Goal: Communication & Community: Answer question/provide support

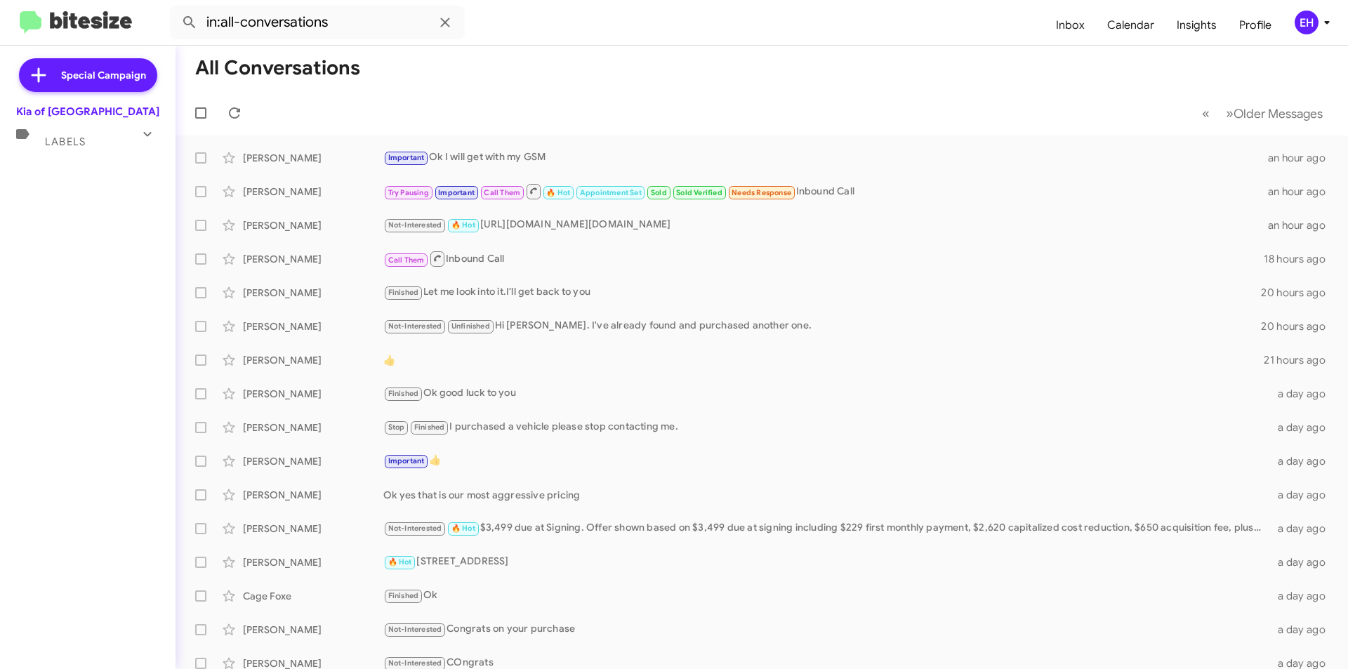
click at [91, 139] on div "Labels" at bounding box center [73, 136] width 125 height 26
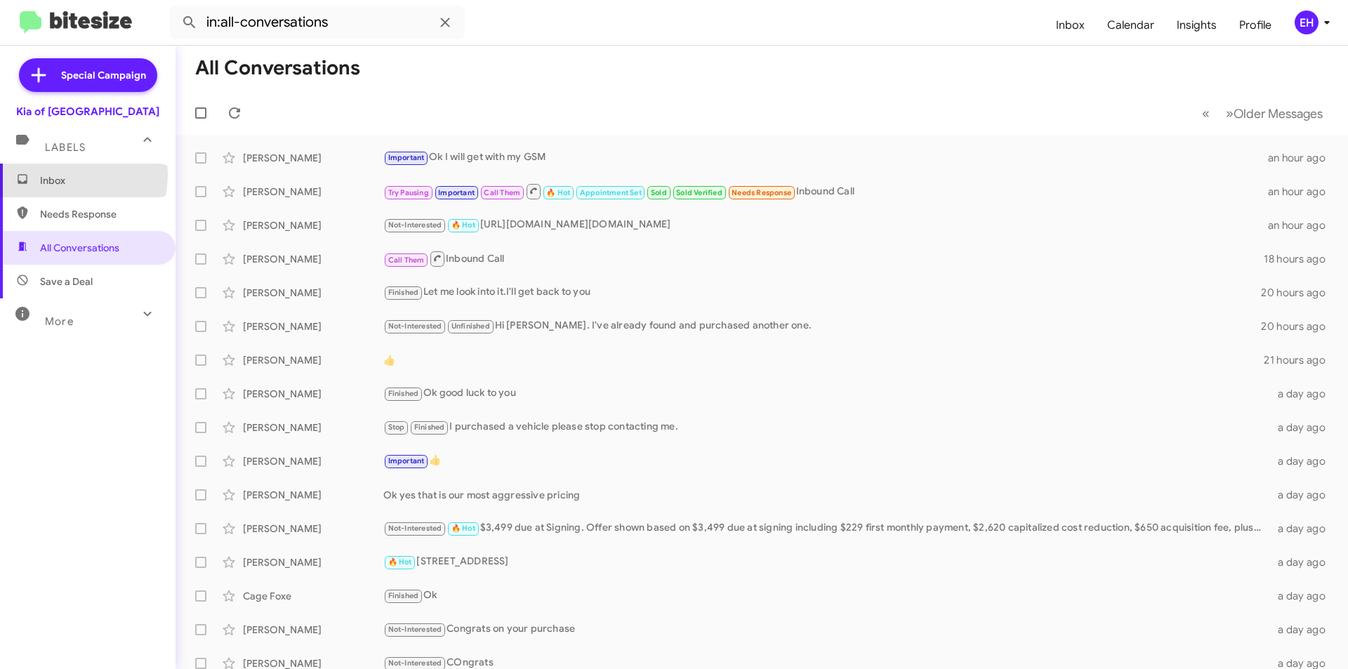
click at [66, 175] on span "Inbox" at bounding box center [99, 180] width 119 height 14
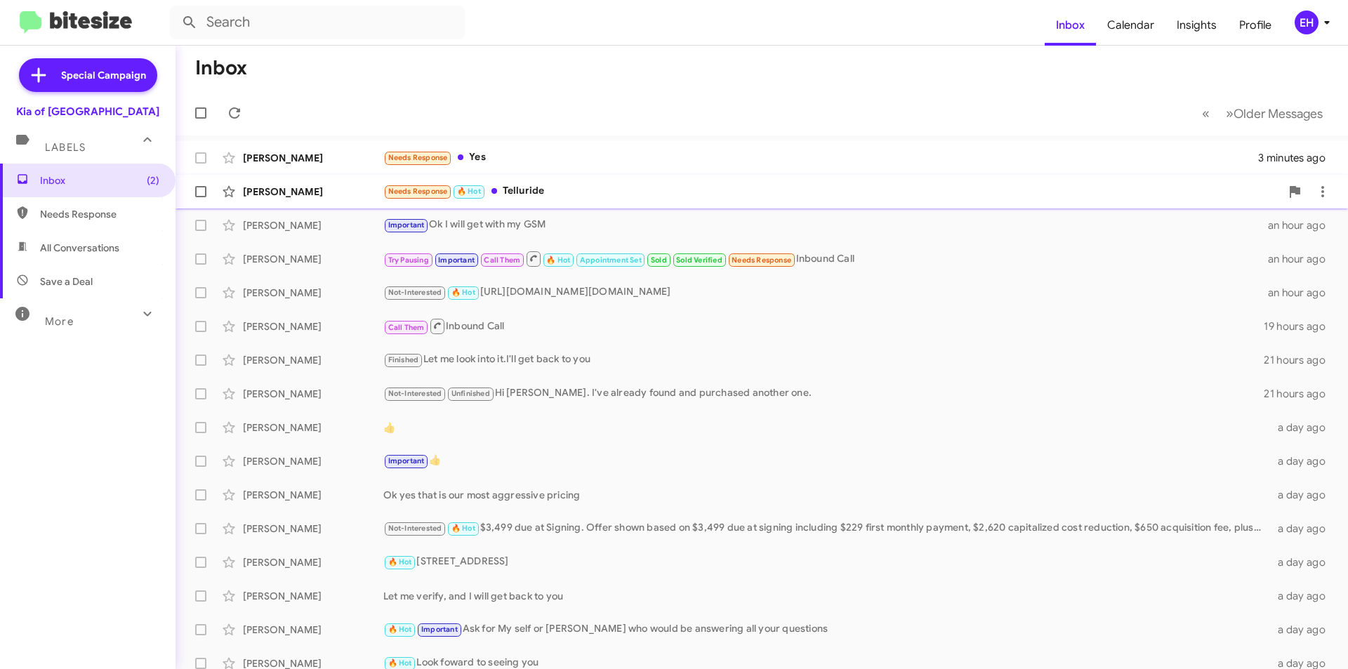
click at [523, 184] on div "Needs Response 🔥 Hot Telluride" at bounding box center [831, 191] width 897 height 16
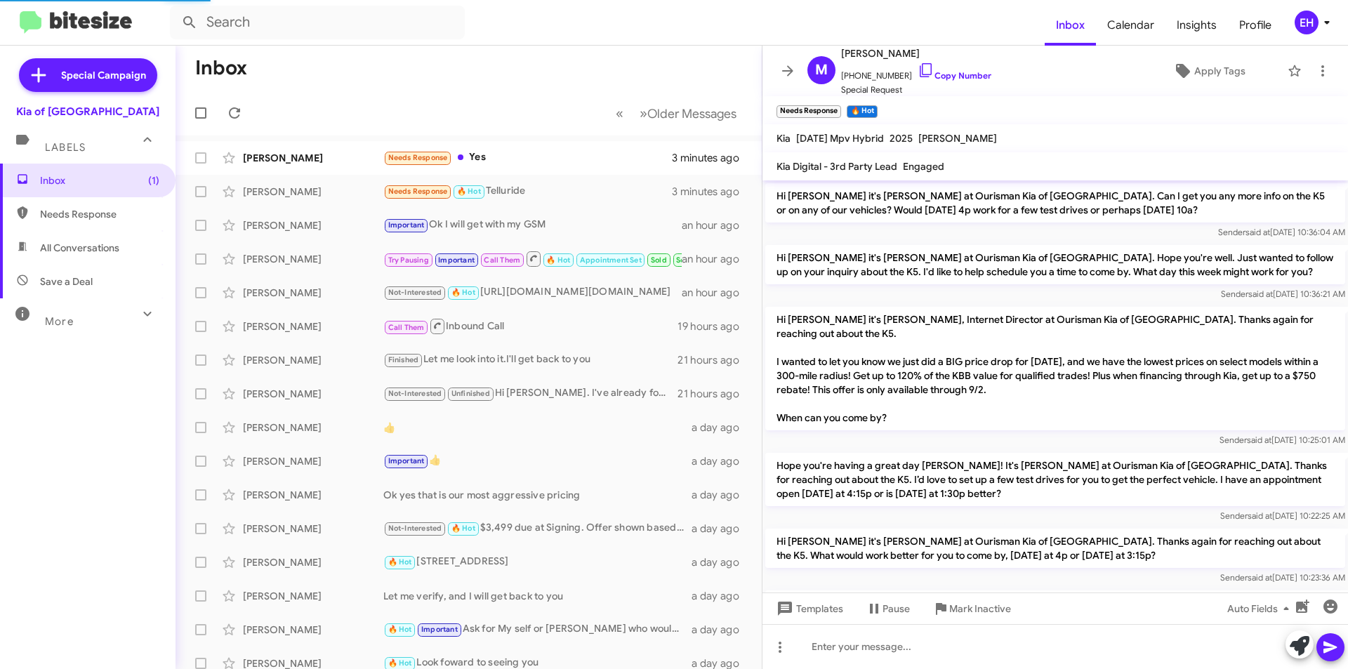
scroll to position [1315, 0]
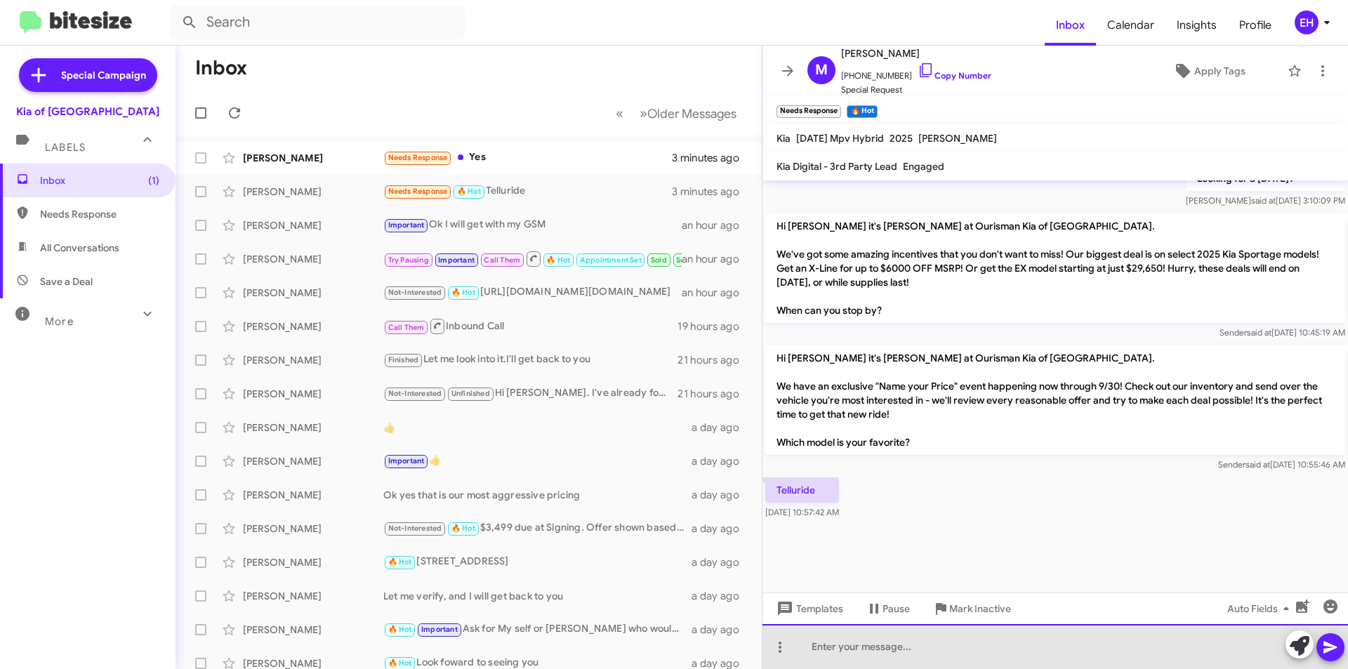
click at [932, 638] on div at bounding box center [1054, 646] width 585 height 45
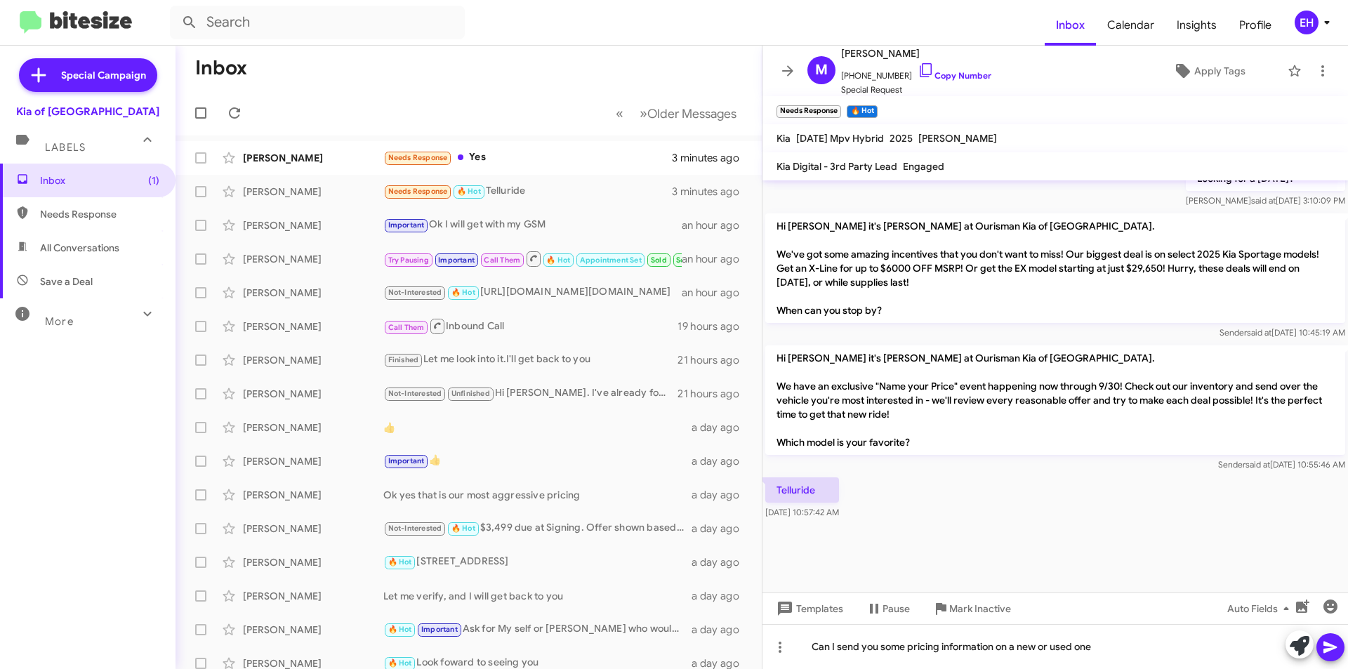
click at [1329, 652] on icon at bounding box center [1330, 647] width 17 height 17
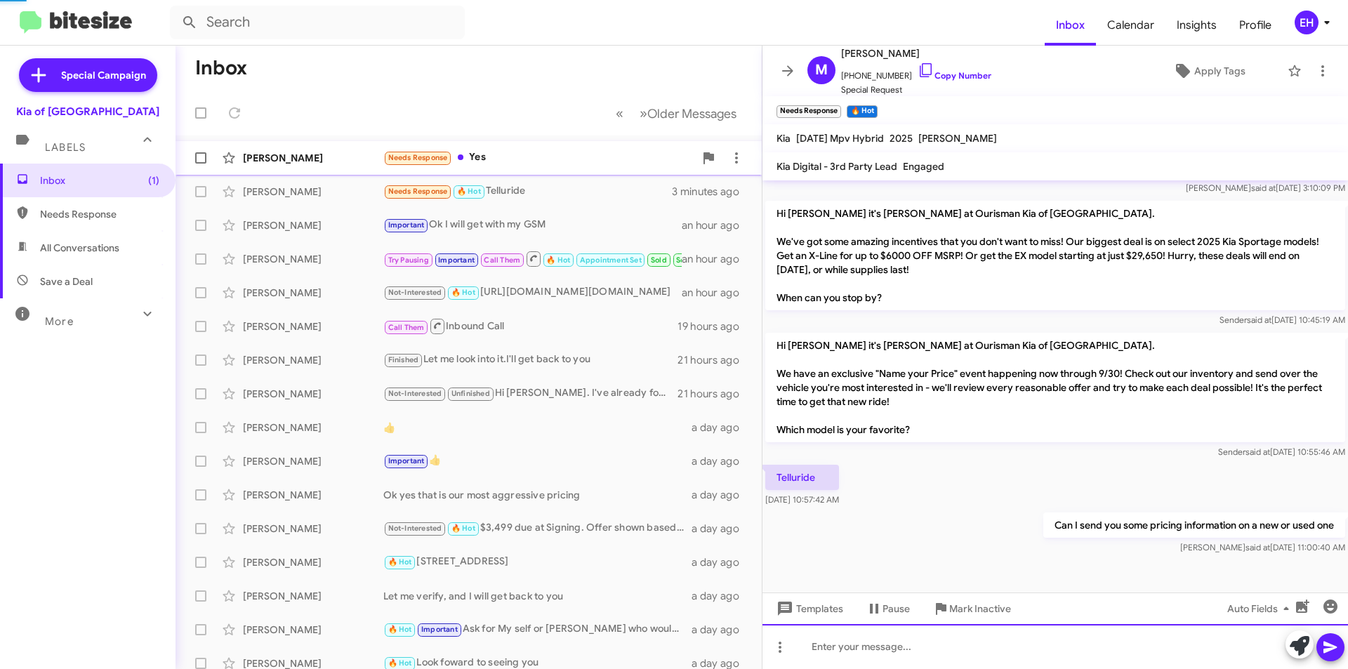
scroll to position [1365, 0]
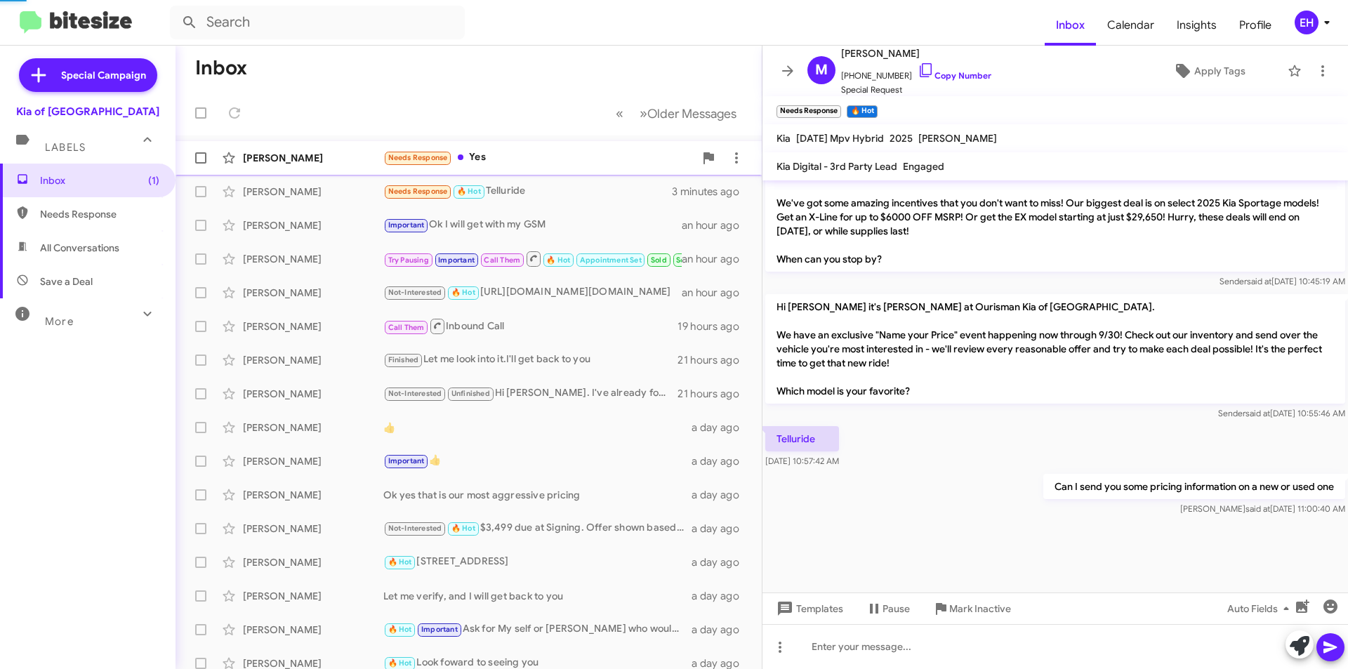
click at [522, 159] on div "Needs Response Yes" at bounding box center [538, 158] width 311 height 16
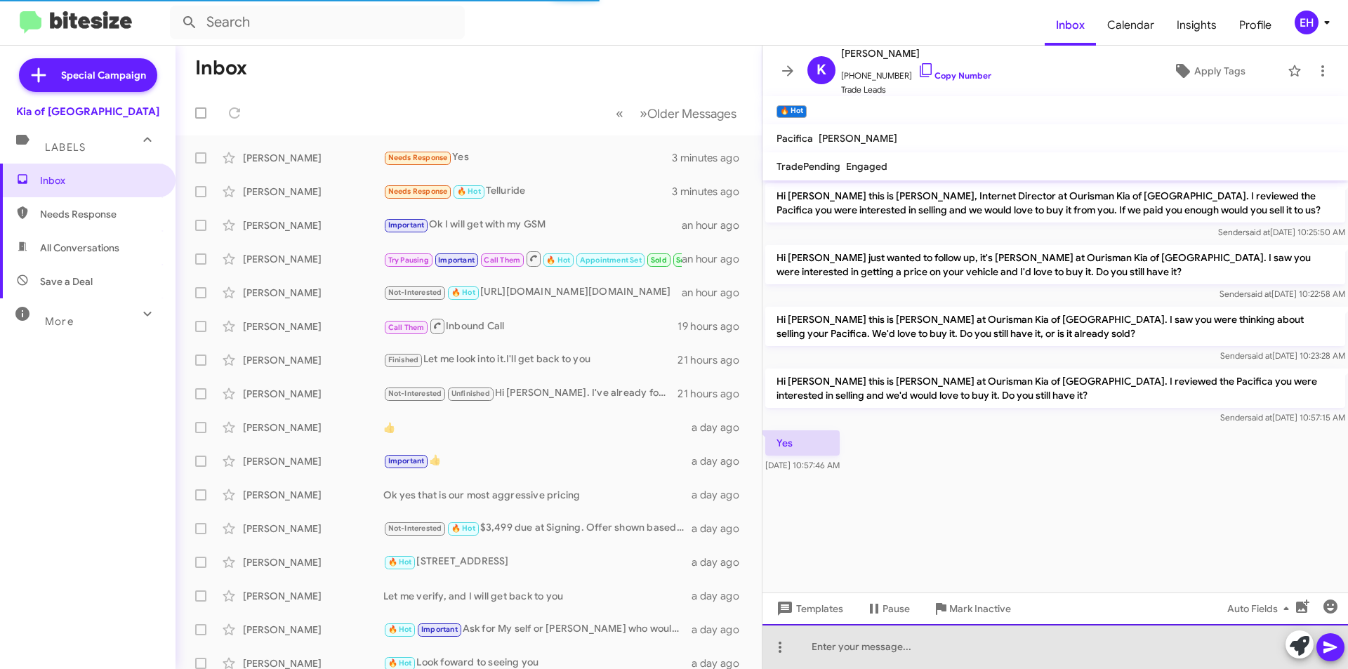
click at [946, 644] on div at bounding box center [1054, 646] width 585 height 45
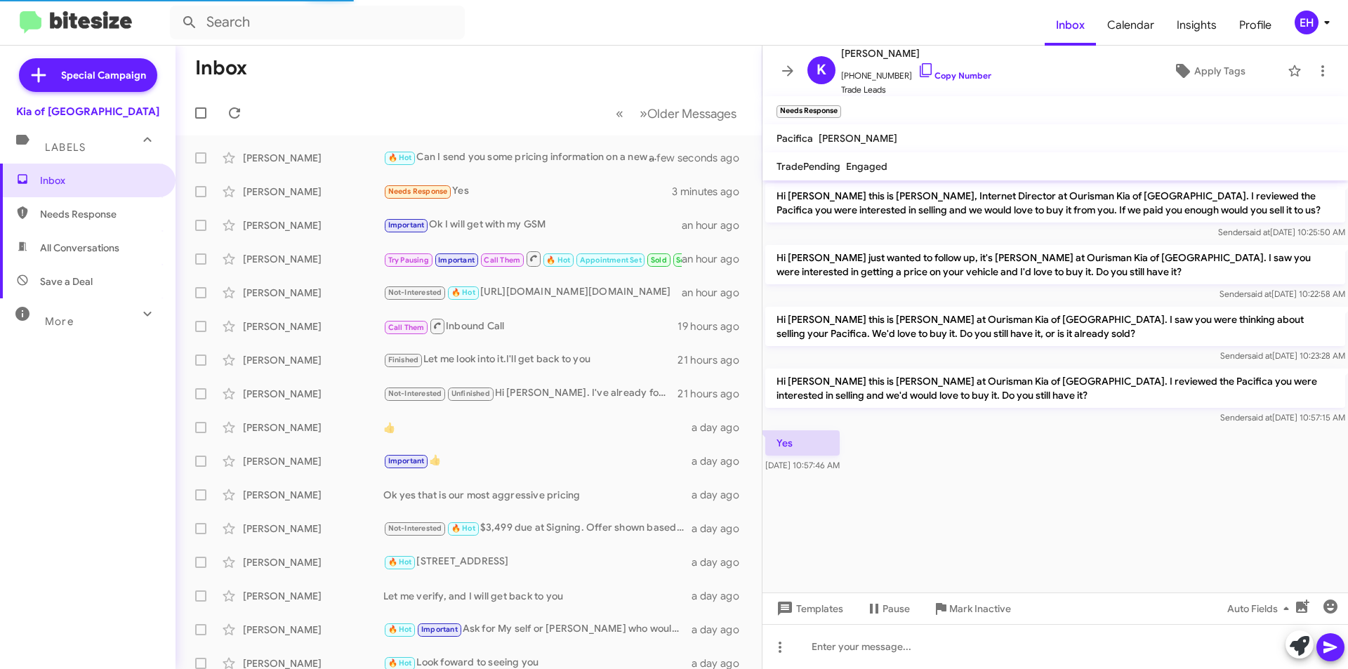
click at [50, 213] on span "Needs Response" at bounding box center [99, 214] width 119 height 14
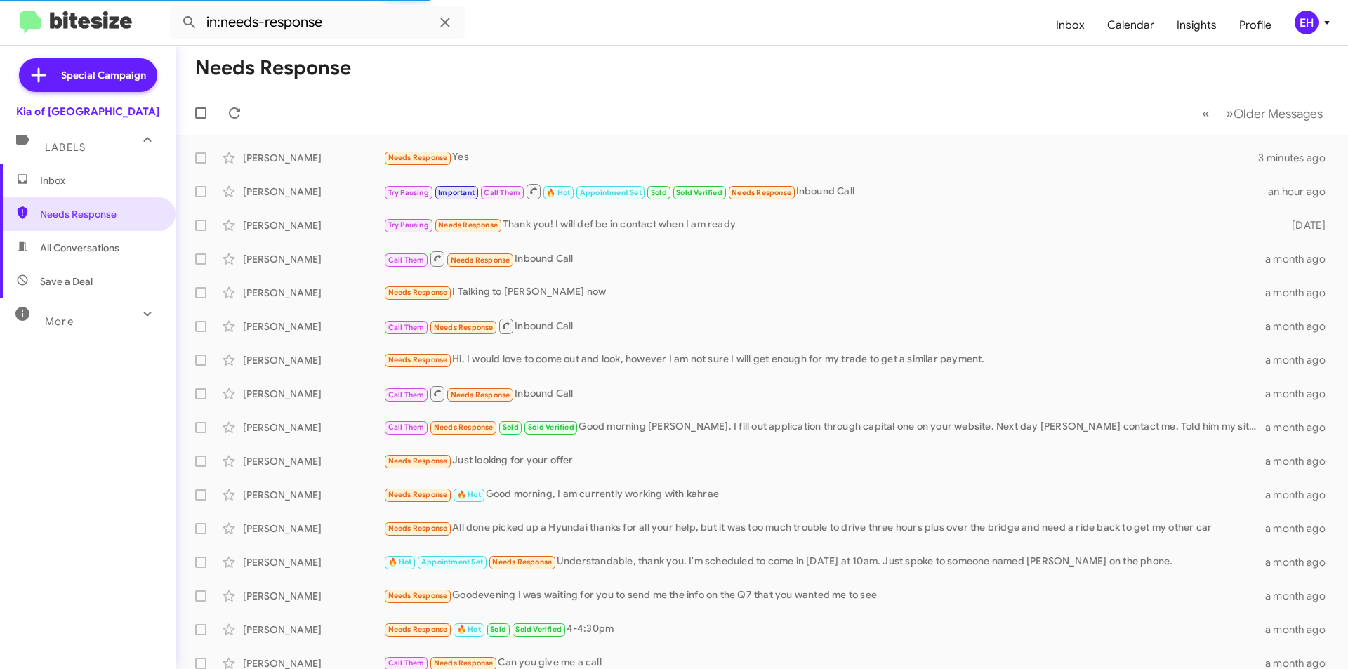
click at [73, 241] on span "All Conversations" at bounding box center [79, 248] width 79 height 14
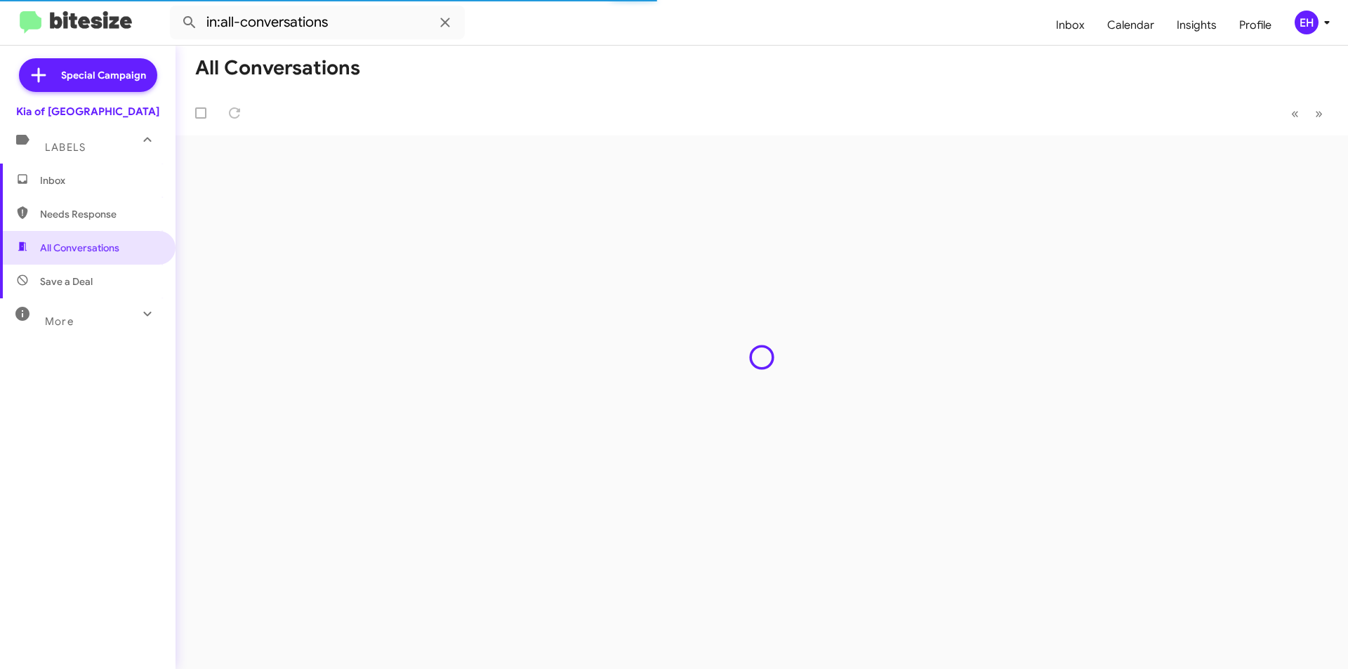
click at [65, 208] on span "Needs Response" at bounding box center [99, 214] width 119 height 14
type input "in:needs-response"
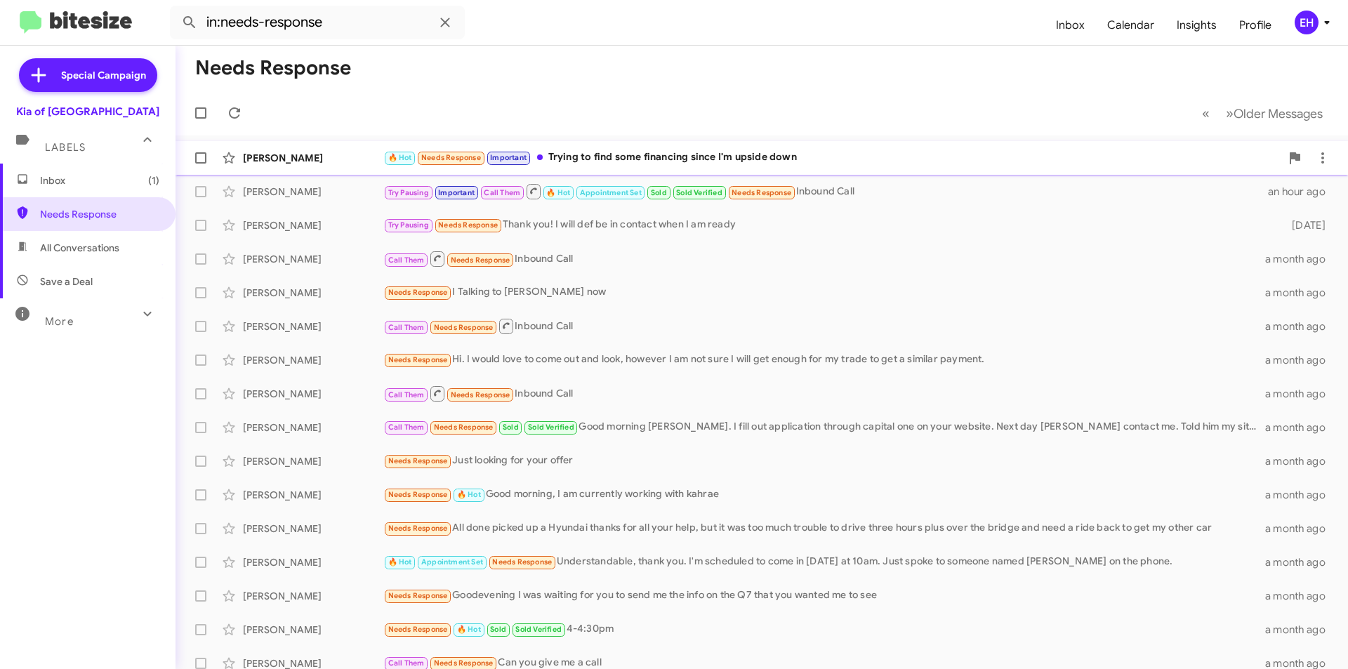
click at [668, 152] on div "🔥 Hot Needs Response Important Trying to find some financing since I'm upside d…" at bounding box center [831, 158] width 897 height 16
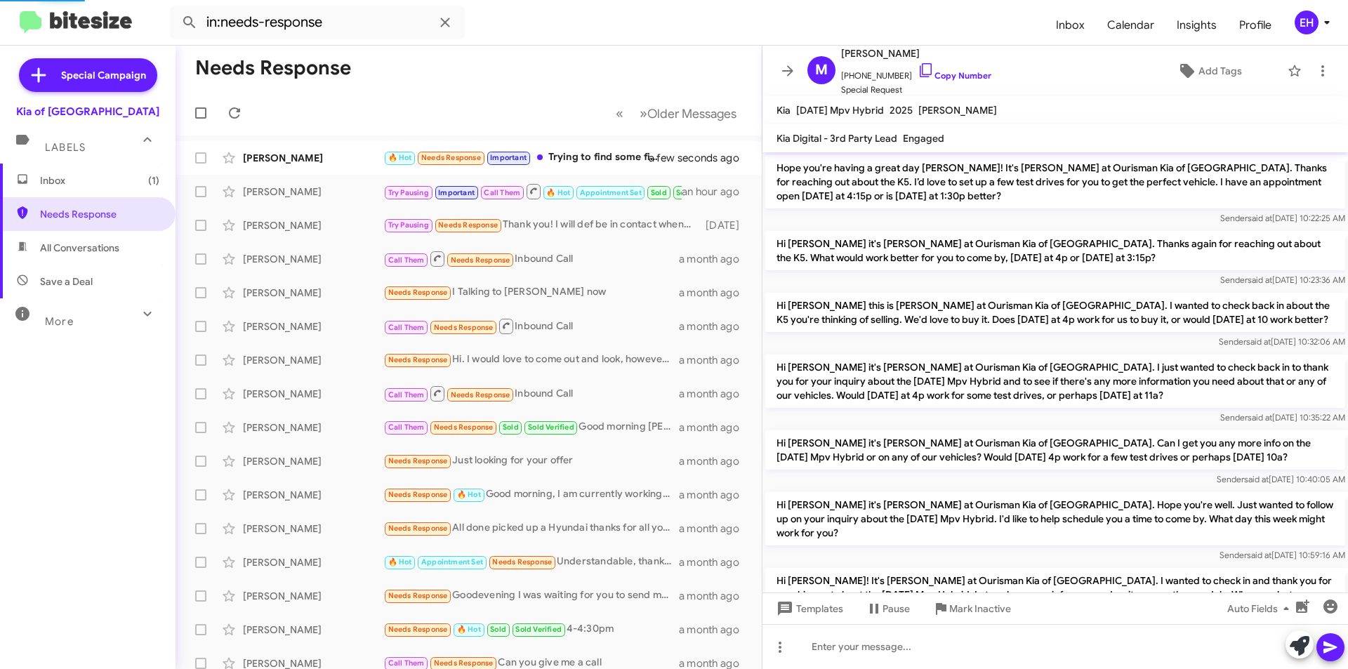
scroll to position [1160, 0]
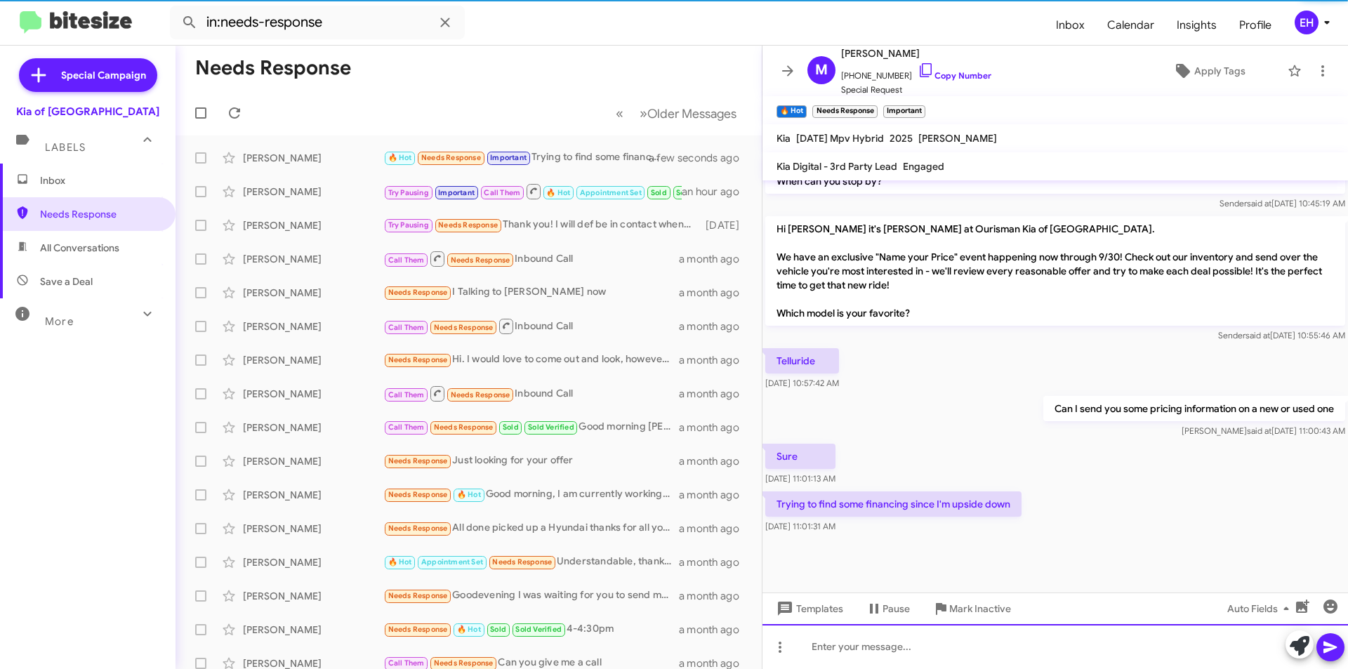
drag, startPoint x: 944, startPoint y: 654, endPoint x: 954, endPoint y: 658, distance: 11.1
click at [944, 655] on div at bounding box center [1054, 646] width 585 height 45
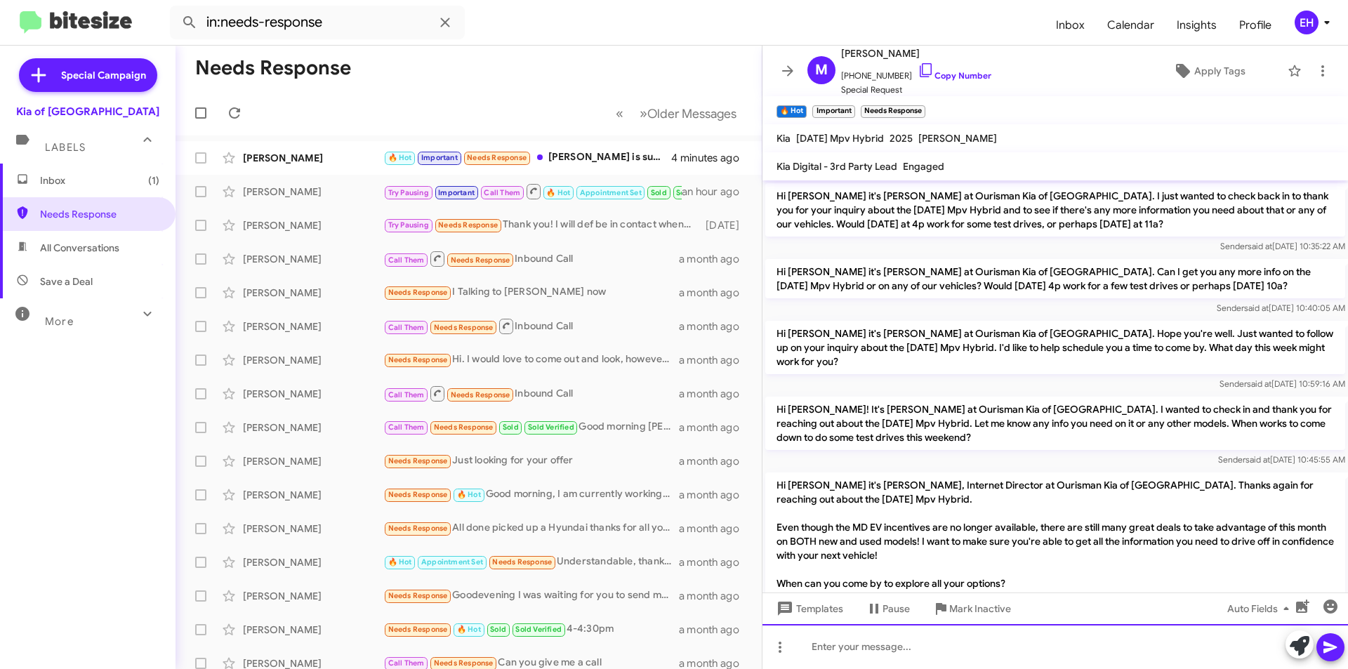
scroll to position [1146, 0]
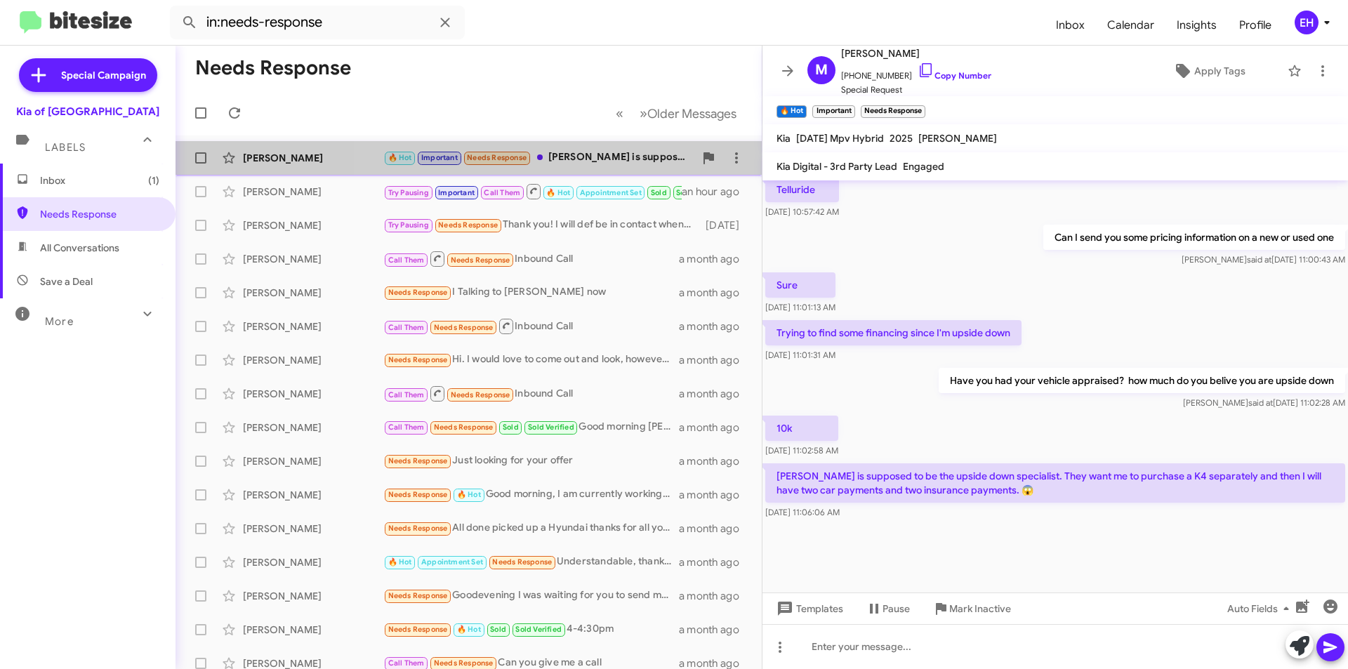
click at [579, 161] on div "🔥 Hot Important Needs Response Jones is supposed to be the upside down speciali…" at bounding box center [538, 158] width 311 height 16
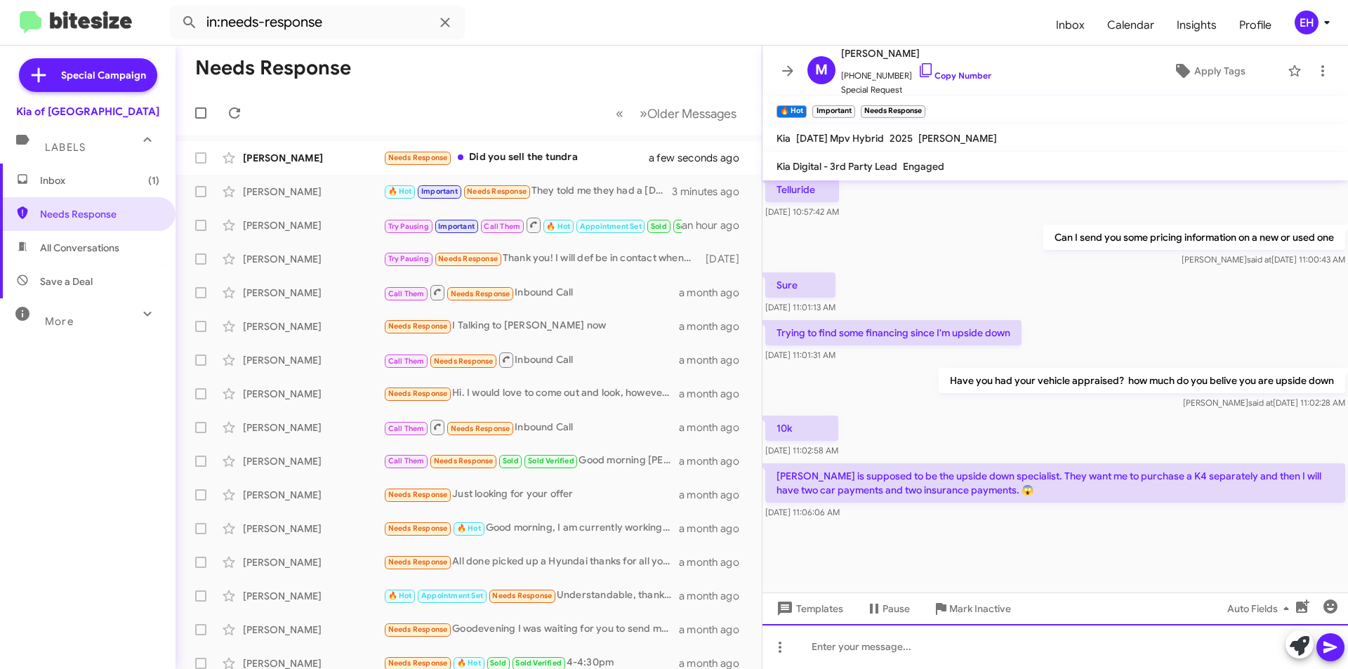
click at [998, 632] on div at bounding box center [1054, 646] width 585 height 45
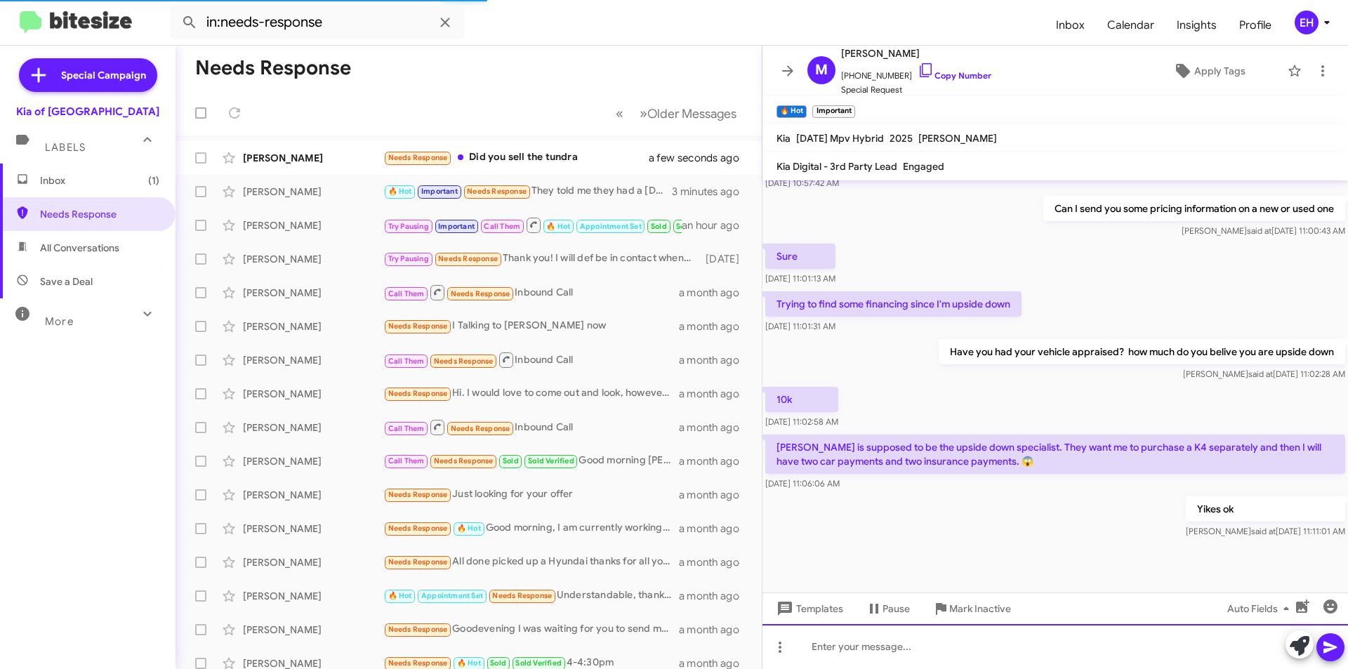
scroll to position [1898, 0]
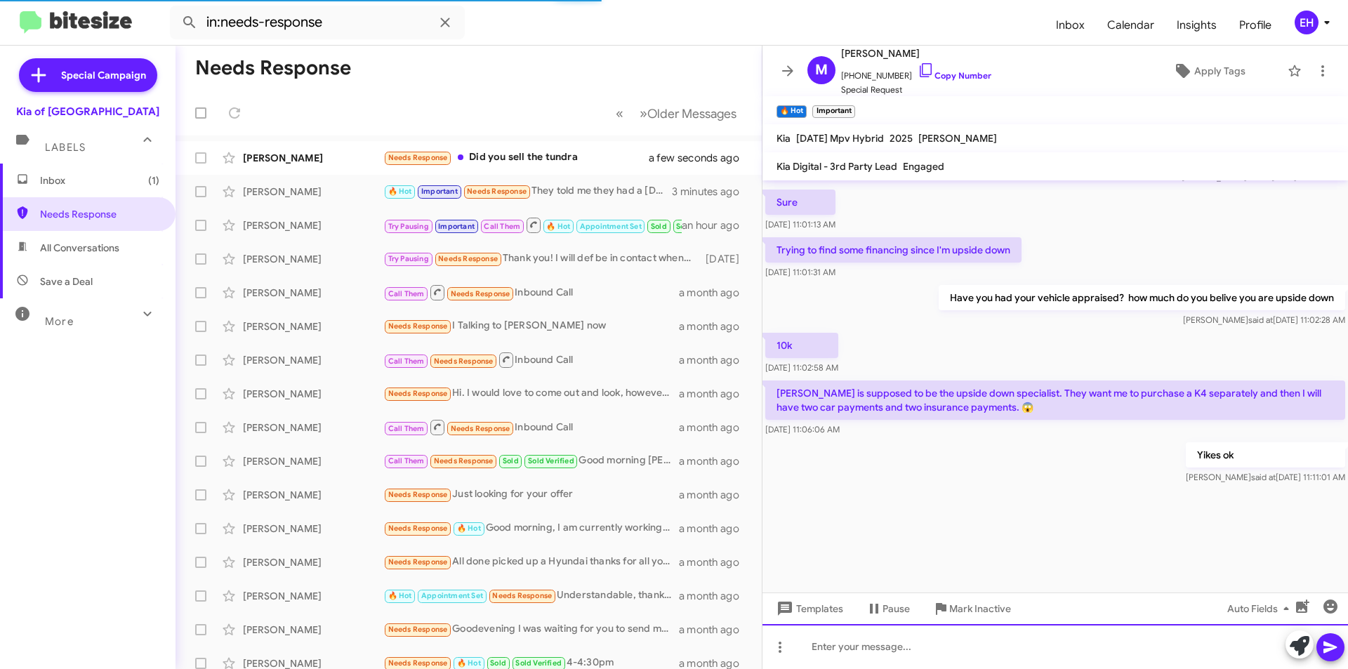
click at [878, 652] on div at bounding box center [1054, 646] width 585 height 45
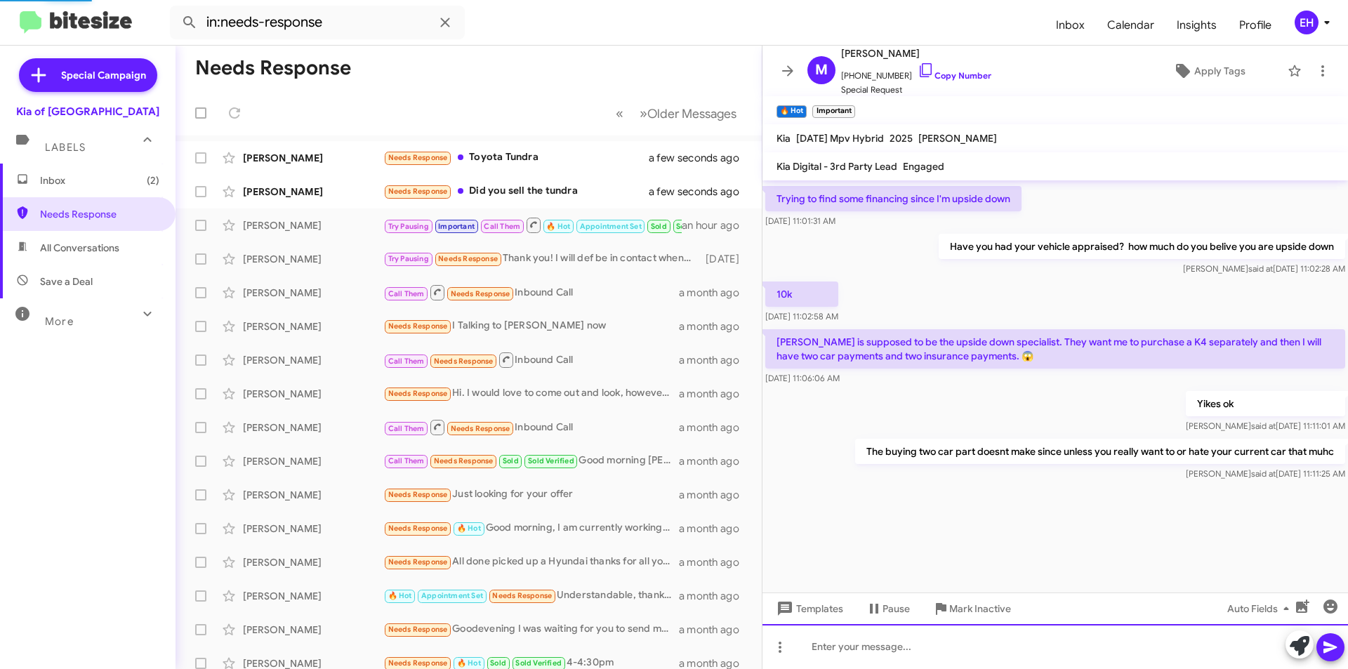
scroll to position [1949, 0]
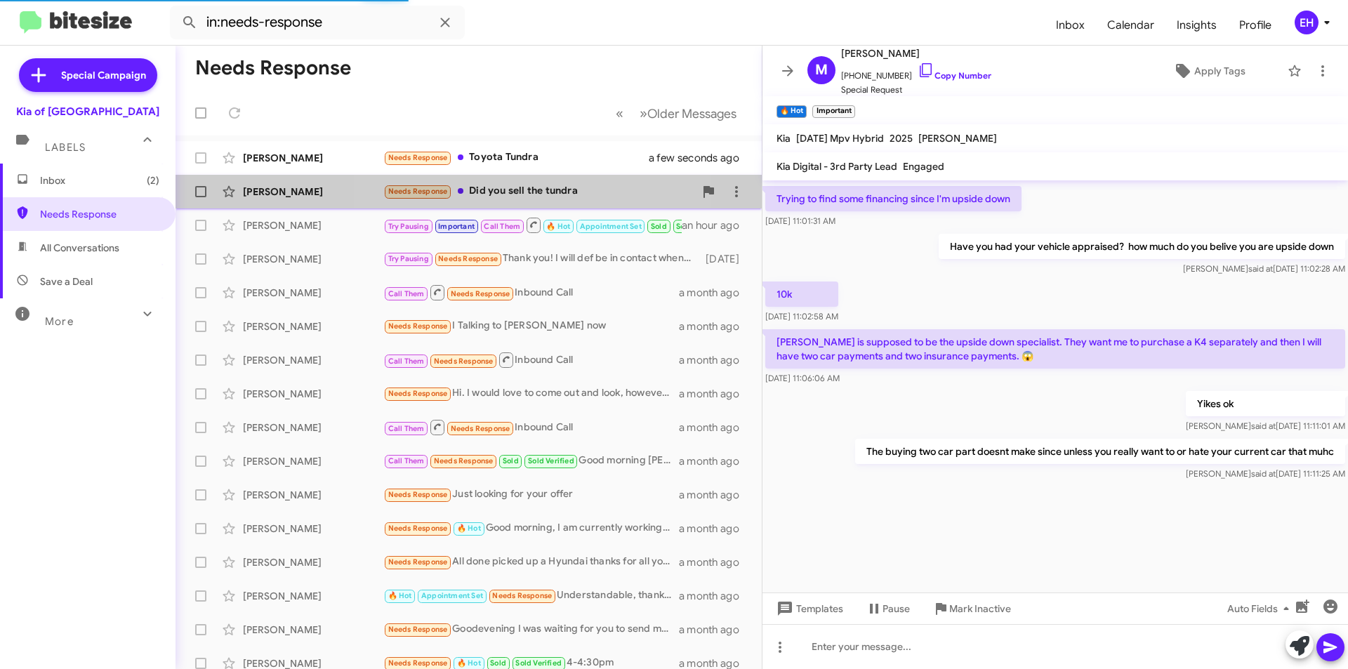
click at [533, 187] on div "Needs Response Did you sell the tundra" at bounding box center [538, 191] width 311 height 16
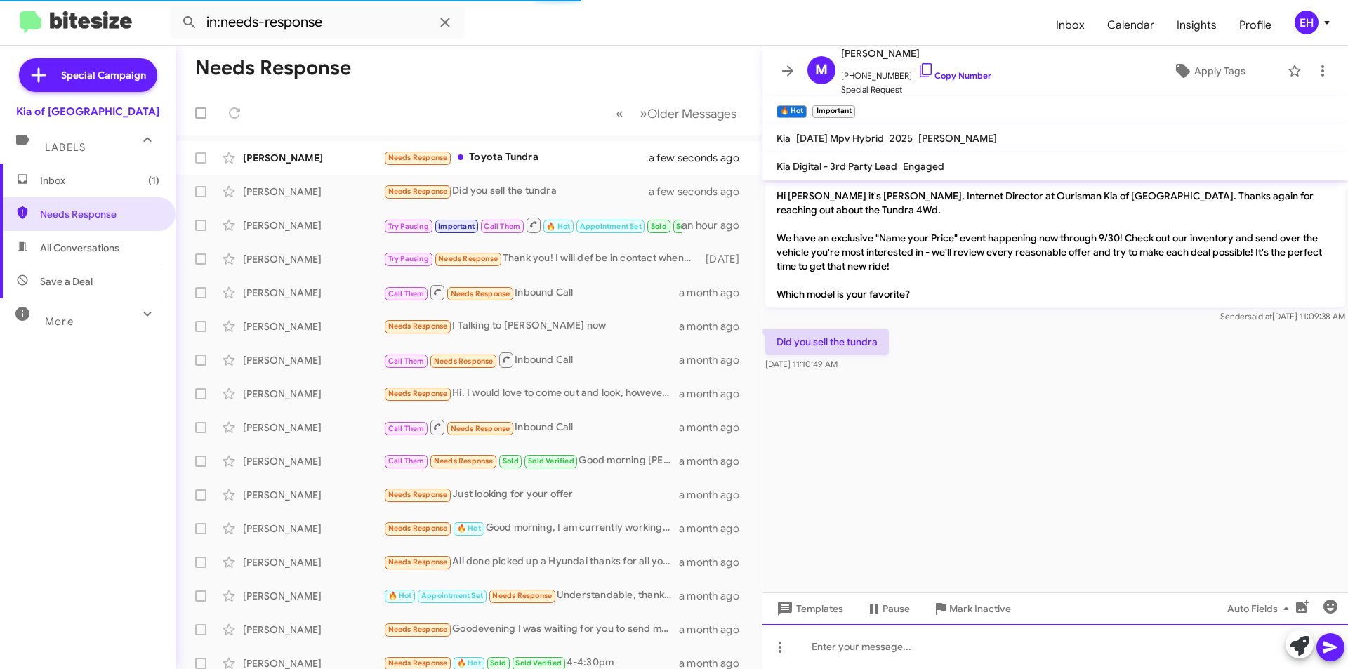
click at [932, 647] on div at bounding box center [1054, 646] width 585 height 45
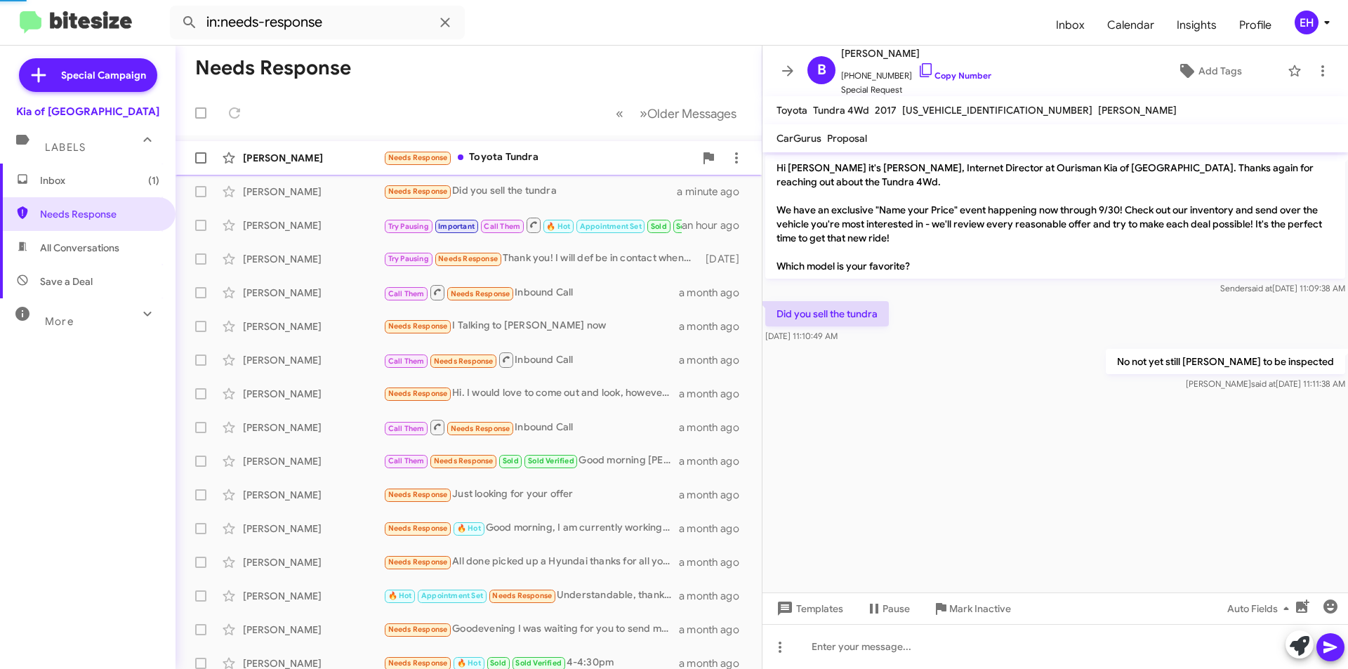
click at [526, 156] on div "Needs Response Toyota Tundra" at bounding box center [538, 158] width 311 height 16
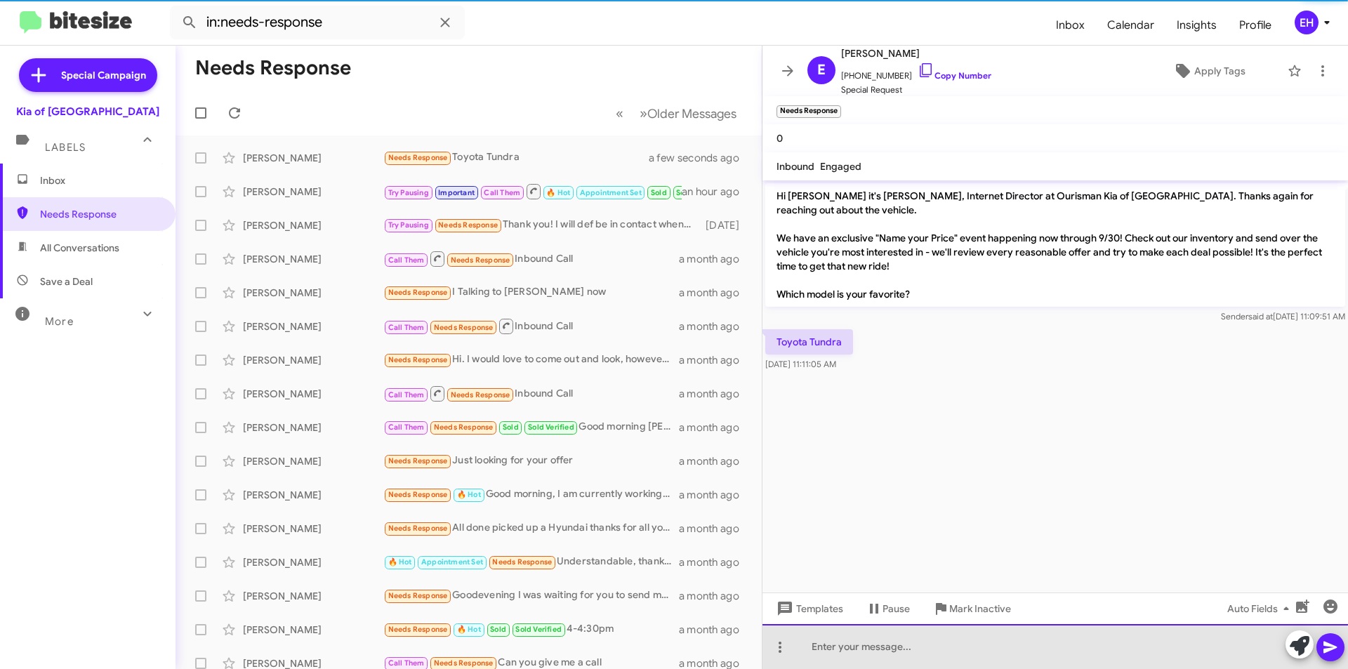
click at [889, 654] on div at bounding box center [1054, 646] width 585 height 45
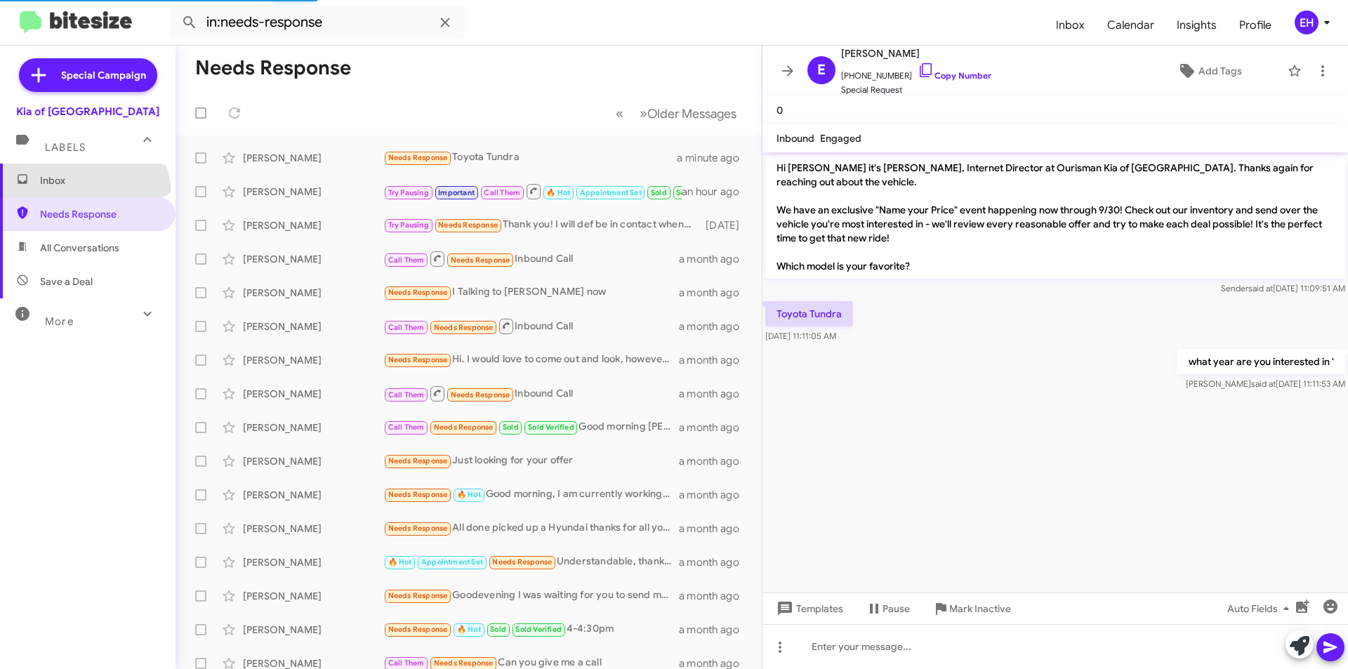
click at [83, 195] on span "Inbox" at bounding box center [88, 181] width 176 height 34
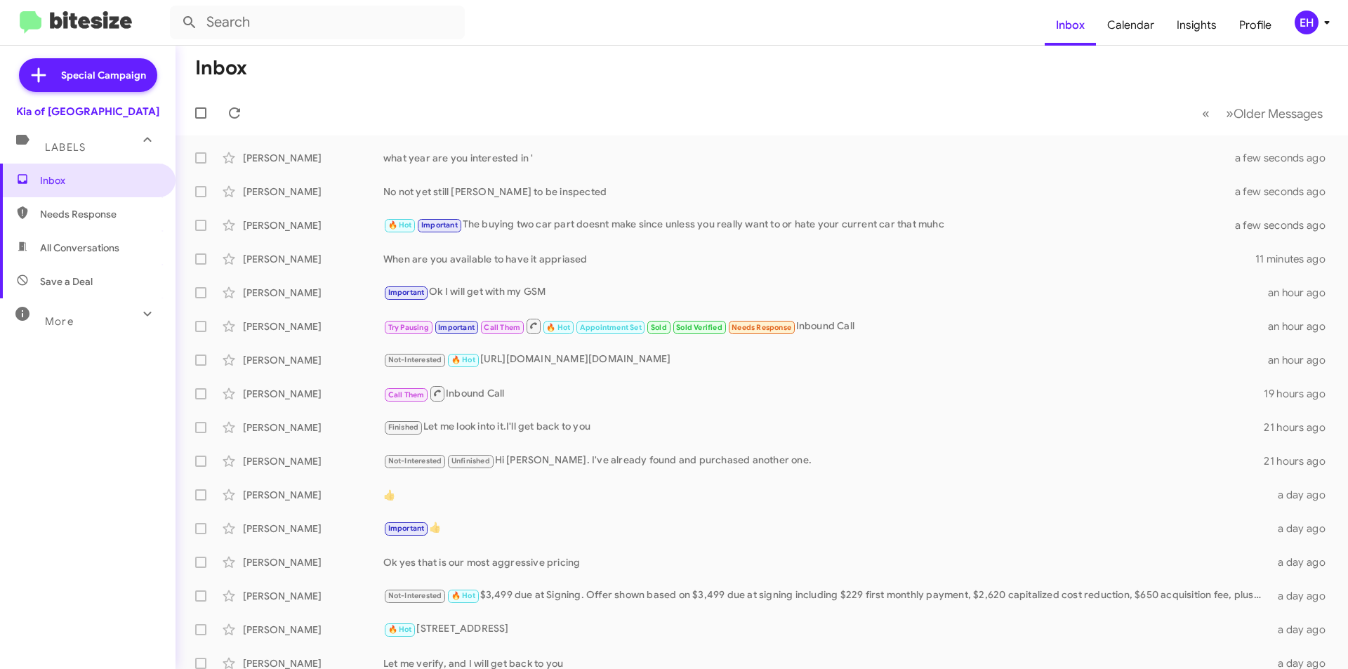
click at [72, 217] on span "Needs Response" at bounding box center [99, 214] width 119 height 14
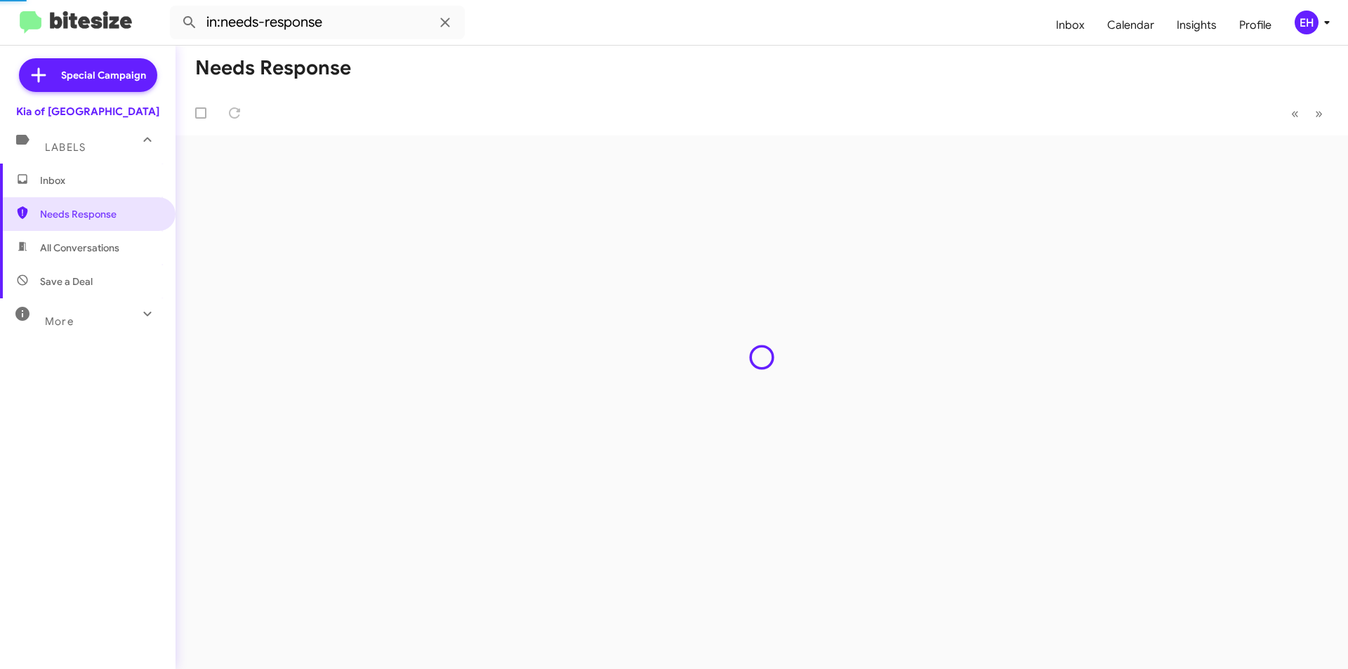
click at [79, 251] on span "All Conversations" at bounding box center [79, 248] width 79 height 14
type input "in:all-conversations"
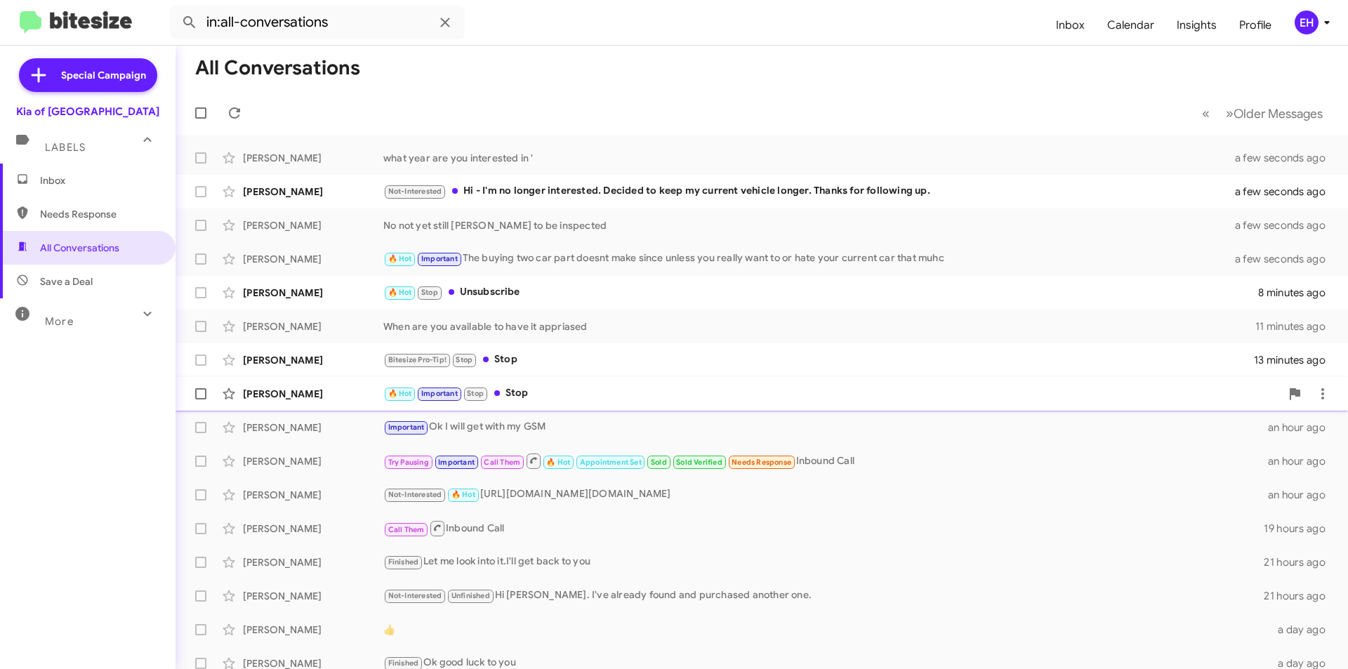
click at [533, 395] on div "🔥 Hot Important Stop Stop" at bounding box center [831, 393] width 897 height 16
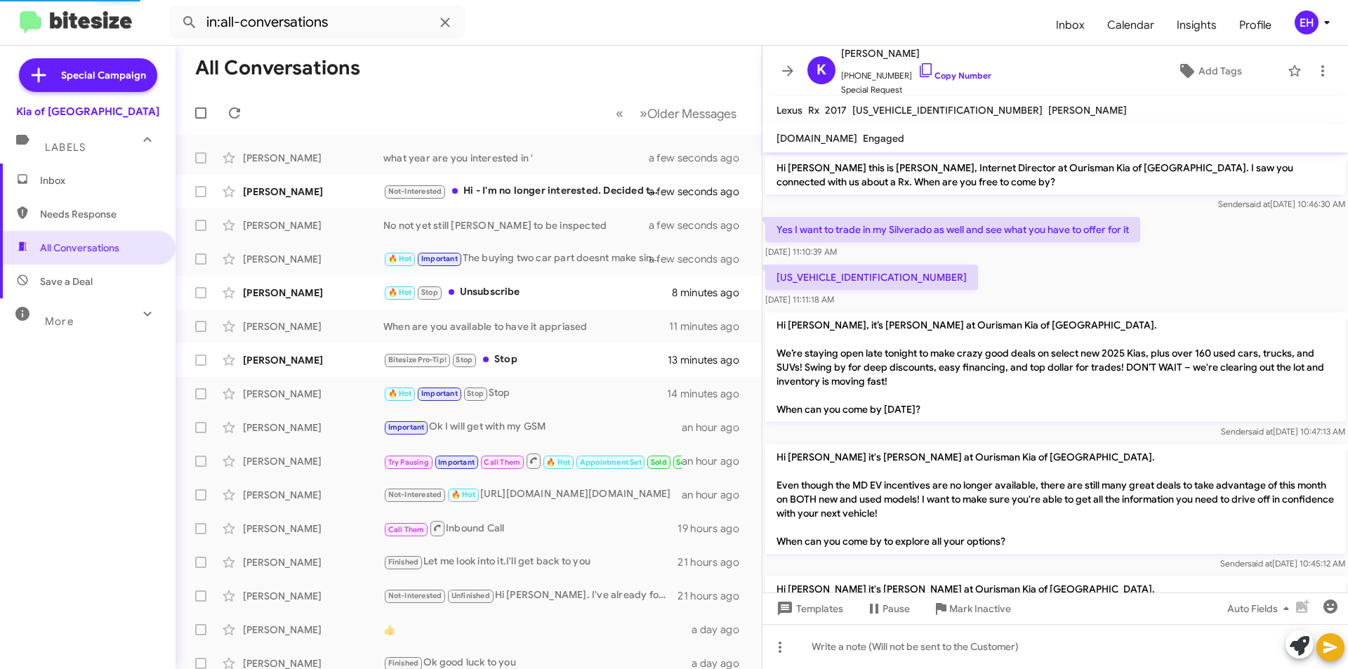
scroll to position [265, 0]
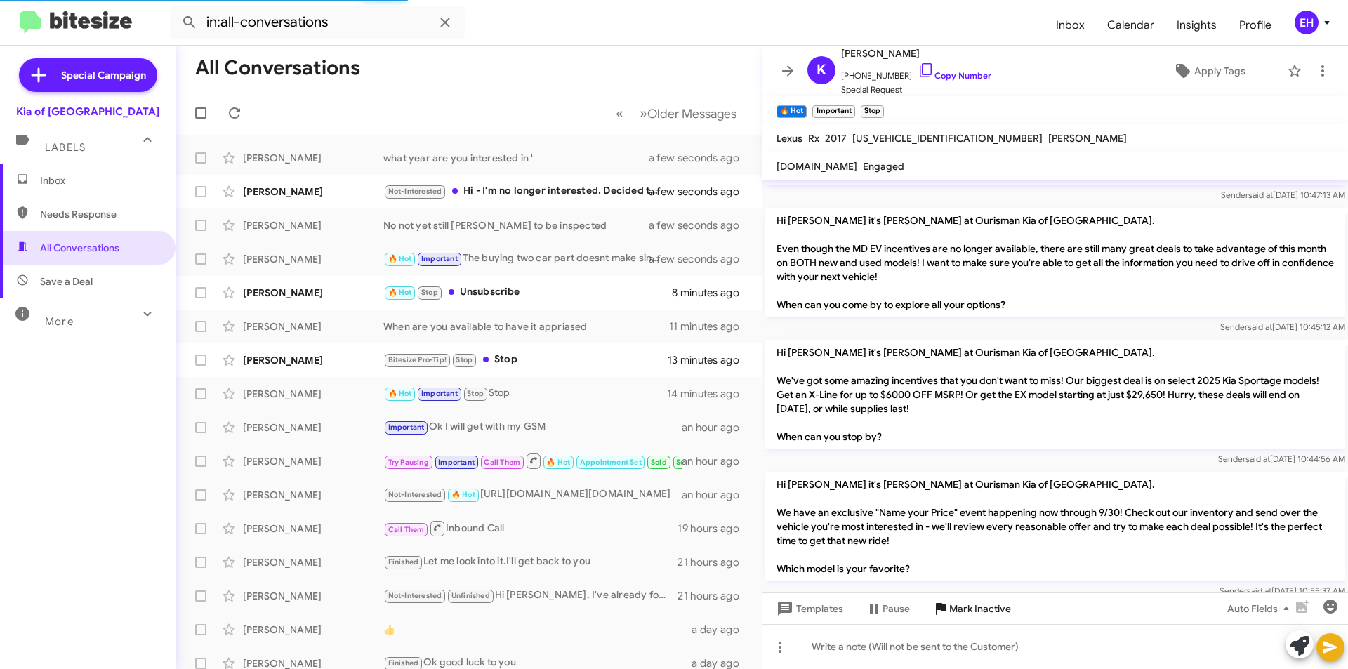
click at [974, 610] on span "Mark Inactive" at bounding box center [980, 608] width 62 height 25
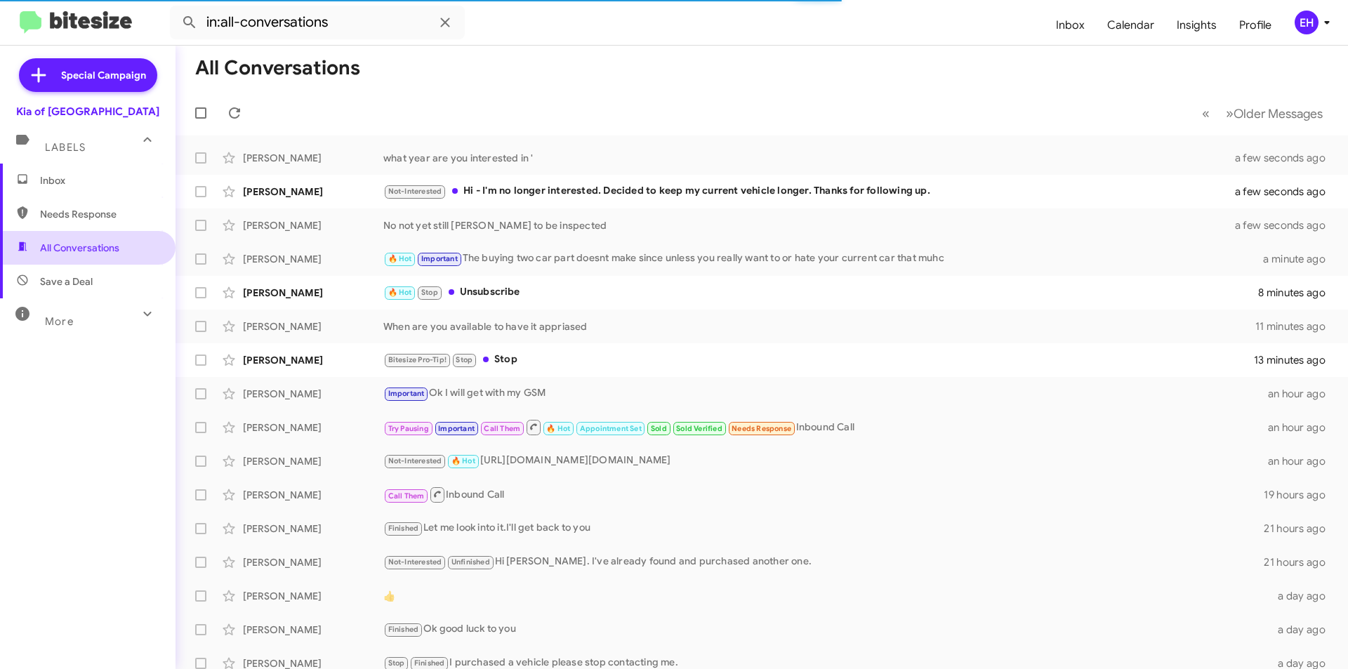
click at [68, 247] on span "All Conversations" at bounding box center [79, 248] width 79 height 14
click at [501, 361] on div "Bitesize Pro-Tip! Stop Stop" at bounding box center [831, 360] width 897 height 16
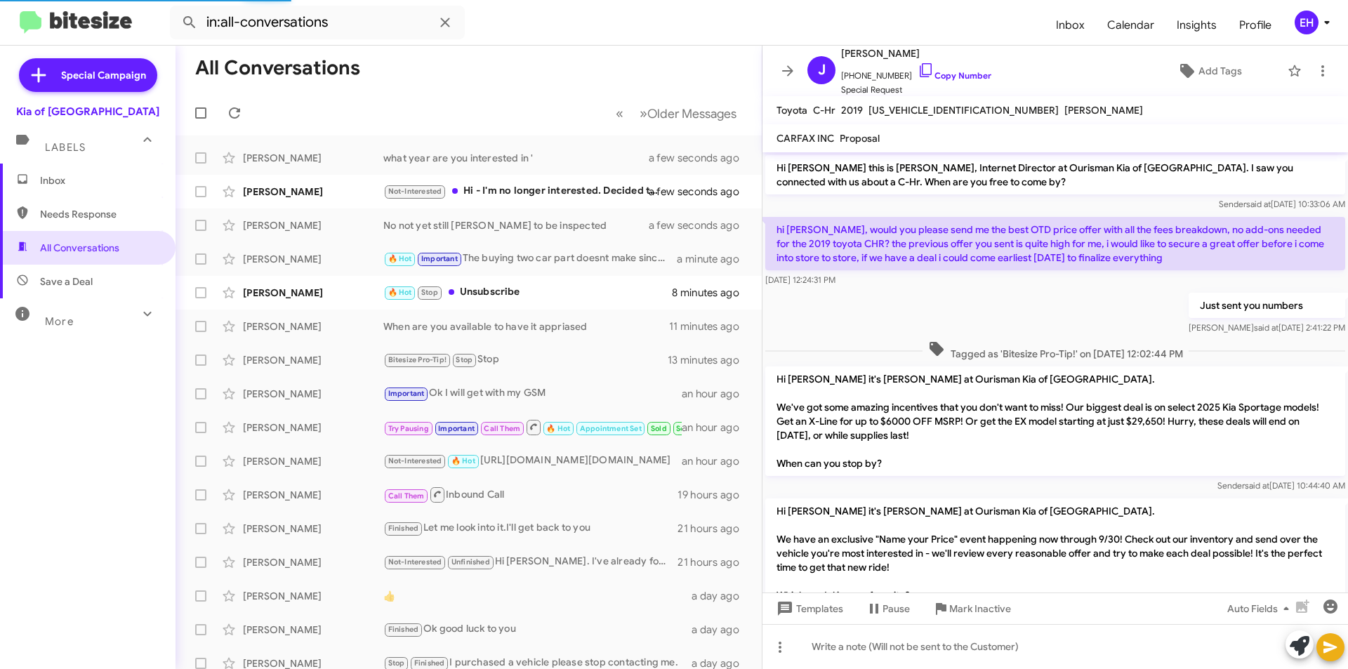
scroll to position [107, 0]
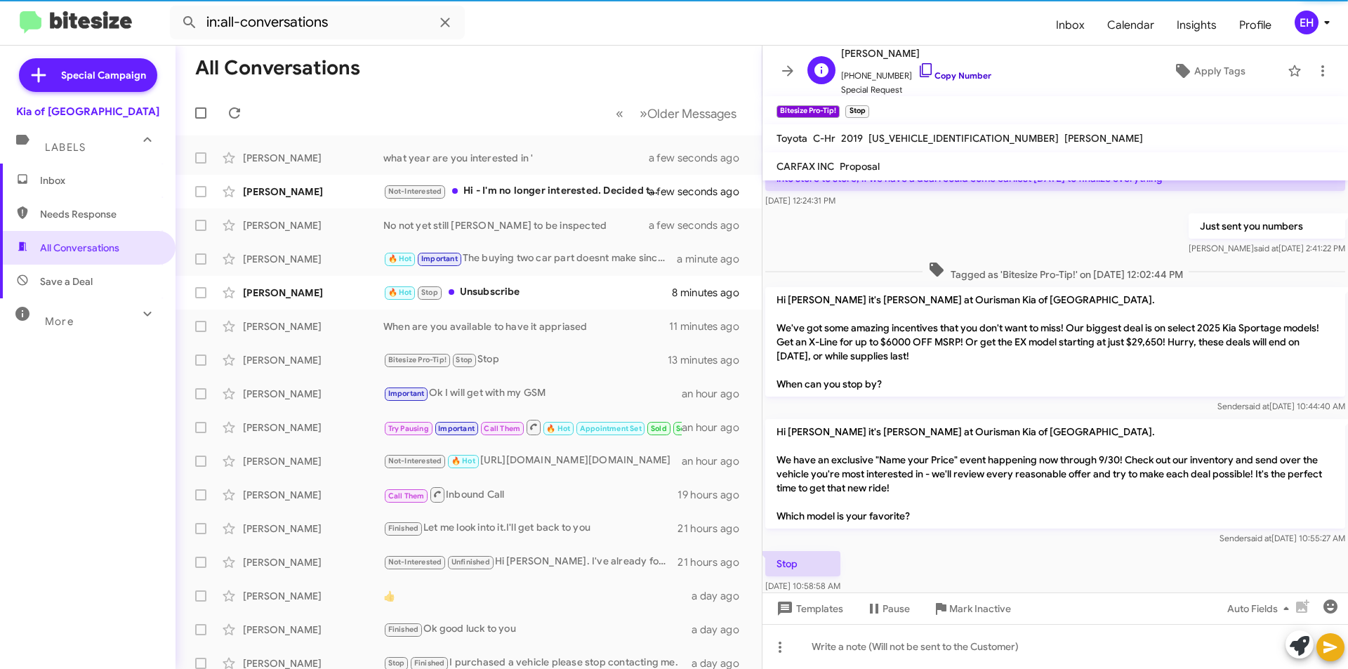
click at [970, 76] on link "Copy Number" at bounding box center [955, 75] width 74 height 11
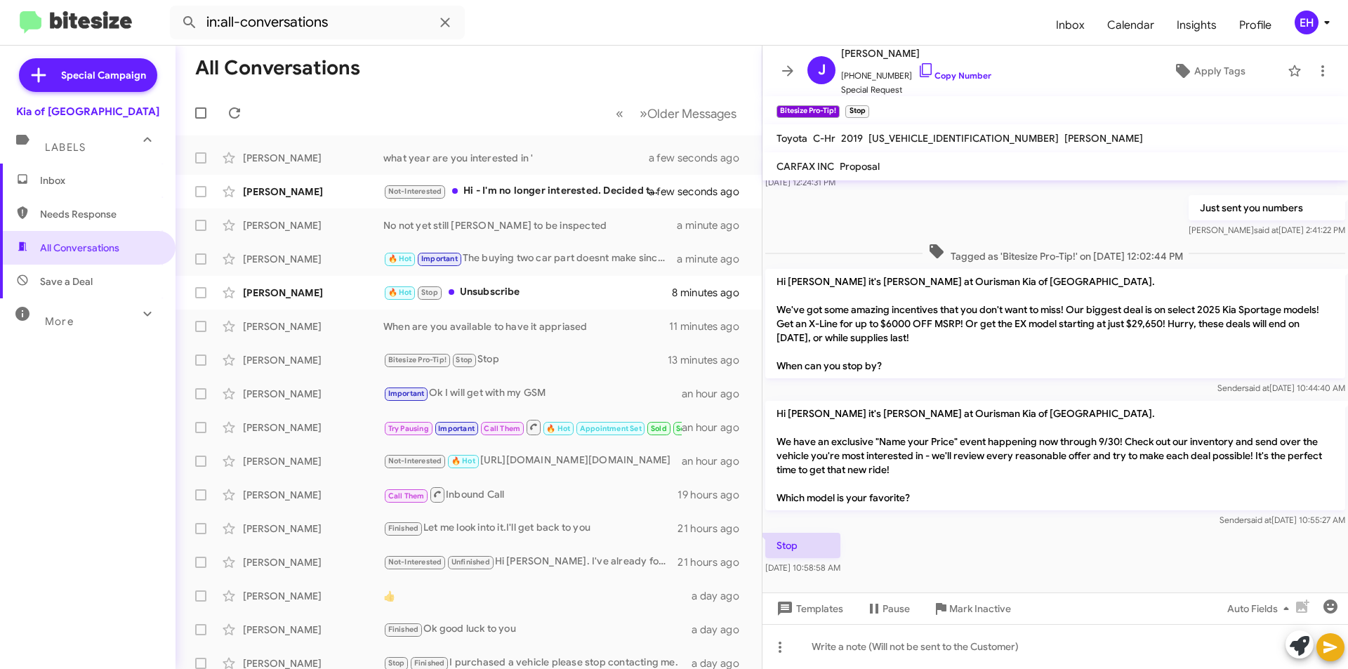
scroll to position [135, 0]
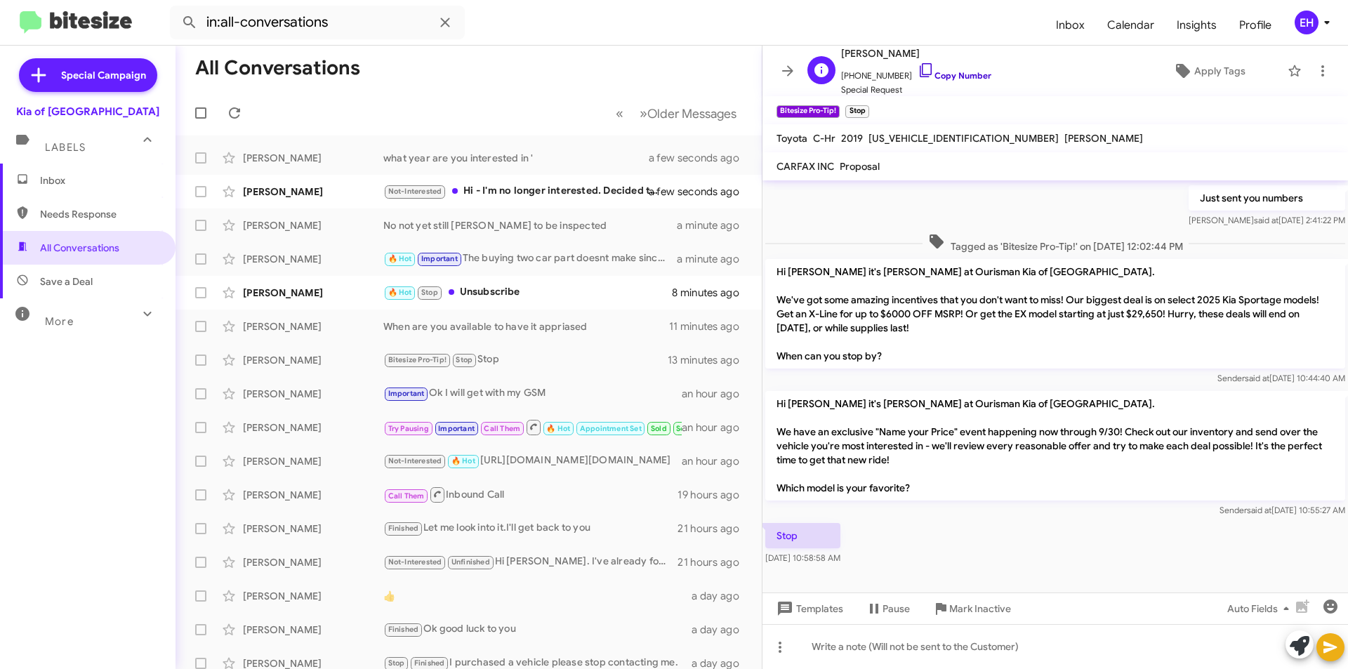
click at [934, 74] on link "Copy Number" at bounding box center [955, 75] width 74 height 11
click at [996, 607] on span "Mark Inactive" at bounding box center [980, 608] width 62 height 25
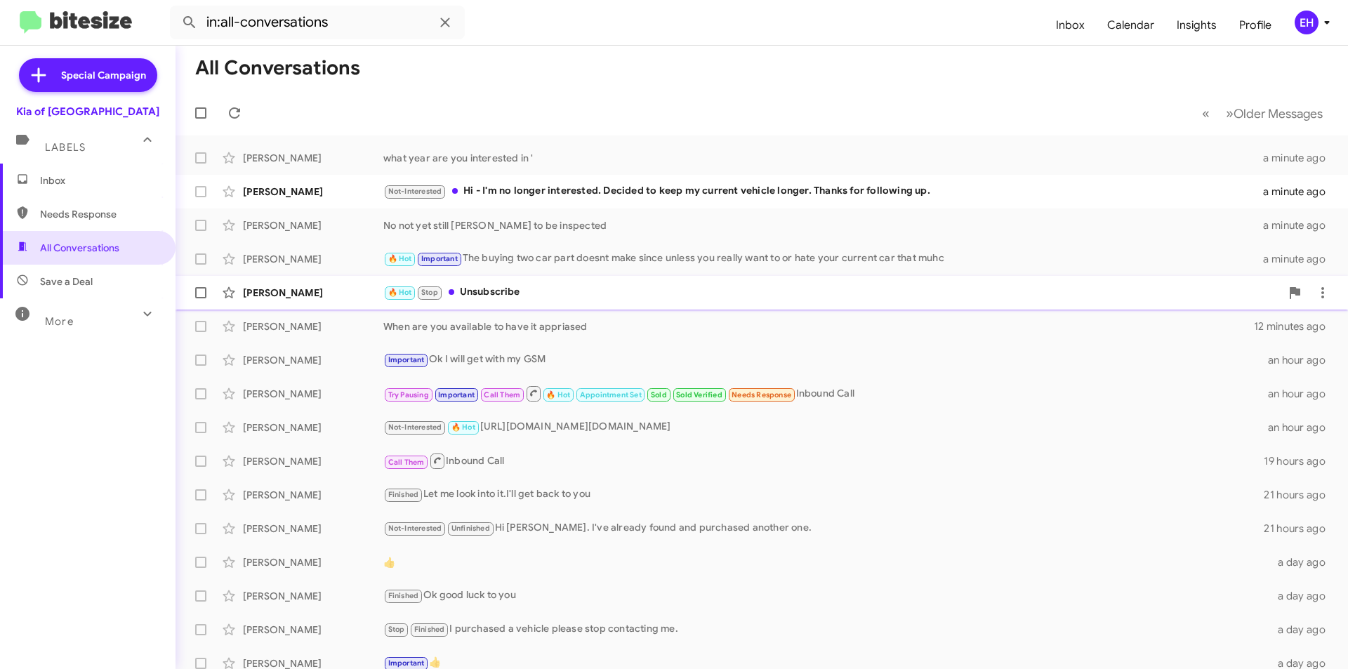
click at [521, 290] on div "🔥 Hot Stop Unsubscribe" at bounding box center [831, 292] width 897 height 16
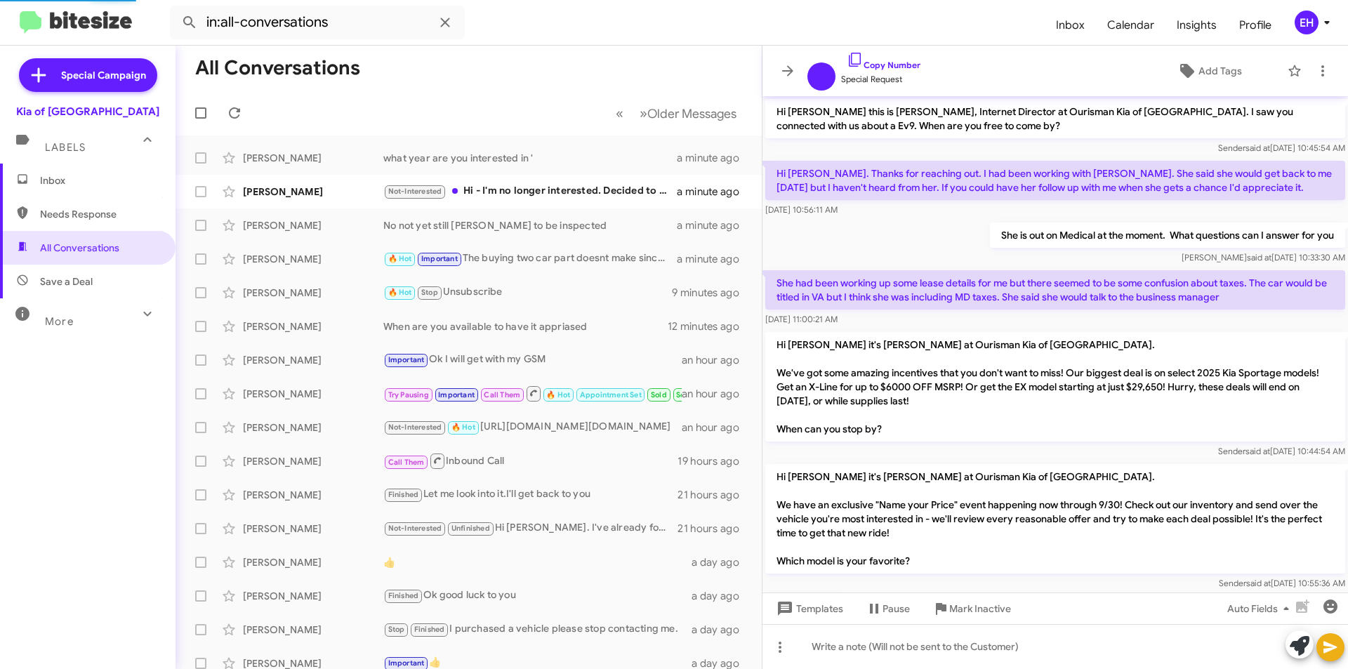
scroll to position [73, 0]
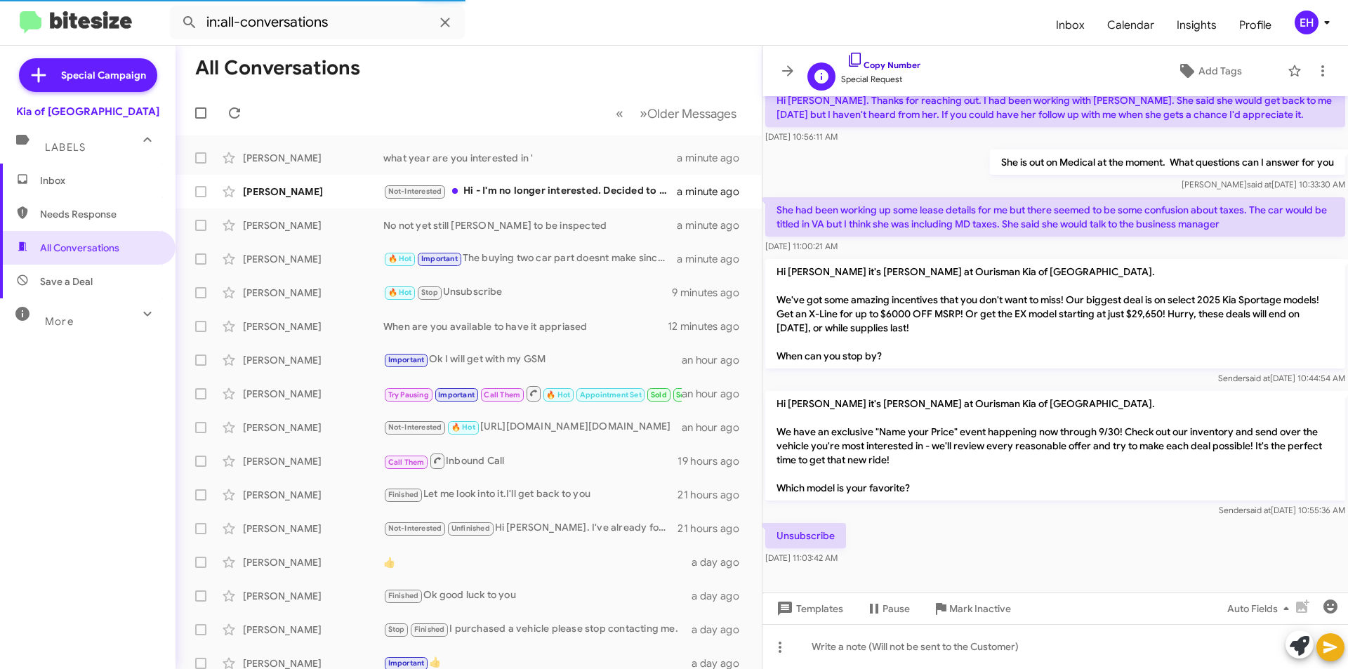
click at [903, 65] on link "Copy Number" at bounding box center [884, 65] width 74 height 11
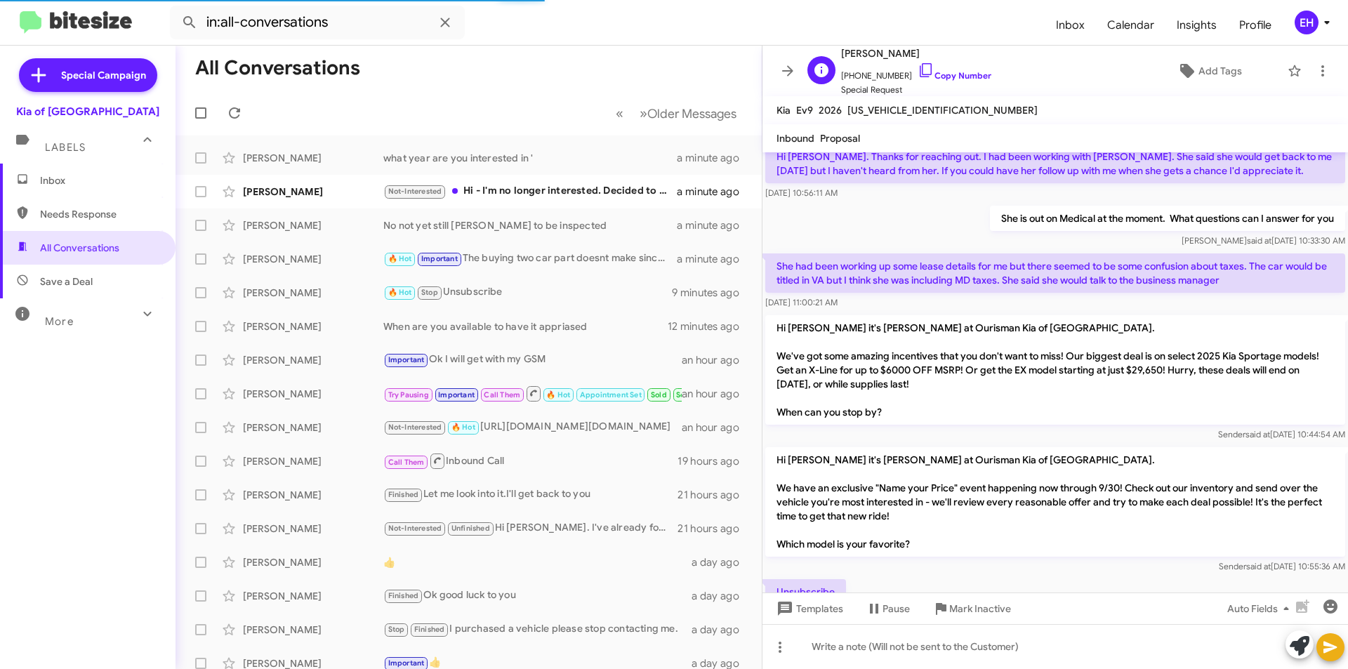
click at [902, 66] on span "+17036220650 Copy Number" at bounding box center [916, 72] width 150 height 21
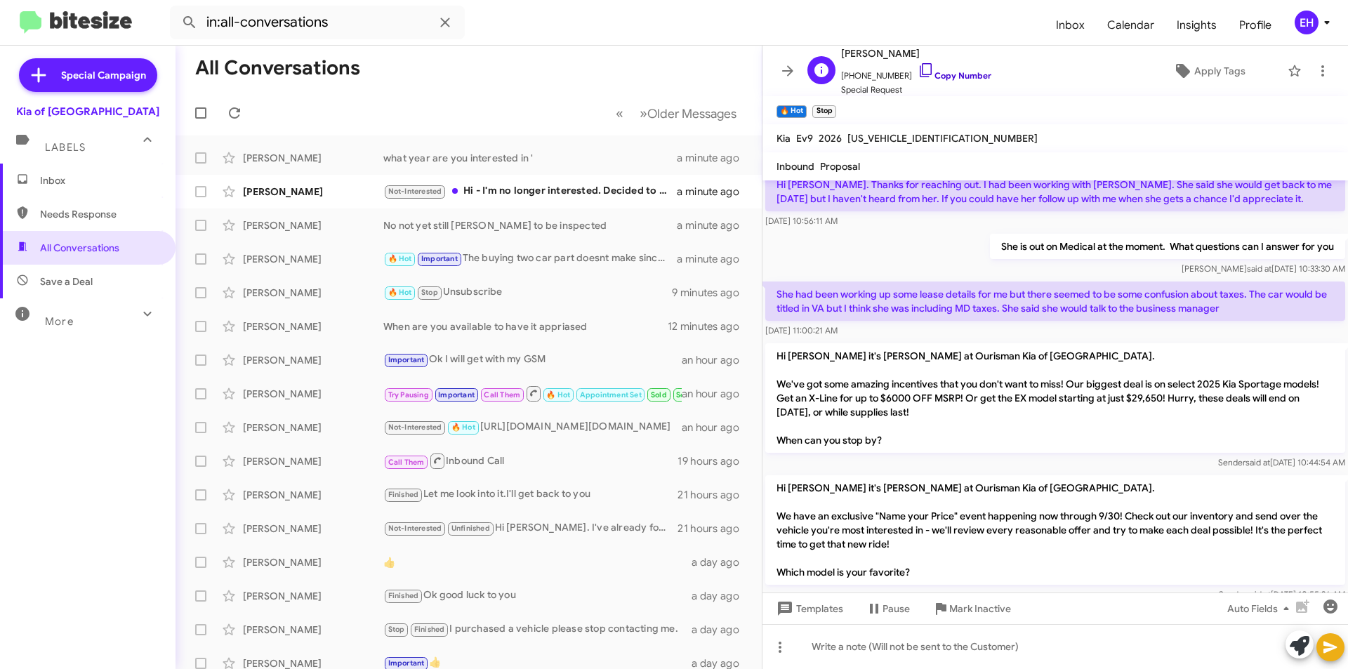
click at [944, 78] on link "Copy Number" at bounding box center [955, 75] width 74 height 11
click at [973, 620] on span "Mark Inactive" at bounding box center [980, 608] width 62 height 25
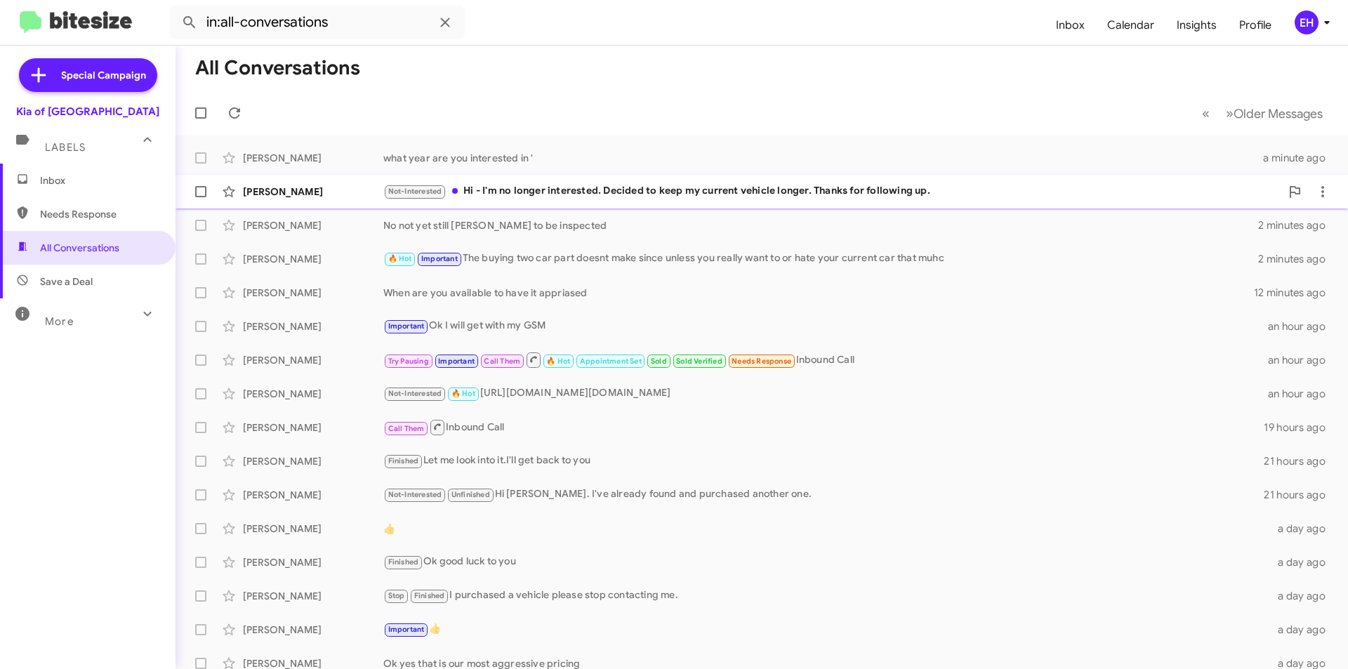
click at [543, 194] on div "Not-Interested Hi - I'm no longer interested. Decided to keep my current vehicl…" at bounding box center [831, 191] width 897 height 16
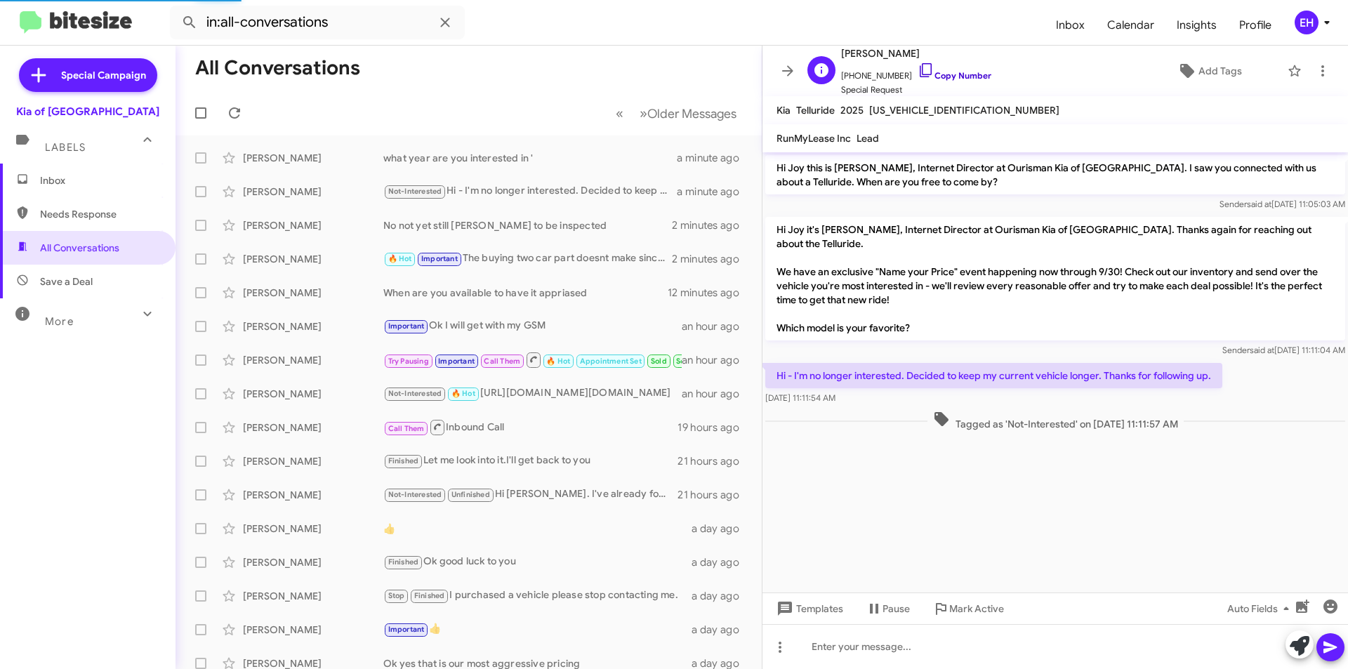
click at [944, 78] on link "Copy Number" at bounding box center [955, 75] width 74 height 11
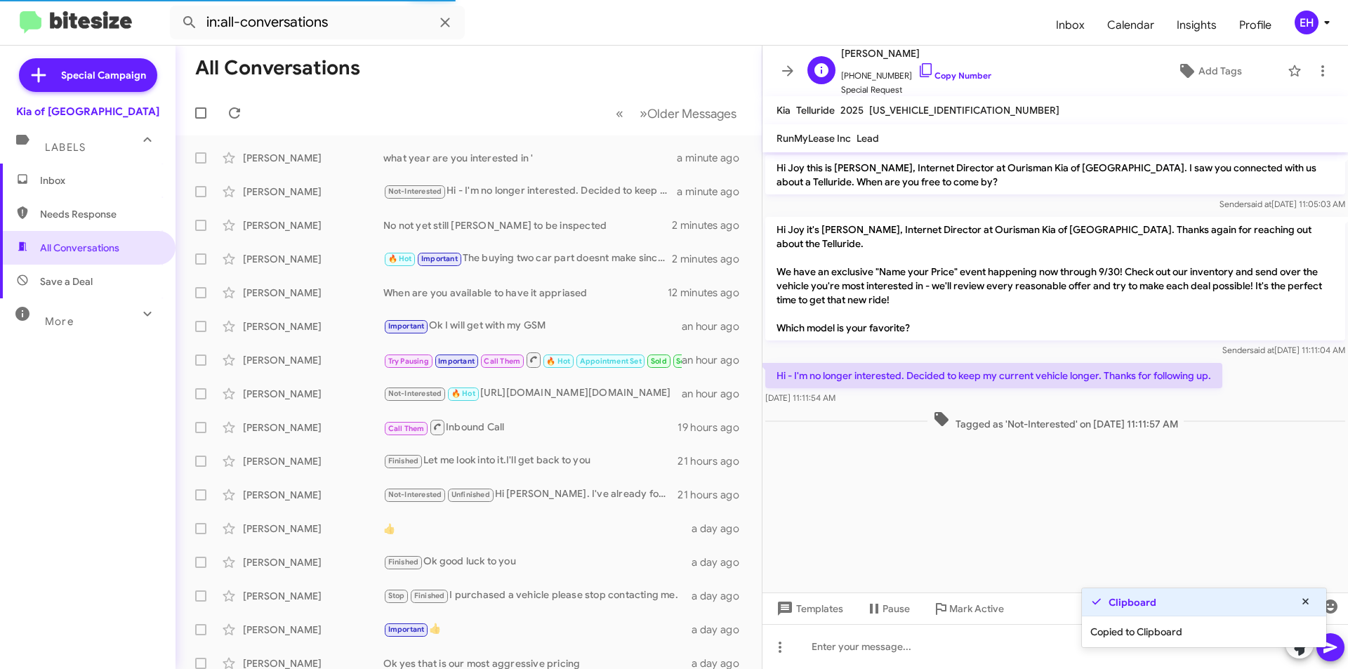
click at [958, 81] on span "+13015380787 Copy Number" at bounding box center [916, 72] width 150 height 21
click at [955, 72] on link "Copy Number" at bounding box center [955, 75] width 74 height 11
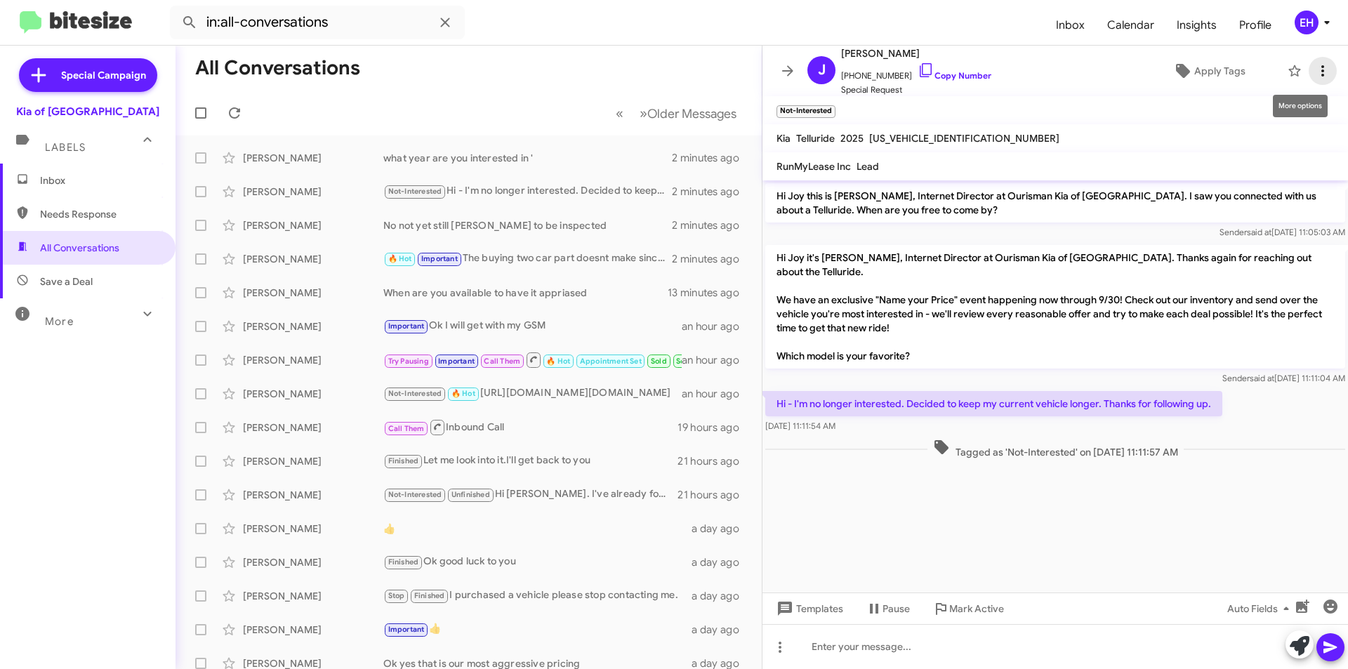
click at [1314, 67] on icon at bounding box center [1322, 70] width 17 height 17
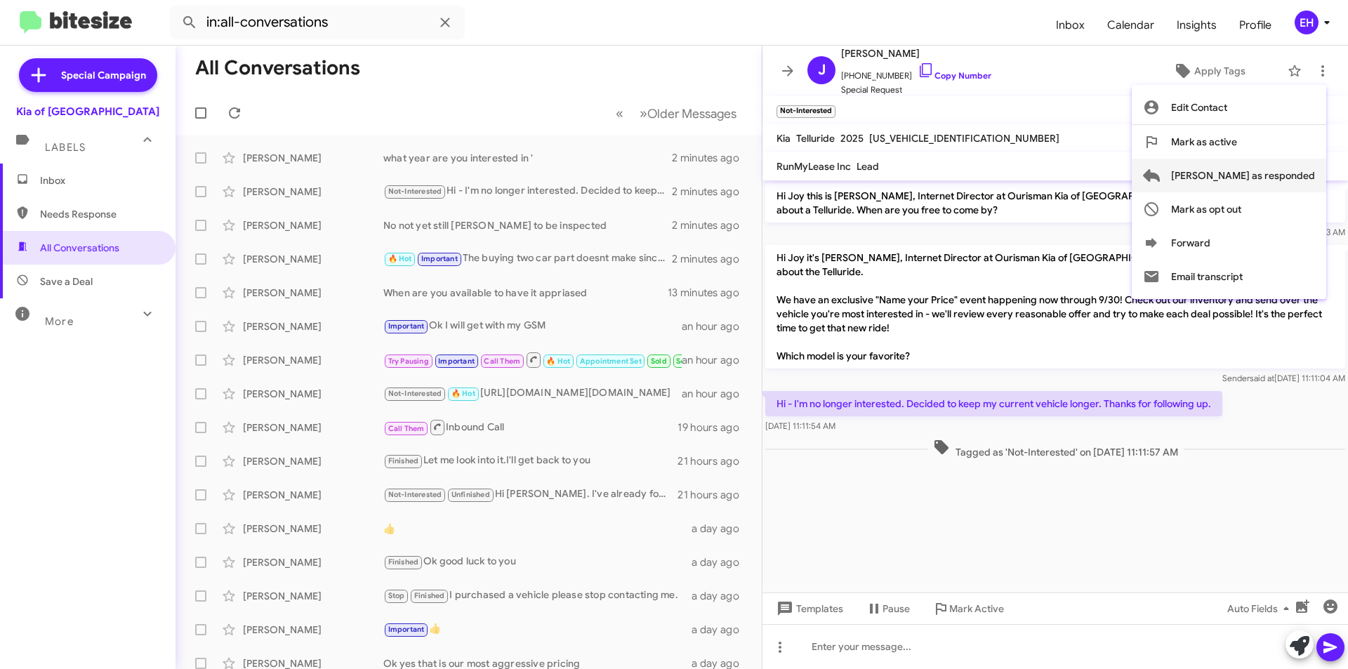
click at [1298, 179] on span "Mark as responded" at bounding box center [1243, 176] width 144 height 34
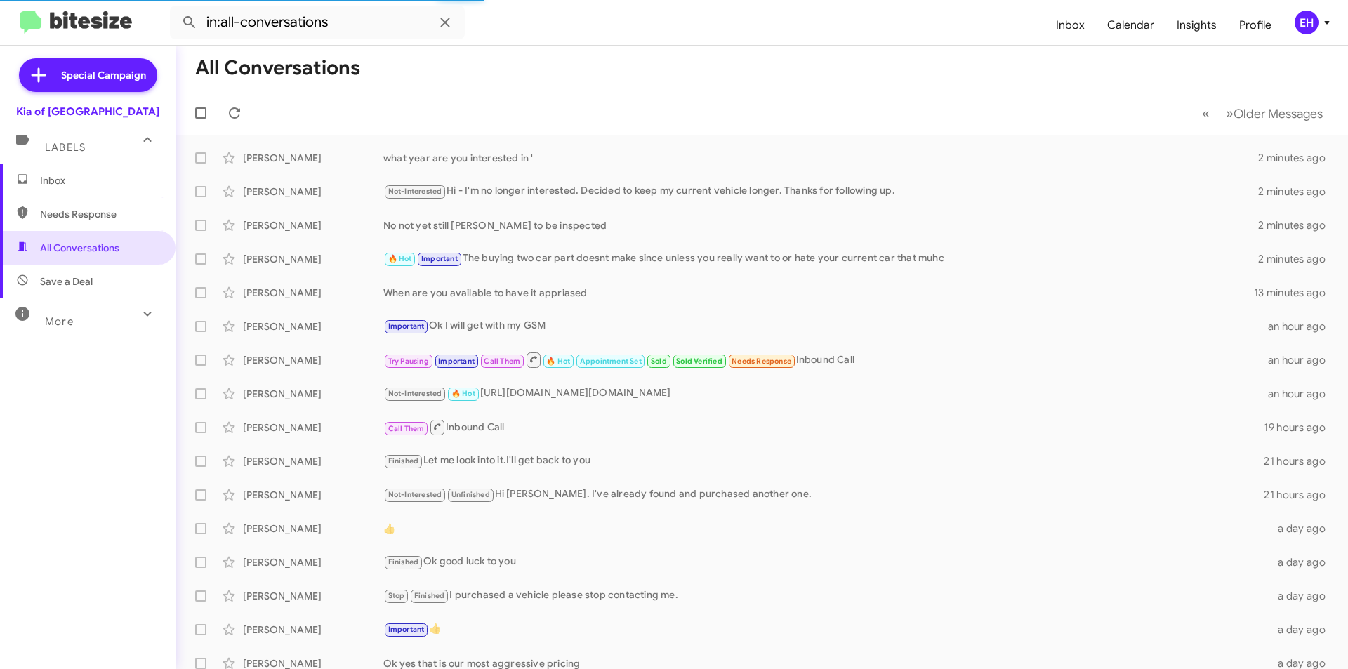
click at [61, 180] on span "Inbox" at bounding box center [99, 180] width 119 height 14
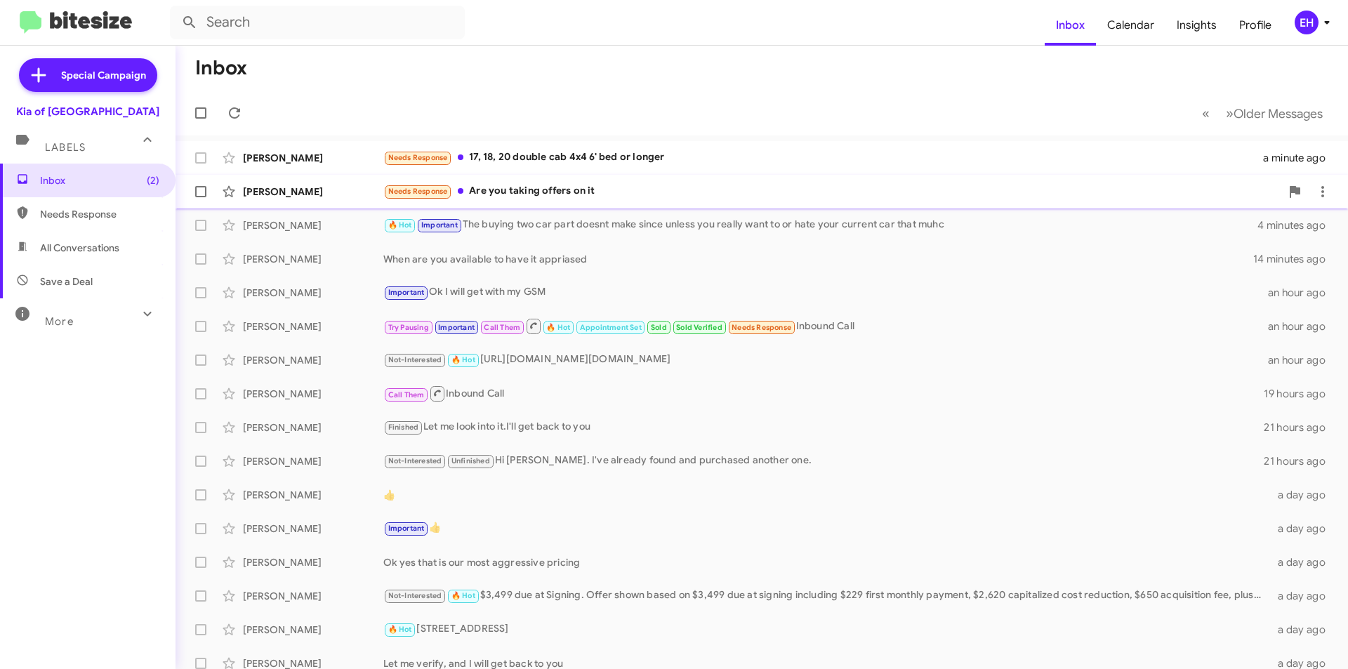
click at [569, 194] on div "Needs Response Are you taking offers on it" at bounding box center [831, 191] width 897 height 16
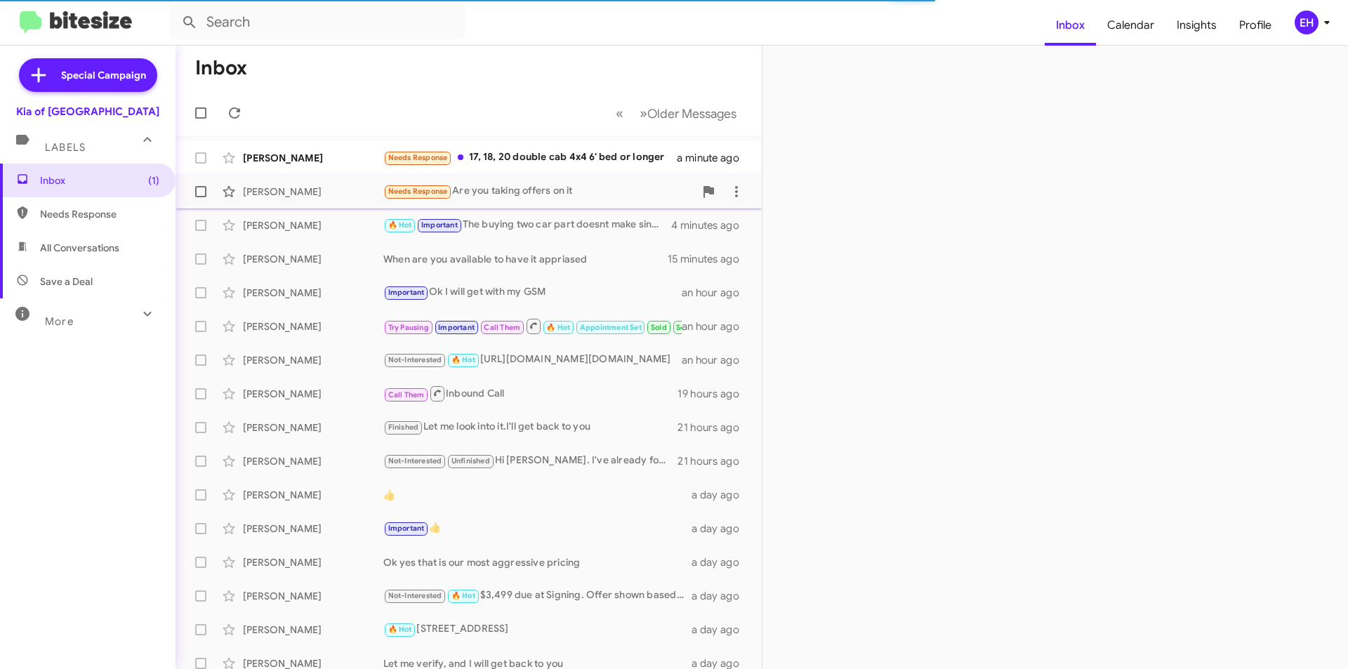
click at [507, 190] on div "Needs Response Are you taking offers on it" at bounding box center [538, 191] width 311 height 16
click at [565, 183] on div "Brooke Bo Needs Response Are you taking offers on it 2 minutes ago" at bounding box center [469, 192] width 564 height 28
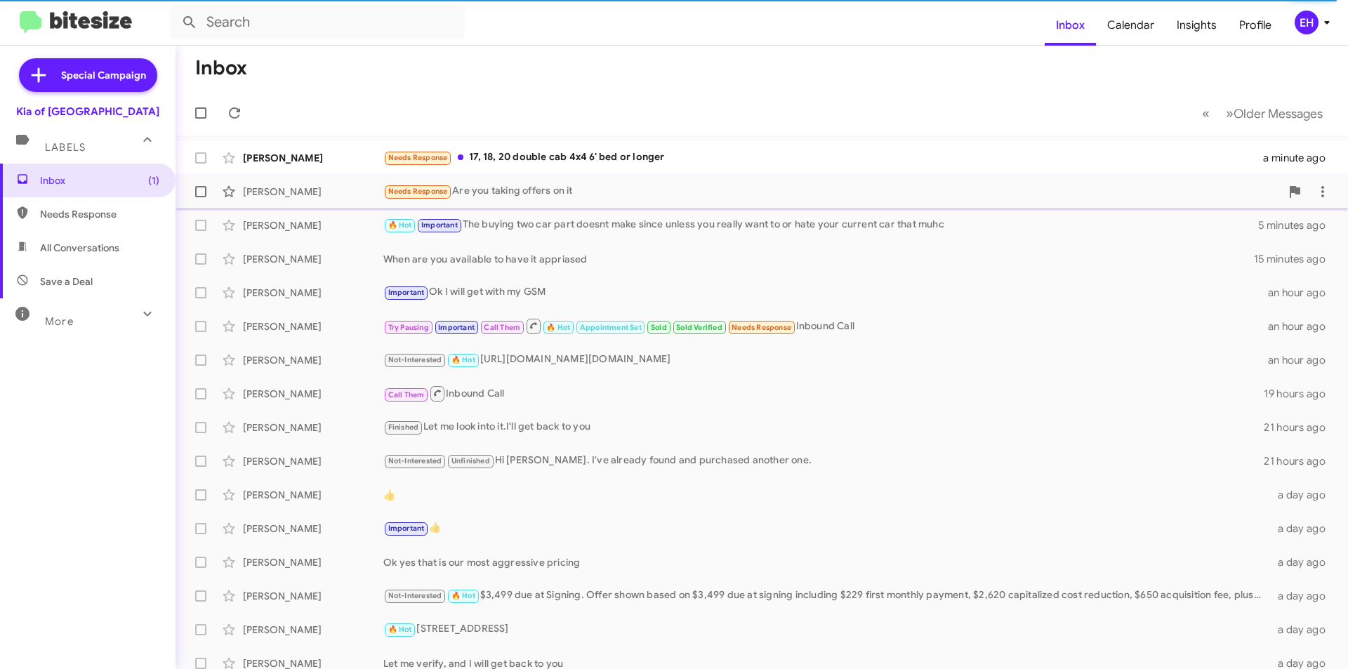
click at [582, 190] on div "Needs Response Are you taking offers on it" at bounding box center [831, 191] width 897 height 16
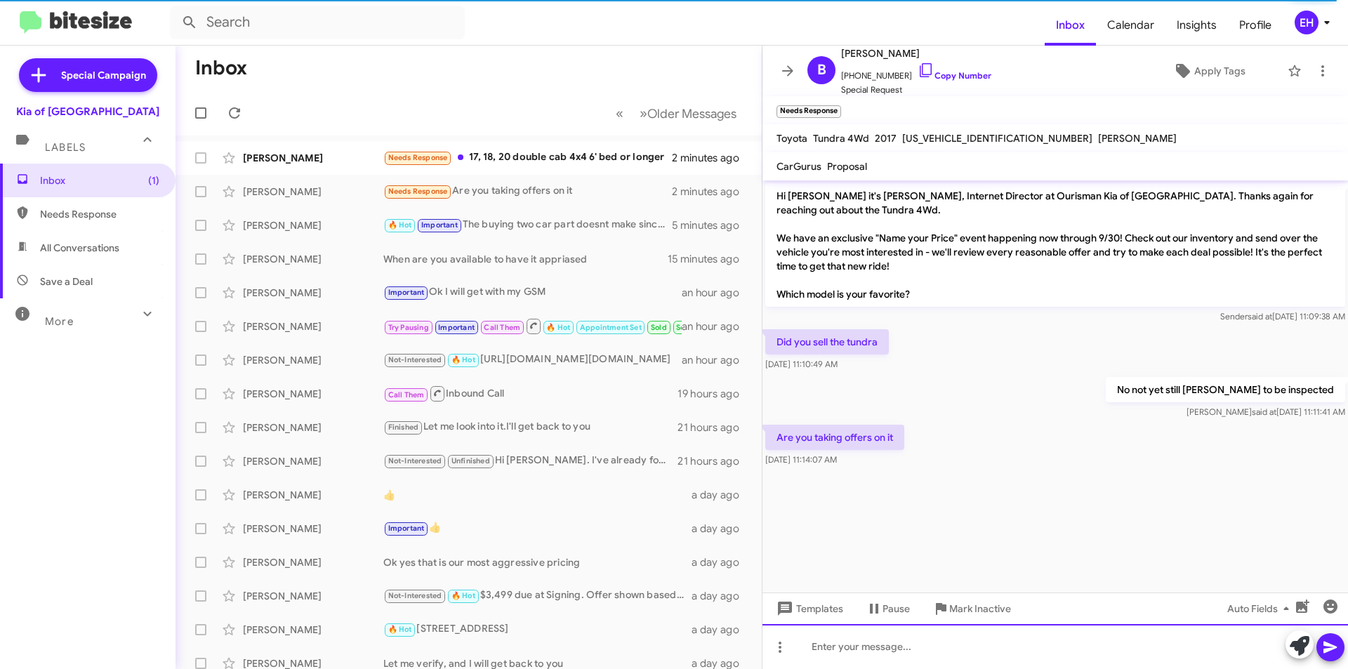
click at [1005, 642] on div at bounding box center [1054, 646] width 585 height 45
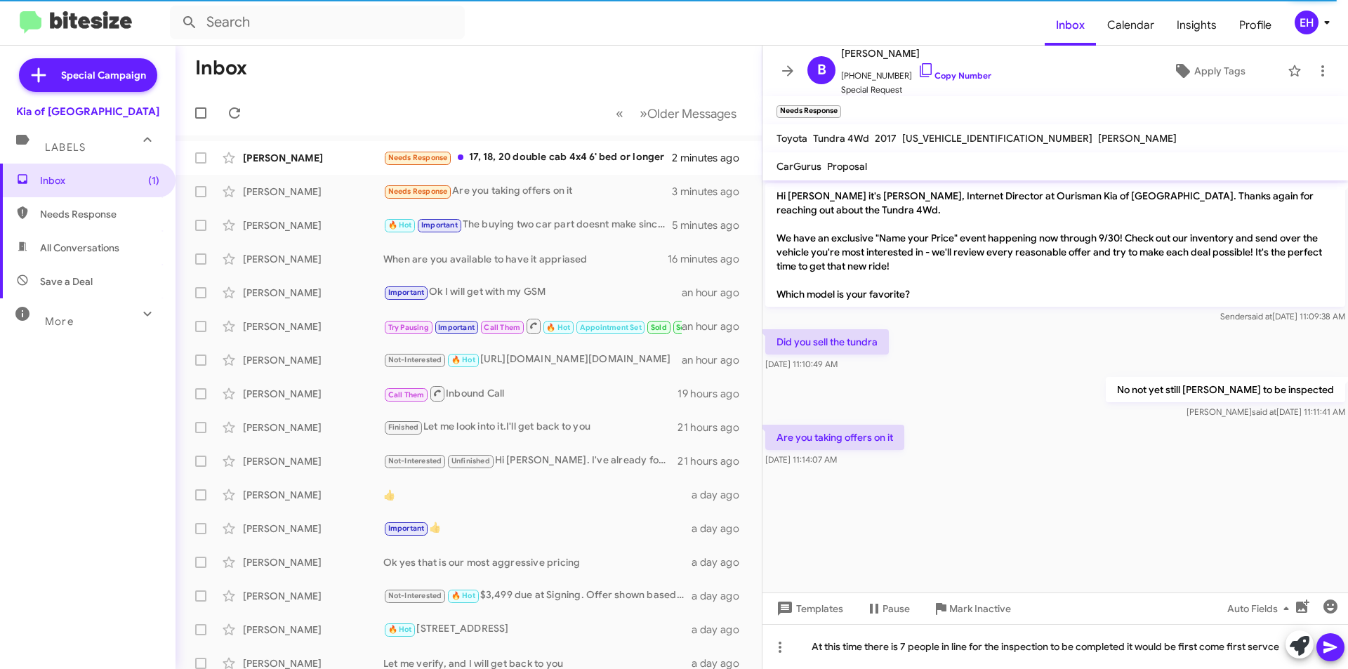
click at [1327, 642] on icon at bounding box center [1330, 647] width 17 height 17
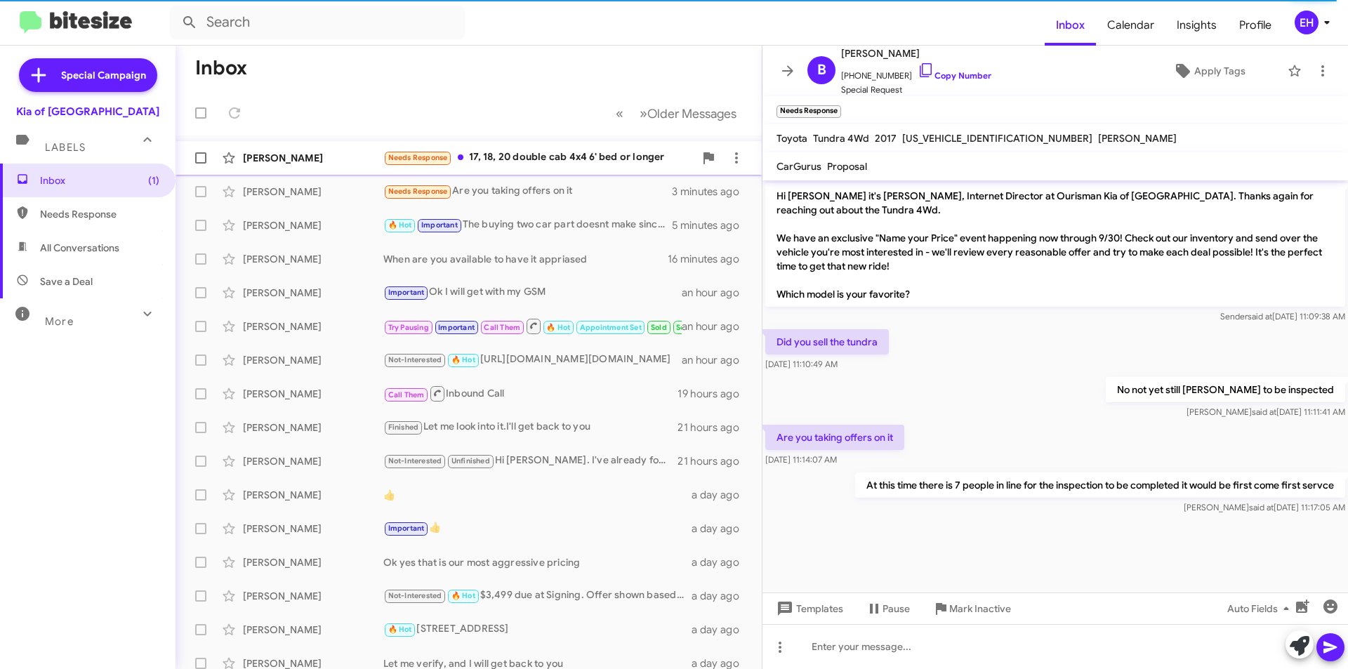
click at [512, 161] on div "Needs Response 17, 18, 20 double cab 4x4 6' bed or longer" at bounding box center [538, 158] width 311 height 16
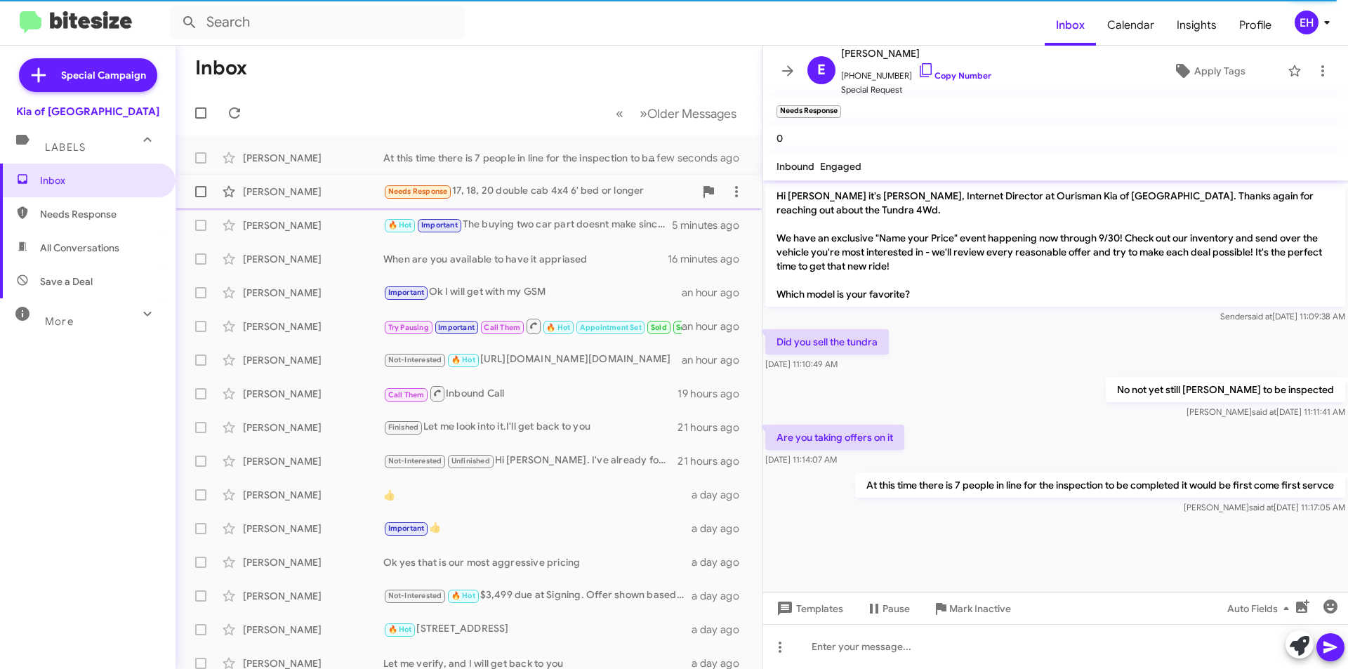
click at [541, 190] on div "Needs Response 17, 18, 20 double cab 4x4 6' bed or longer" at bounding box center [538, 191] width 311 height 16
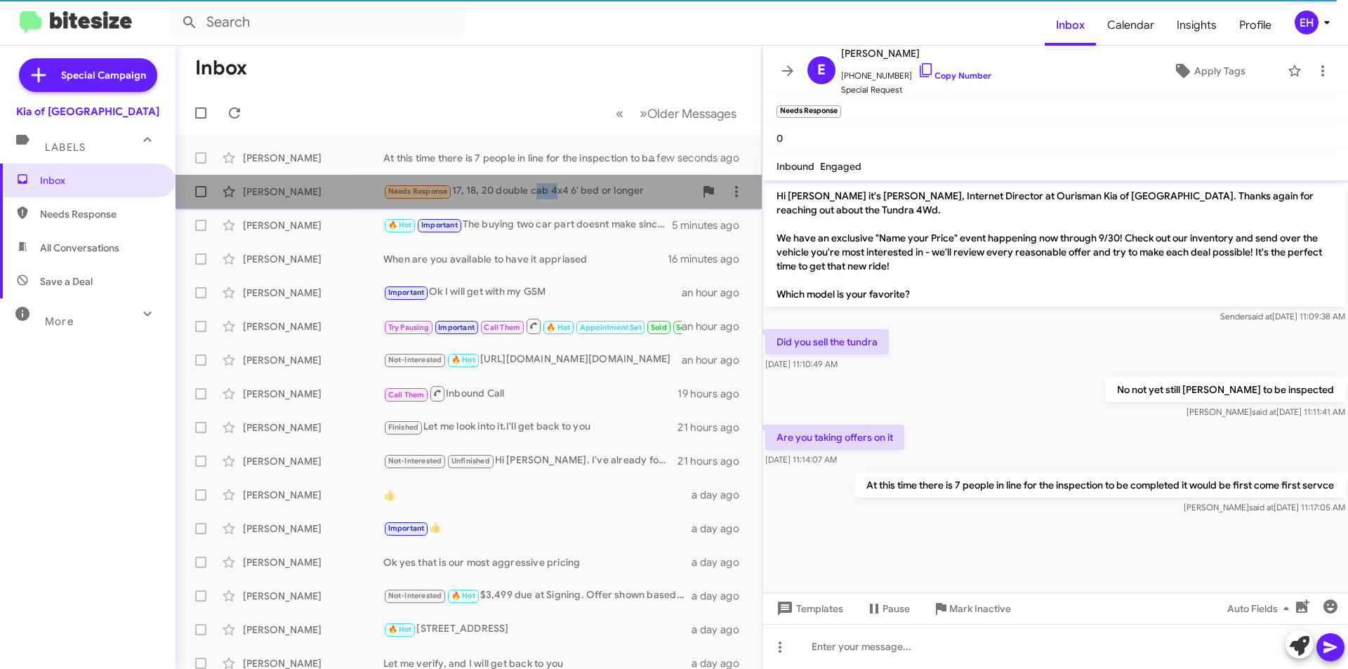
click at [541, 190] on div "Needs Response 17, 18, 20 double cab 4x4 6' bed or longer" at bounding box center [538, 191] width 311 height 16
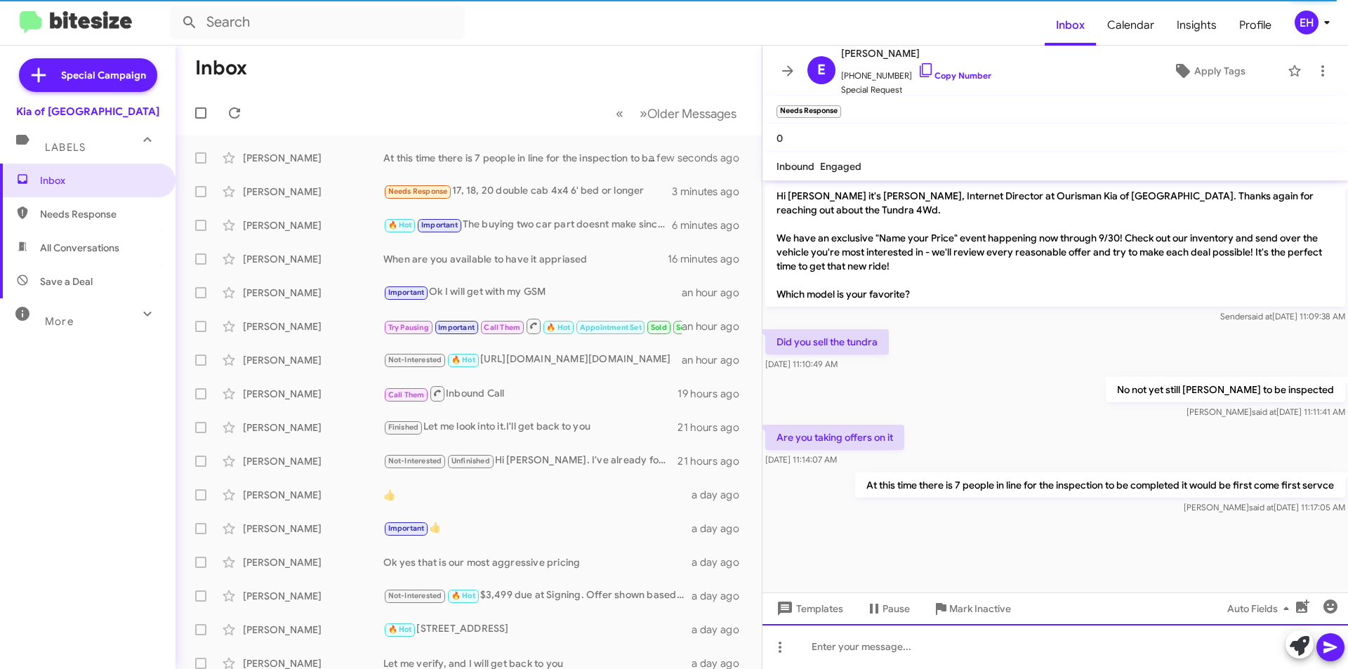
click at [930, 637] on div at bounding box center [1054, 646] width 585 height 45
click at [1331, 654] on icon at bounding box center [1330, 647] width 17 height 17
click at [58, 218] on span "Needs Response" at bounding box center [99, 214] width 119 height 14
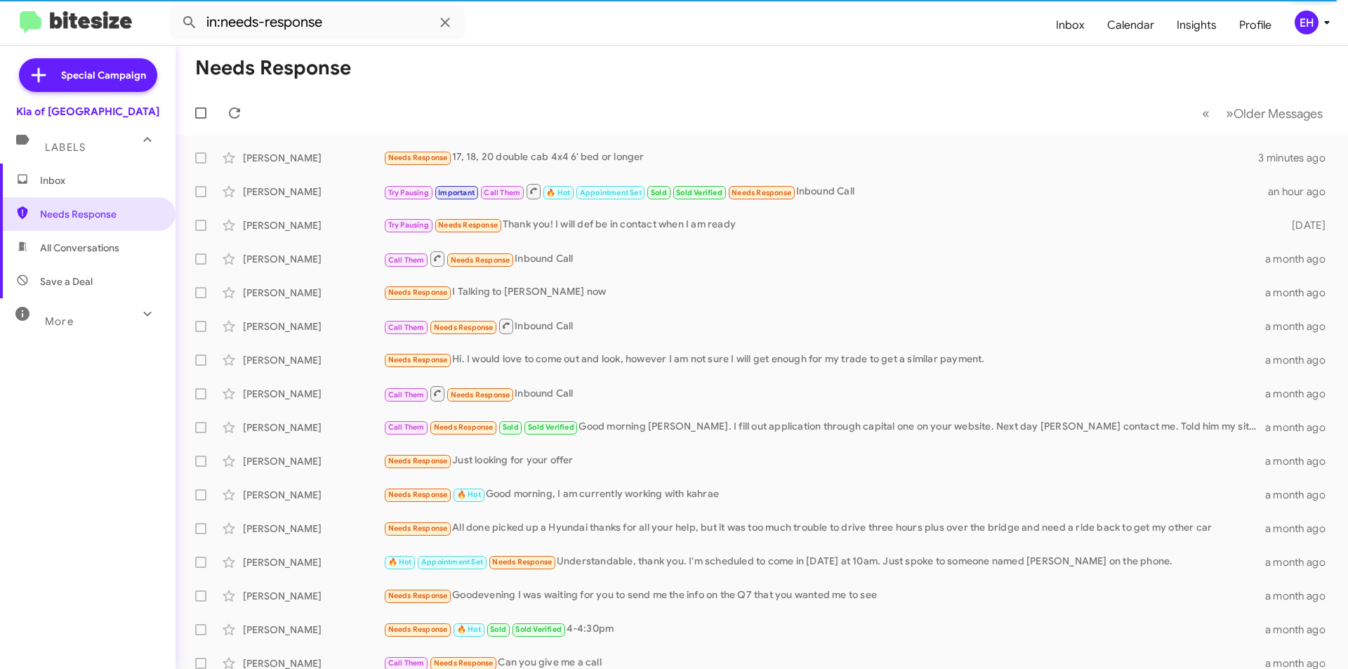
click at [67, 249] on span "All Conversations" at bounding box center [79, 248] width 79 height 14
type input "in:all-conversations"
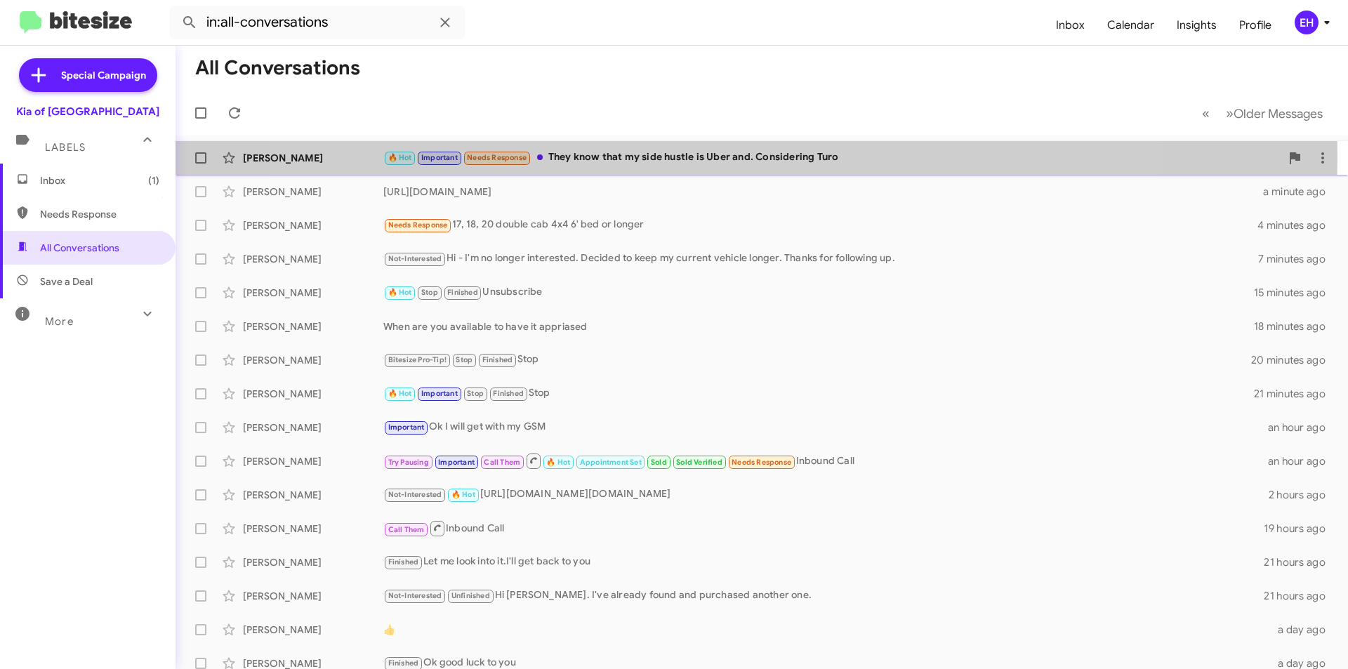
click at [714, 157] on div "🔥 Hot Important Needs Response They know that my side hustle is Uber and. Consi…" at bounding box center [831, 158] width 897 height 16
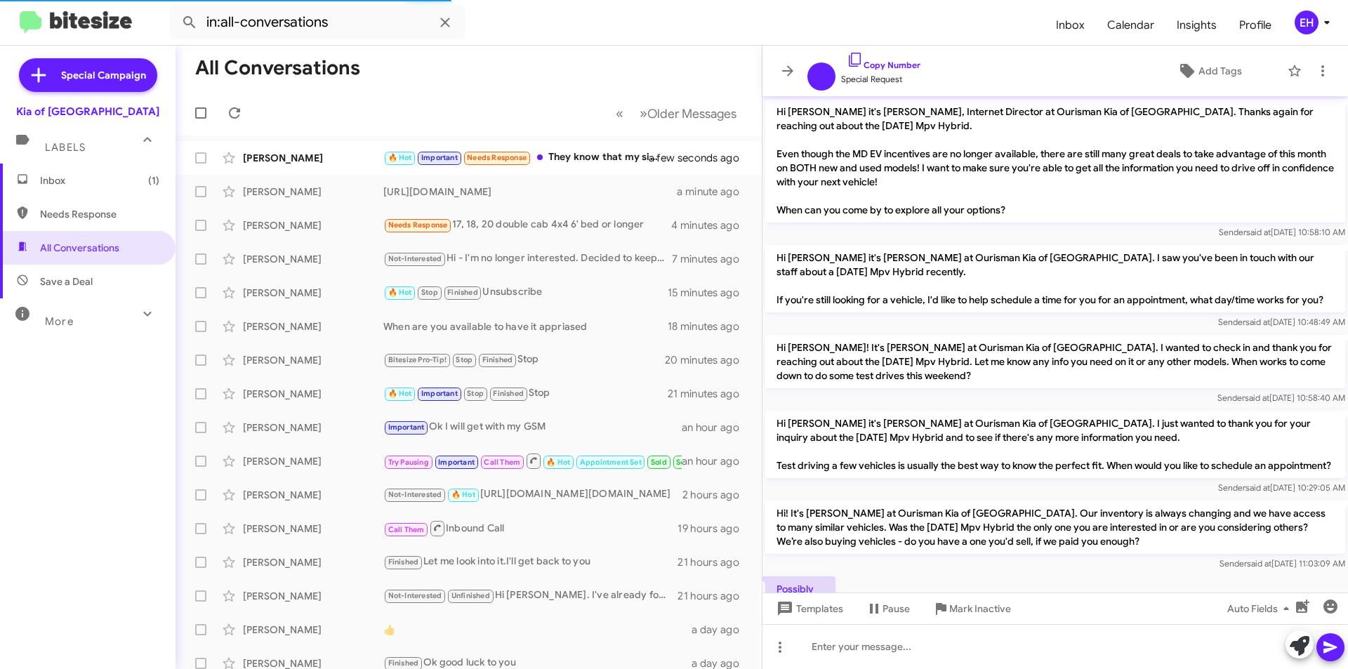
scroll to position [978, 0]
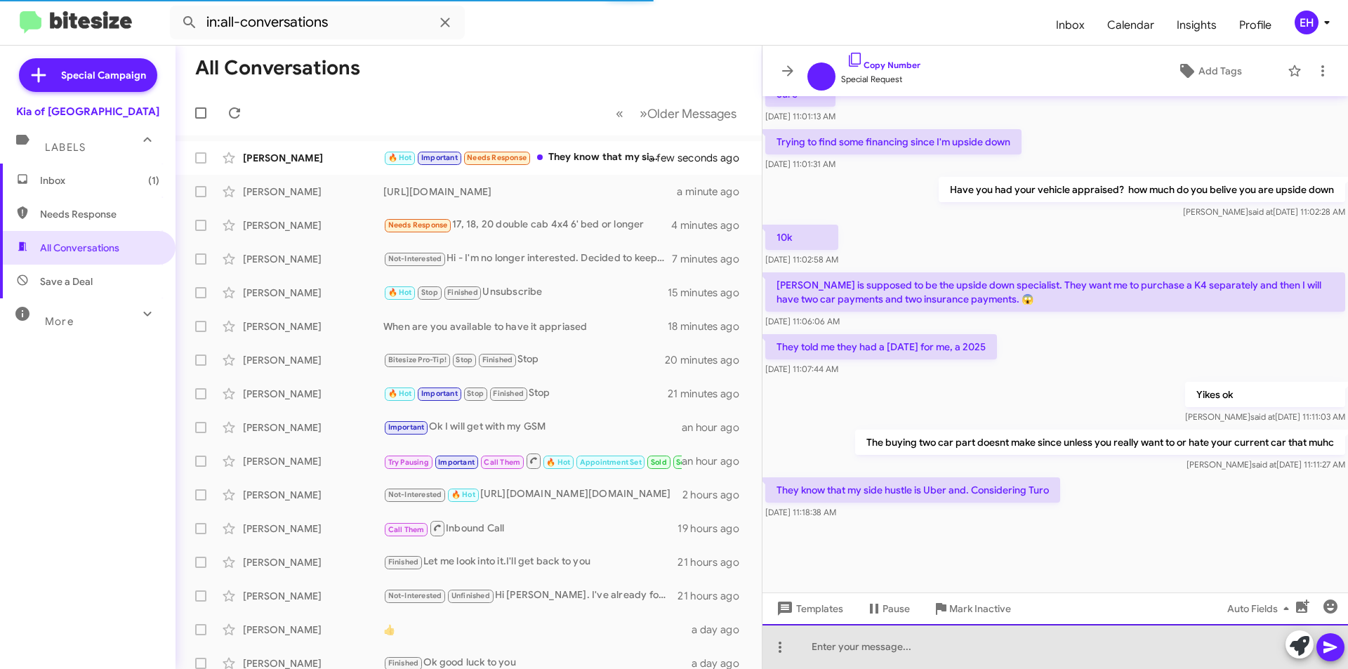
click at [929, 649] on div at bounding box center [1054, 646] width 585 height 45
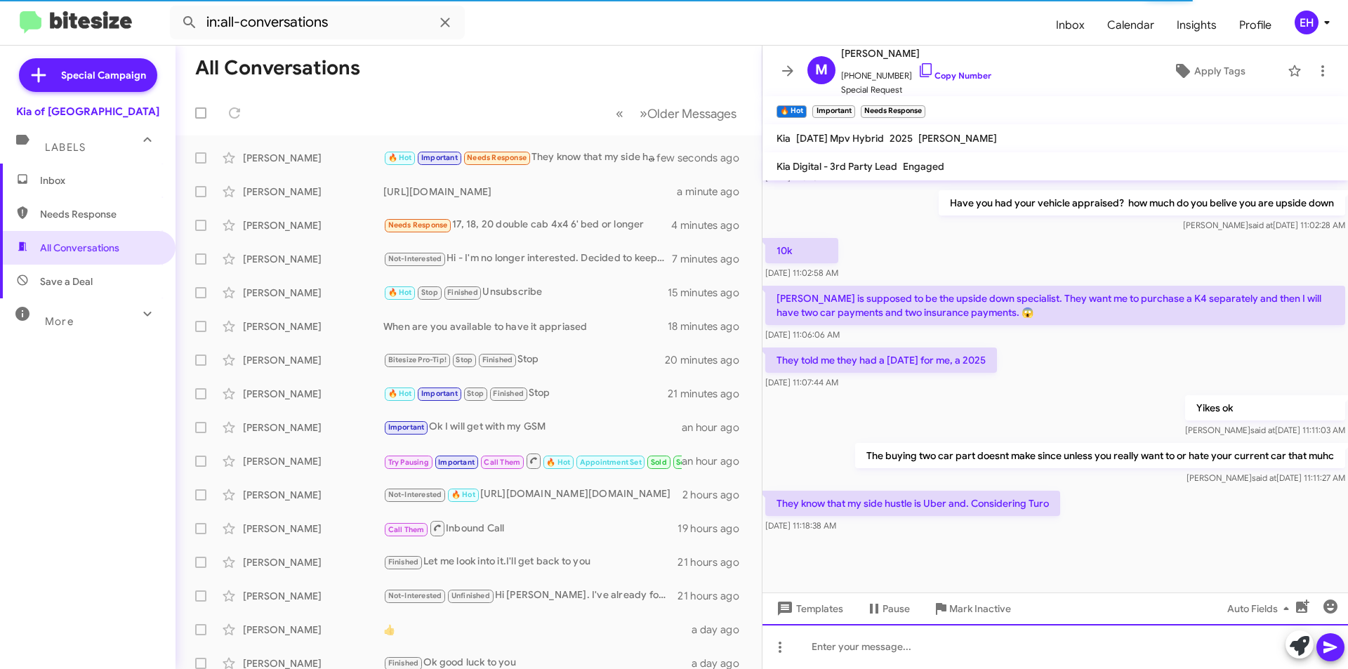
scroll to position [1062, 0]
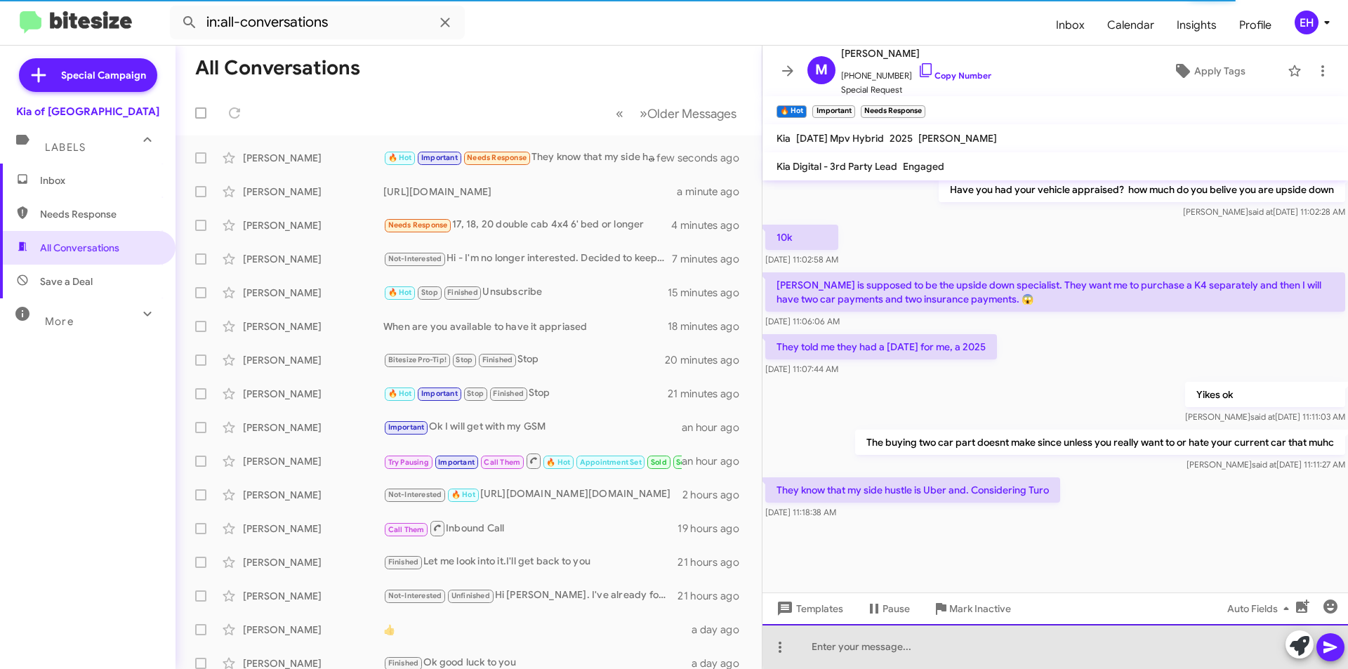
click at [1069, 646] on div at bounding box center [1054, 646] width 585 height 45
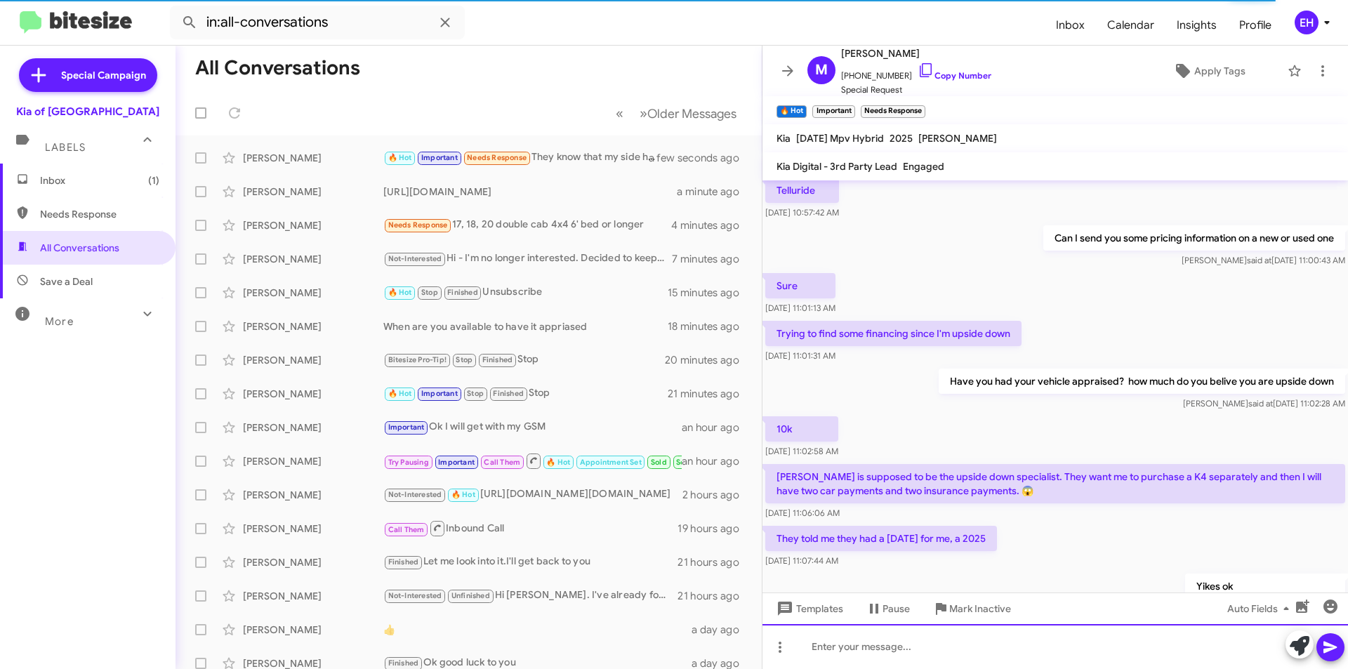
scroll to position [1113, 0]
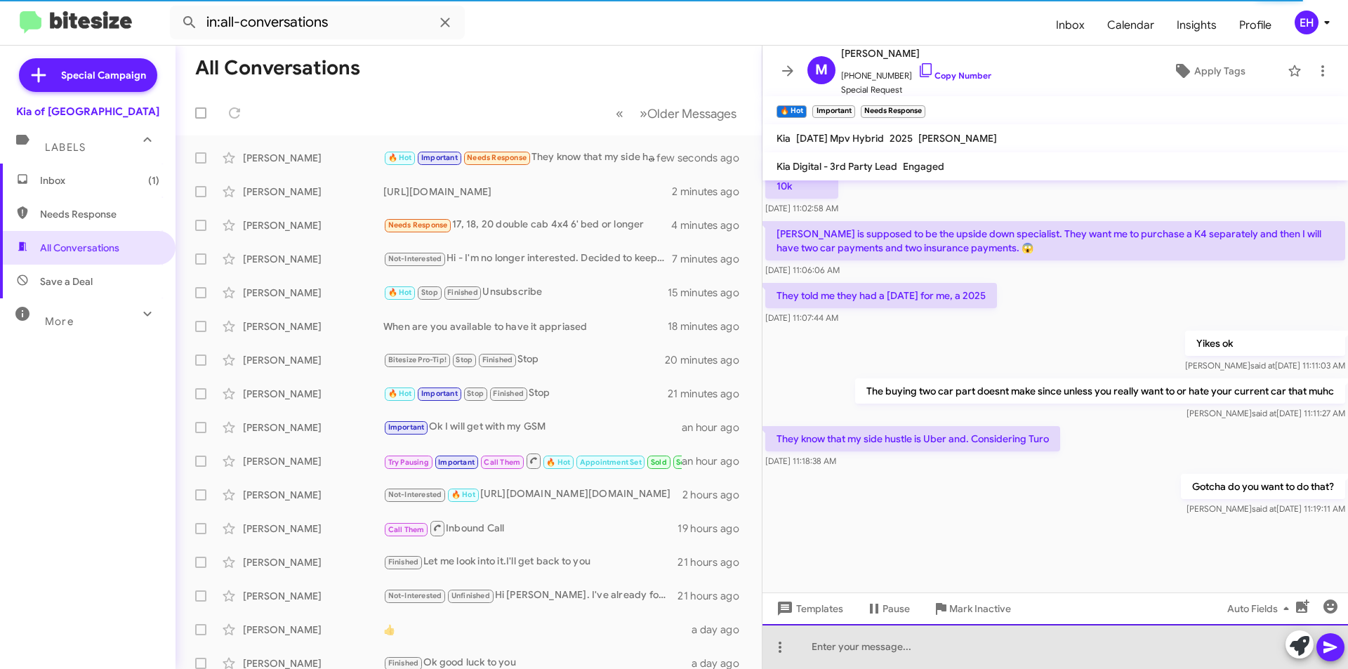
click at [1073, 642] on div at bounding box center [1054, 646] width 585 height 45
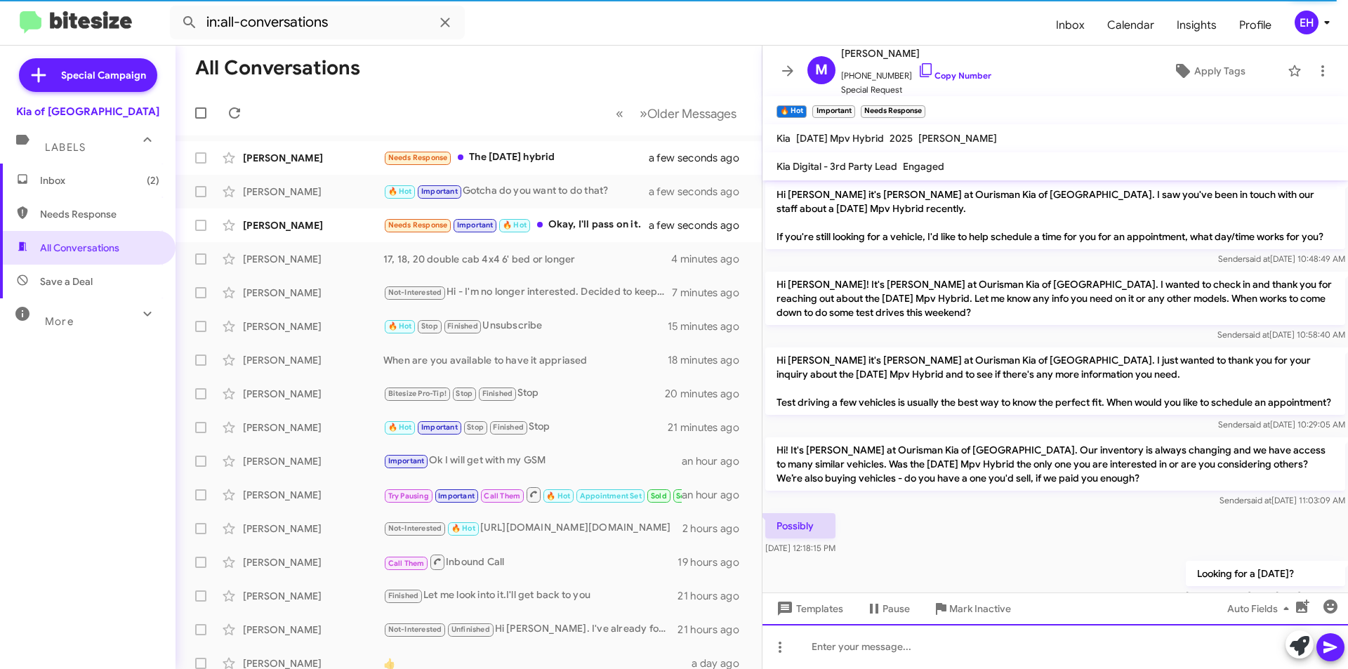
scroll to position [0, 0]
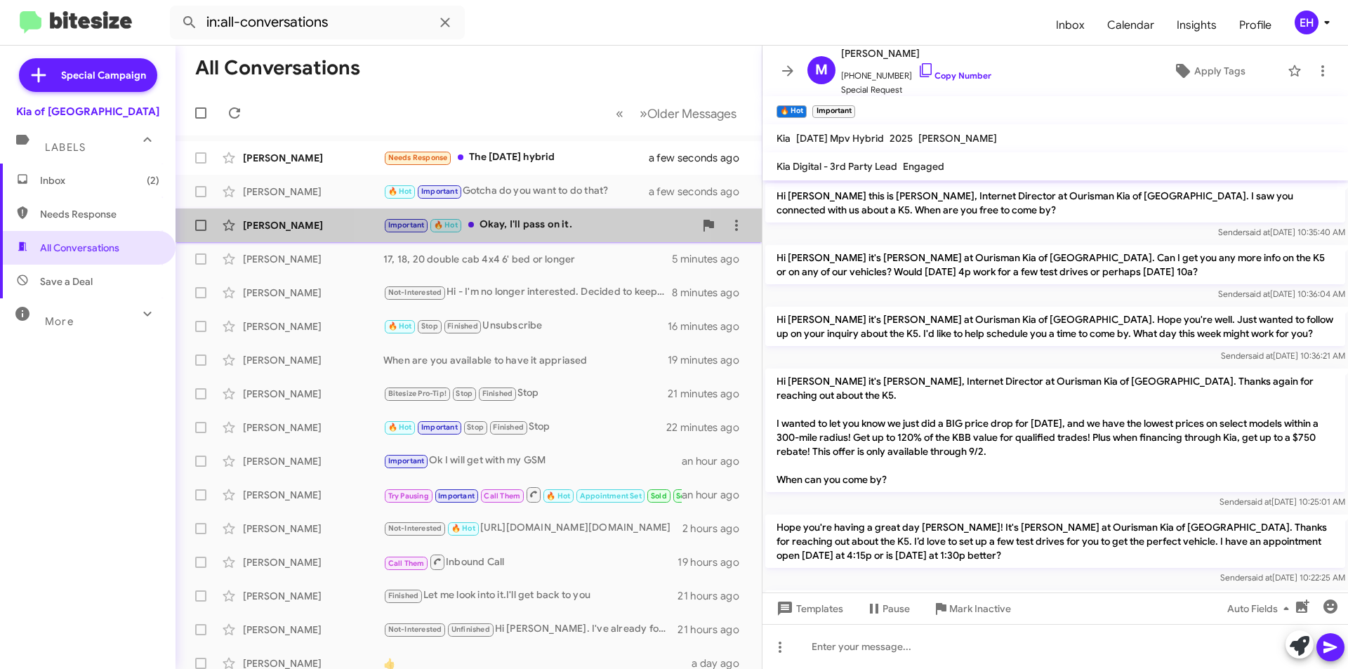
click at [515, 223] on div "Important 🔥 Hot Okay, I'll pass on it." at bounding box center [538, 225] width 311 height 16
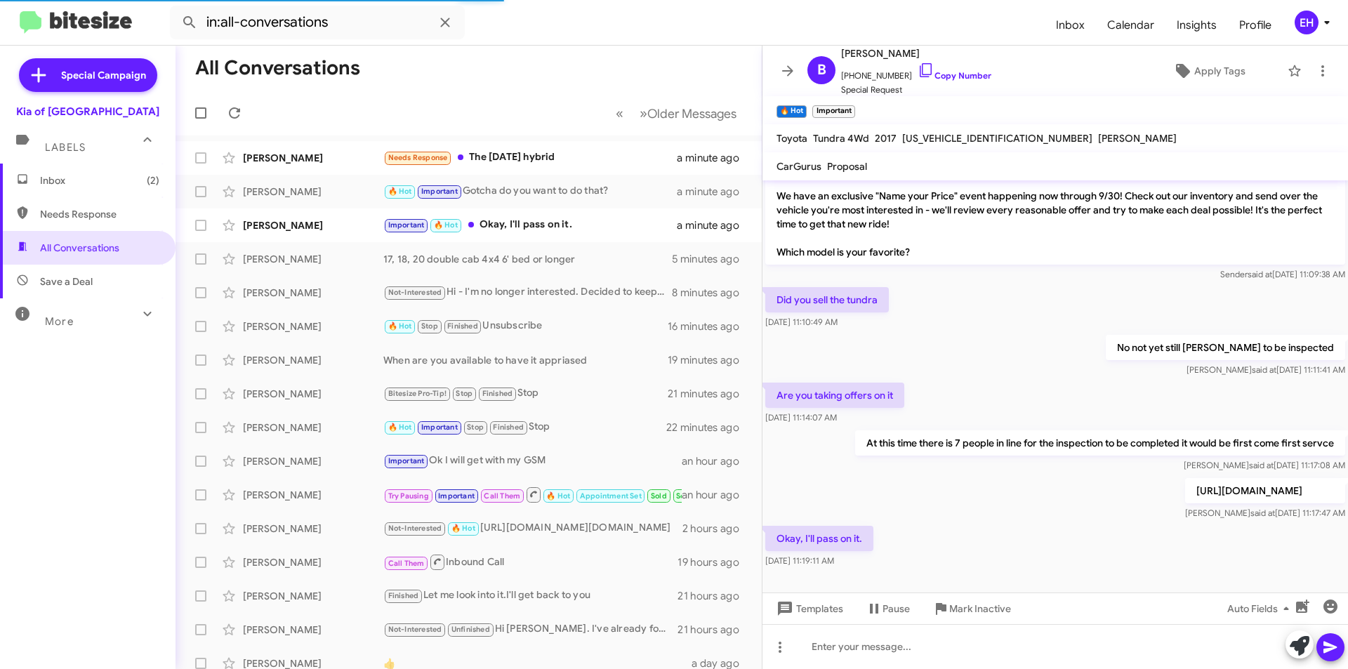
scroll to position [45, 0]
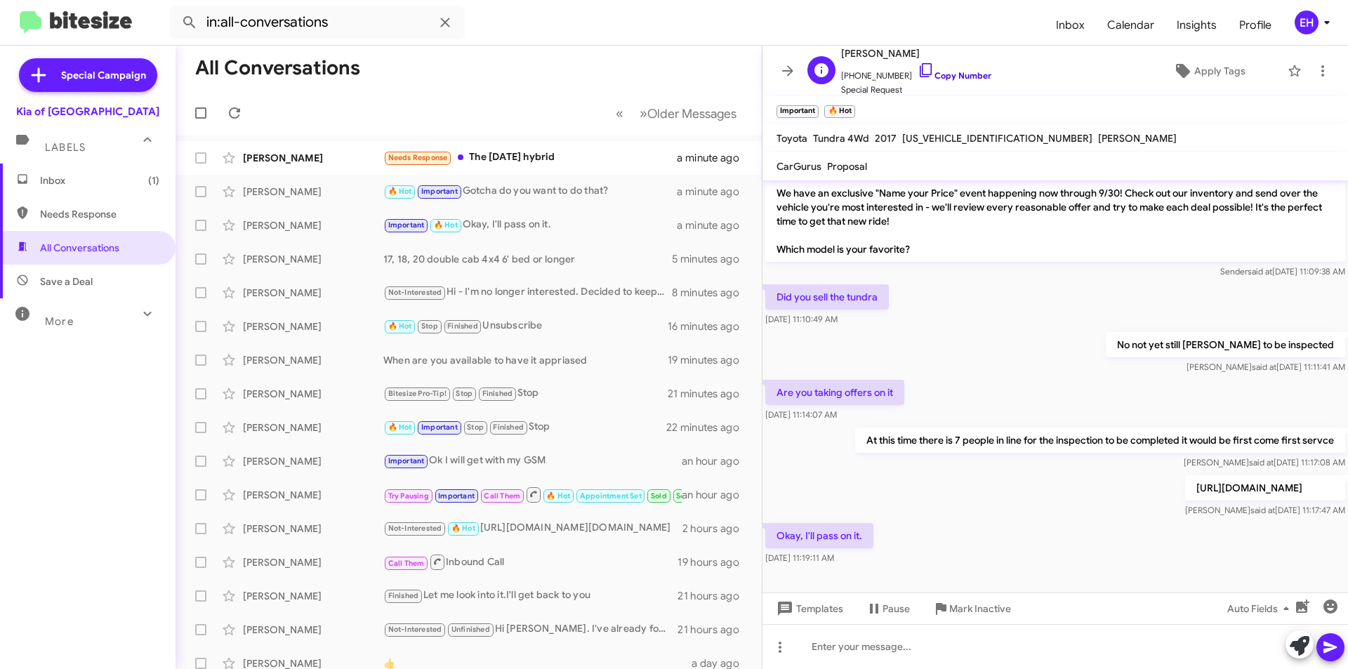
click at [943, 71] on link "Copy Number" at bounding box center [955, 75] width 74 height 11
click at [948, 599] on span "Mark Inactive" at bounding box center [971, 608] width 79 height 25
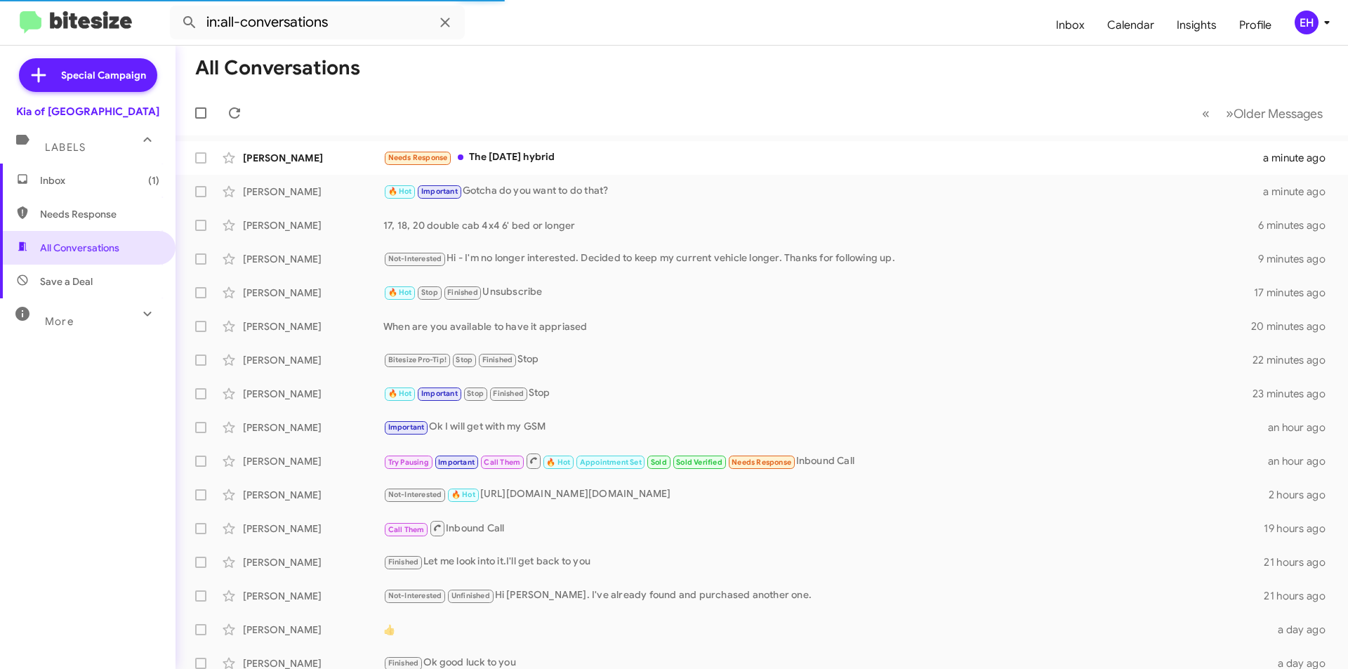
click at [104, 224] on span "Needs Response" at bounding box center [88, 214] width 176 height 34
type input "in:needs-response"
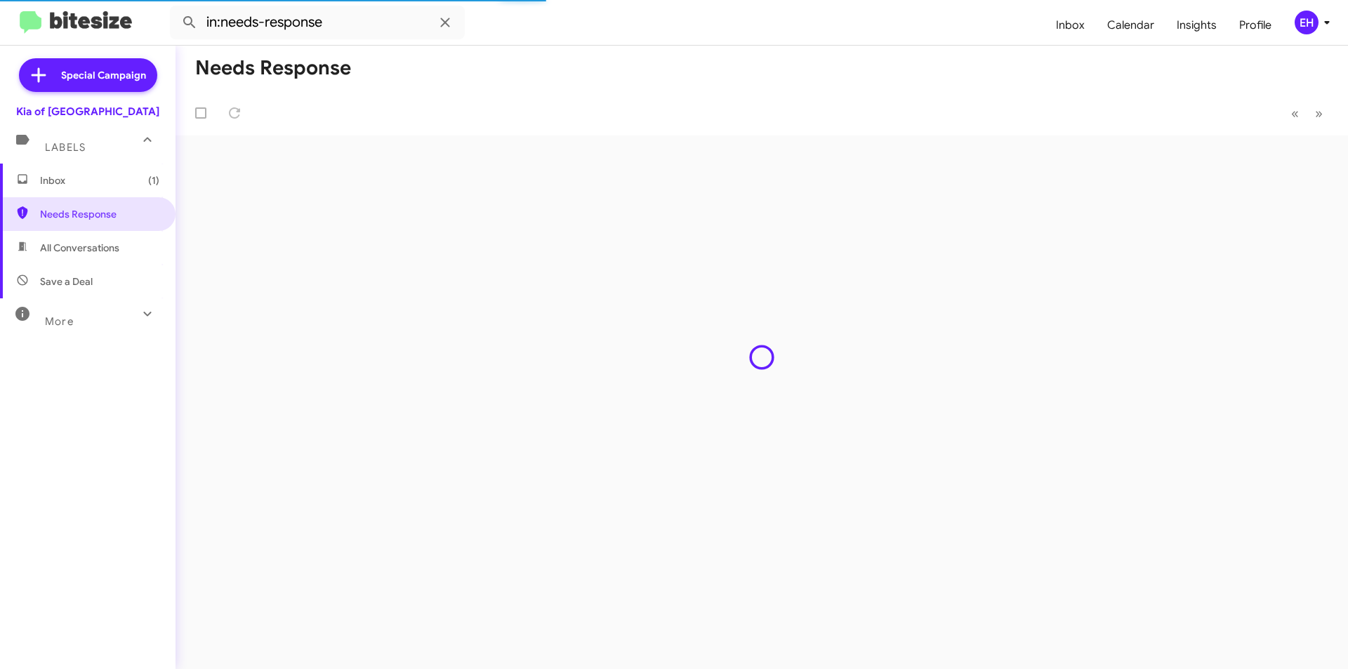
click at [79, 175] on span "Inbox (1)" at bounding box center [99, 180] width 119 height 14
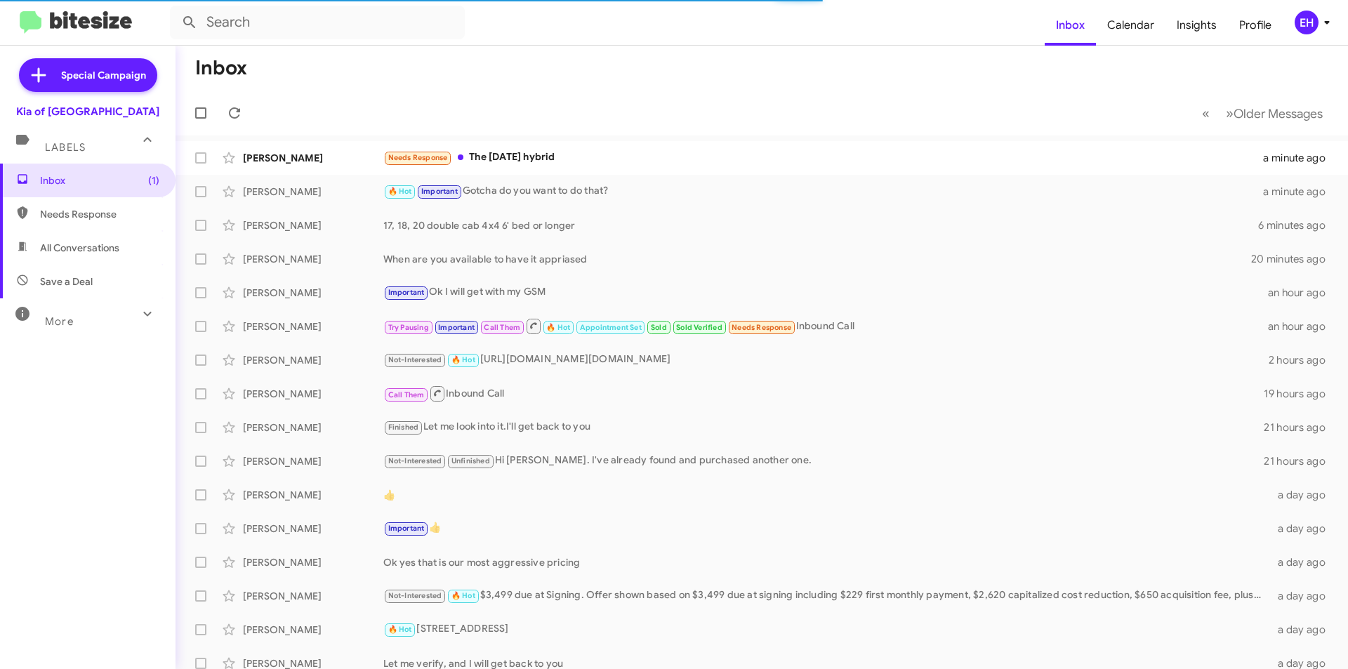
click at [80, 253] on span "All Conversations" at bounding box center [79, 248] width 79 height 14
type input "in:all-conversations"
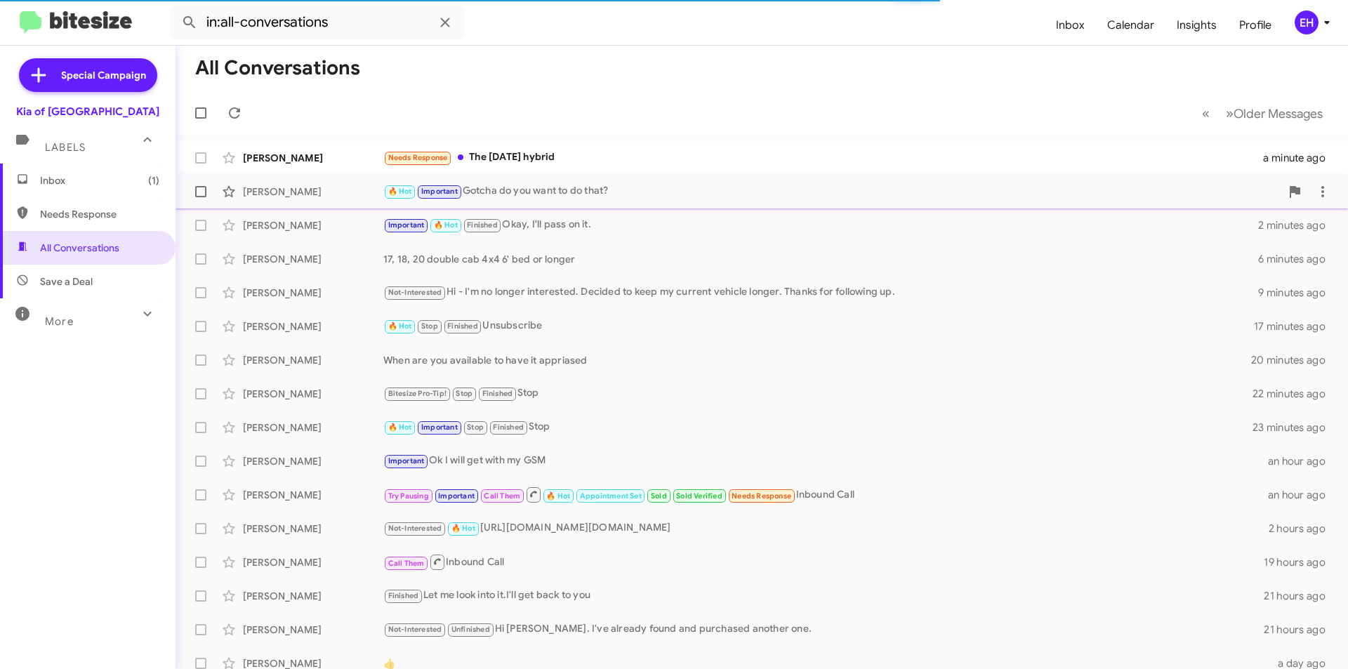
click at [515, 208] on span "Mark Thomas 🔥 Hot Important Gotcha do you want to do that? a minute ago" at bounding box center [762, 192] width 1172 height 34
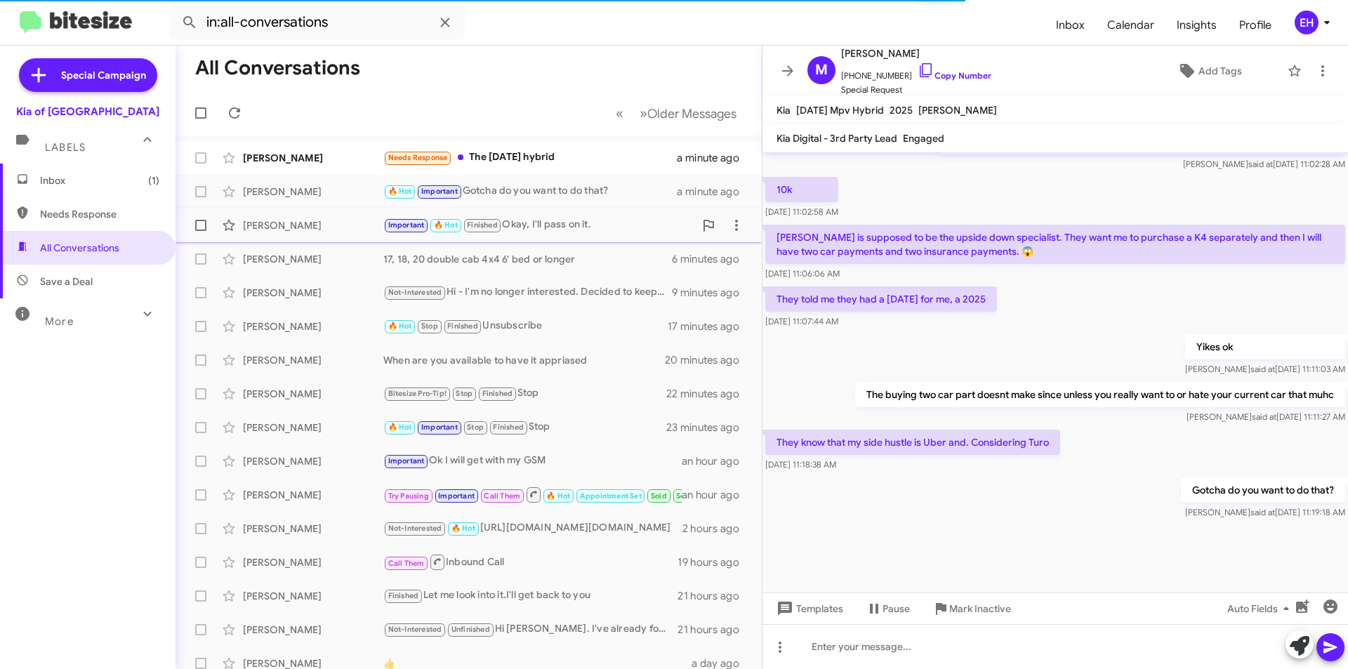
click at [555, 227] on div "Important 🔥 Hot Finished Okay, I'll pass on it." at bounding box center [538, 225] width 311 height 16
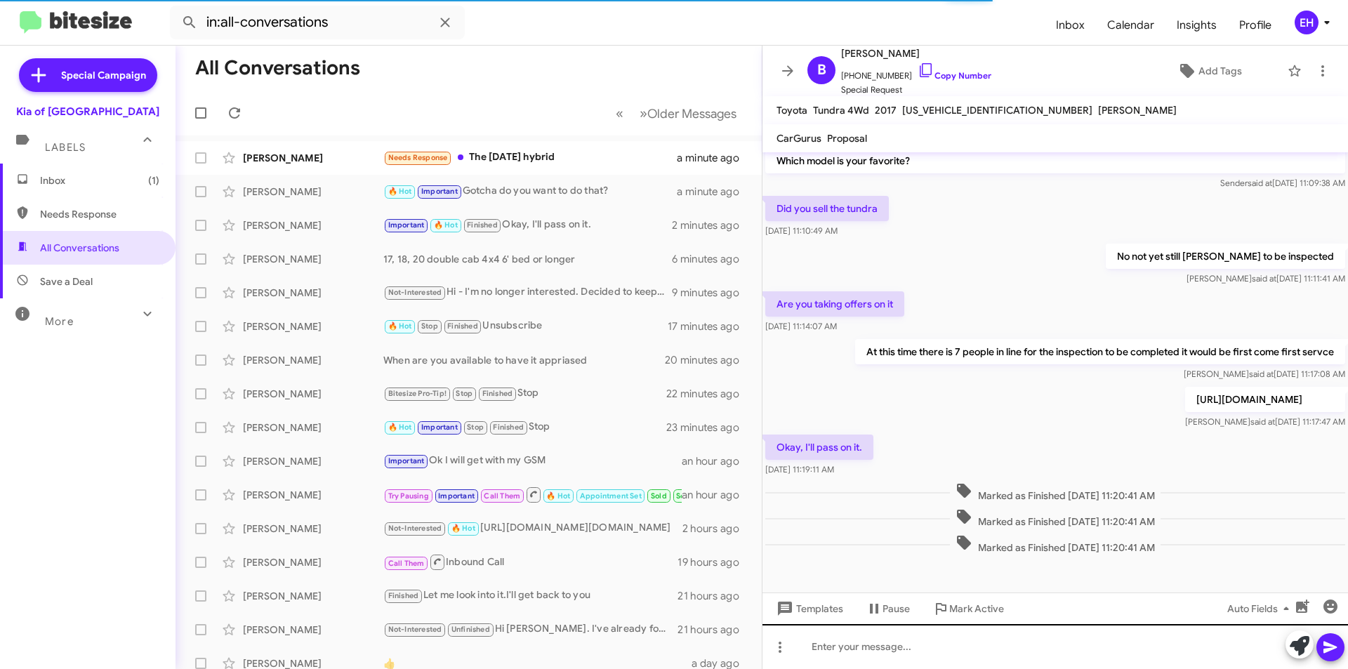
scroll to position [133, 0]
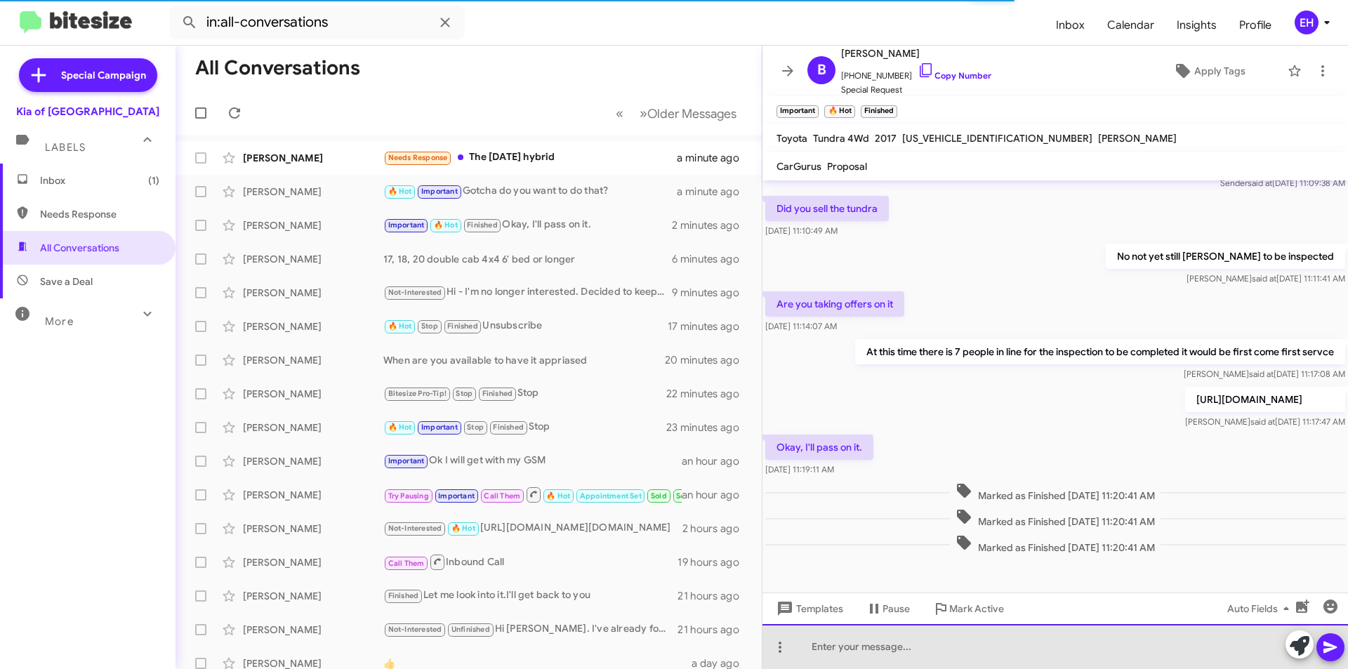
click at [948, 640] on div at bounding box center [1054, 646] width 585 height 45
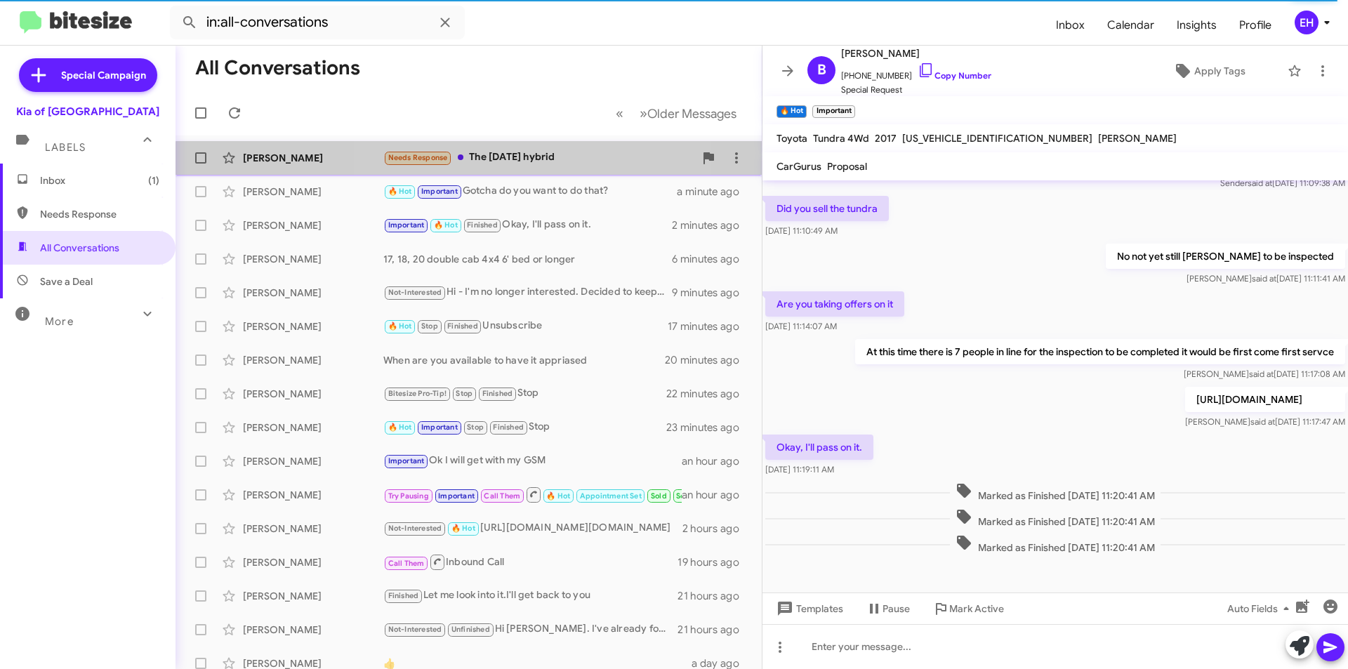
click at [512, 163] on div "Needs Response The carnival hybrid" at bounding box center [538, 158] width 311 height 16
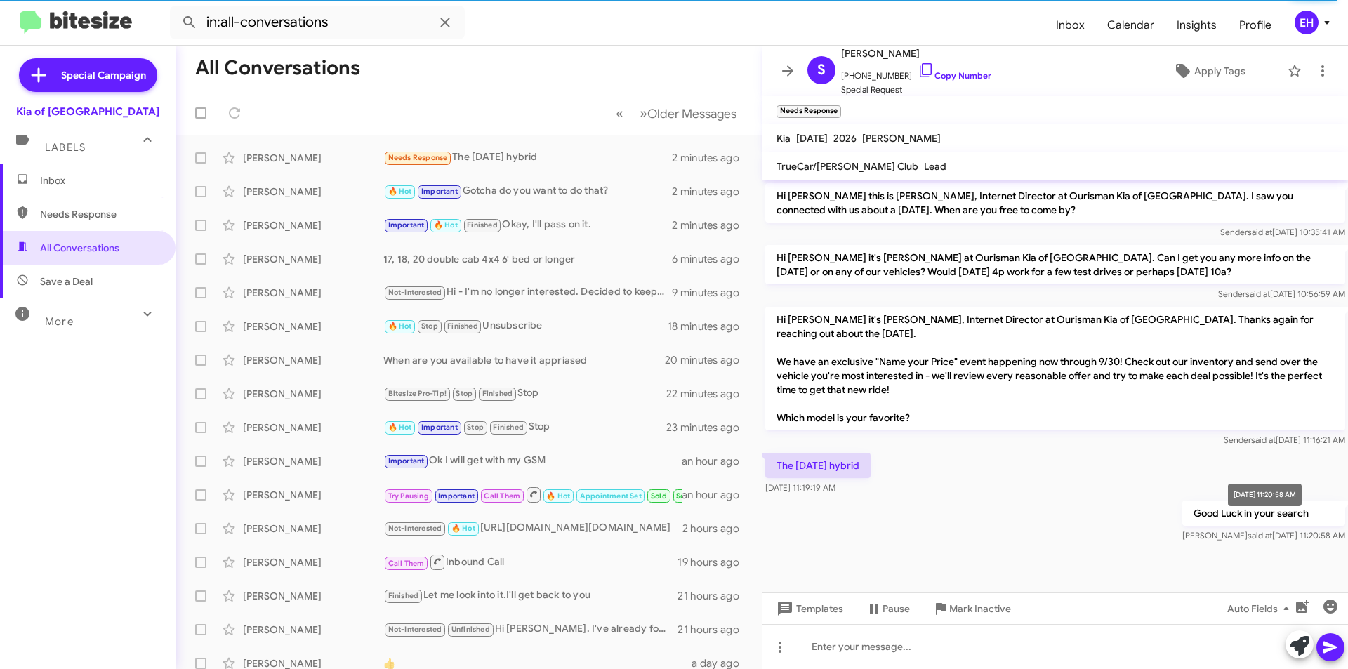
click at [1277, 502] on div "Sep 24, 2025, 11:20:58 AM" at bounding box center [1265, 495] width 74 height 22
click at [1057, 654] on div at bounding box center [1054, 646] width 585 height 45
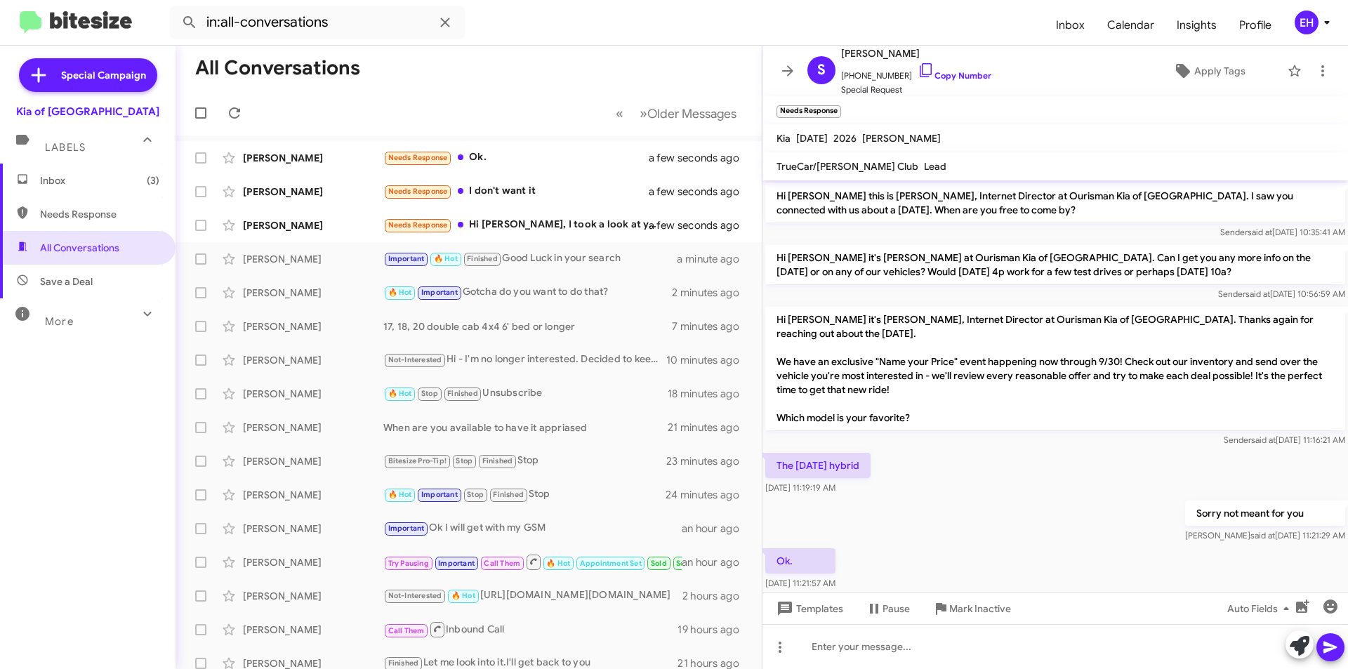
scroll to position [22, 0]
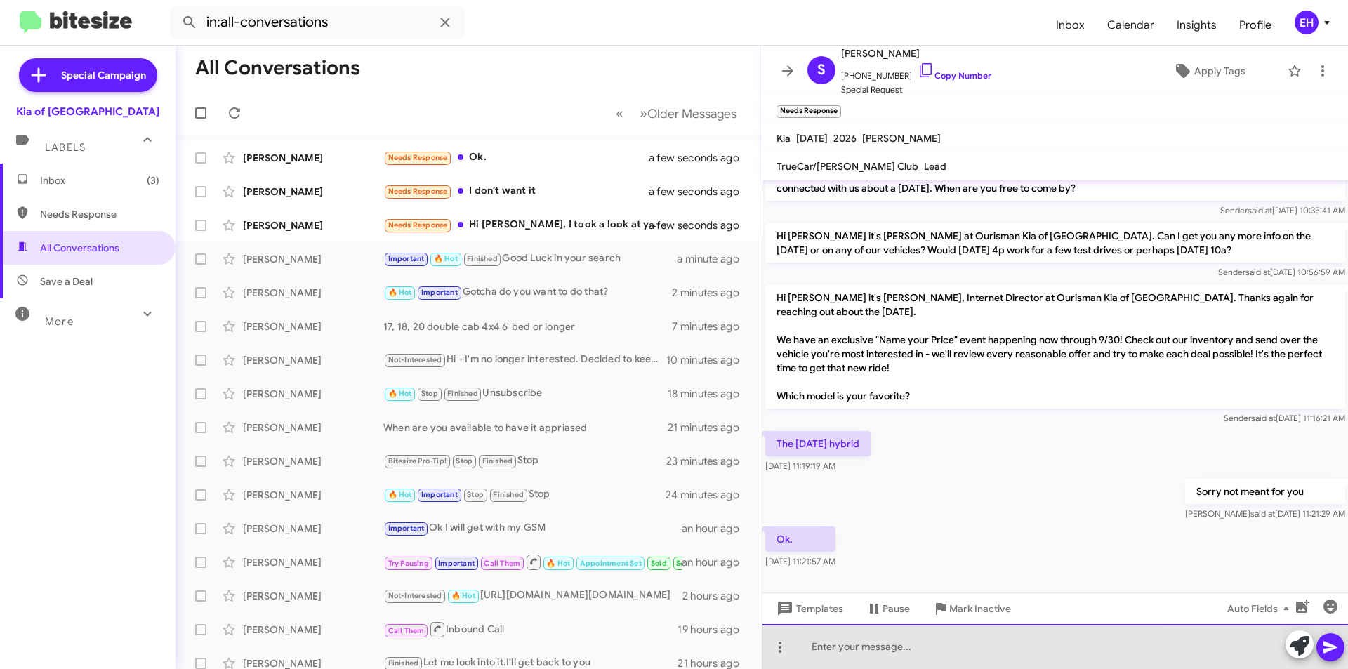
click at [986, 637] on div at bounding box center [1054, 646] width 585 height 45
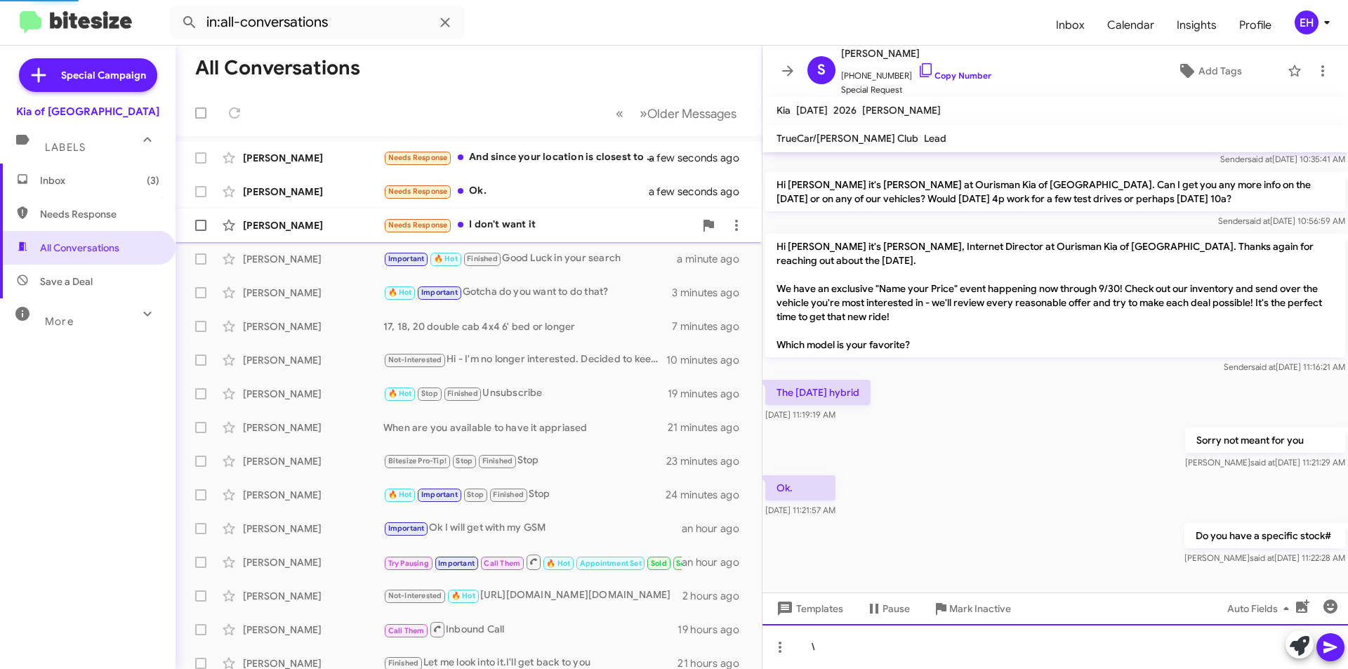
scroll to position [45, 0]
click at [499, 220] on div "Needs Response I don't want it" at bounding box center [538, 225] width 311 height 16
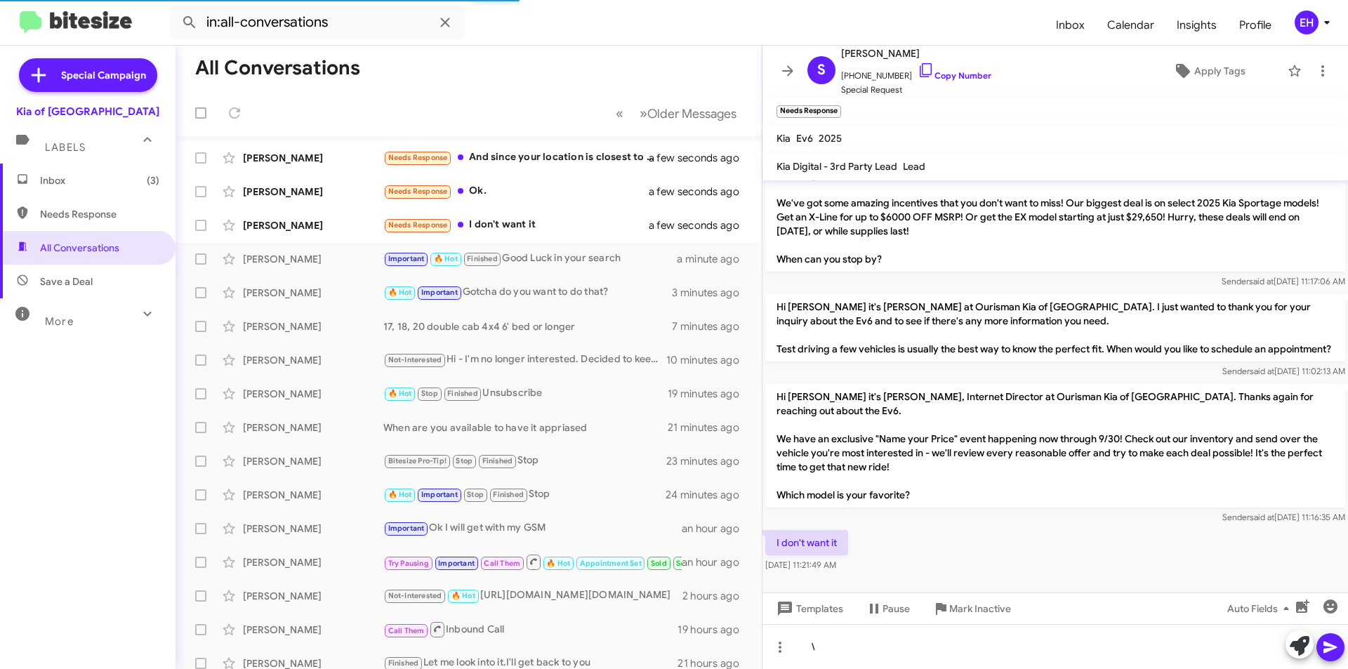
scroll to position [111, 0]
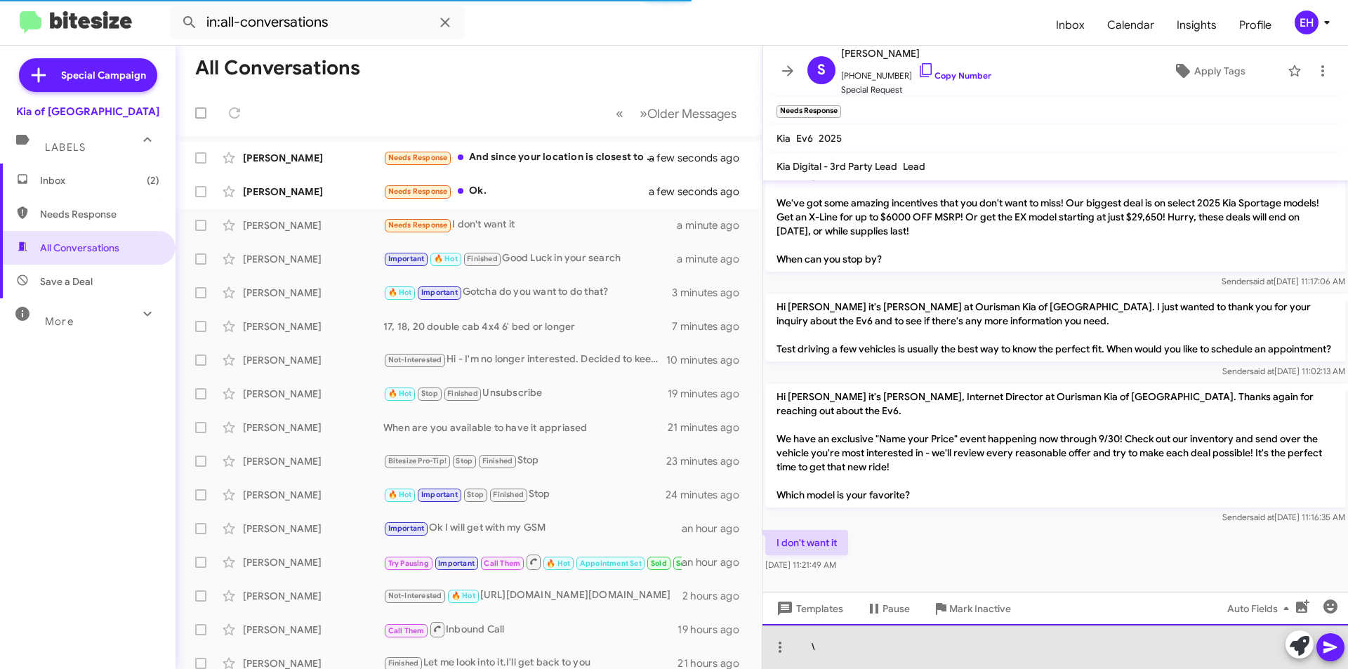
click at [888, 628] on div "\" at bounding box center [1054, 646] width 585 height 45
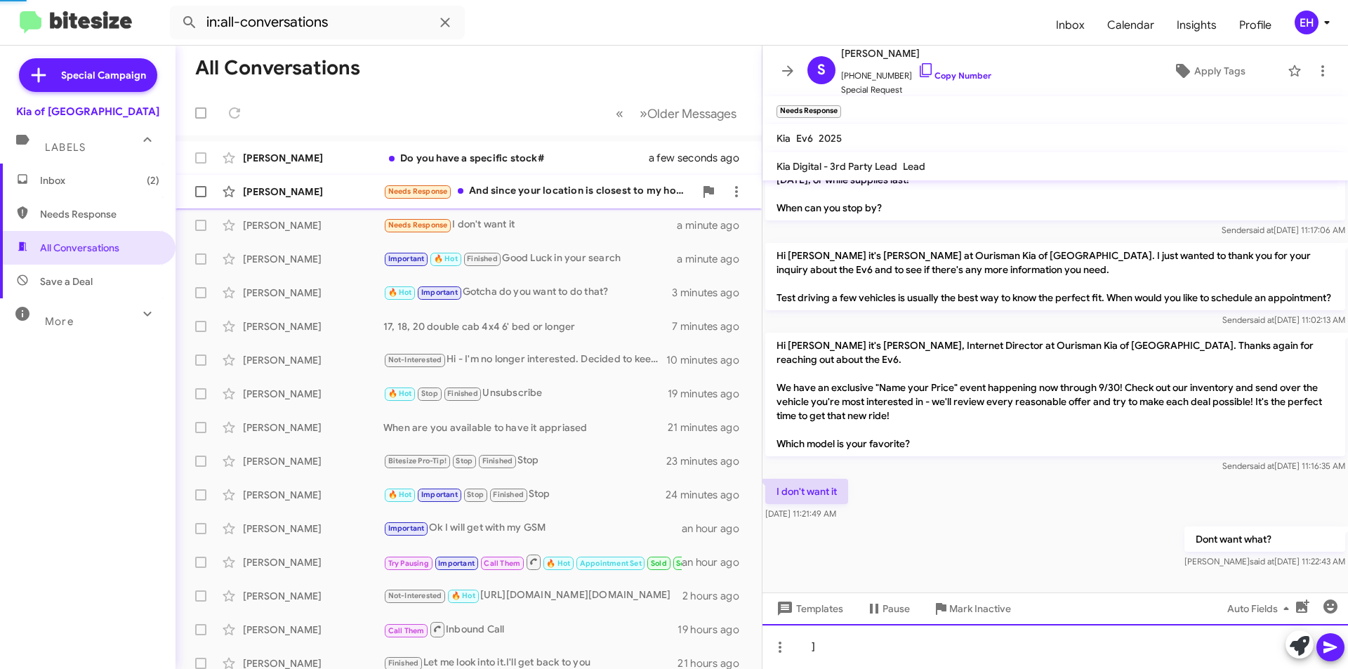
scroll to position [134, 0]
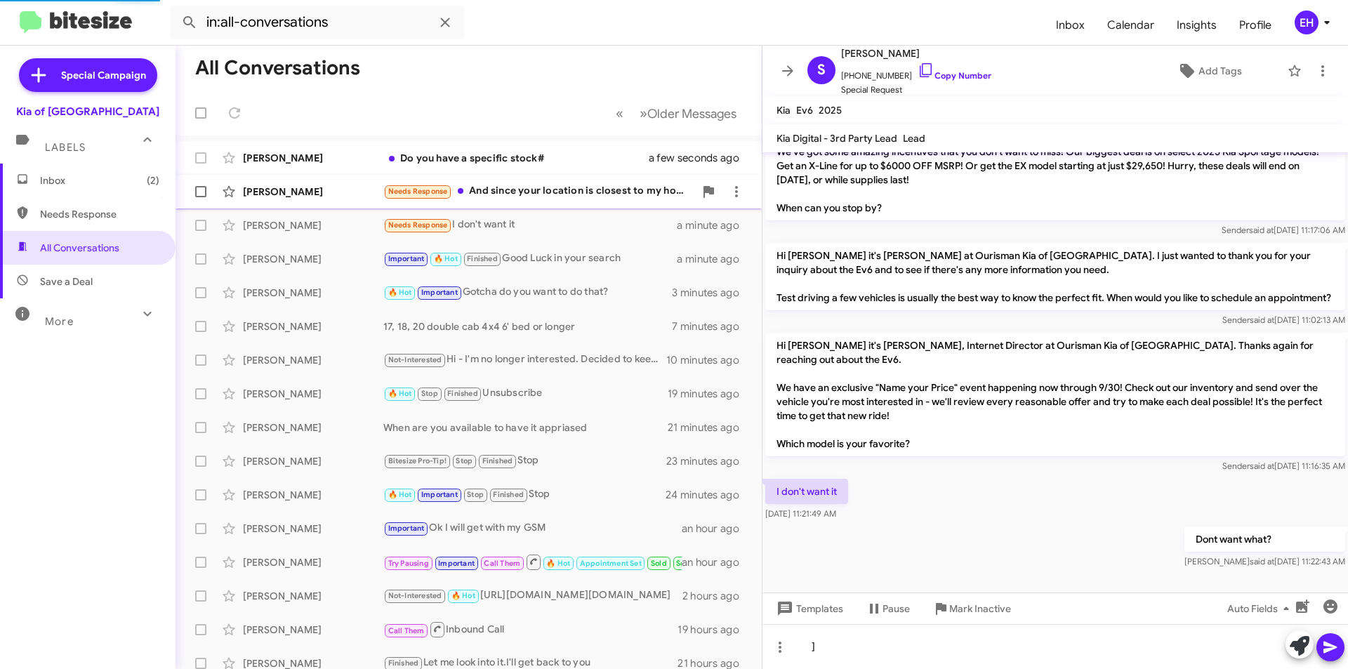
click at [534, 192] on div "Needs Response And since your location is closest to my home I really want to d…" at bounding box center [538, 191] width 311 height 16
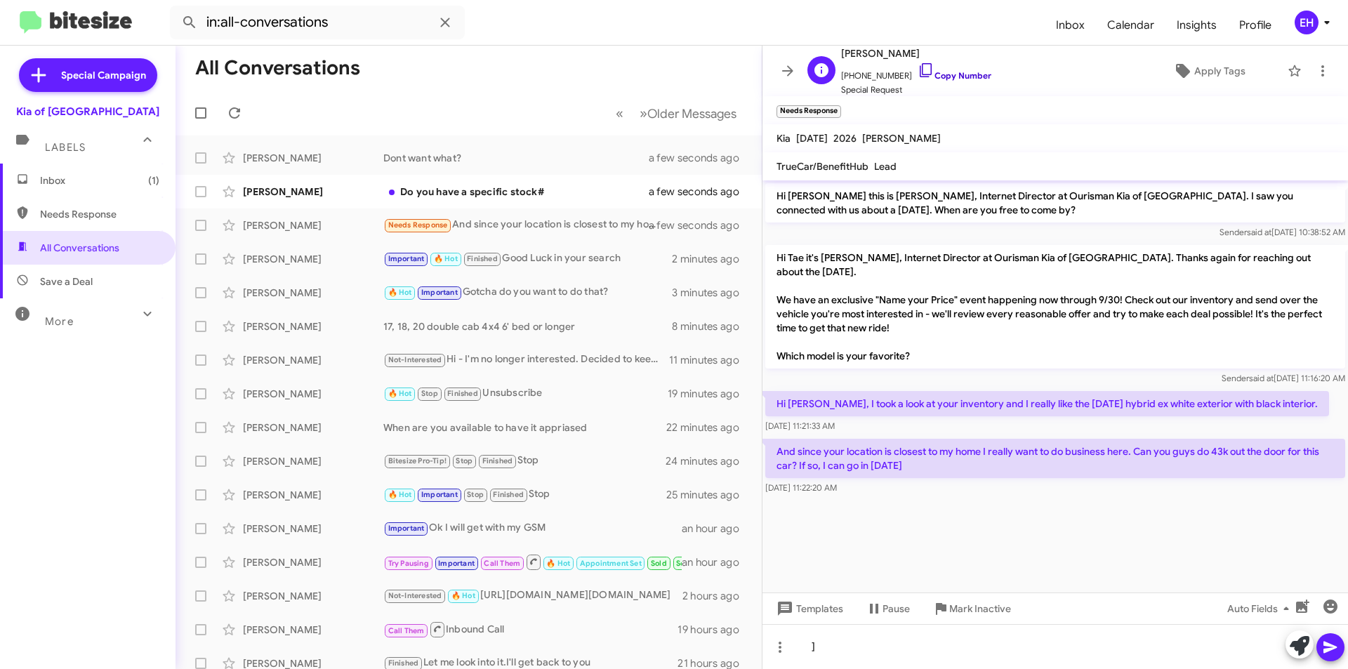
click at [945, 76] on link "Copy Number" at bounding box center [955, 75] width 74 height 11
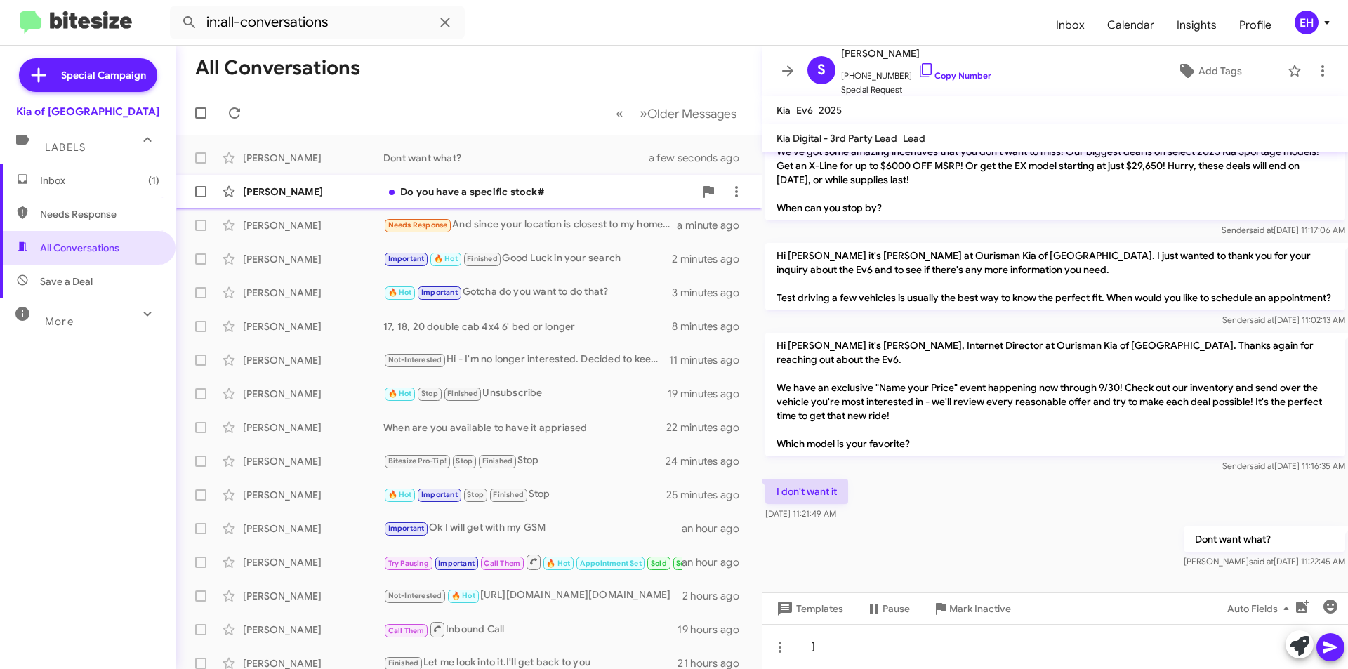
click at [505, 193] on div "Do you have a specific stock#" at bounding box center [538, 192] width 311 height 14
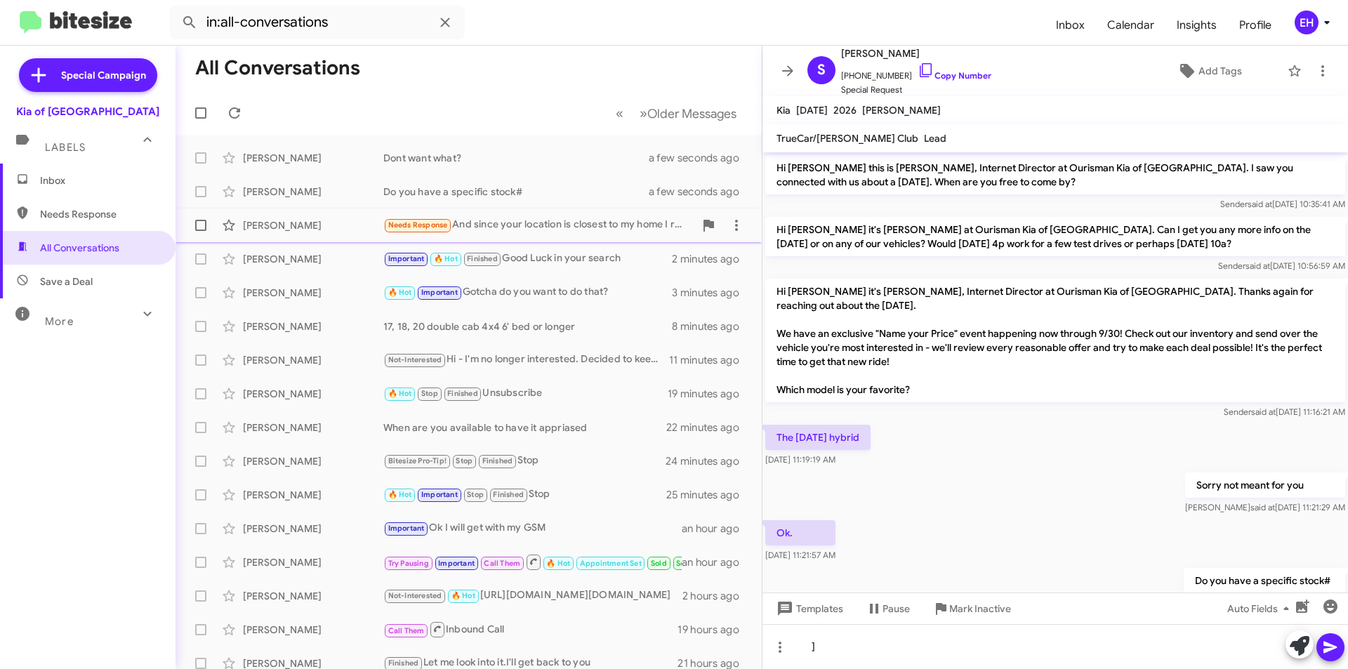
click at [498, 225] on div "Needs Response And since your location is closest to my home I really want to d…" at bounding box center [538, 225] width 311 height 16
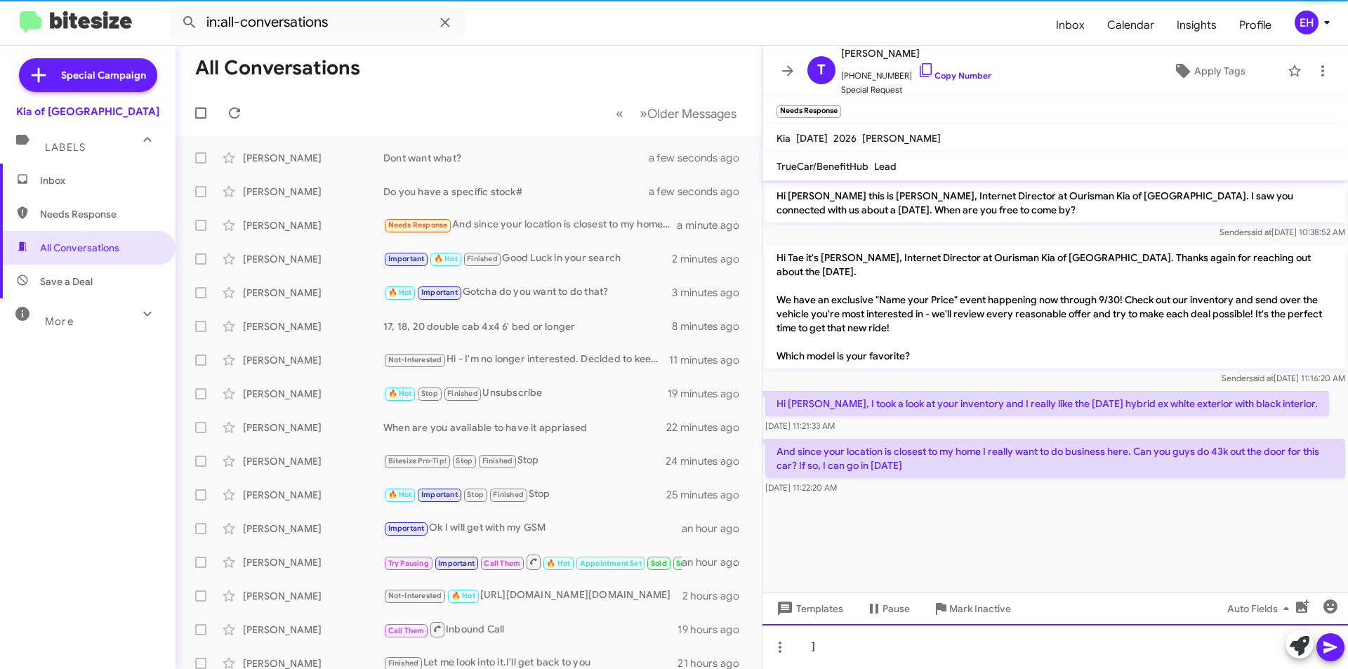
drag, startPoint x: 919, startPoint y: 638, endPoint x: 765, endPoint y: 655, distance: 154.7
click at [765, 655] on div "]" at bounding box center [1054, 646] width 585 height 45
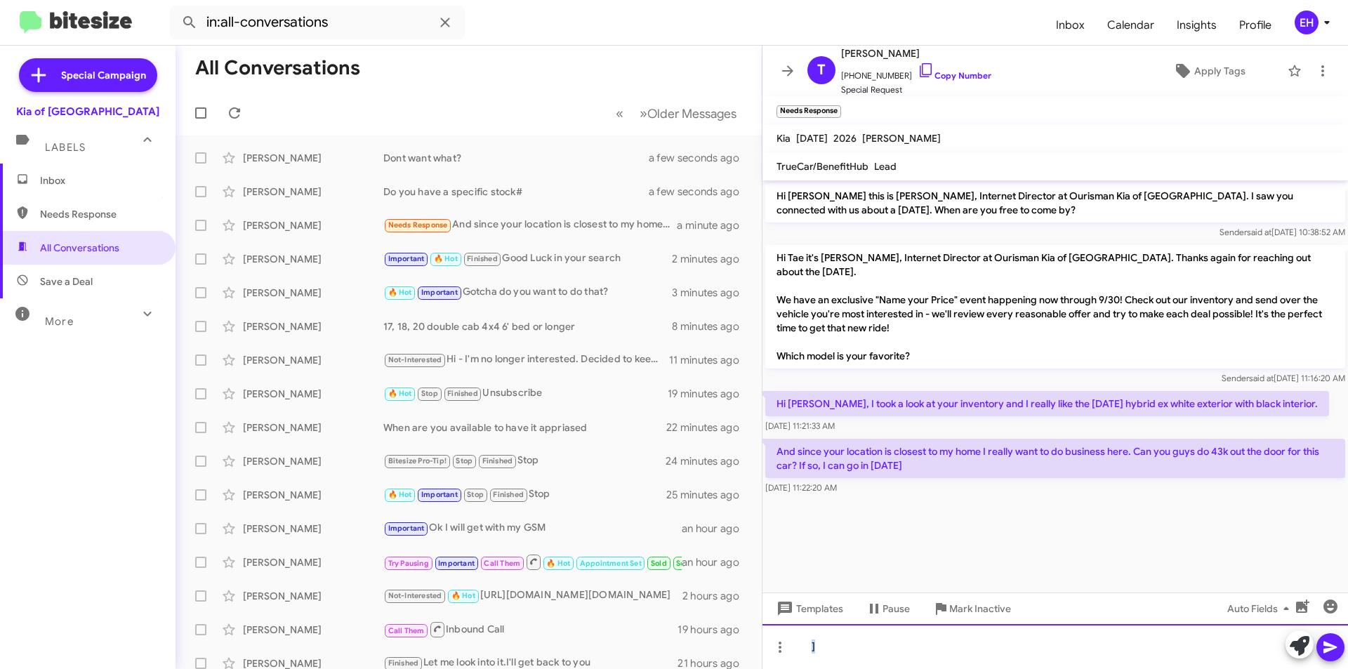
click at [868, 661] on div "]" at bounding box center [1054, 646] width 585 height 45
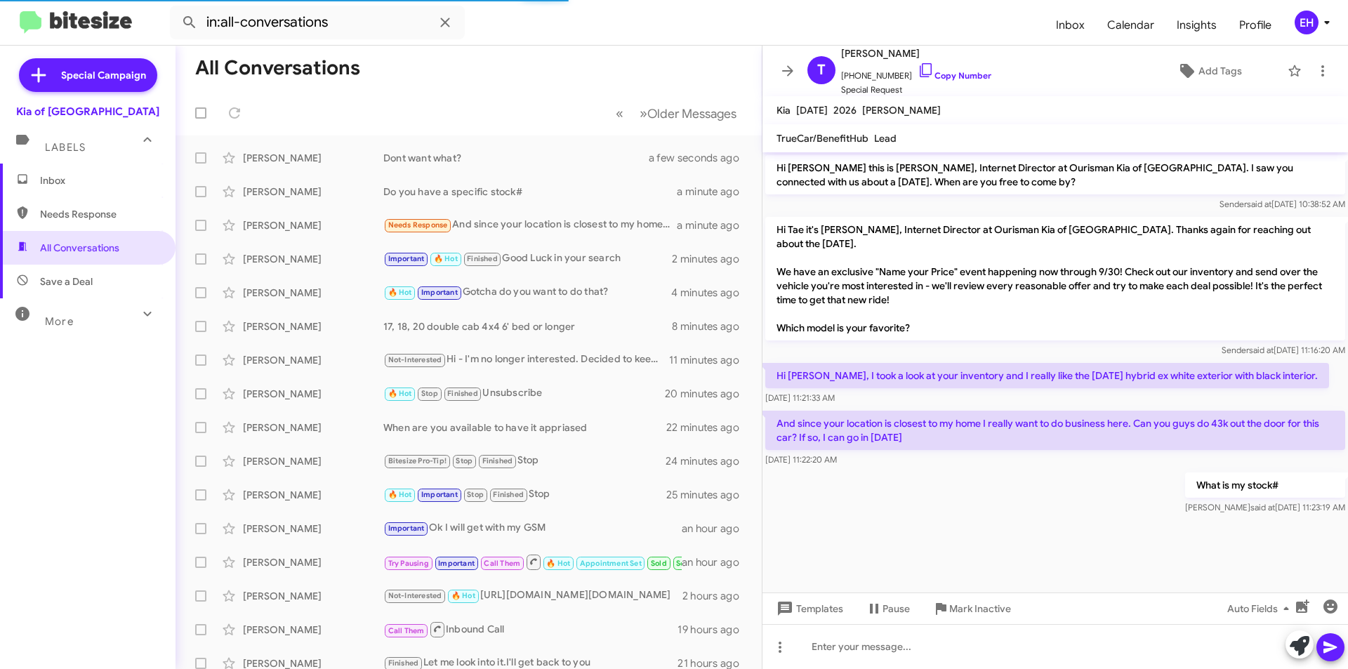
click at [60, 225] on span "Needs Response" at bounding box center [88, 214] width 176 height 34
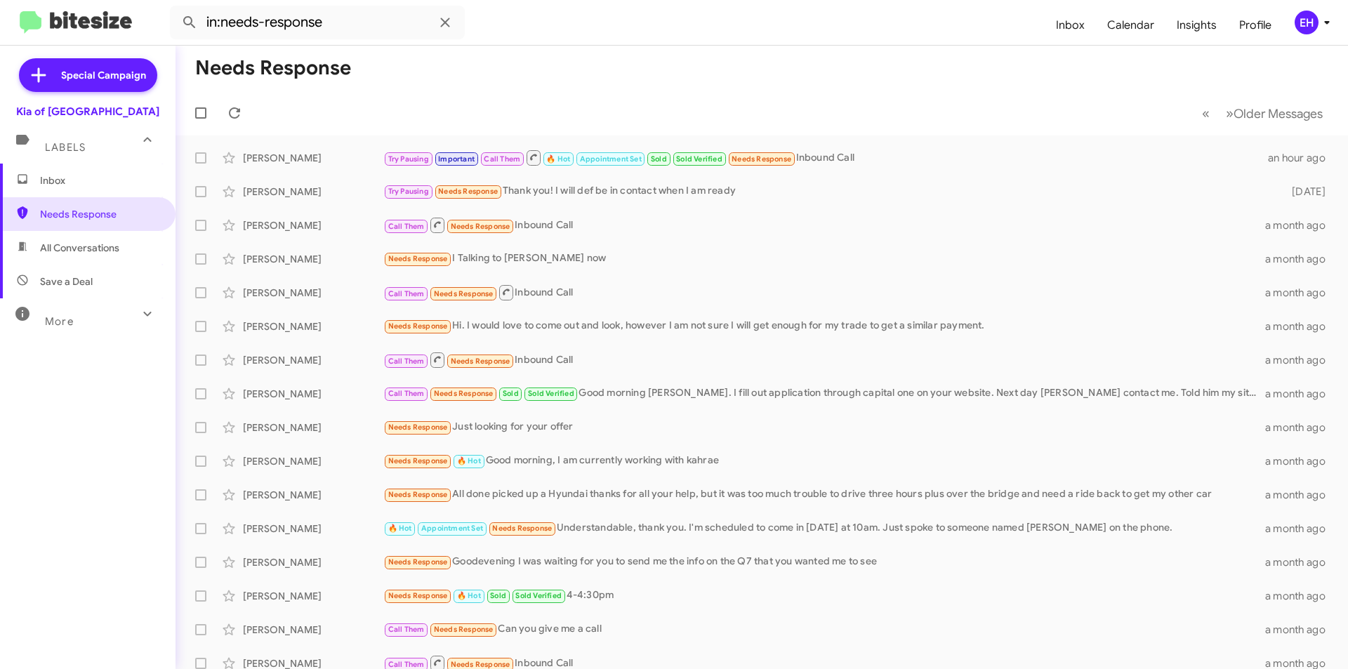
click at [68, 252] on span "All Conversations" at bounding box center [79, 248] width 79 height 14
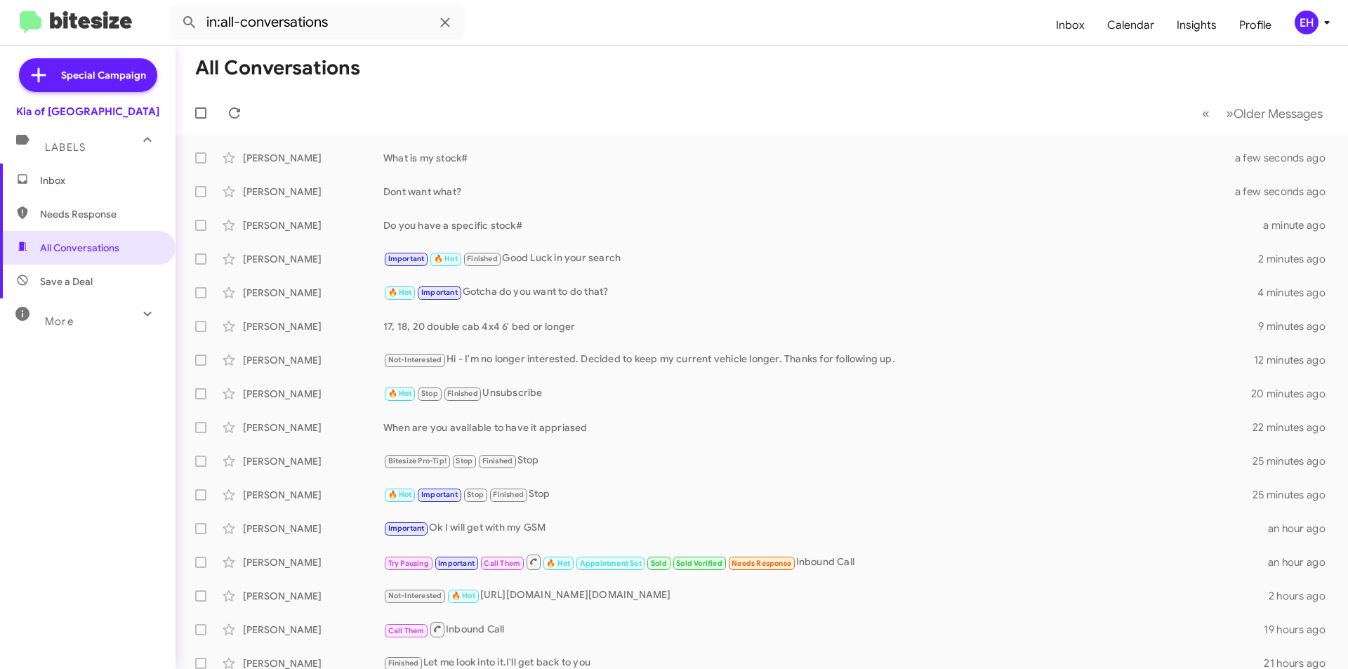
drag, startPoint x: 73, startPoint y: 284, endPoint x: 70, endPoint y: 263, distance: 21.4
click at [72, 283] on span "Save a Deal" at bounding box center [66, 281] width 53 height 14
type input "in:not-interested"
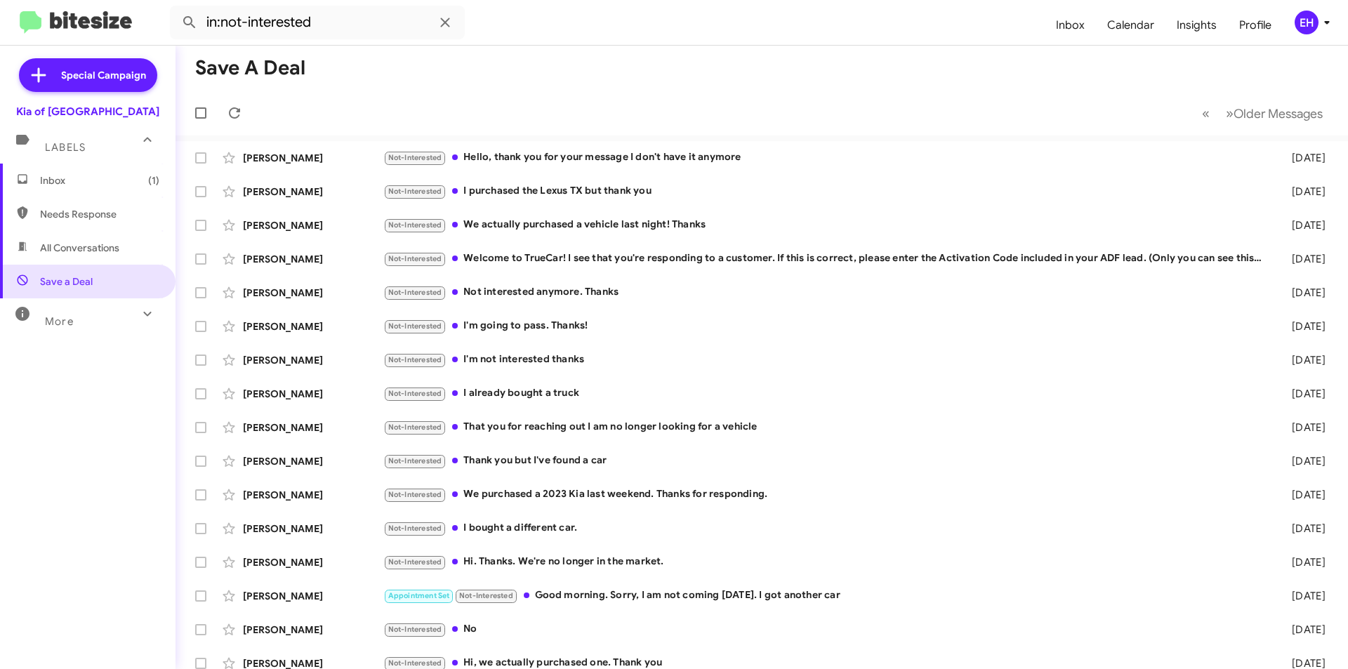
click at [72, 186] on span "Inbox (1)" at bounding box center [99, 180] width 119 height 14
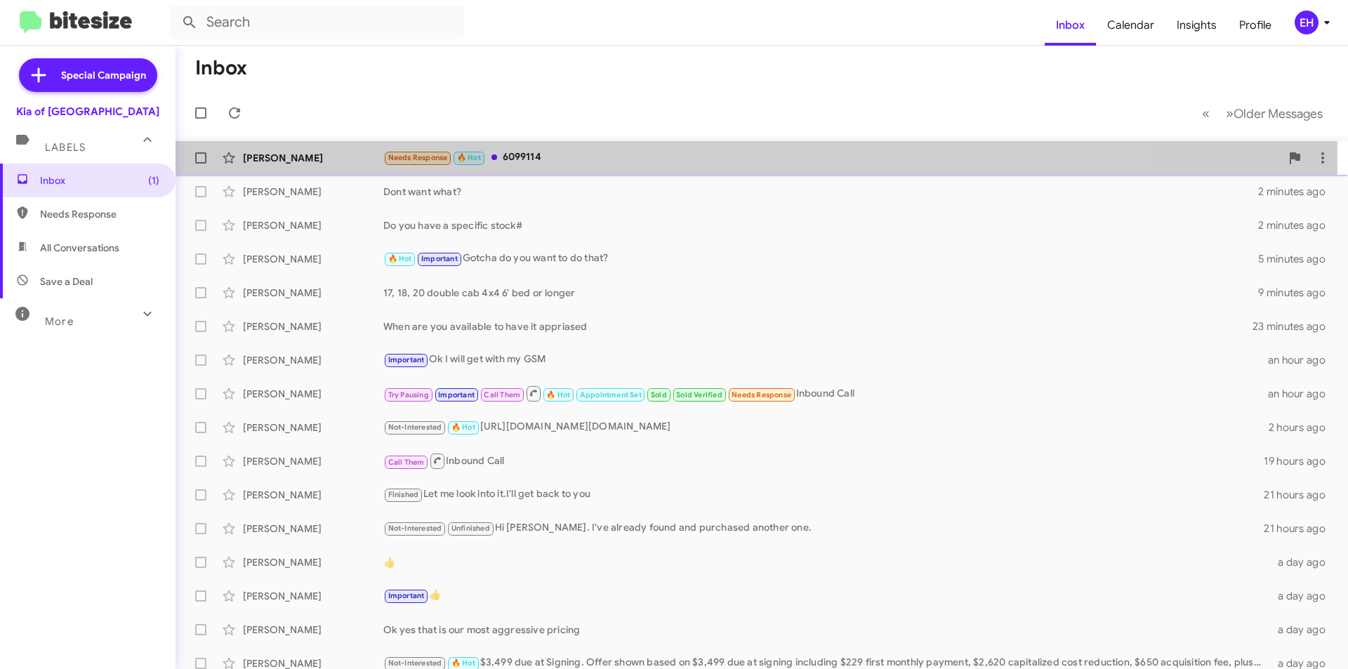
click at [533, 159] on div "Needs Response 🔥 Hot 6099114" at bounding box center [831, 158] width 897 height 16
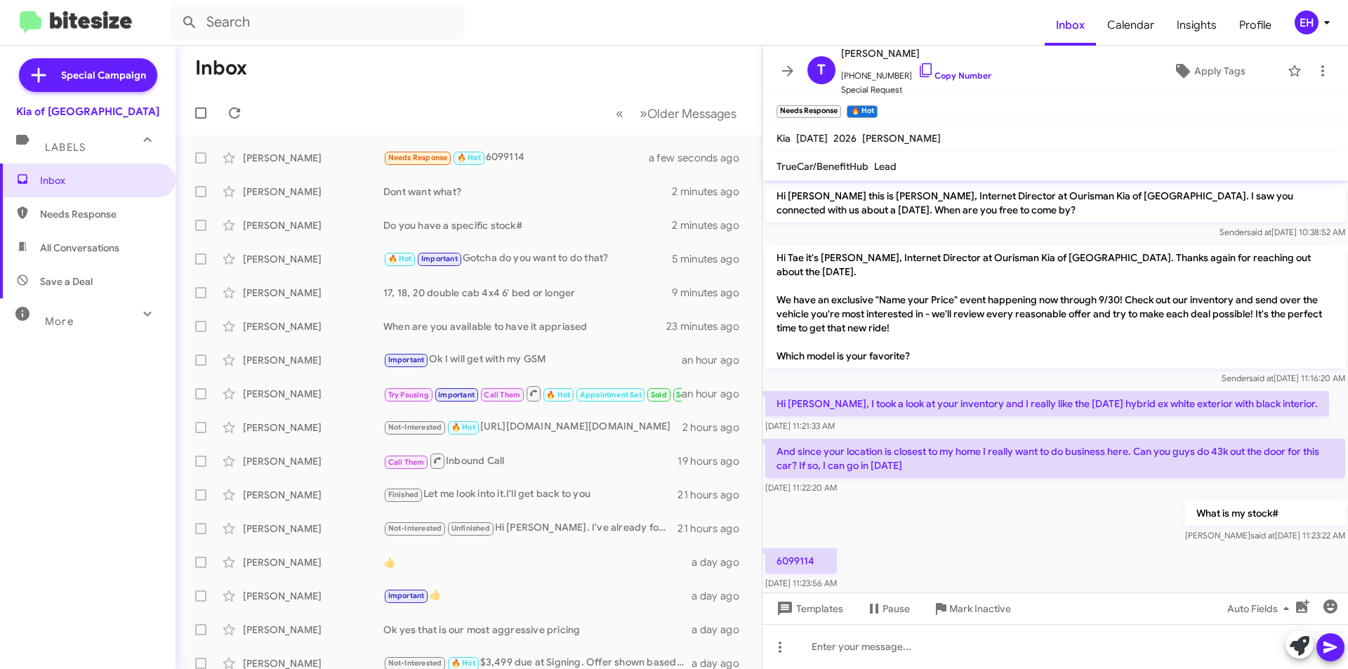
click at [934, 550] on div "6099114 Sep 24, 2025, 11:23:56 AM" at bounding box center [1054, 569] width 585 height 48
drag, startPoint x: 828, startPoint y: 560, endPoint x: 776, endPoint y: 565, distance: 52.2
click at [776, 565] on p "6099114" at bounding box center [801, 560] width 72 height 25
copy p "6099114"
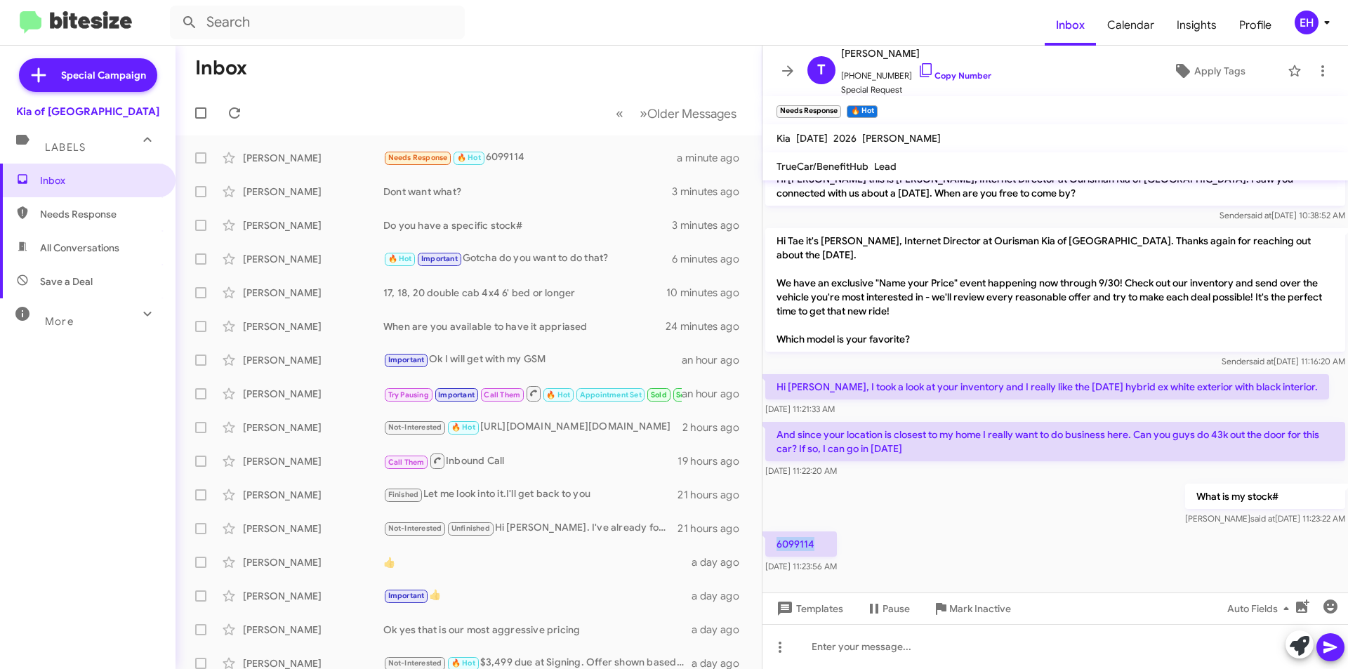
scroll to position [22, 0]
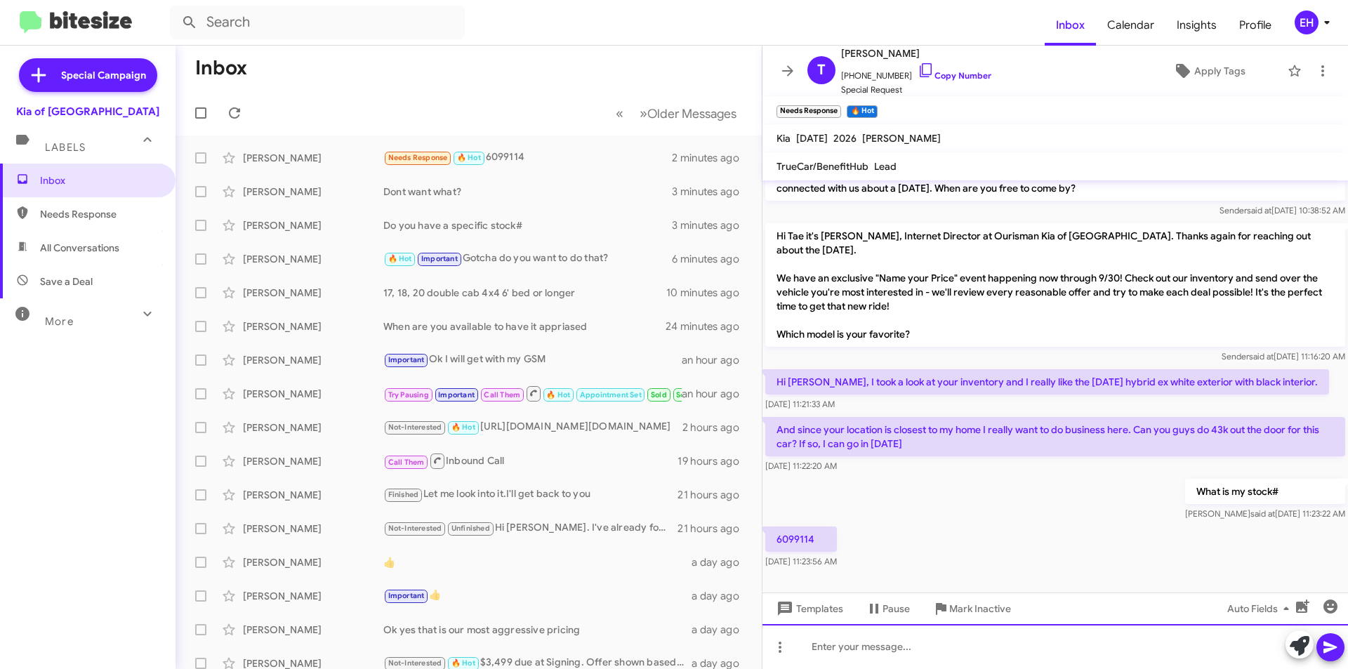
click at [892, 630] on div at bounding box center [1054, 646] width 585 height 45
click at [1335, 642] on icon at bounding box center [1330, 647] width 17 height 17
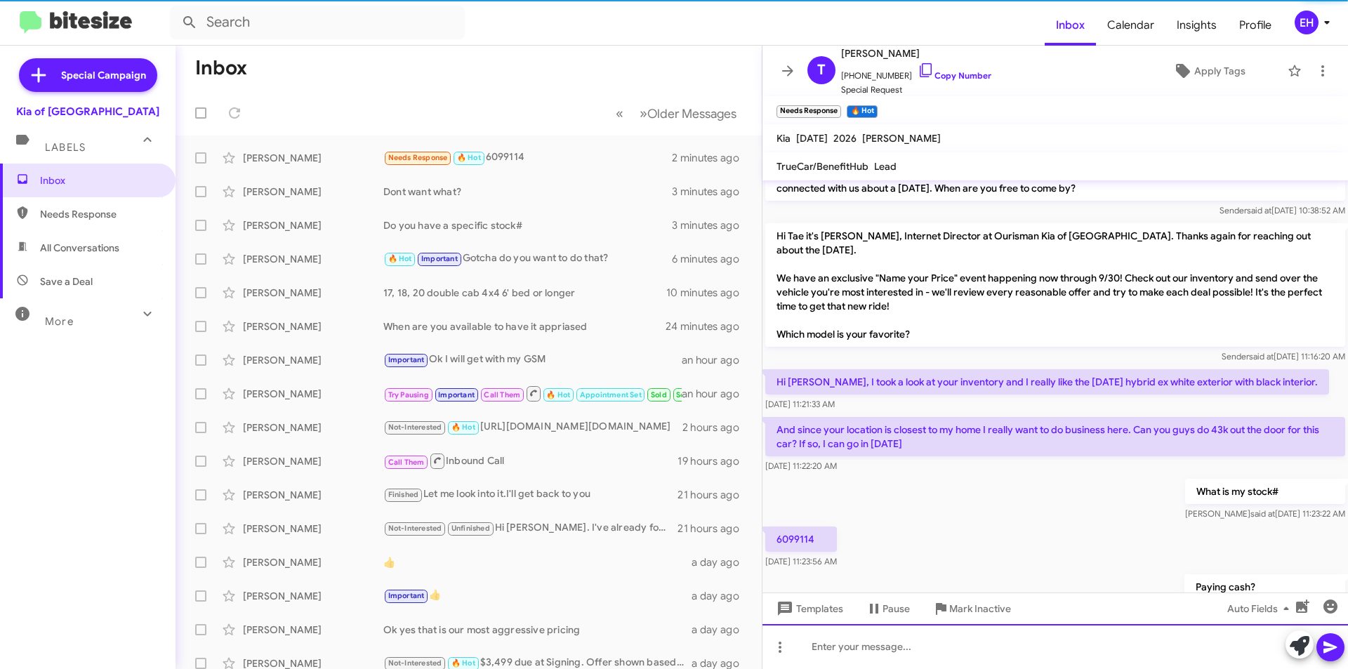
scroll to position [73, 0]
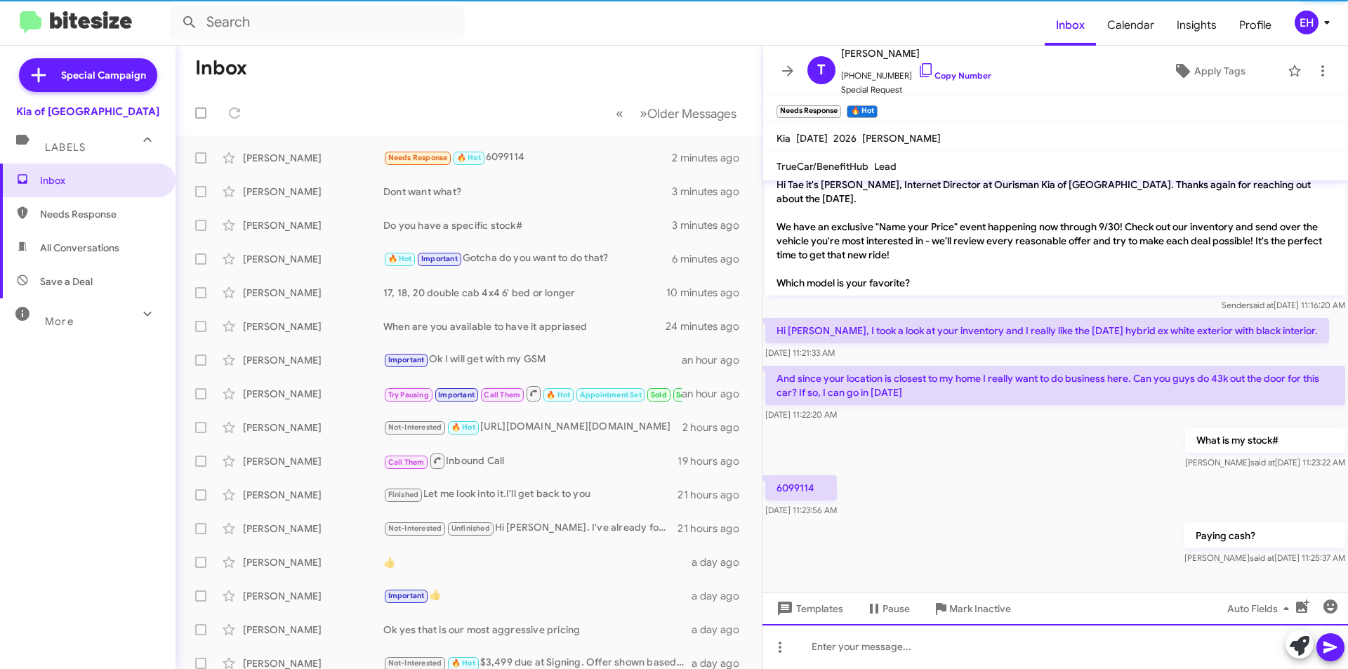
click at [967, 628] on div at bounding box center [1054, 646] width 585 height 45
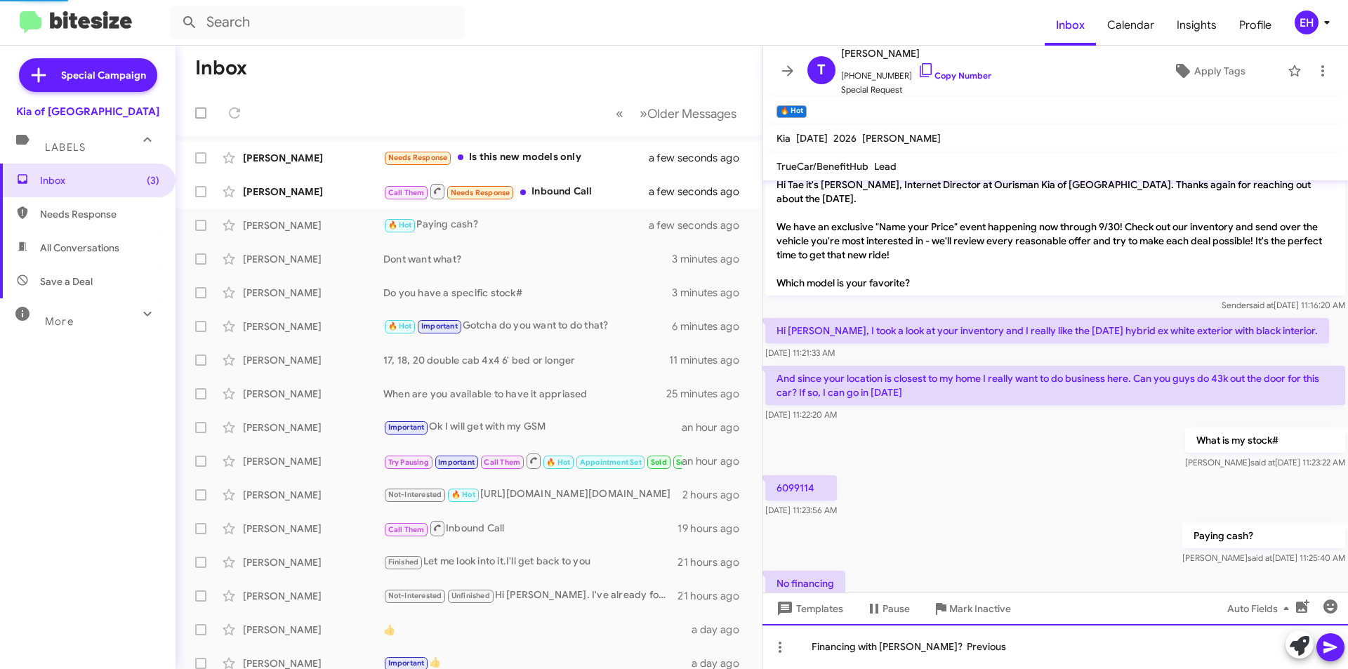
scroll to position [124, 0]
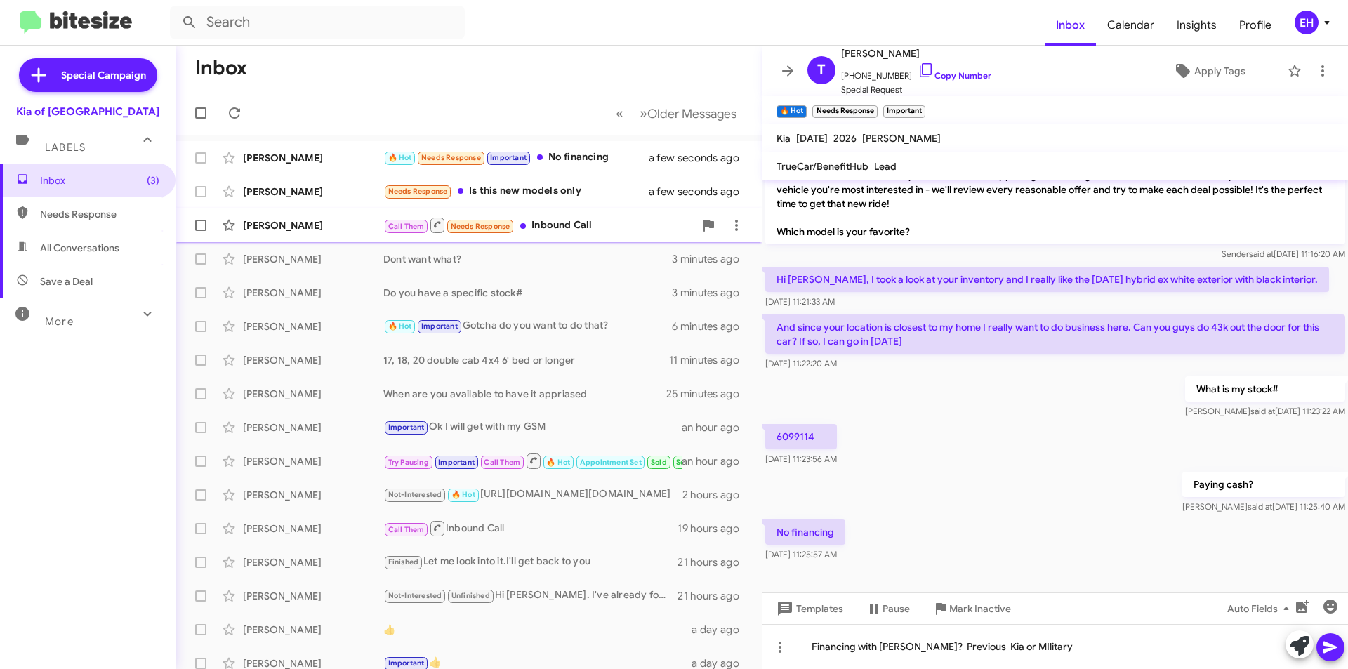
click at [577, 225] on div "Call Them Needs Response Inbound Call" at bounding box center [538, 225] width 311 height 18
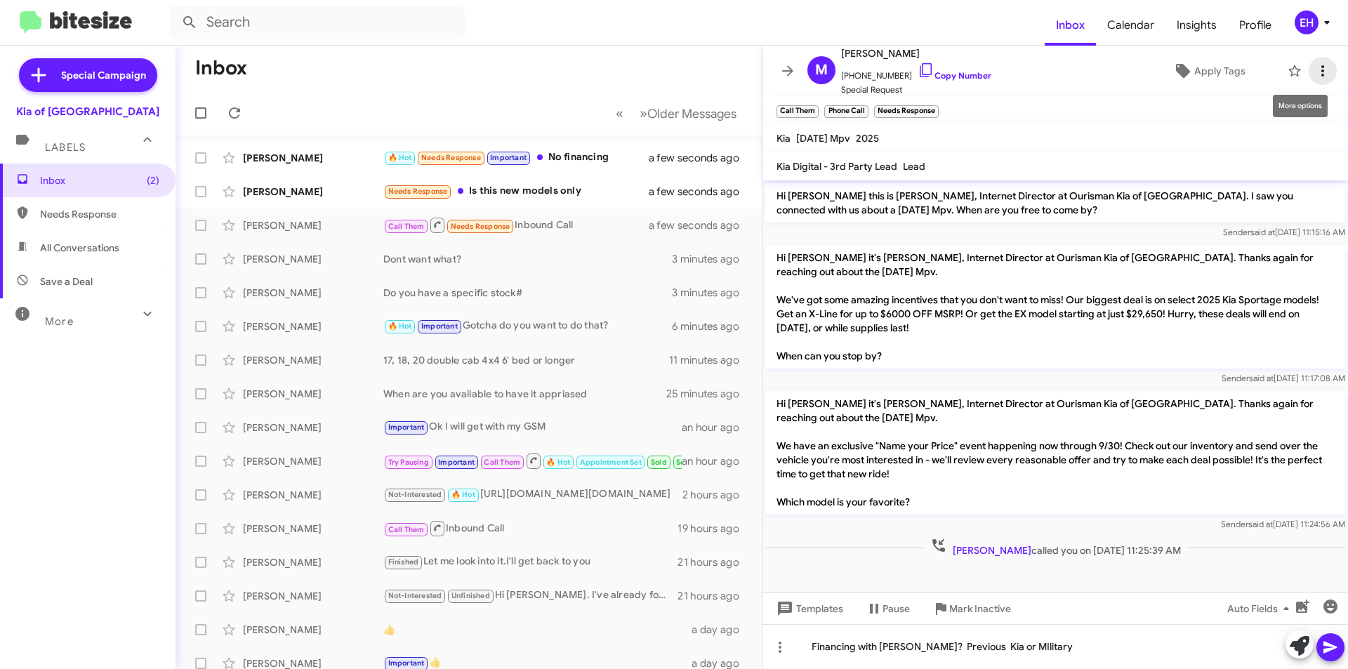
click at [1314, 72] on icon at bounding box center [1322, 70] width 17 height 17
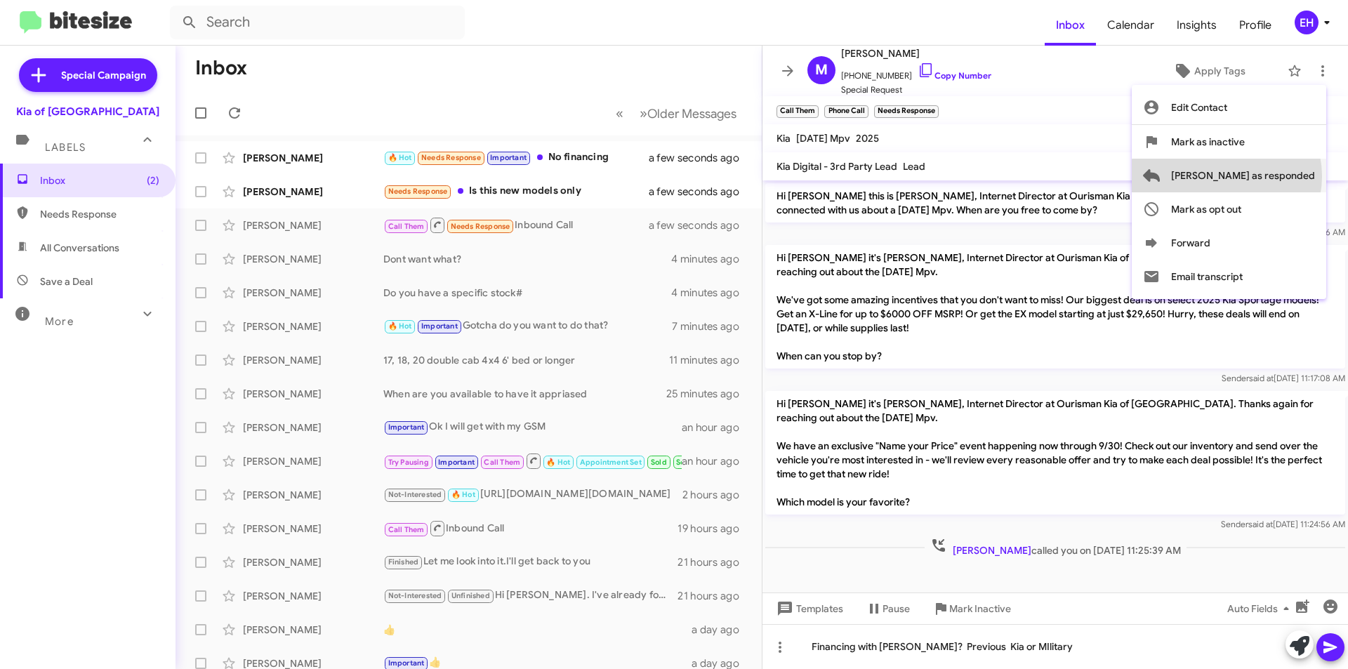
click at [1283, 176] on span "Mark as responded" at bounding box center [1243, 176] width 144 height 34
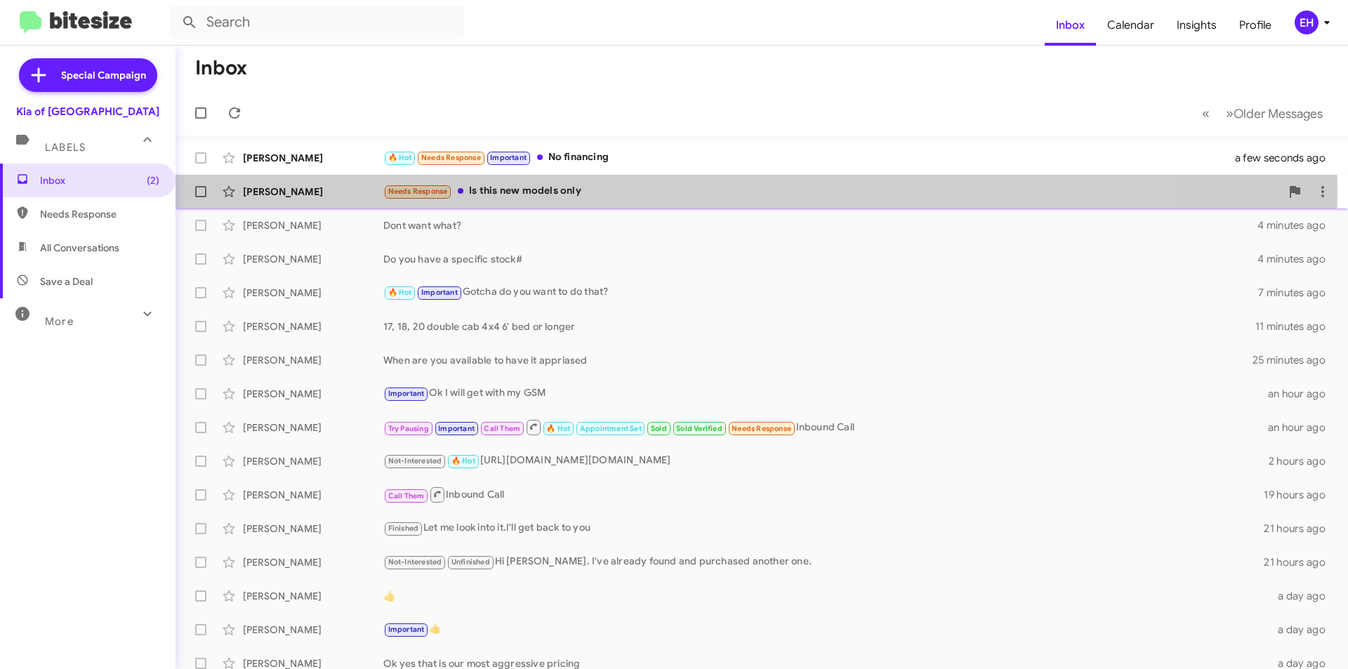
click at [542, 190] on div "Needs Response Is this new models only" at bounding box center [831, 191] width 897 height 16
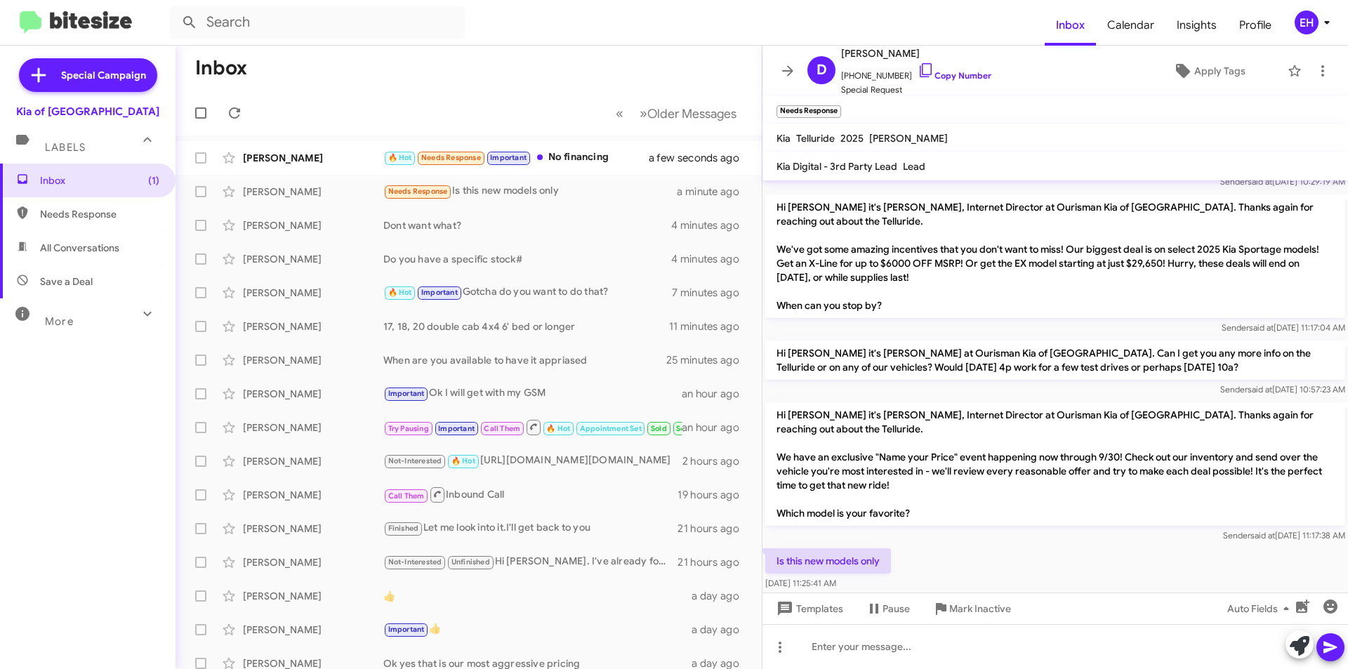
scroll to position [69, 0]
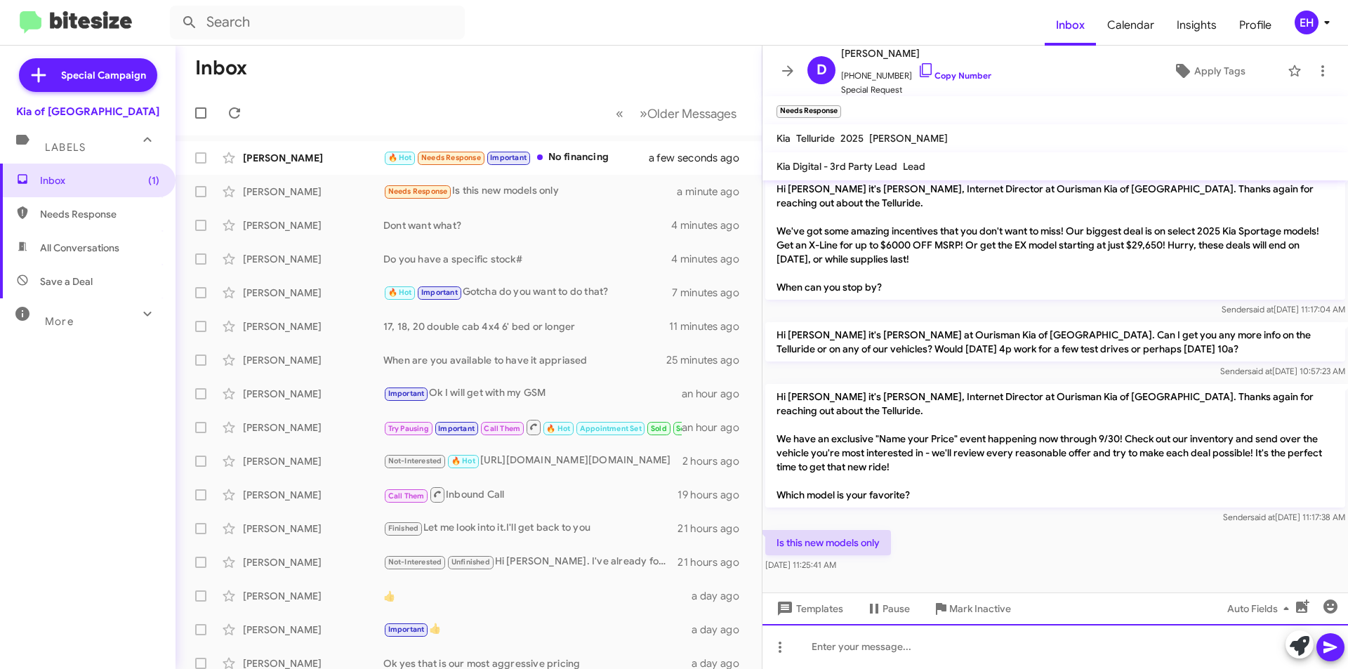
click at [974, 637] on div at bounding box center [1054, 646] width 585 height 45
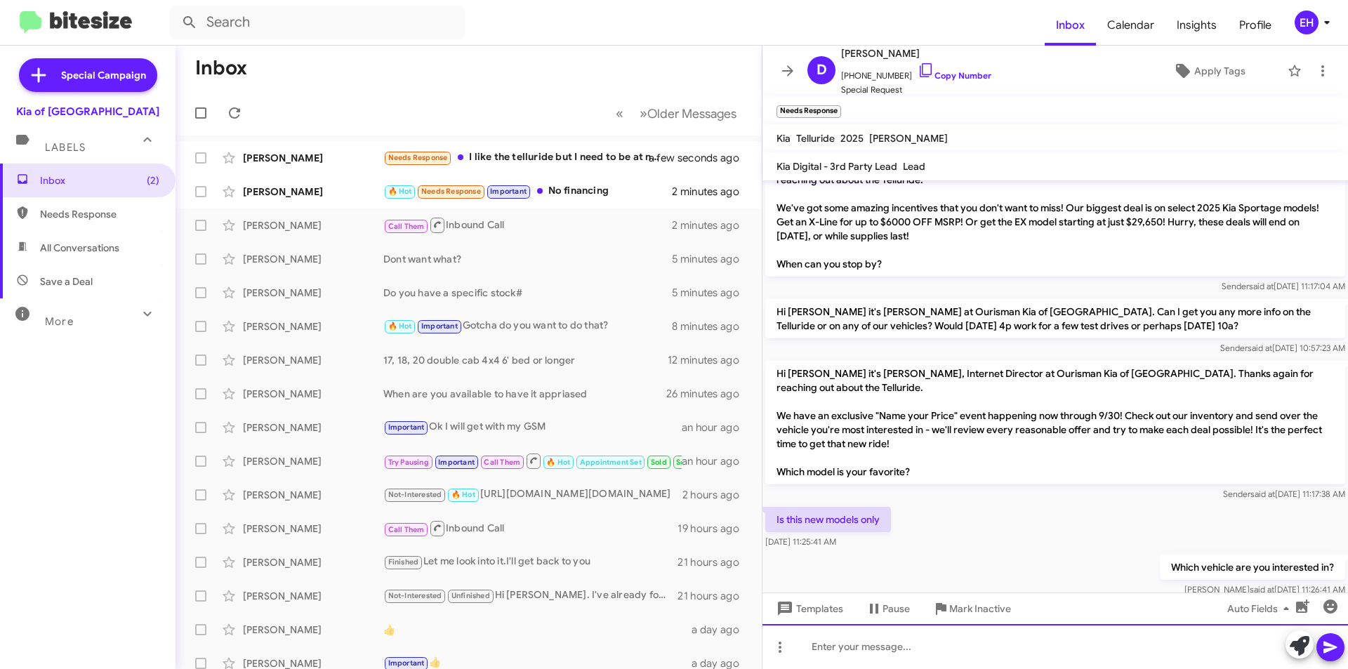
scroll to position [0, 0]
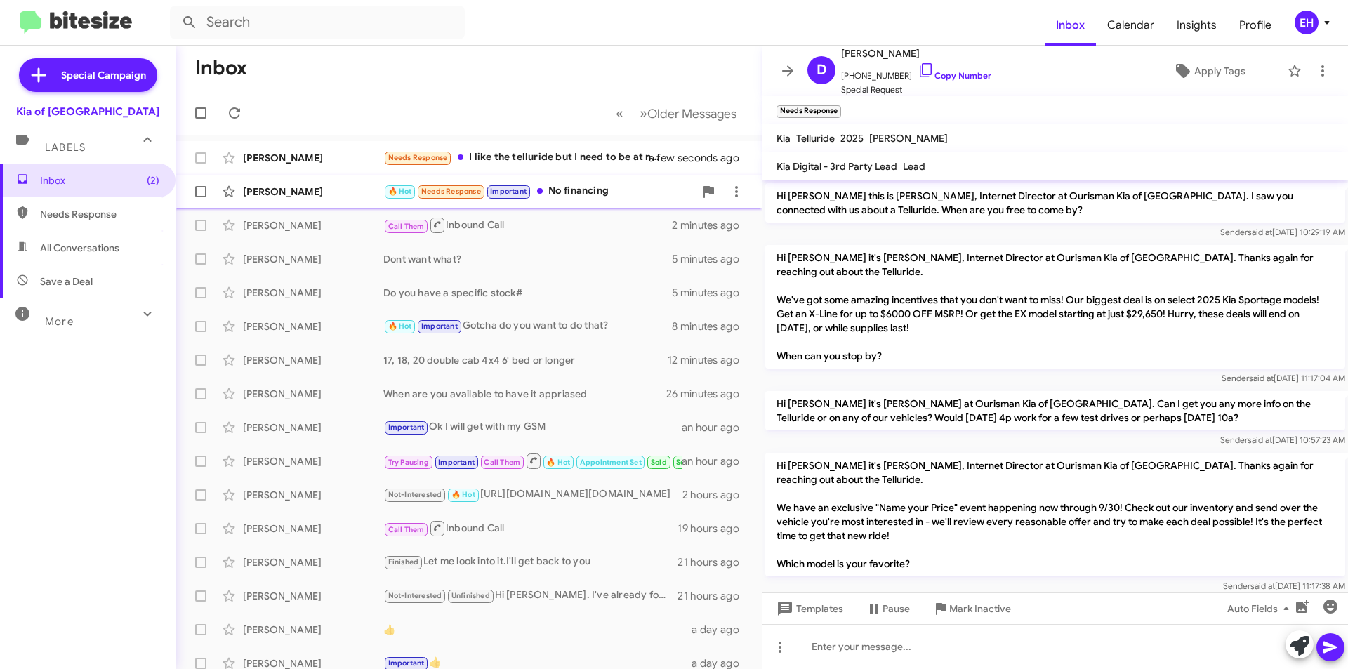
click at [589, 187] on div "🔥 Hot Needs Response Important No financing" at bounding box center [538, 191] width 311 height 16
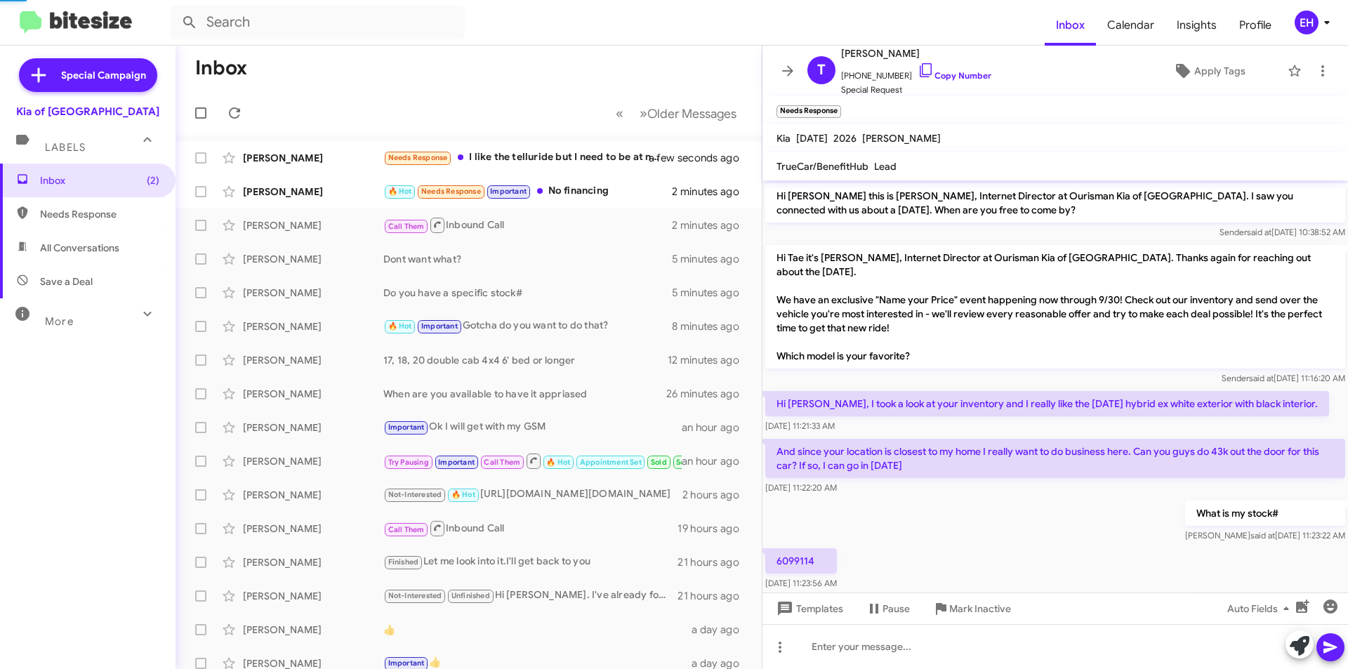
scroll to position [124, 0]
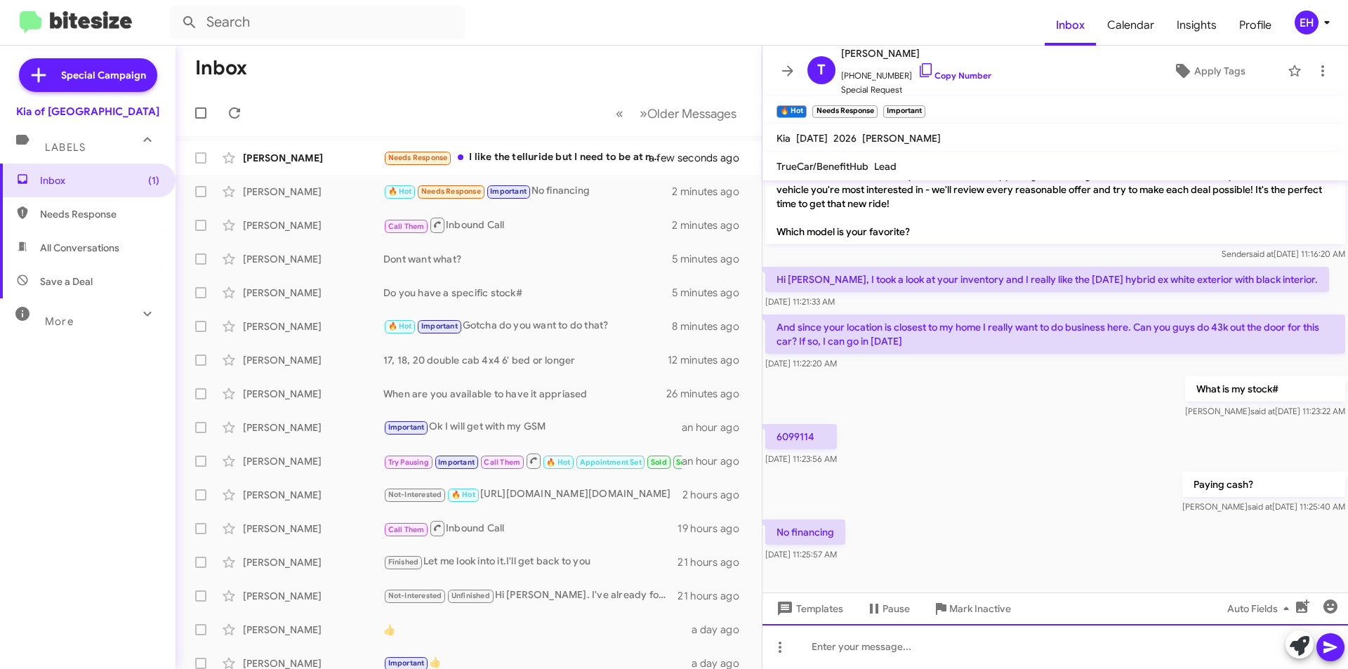
click at [1074, 640] on div at bounding box center [1054, 646] width 585 height 45
click at [910, 642] on div at bounding box center [1054, 646] width 585 height 45
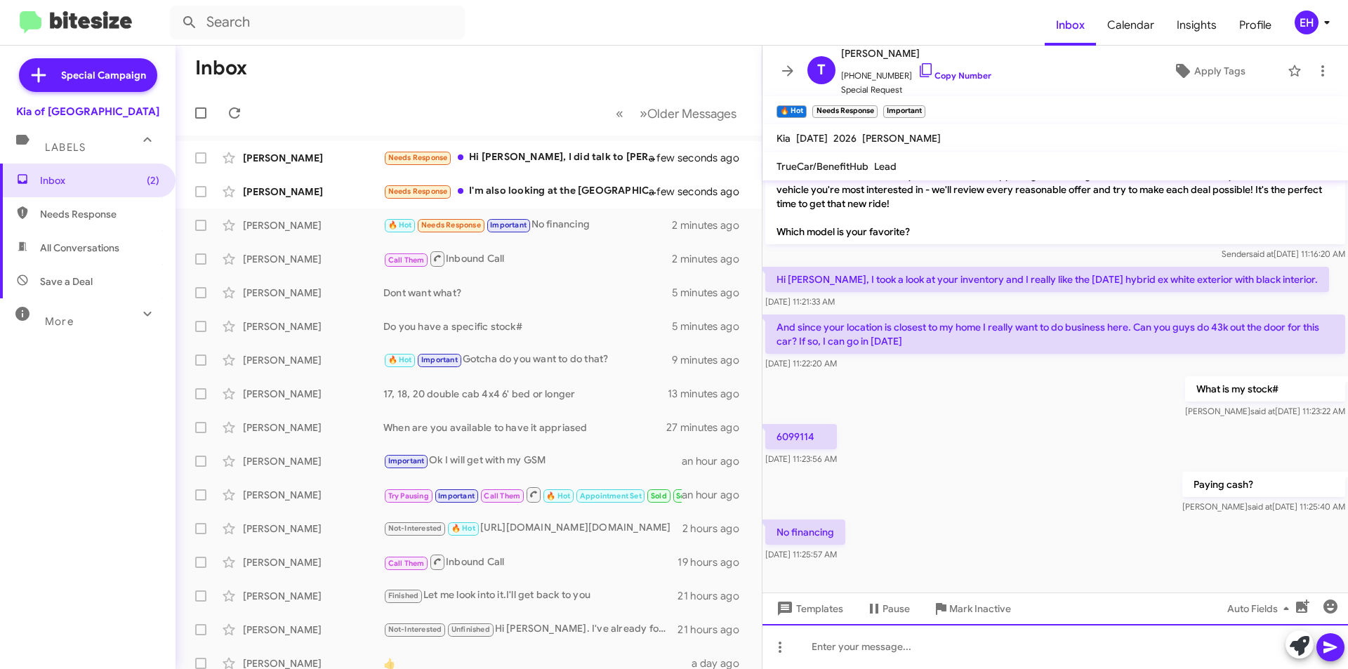
click at [899, 659] on div at bounding box center [1054, 646] width 585 height 45
click at [907, 652] on div at bounding box center [1054, 646] width 585 height 45
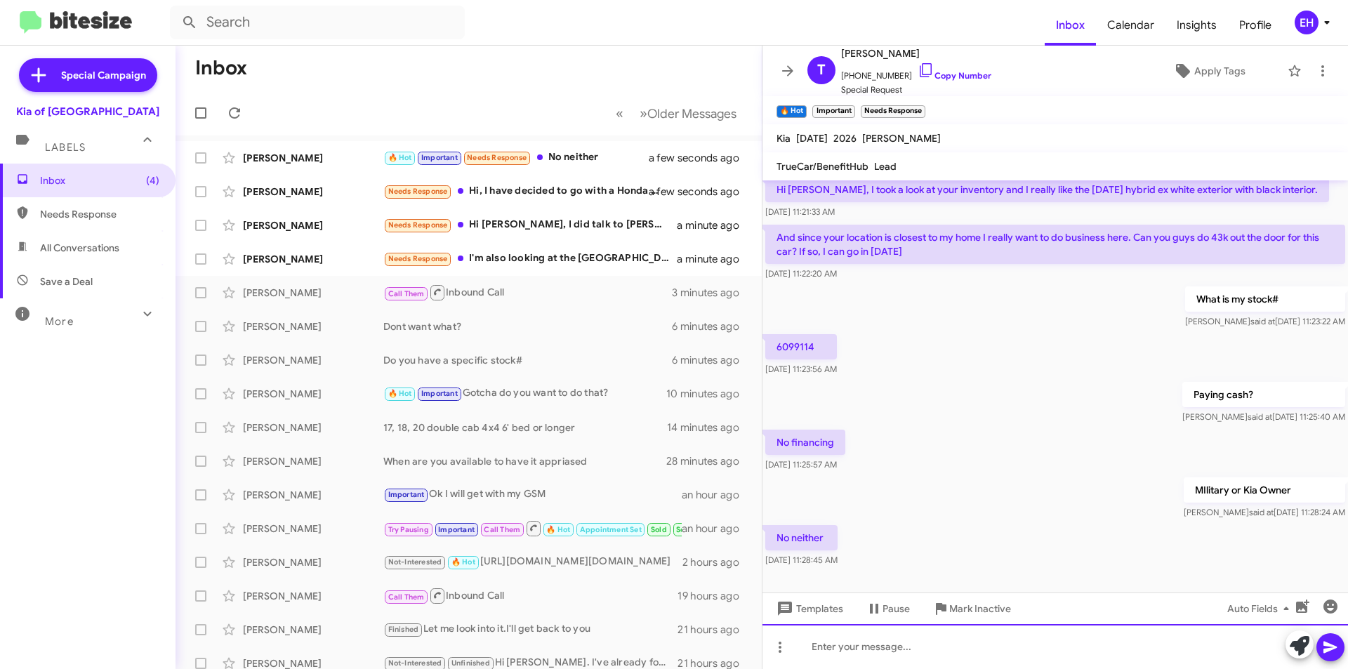
scroll to position [227, 0]
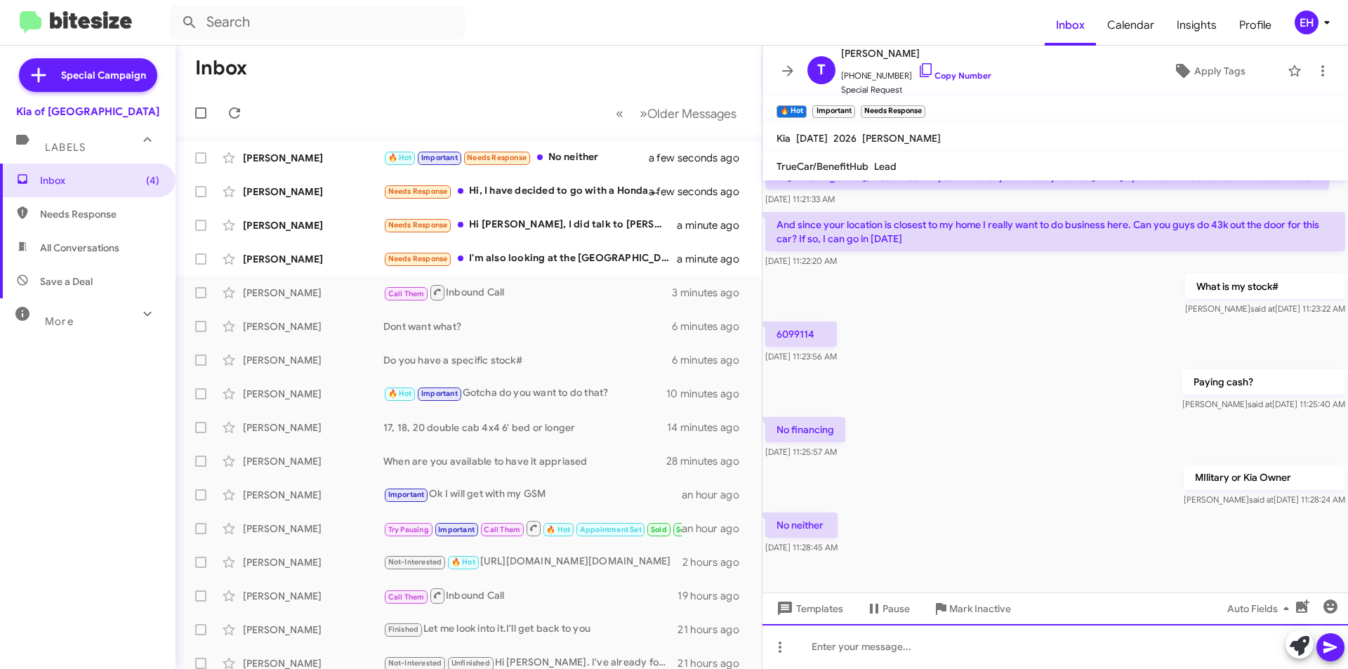
click at [887, 639] on div at bounding box center [1054, 646] width 585 height 45
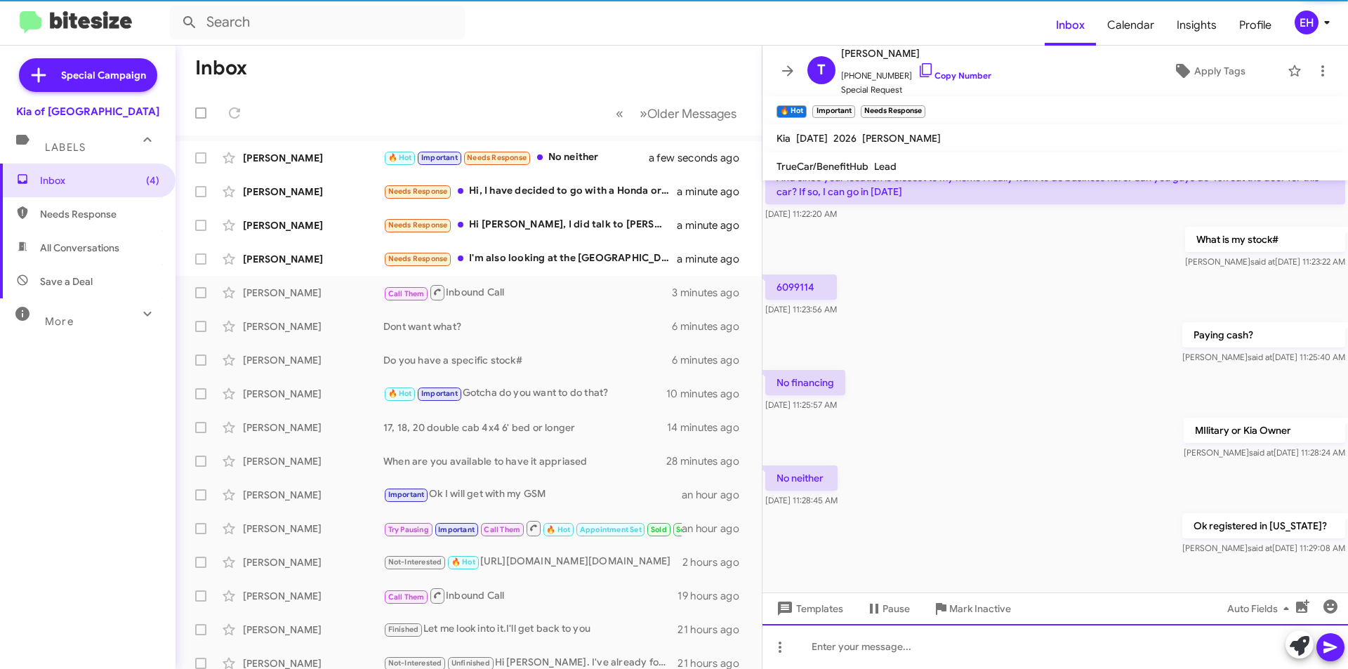
scroll to position [278, 0]
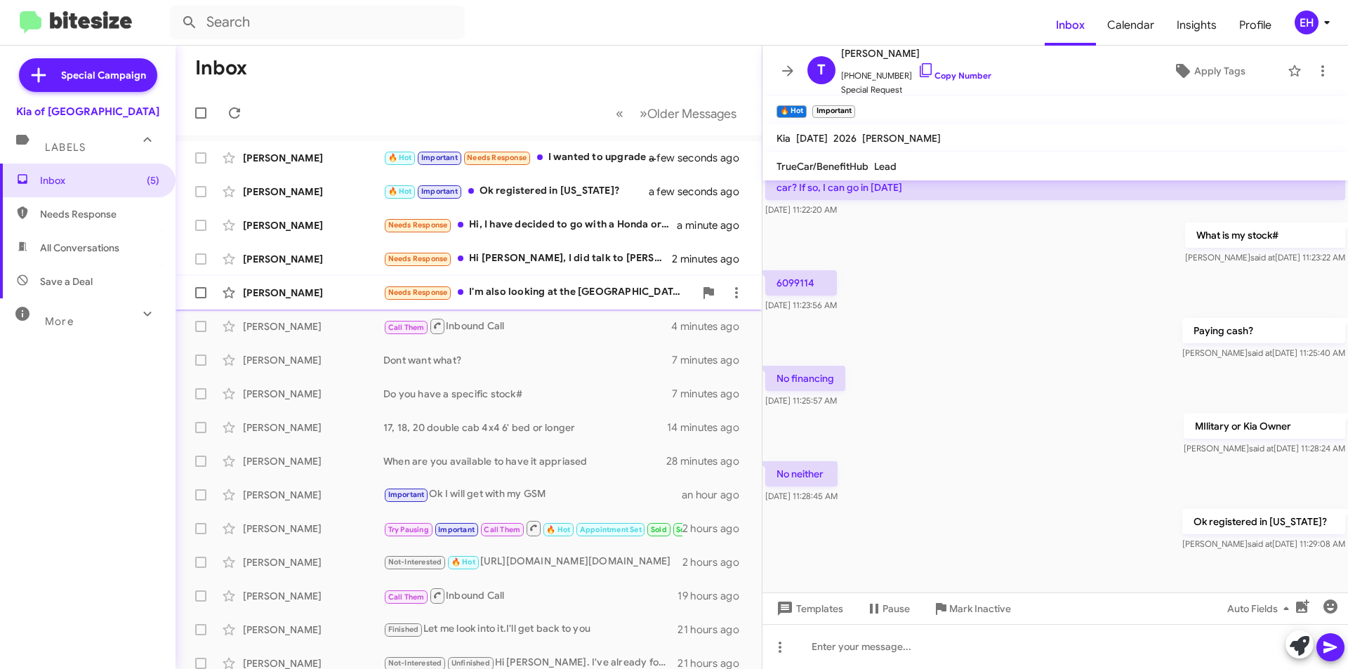
click at [588, 296] on div "Needs Response I'm also looking at the Sorrento, but I'm not sure how confident…" at bounding box center [538, 292] width 311 height 16
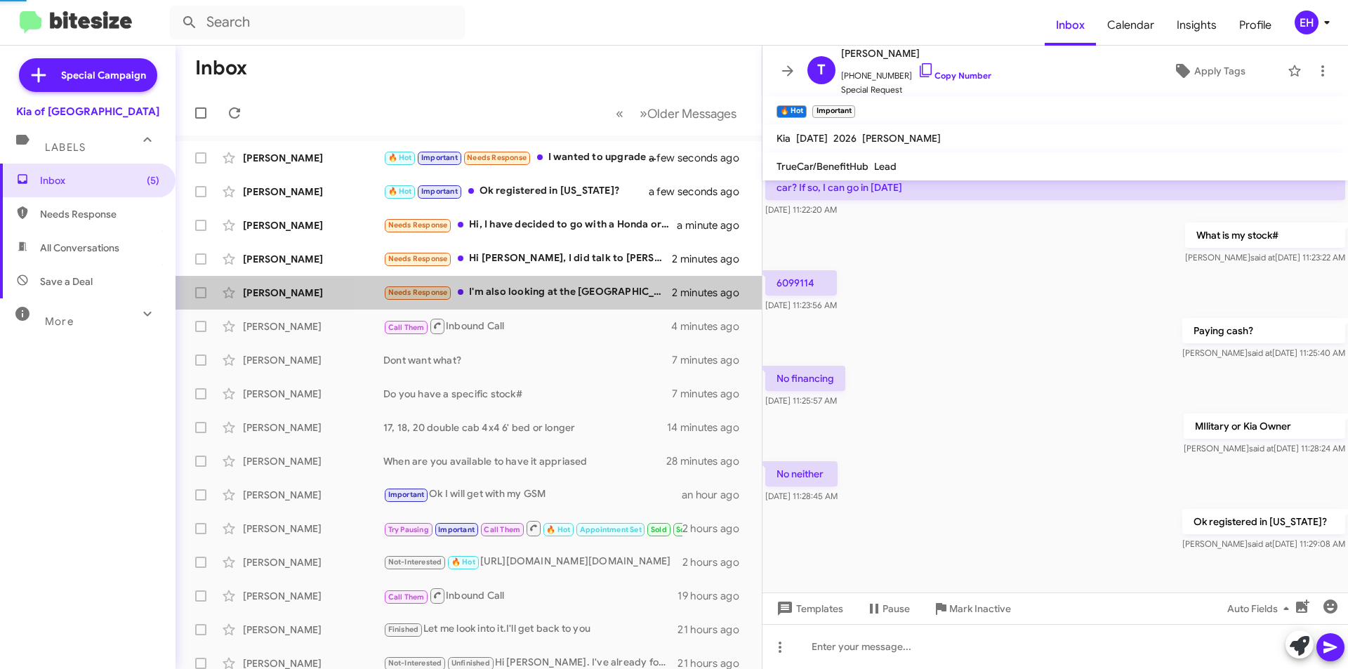
scroll to position [223, 0]
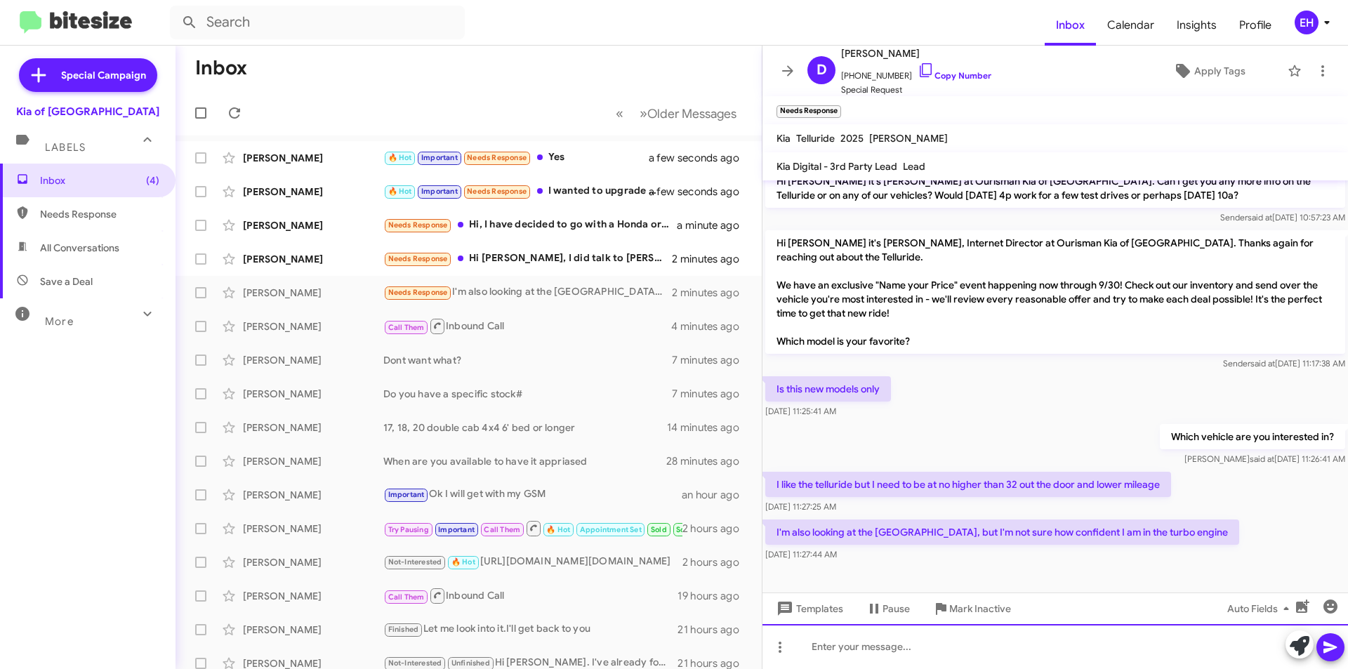
click at [892, 651] on div at bounding box center [1054, 646] width 585 height 45
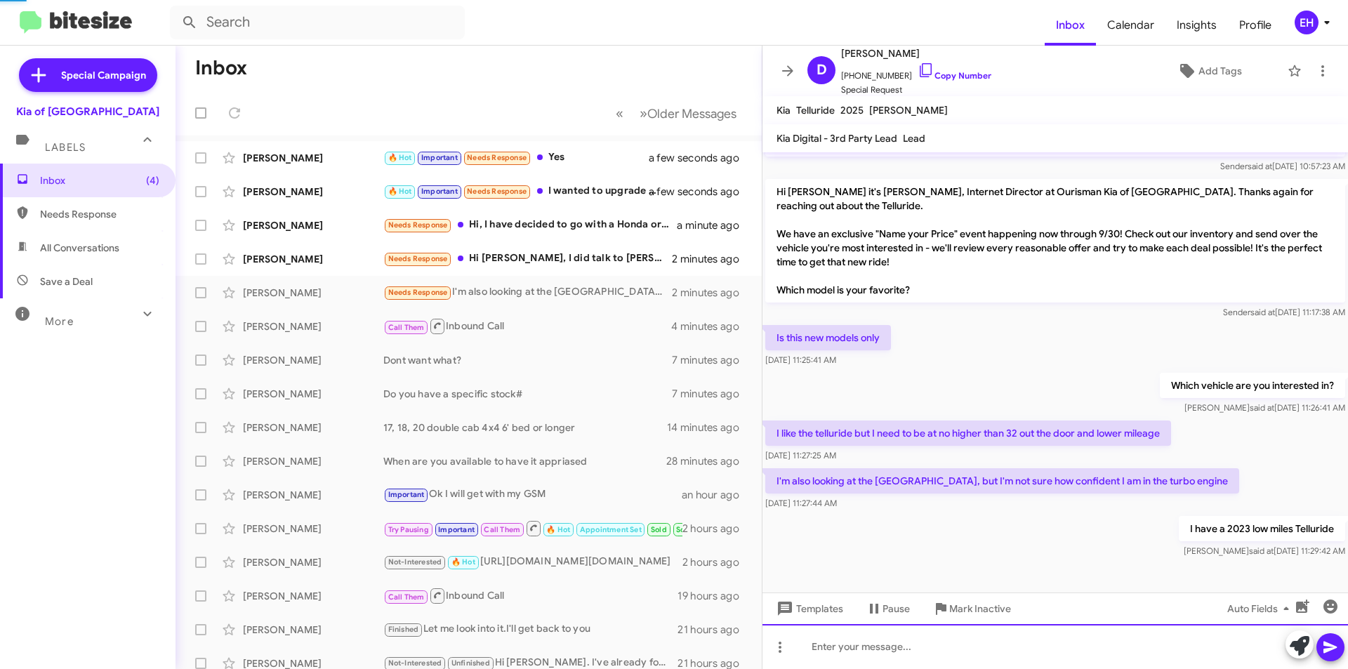
scroll to position [246, 0]
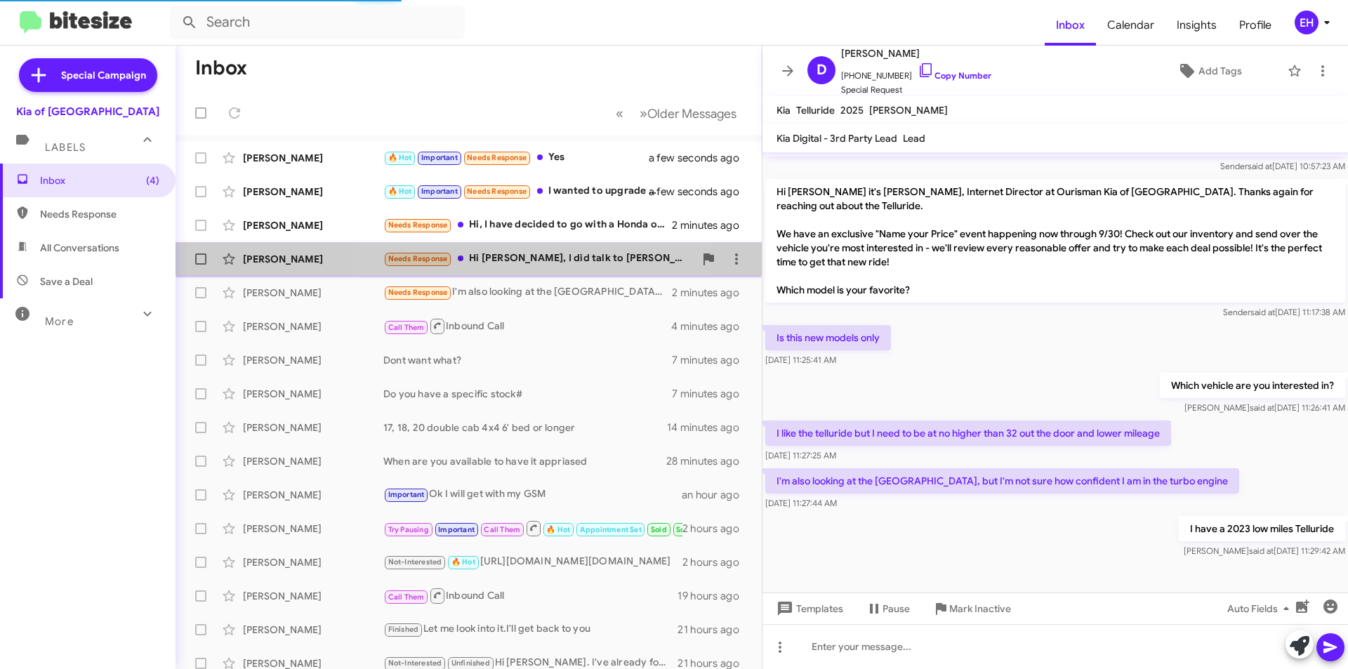
click at [512, 265] on div "Needs Response Hi Erik, I did talk to Chris some the other day. we were looking…" at bounding box center [538, 259] width 311 height 16
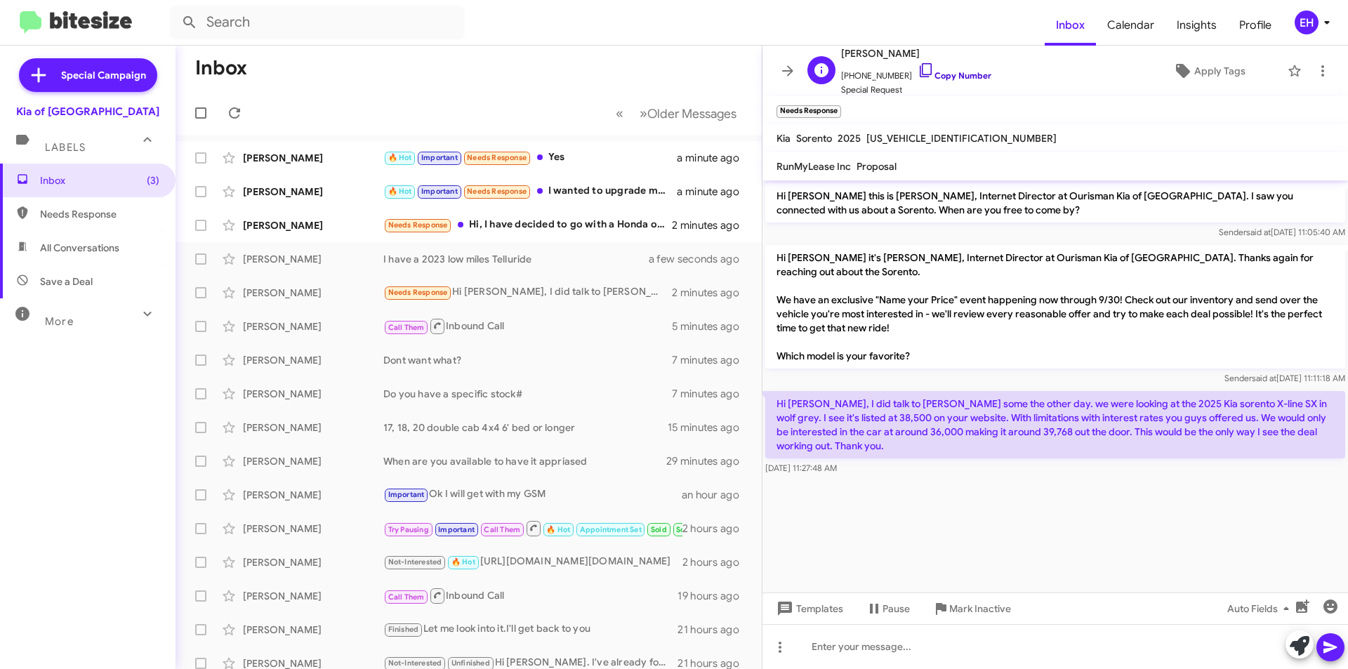
click at [941, 72] on link "Copy Number" at bounding box center [955, 75] width 74 height 11
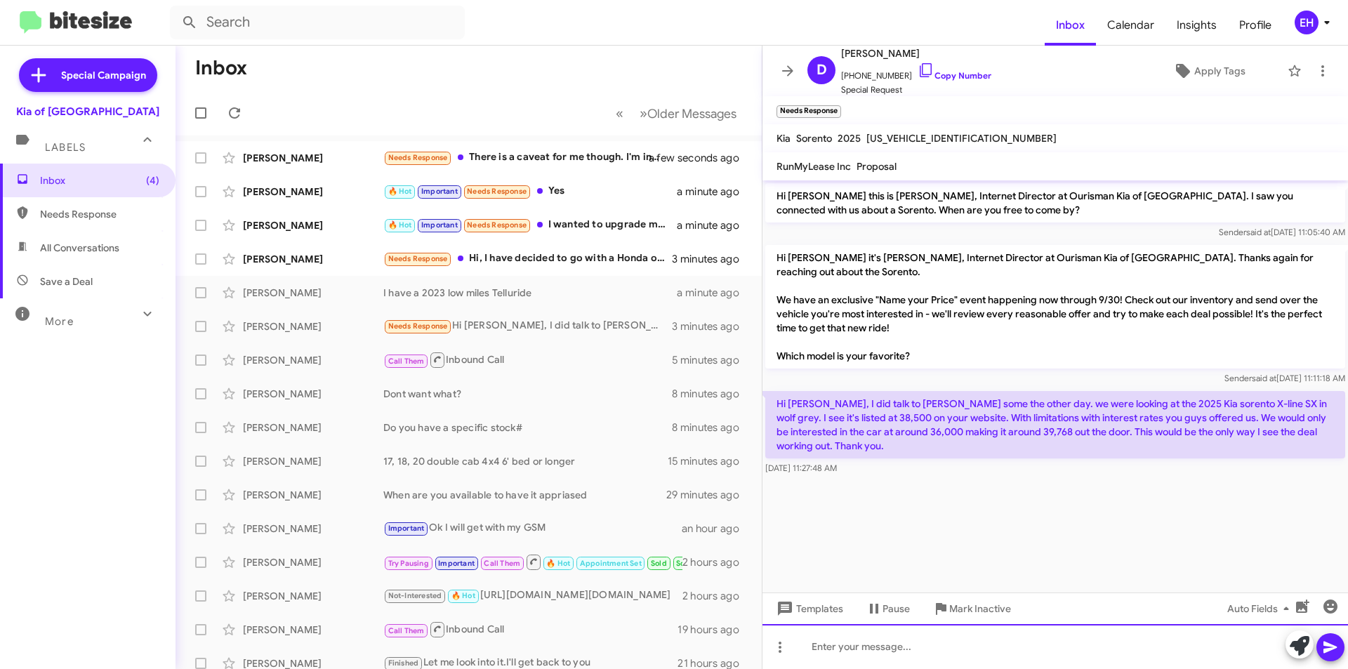
click at [951, 641] on div at bounding box center [1054, 646] width 585 height 45
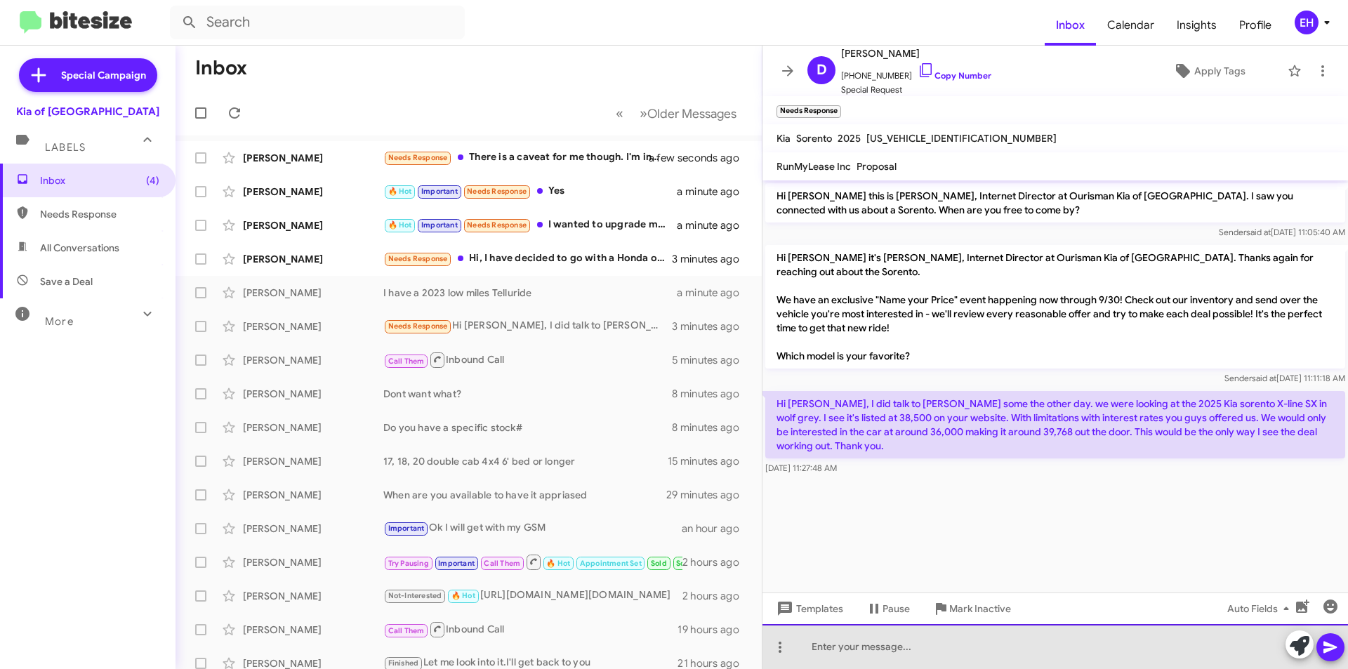
click at [1035, 656] on div at bounding box center [1054, 646] width 585 height 45
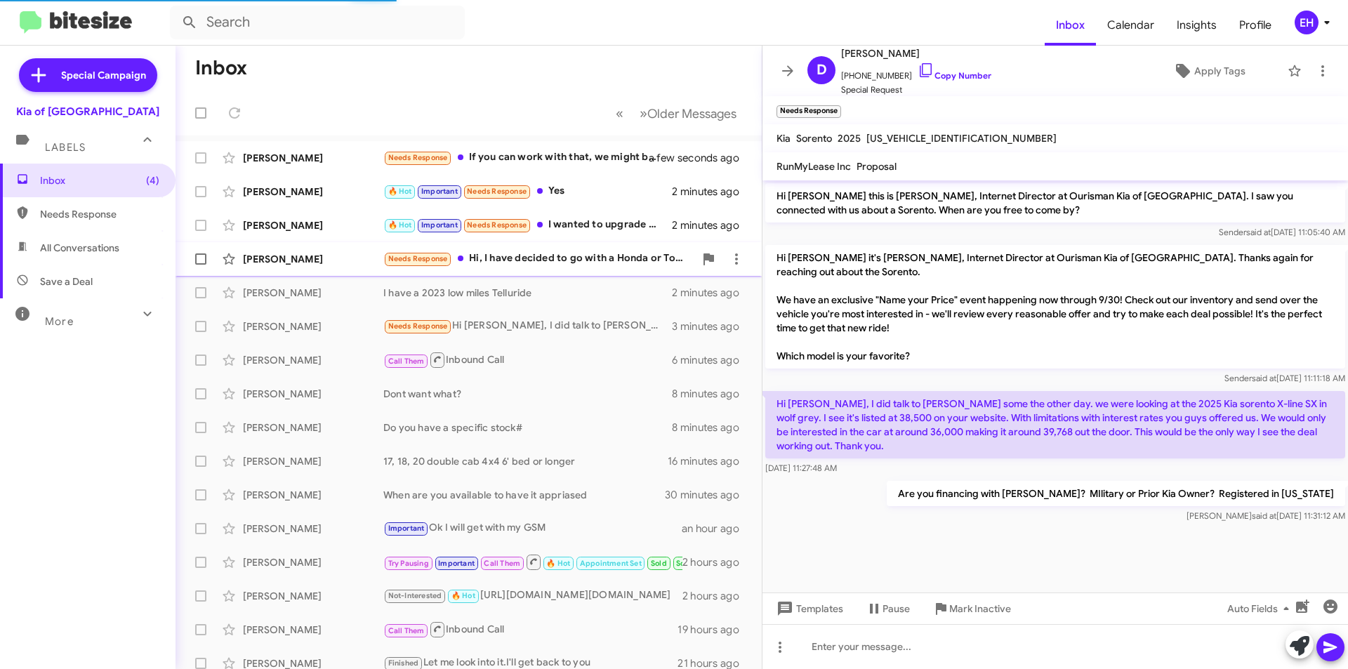
click at [546, 256] on div "Needs Response Hi, I have decided to go with a Honda or Toyota" at bounding box center [538, 259] width 311 height 16
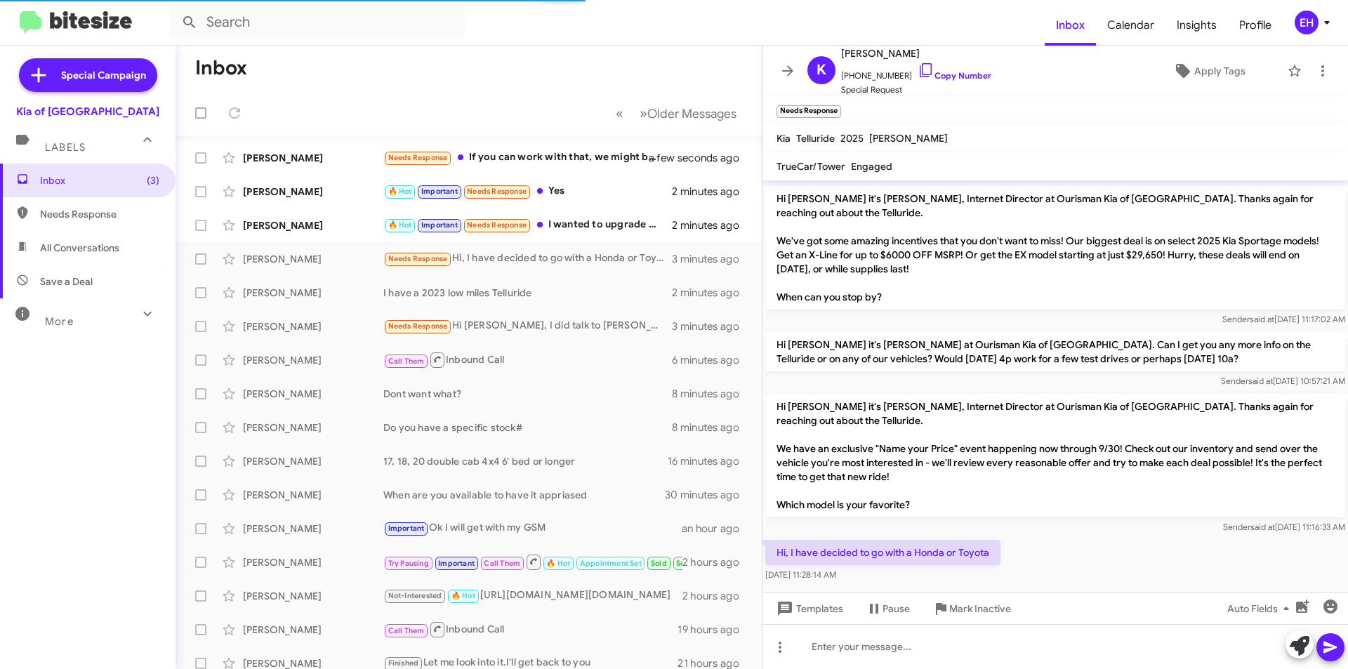
scroll to position [69, 0]
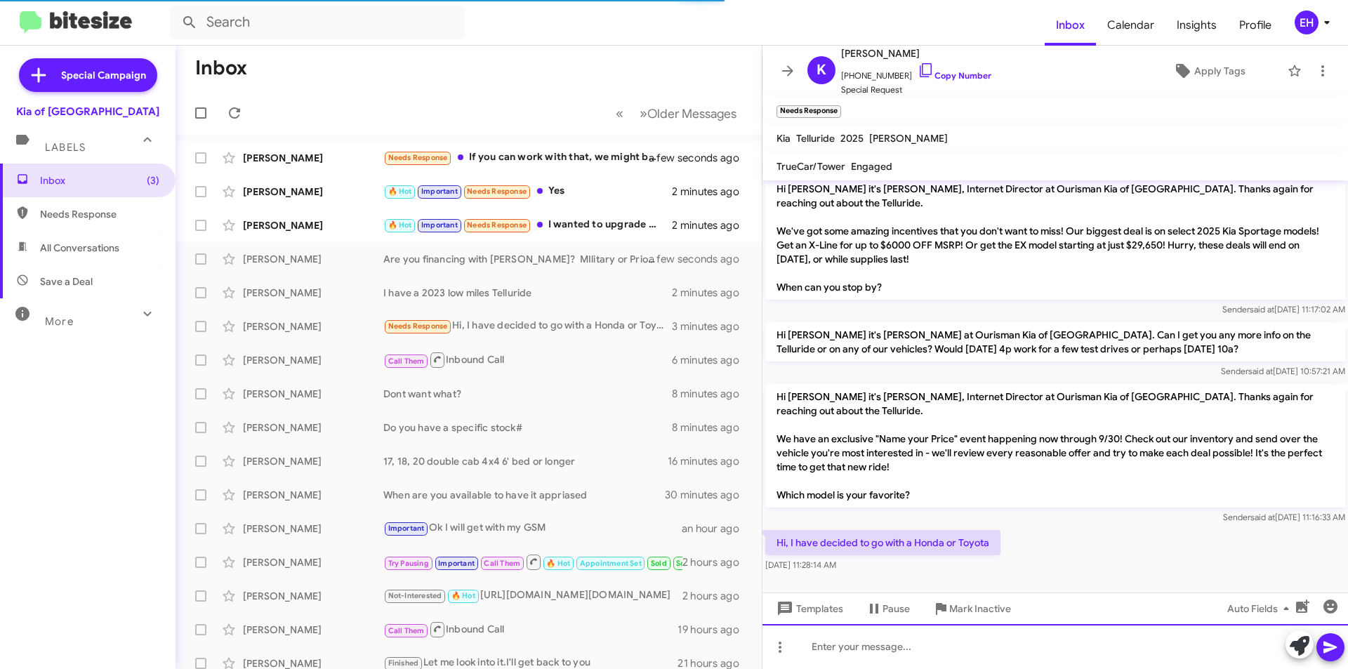
click at [886, 643] on div at bounding box center [1054, 646] width 585 height 45
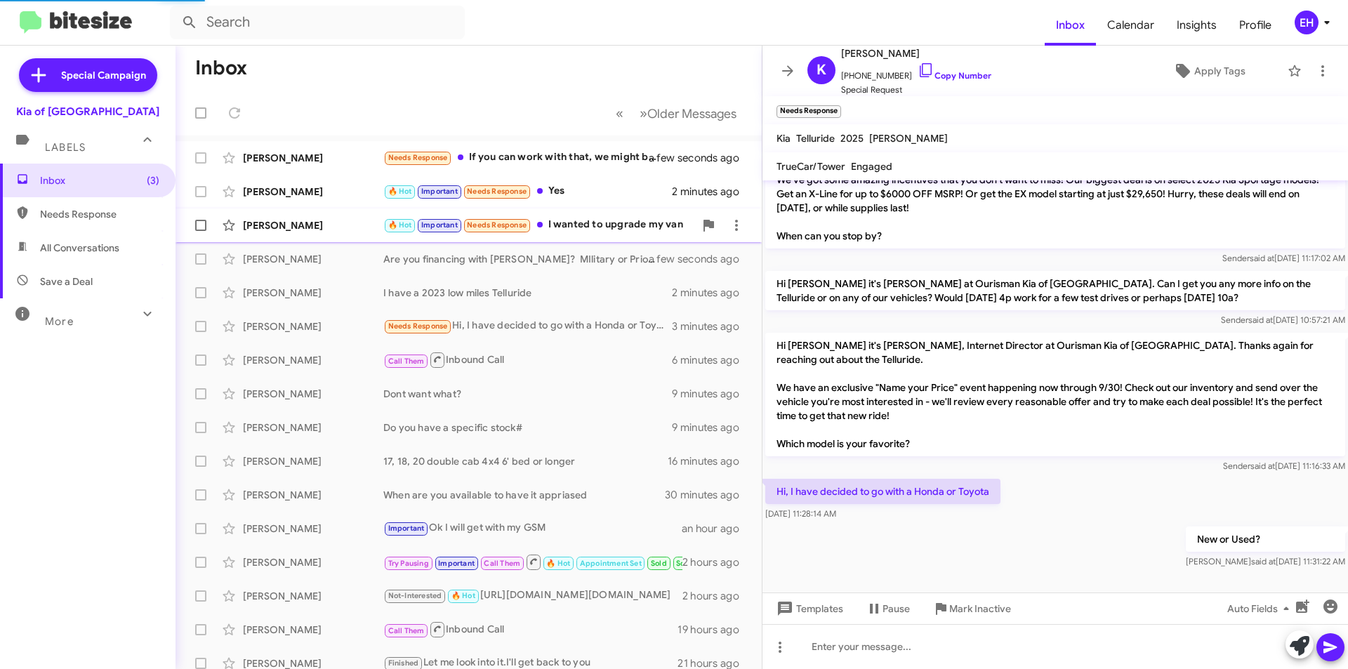
click at [588, 223] on div "🔥 Hot Important Needs Response I wanted to upgrade my van" at bounding box center [538, 225] width 311 height 16
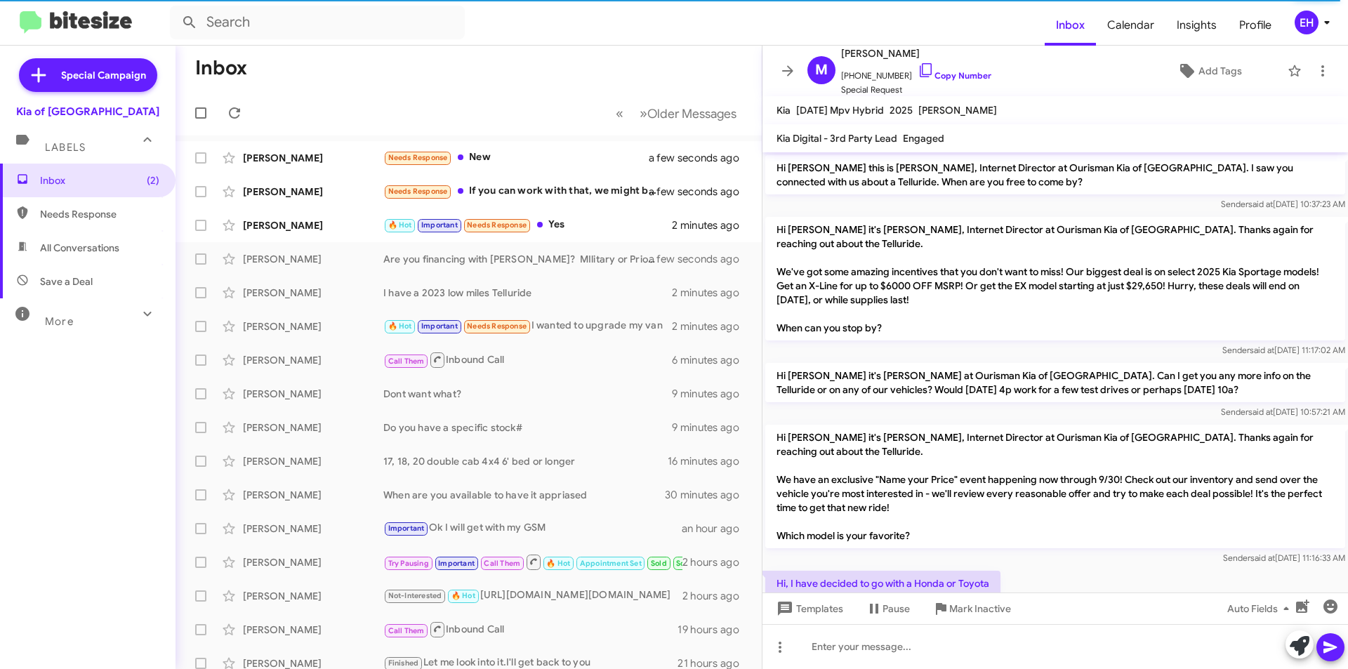
scroll to position [880, 0]
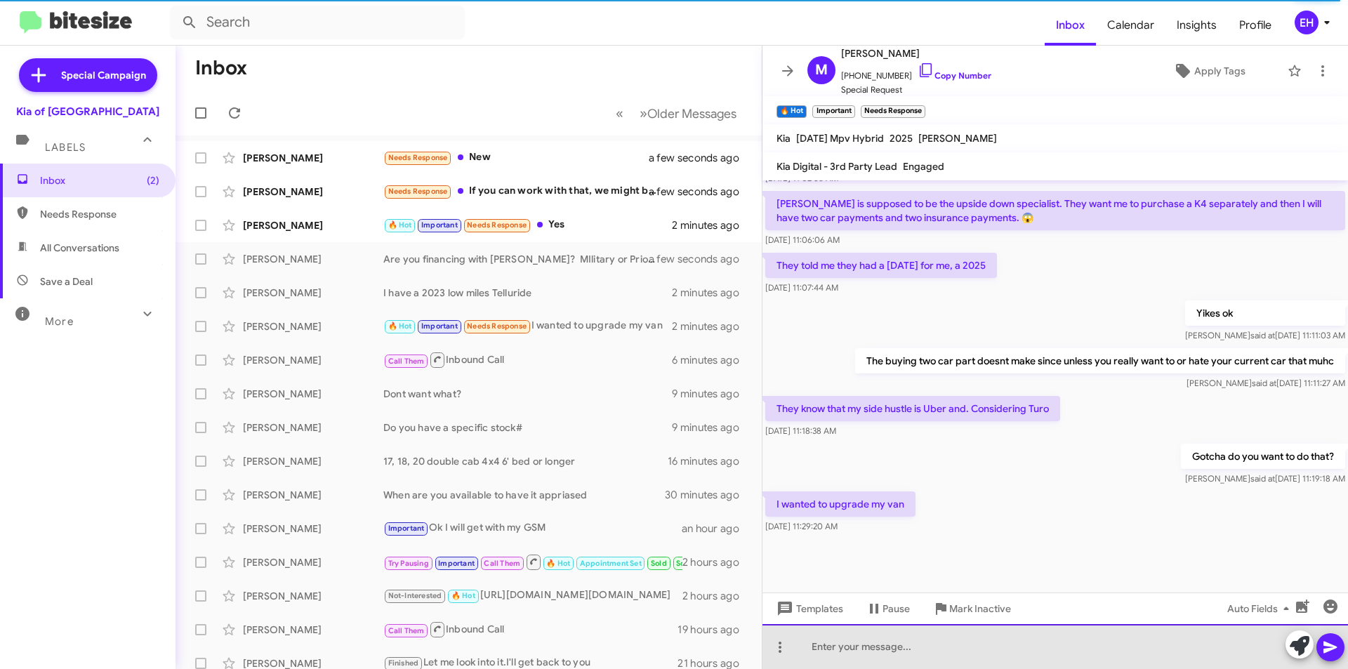
click at [909, 644] on div at bounding box center [1054, 646] width 585 height 45
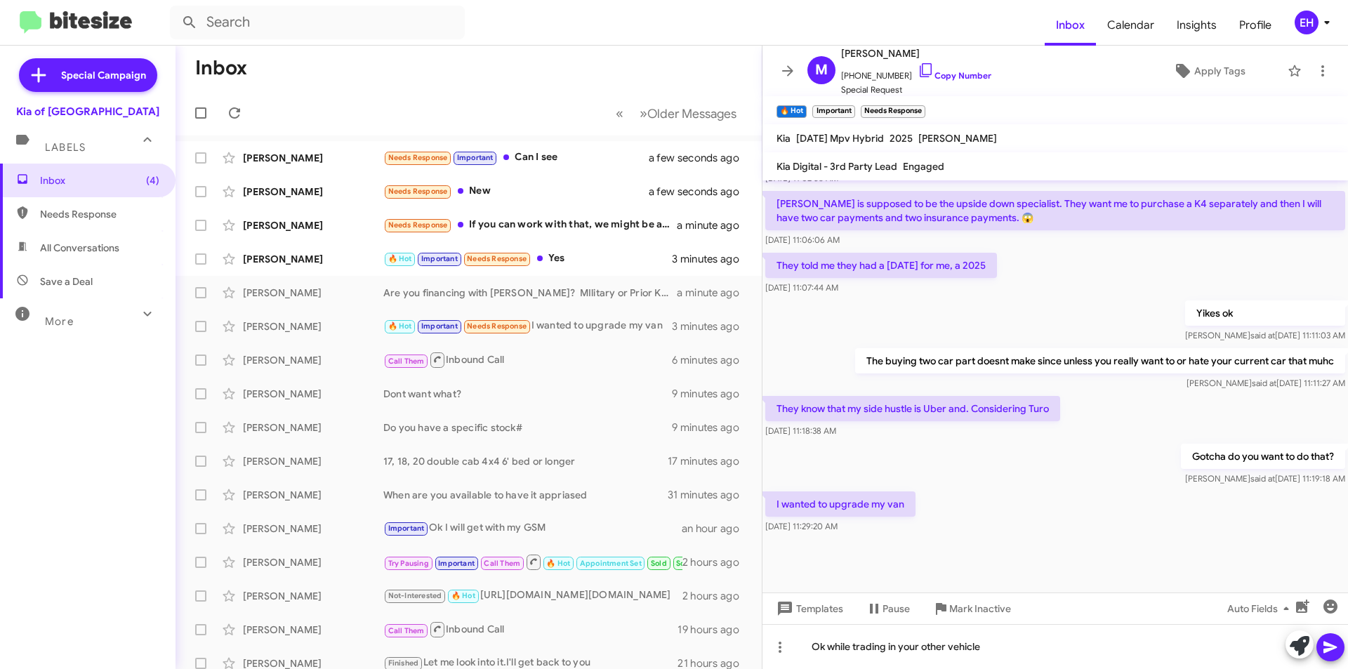
click at [1325, 644] on icon at bounding box center [1329, 648] width 13 height 12
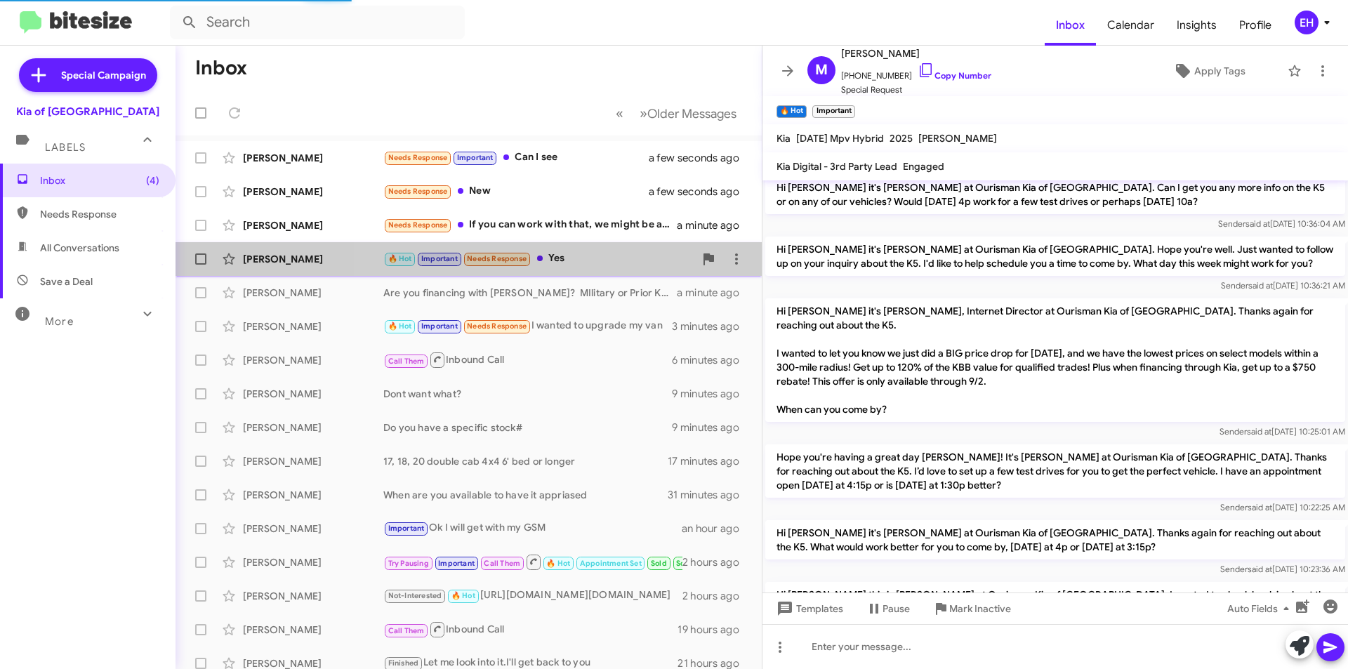
click at [560, 260] on div "🔥 Hot Important Needs Response Yes" at bounding box center [538, 259] width 311 height 16
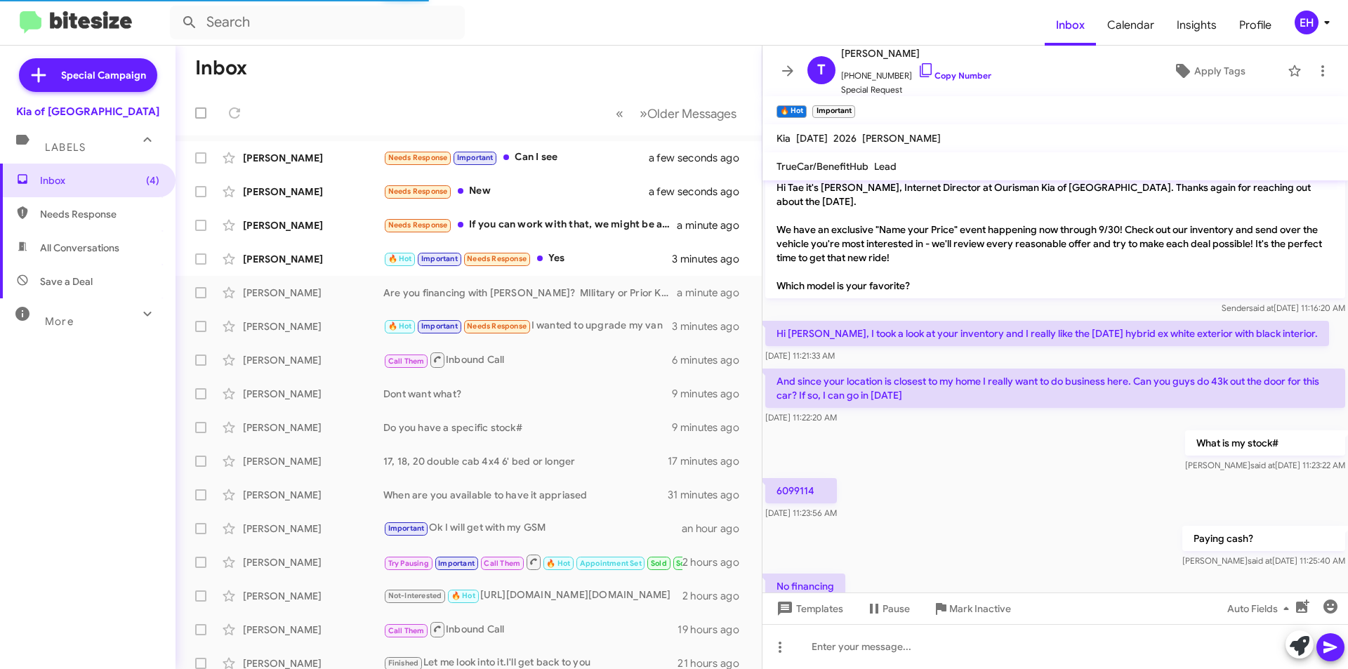
scroll to position [329, 0]
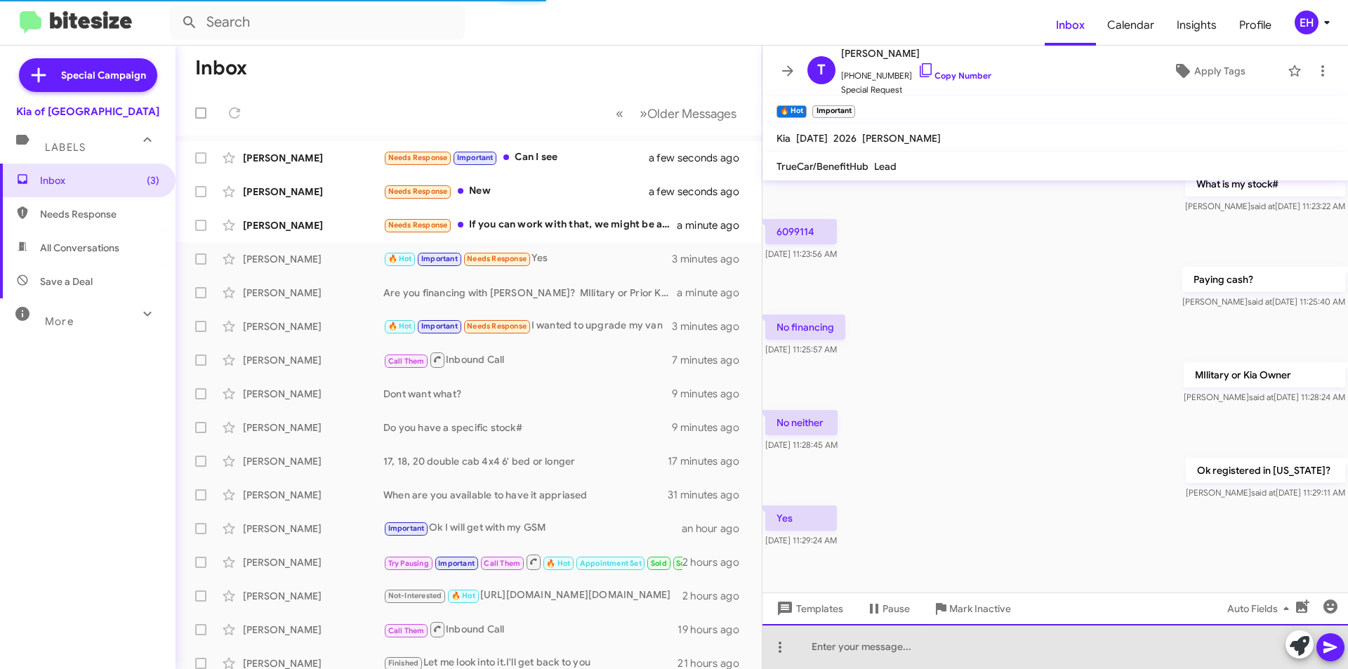
click at [1048, 654] on div at bounding box center [1054, 646] width 585 height 45
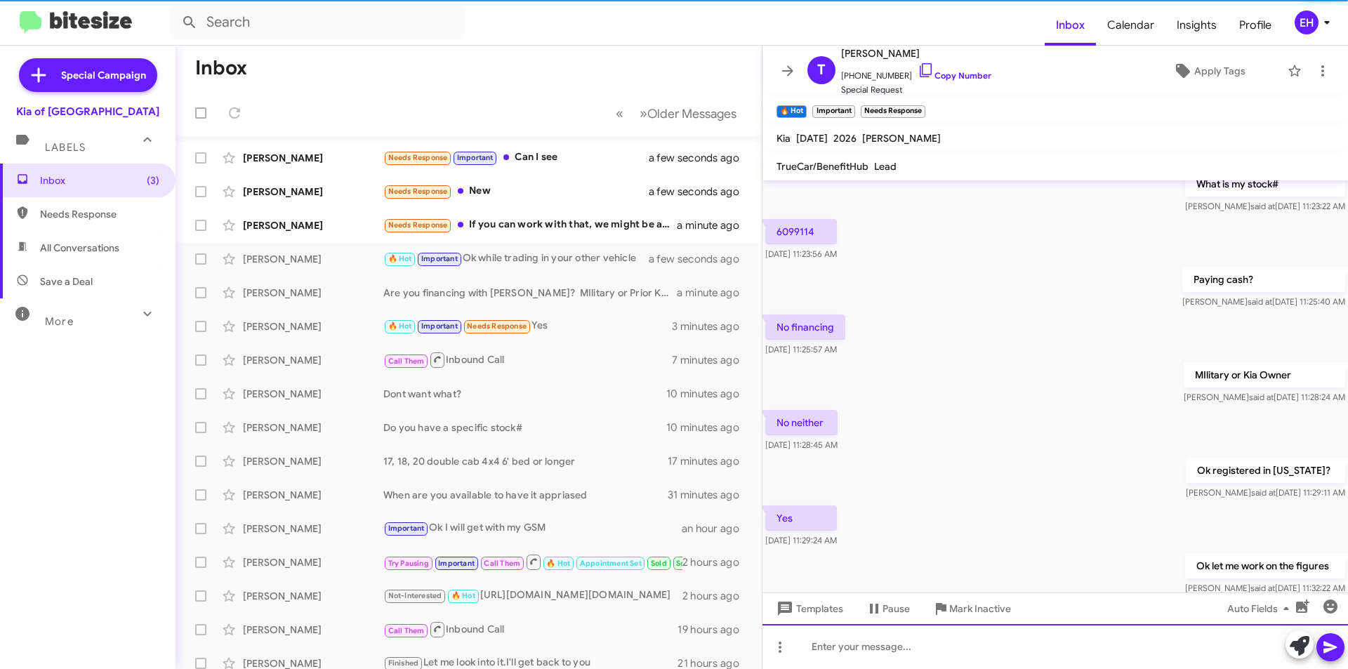
scroll to position [0, 0]
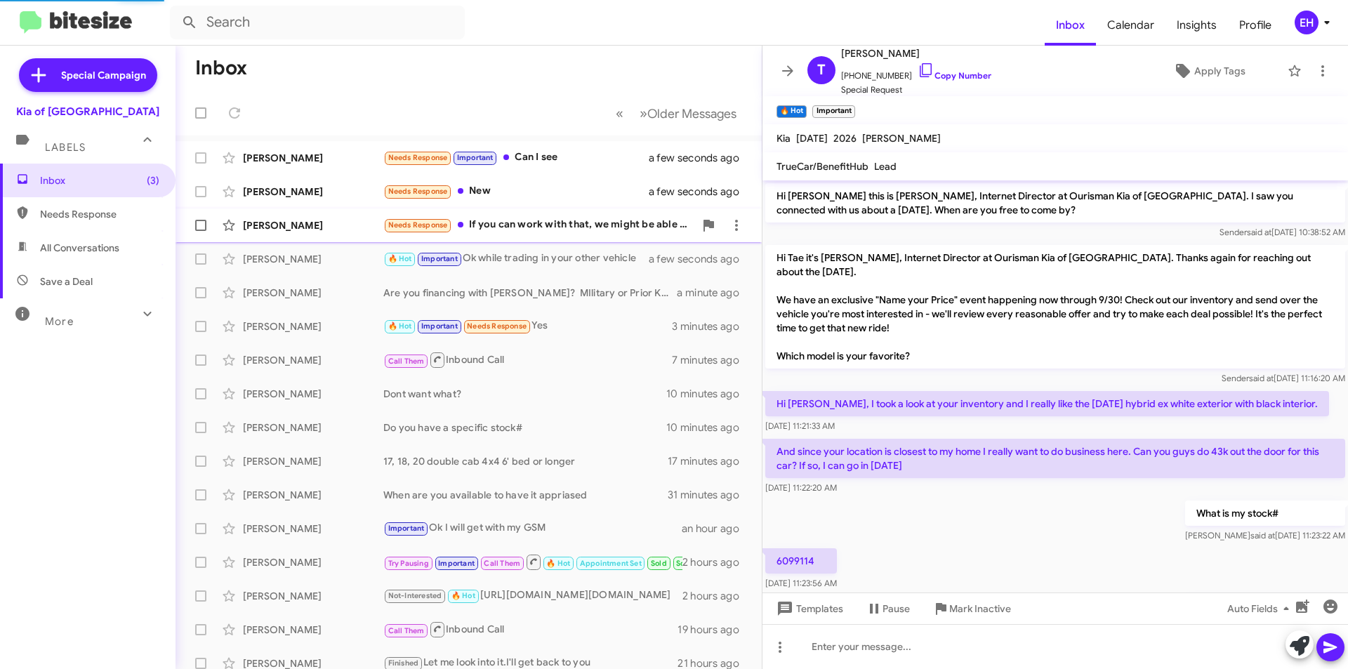
click at [512, 223] on div "Needs Response If you can work with that, we might be able to make a deal" at bounding box center [538, 225] width 311 height 16
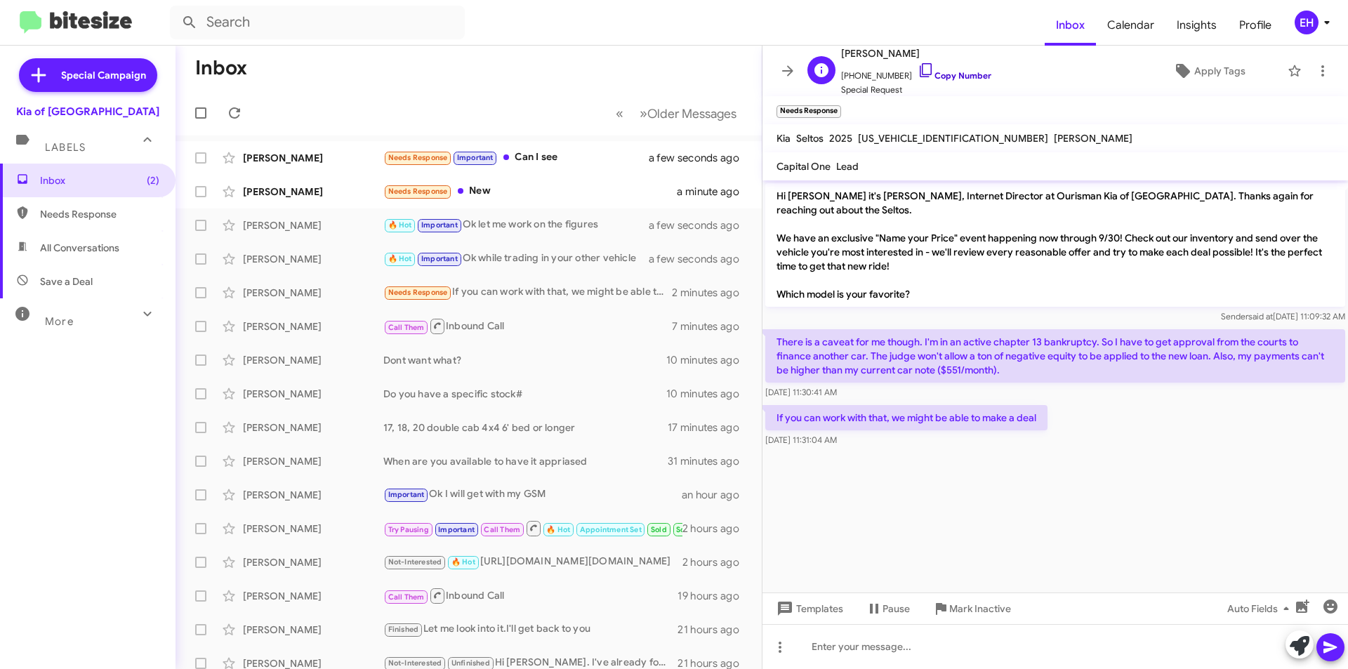
click at [944, 79] on link "Copy Number" at bounding box center [955, 75] width 74 height 11
click at [1013, 651] on div at bounding box center [1054, 646] width 585 height 45
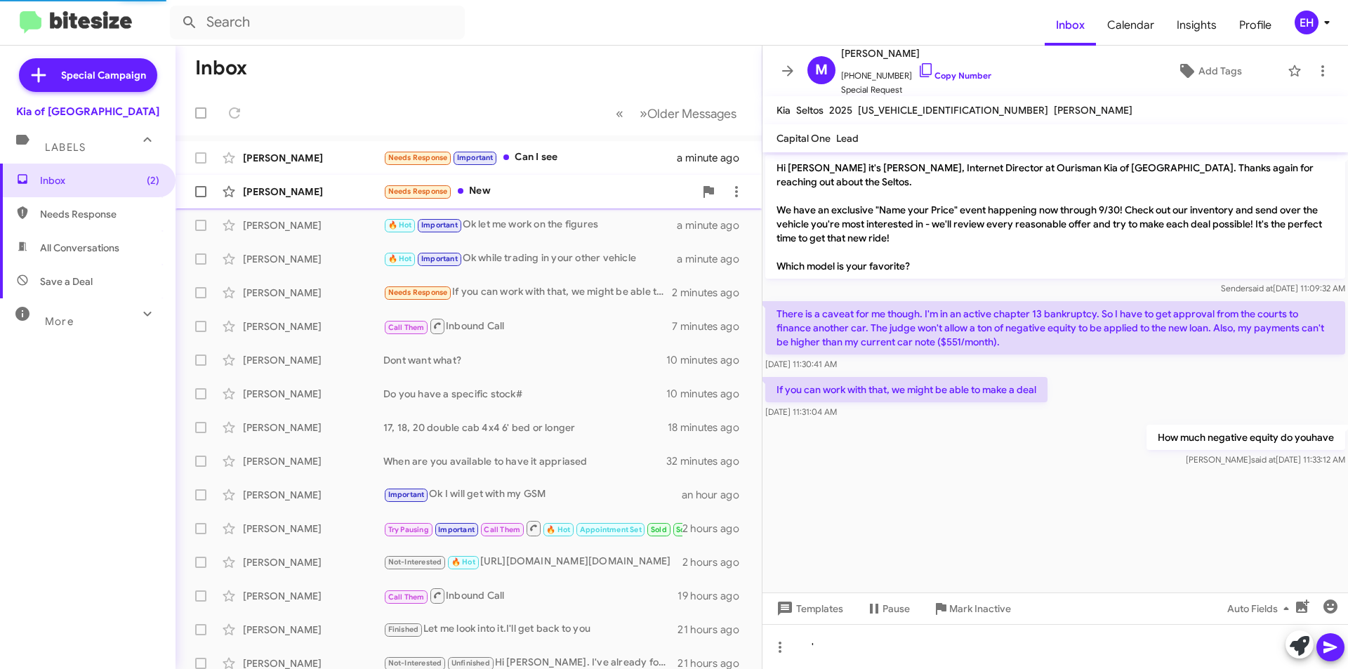
click at [480, 190] on div "Needs Response New" at bounding box center [538, 191] width 311 height 16
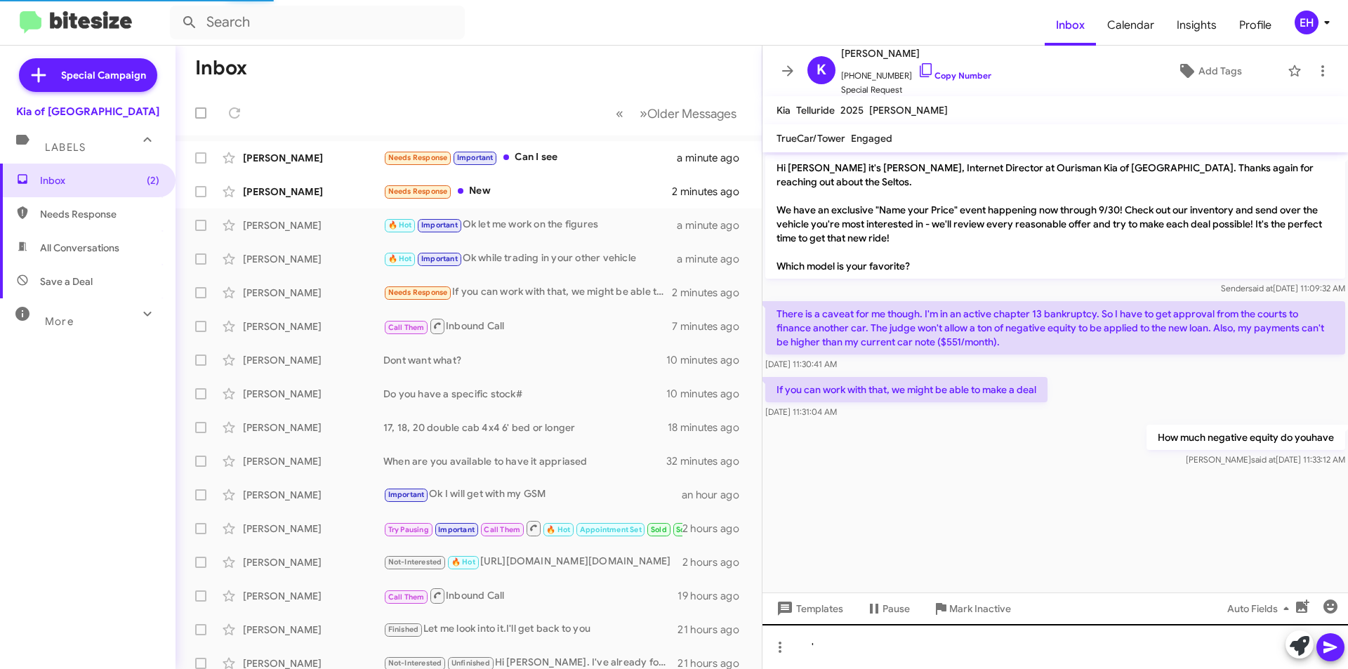
scroll to position [143, 0]
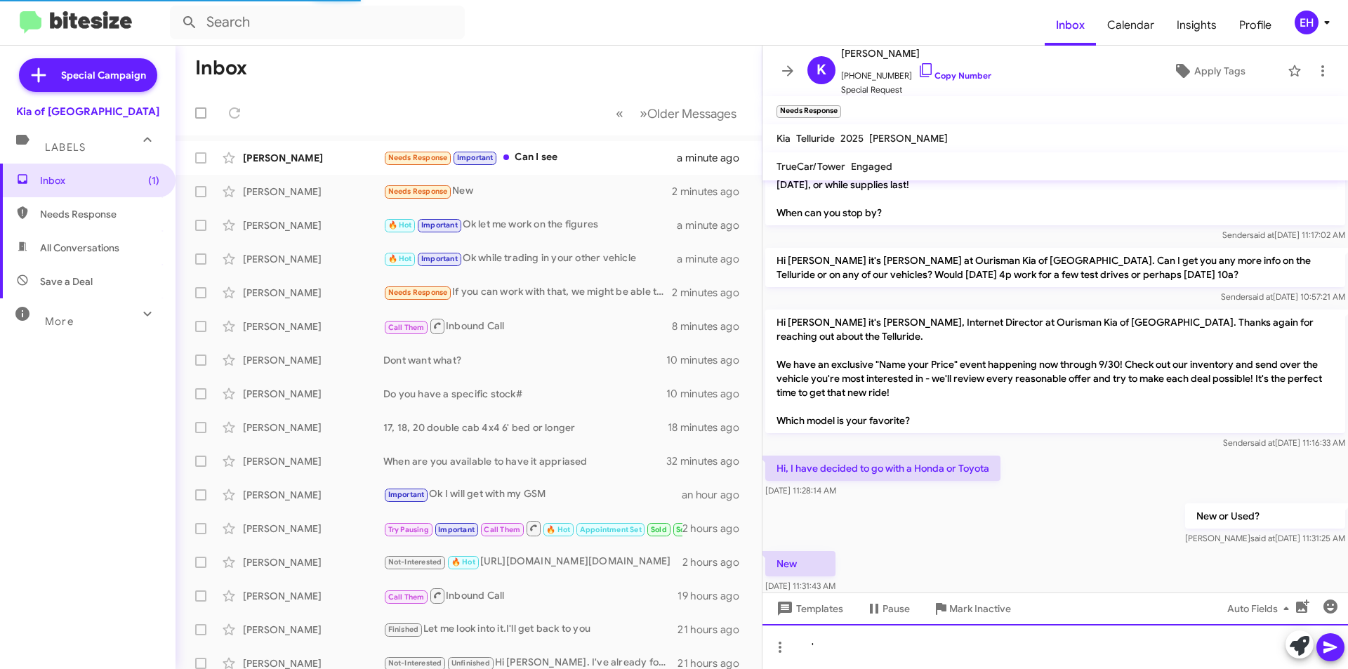
click at [933, 644] on div "'" at bounding box center [1054, 646] width 585 height 45
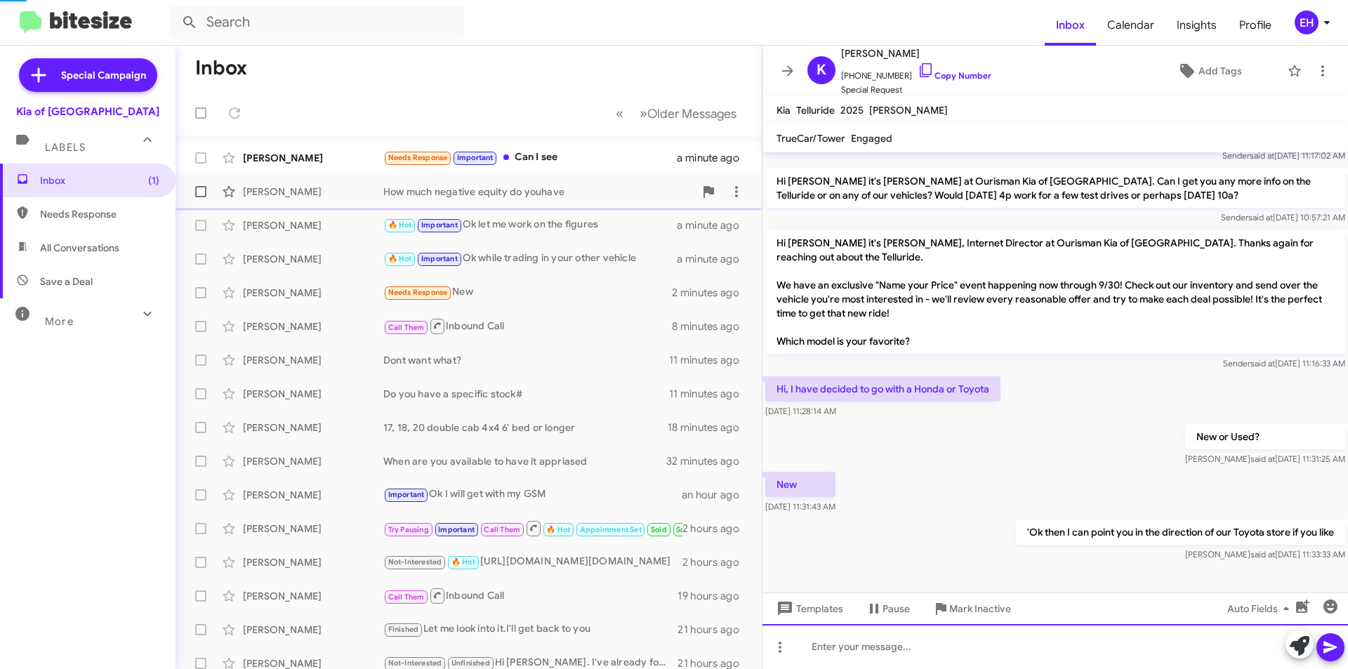
scroll to position [194, 0]
click at [969, 74] on link "Copy Number" at bounding box center [955, 75] width 74 height 11
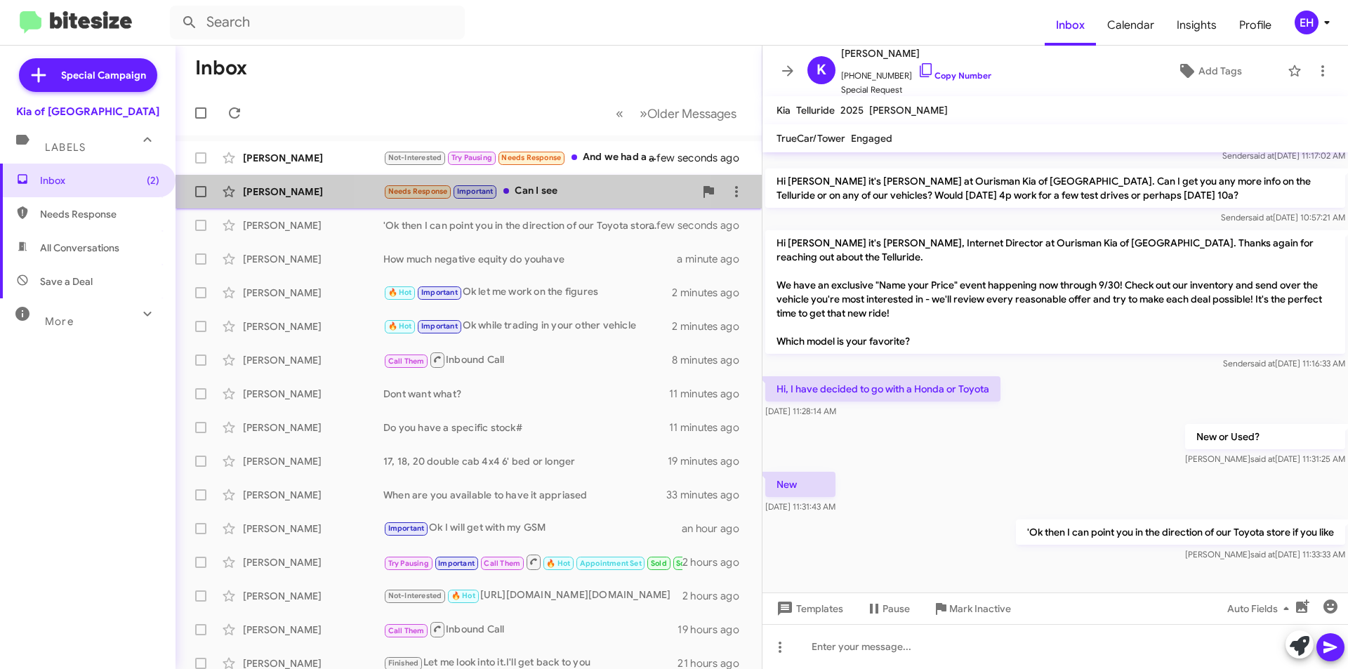
click at [543, 187] on div "Needs Response Important Can I see" at bounding box center [538, 191] width 311 height 16
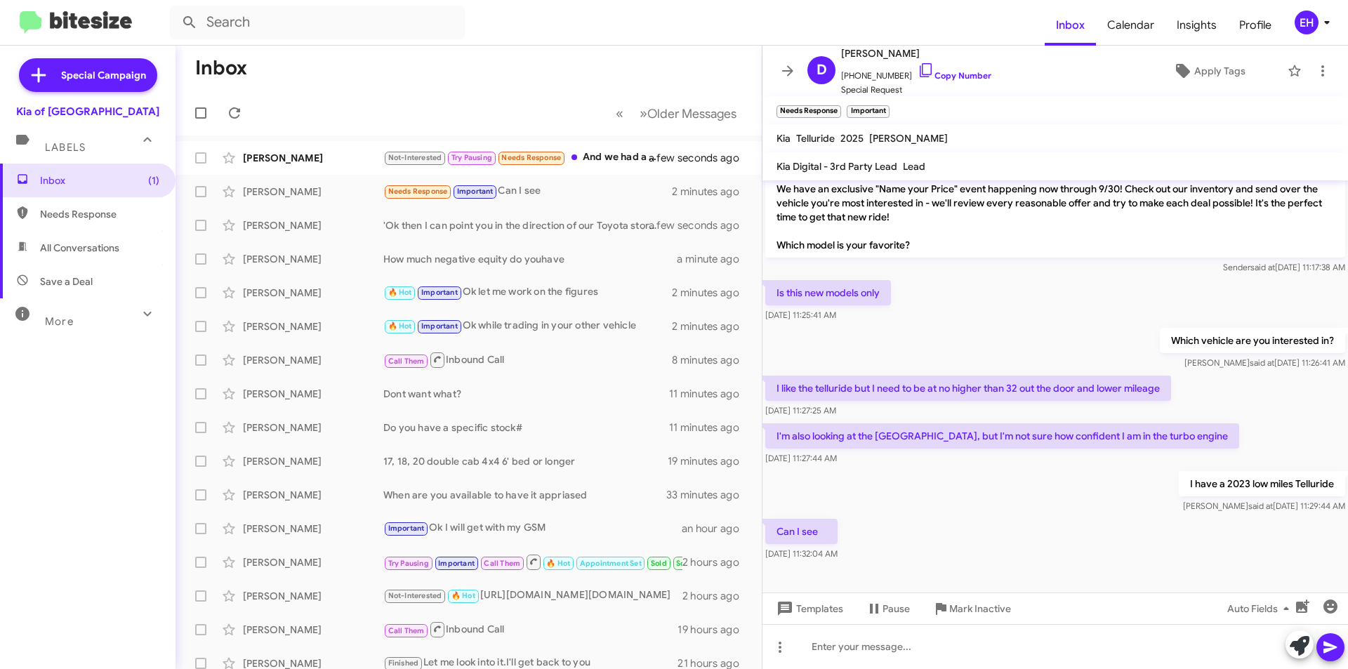
scroll to position [325, 0]
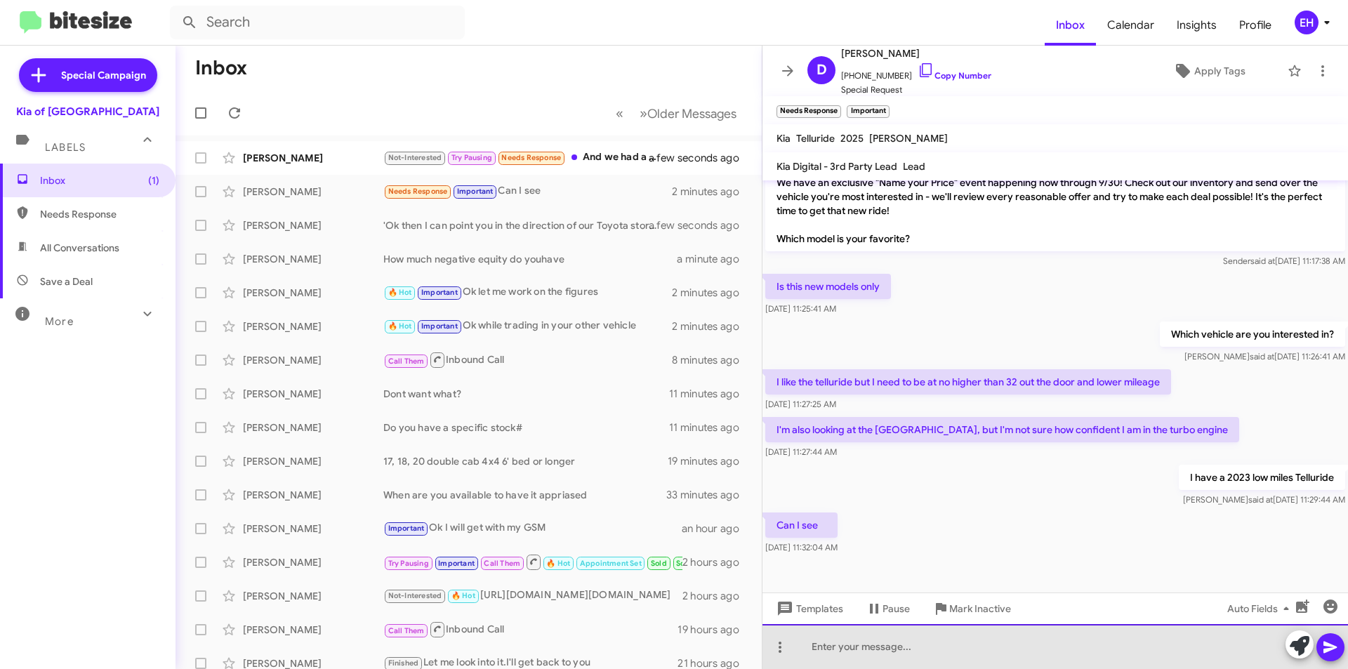
click at [965, 644] on div at bounding box center [1054, 646] width 585 height 45
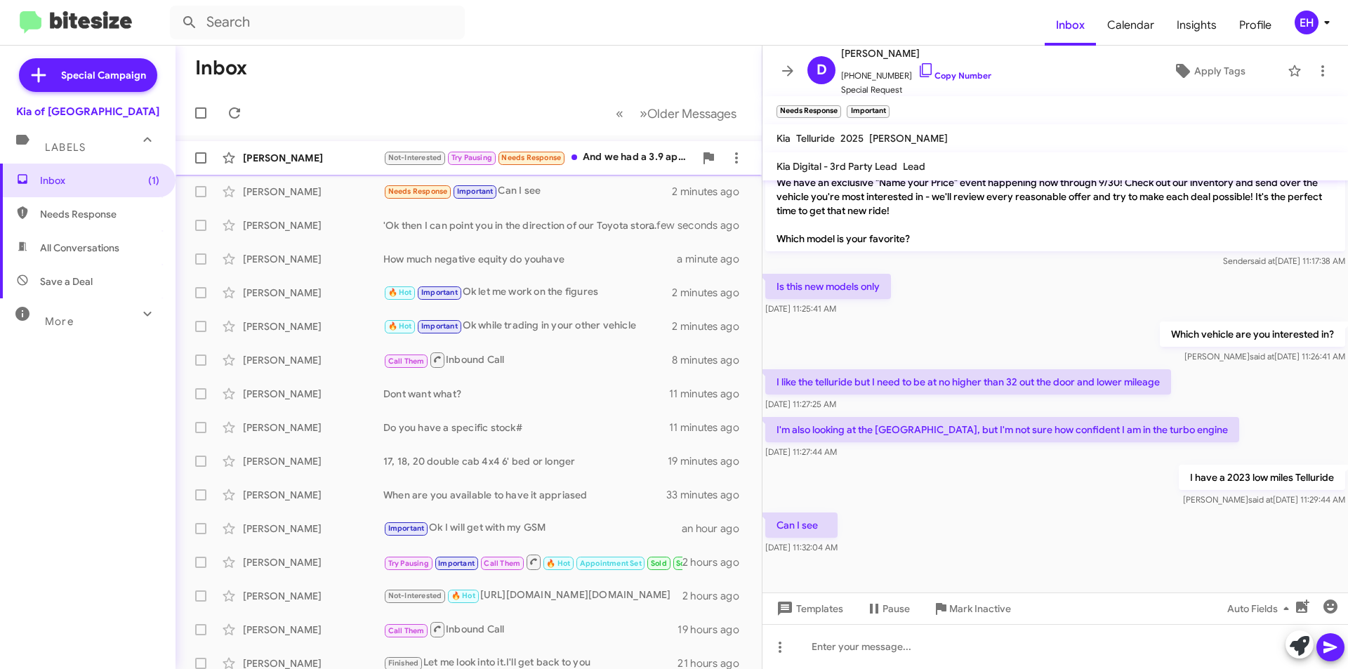
click at [595, 155] on div "Not-Interested Try Pausing Needs Response And we had a 3.9 apr for 84 months. T…" at bounding box center [538, 158] width 311 height 16
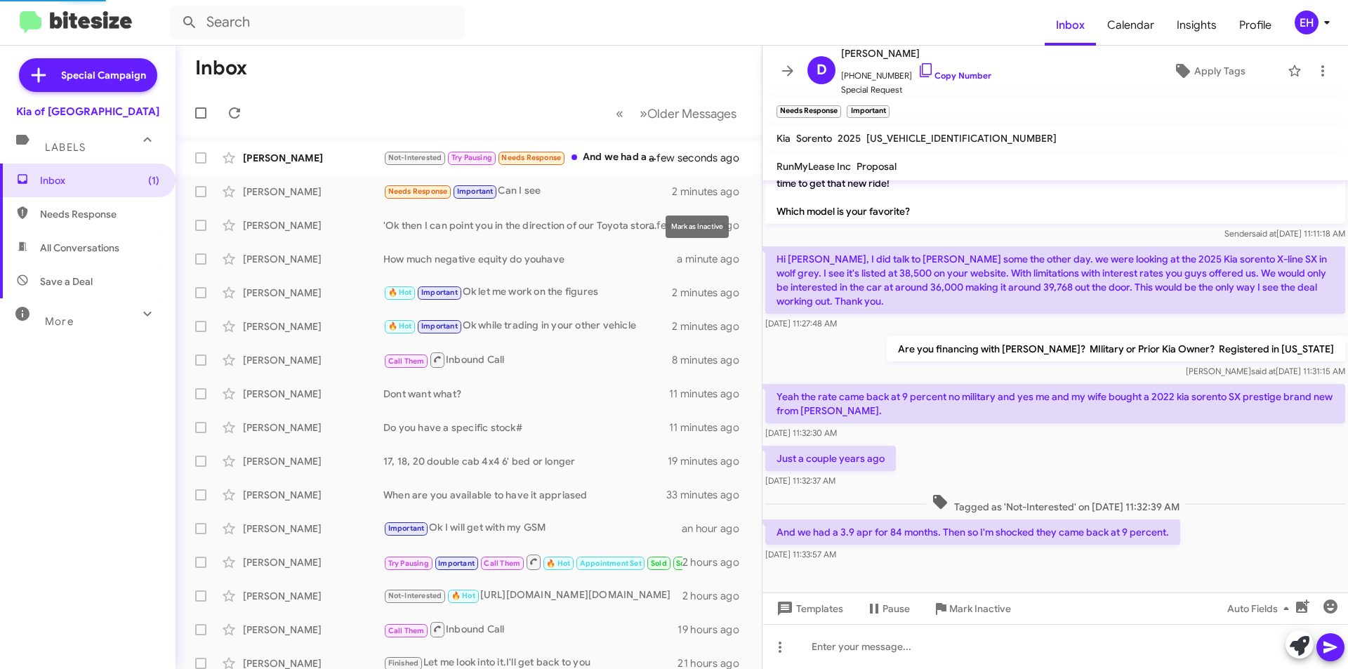
scroll to position [145, 0]
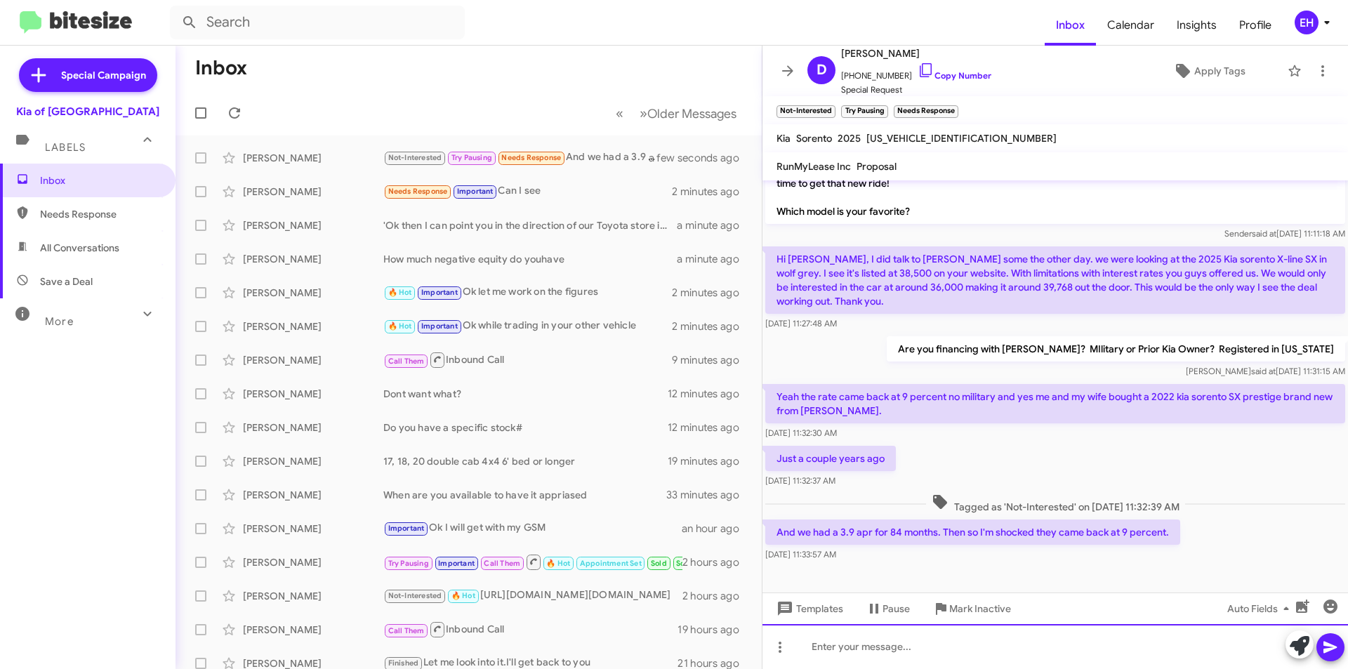
click at [913, 644] on div at bounding box center [1054, 646] width 585 height 45
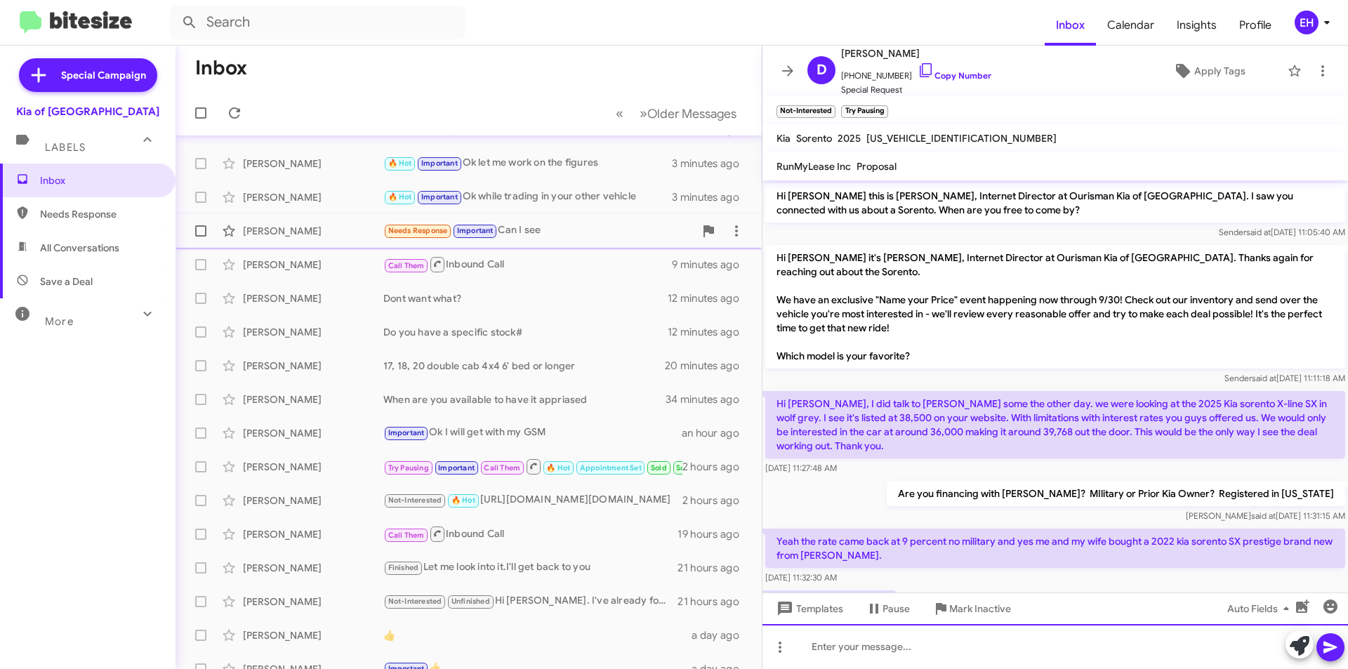
scroll to position [0, 0]
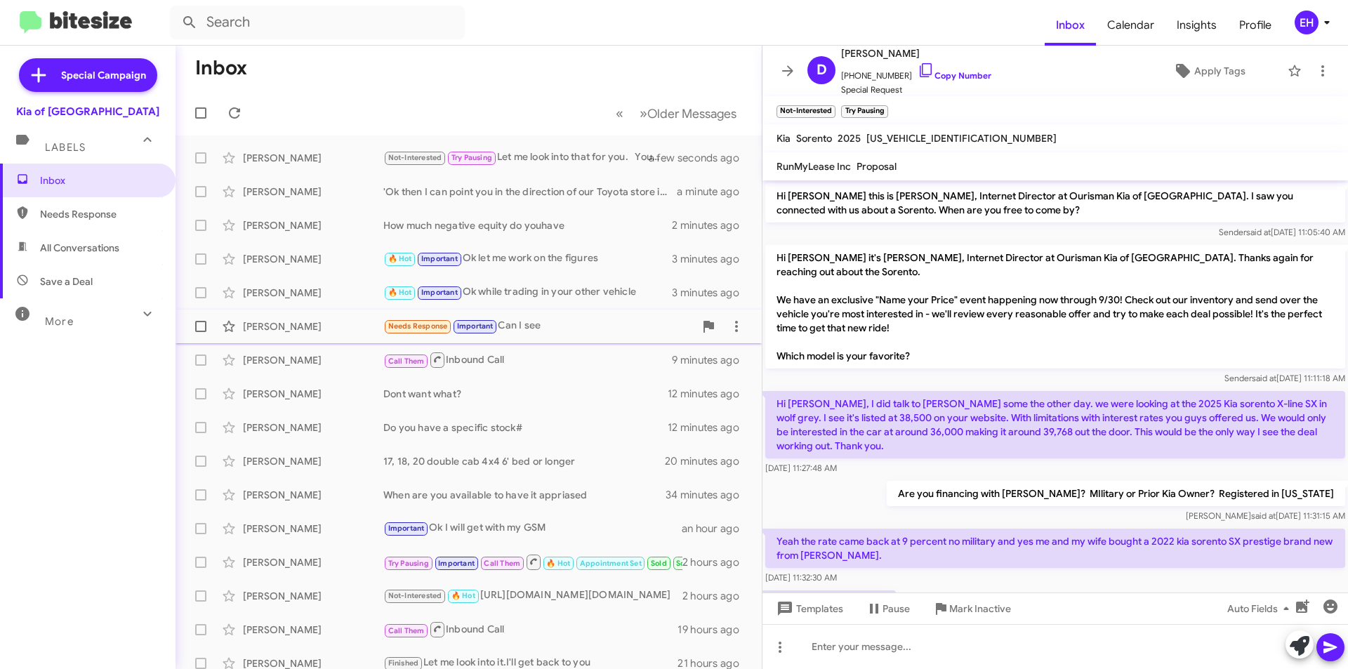
click at [524, 331] on div "Needs Response Important Can I see" at bounding box center [538, 326] width 311 height 16
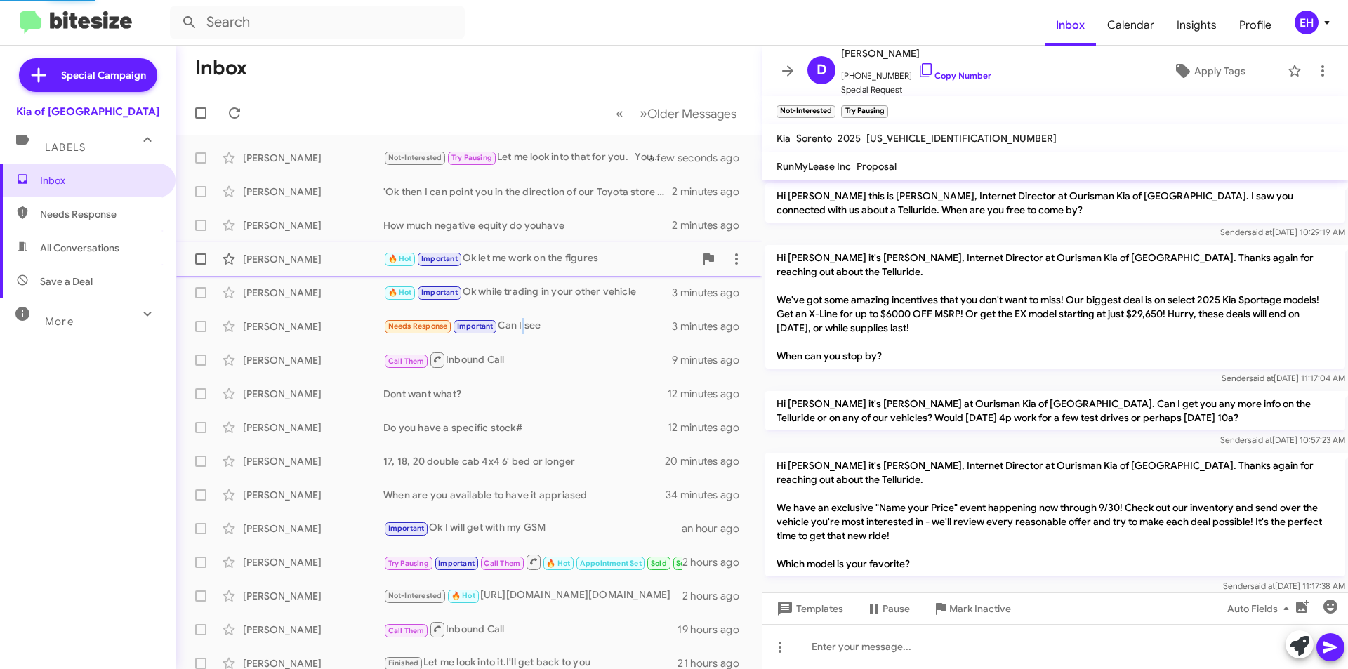
scroll to position [325, 0]
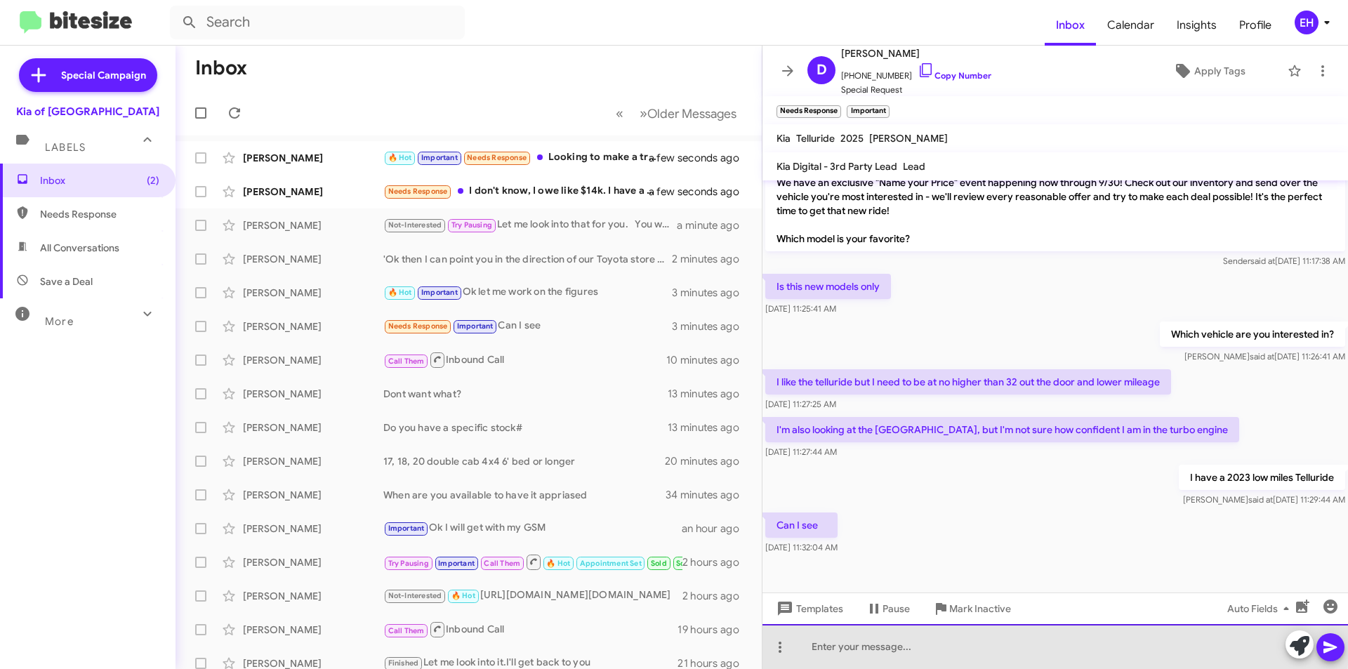
click at [843, 639] on div at bounding box center [1054, 646] width 585 height 45
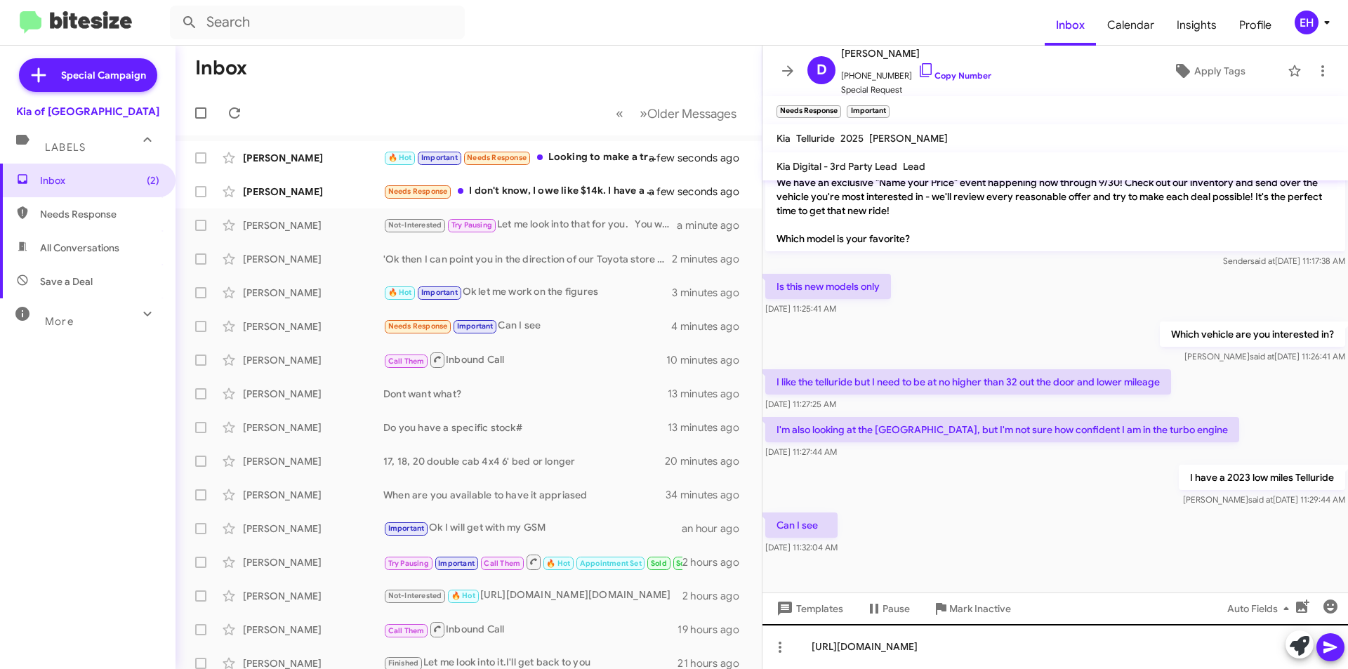
click at [1343, 647] on button at bounding box center [1330, 647] width 28 height 28
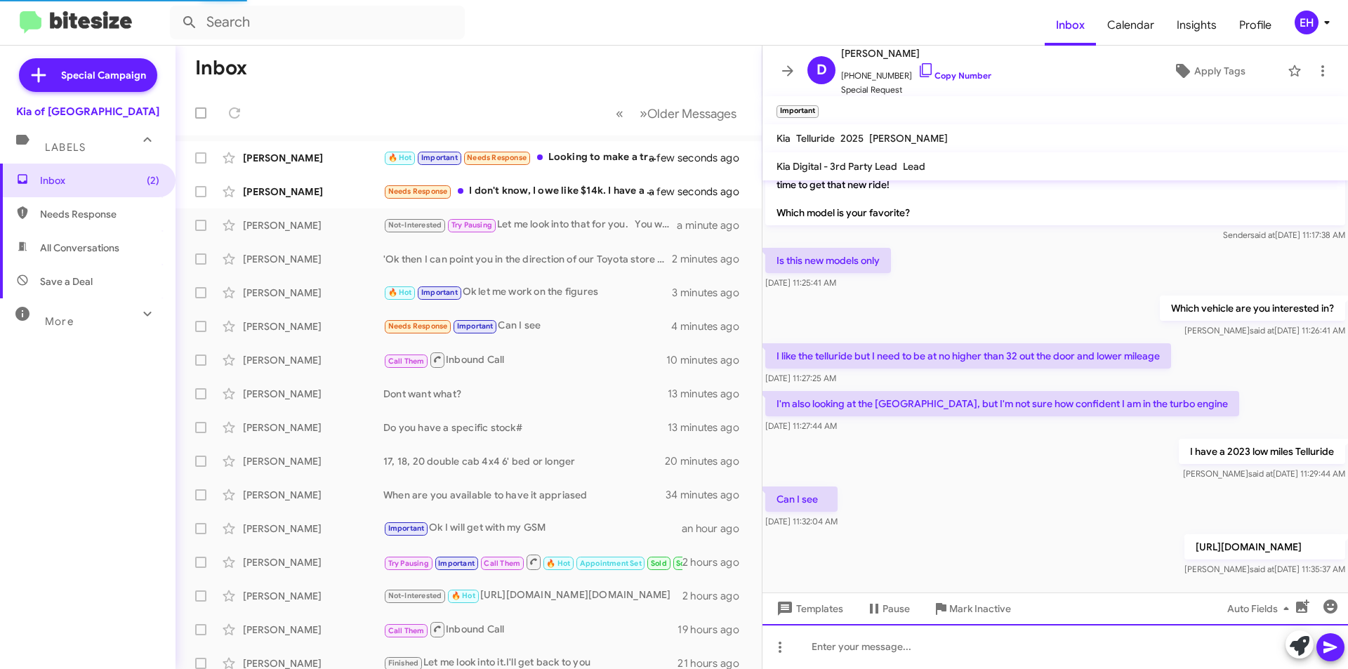
scroll to position [376, 0]
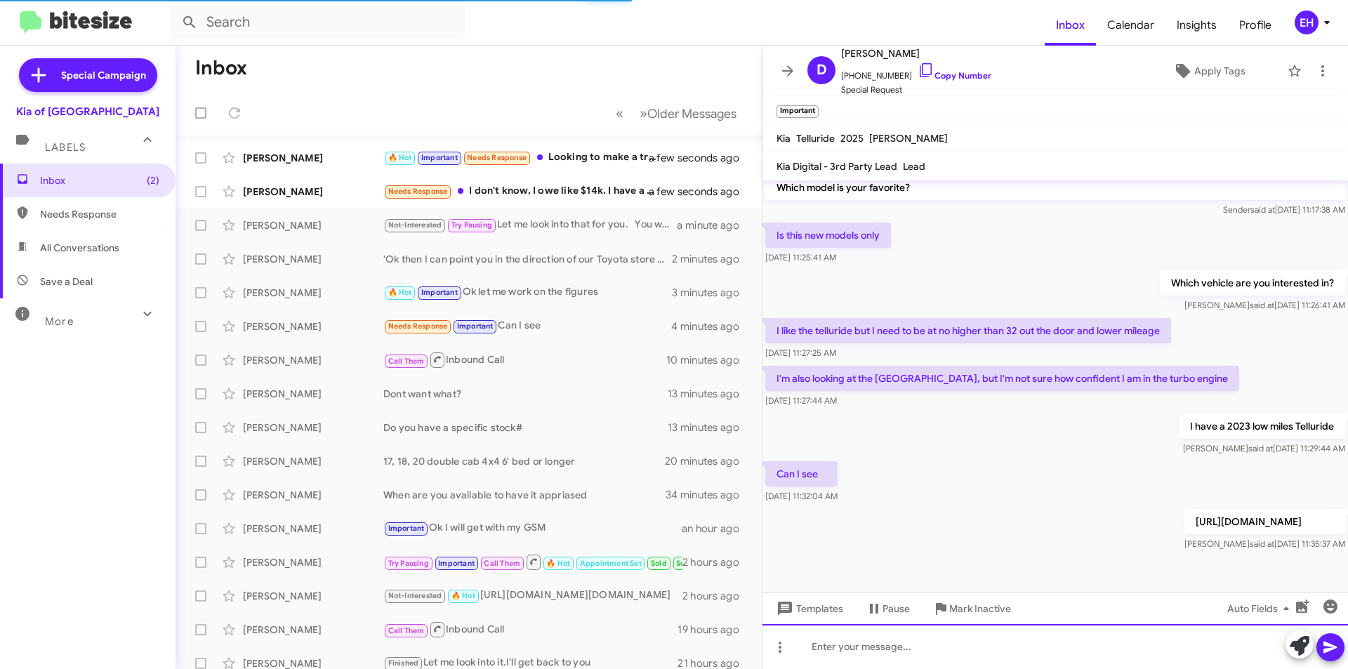
click at [960, 653] on div at bounding box center [1054, 646] width 585 height 45
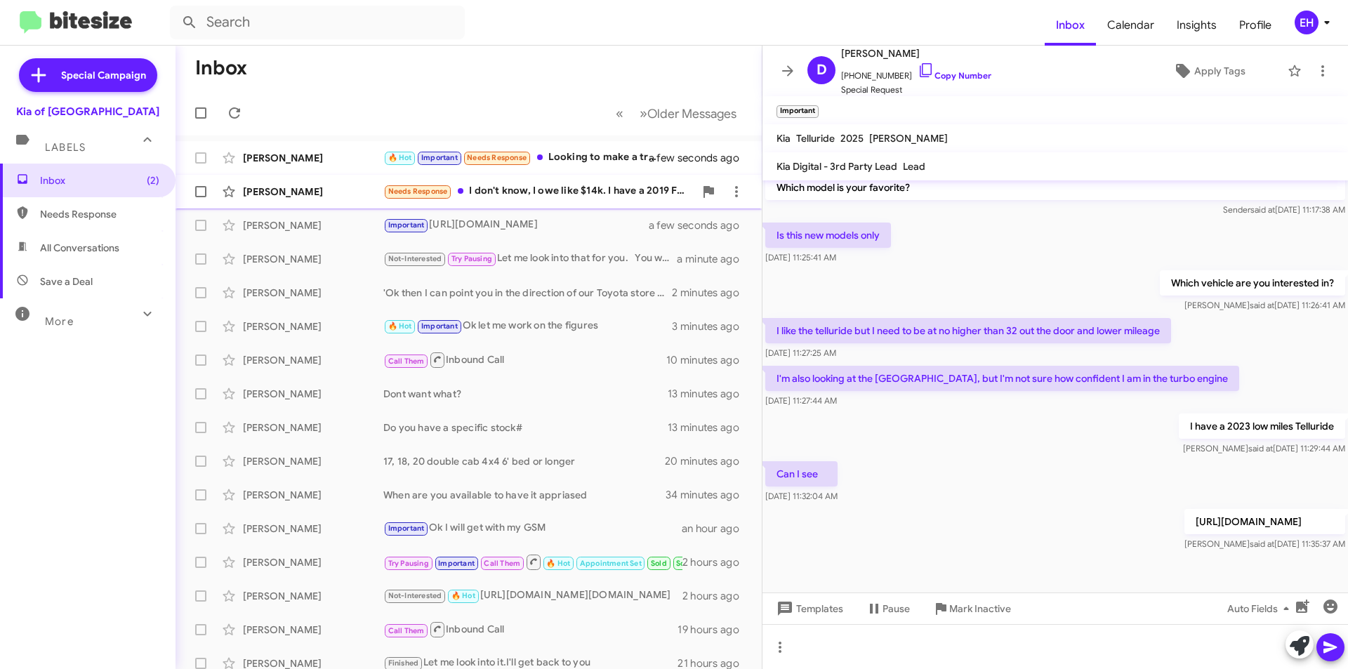
click at [548, 191] on div "Needs Response I don't know, I owe like $14k. I have a 2019 Ford EcoSport with …" at bounding box center [538, 191] width 311 height 16
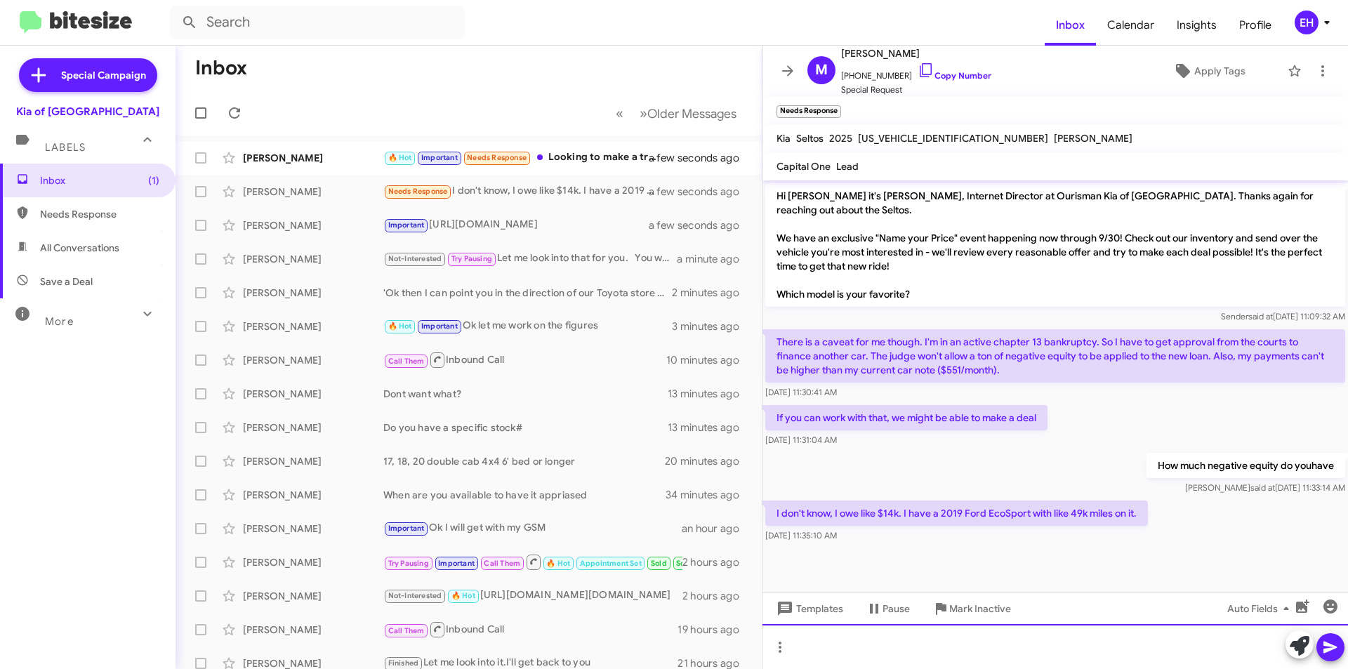
click at [1048, 630] on div at bounding box center [1054, 646] width 585 height 45
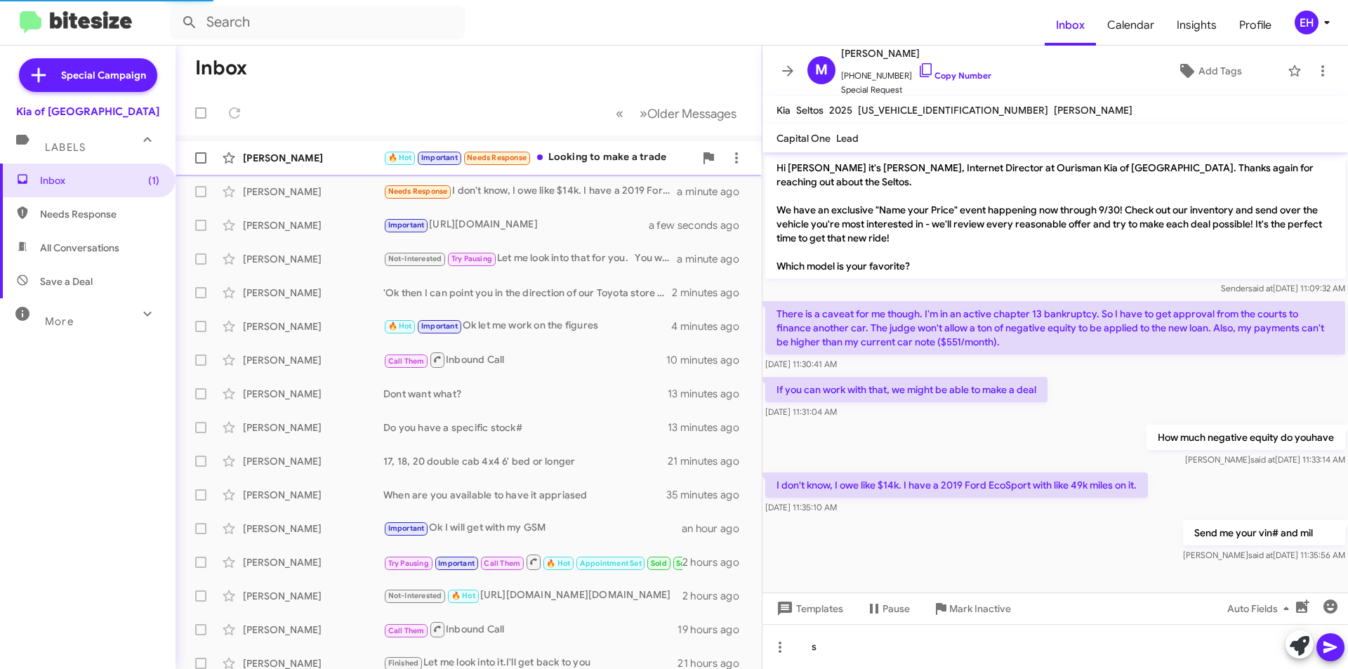
click at [601, 166] on div "Mark Thomas 🔥 Hot Important Needs Response Looking to make a trade a few second…" at bounding box center [469, 158] width 564 height 28
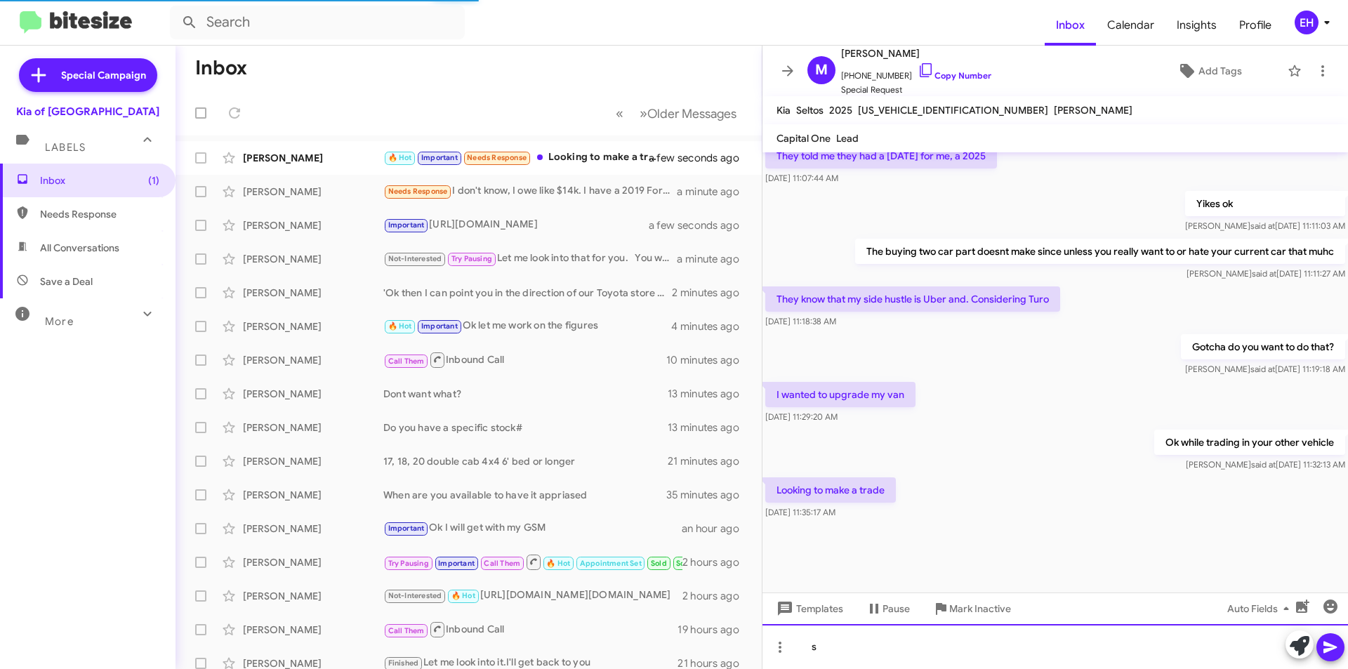
click at [955, 650] on div "s" at bounding box center [1054, 646] width 585 height 45
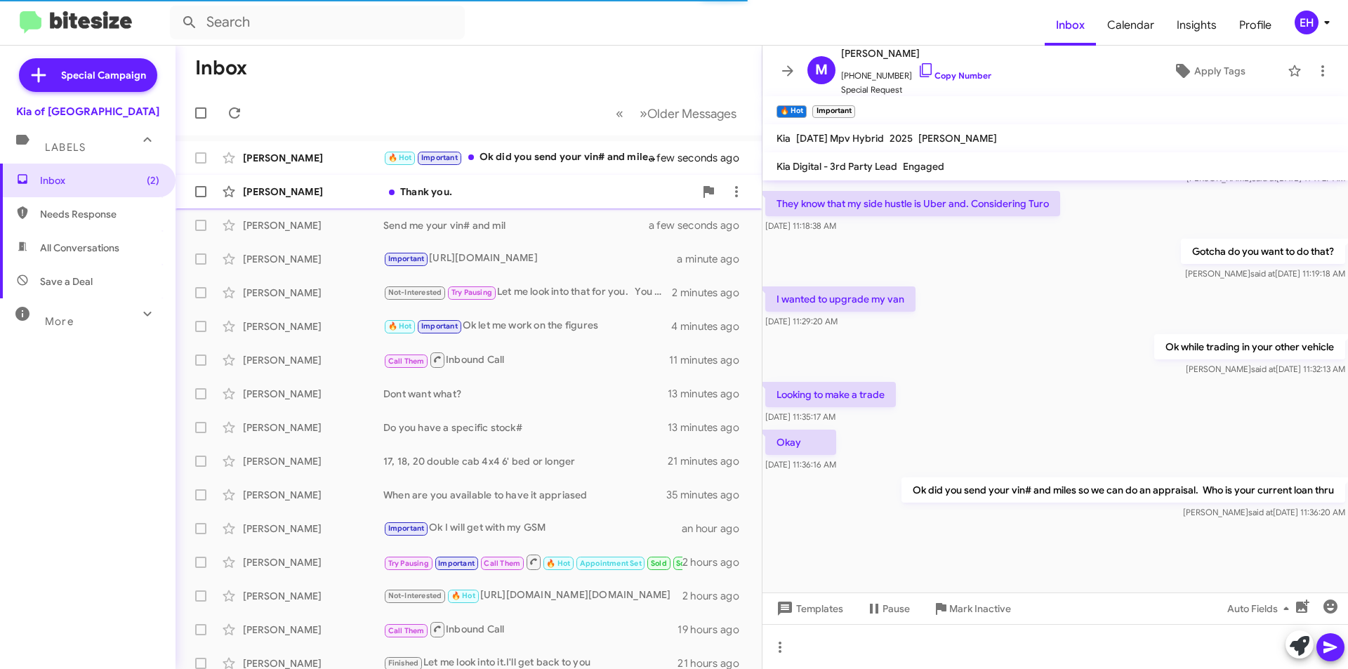
click at [430, 196] on div "Thank you." at bounding box center [538, 192] width 311 height 14
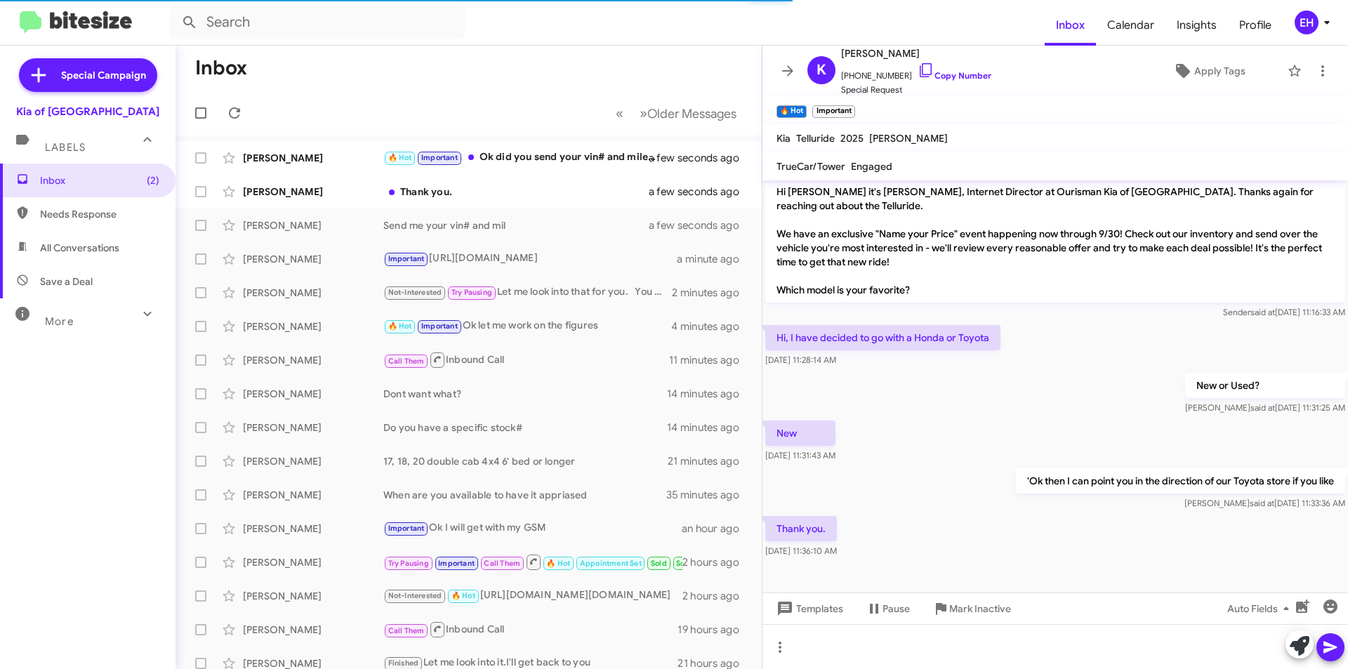
scroll to position [246, 0]
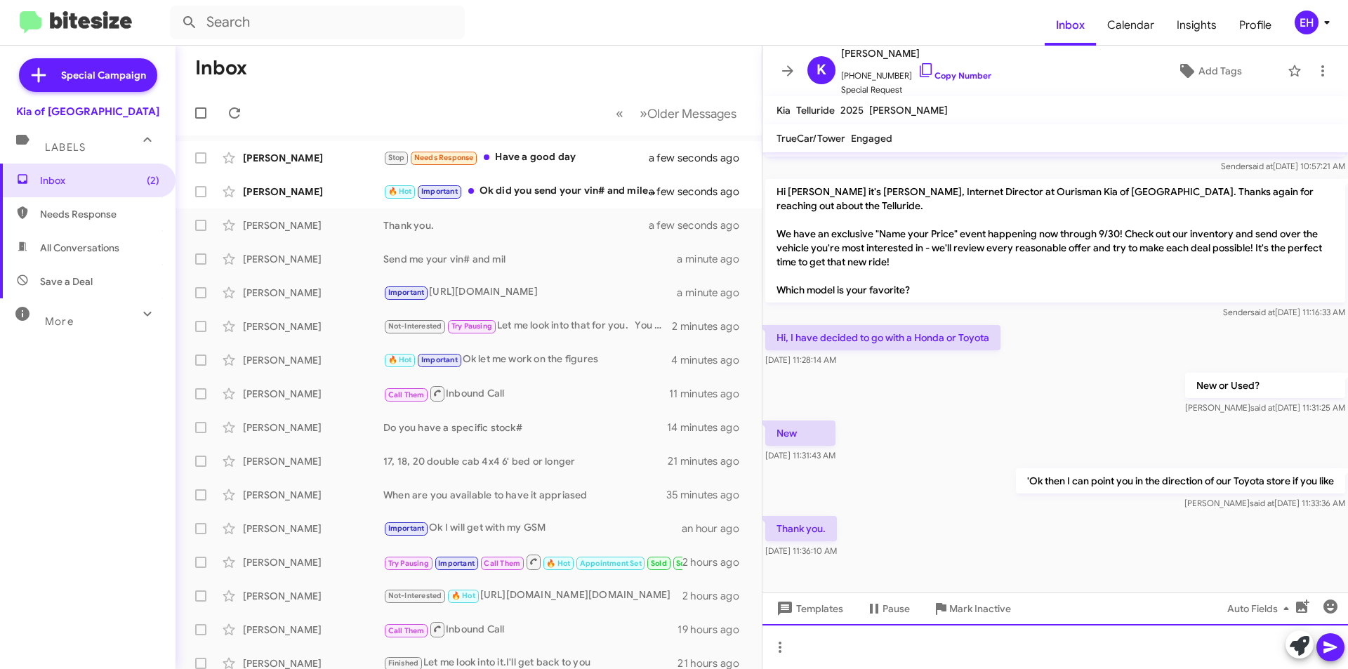
click at [964, 632] on div at bounding box center [1054, 646] width 585 height 45
click at [1323, 642] on icon at bounding box center [1330, 647] width 17 height 17
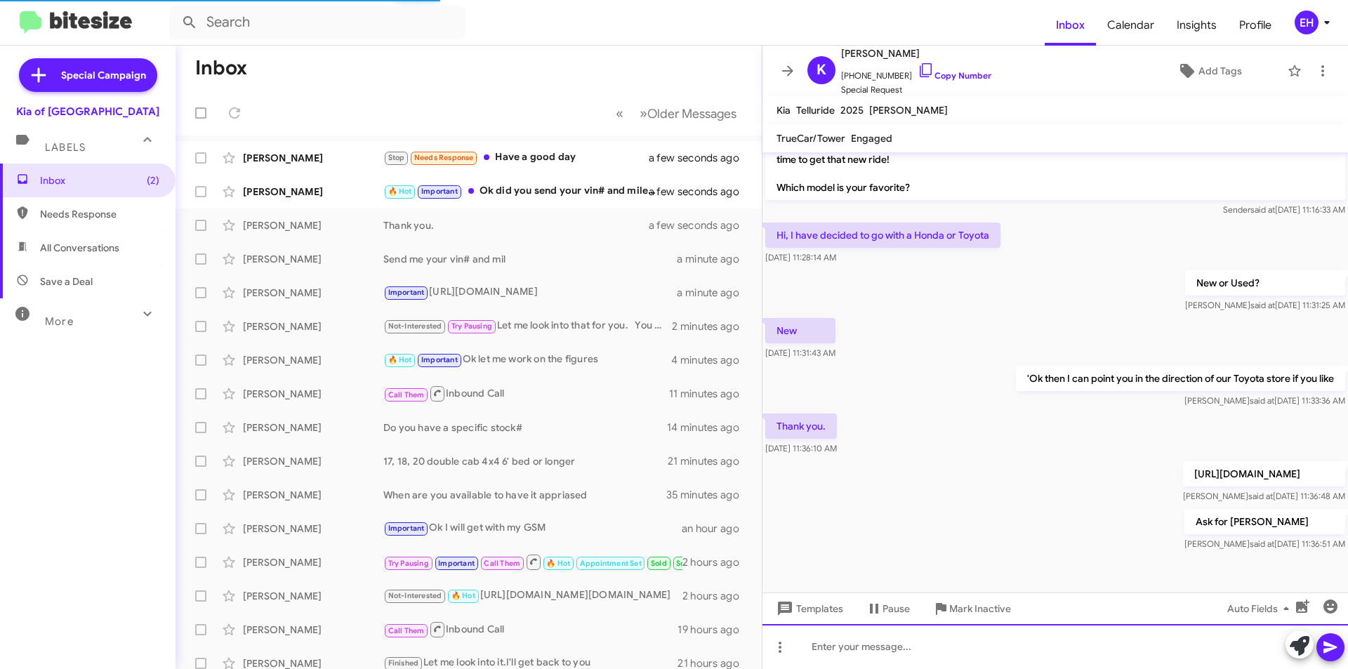
scroll to position [362, 0]
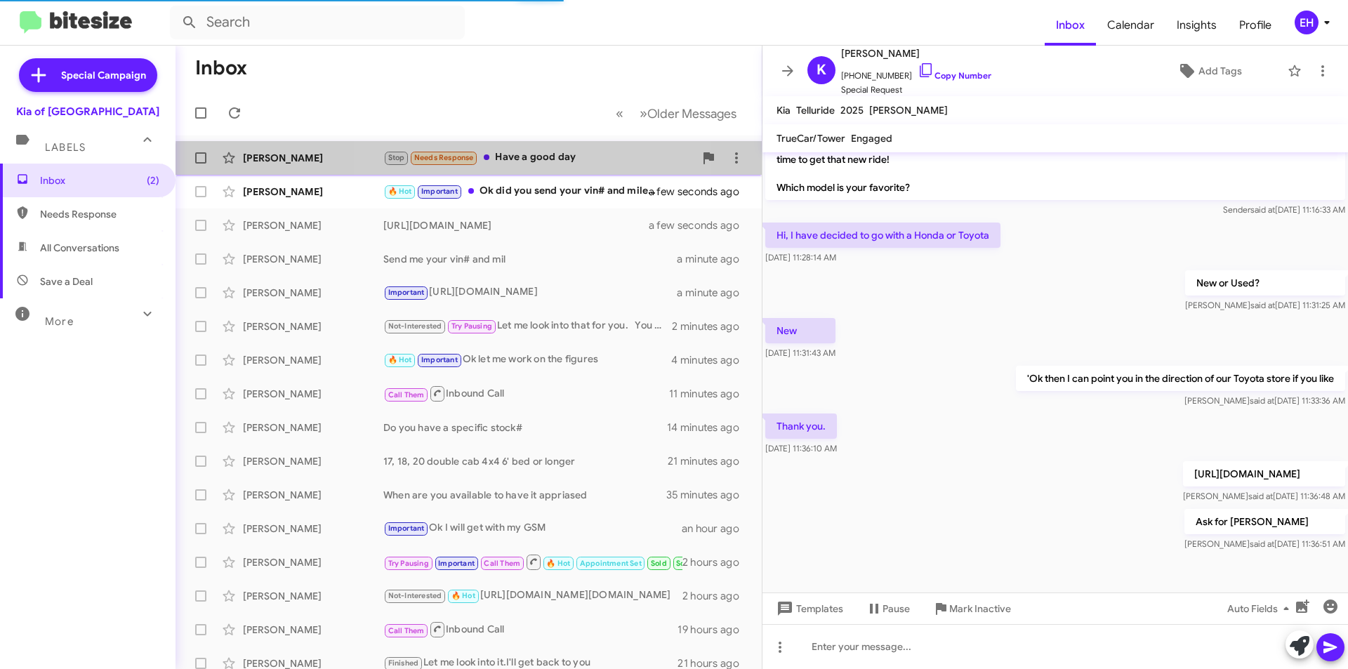
click at [534, 165] on div "Stop Needs Response Have a good day" at bounding box center [538, 158] width 311 height 16
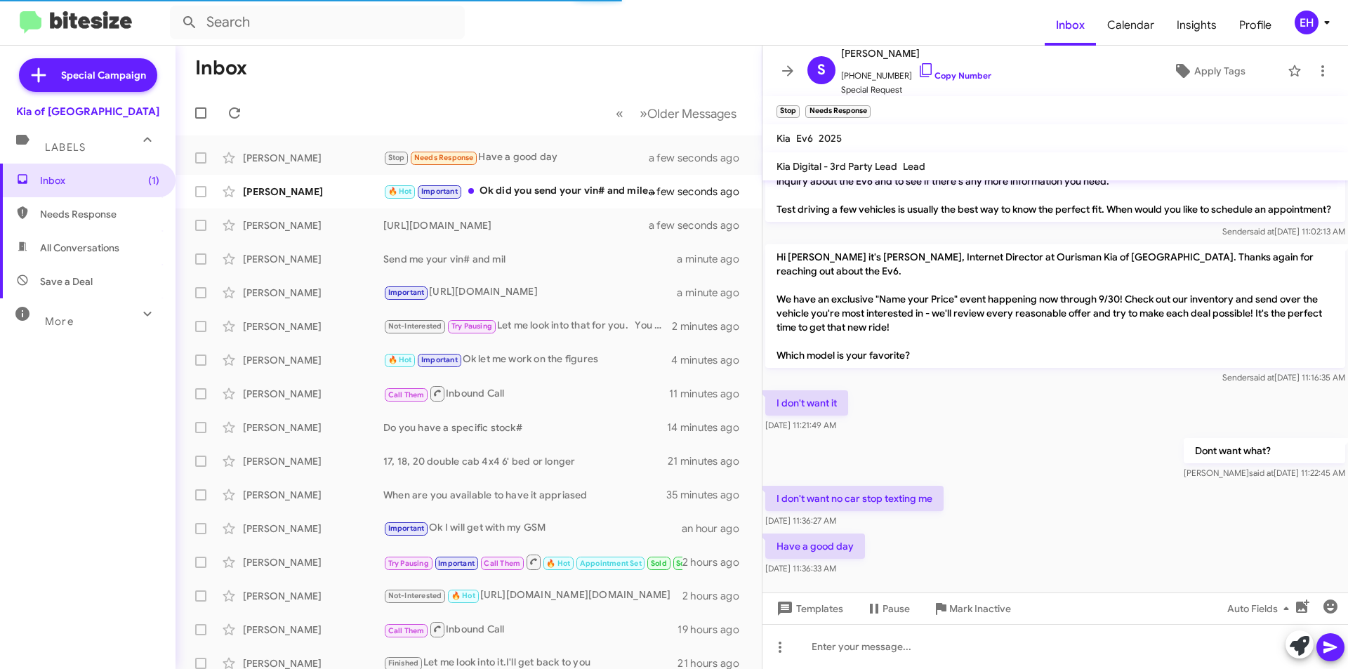
scroll to position [265, 0]
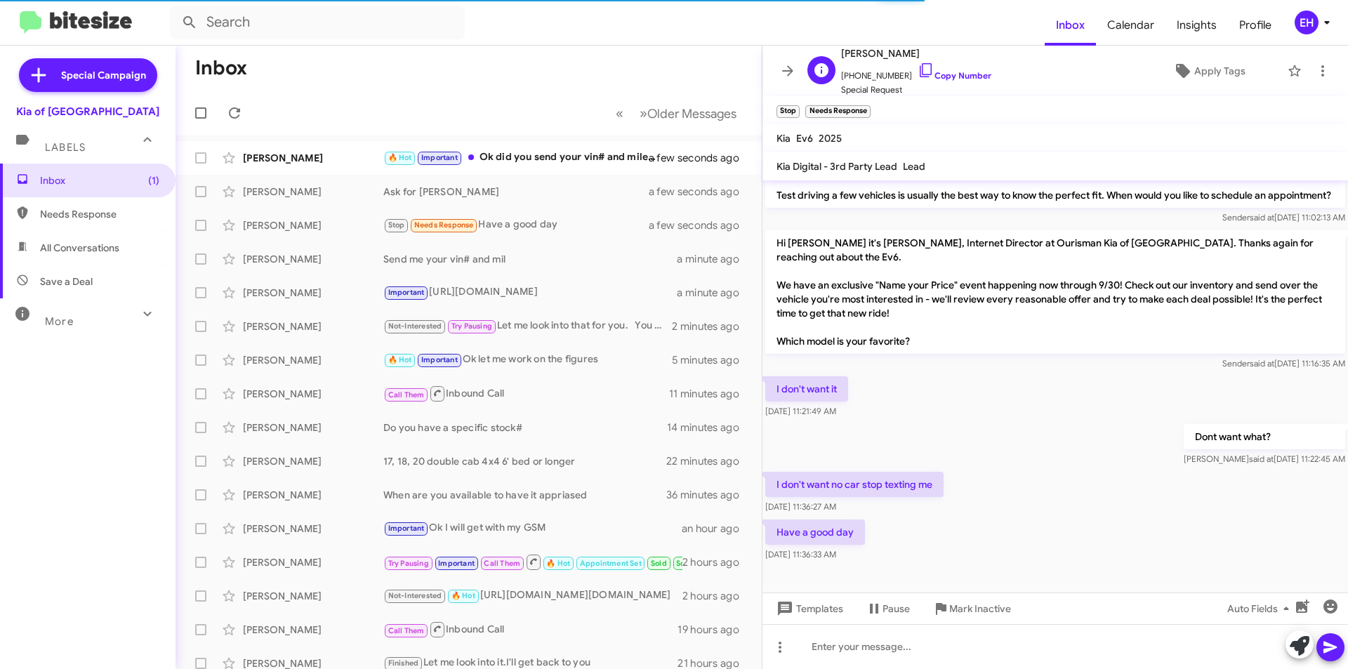
drag, startPoint x: 965, startPoint y: 74, endPoint x: 872, endPoint y: 53, distance: 95.7
click at [965, 74] on link "Copy Number" at bounding box center [955, 75] width 74 height 11
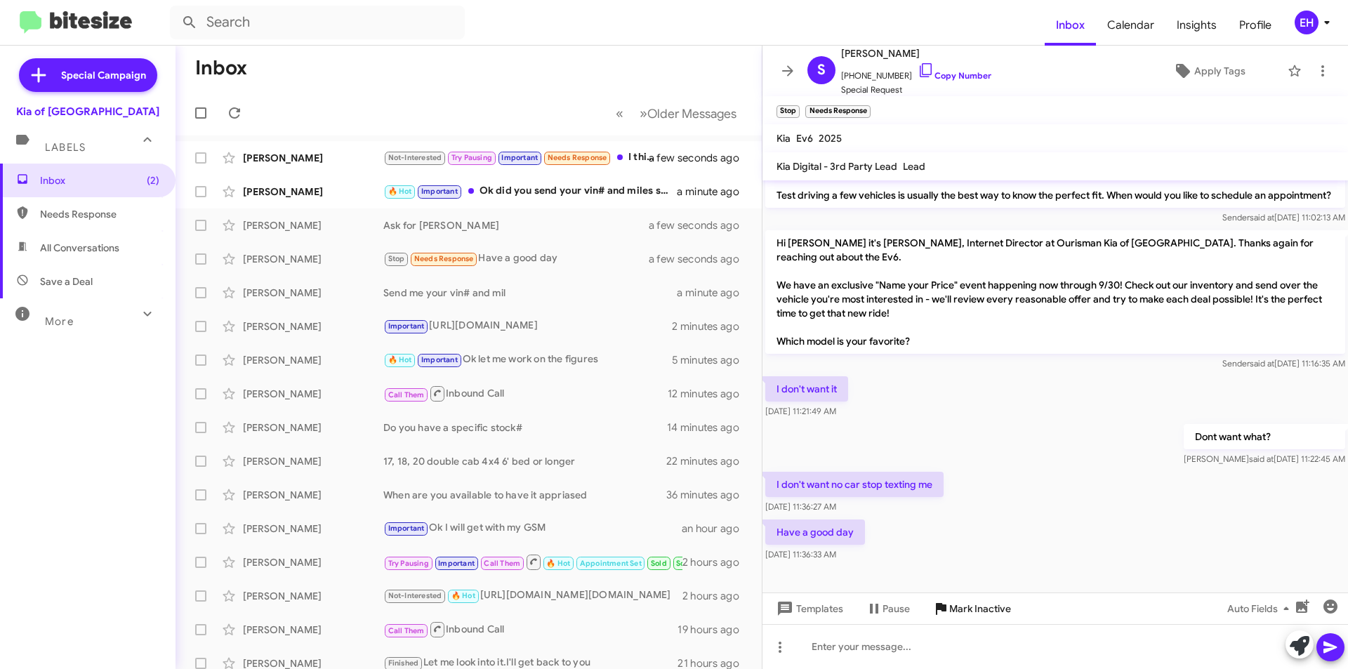
click at [967, 618] on span "Mark Inactive" at bounding box center [980, 608] width 62 height 25
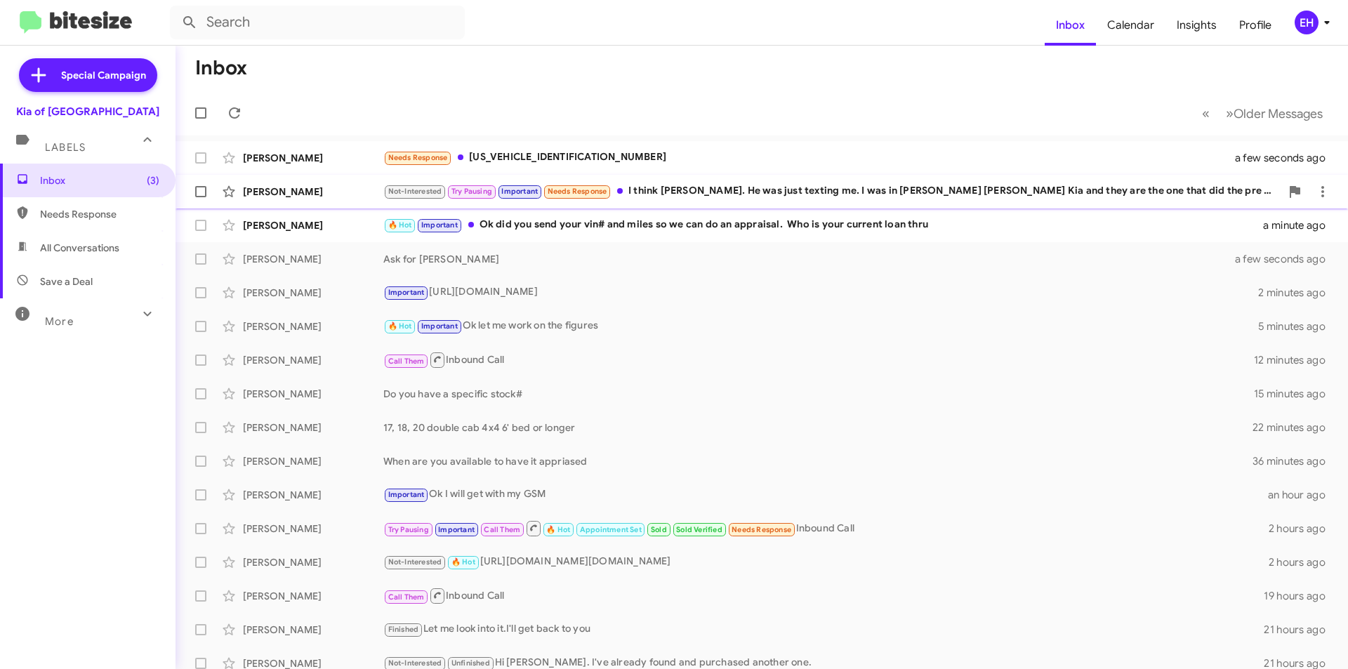
click at [896, 192] on div "Not-Interested Try Pausing Important Needs Response I think Chris Kender. He wa…" at bounding box center [831, 191] width 897 height 16
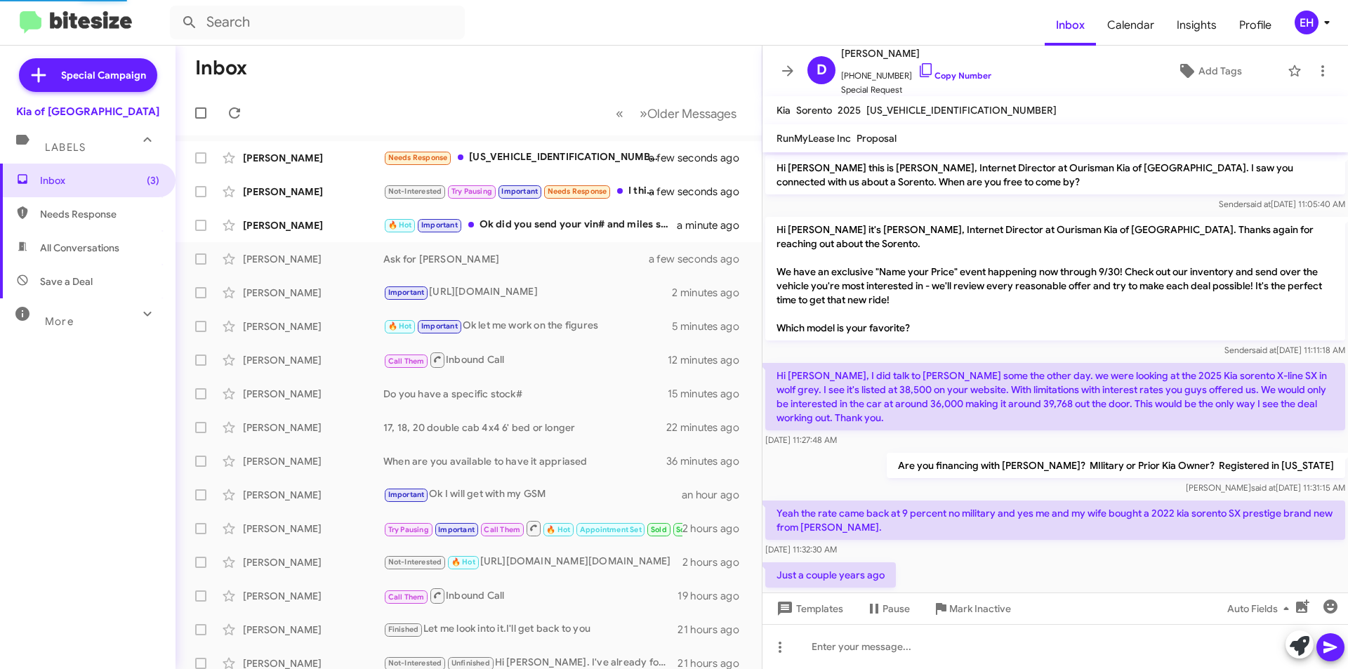
scroll to position [233, 0]
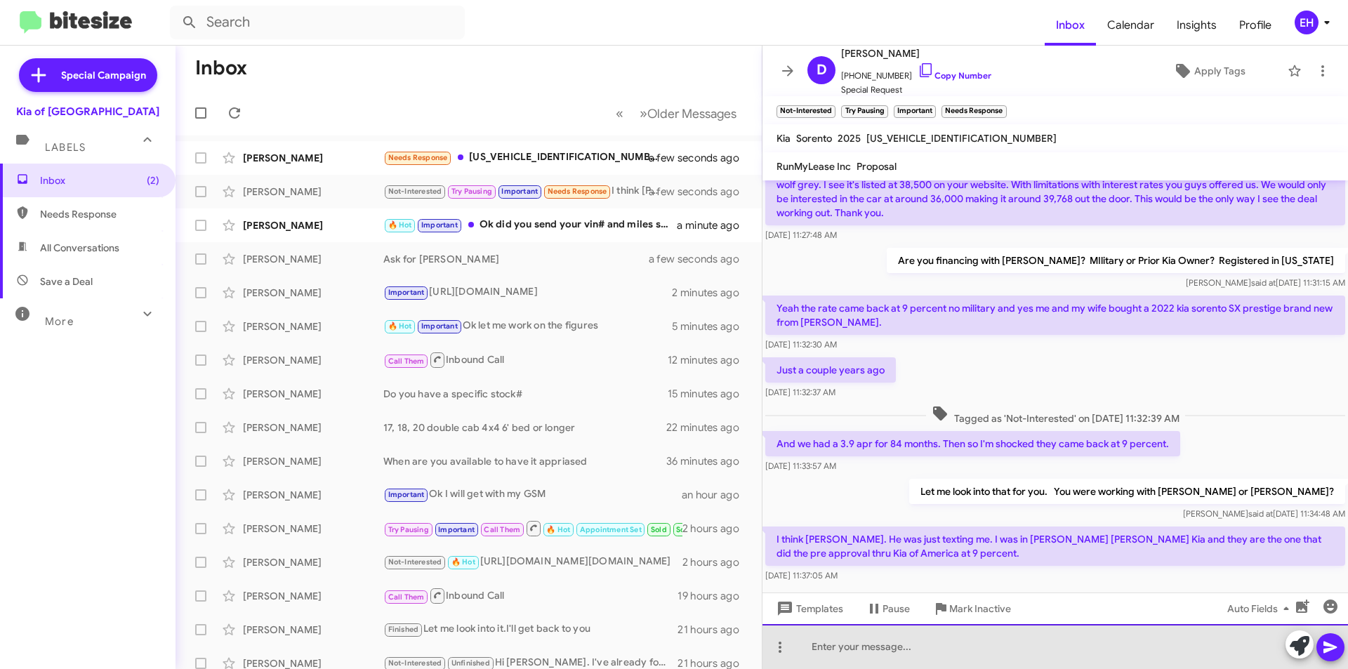
click at [939, 649] on div at bounding box center [1054, 646] width 585 height 45
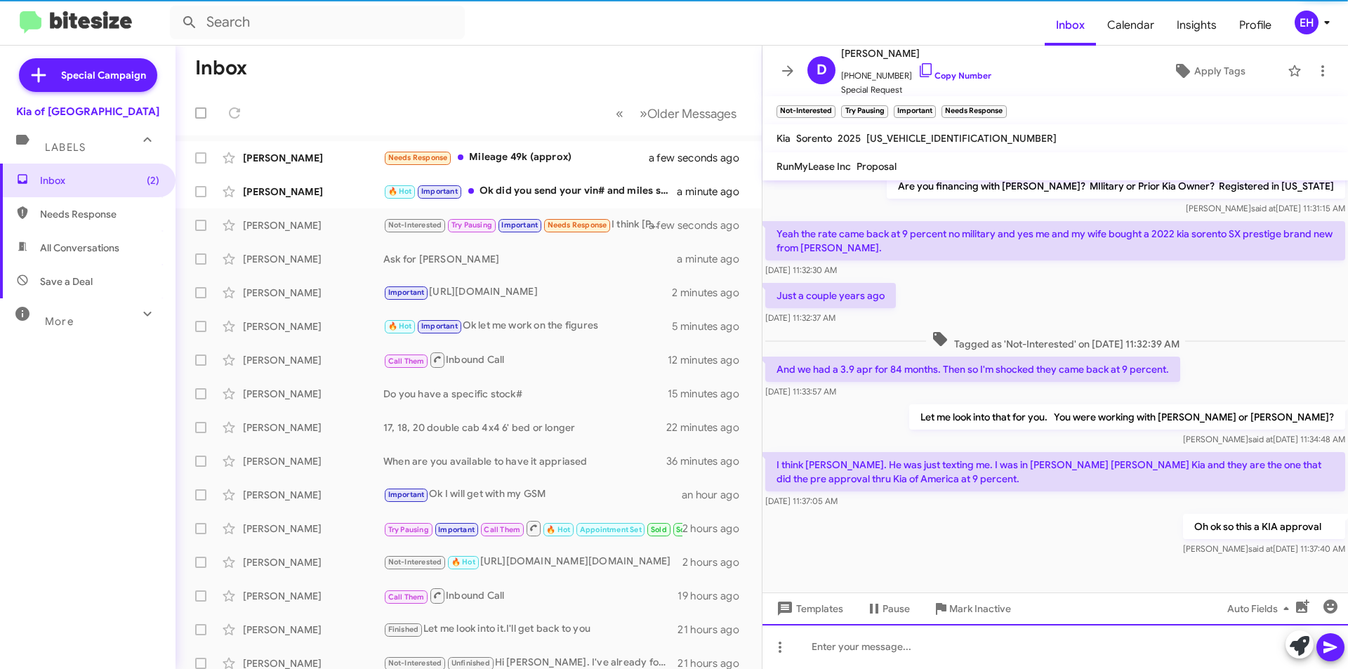
scroll to position [312, 0]
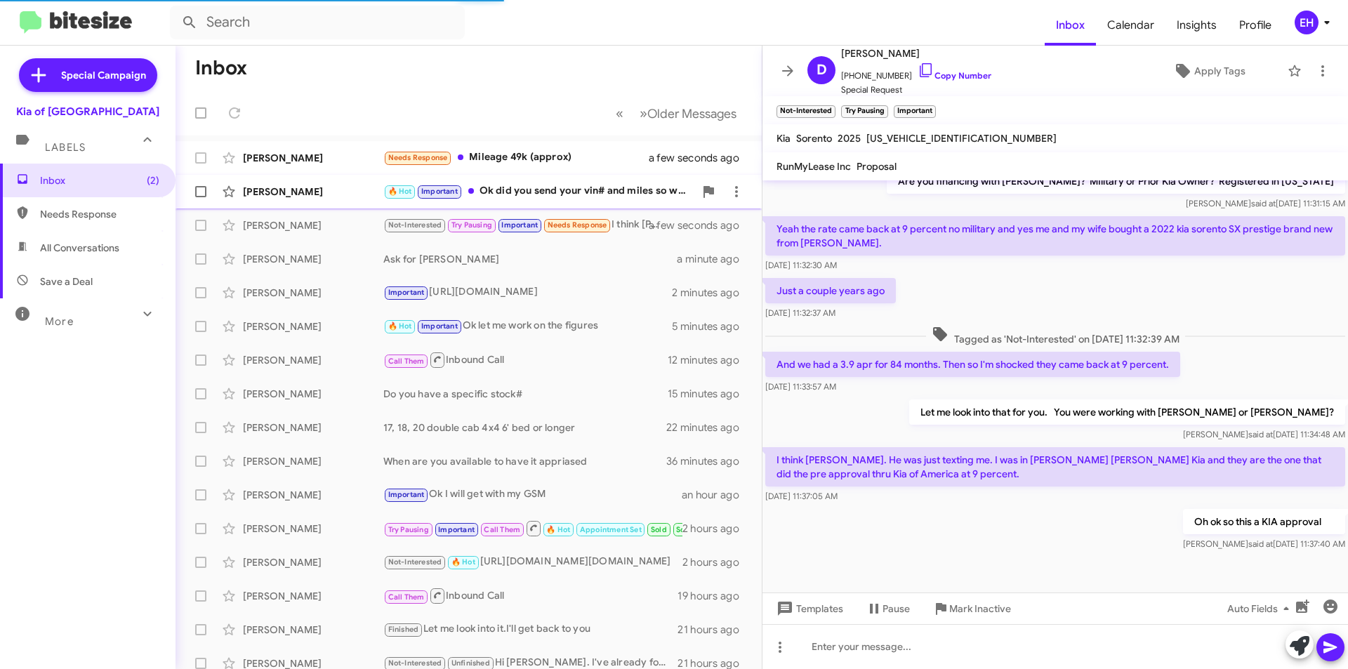
click at [555, 194] on div "🔥 Hot Important Ok did you send your vin# and miles so we can do an appraisal. …" at bounding box center [538, 191] width 311 height 16
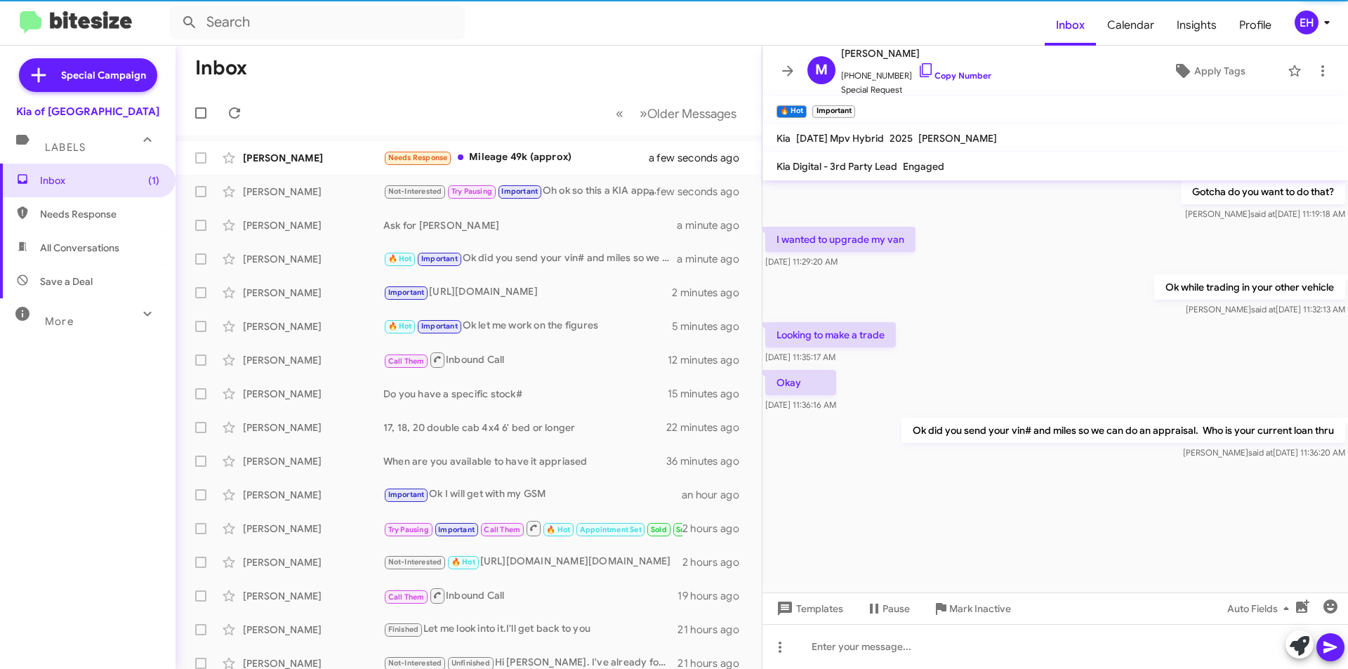
scroll to position [2214, 0]
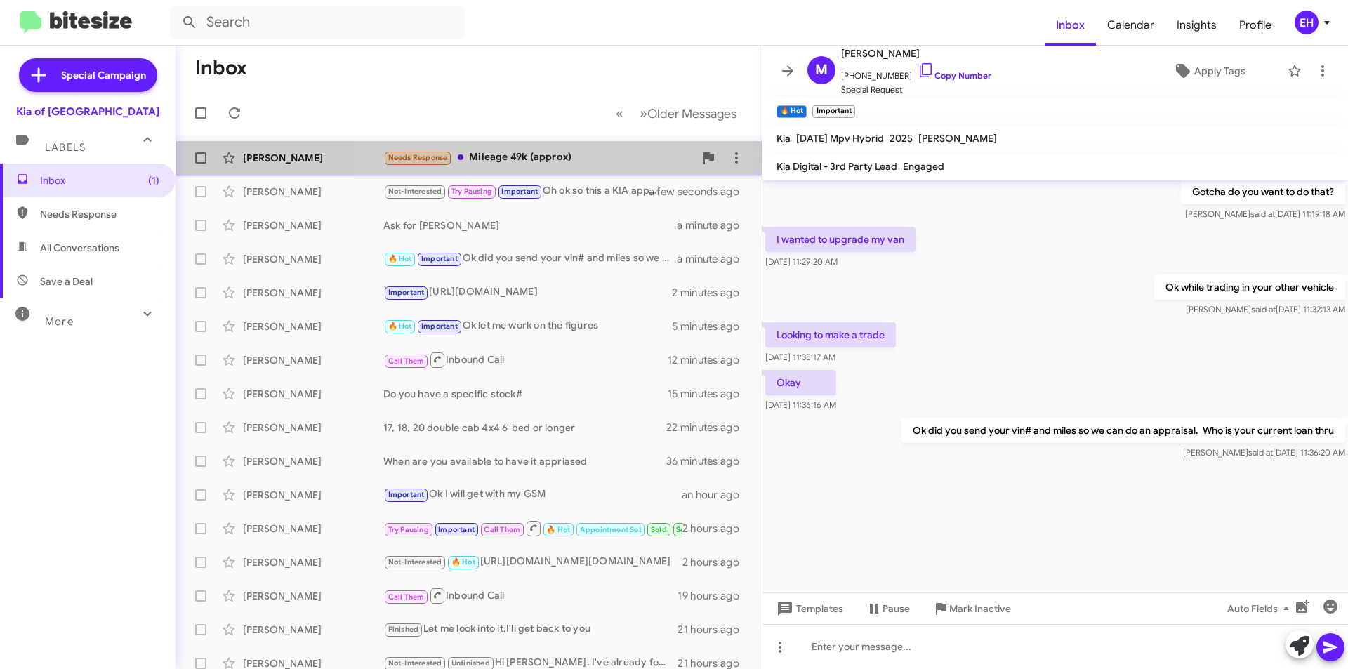
click at [562, 165] on div "Needs Response Mileage 49k (approx)" at bounding box center [538, 158] width 311 height 16
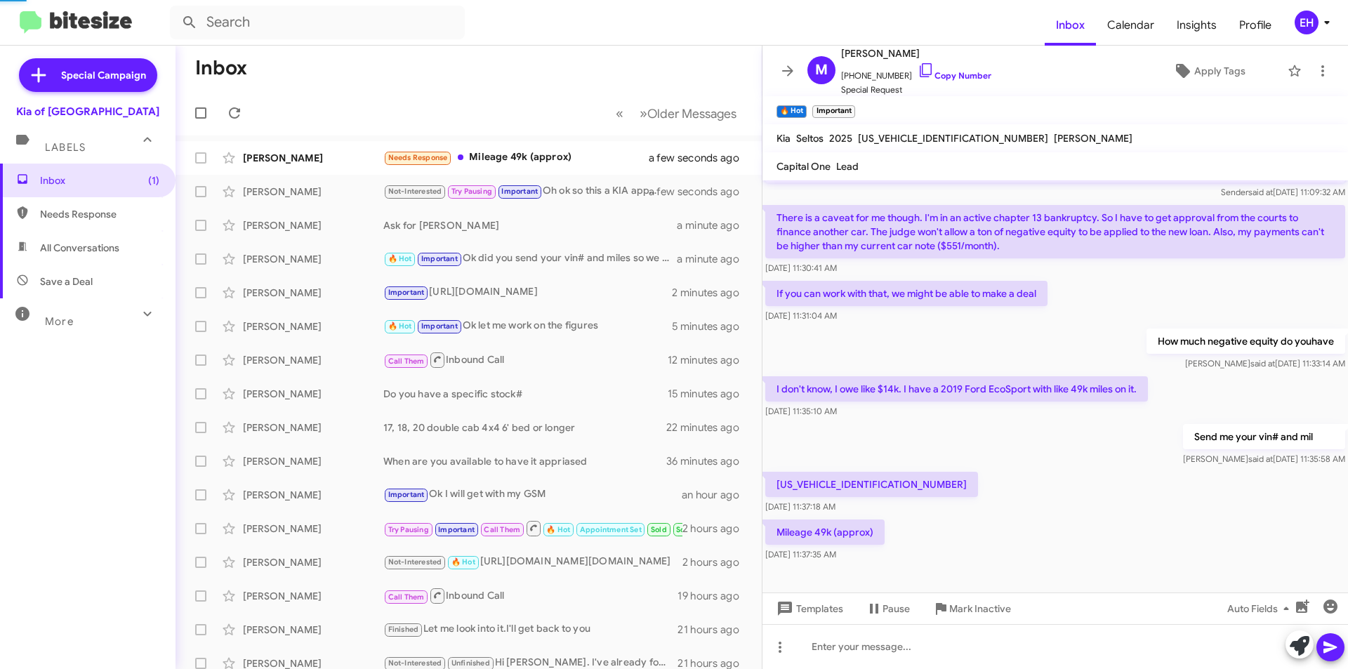
scroll to position [124, 0]
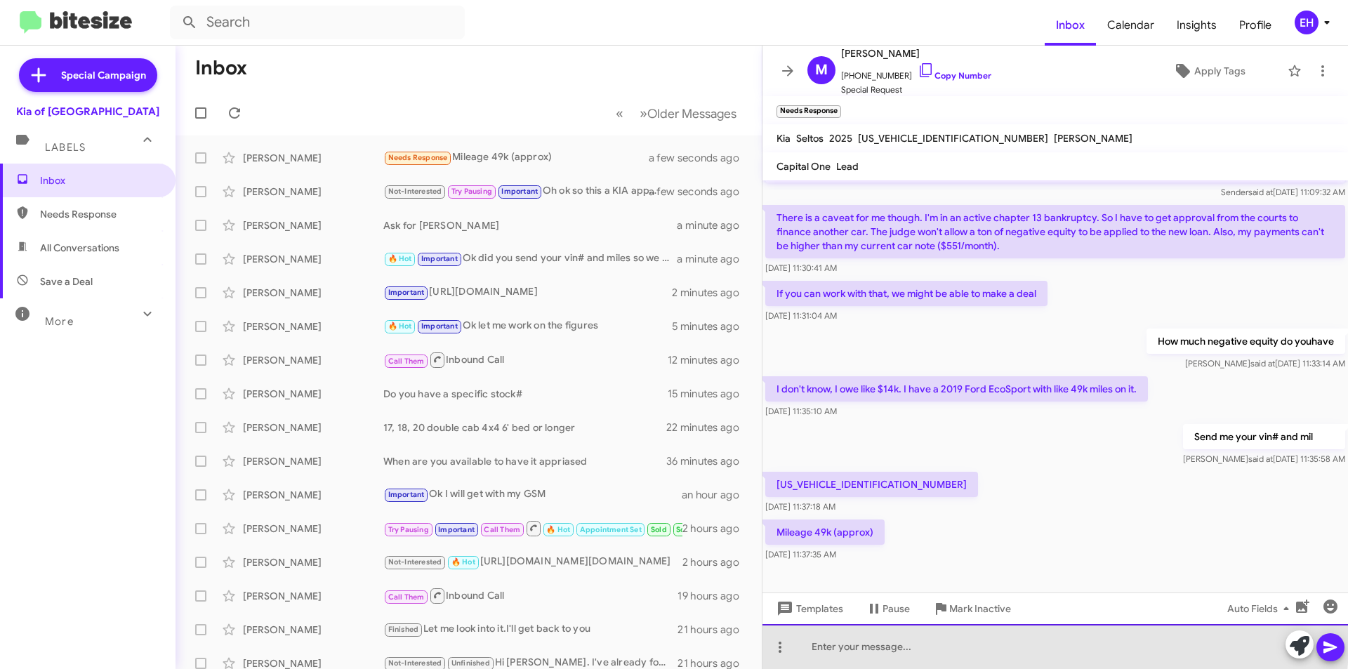
click at [908, 639] on div at bounding box center [1054, 646] width 585 height 45
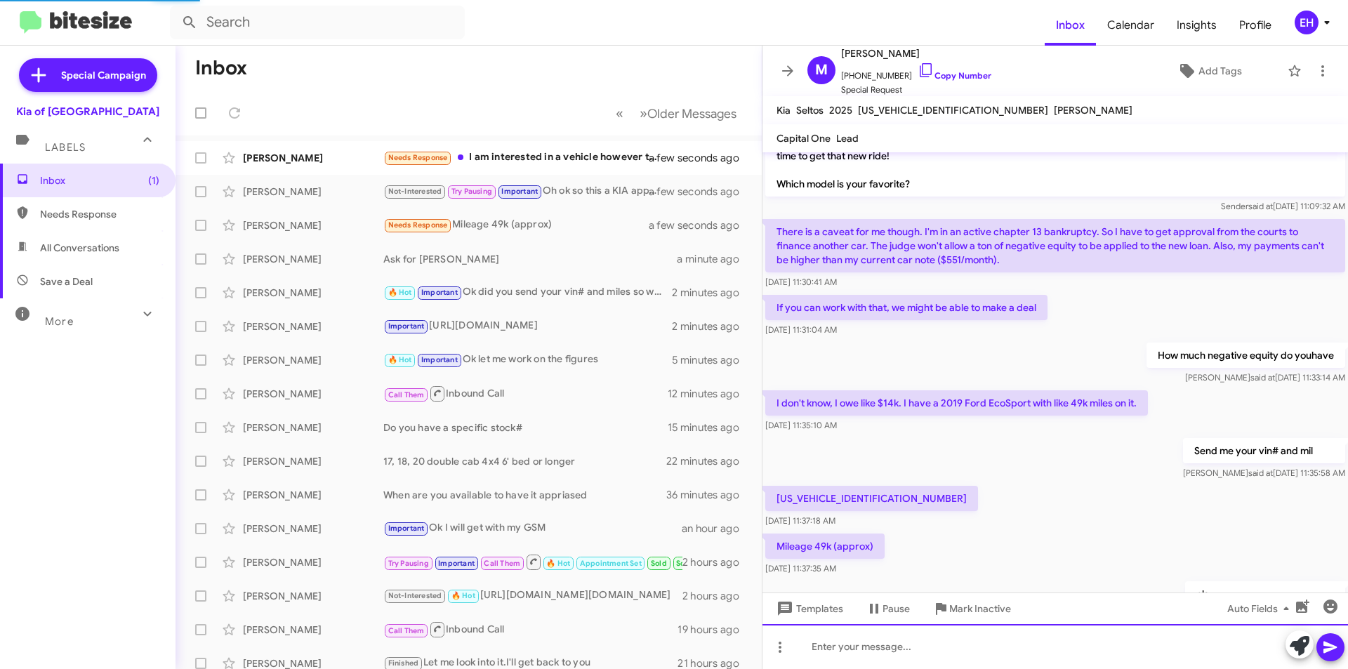
scroll to position [147, 0]
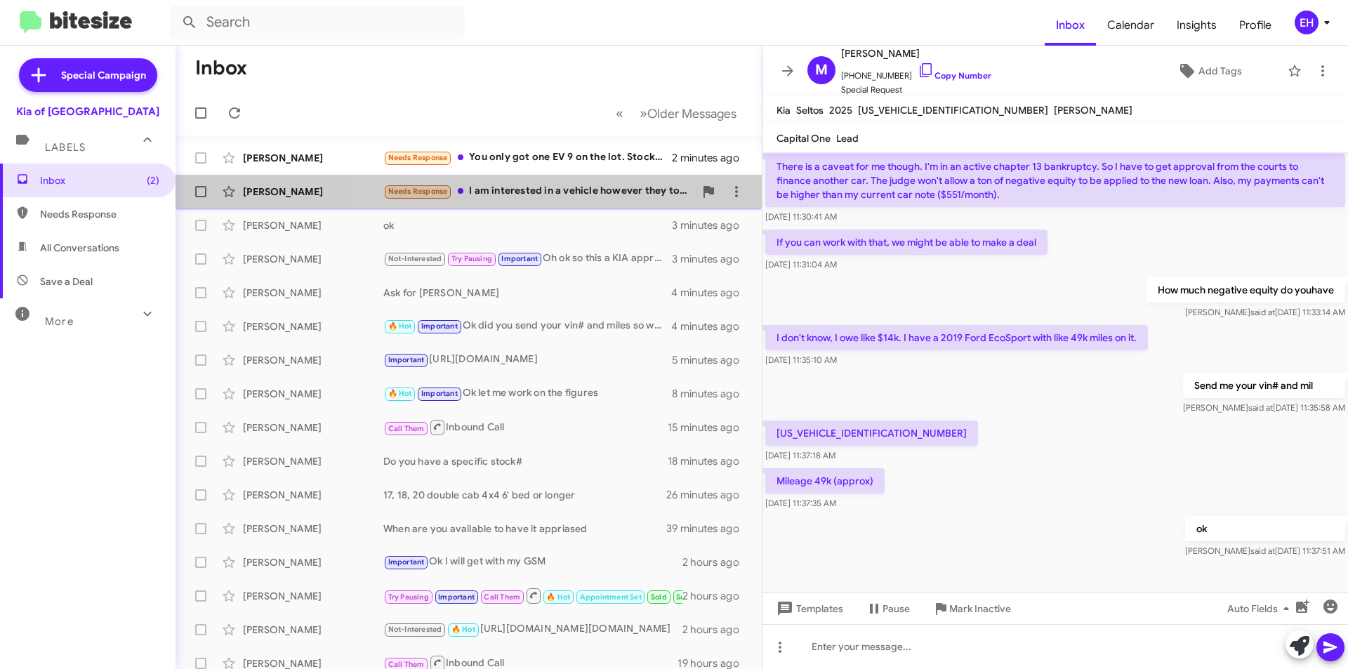
click at [556, 183] on div "Francis Kaminski Needs Response I am interested in a vehicle however they told …" at bounding box center [469, 192] width 564 height 28
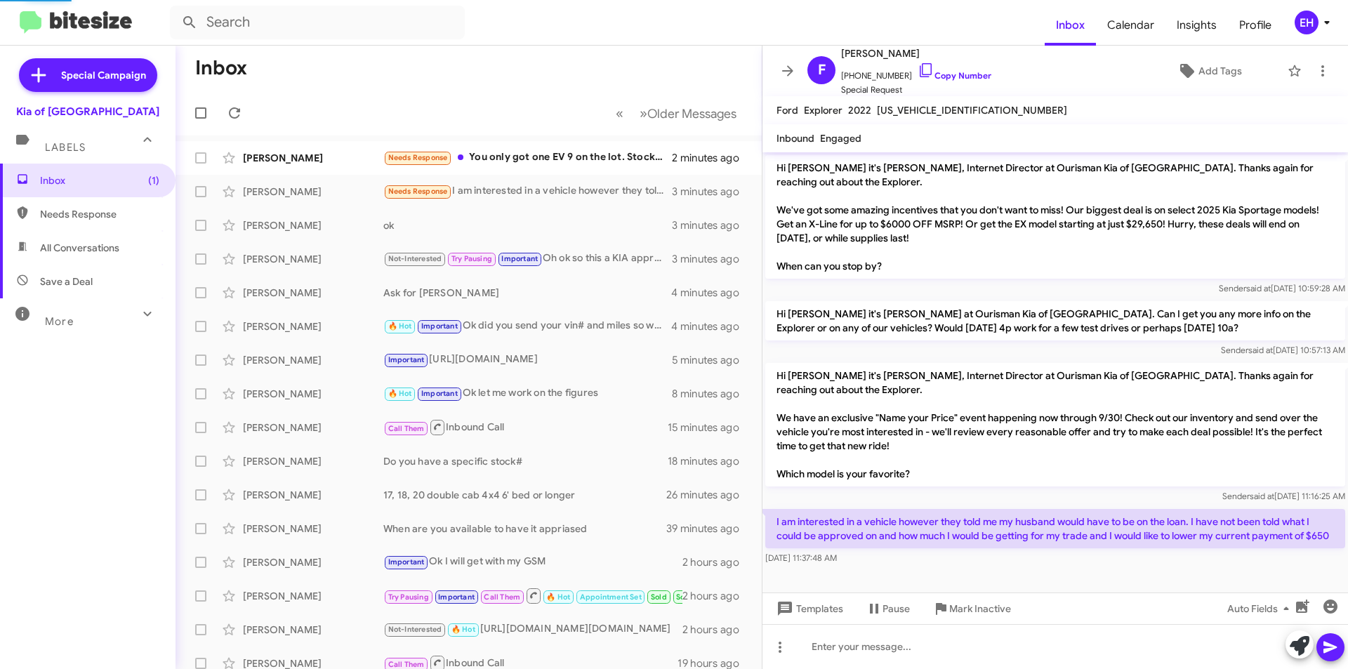
scroll to position [32, 0]
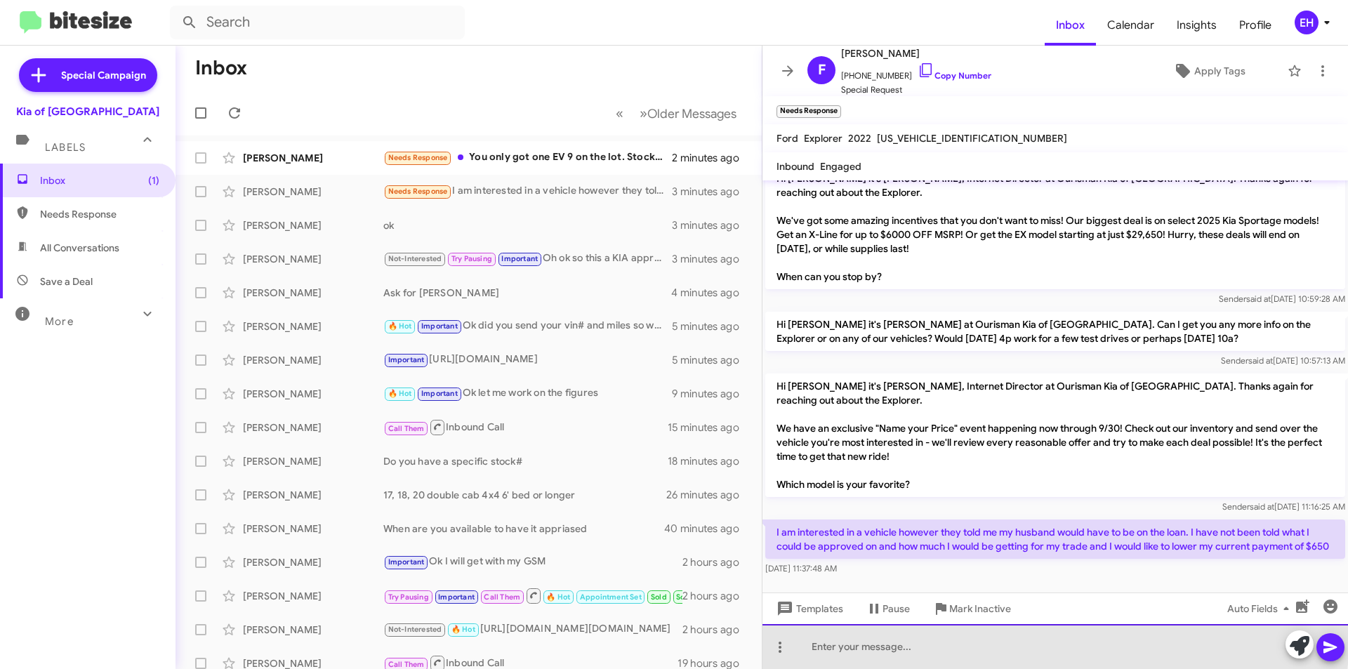
click at [941, 641] on div at bounding box center [1054, 646] width 585 height 45
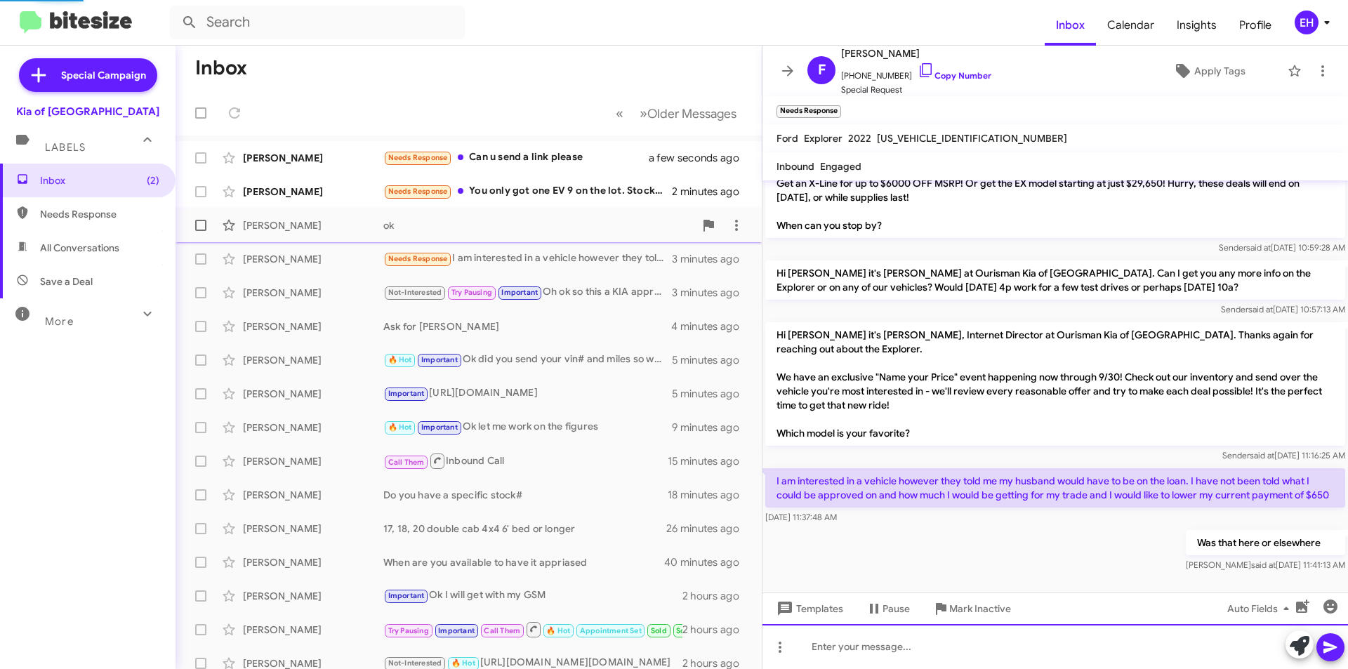
scroll to position [55, 0]
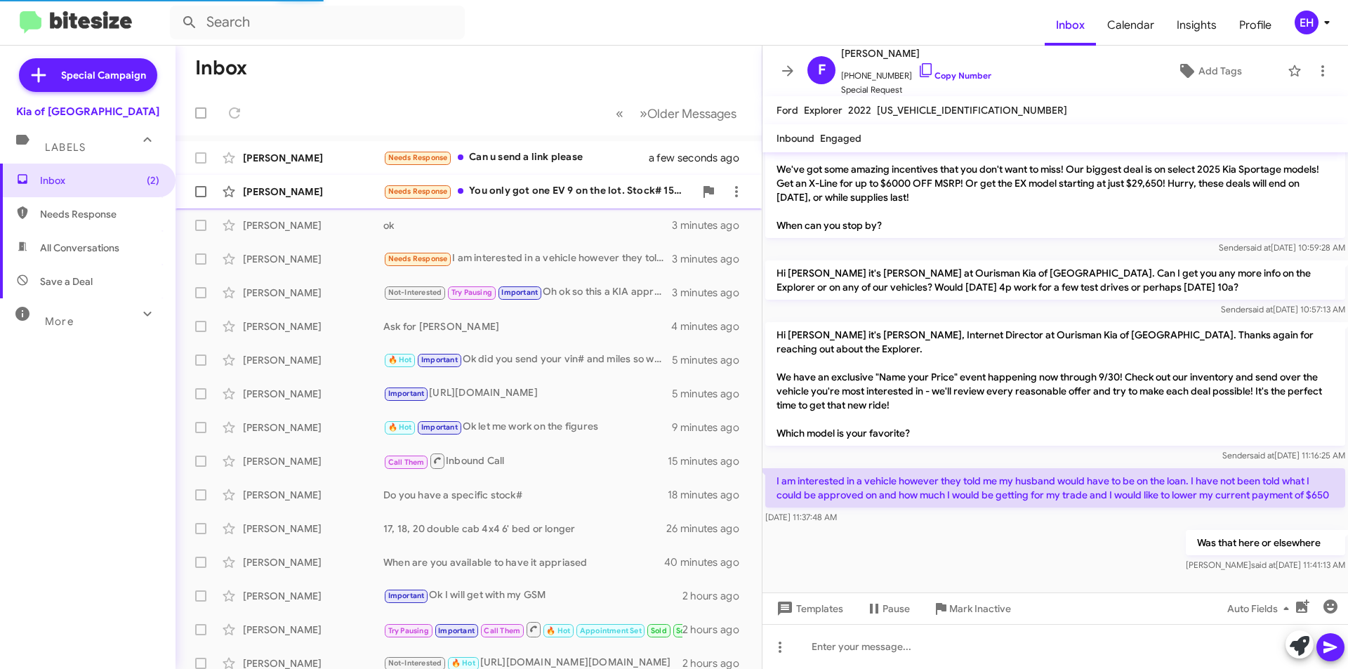
click at [547, 192] on div "Needs Response You only got one EV 9 on the lot. Stock# 15008170, bring the pri…" at bounding box center [538, 191] width 311 height 16
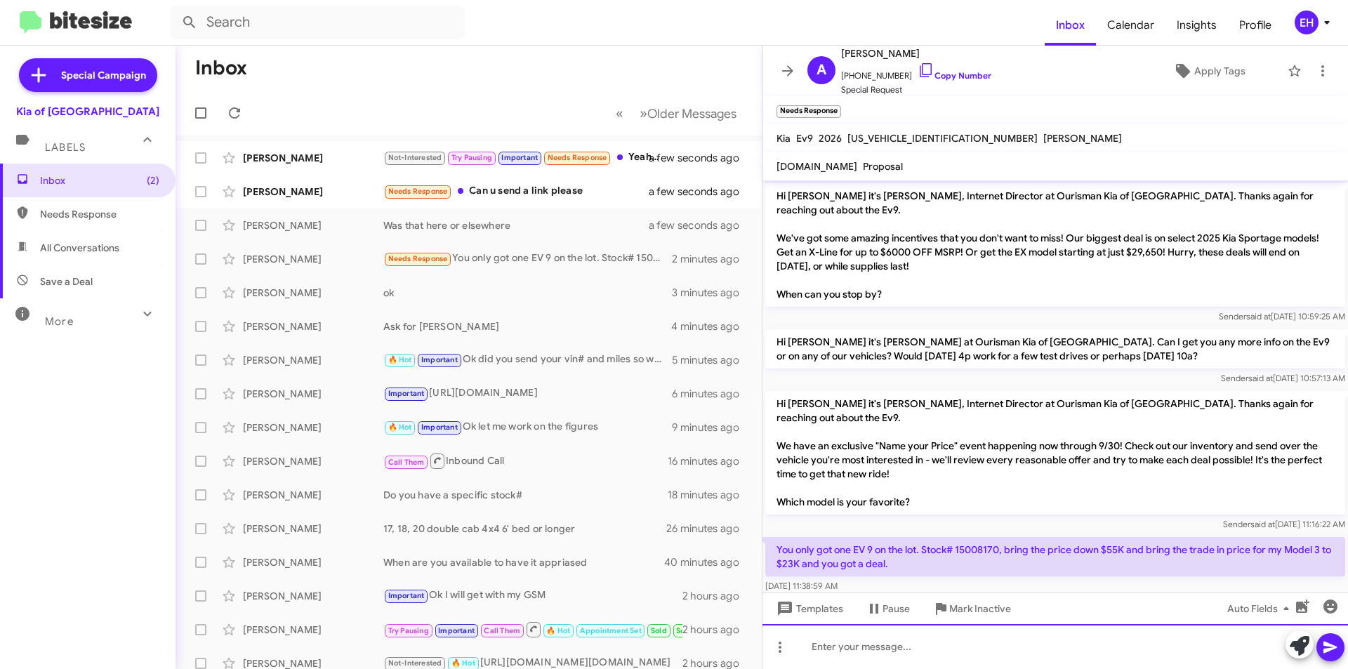
click at [876, 651] on div at bounding box center [1054, 646] width 585 height 45
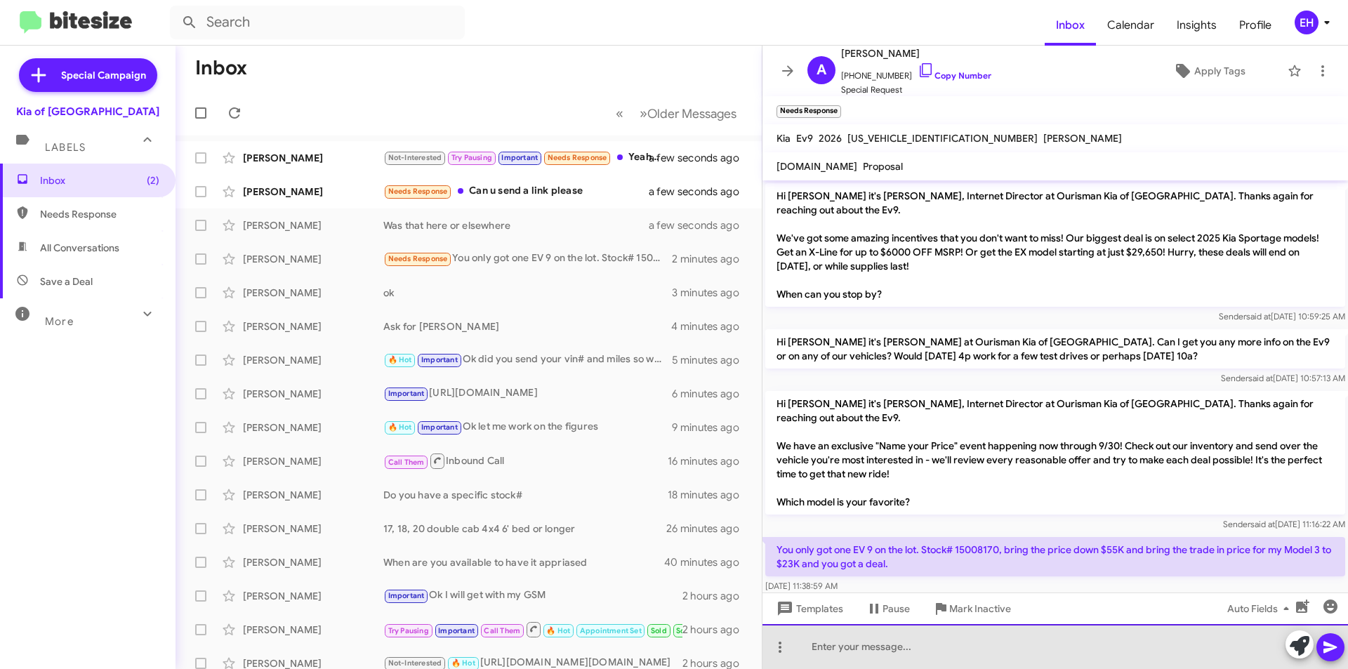
click at [927, 645] on div at bounding box center [1054, 646] width 585 height 45
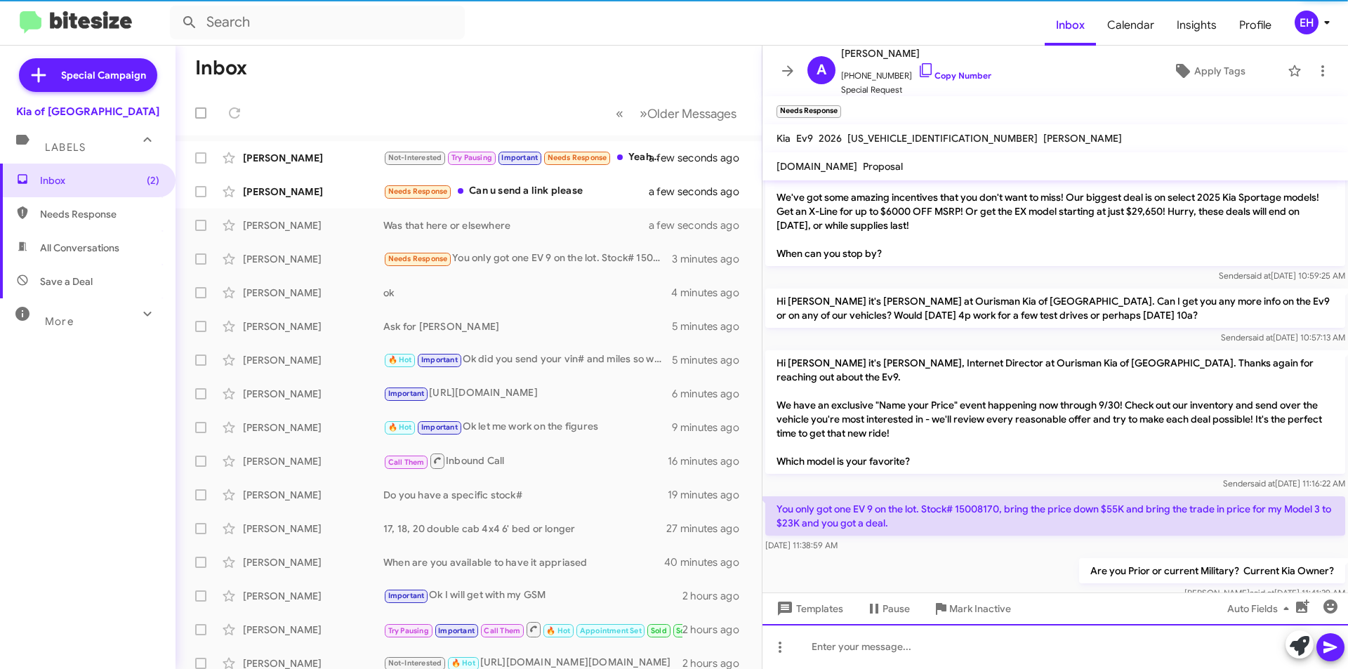
scroll to position [13, 0]
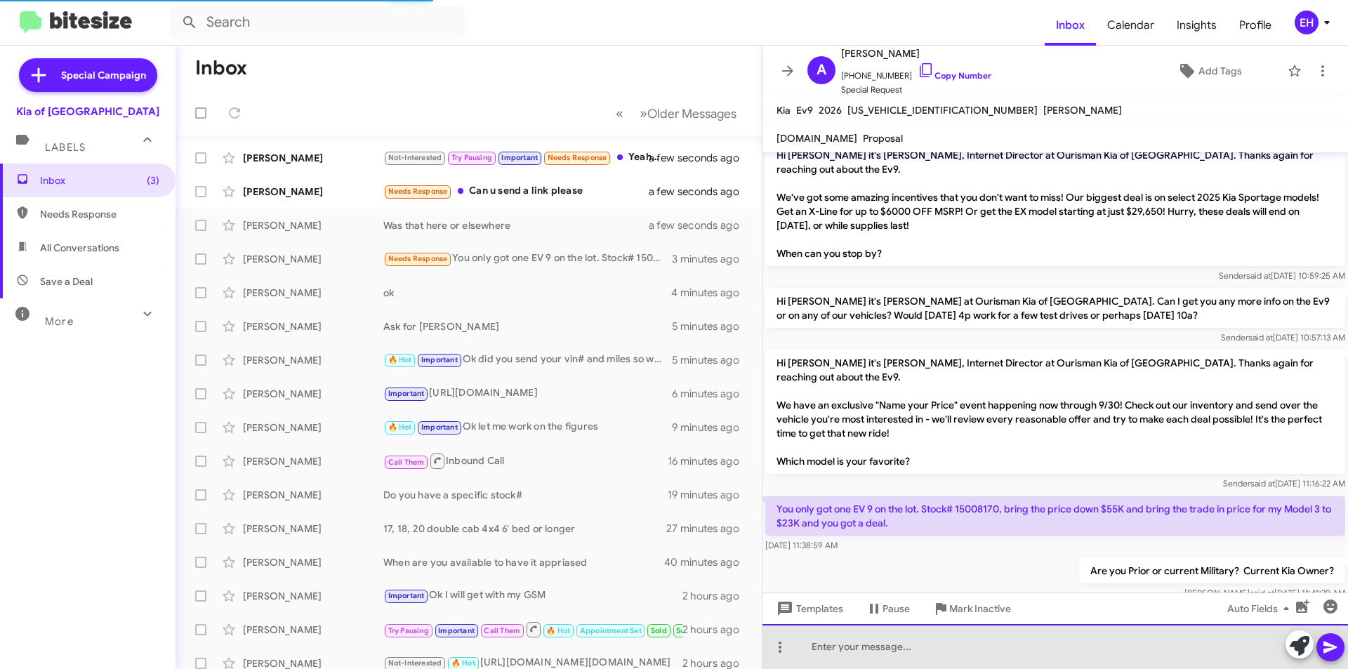
click at [960, 637] on div at bounding box center [1054, 646] width 585 height 45
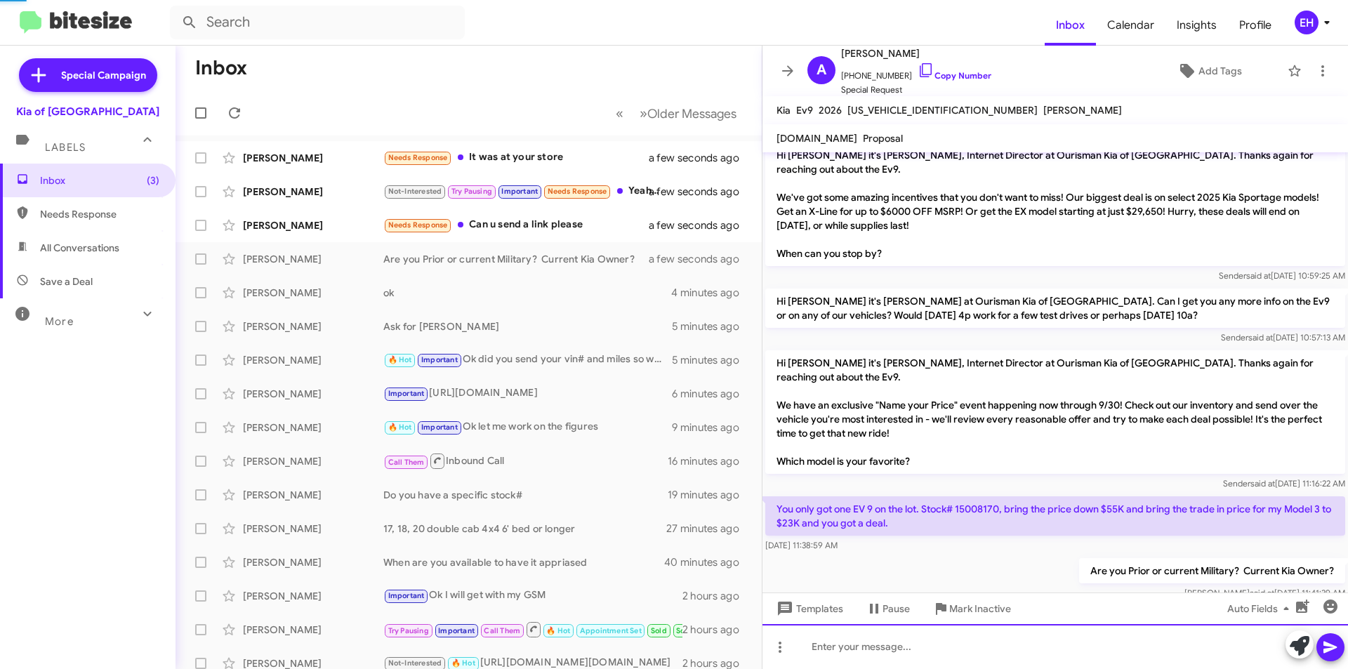
scroll to position [64, 0]
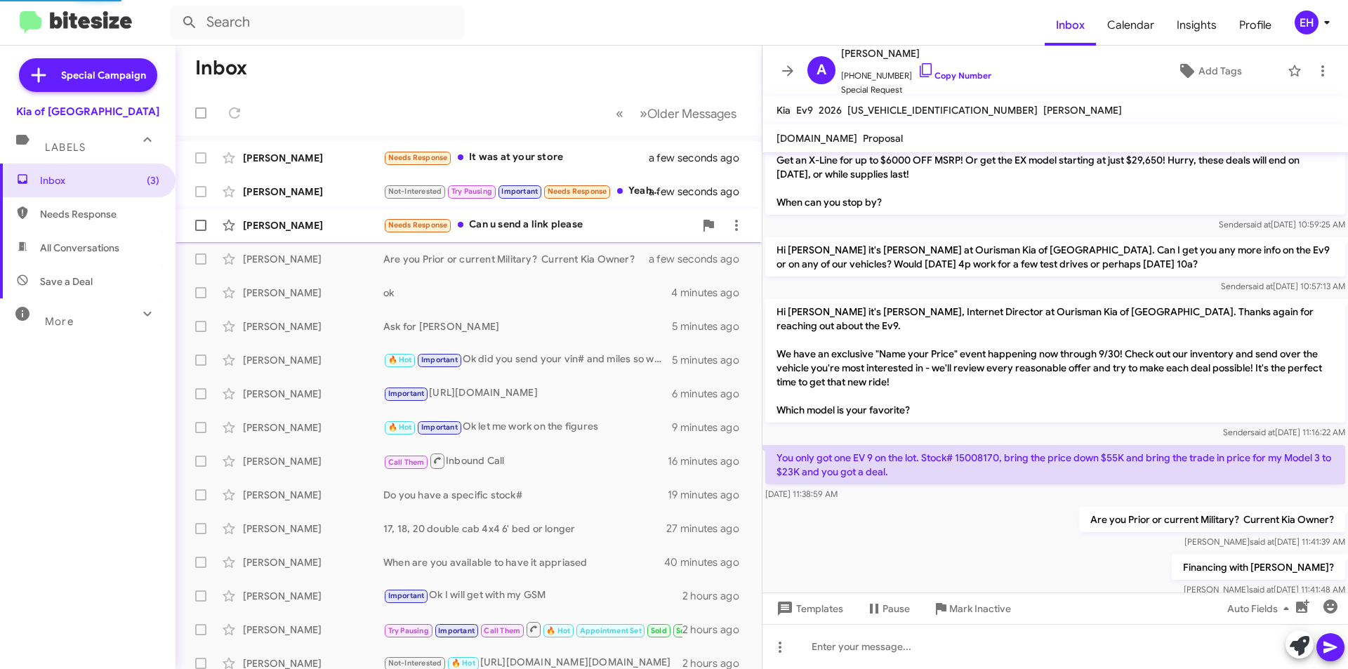
click at [531, 220] on div "Needs Response Can u send a link please" at bounding box center [538, 225] width 311 height 16
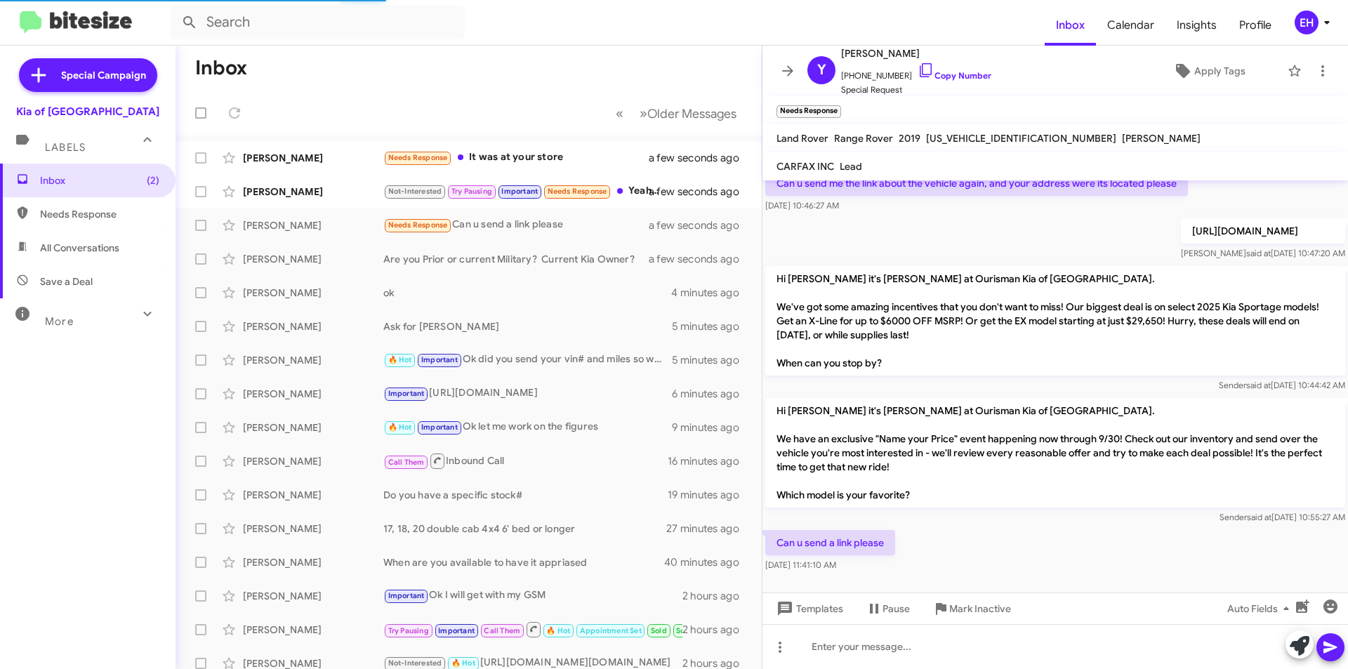
scroll to position [78, 0]
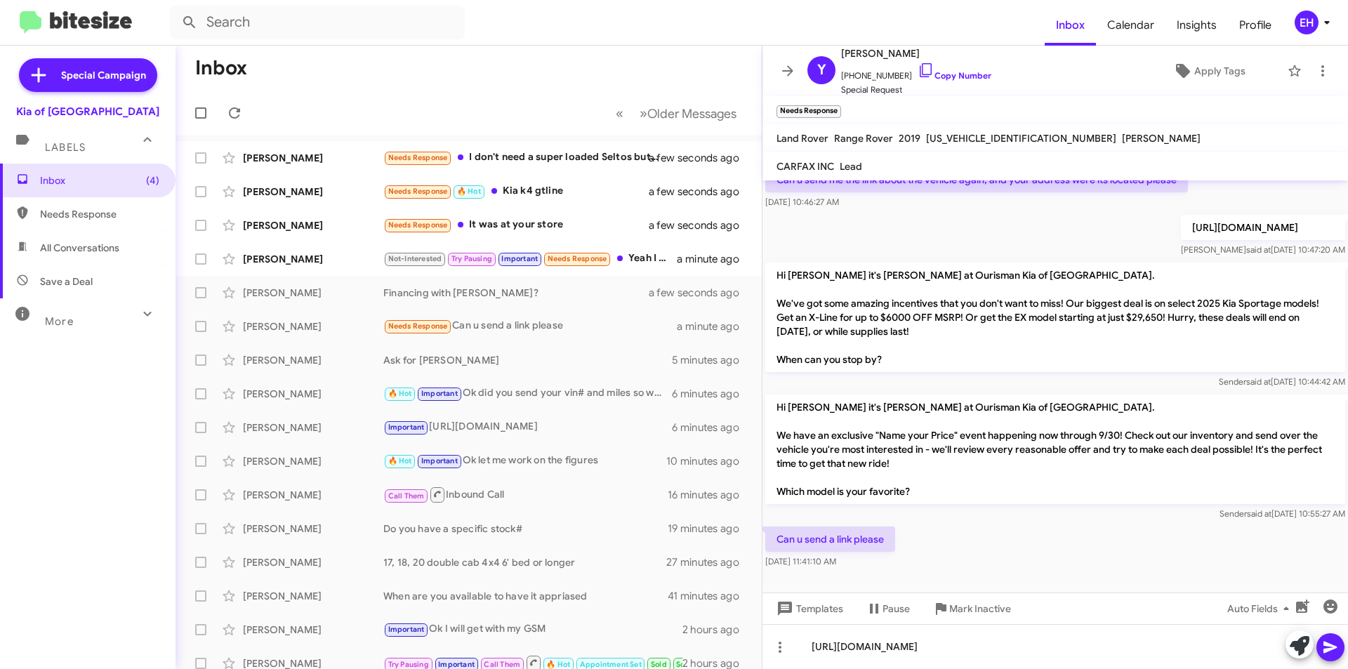
click at [1334, 640] on icon at bounding box center [1330, 647] width 17 height 17
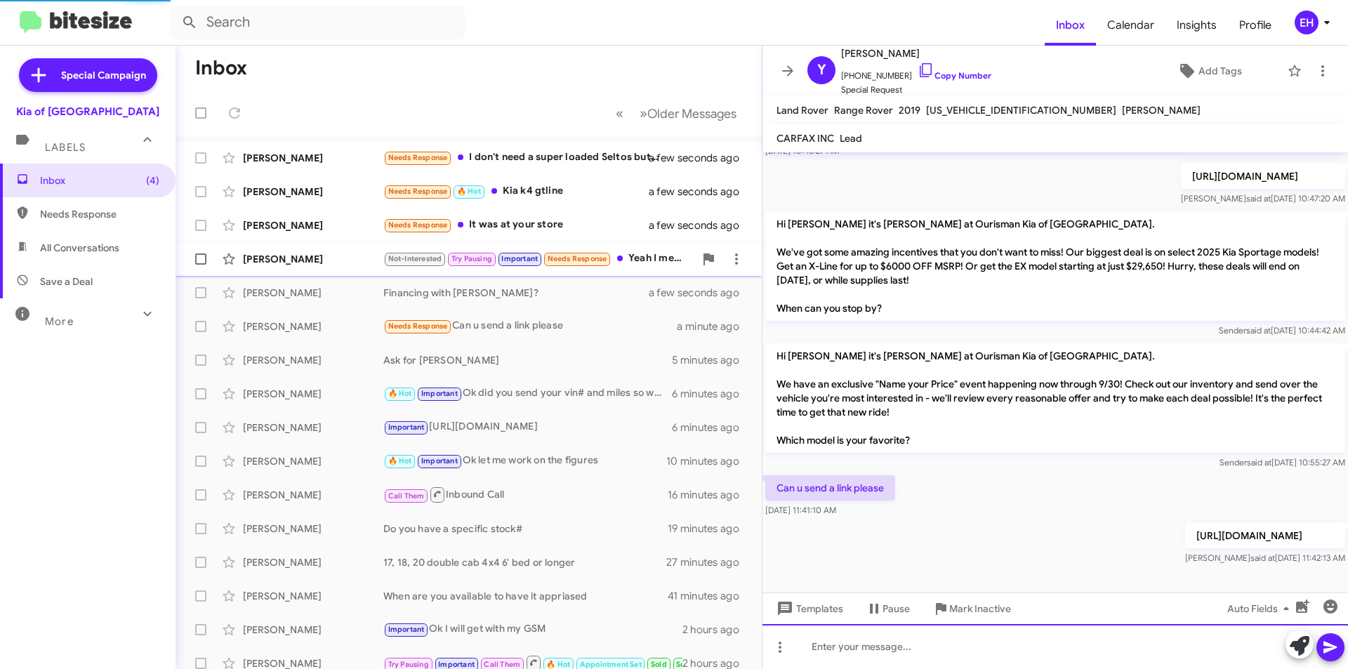
scroll to position [101, 0]
click at [664, 252] on div "Not-Interested Try Pausing Important Needs Response Yeah I mean you guys are mo…" at bounding box center [538, 259] width 311 height 16
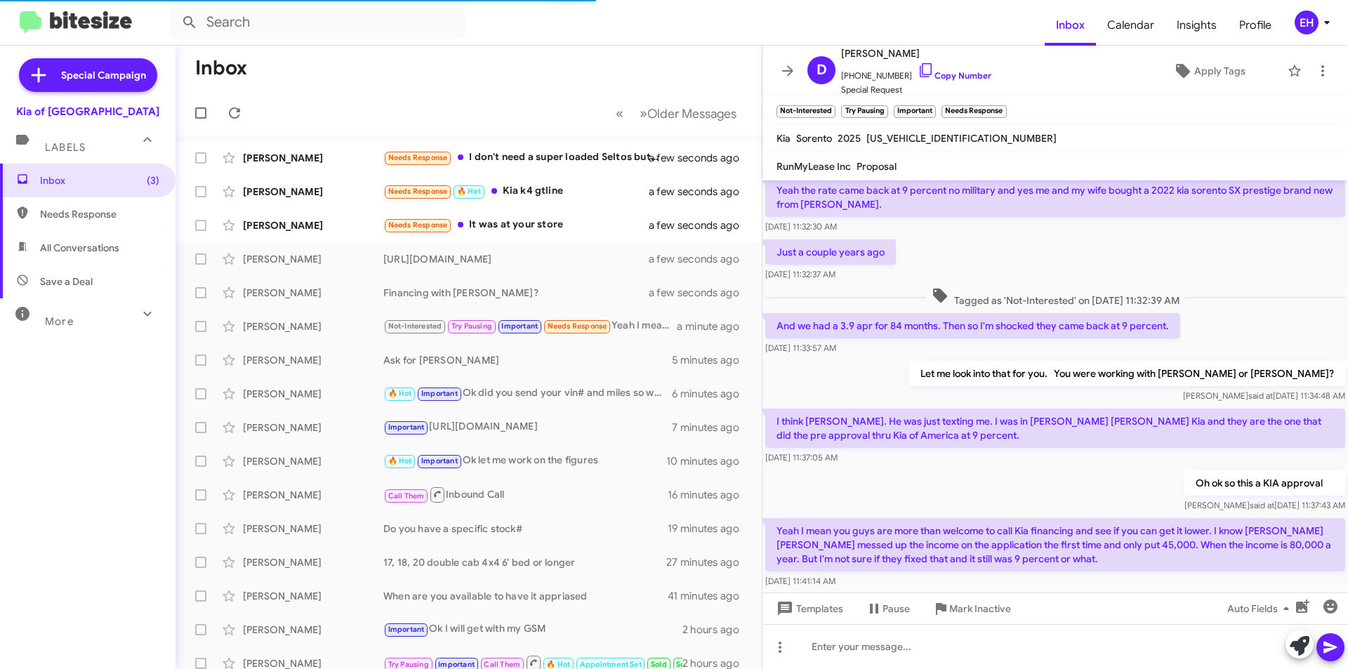
scroll to position [392, 0]
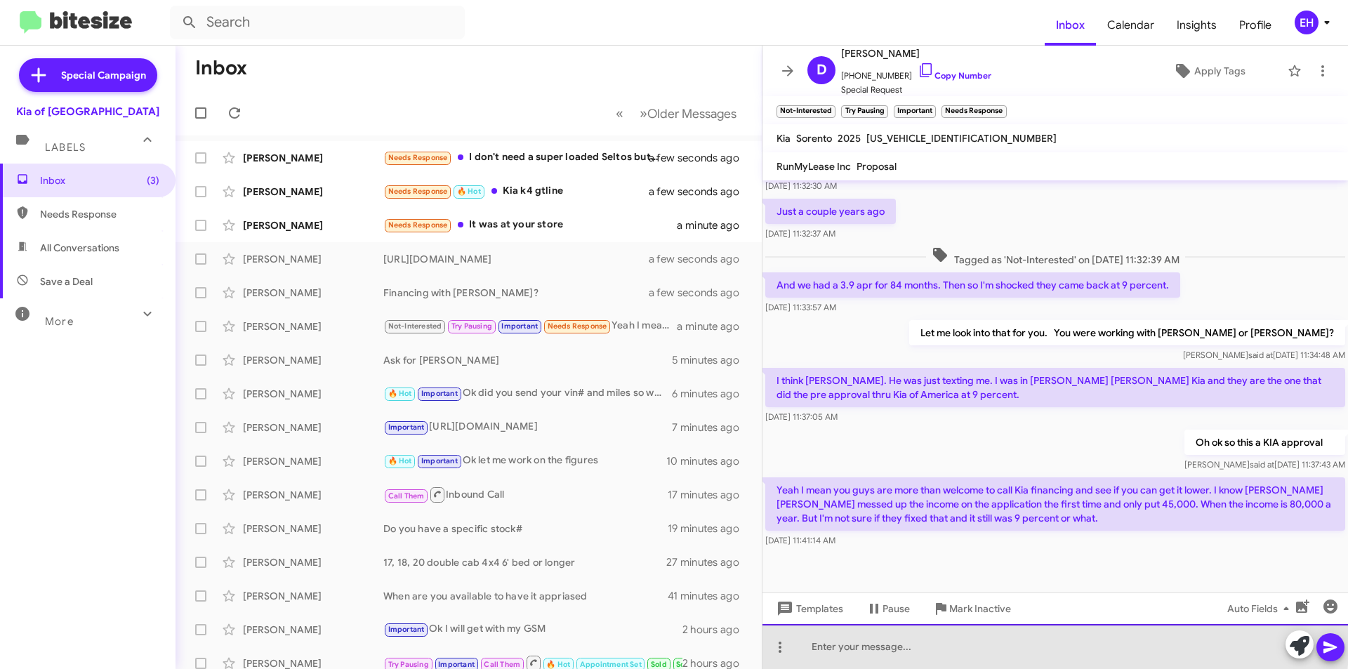
click at [939, 642] on div at bounding box center [1054, 646] width 585 height 45
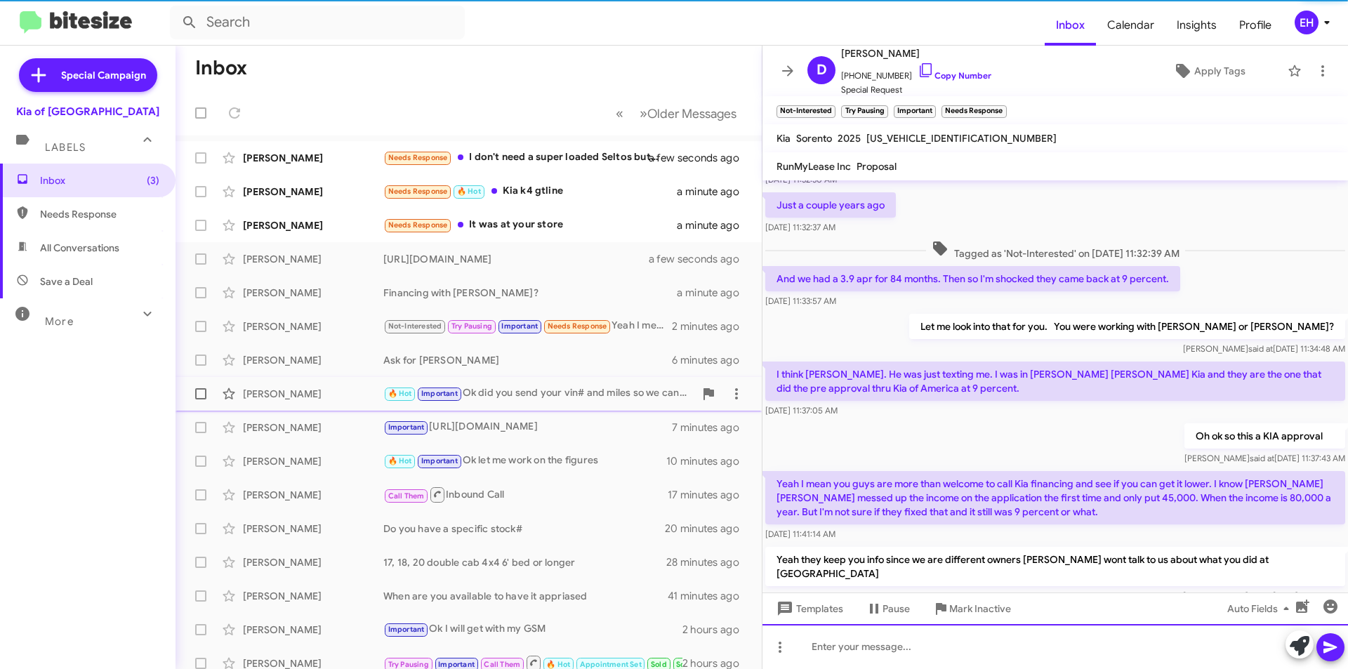
scroll to position [443, 0]
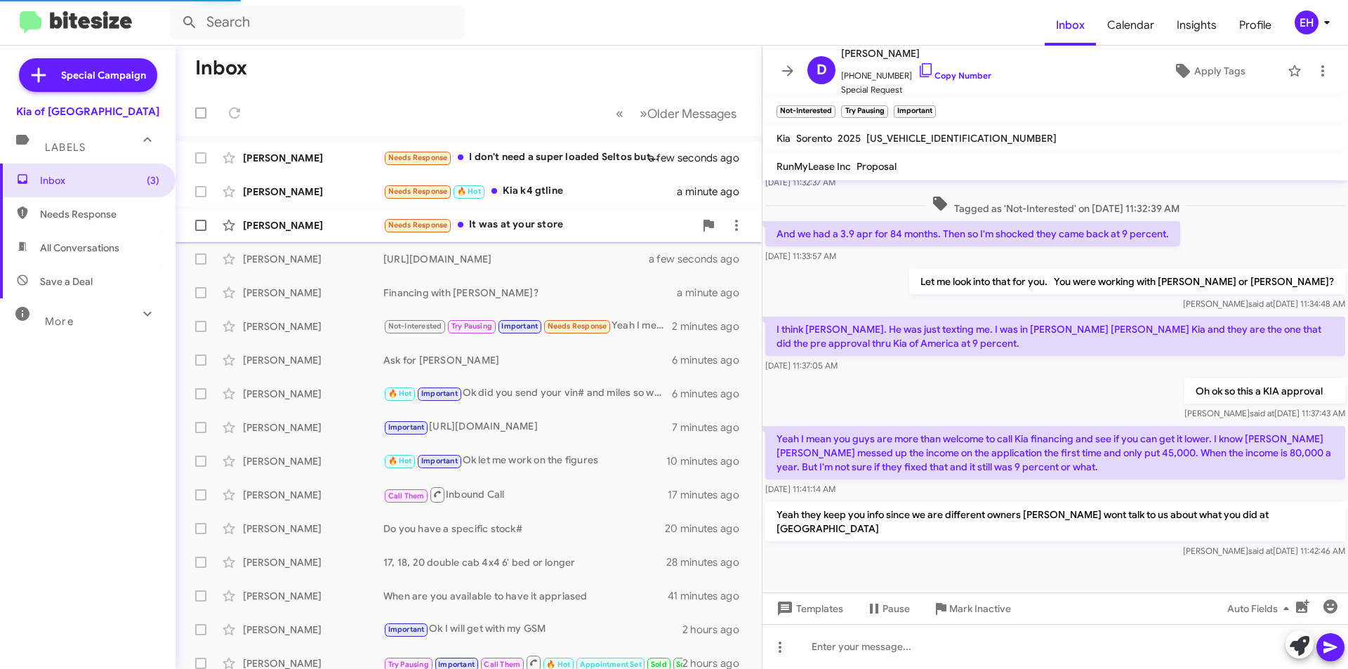
click at [524, 219] on div "Needs Response It was at your store" at bounding box center [538, 225] width 311 height 16
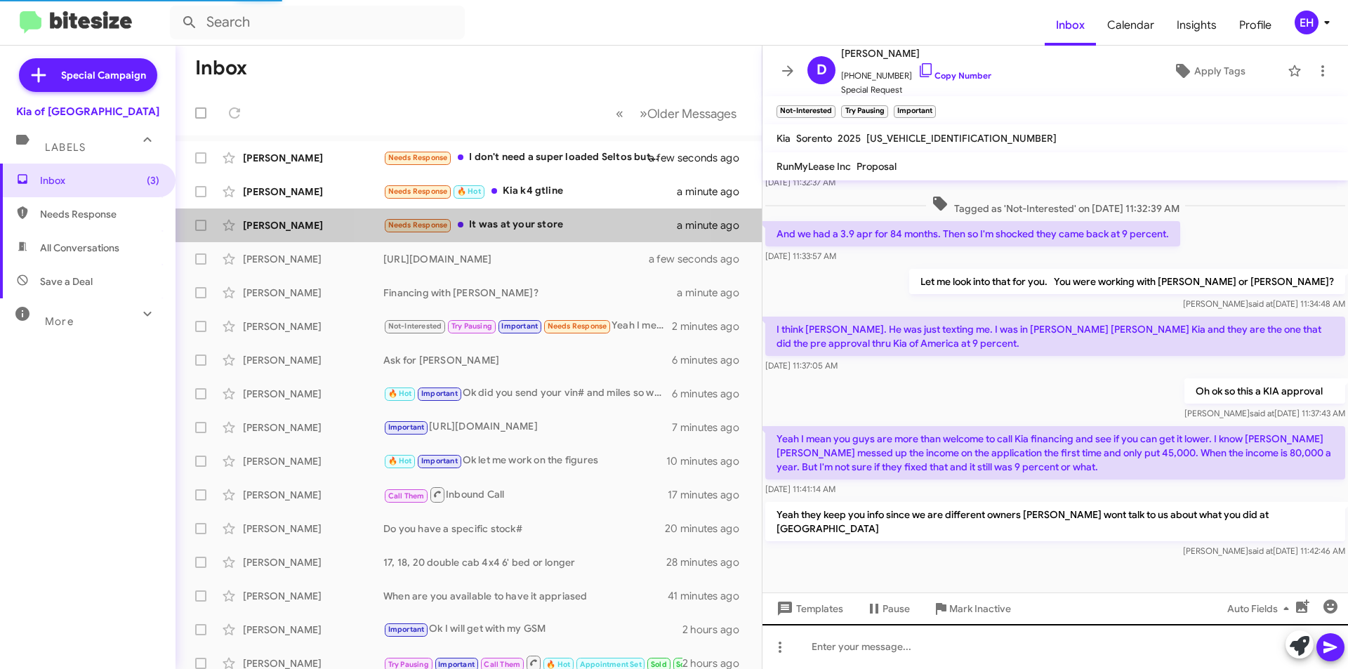
scroll to position [134, 0]
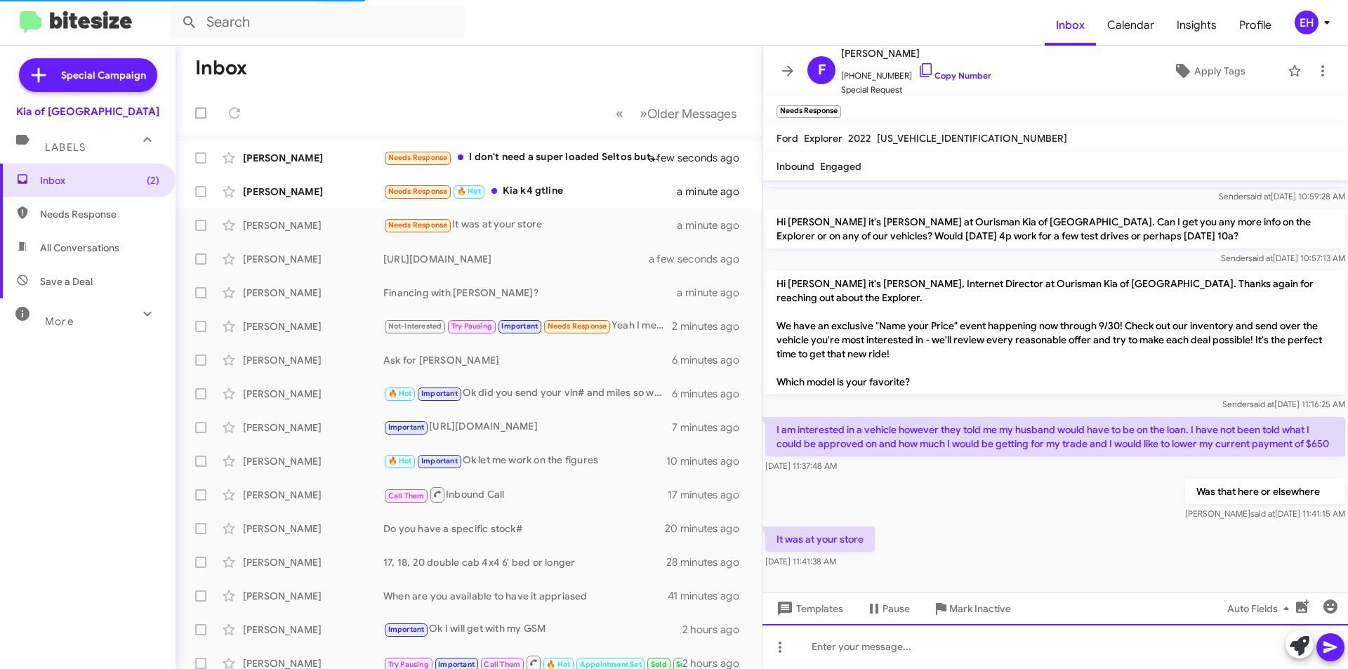
click at [942, 653] on div at bounding box center [1054, 646] width 585 height 45
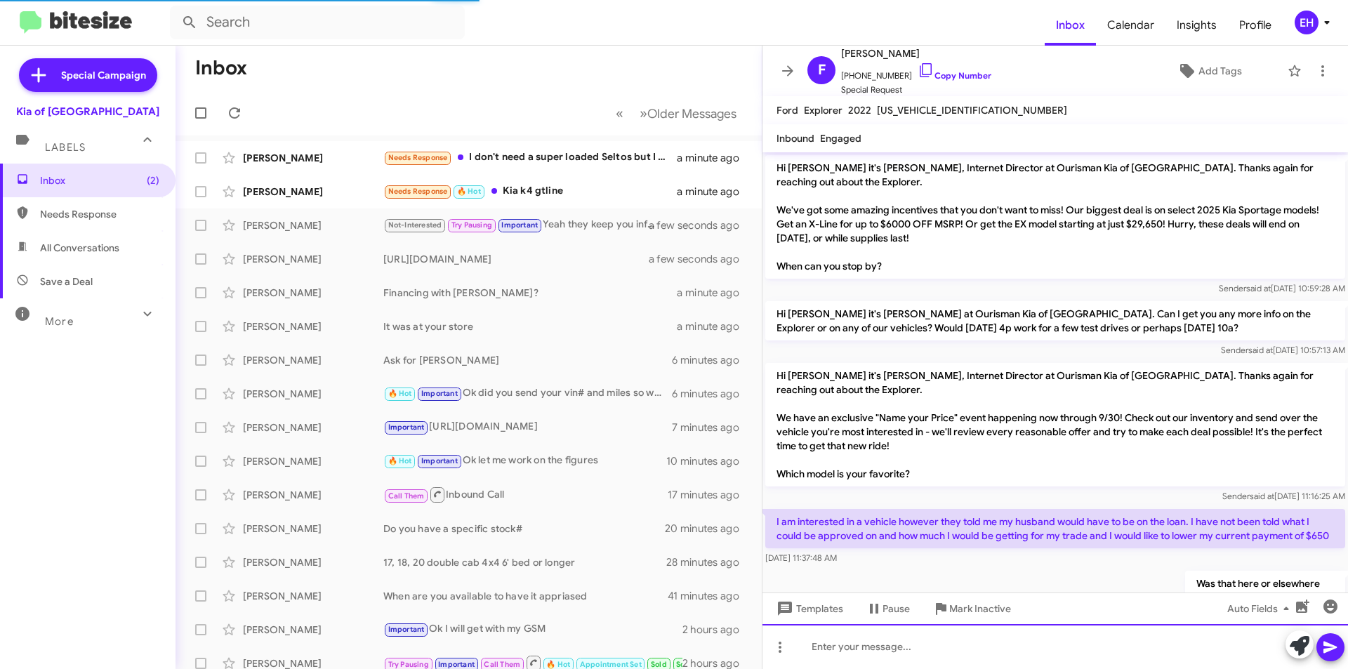
scroll to position [157, 0]
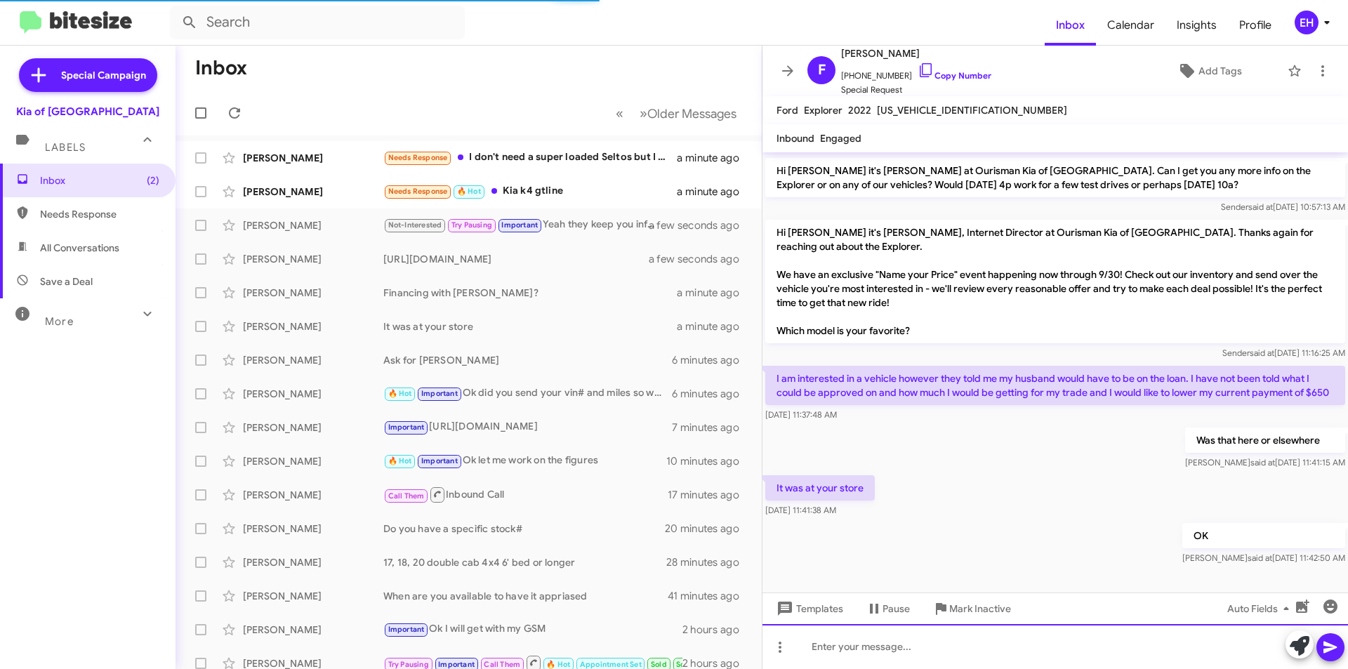
click at [1019, 630] on div at bounding box center [1054, 646] width 585 height 45
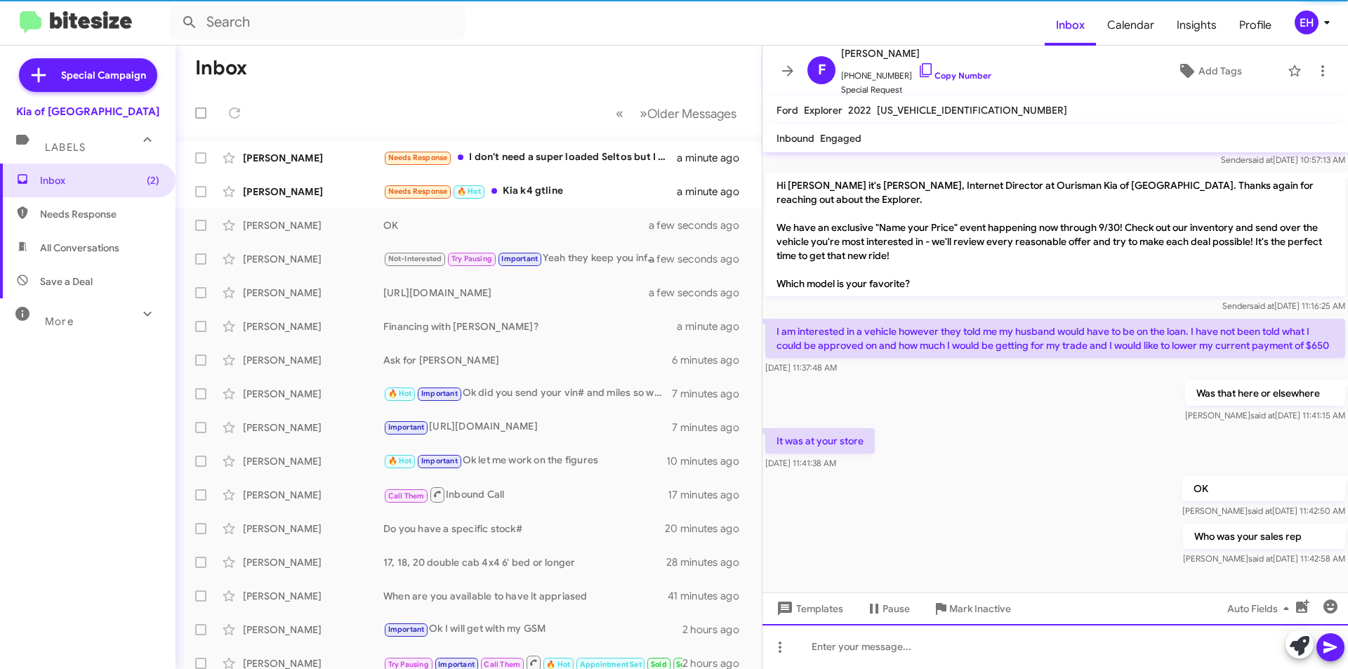
scroll to position [209, 0]
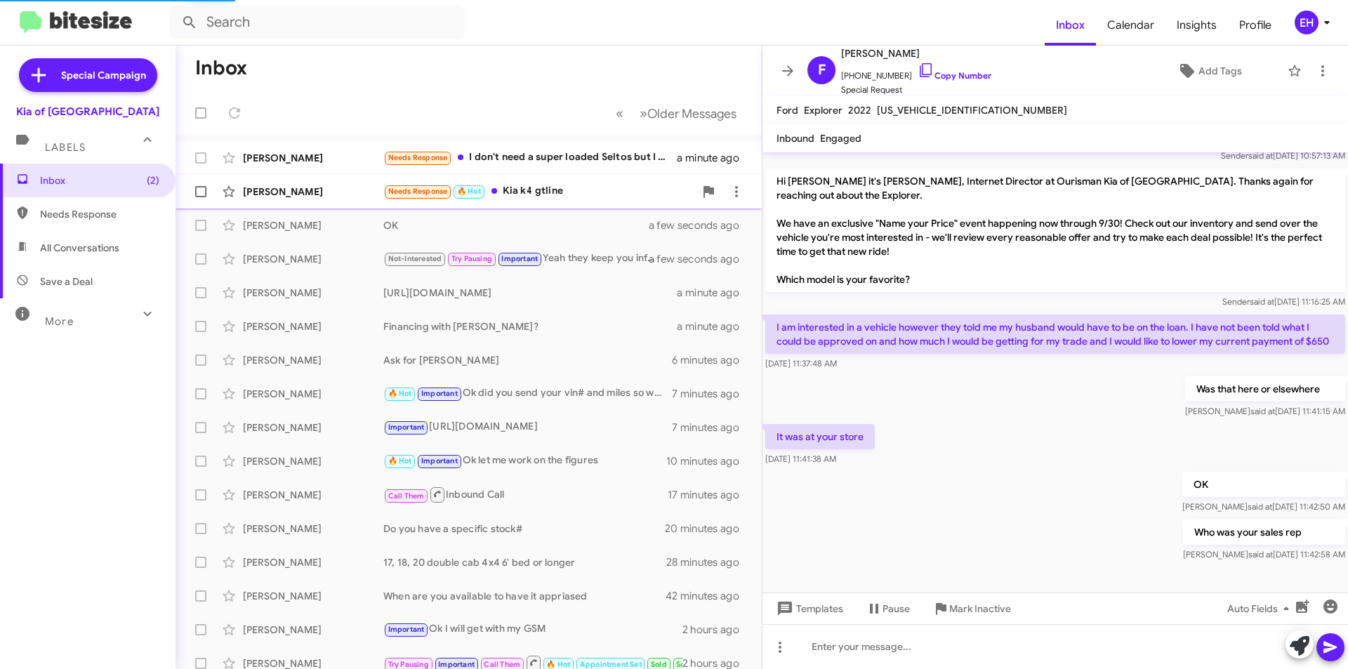
click at [560, 185] on div "Needs Response 🔥 Hot Kia k4 gtline" at bounding box center [538, 191] width 311 height 16
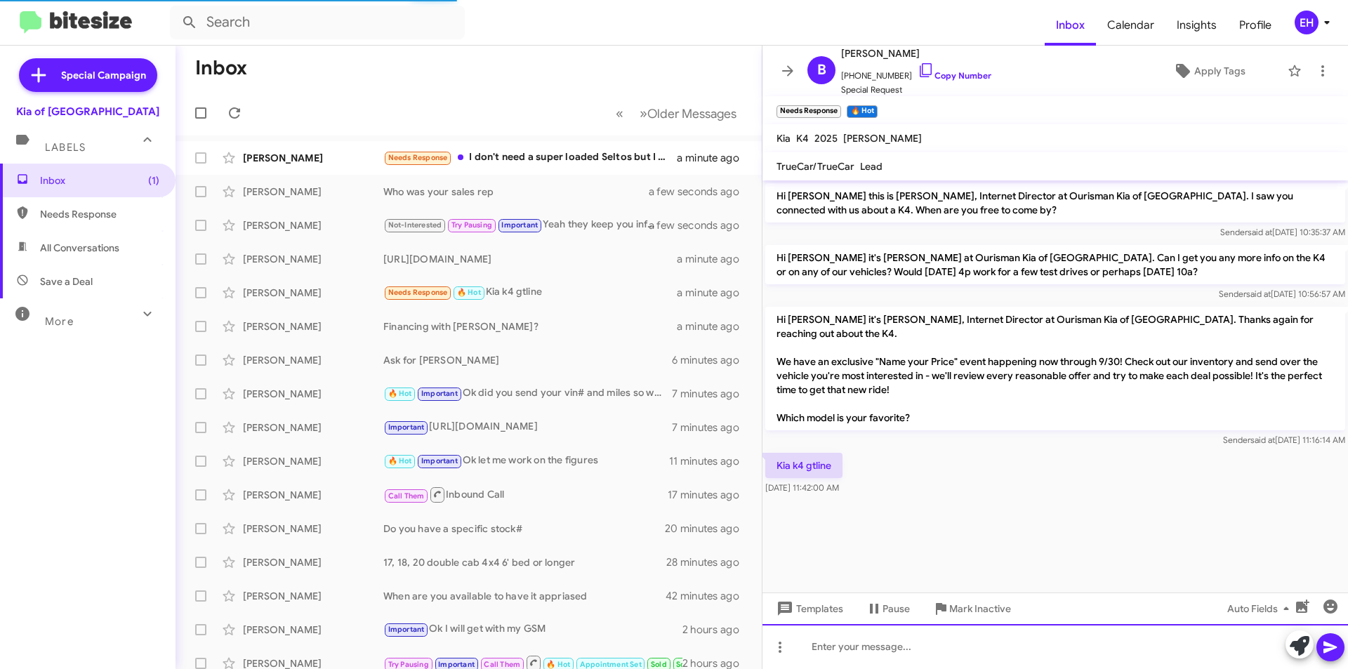
click at [927, 634] on div at bounding box center [1054, 646] width 585 height 45
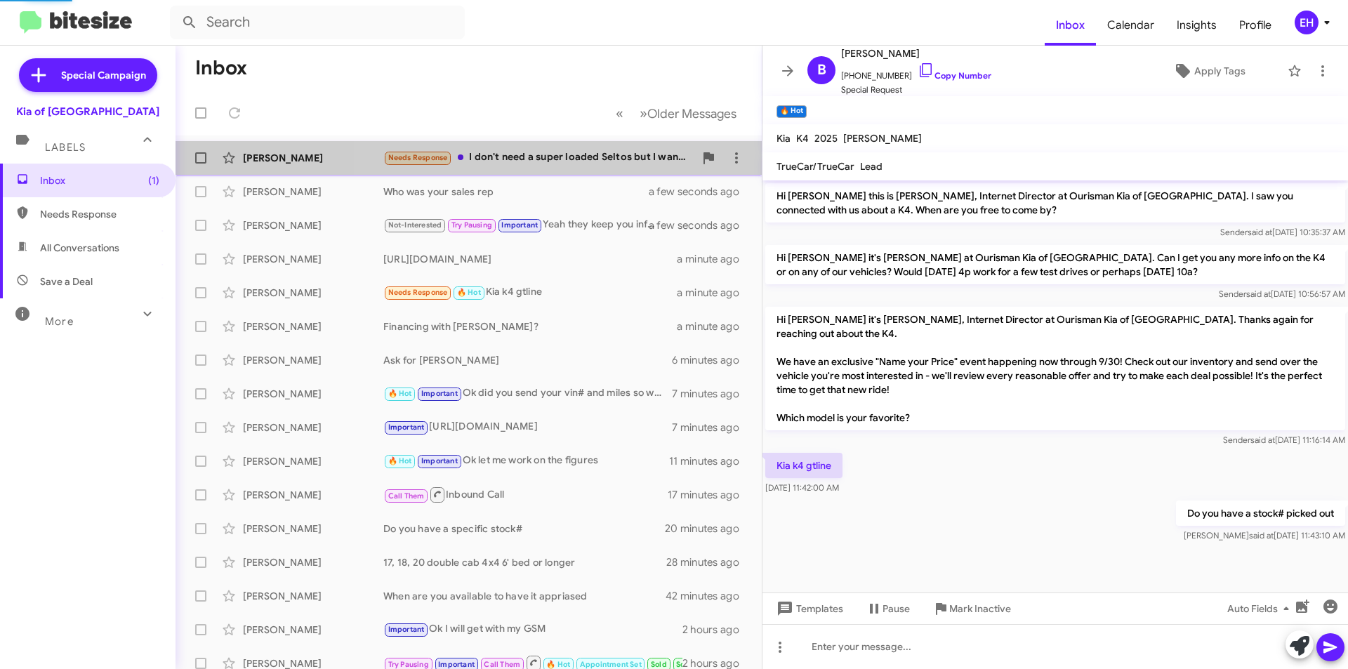
click at [577, 159] on div "Needs Response I don't need a super loaded Seltos but I want: Apple CarPlay Bac…" at bounding box center [538, 158] width 311 height 16
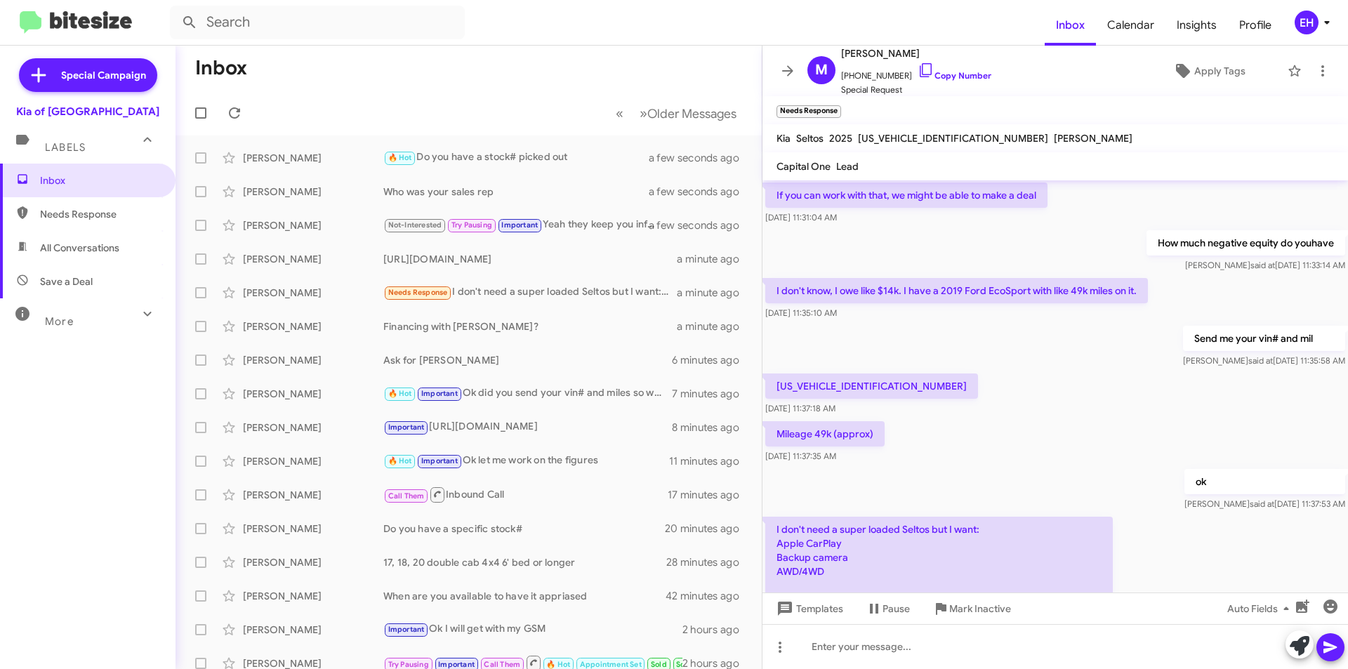
scroll to position [297, 0]
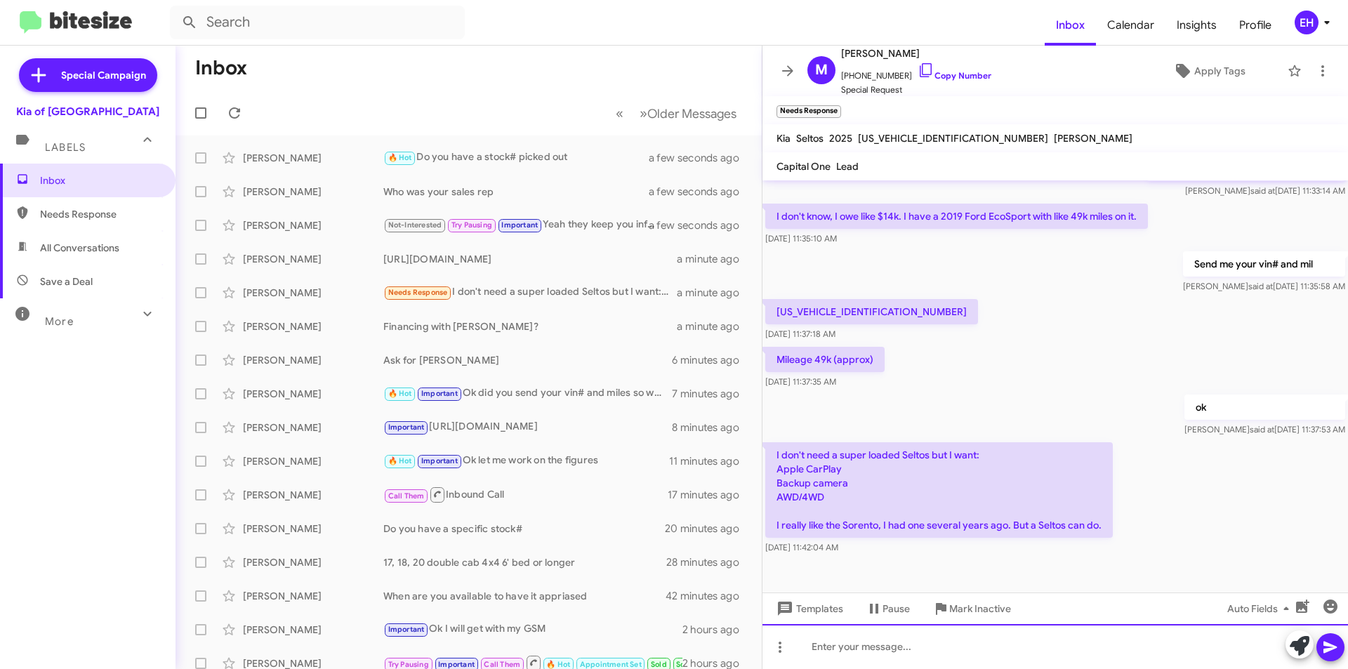
click at [895, 641] on div at bounding box center [1054, 646] width 585 height 45
click at [1341, 647] on button at bounding box center [1330, 647] width 28 height 28
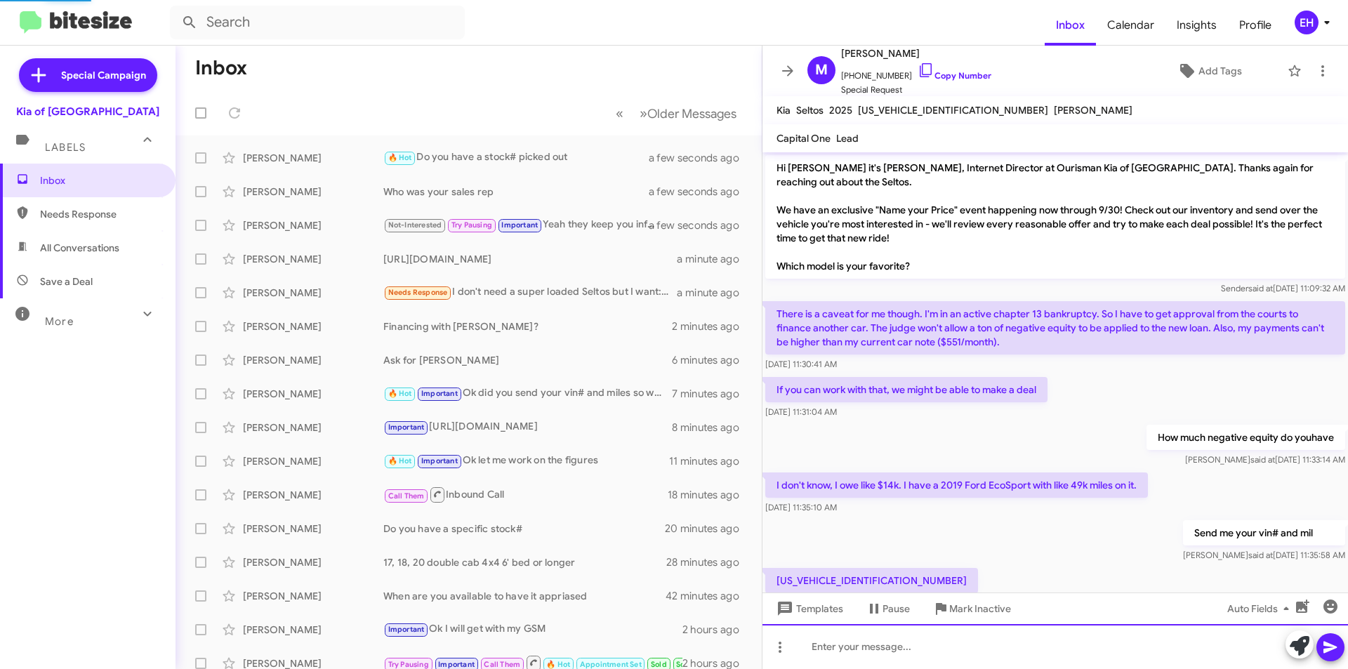
click at [955, 656] on div at bounding box center [1054, 646] width 585 height 45
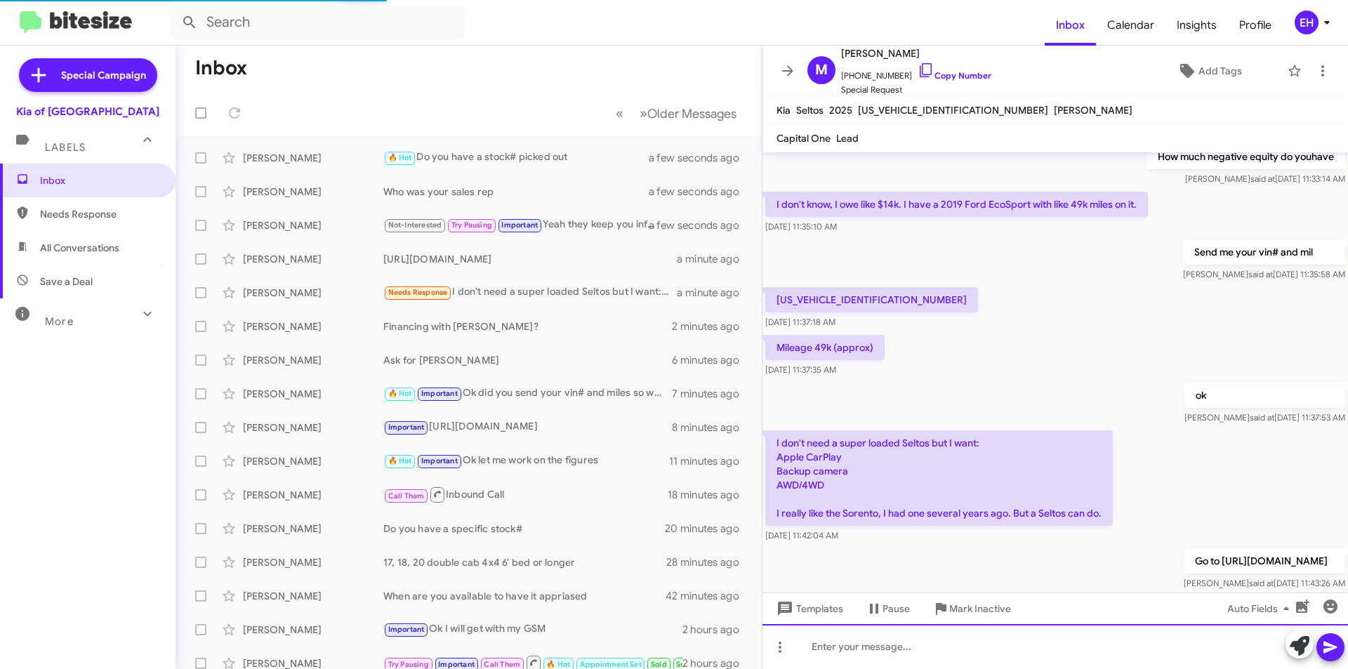
scroll to position [334, 0]
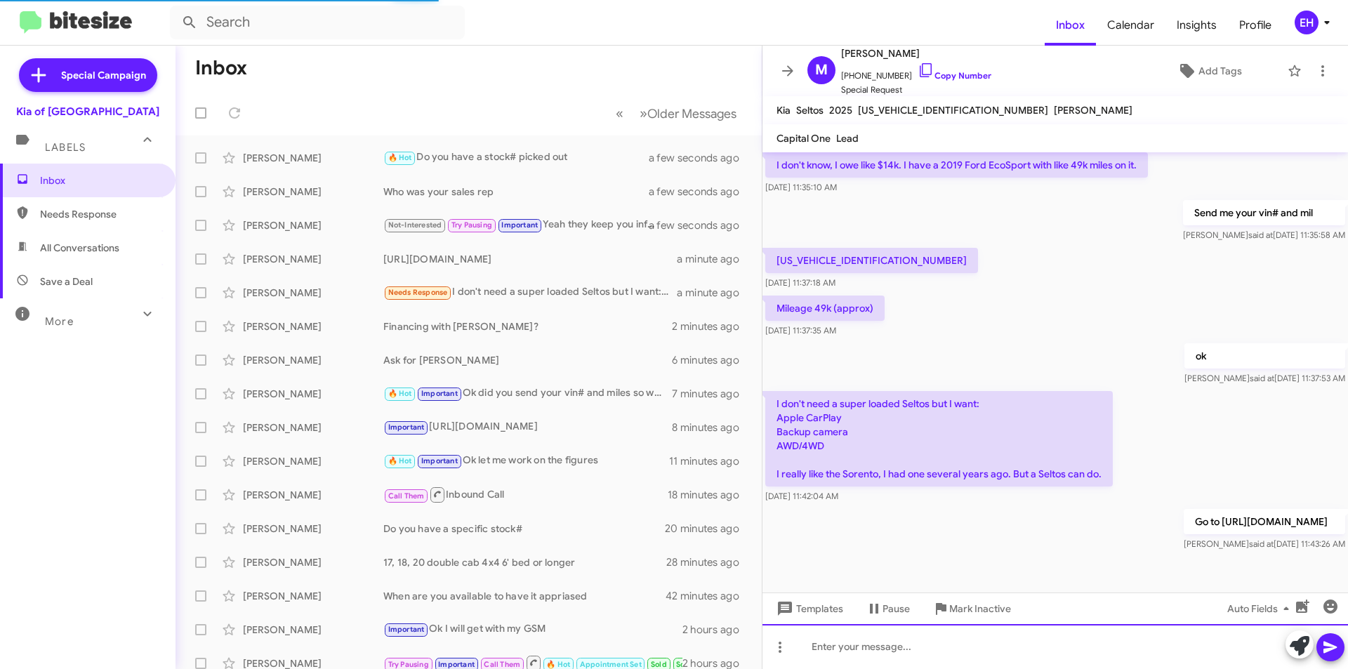
click at [1015, 630] on div at bounding box center [1054, 646] width 585 height 45
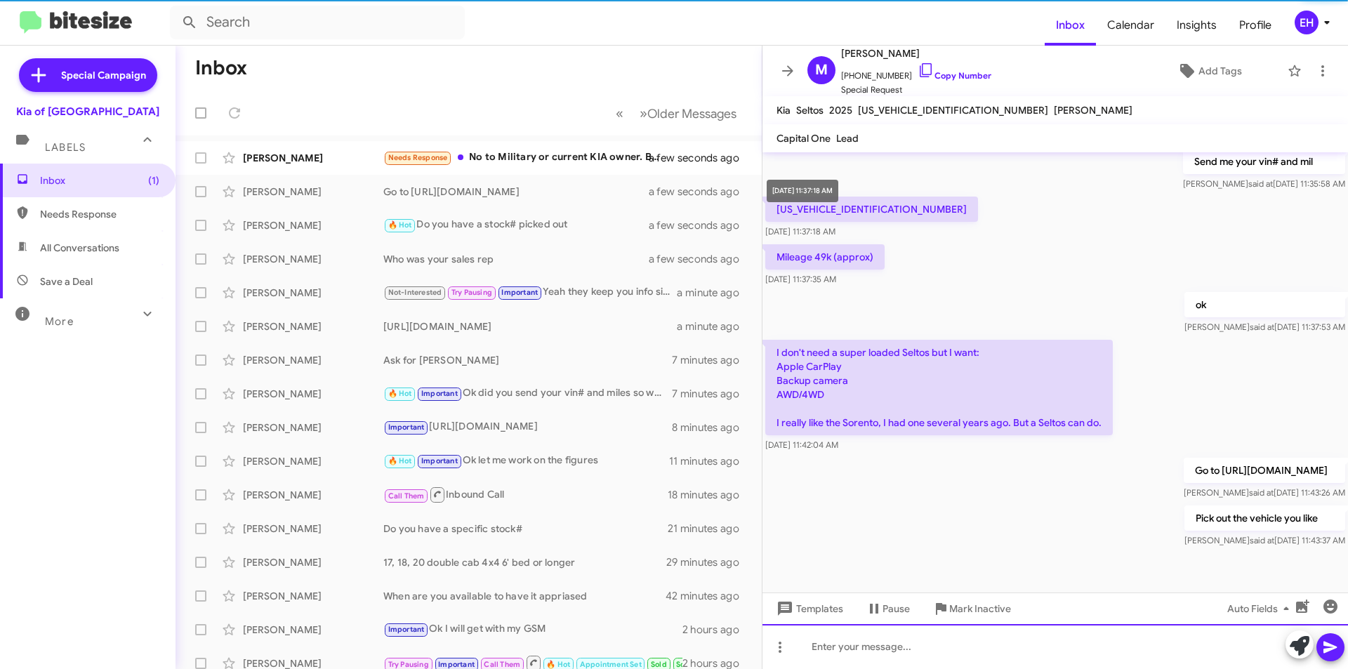
scroll to position [385, 0]
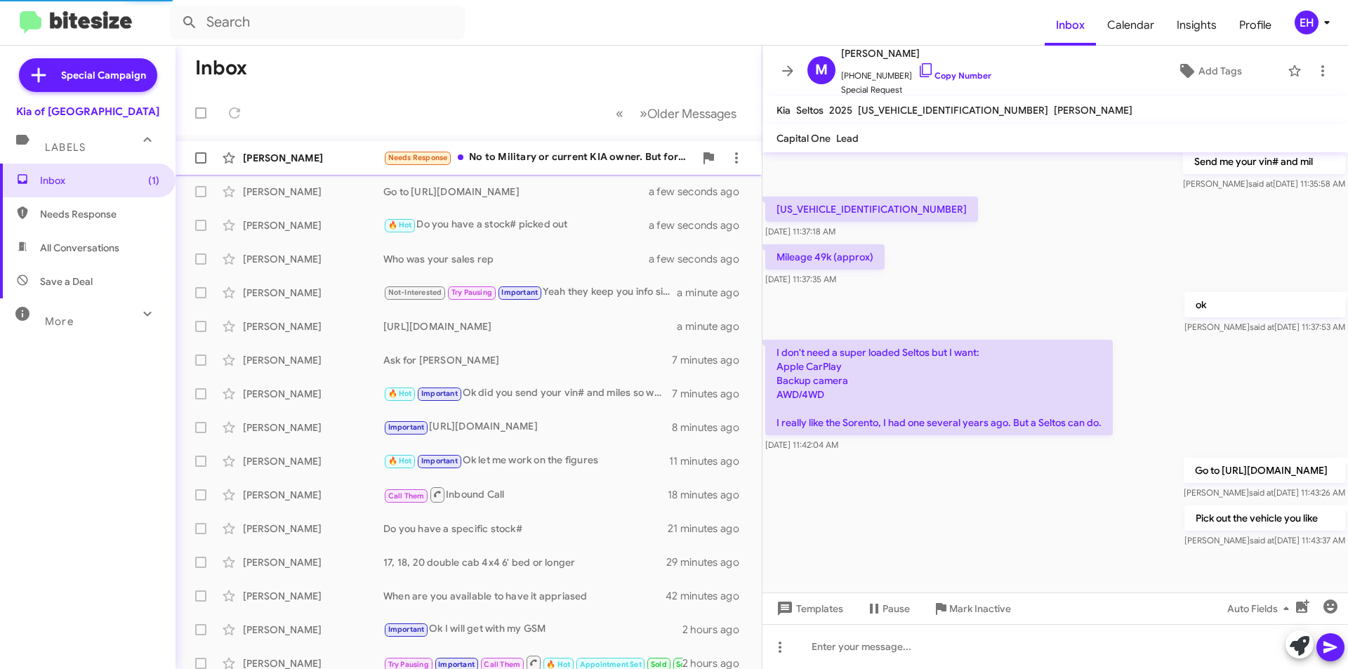
click at [556, 154] on div "Needs Response No to Military or current KIA owner. But for financing I can go …" at bounding box center [538, 158] width 311 height 16
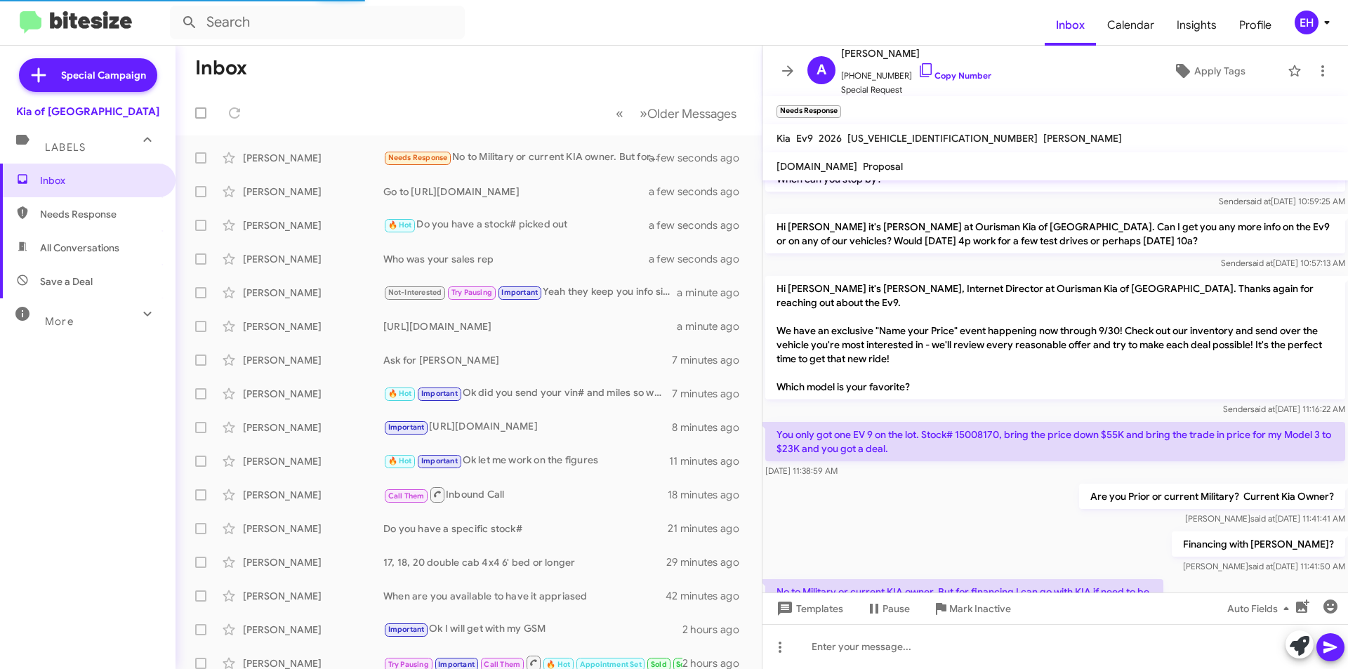
scroll to position [143, 0]
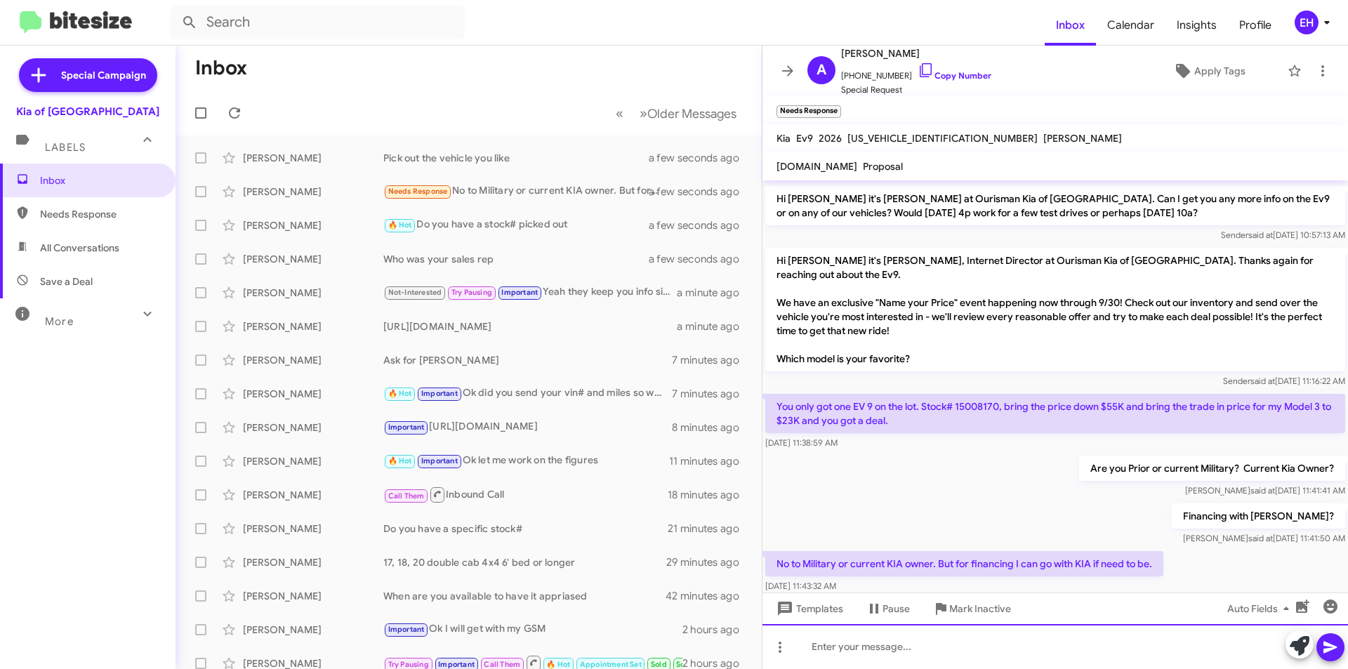
click at [1049, 642] on div at bounding box center [1054, 646] width 585 height 45
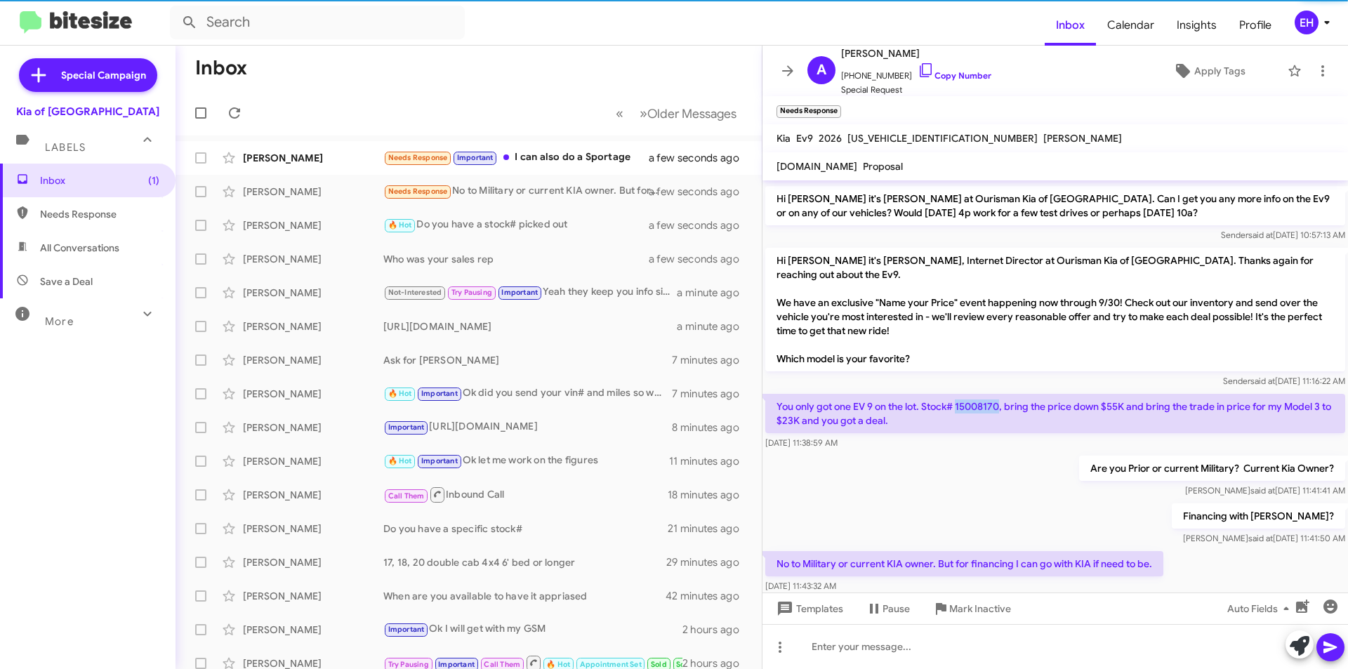
drag, startPoint x: 1002, startPoint y: 378, endPoint x: 960, endPoint y: 377, distance: 42.8
click at [960, 394] on p "You only got one EV 9 on the lot. Stock# 15008170, bring the price down $55K an…" at bounding box center [1055, 413] width 580 height 39
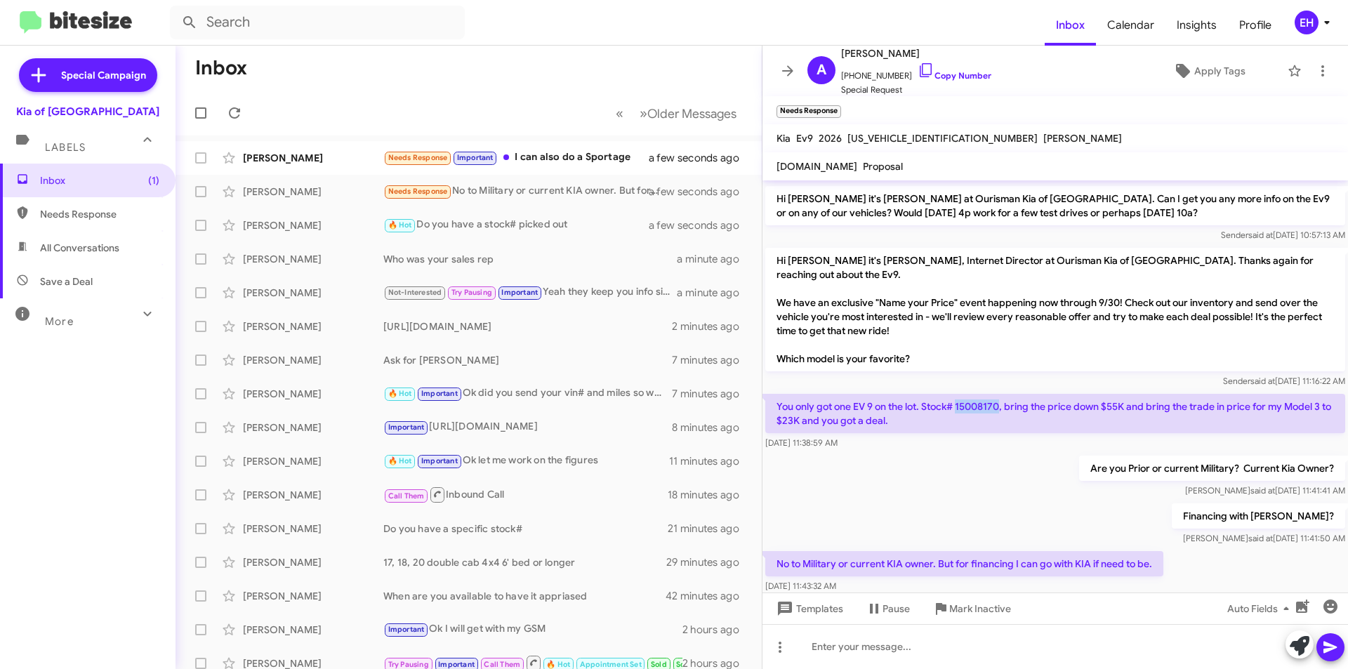
copy p "15008170"
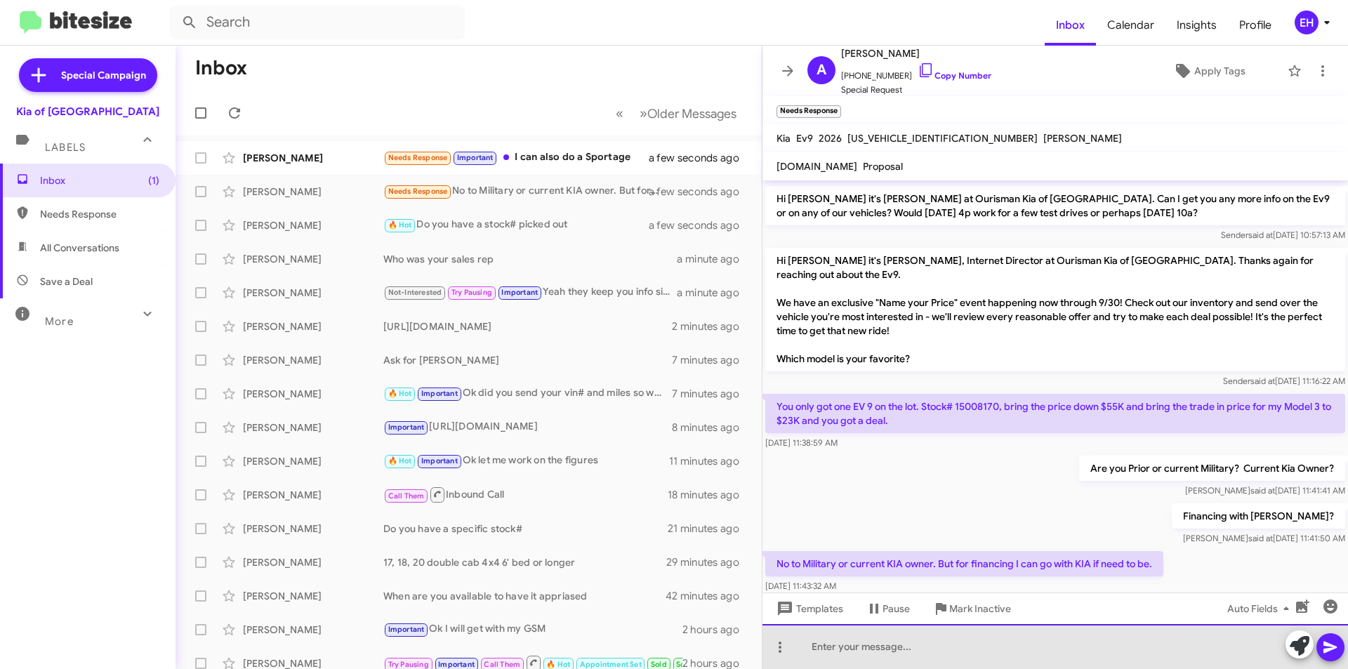
click at [911, 667] on div at bounding box center [1054, 646] width 585 height 45
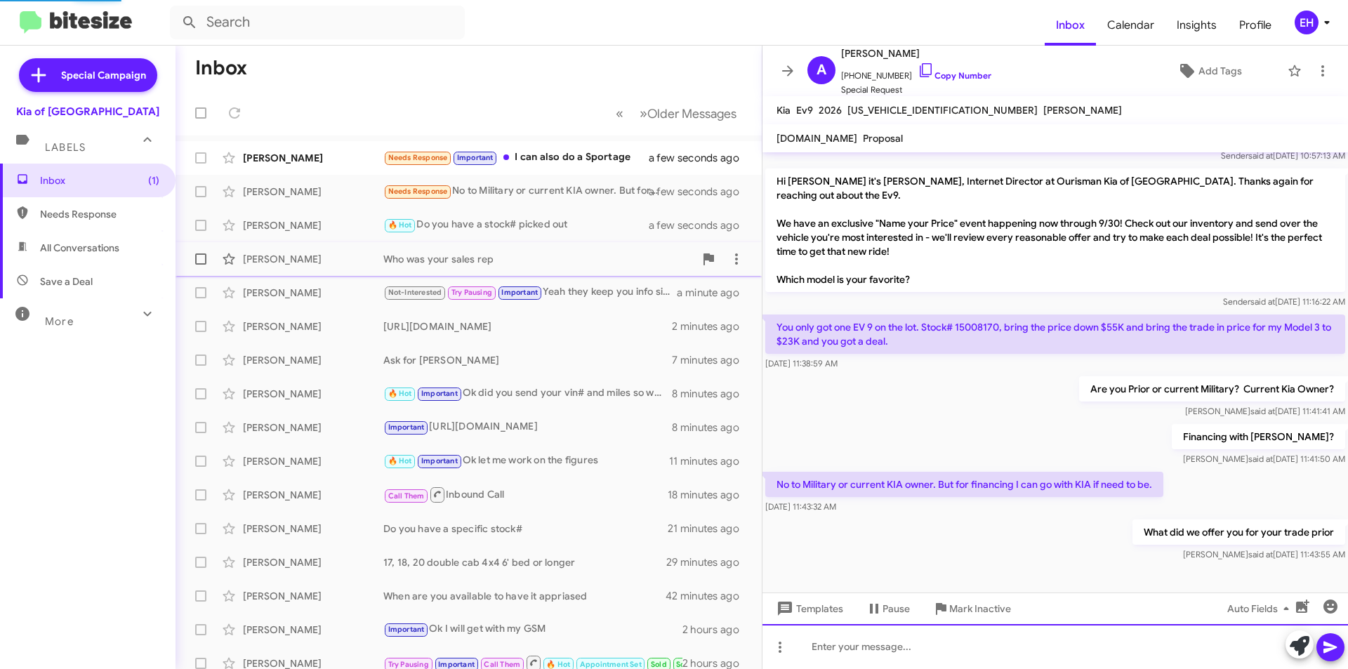
scroll to position [166, 0]
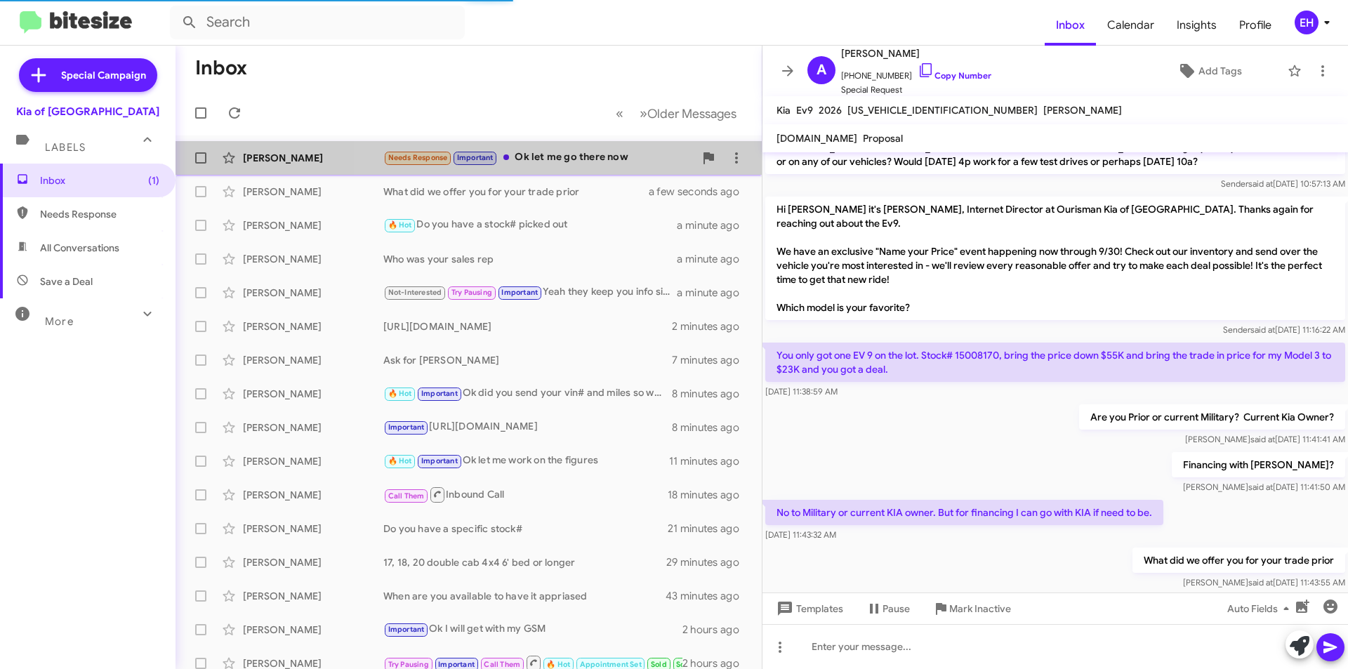
click at [598, 159] on div "Needs Response Important Ok let me go there now" at bounding box center [538, 158] width 311 height 16
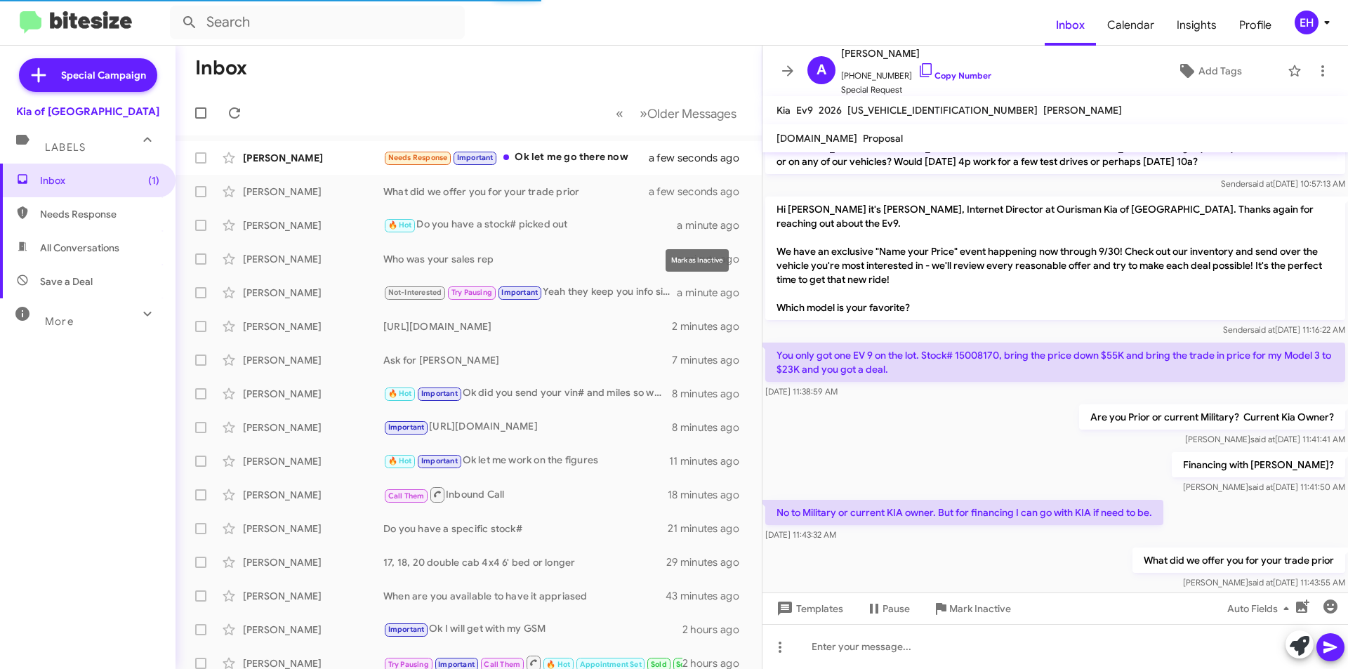
scroll to position [488, 0]
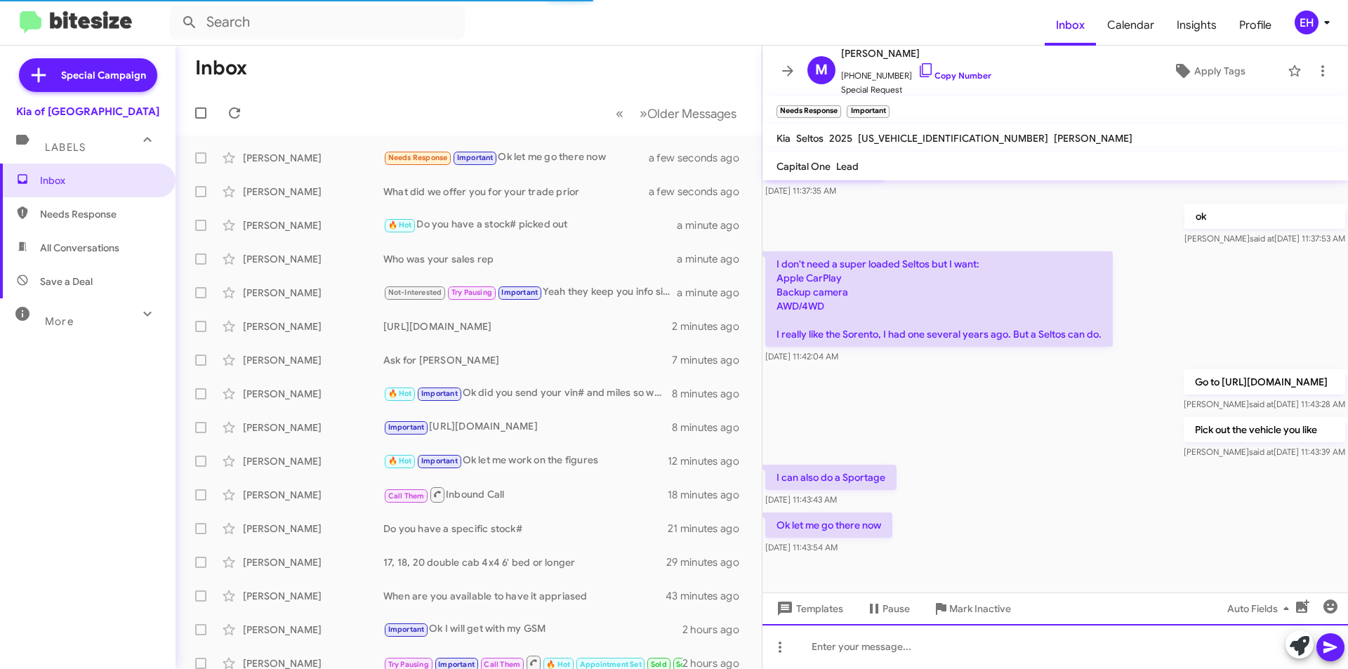
click at [859, 636] on div at bounding box center [1054, 646] width 585 height 45
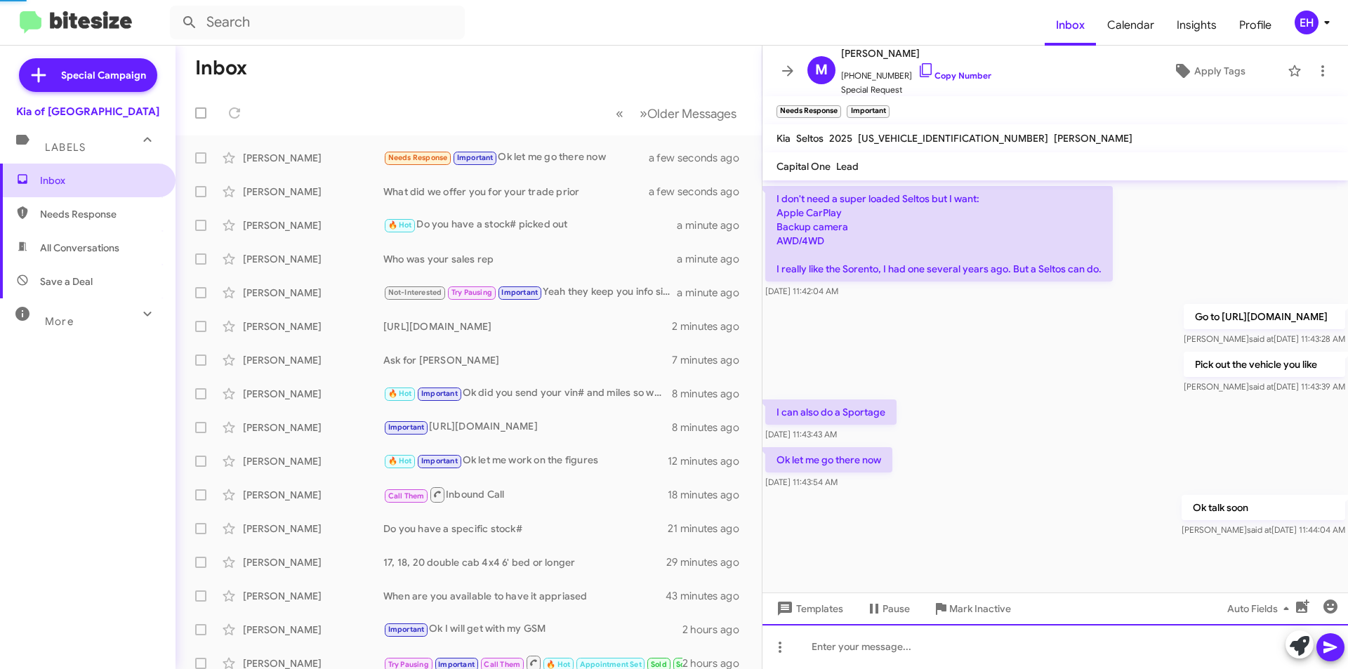
scroll to position [567, 0]
click at [86, 159] on mat-expansion-panel-header "Labels" at bounding box center [88, 141] width 176 height 45
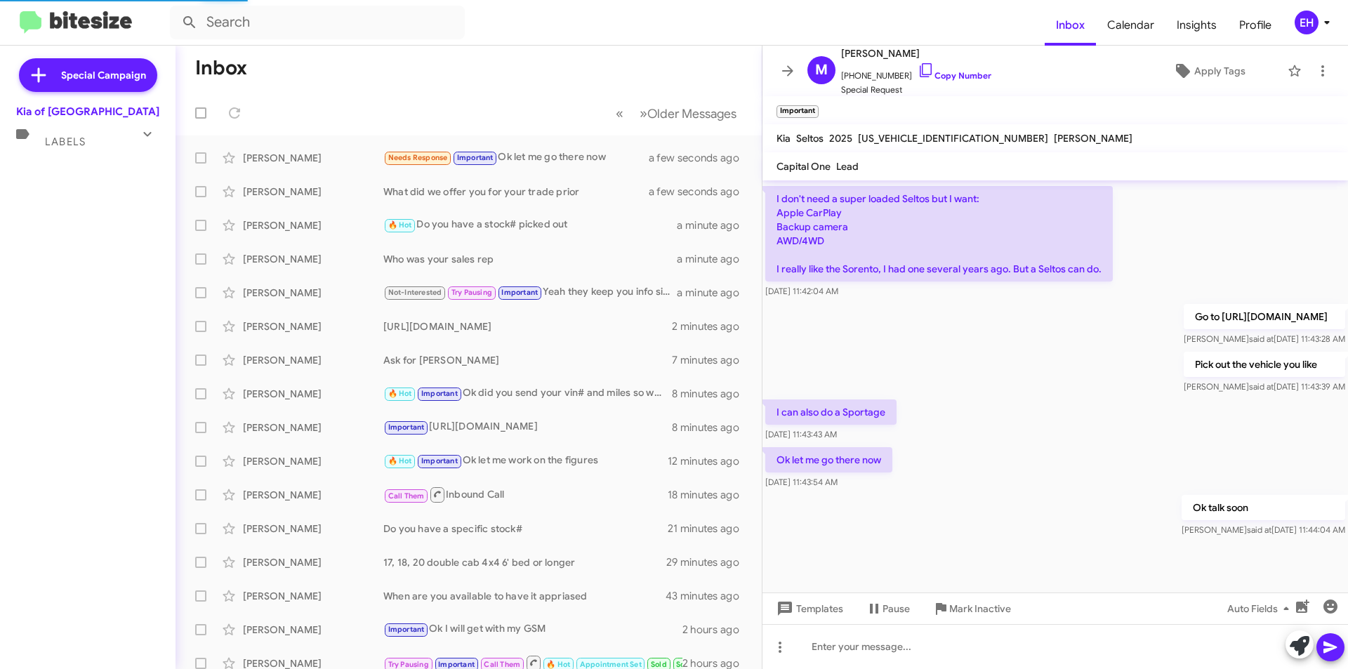
click at [66, 206] on div "Special Campaign Kia of Catonsville Labels Inbox Needs Response All Conversatio…" at bounding box center [88, 355] width 176 height 618
click at [67, 144] on span "Labels" at bounding box center [65, 141] width 41 height 13
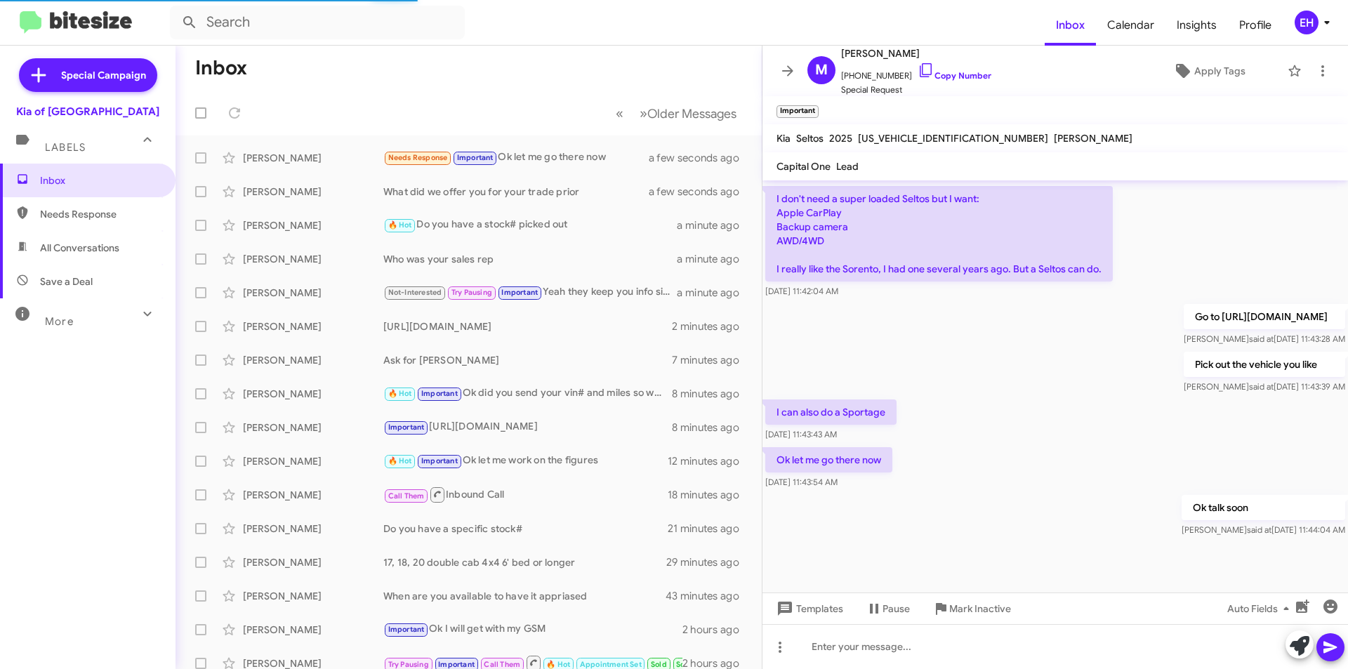
click at [81, 220] on span "Needs Response" at bounding box center [99, 214] width 119 height 14
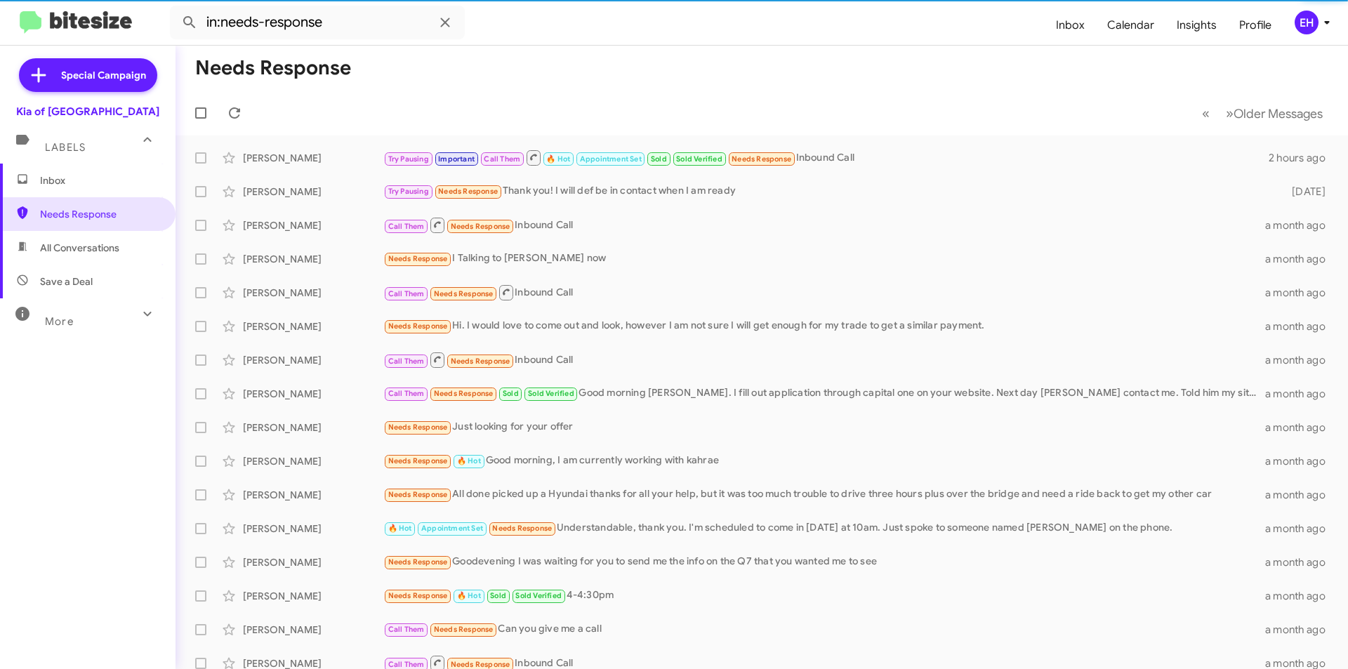
click at [77, 251] on span "All Conversations" at bounding box center [79, 248] width 79 height 14
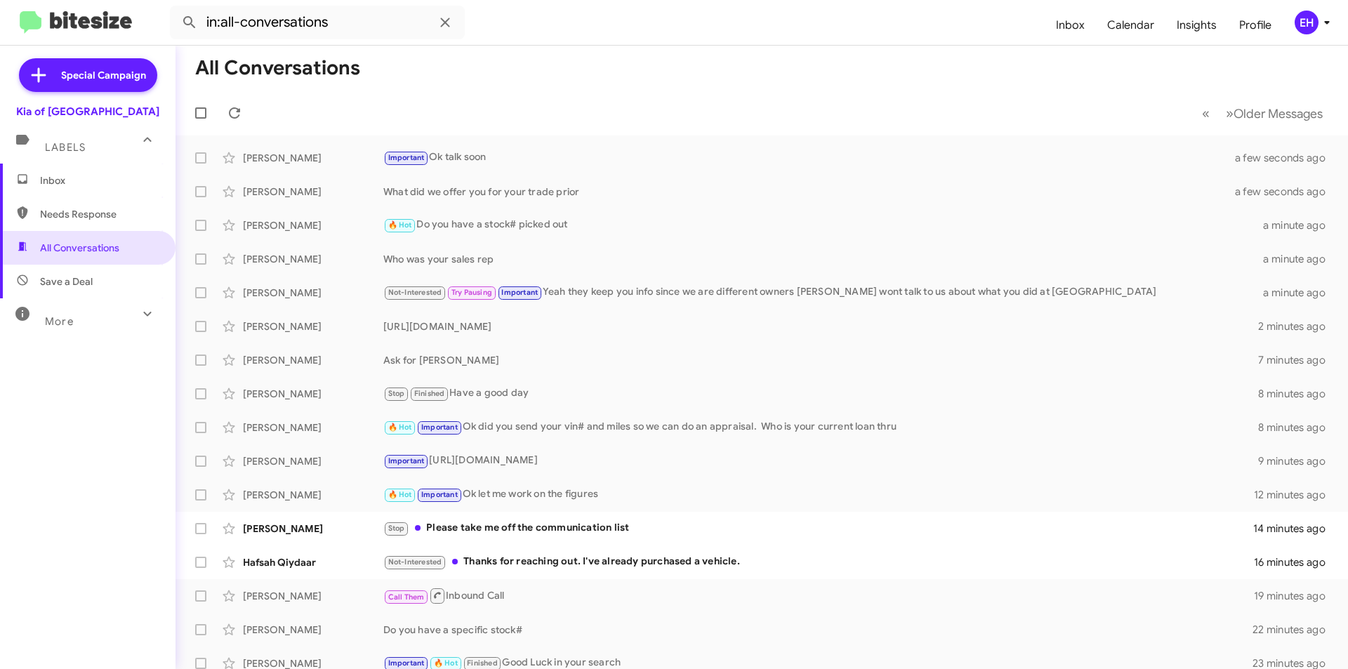
click at [64, 220] on span "Needs Response" at bounding box center [99, 214] width 119 height 14
type input "in:needs-response"
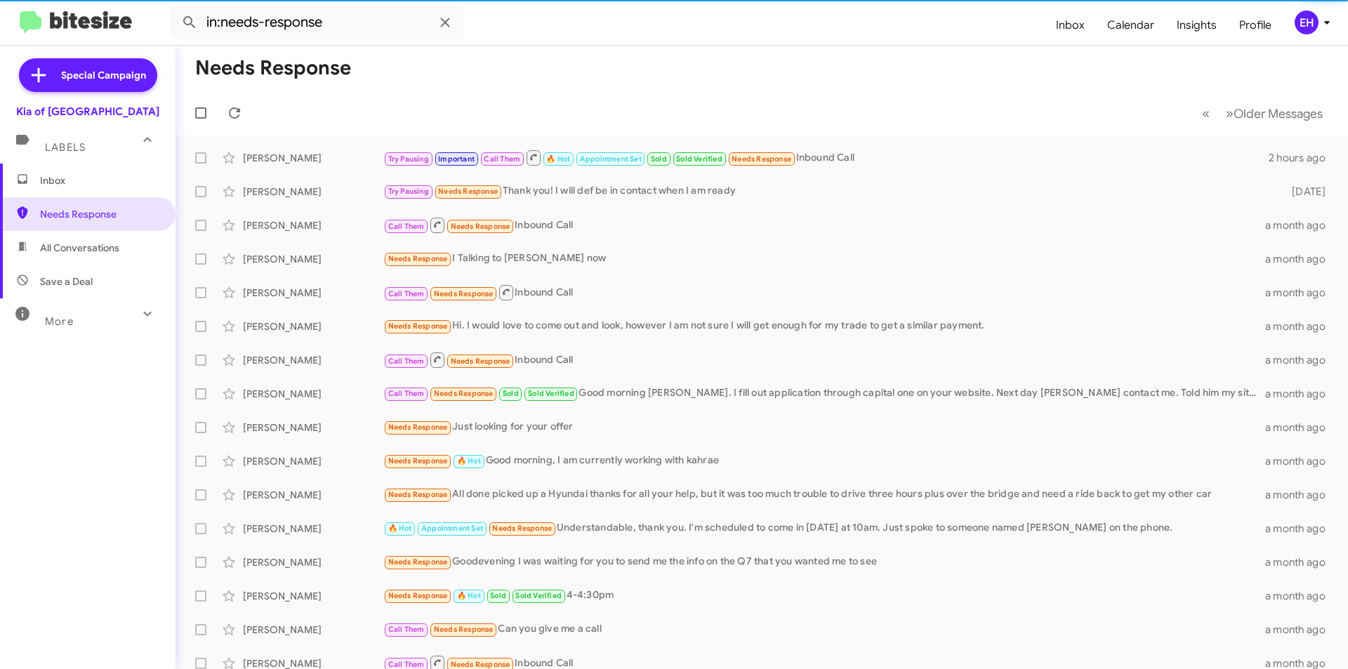
click at [67, 185] on span "Inbox" at bounding box center [99, 180] width 119 height 14
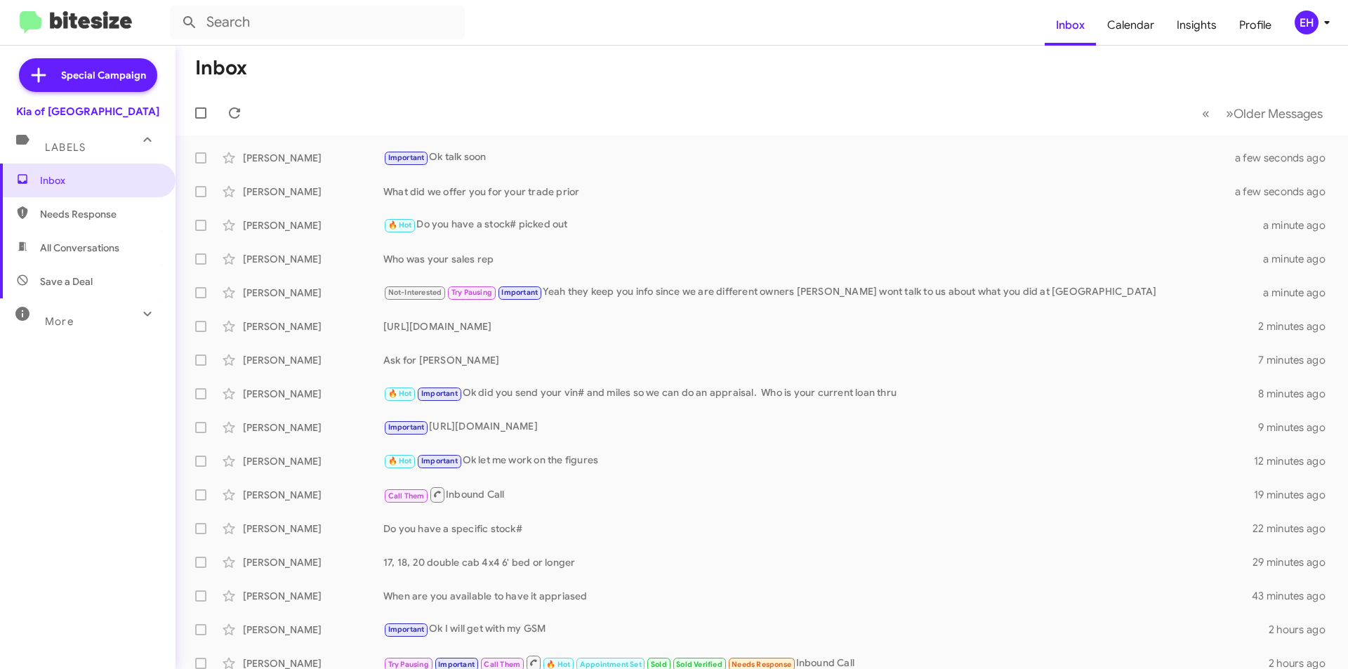
click at [87, 216] on span "Needs Response" at bounding box center [99, 214] width 119 height 14
type input "in:needs-response"
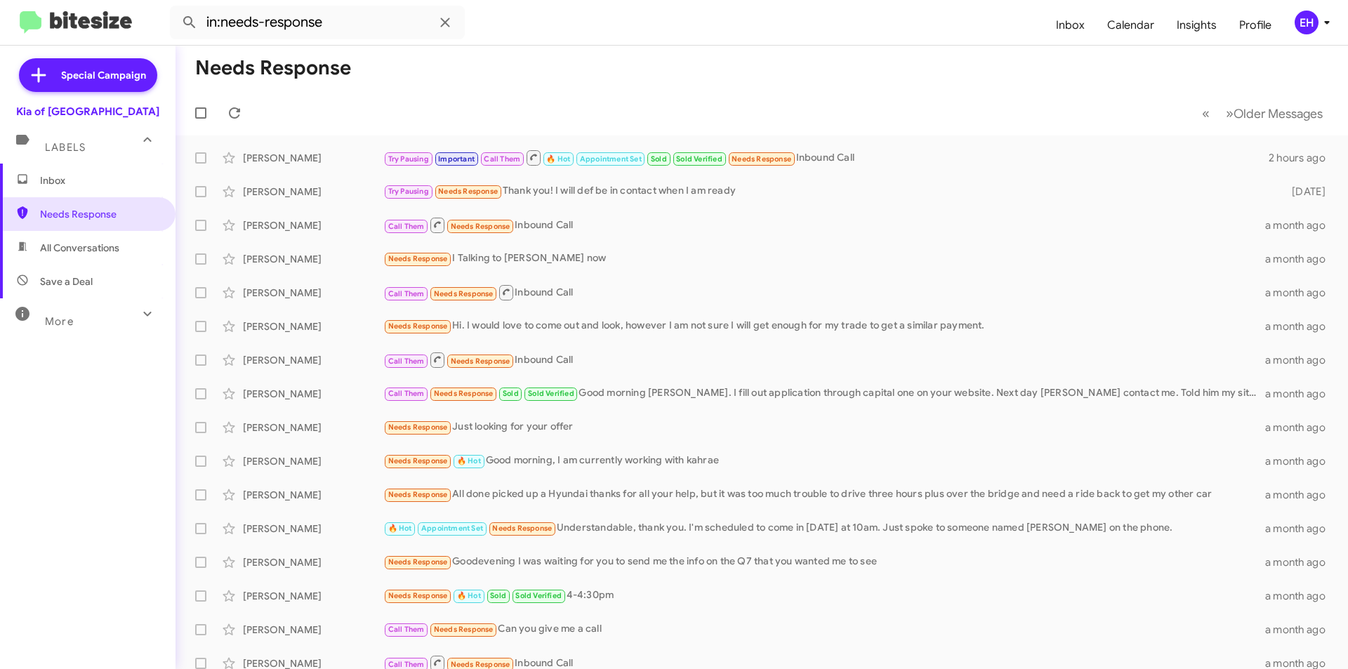
click at [87, 187] on span "Inbox" at bounding box center [88, 181] width 176 height 34
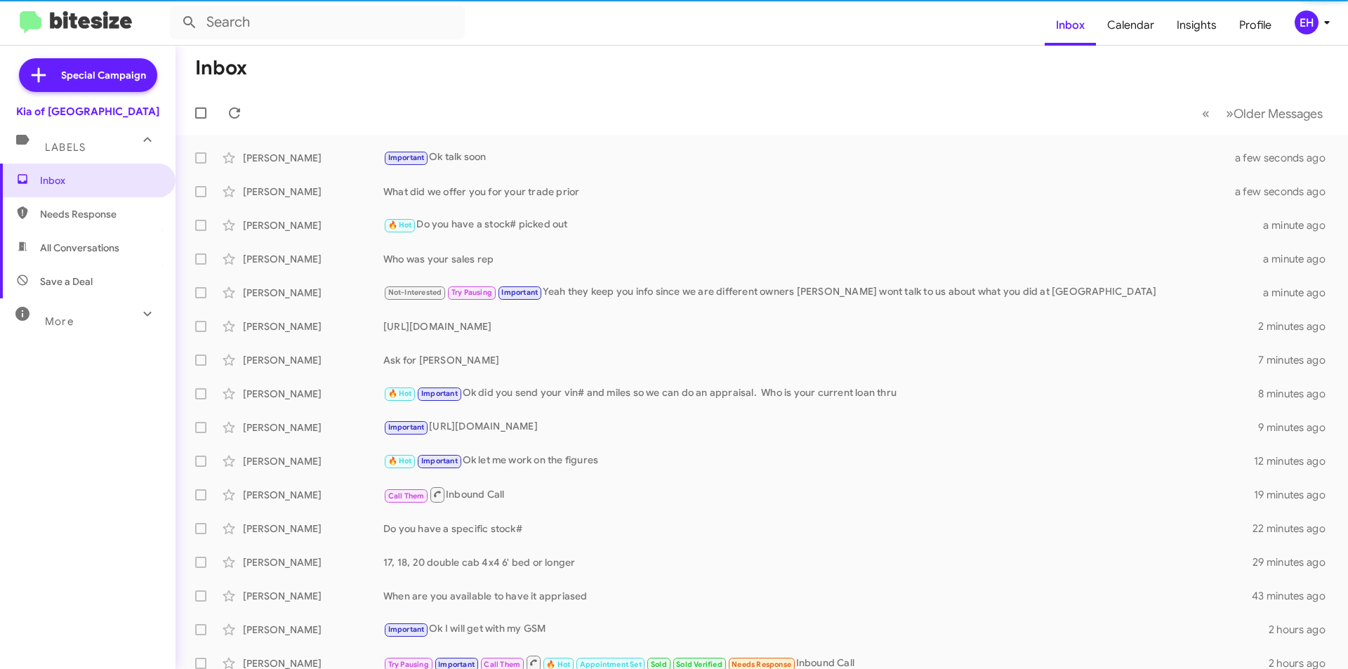
click at [91, 257] on span "All Conversations" at bounding box center [88, 248] width 176 height 34
type input "in:all-conversations"
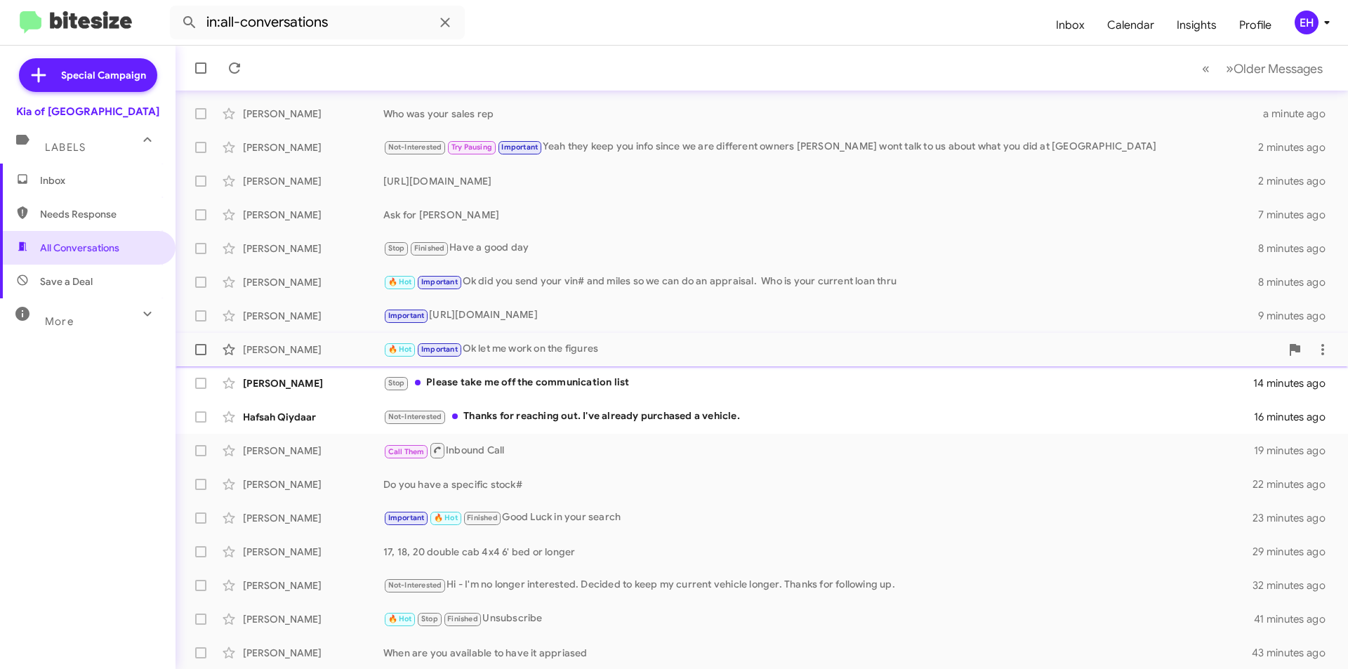
scroll to position [146, 0]
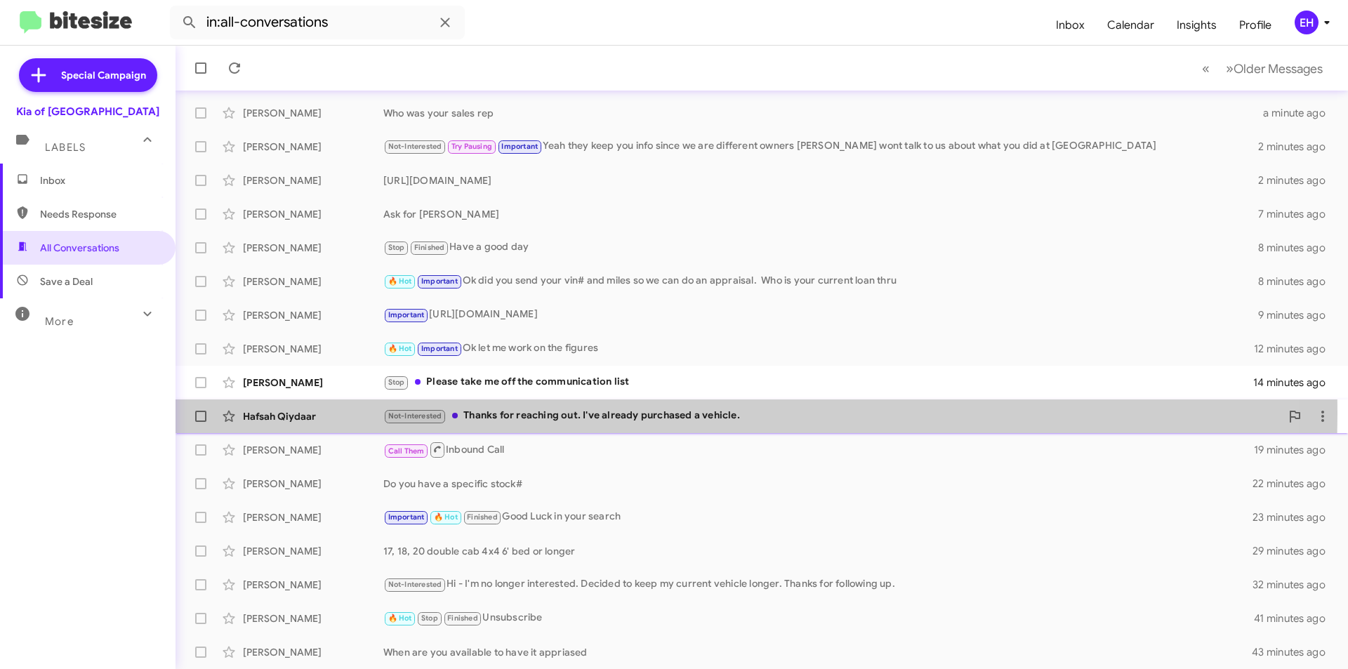
click at [604, 413] on div "Not-Interested Thanks for reaching out. I've already purchased a vehicle." at bounding box center [831, 416] width 897 height 16
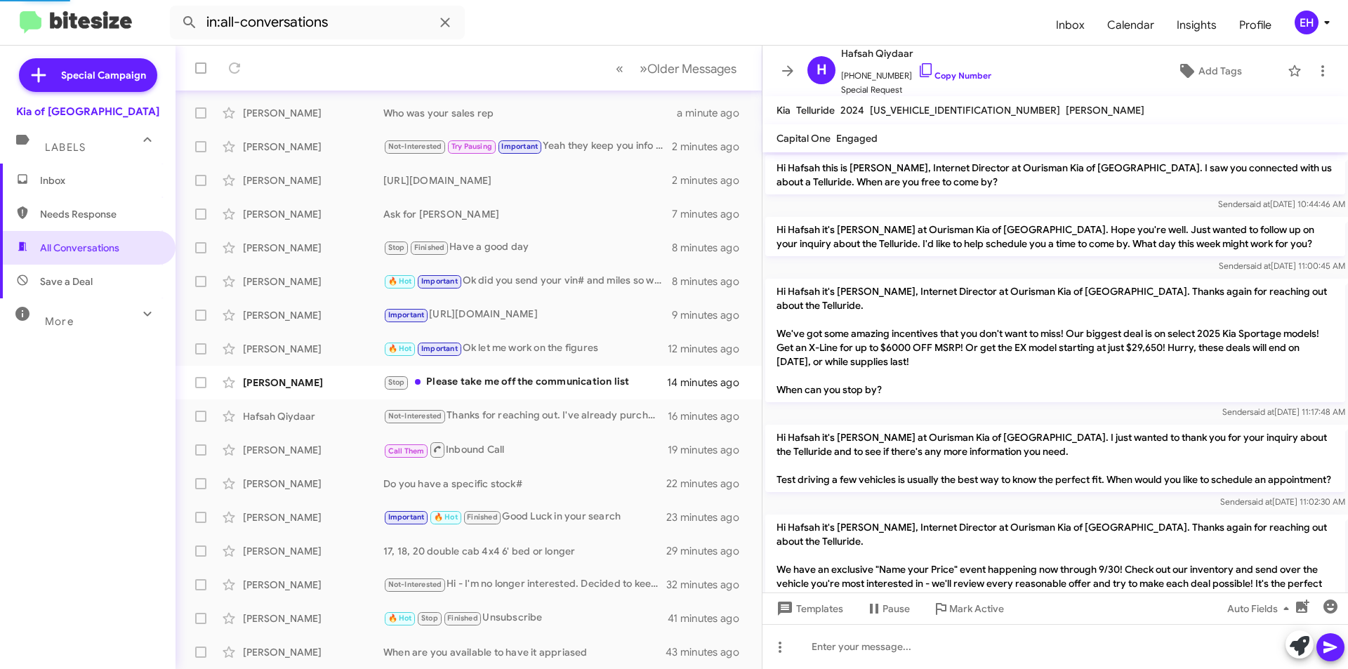
scroll to position [121, 0]
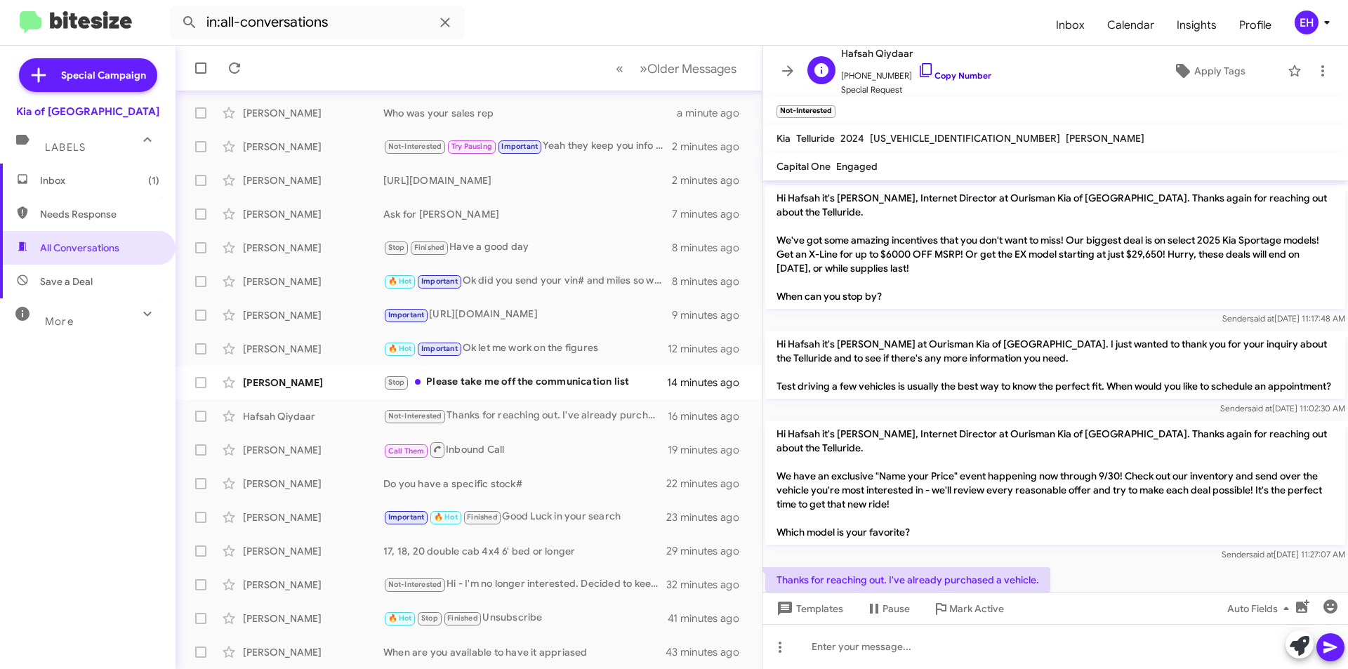
click at [950, 79] on link "Copy Number" at bounding box center [955, 75] width 74 height 11
click at [533, 380] on div "Stop Please take me off the communication list" at bounding box center [538, 382] width 311 height 16
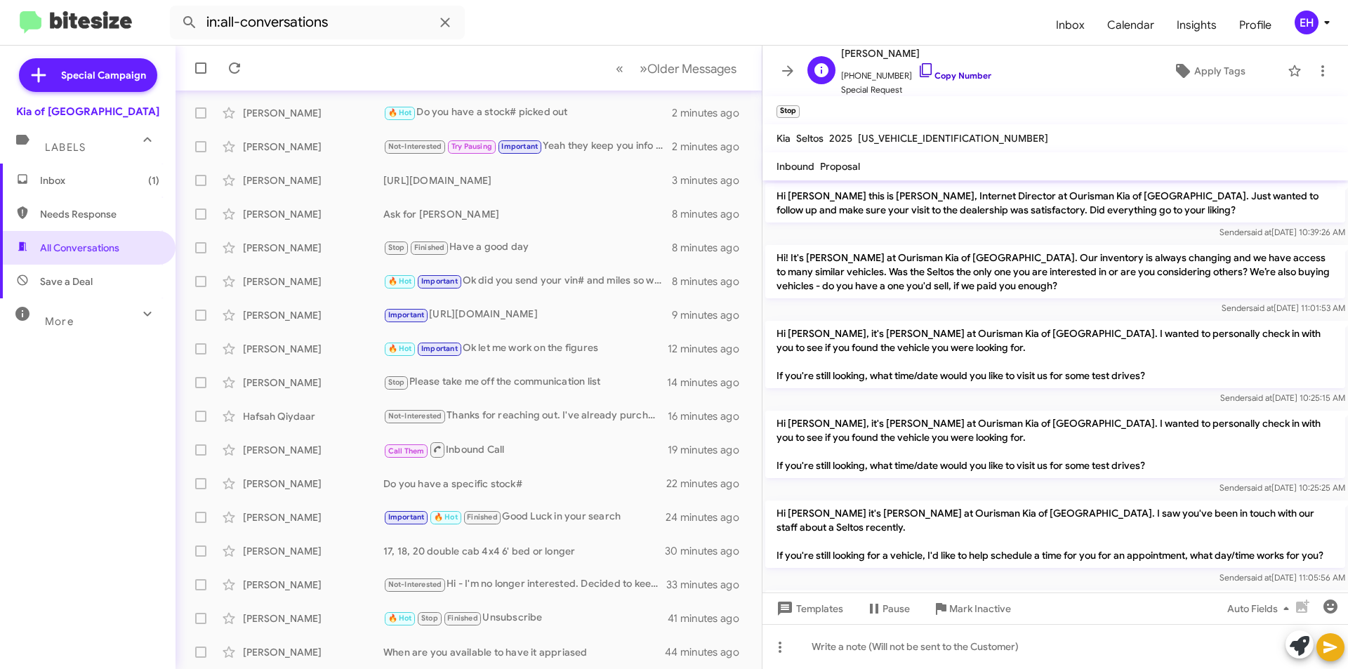
click at [955, 76] on link "Copy Number" at bounding box center [955, 75] width 74 height 11
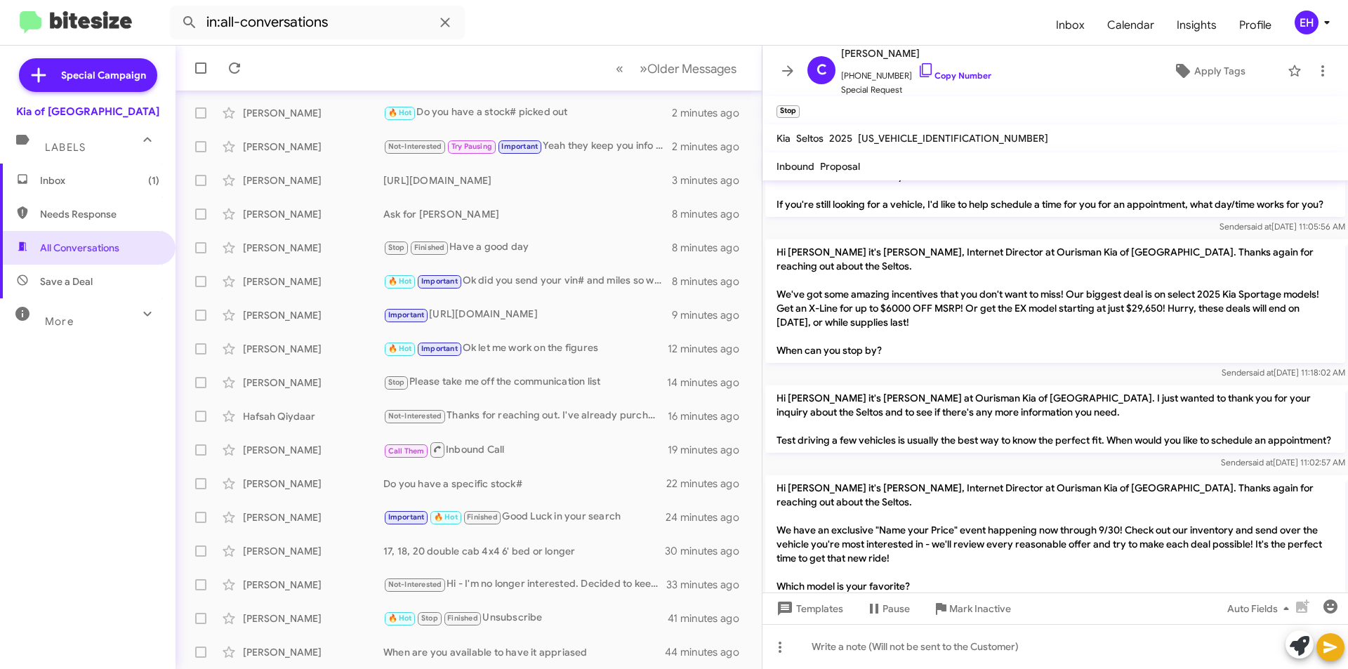
scroll to position [484, 0]
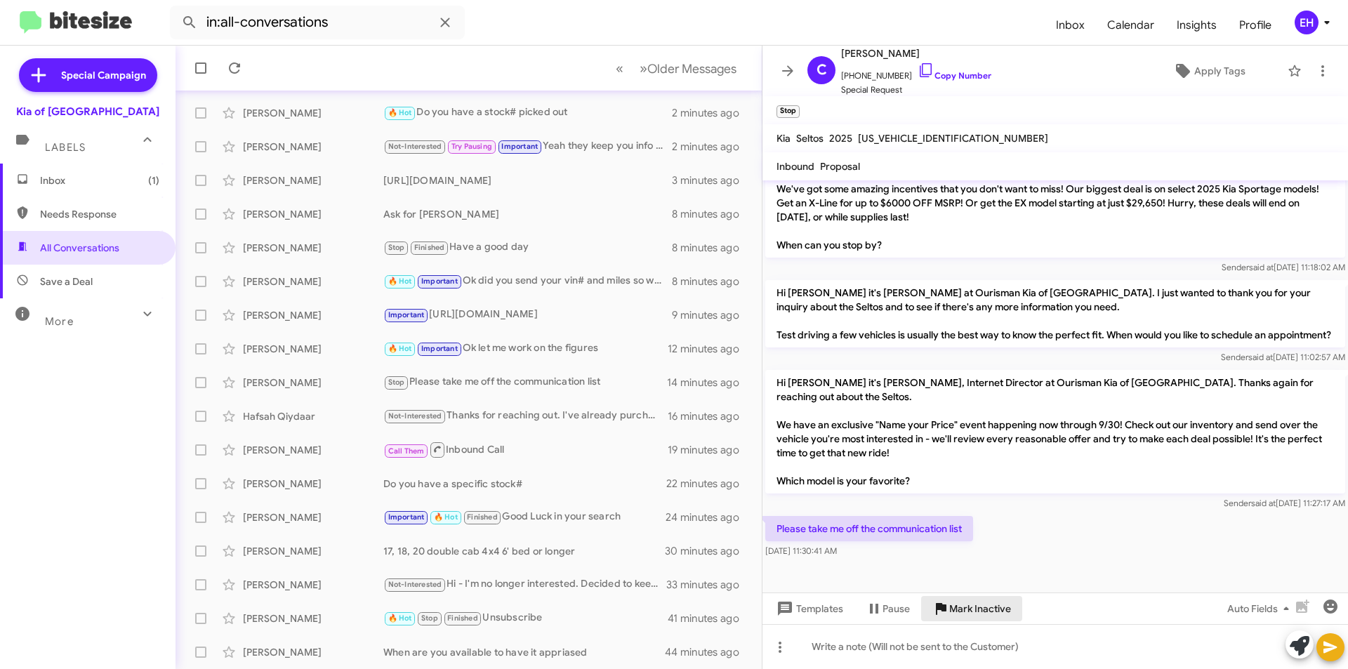
click at [967, 605] on span "Mark Inactive" at bounding box center [980, 608] width 62 height 25
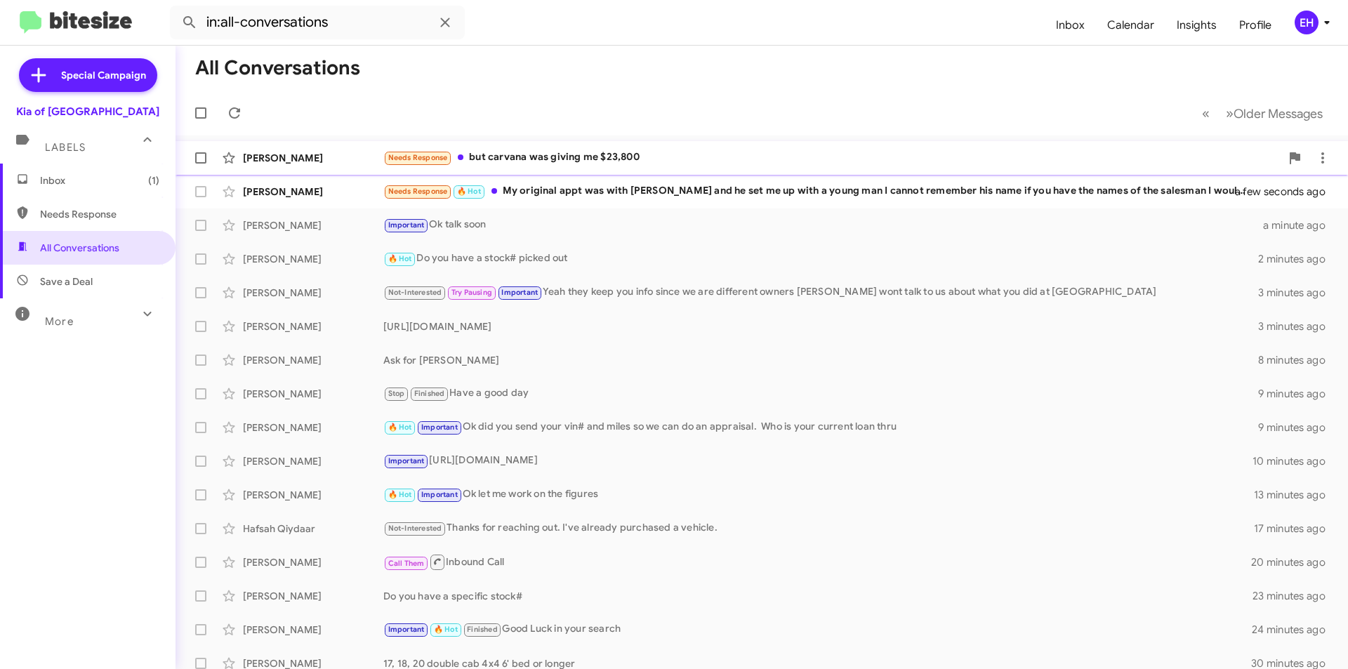
click at [610, 159] on div "Needs Response but carvana was giving me $23,800" at bounding box center [831, 158] width 897 height 16
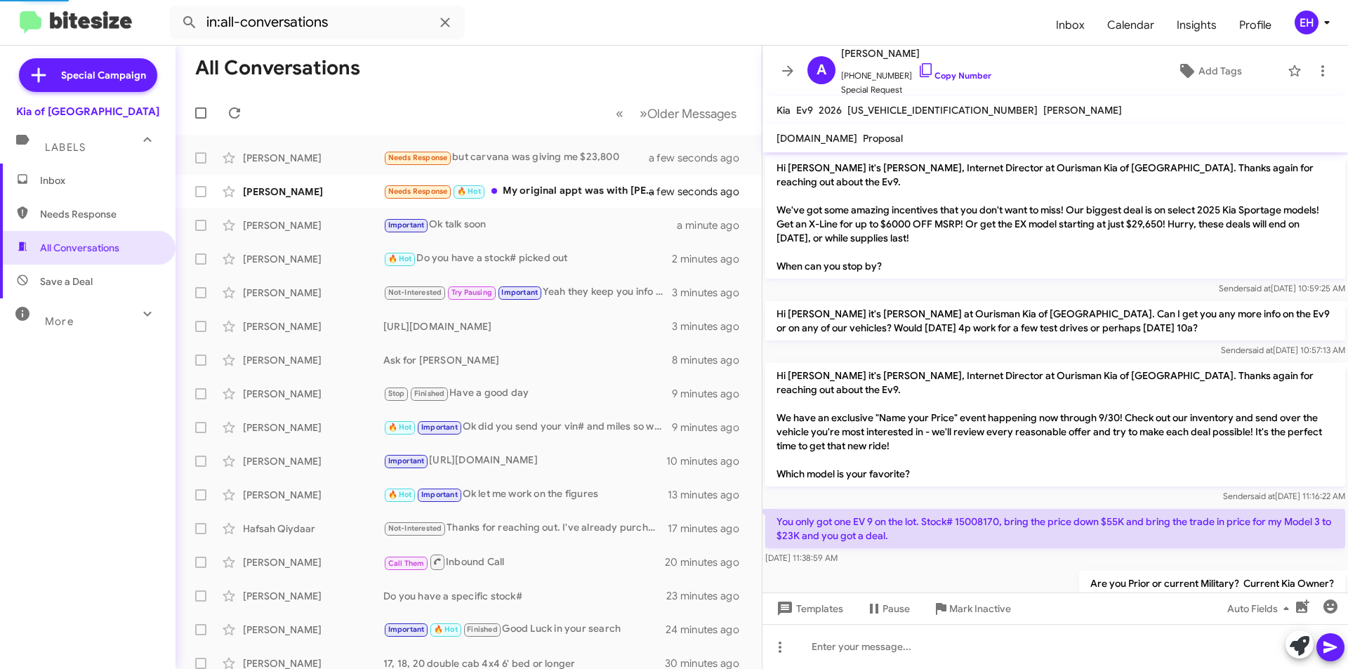
scroll to position [269, 0]
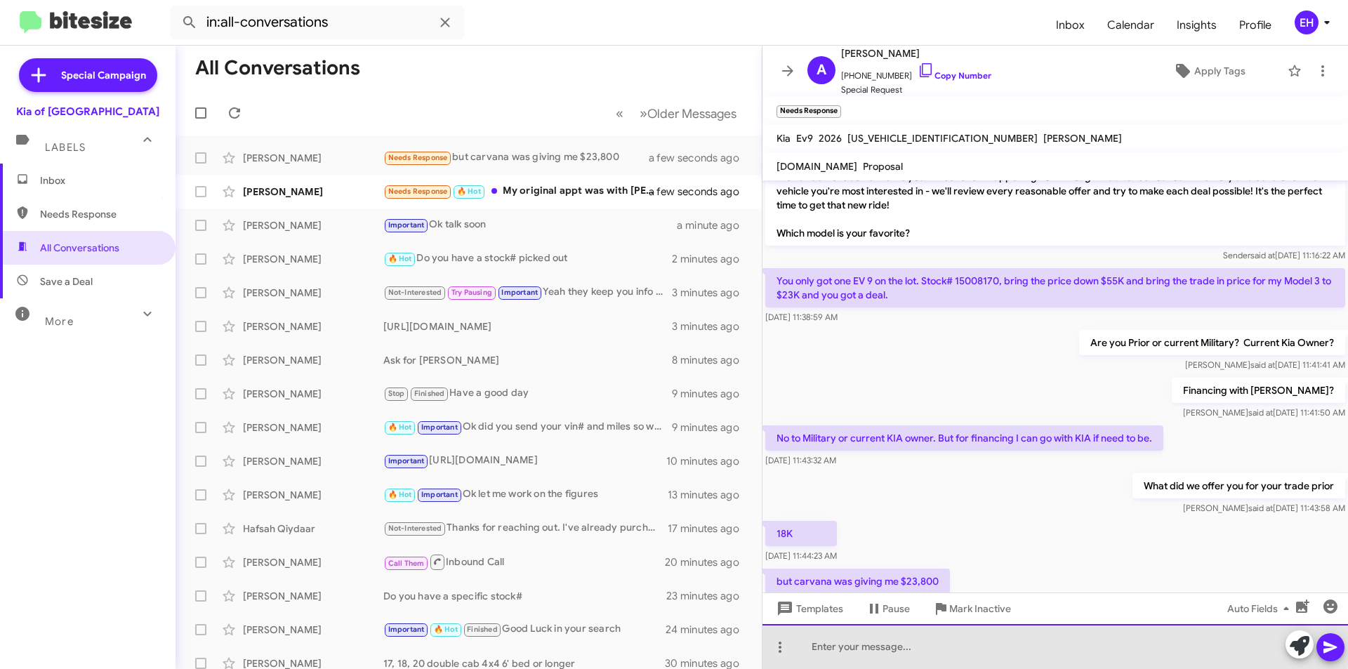
click at [918, 632] on div at bounding box center [1054, 646] width 585 height 45
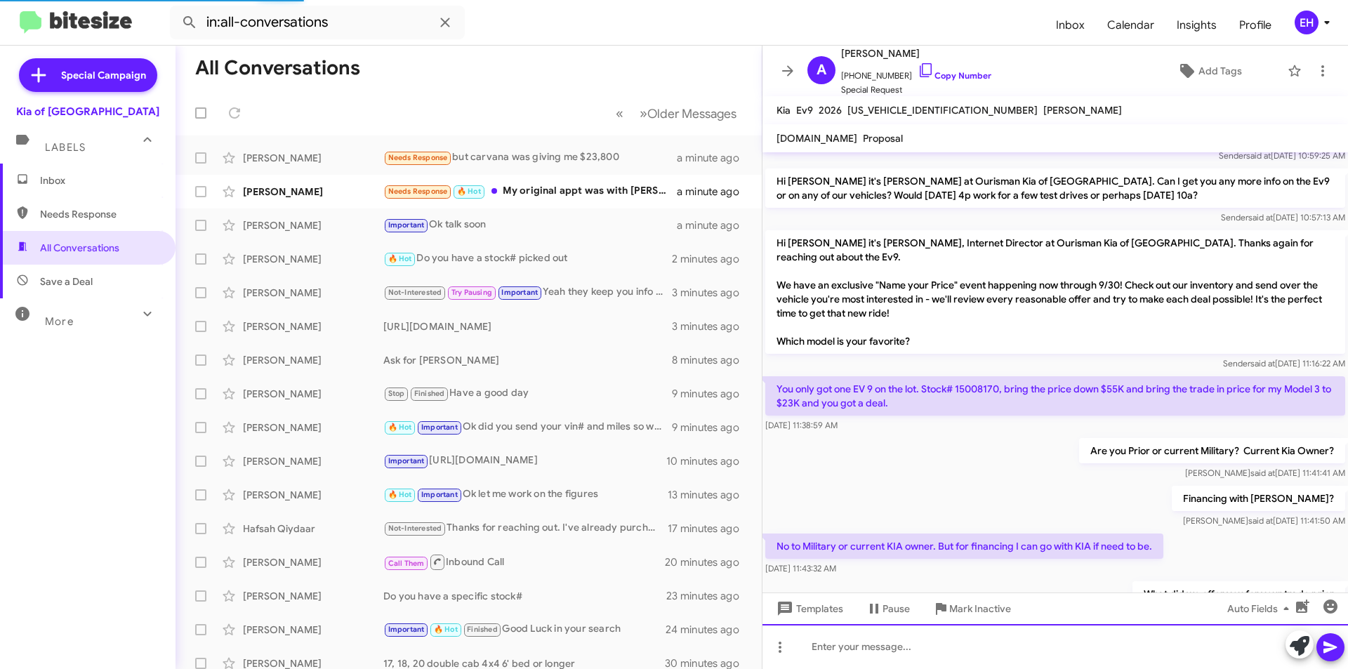
scroll to position [320, 0]
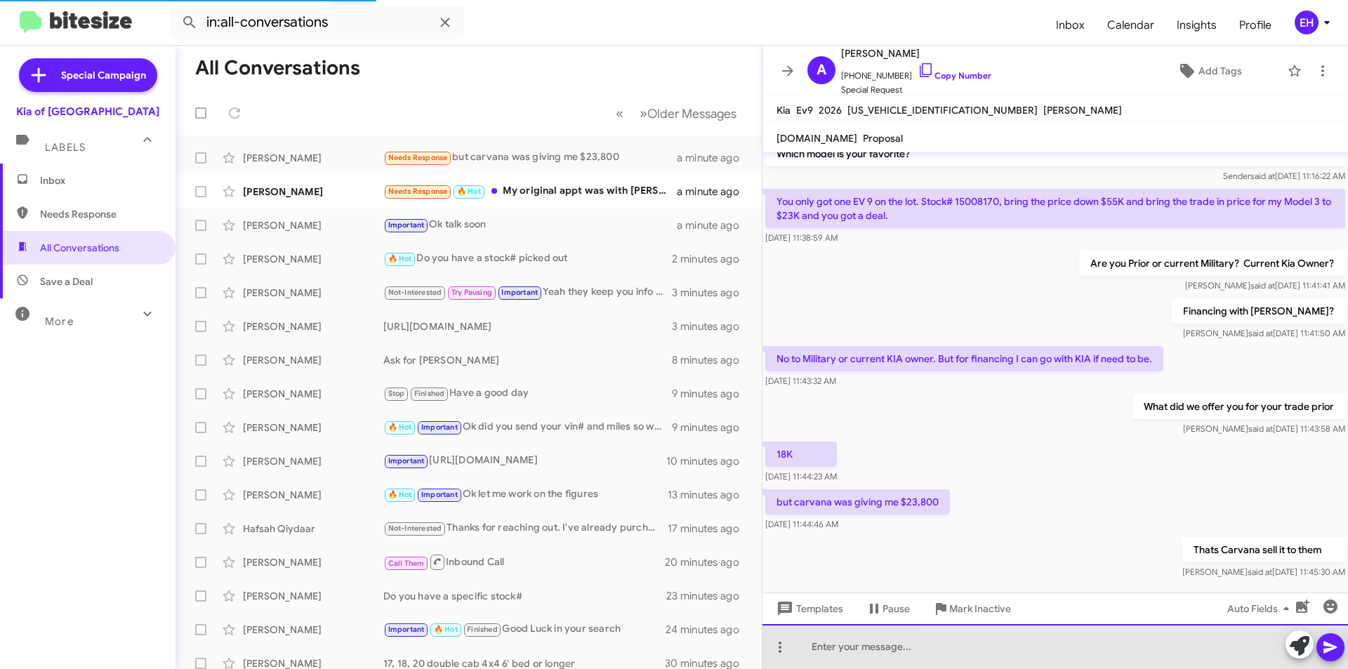
click at [1047, 648] on div at bounding box center [1054, 646] width 585 height 45
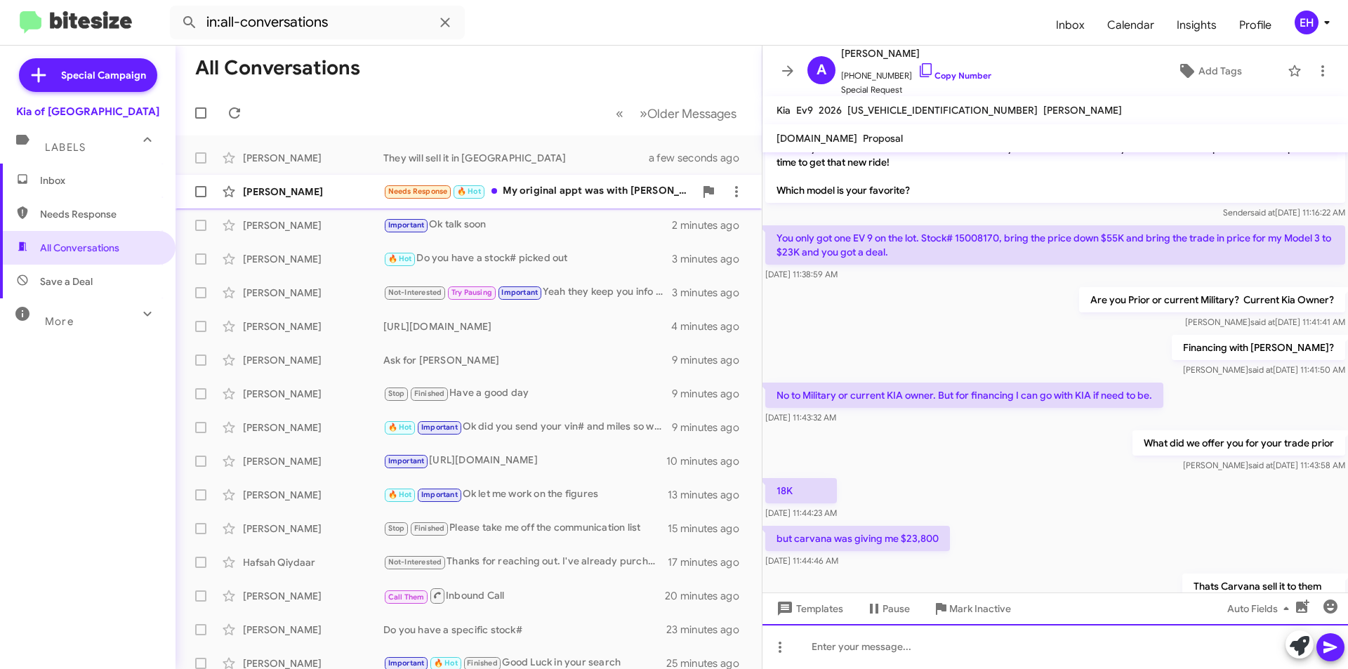
scroll to position [282, 0]
click at [574, 194] on div "Needs Response 🔥 Hot My original appt was with [PERSON_NAME] and he set me up w…" at bounding box center [538, 191] width 311 height 16
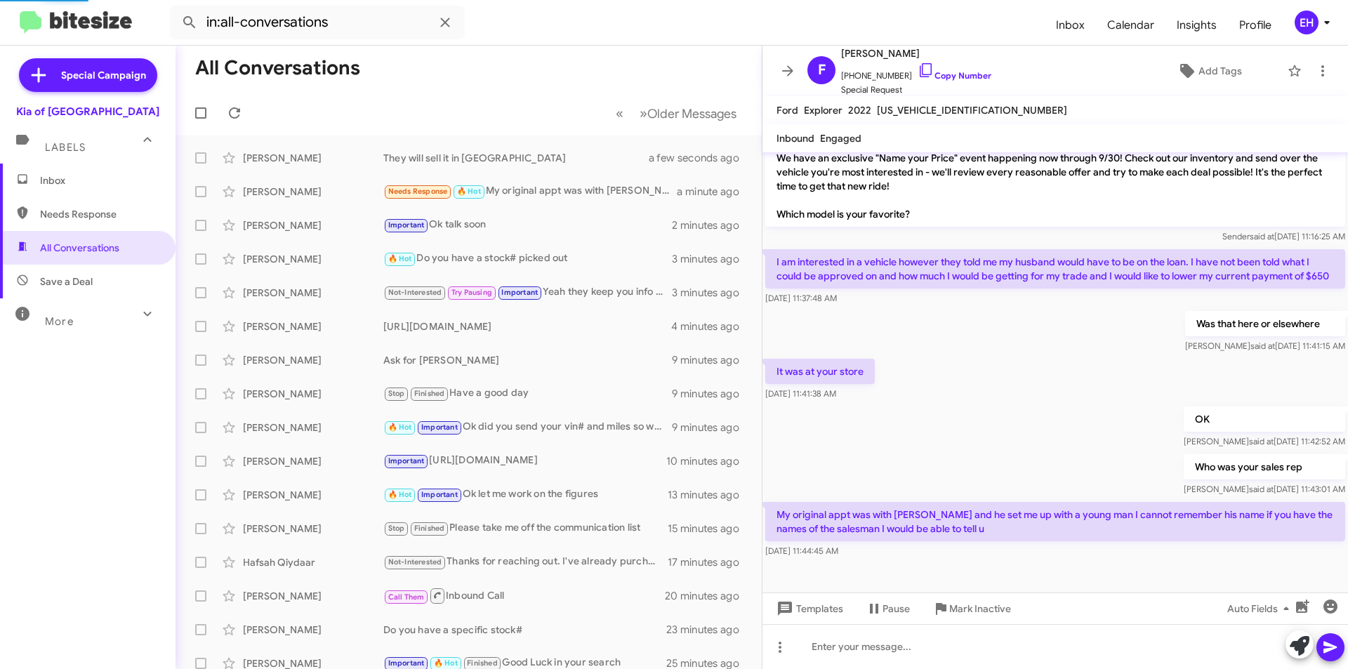
scroll to position [282, 0]
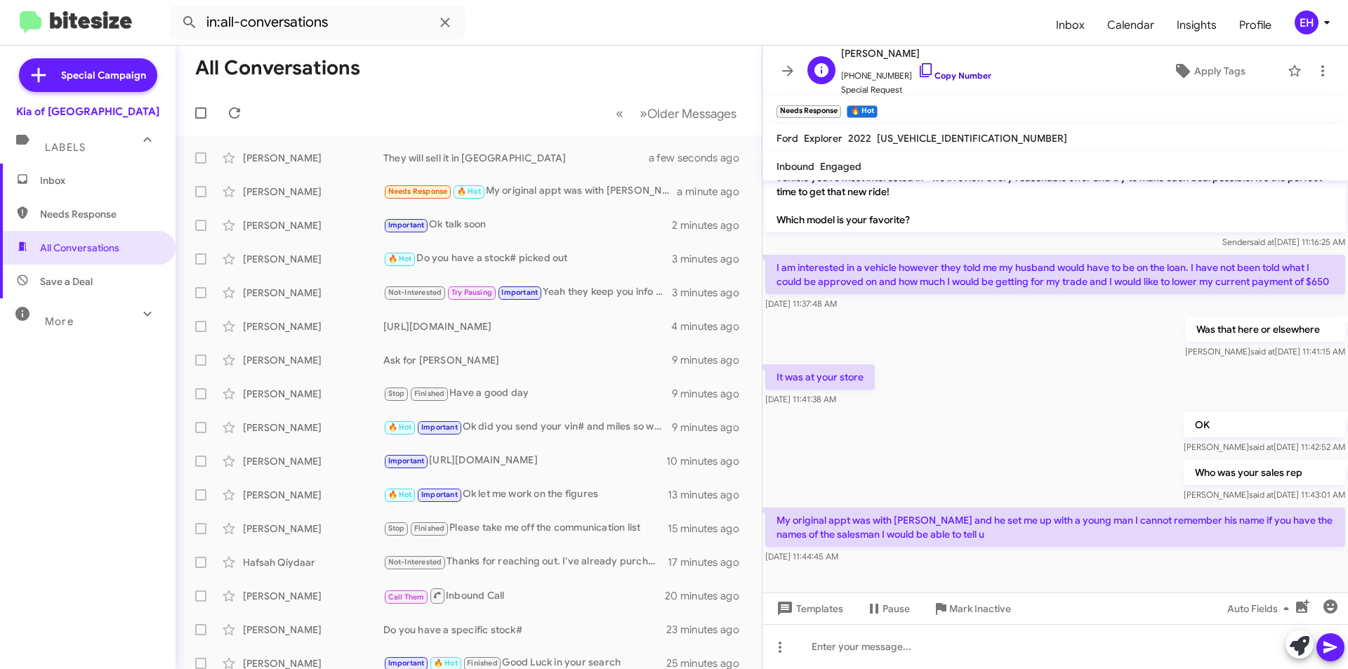
click at [947, 73] on link "Copy Number" at bounding box center [955, 75] width 74 height 11
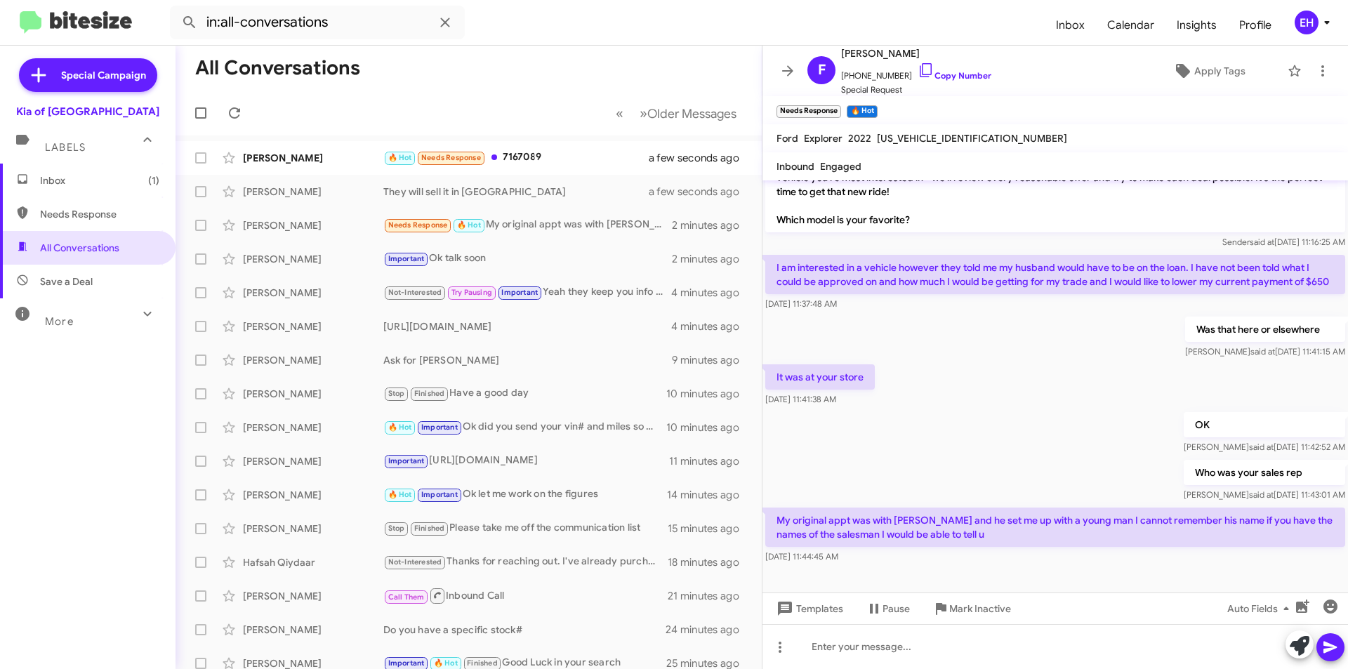
scroll to position [302, 0]
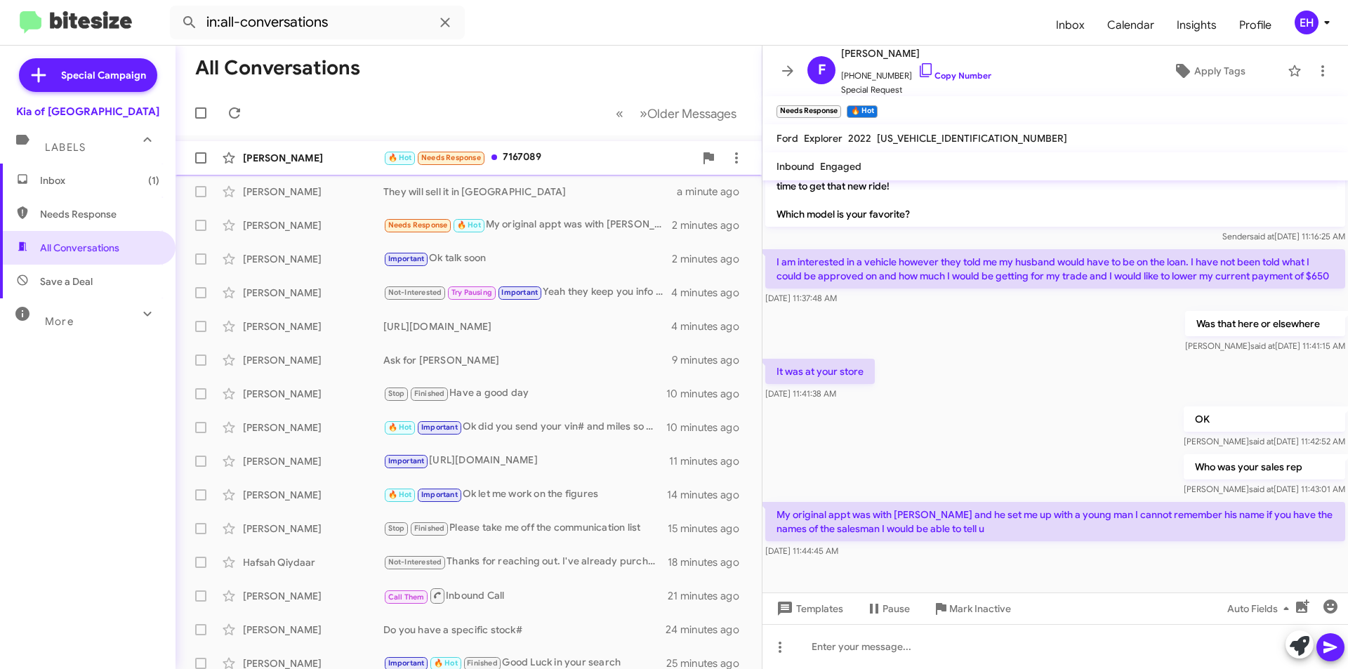
click at [538, 152] on div "🔥 Hot Needs Response 7167089" at bounding box center [538, 158] width 311 height 16
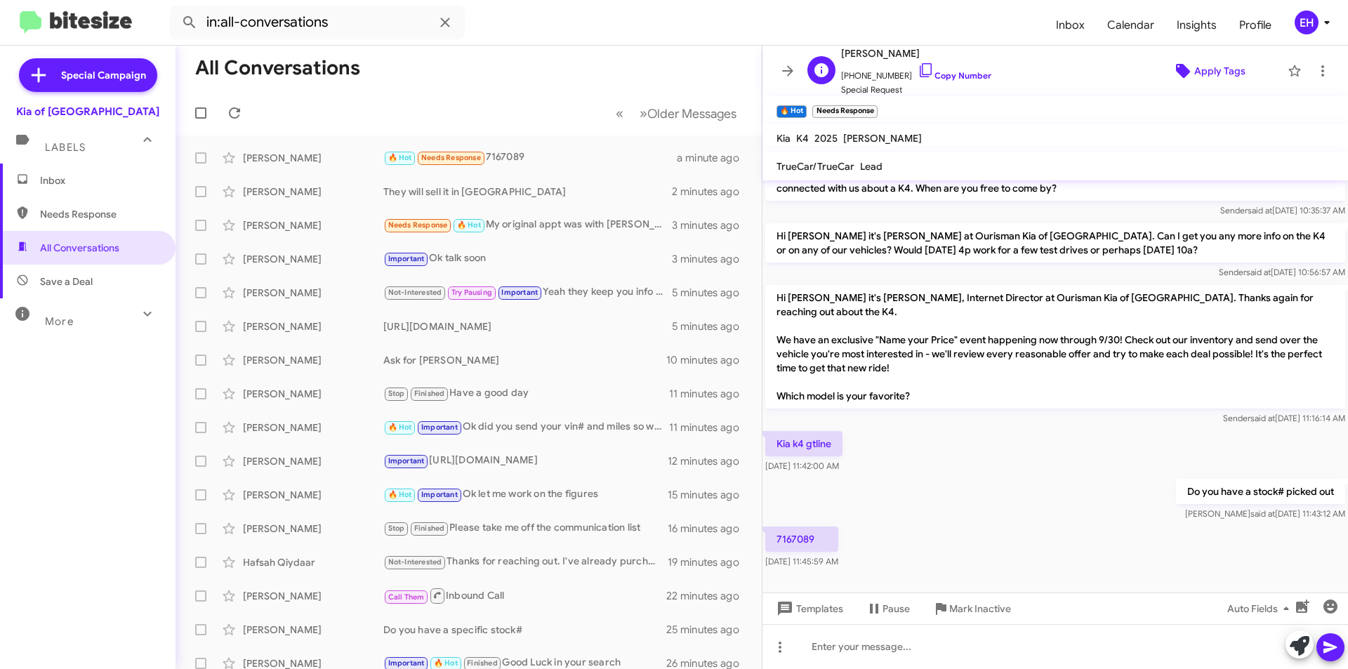
scroll to position [1, 0]
click at [939, 75] on link "Copy Number" at bounding box center [955, 75] width 74 height 11
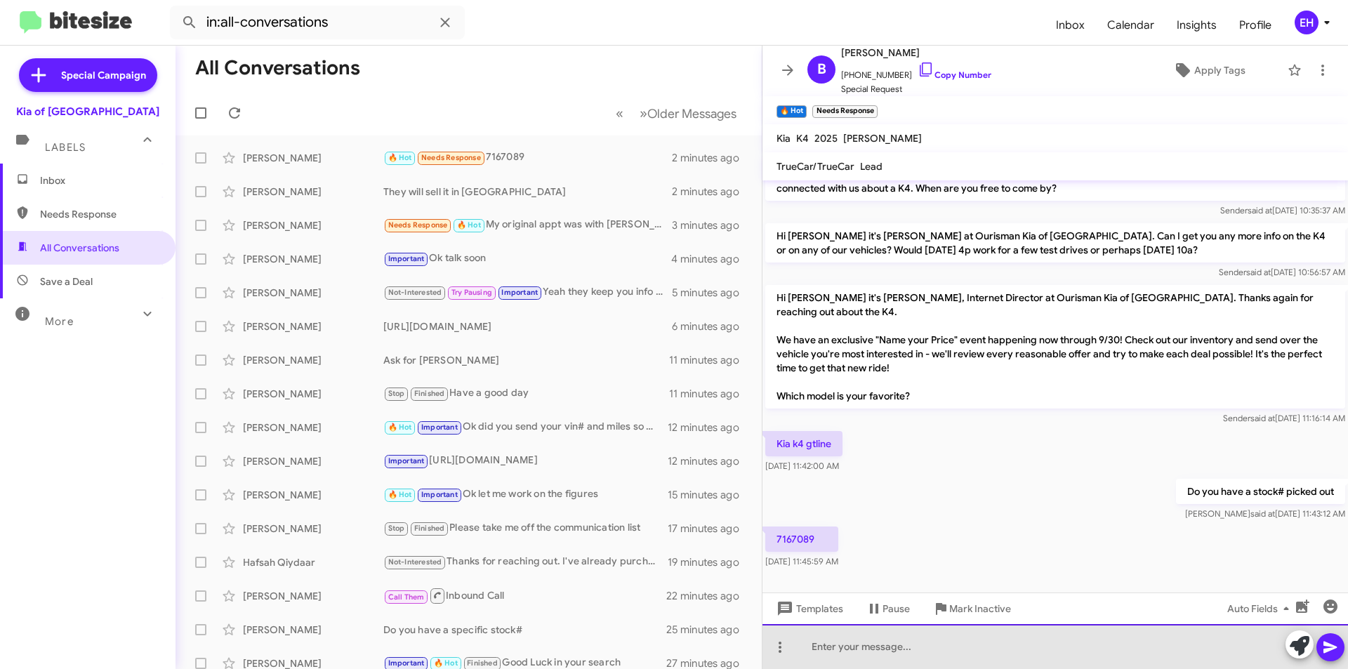
click at [914, 644] on div at bounding box center [1054, 646] width 585 height 45
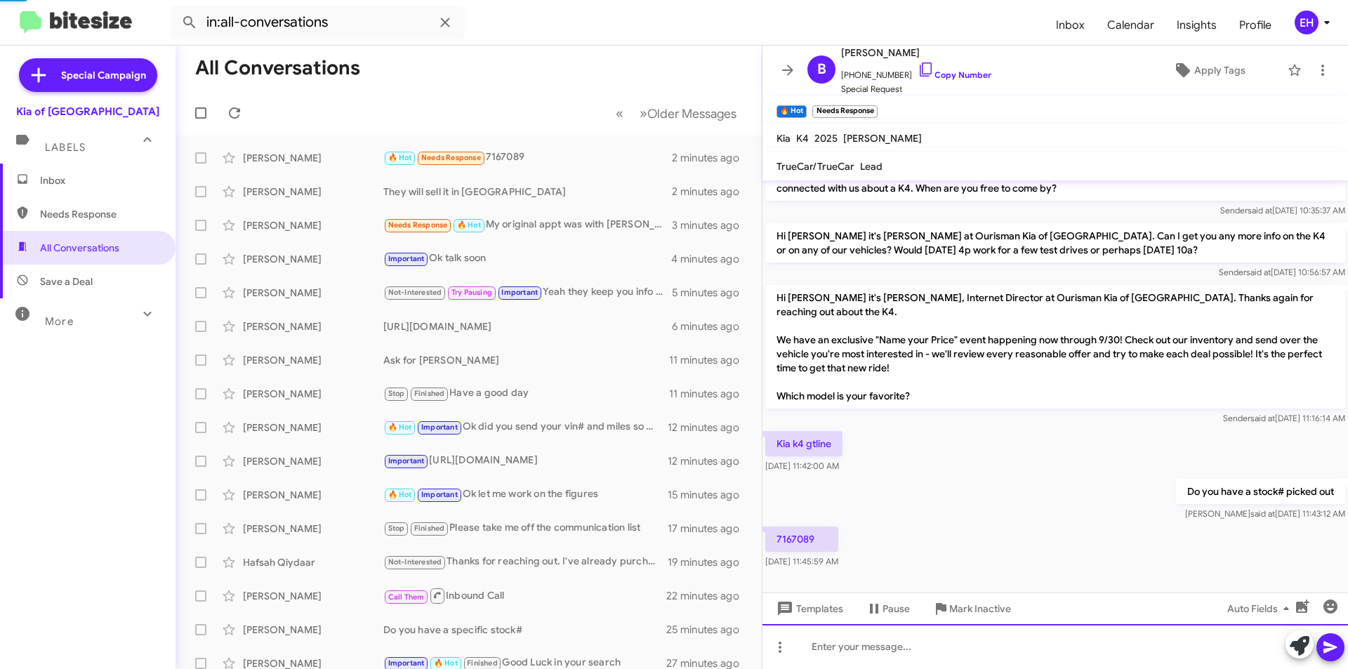
scroll to position [73, 0]
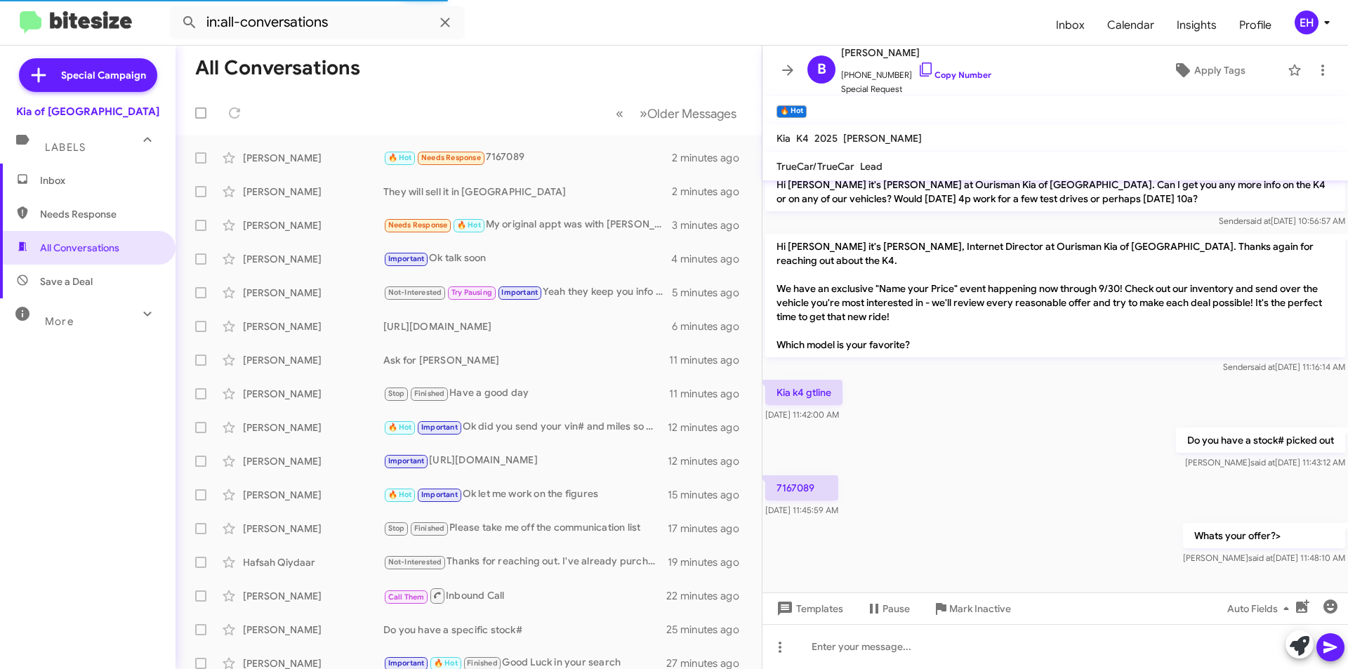
click at [74, 176] on span "Inbox" at bounding box center [99, 180] width 119 height 14
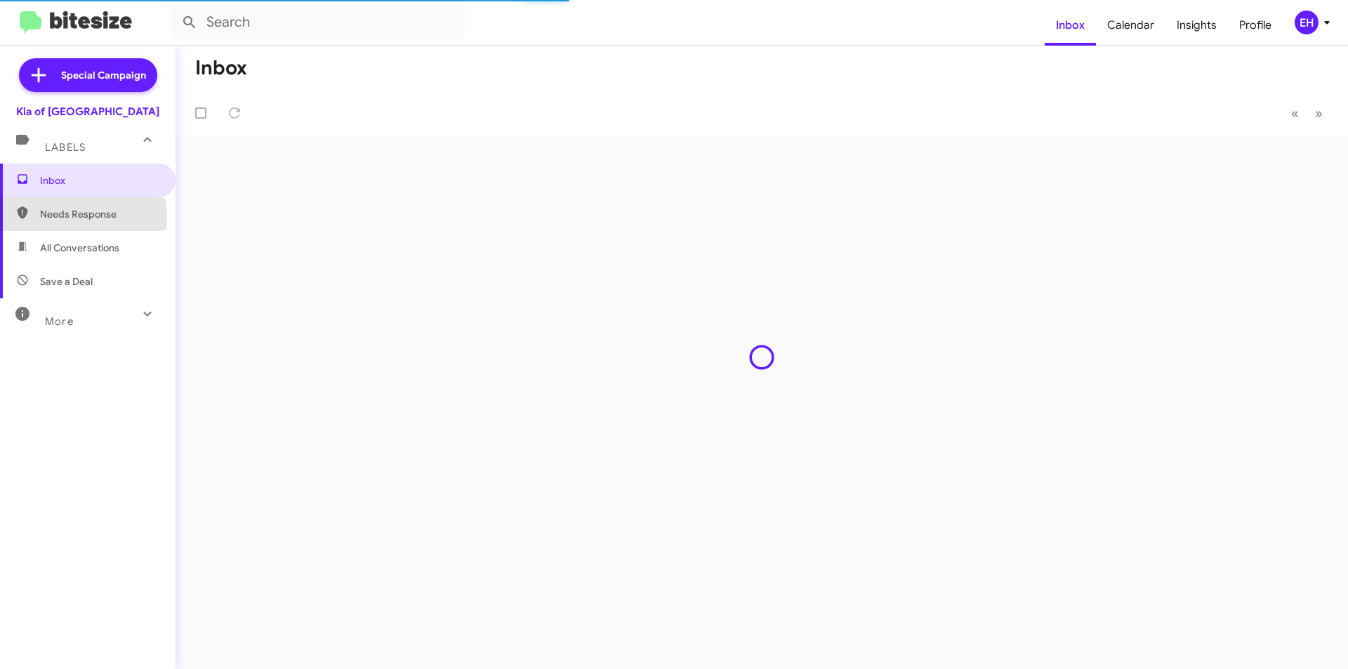
click at [66, 218] on span "Needs Response" at bounding box center [99, 214] width 119 height 14
type input "in:needs-response"
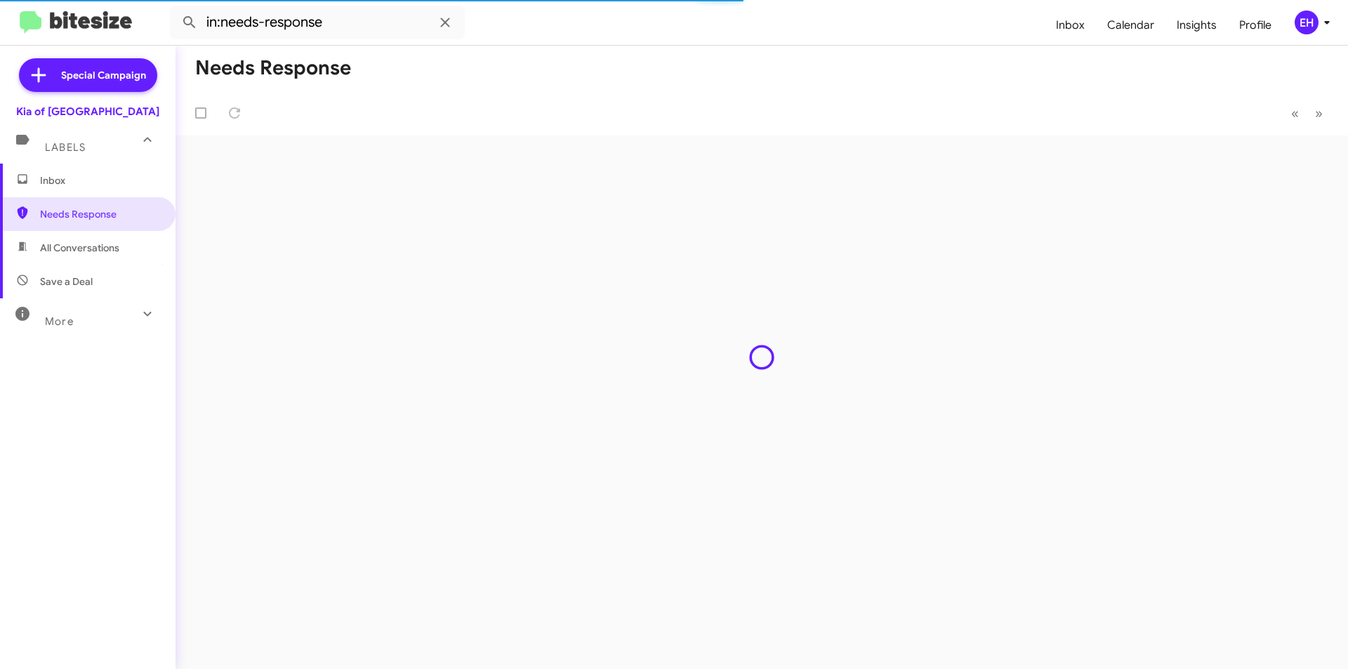
click at [67, 184] on span "Inbox" at bounding box center [99, 180] width 119 height 14
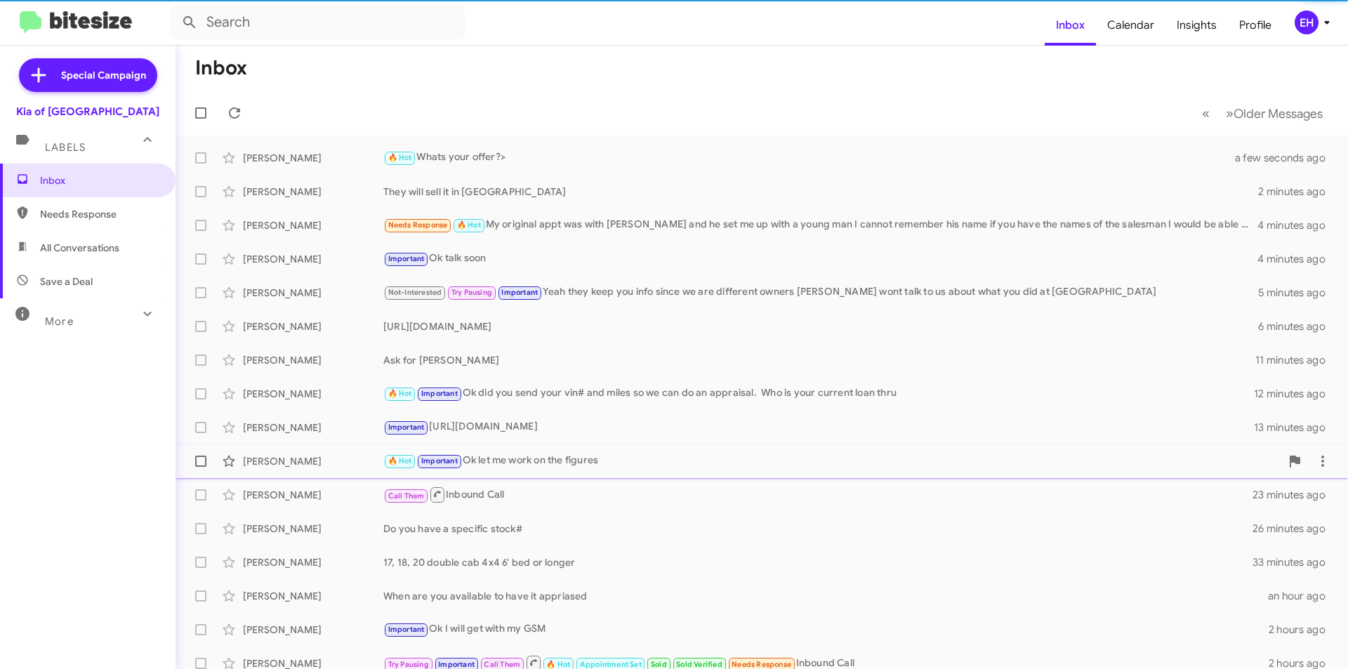
click at [286, 460] on div "[PERSON_NAME]" at bounding box center [313, 461] width 140 height 14
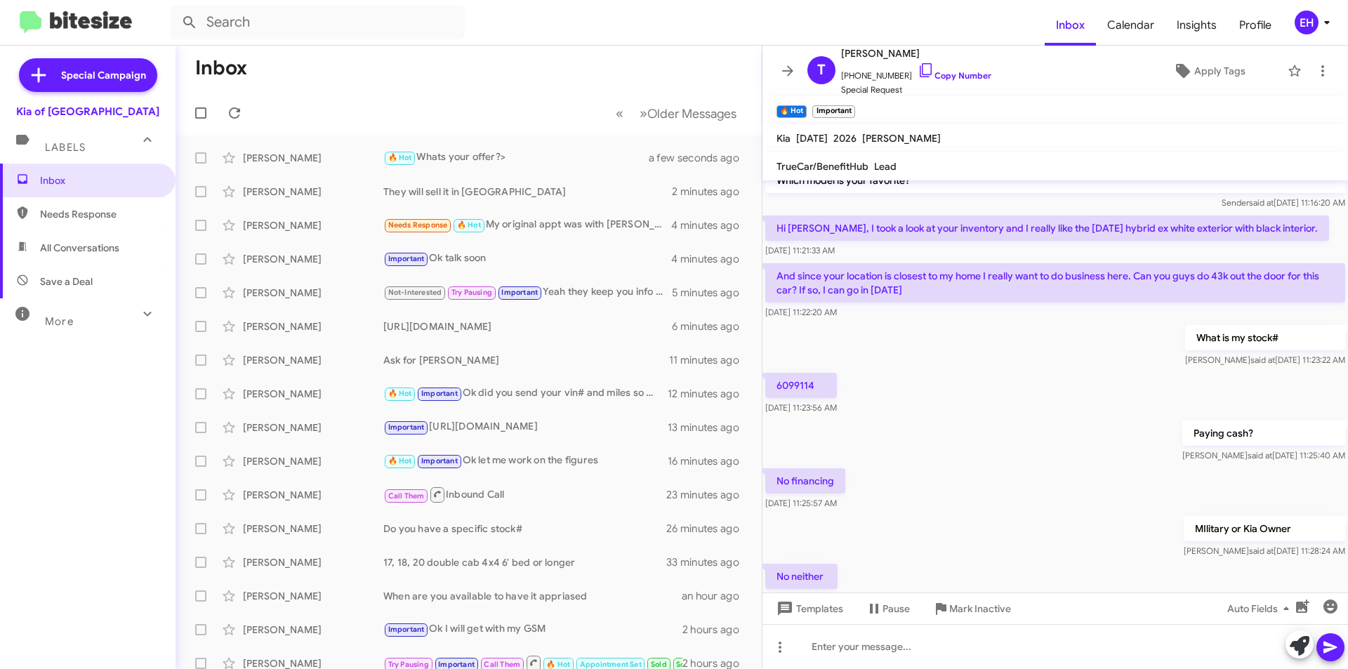
scroll to position [29, 0]
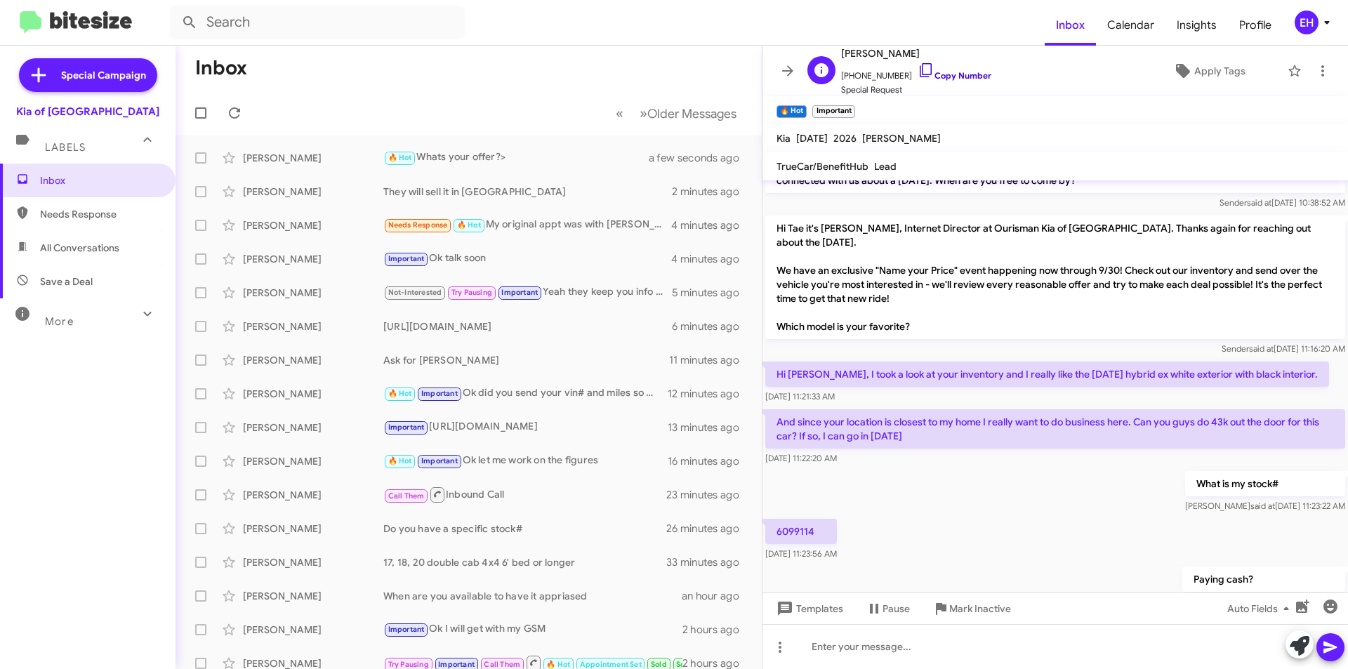
click at [940, 79] on link "Copy Number" at bounding box center [955, 75] width 74 height 11
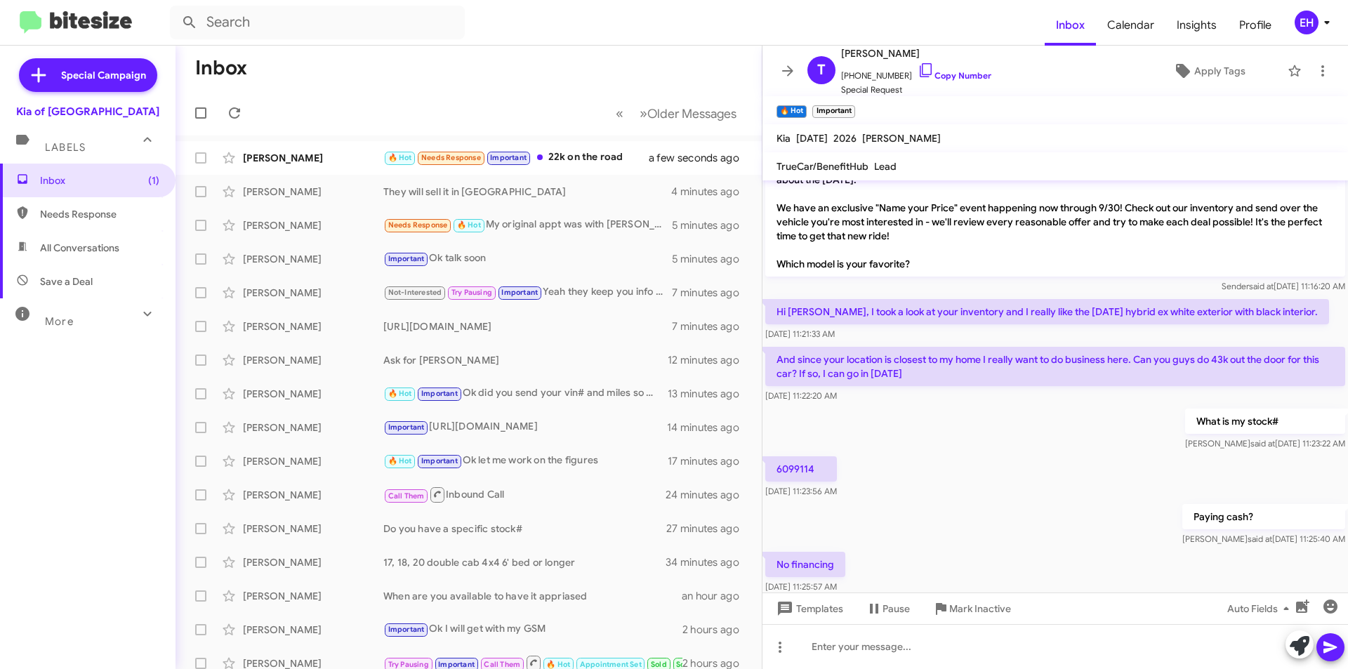
scroll to position [380, 0]
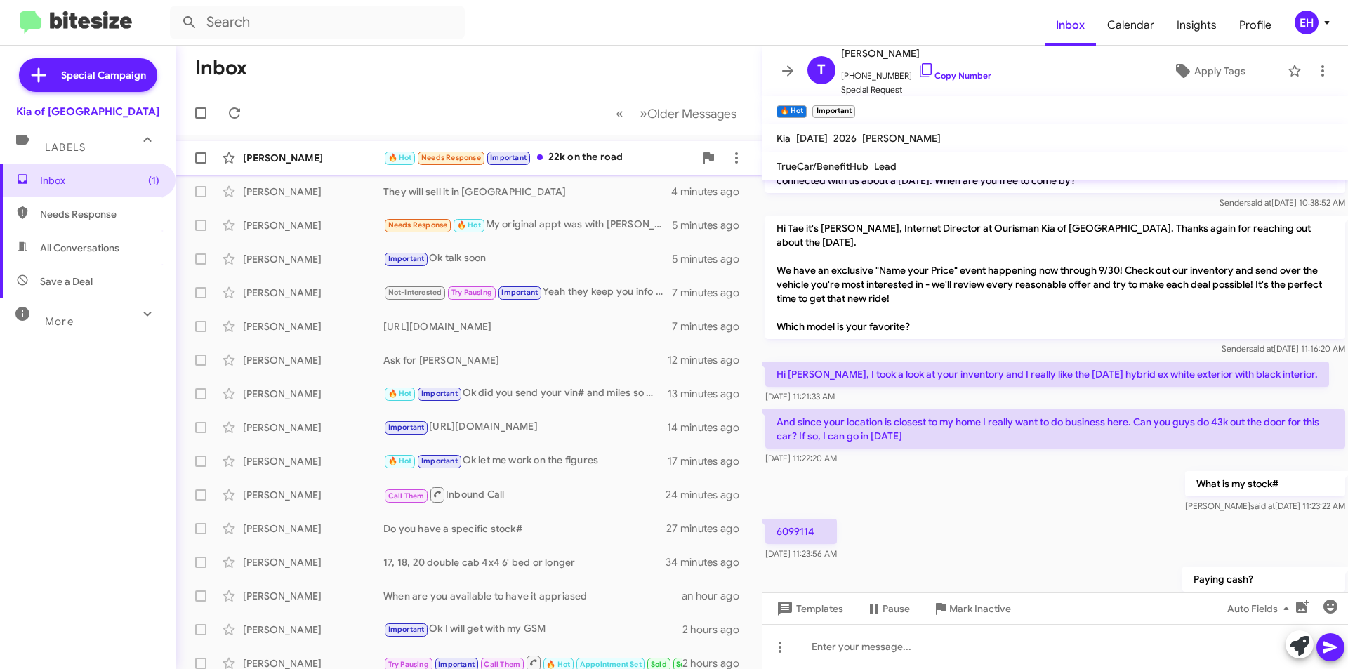
click at [588, 164] on div "🔥 Hot Needs Response Important 22k on the road" at bounding box center [538, 158] width 311 height 16
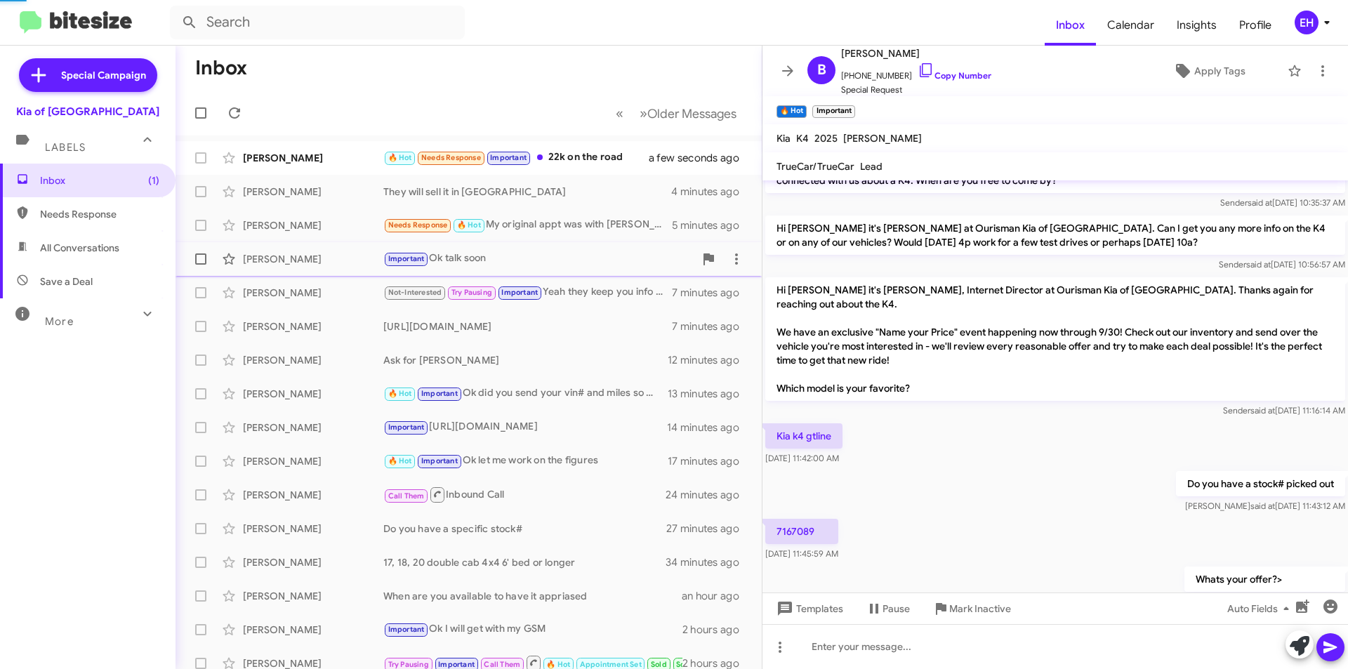
scroll to position [124, 0]
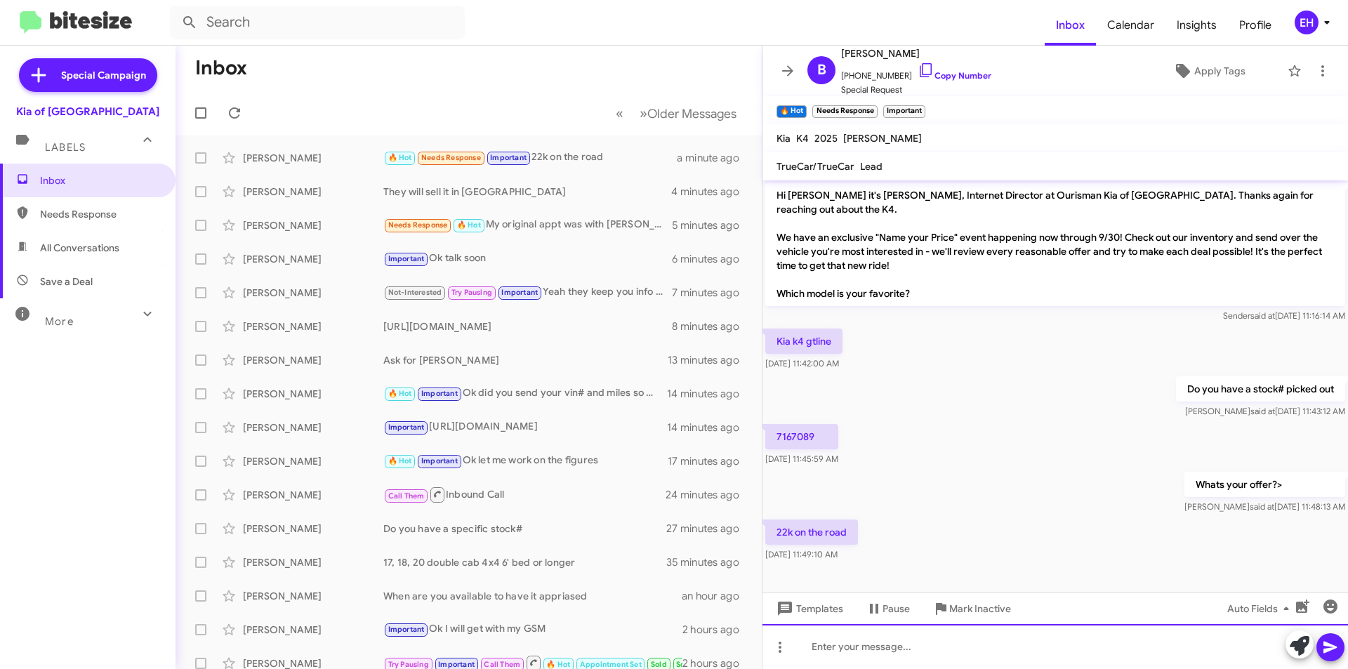
click at [836, 659] on div at bounding box center [1054, 646] width 585 height 45
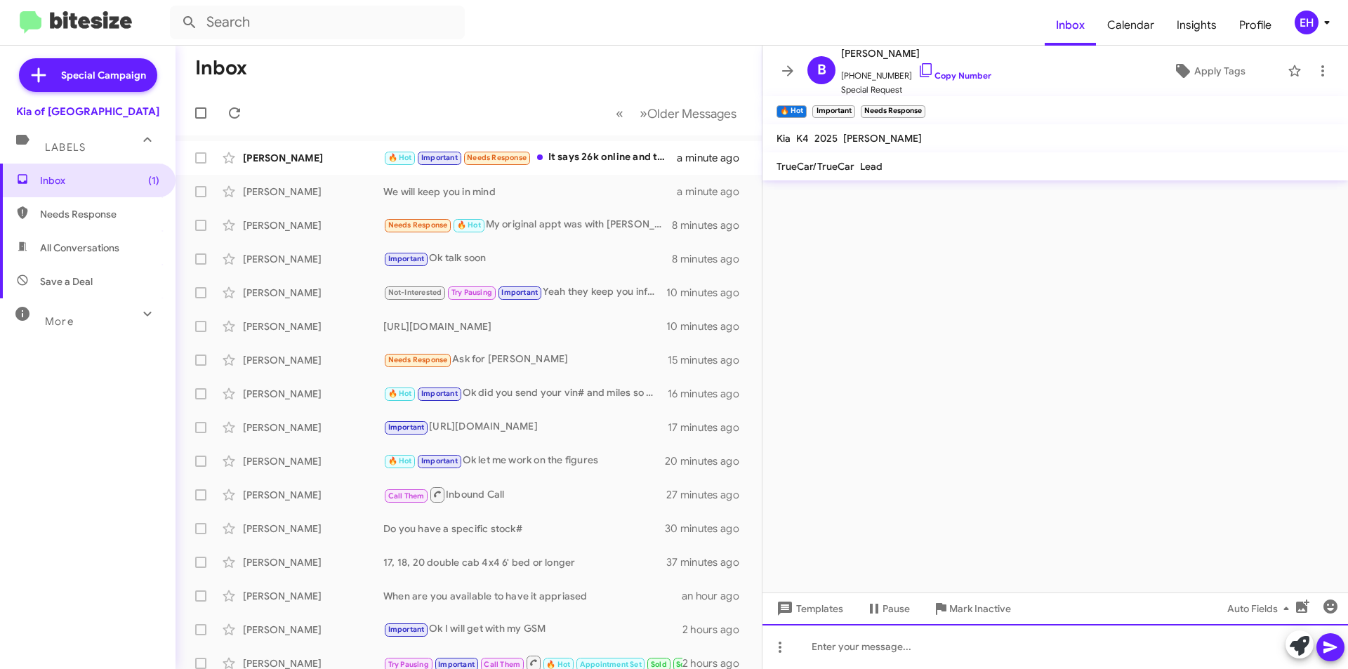
scroll to position [0, 0]
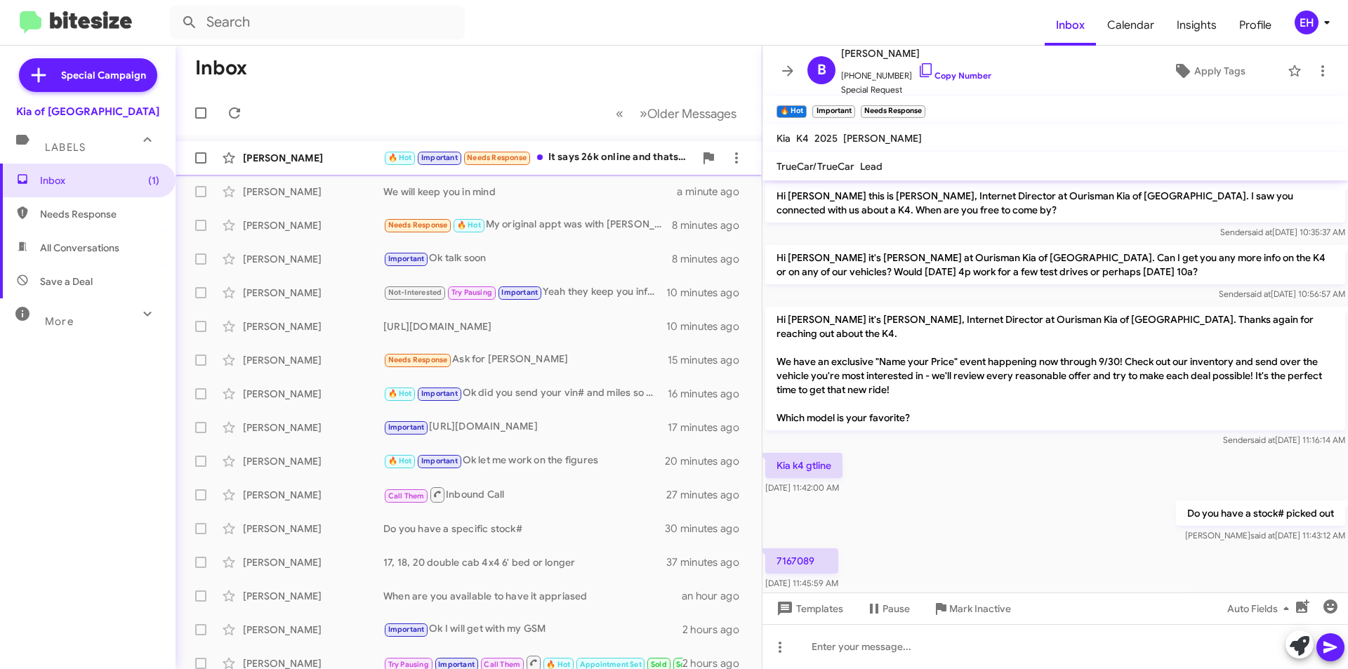
click at [584, 152] on div "🔥 Hot Important Needs Response It says 26k online and thats my offer open for n…" at bounding box center [538, 158] width 311 height 16
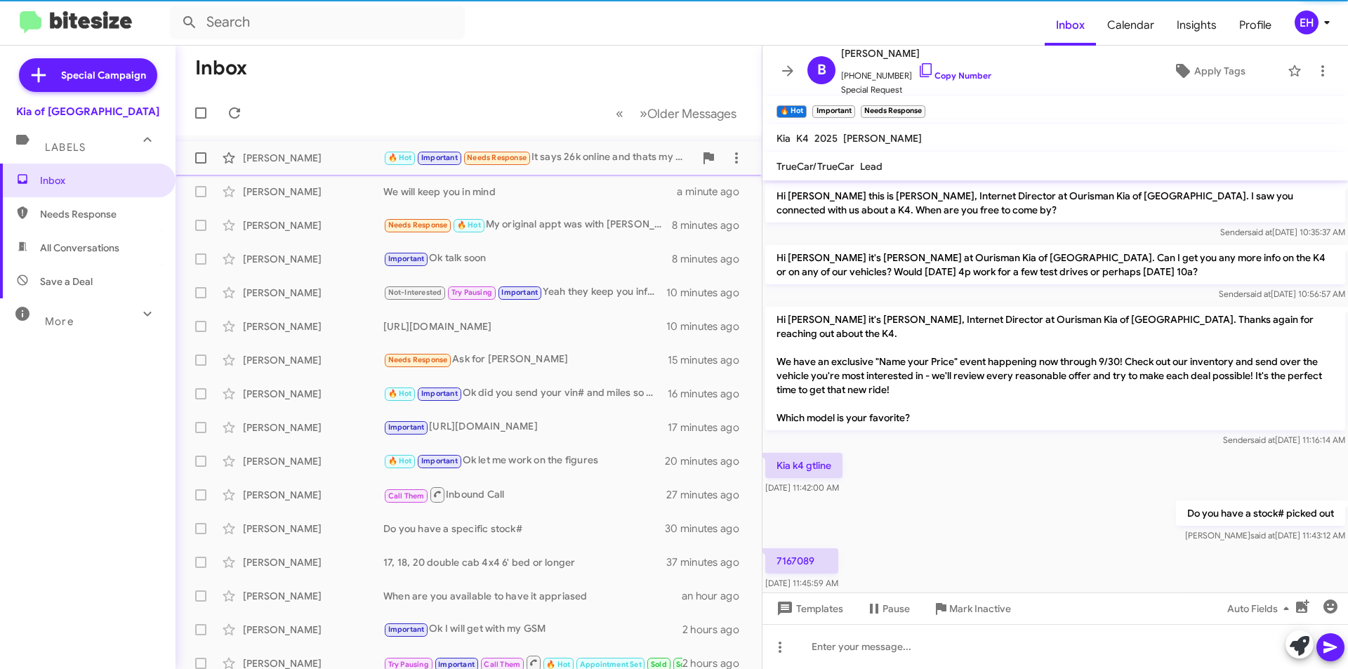
click at [596, 157] on div "🔥 Hot Important Needs Response It says 26k online and thats my offer open for n…" at bounding box center [538, 158] width 311 height 16
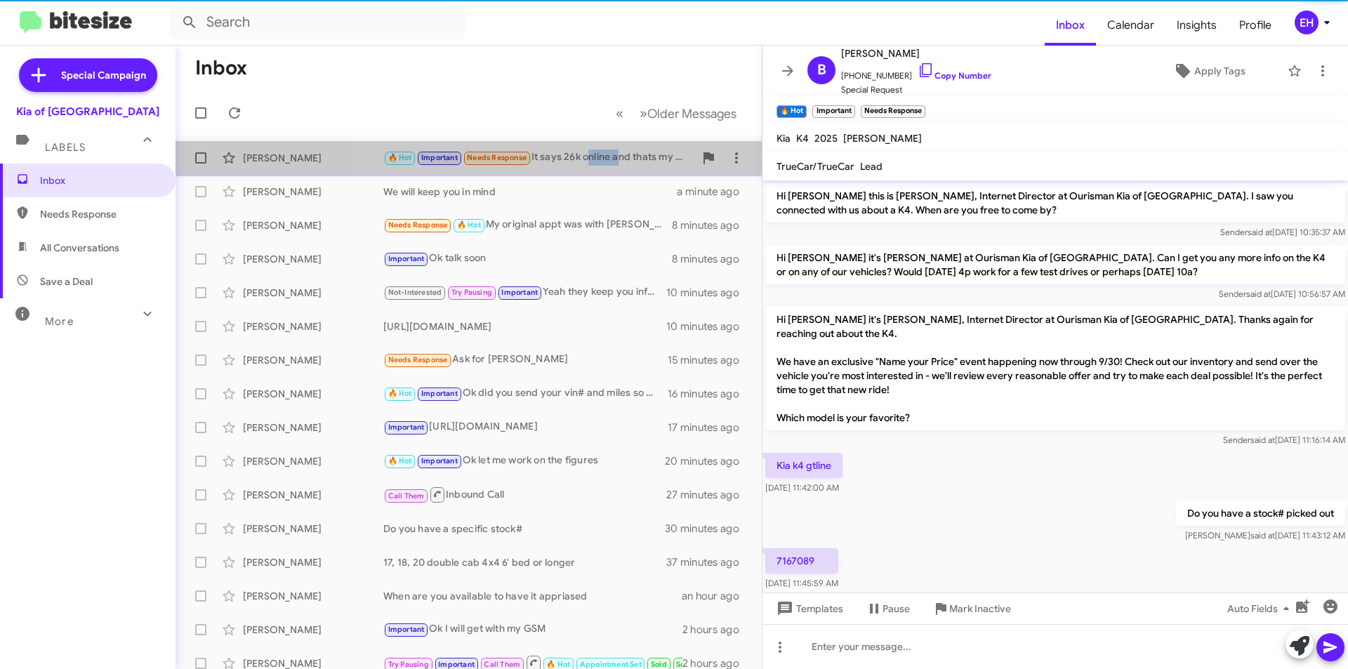
click at [596, 157] on div "🔥 Hot Important Needs Response It says 26k online and thats my offer open for n…" at bounding box center [538, 158] width 311 height 16
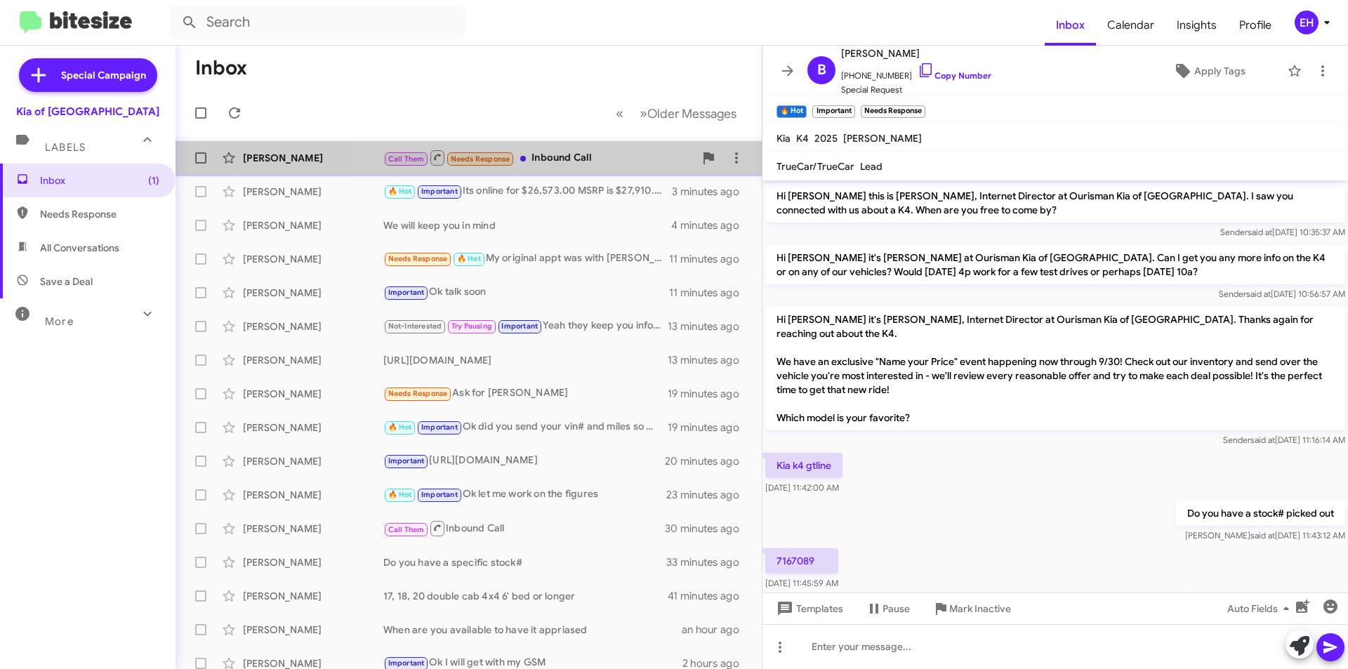
click at [575, 163] on div "Call Them Needs Response Inbound Call" at bounding box center [538, 158] width 311 height 18
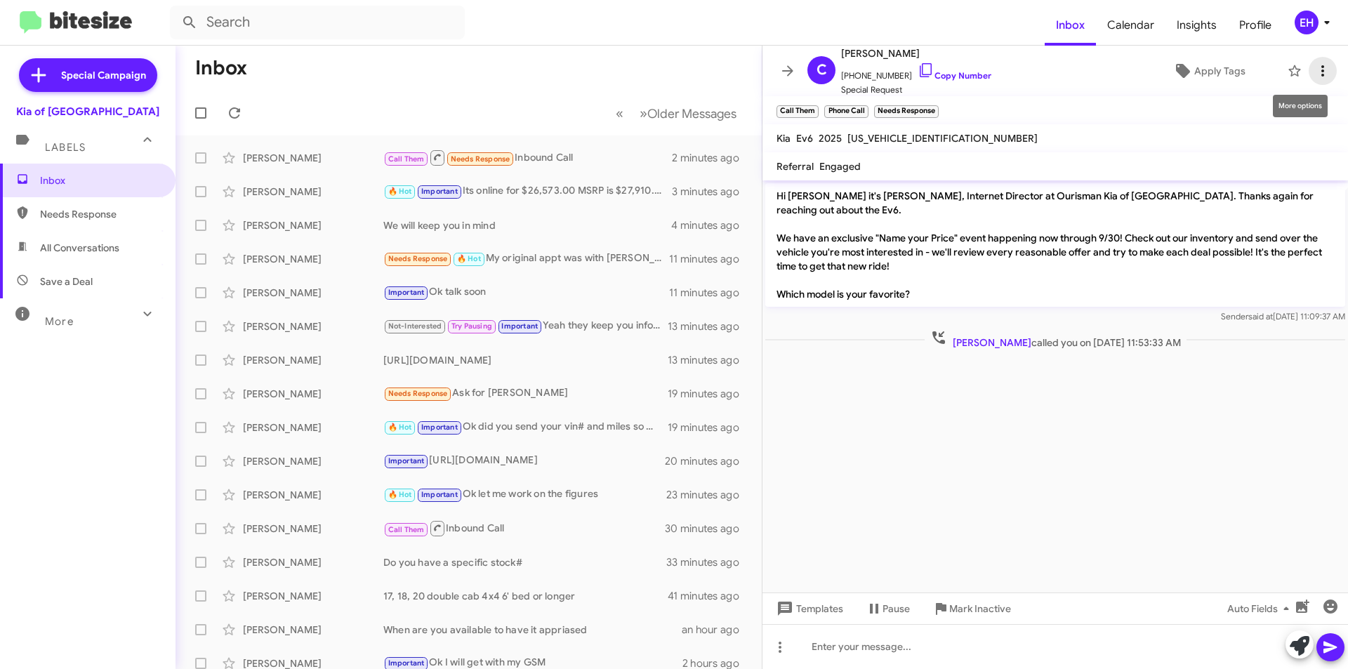
click at [1309, 71] on span at bounding box center [1323, 70] width 28 height 17
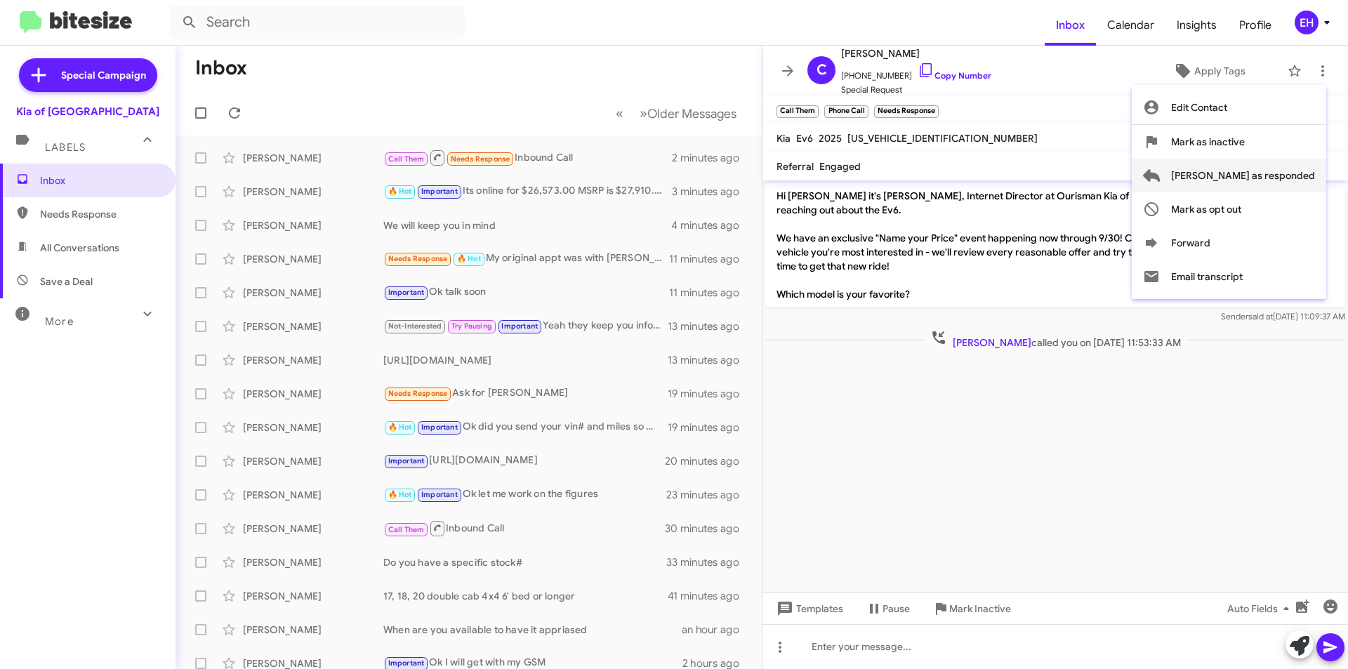
click at [1276, 182] on span "Mark as responded" at bounding box center [1243, 176] width 144 height 34
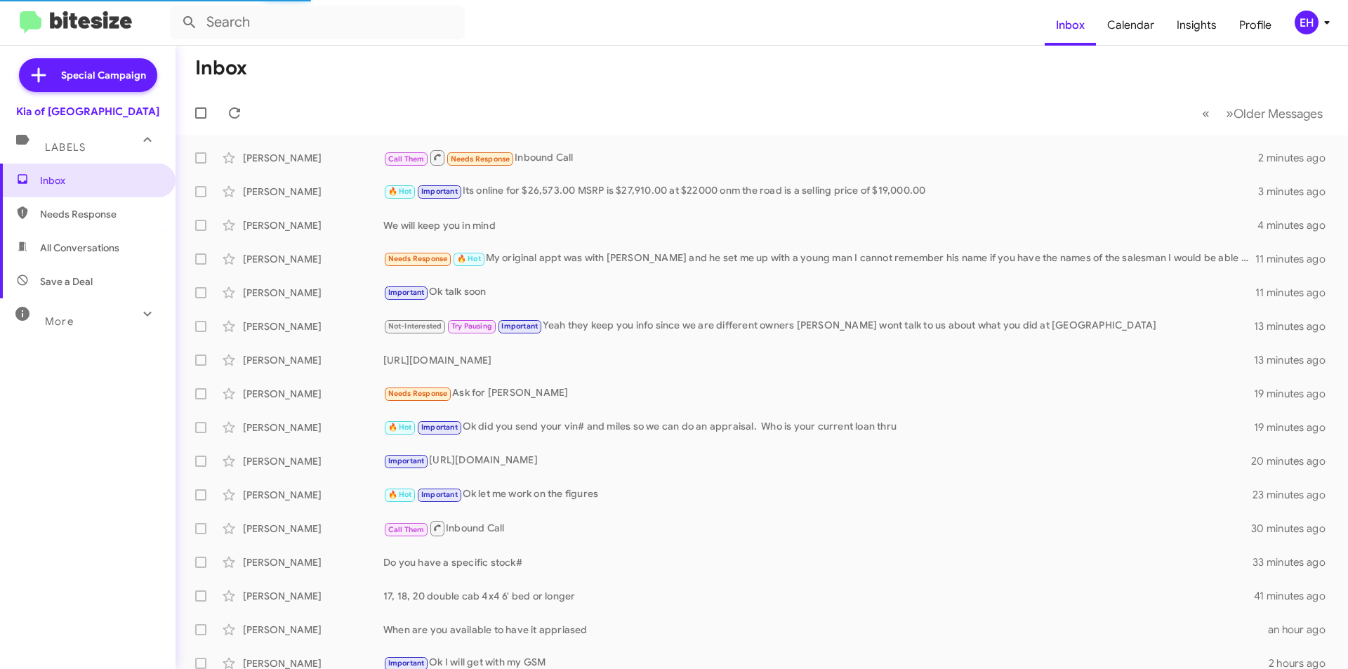
click at [55, 225] on span "Needs Response" at bounding box center [88, 214] width 176 height 34
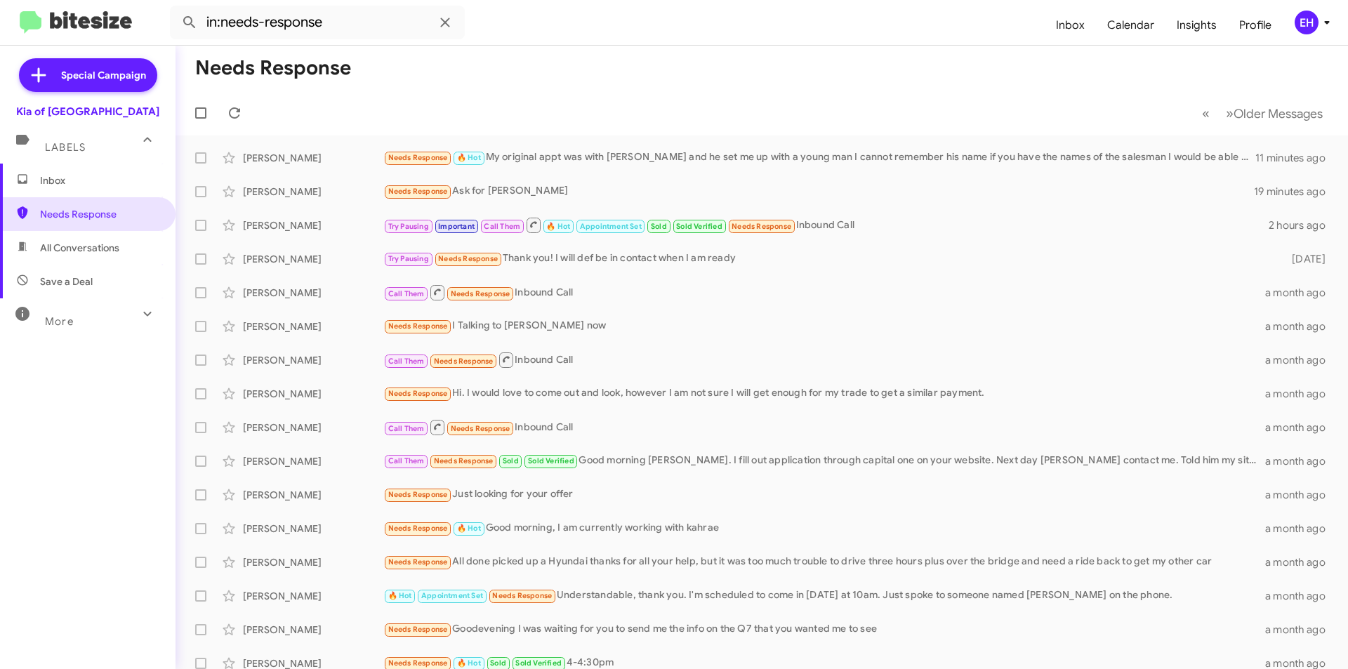
click at [58, 255] on span "All Conversations" at bounding box center [88, 248] width 176 height 34
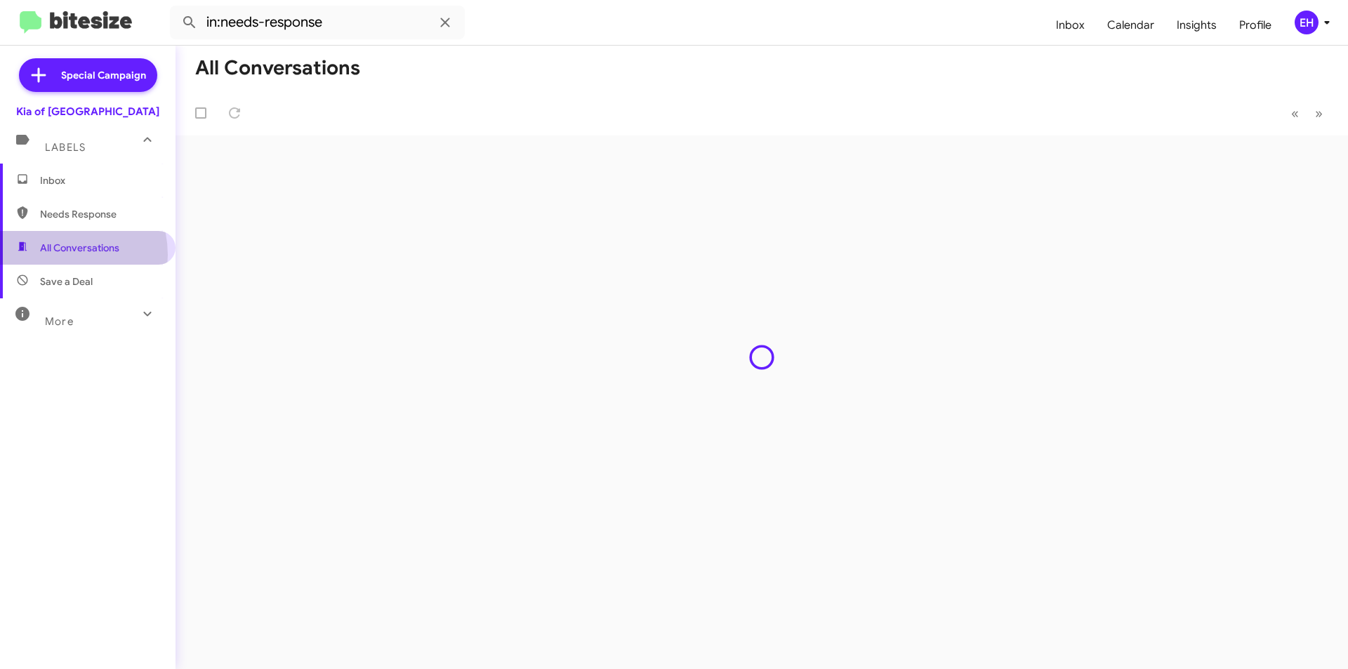
type input "in:all-conversations"
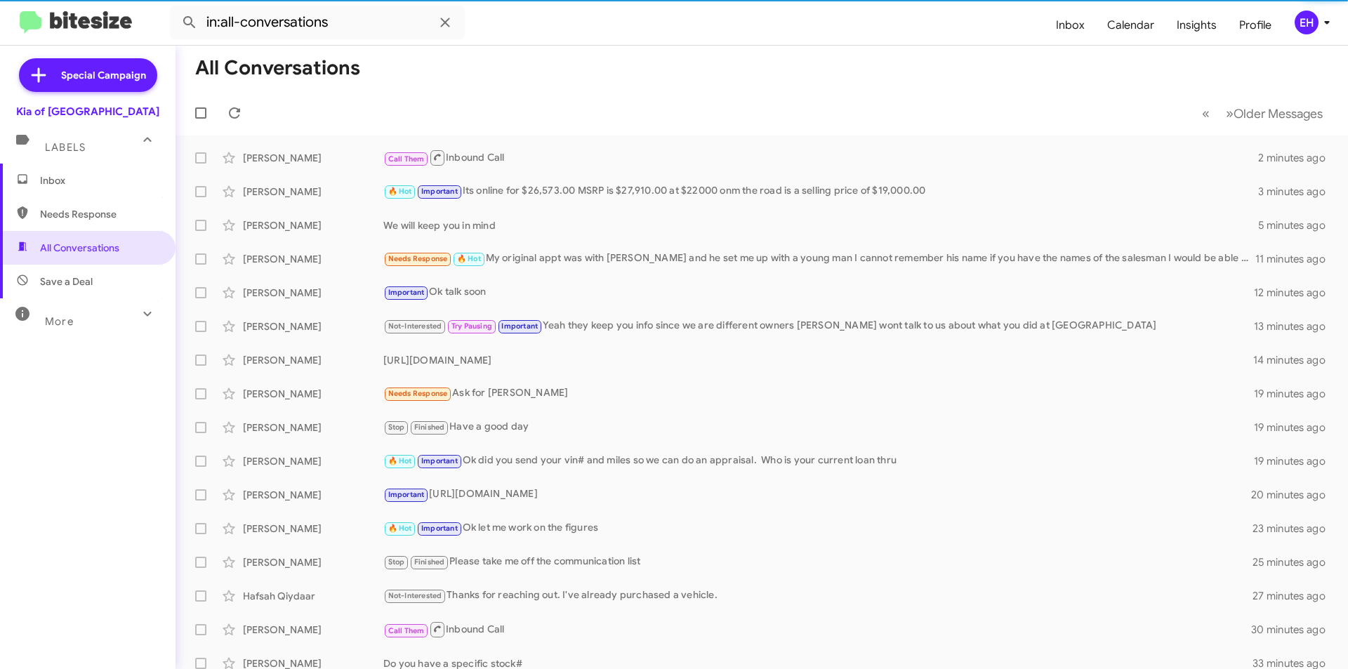
click at [62, 183] on span "Inbox" at bounding box center [99, 180] width 119 height 14
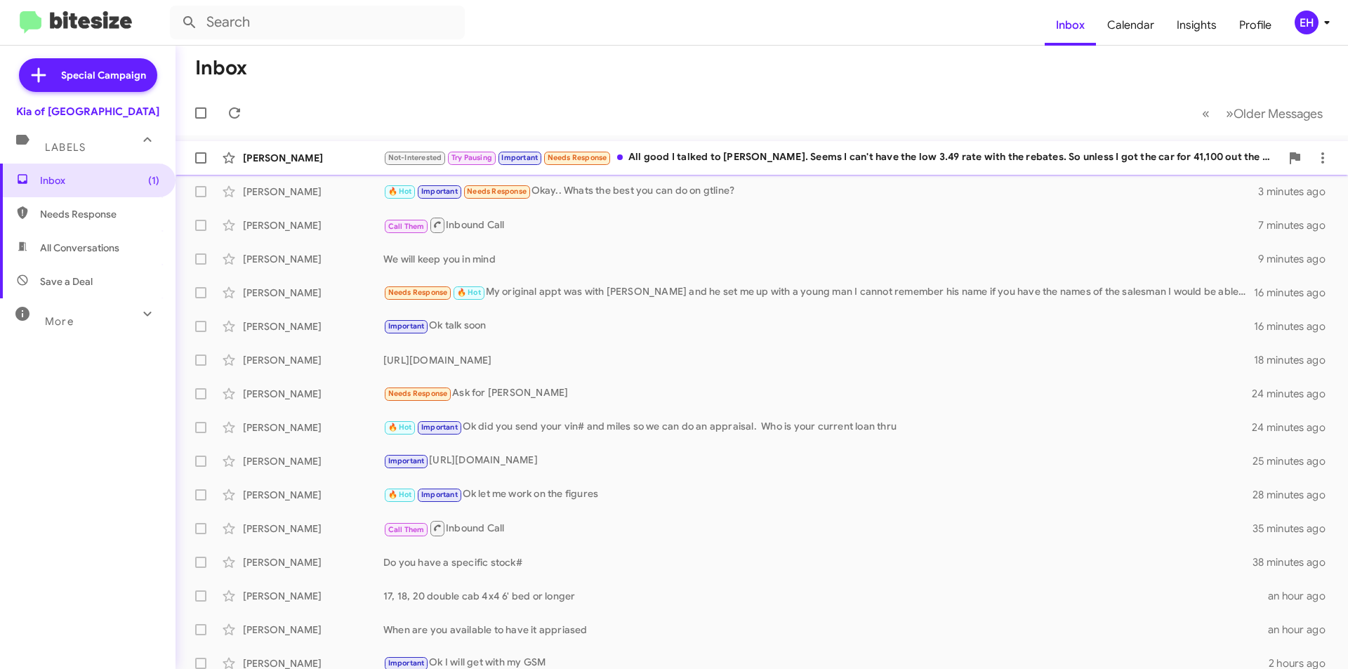
click at [778, 160] on div "Not-Interested Try Pausing Important Needs Response All good I talked to Chris.…" at bounding box center [831, 158] width 897 height 16
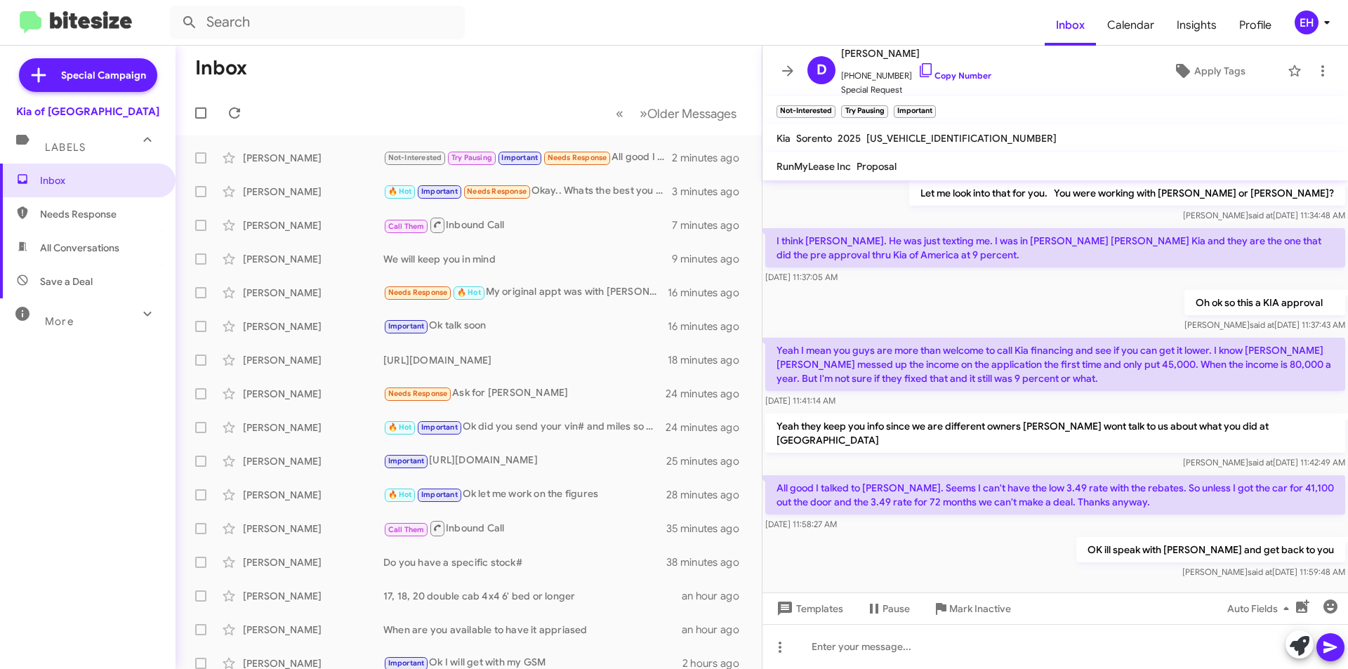
scroll to position [560, 0]
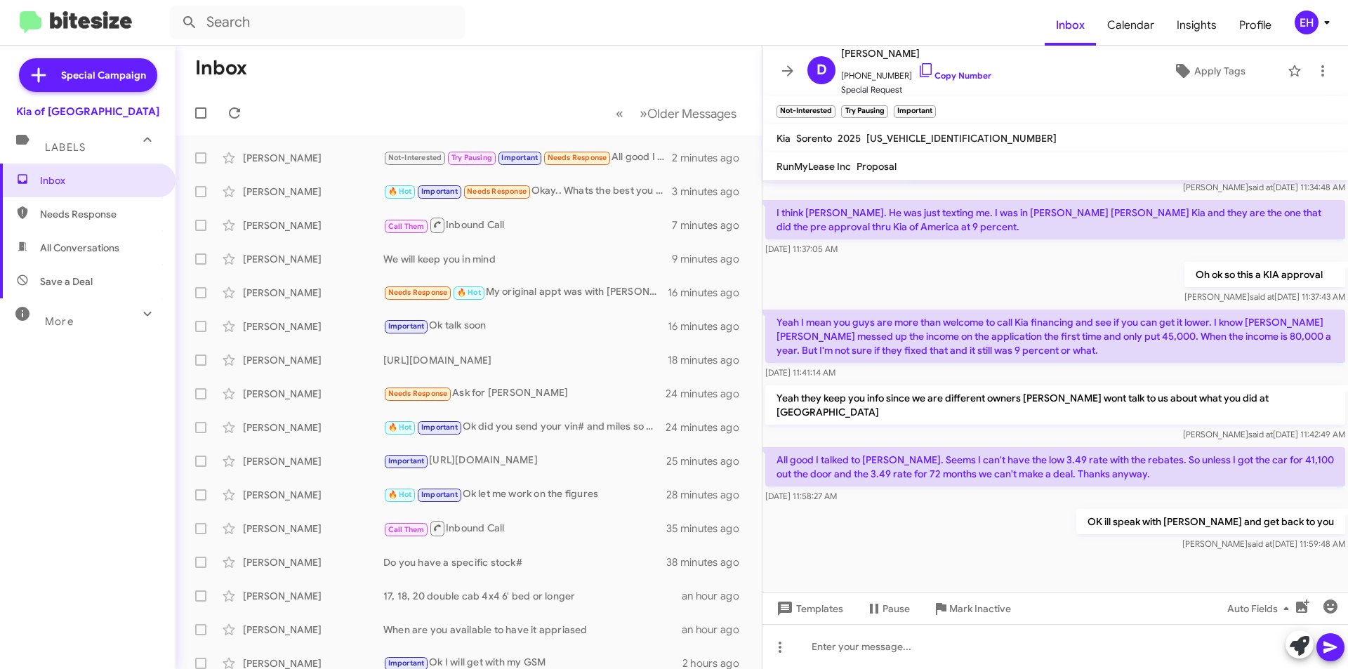
click at [64, 212] on span "Needs Response" at bounding box center [99, 214] width 119 height 14
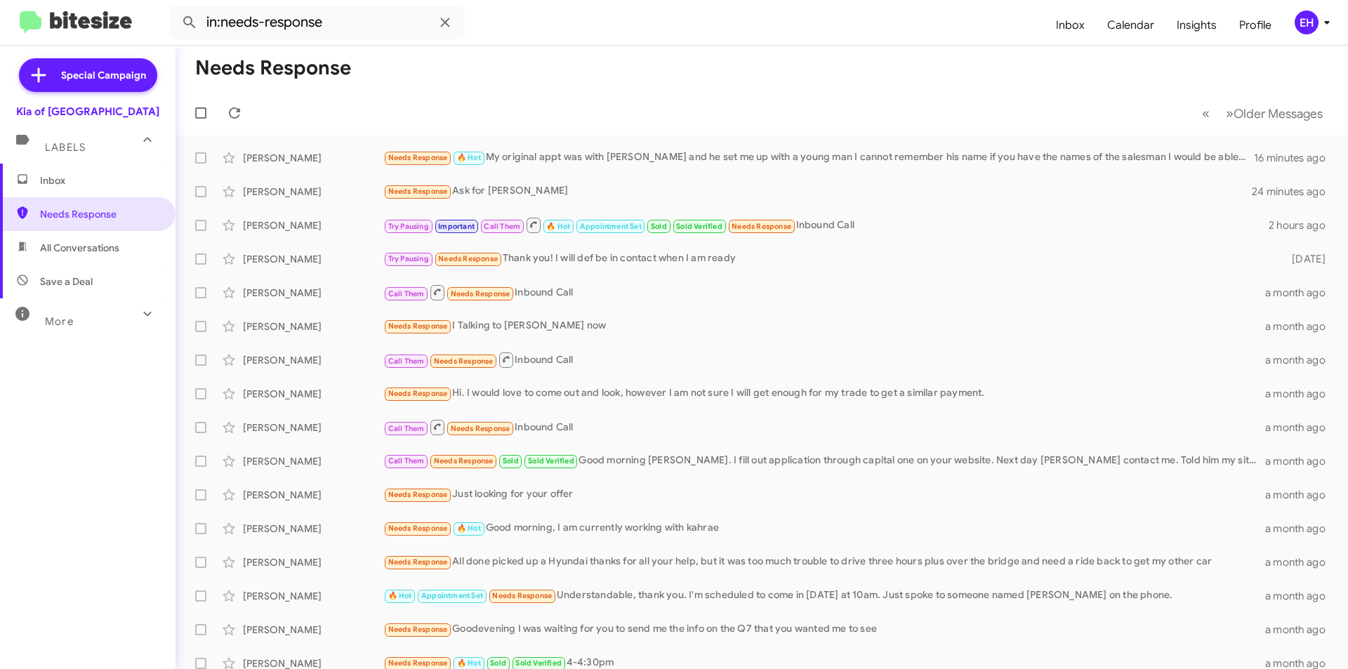
click at [67, 251] on span "All Conversations" at bounding box center [79, 248] width 79 height 14
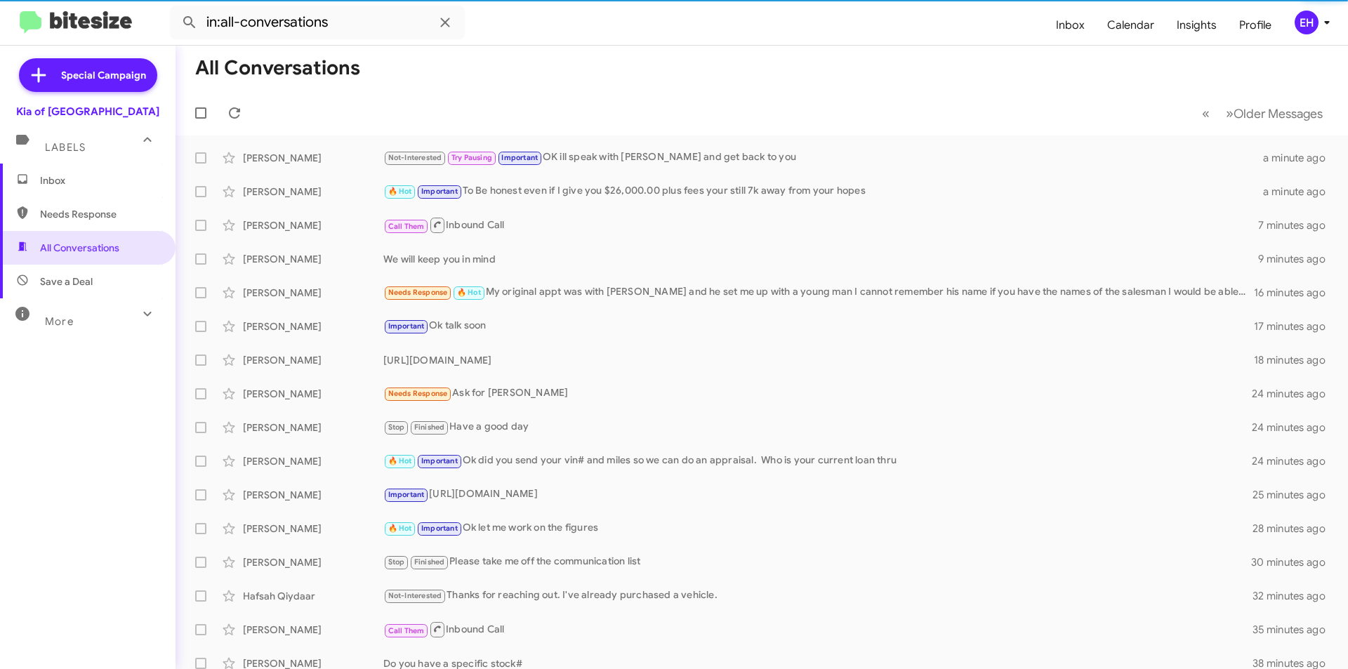
click at [60, 227] on span "Needs Response" at bounding box center [88, 214] width 176 height 34
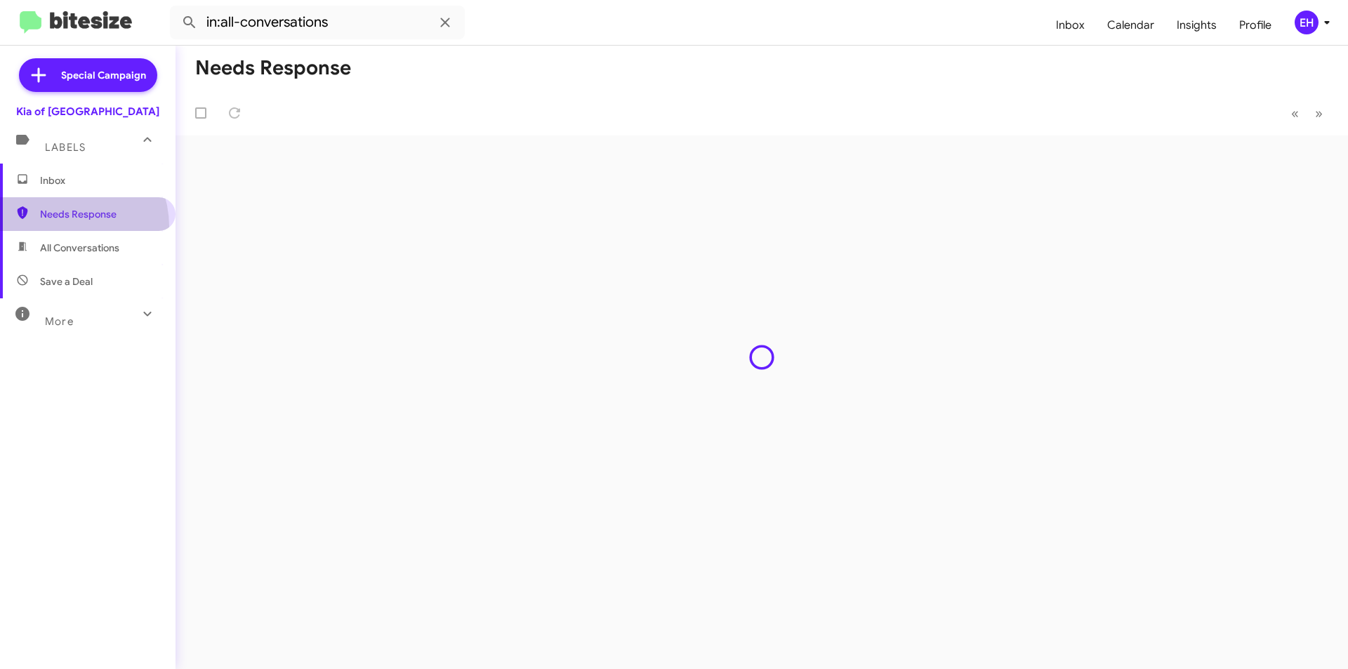
type input "in:needs-response"
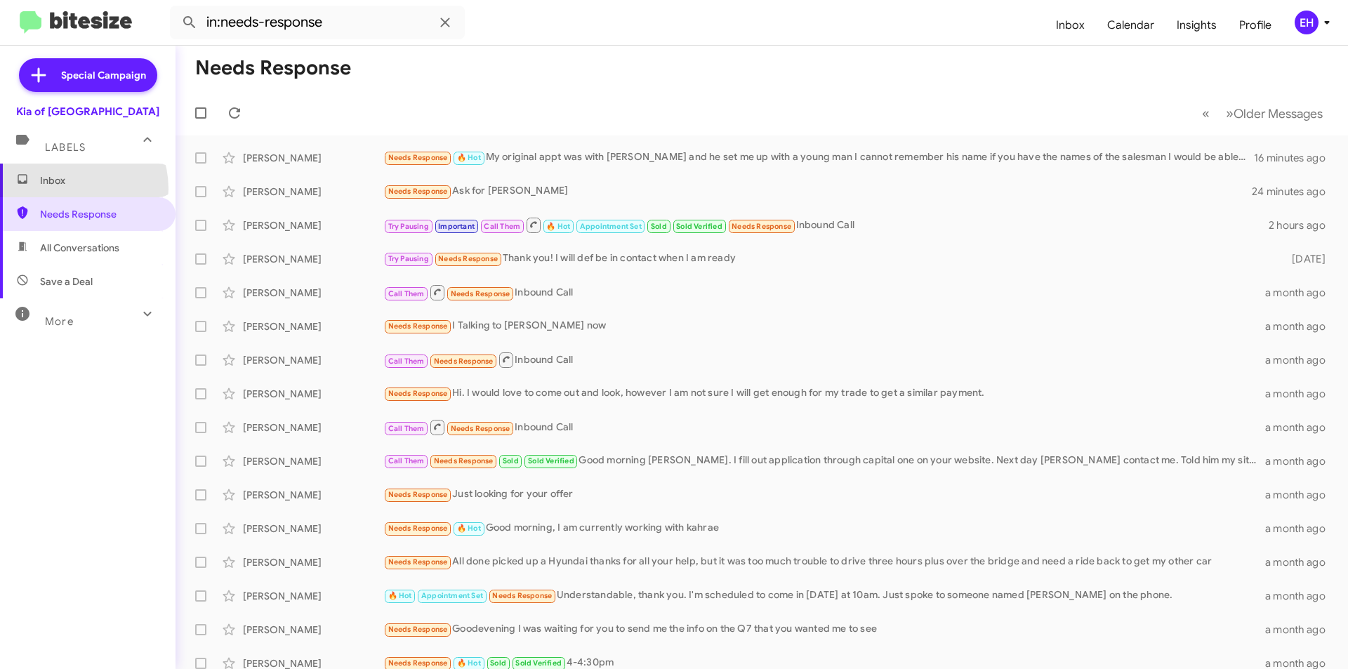
click at [67, 189] on span "Inbox" at bounding box center [88, 181] width 176 height 34
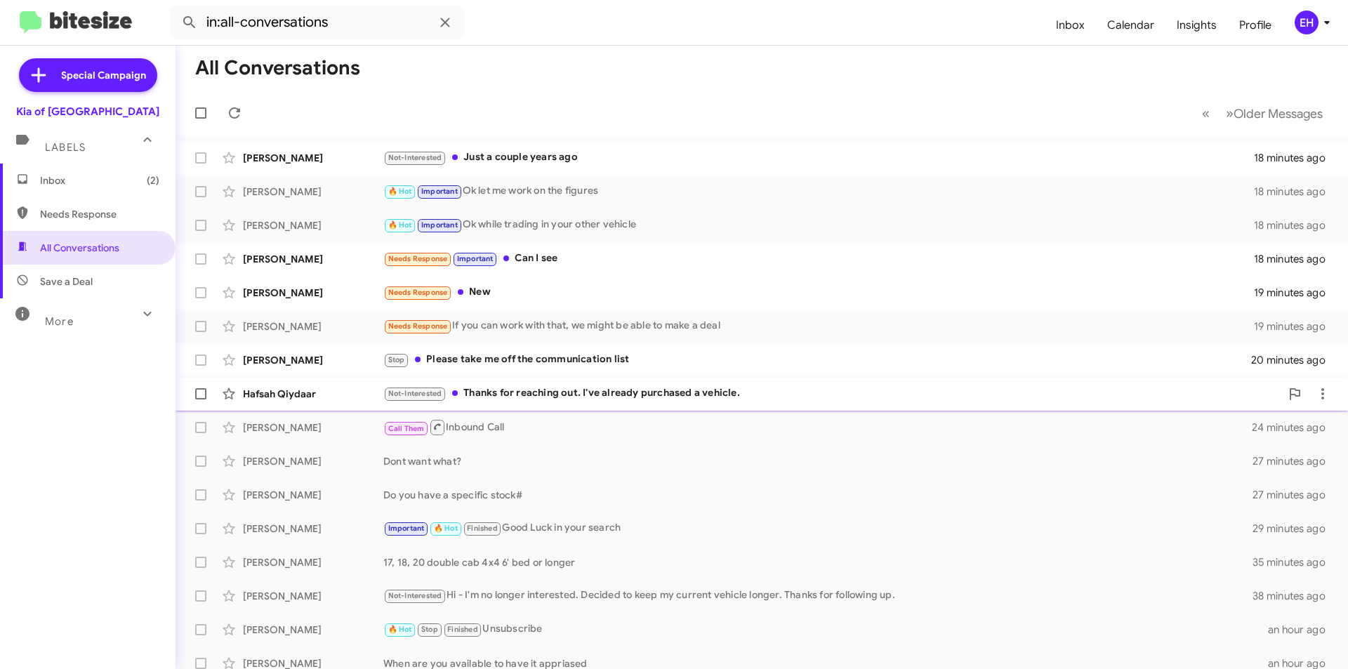
click at [531, 385] on div "Not-Interested Thanks for reaching out. I've already purchased a vehicle." at bounding box center [831, 393] width 897 height 16
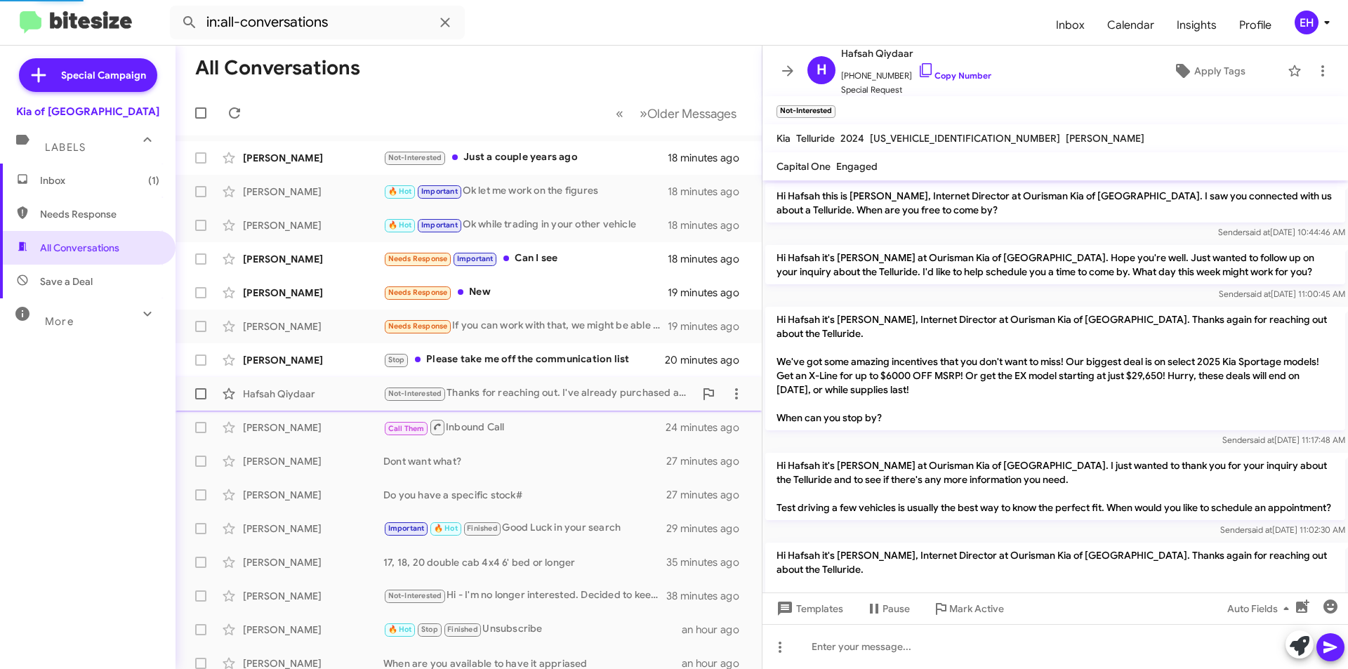
scroll to position [178, 0]
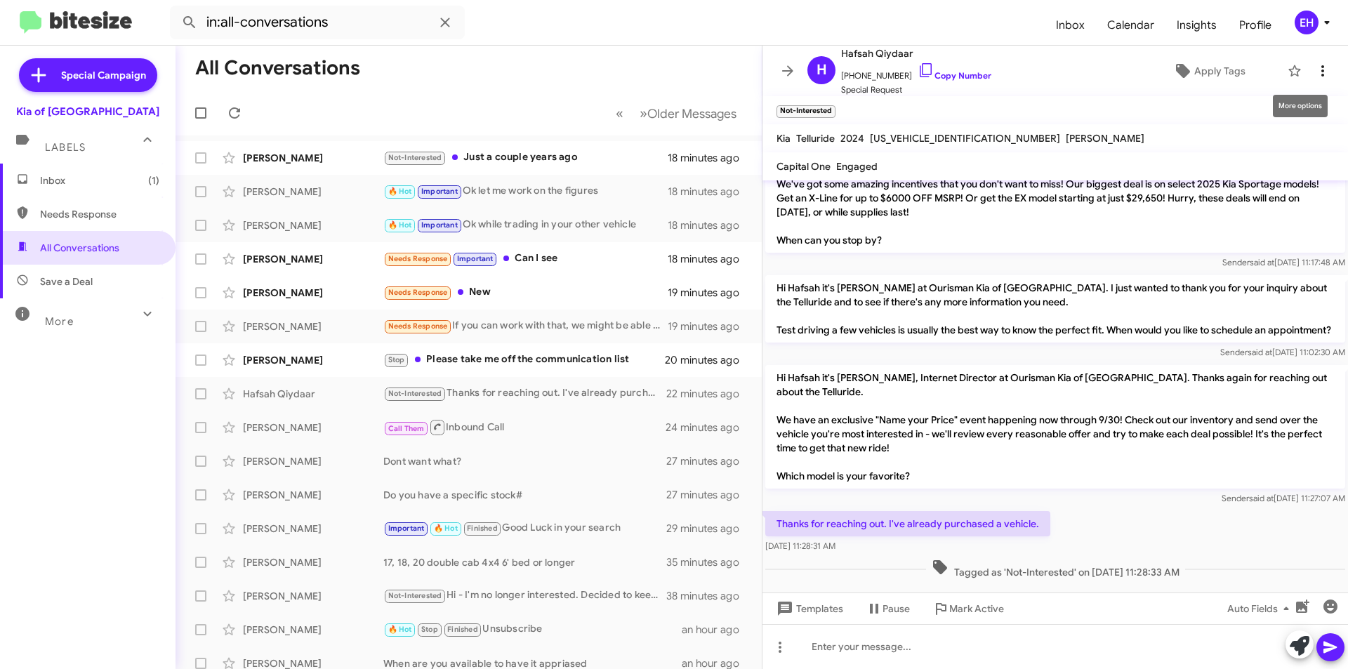
click at [1314, 73] on icon at bounding box center [1322, 70] width 17 height 17
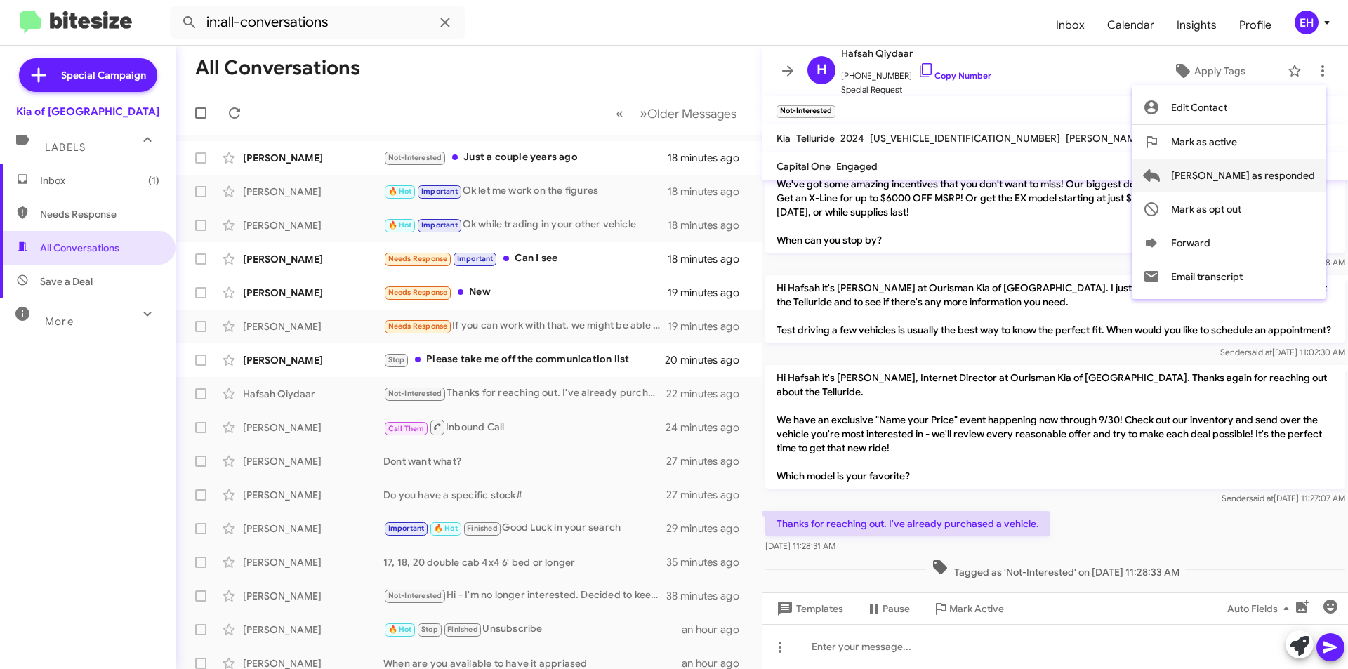
click at [1297, 177] on span "[PERSON_NAME] as responded" at bounding box center [1243, 176] width 144 height 34
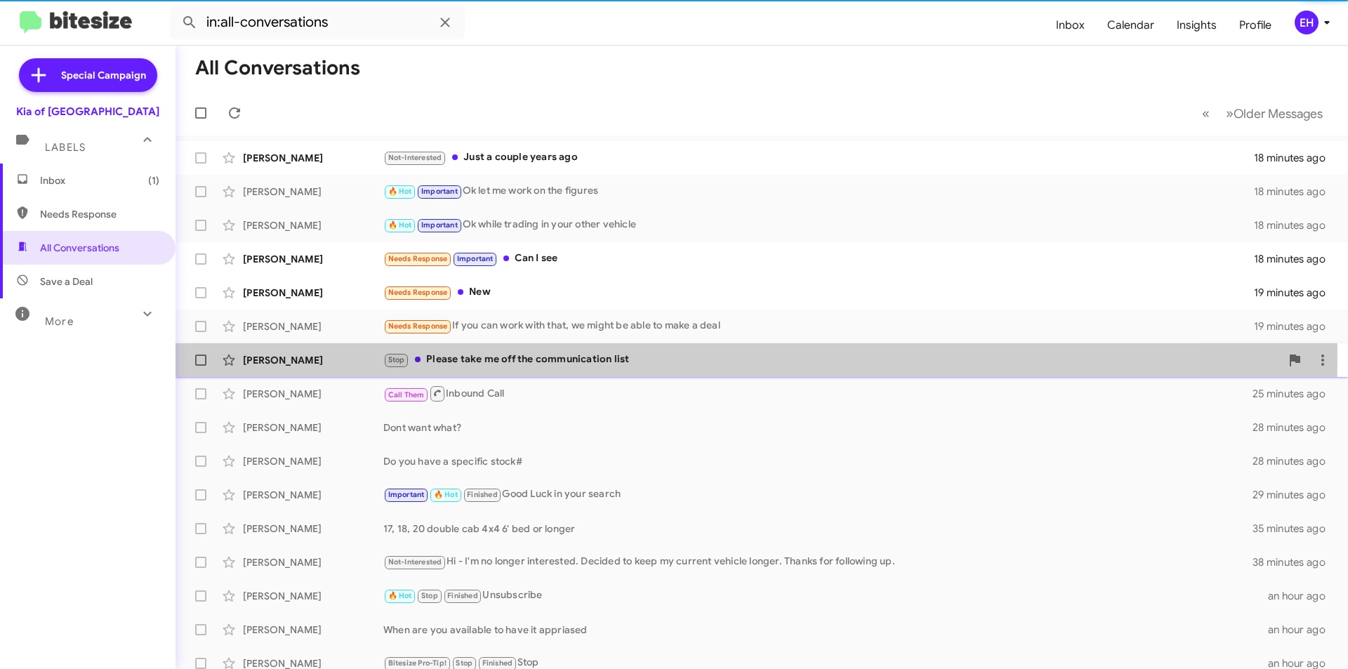
drag, startPoint x: 465, startPoint y: 355, endPoint x: 472, endPoint y: 357, distance: 8.2
click at [465, 355] on div "Stop Please take me off the communication list" at bounding box center [831, 360] width 897 height 16
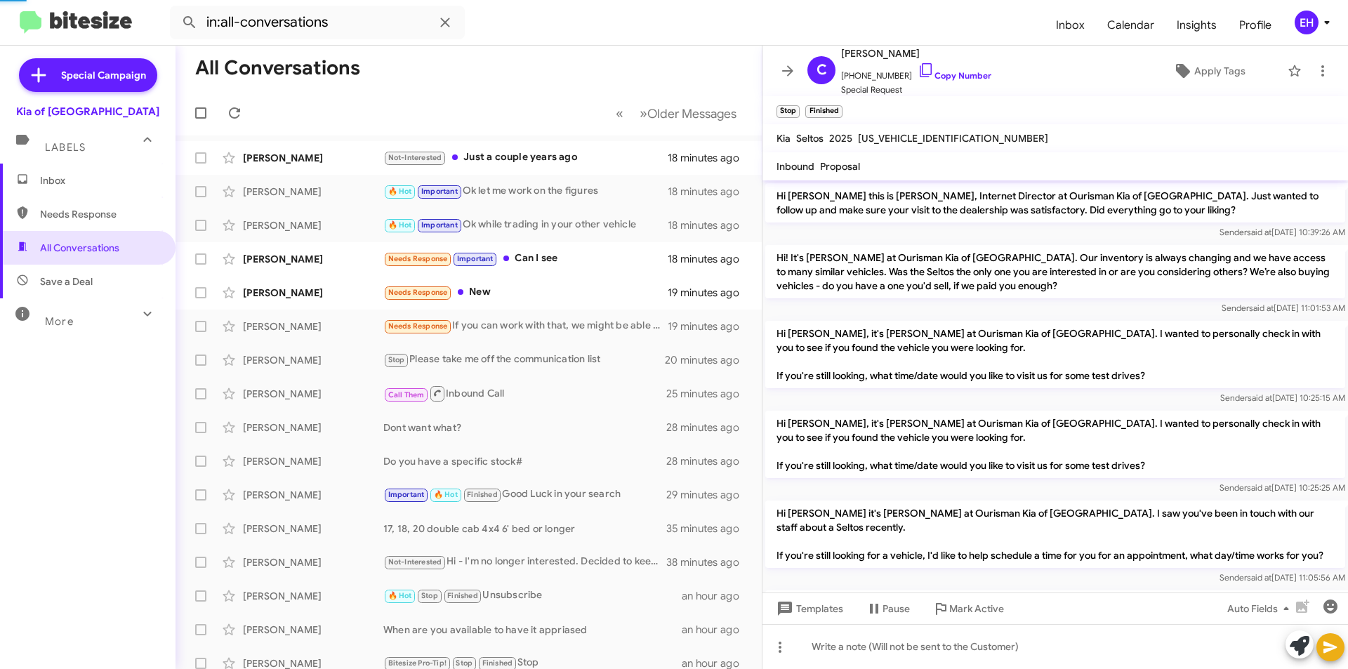
scroll to position [515, 0]
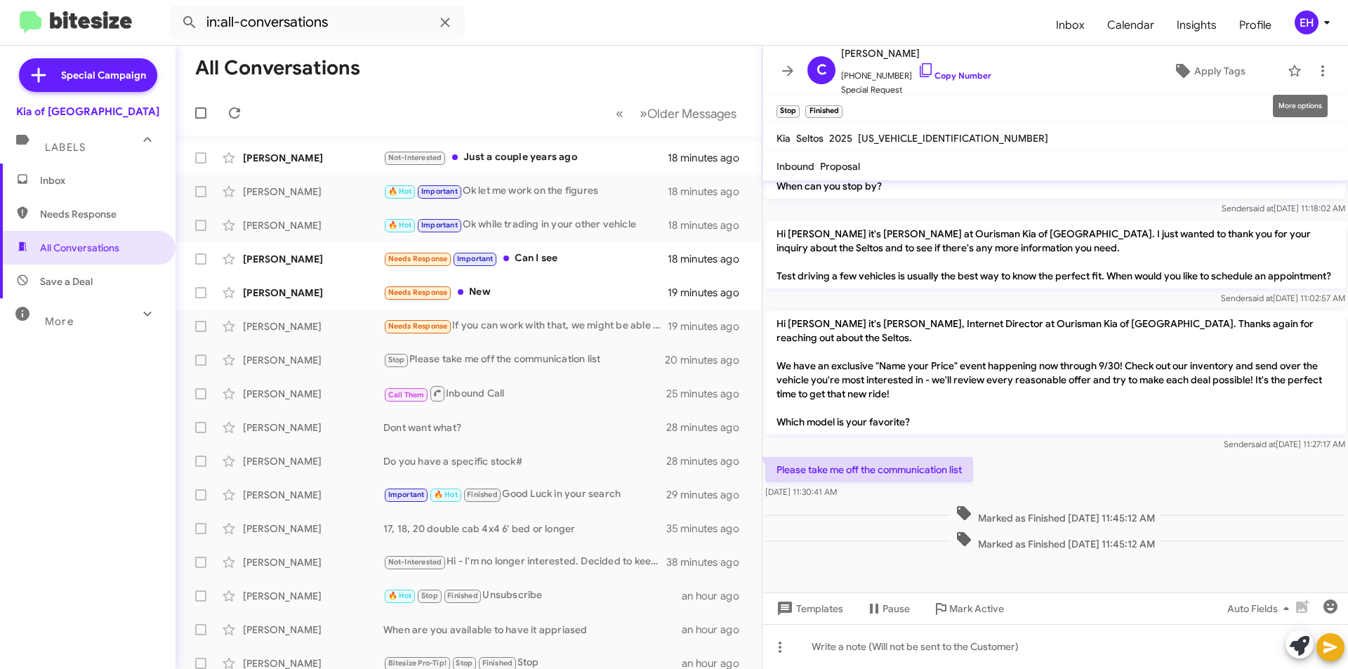
click at [1310, 89] on mat-tooltip-component "More options" at bounding box center [1300, 106] width 74 height 42
click at [1325, 76] on span at bounding box center [1323, 70] width 28 height 17
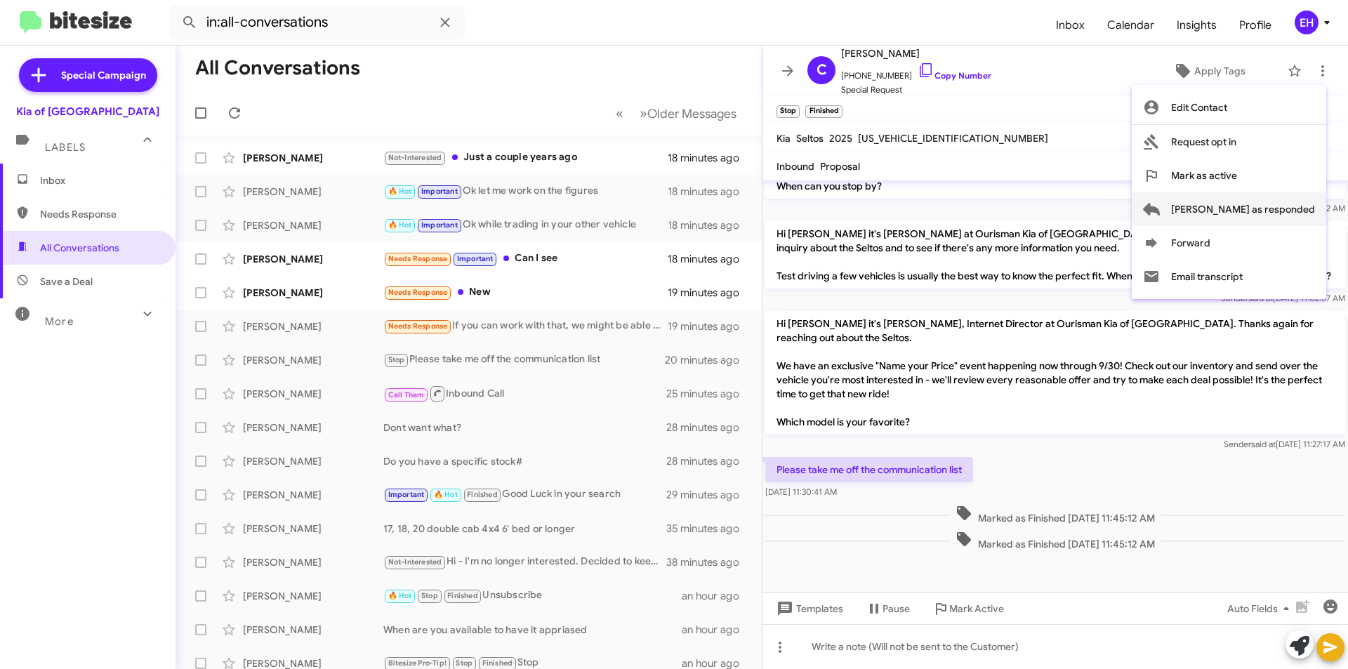
click at [1271, 205] on span "Mark as responded" at bounding box center [1243, 209] width 144 height 34
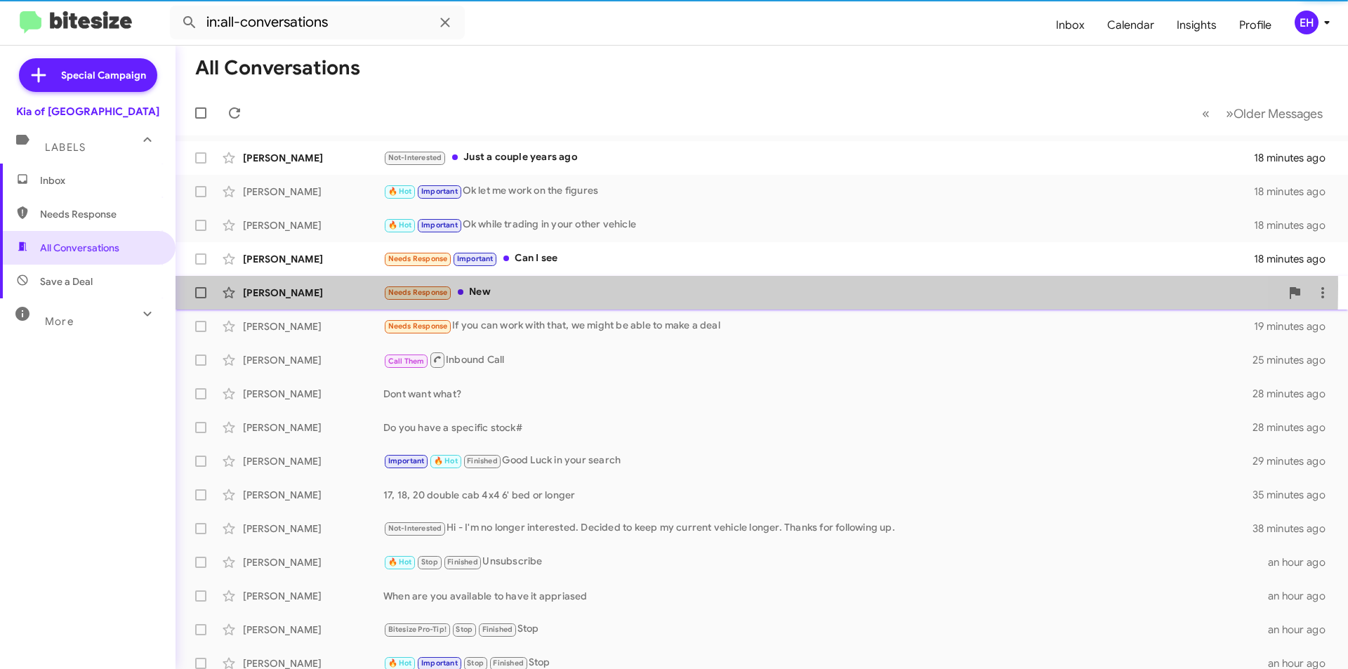
click at [500, 286] on div "Needs Response New" at bounding box center [831, 292] width 897 height 16
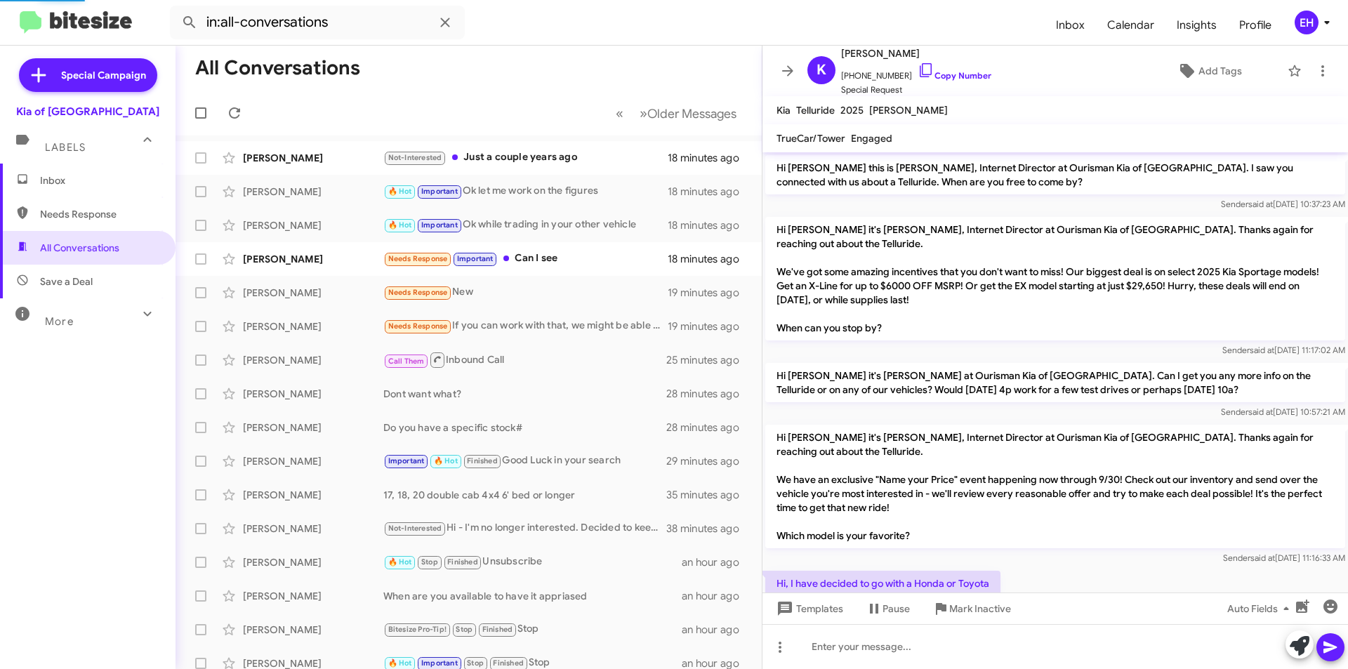
scroll to position [362, 0]
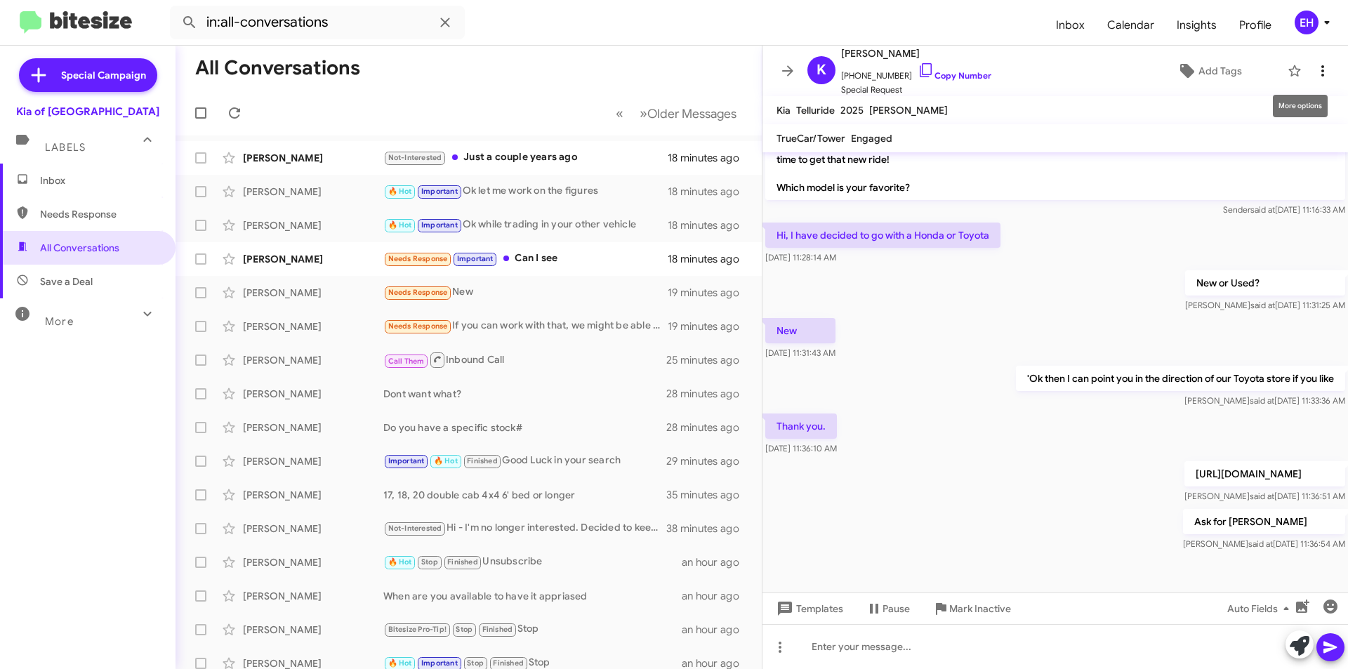
click at [1319, 72] on icon at bounding box center [1322, 70] width 17 height 17
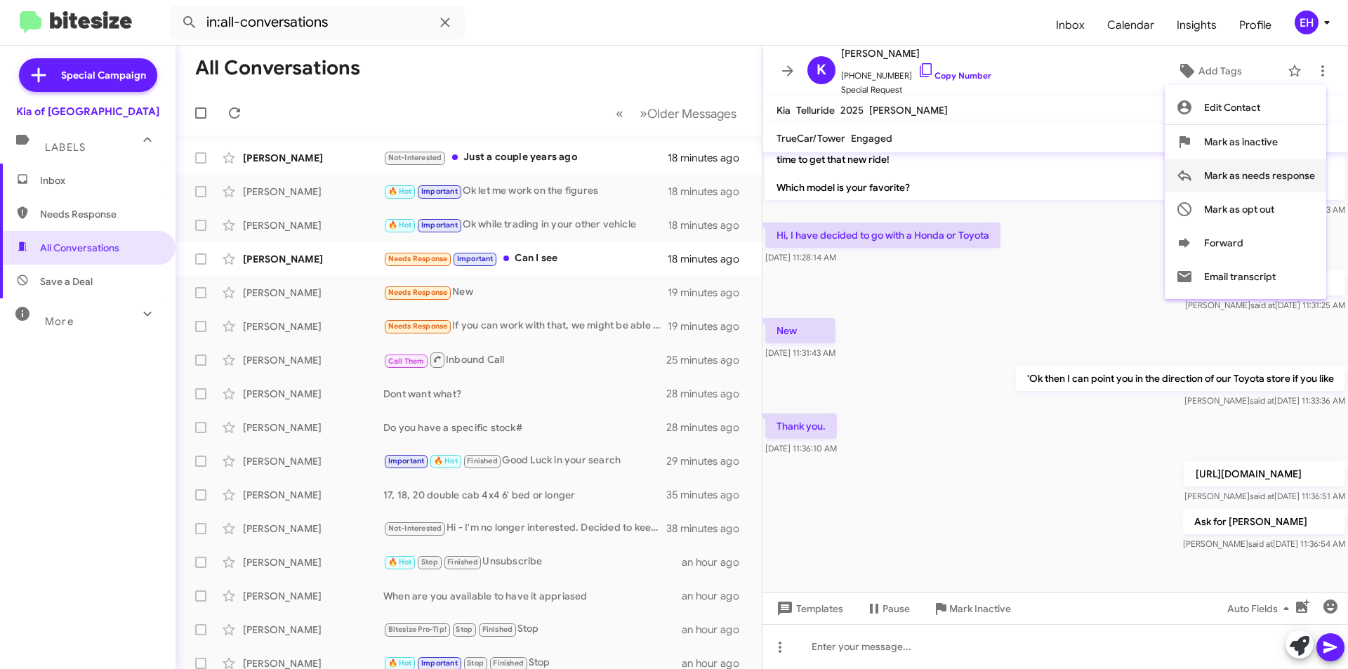
click at [1275, 180] on span "Mark as needs response" at bounding box center [1259, 176] width 111 height 34
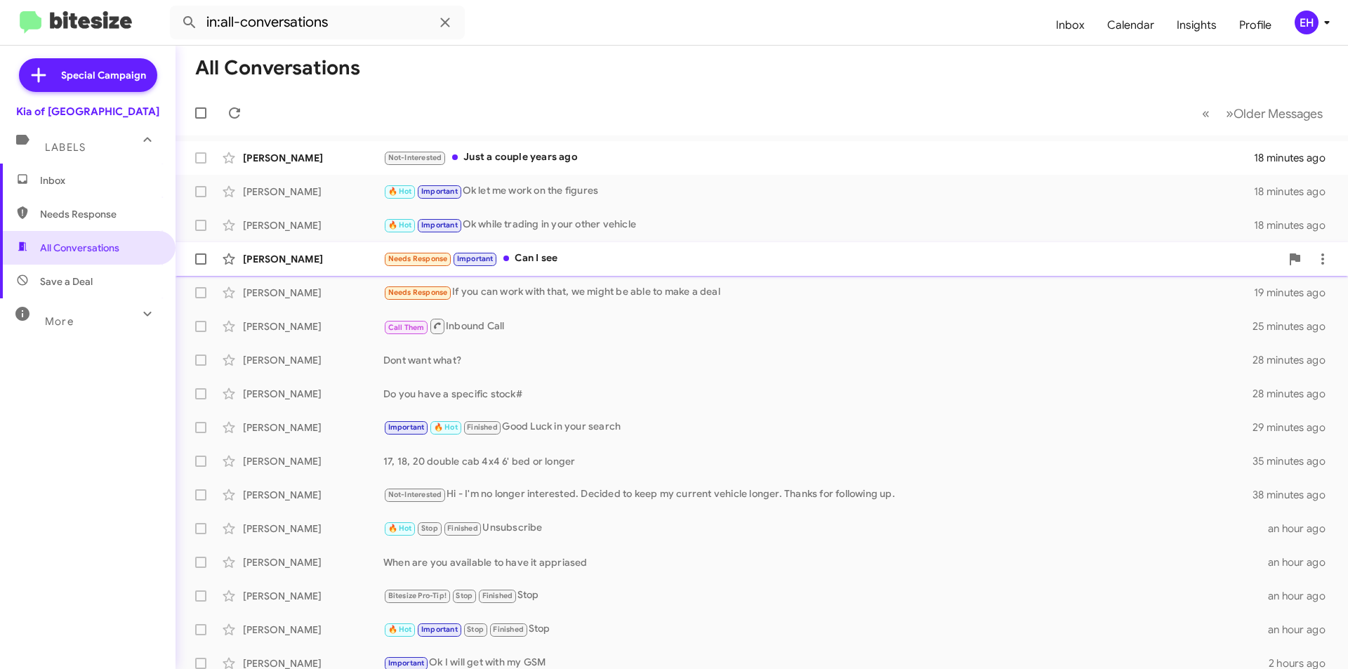
click at [549, 265] on div "Needs Response Important Can I see" at bounding box center [831, 259] width 897 height 16
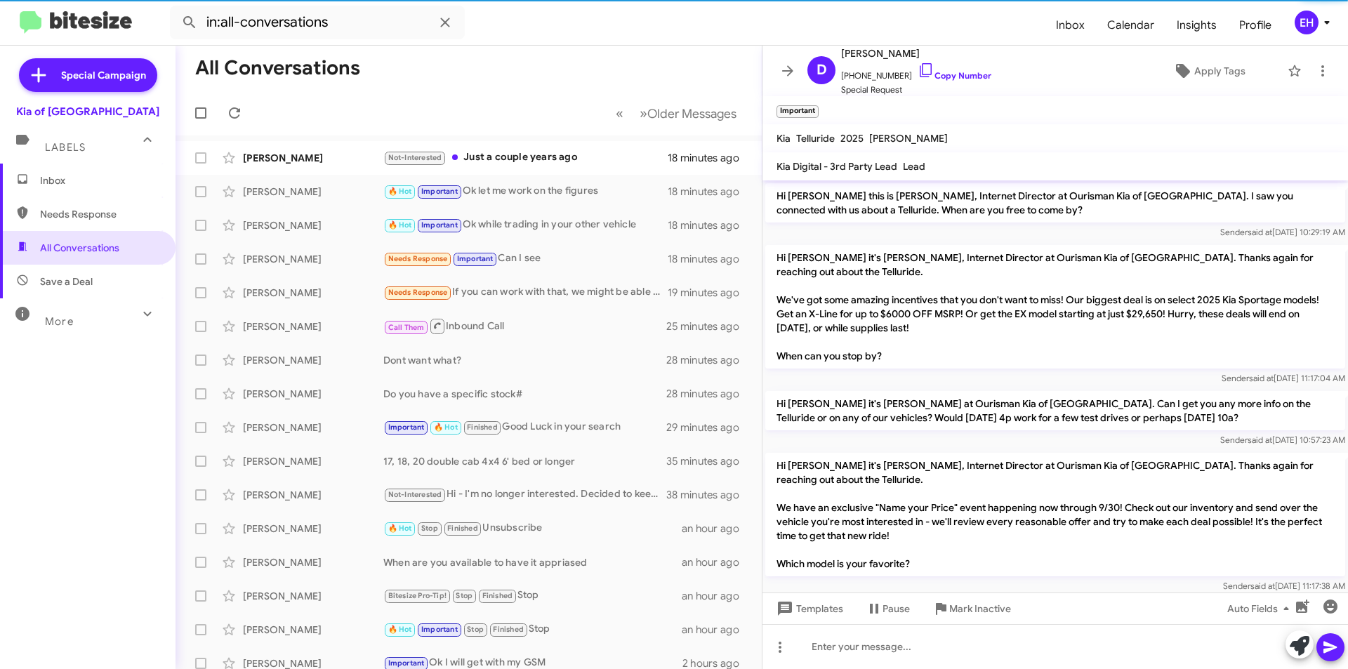
scroll to position [376, 0]
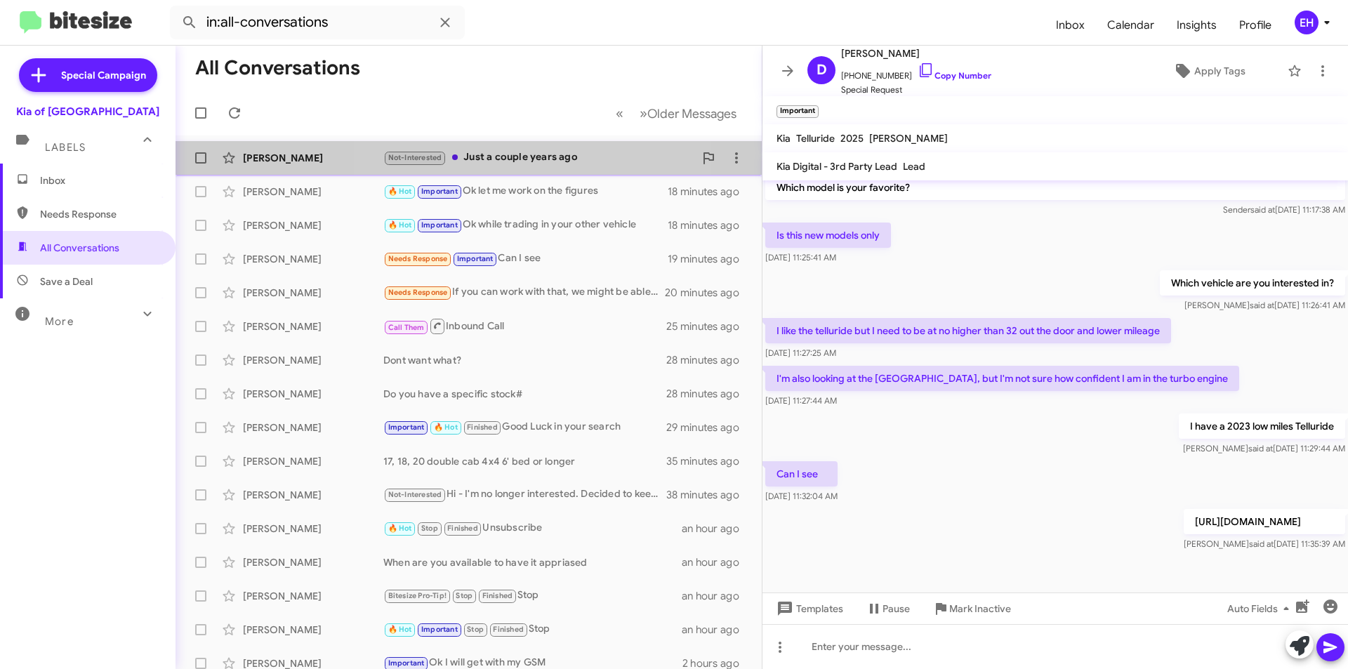
click at [501, 156] on div "Not-Interested Just a couple years ago" at bounding box center [538, 158] width 311 height 16
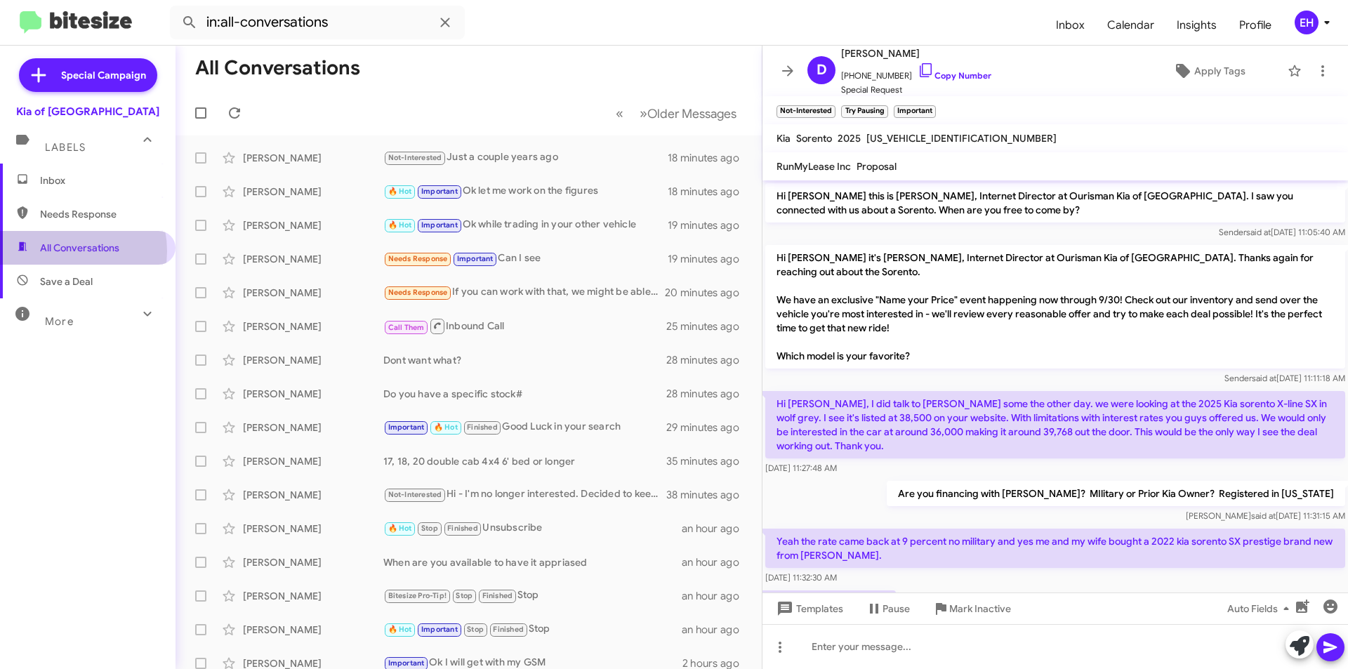
click at [59, 251] on span "All Conversations" at bounding box center [79, 248] width 79 height 14
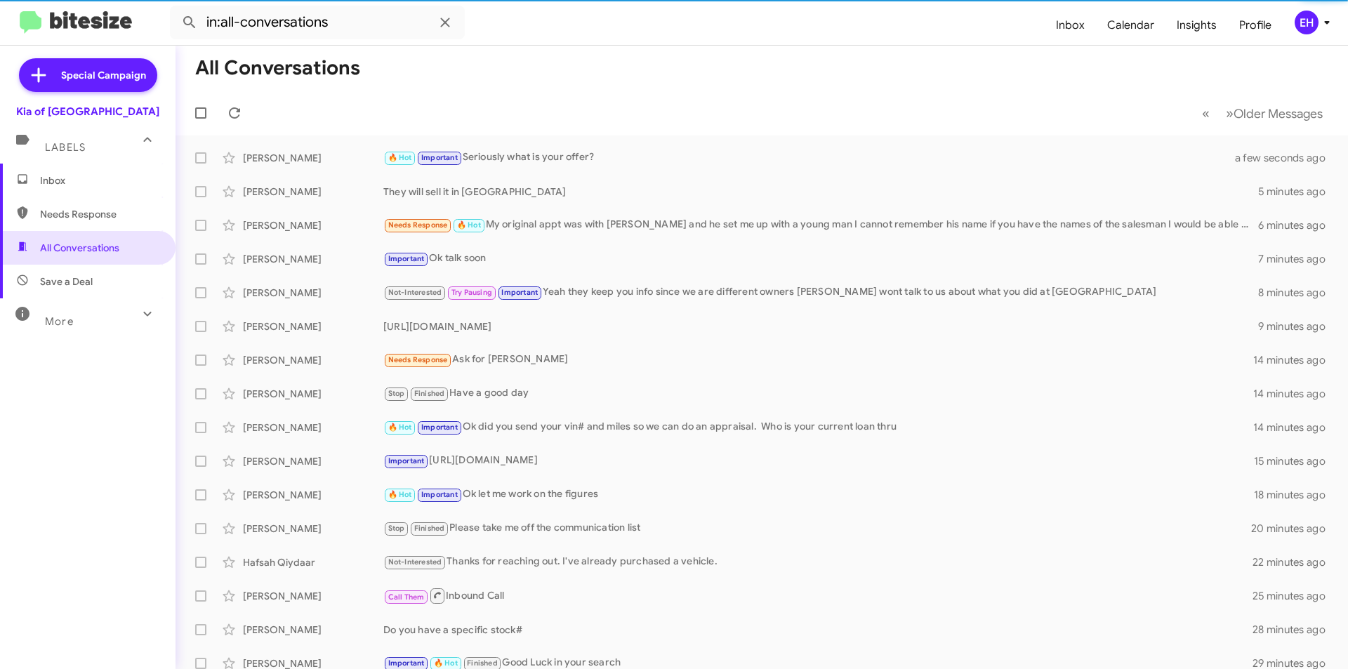
click at [42, 185] on span "Inbox" at bounding box center [99, 180] width 119 height 14
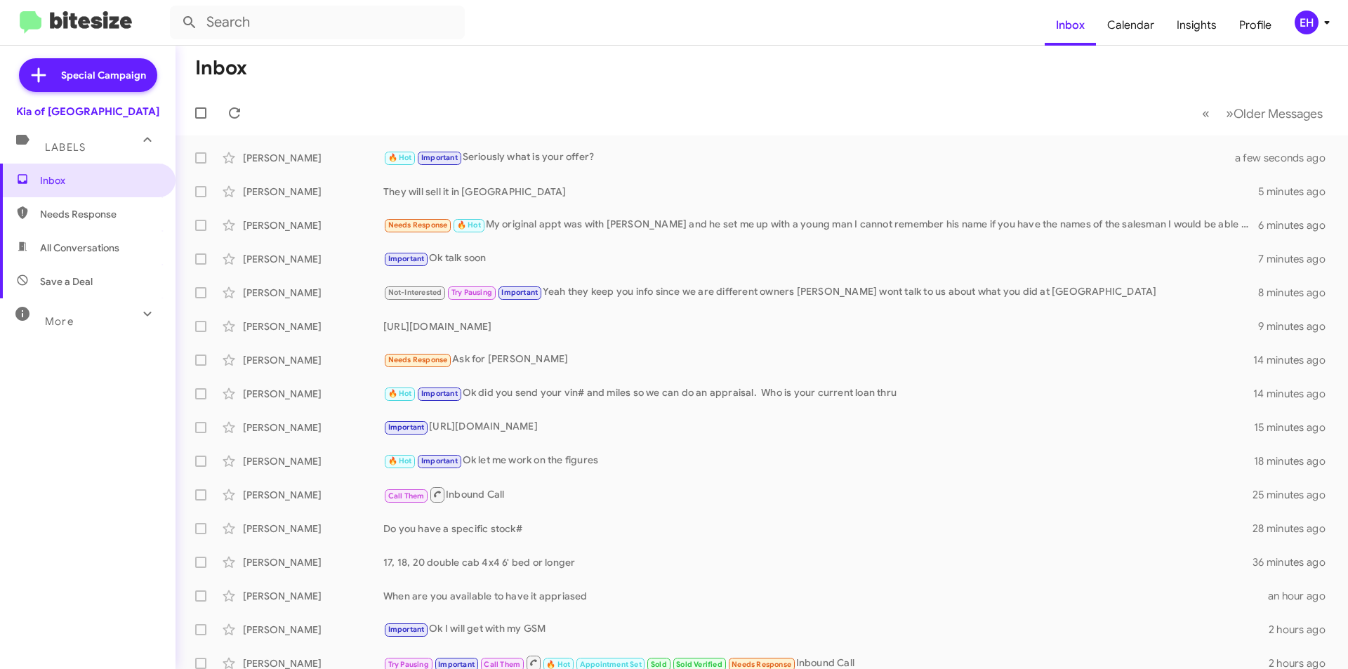
click at [58, 230] on span "Needs Response" at bounding box center [88, 214] width 176 height 34
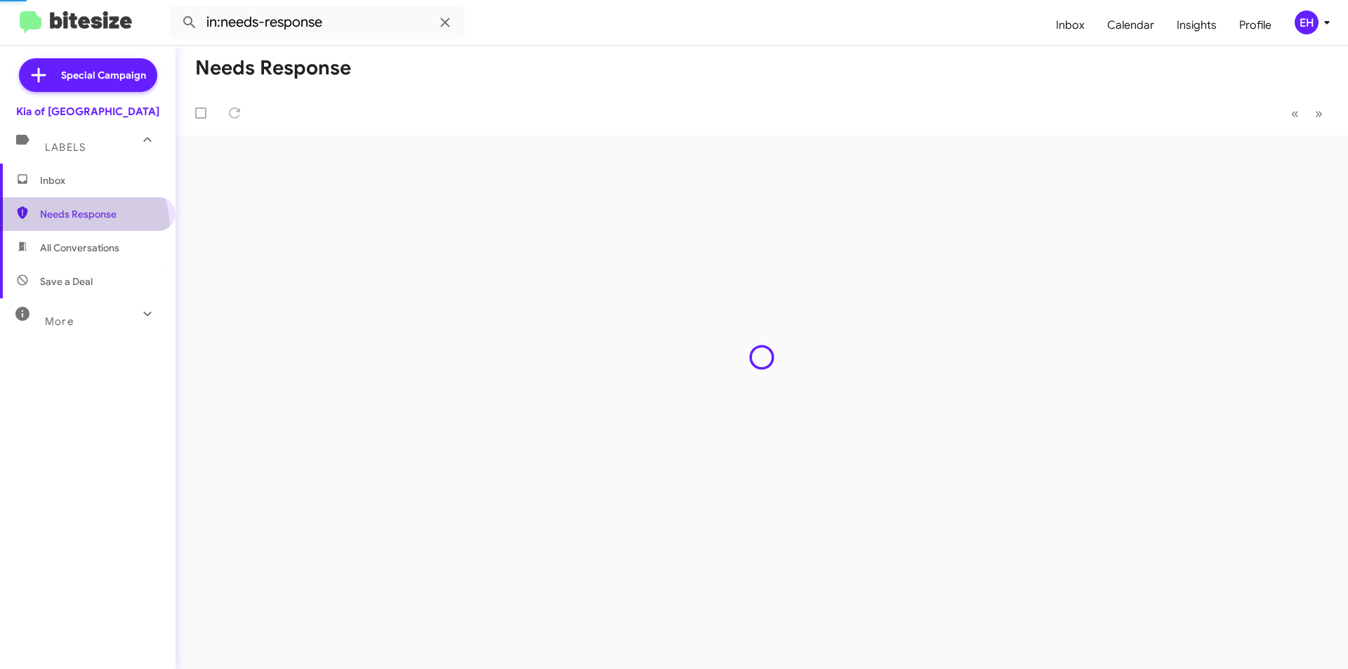
click at [65, 239] on span "All Conversations" at bounding box center [88, 248] width 176 height 34
type input "in:all-conversations"
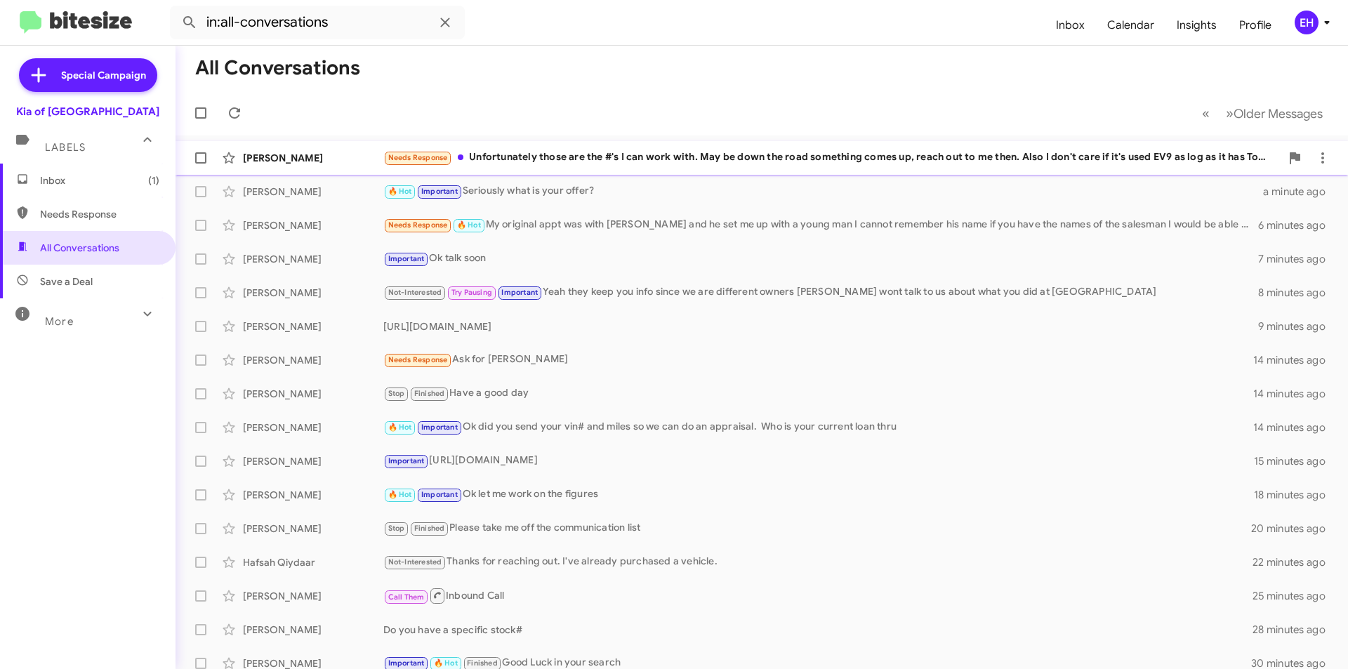
click at [710, 152] on div "Needs Response Unfortunately those are the #'s I can work with. May be down the…" at bounding box center [831, 158] width 897 height 16
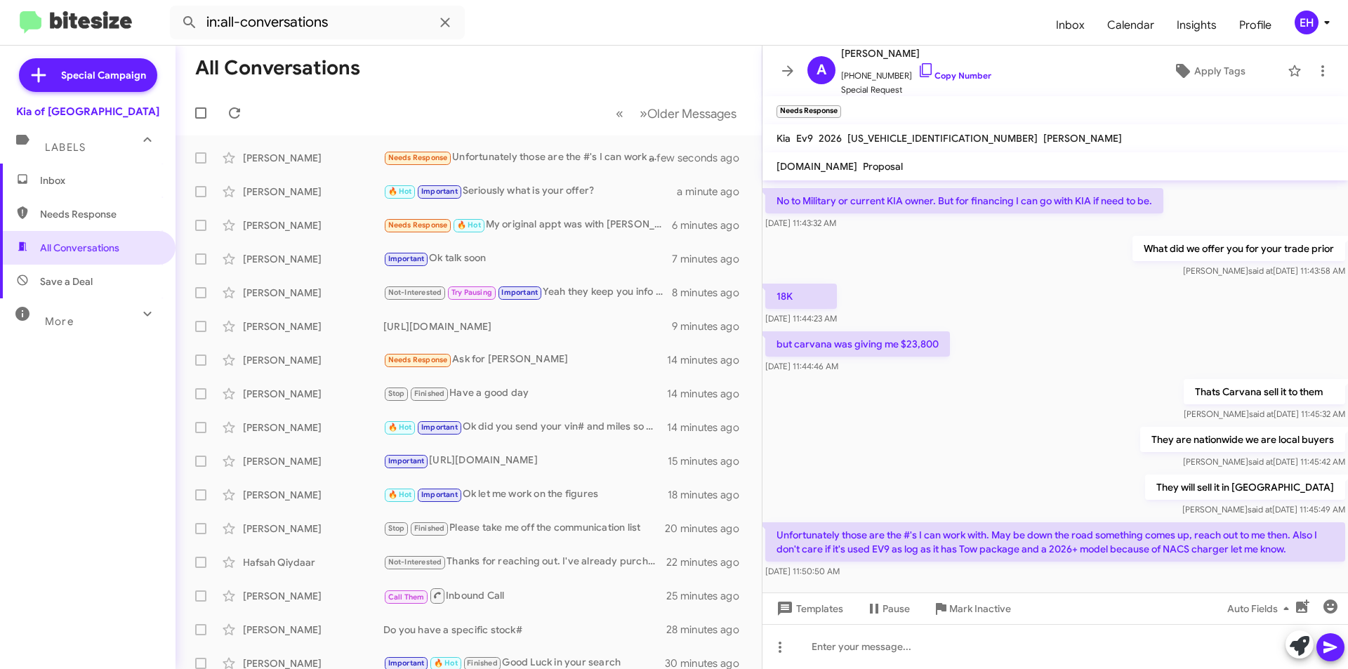
scroll to position [516, 0]
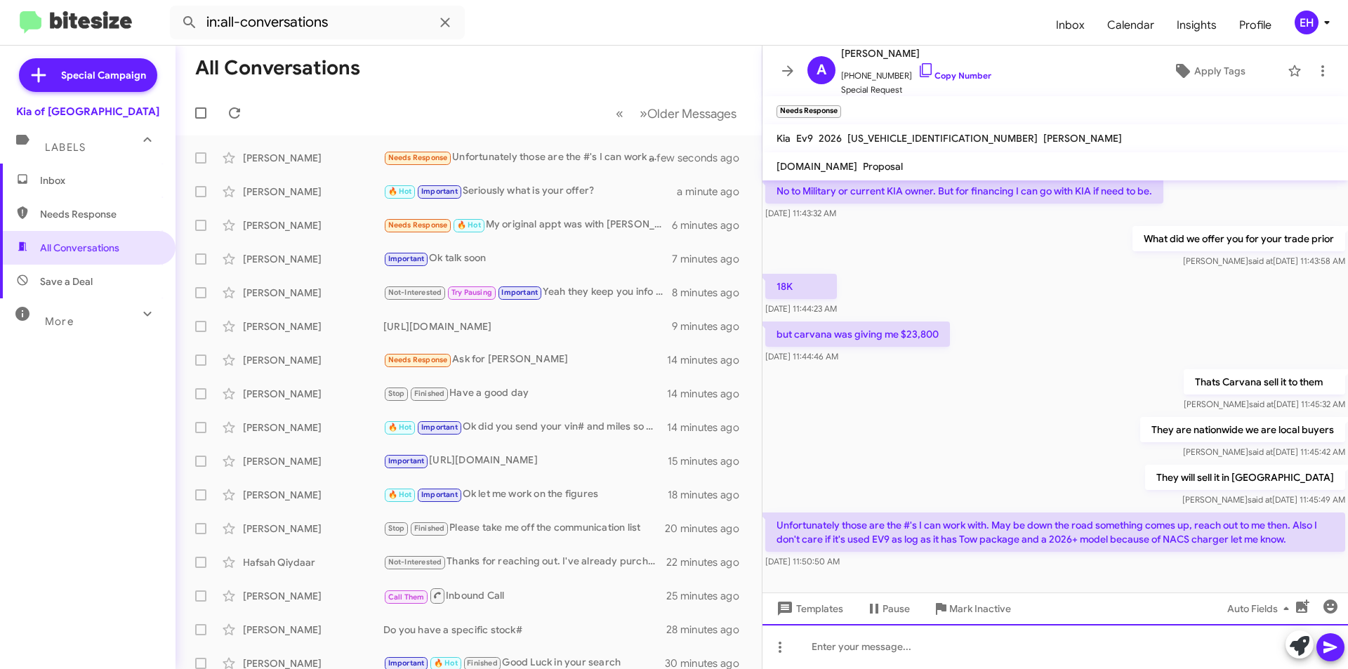
click at [820, 636] on div at bounding box center [1054, 646] width 585 height 45
drag, startPoint x: 988, startPoint y: 644, endPoint x: 1002, endPoint y: 644, distance: 14.0
click at [988, 644] on div at bounding box center [1054, 646] width 585 height 45
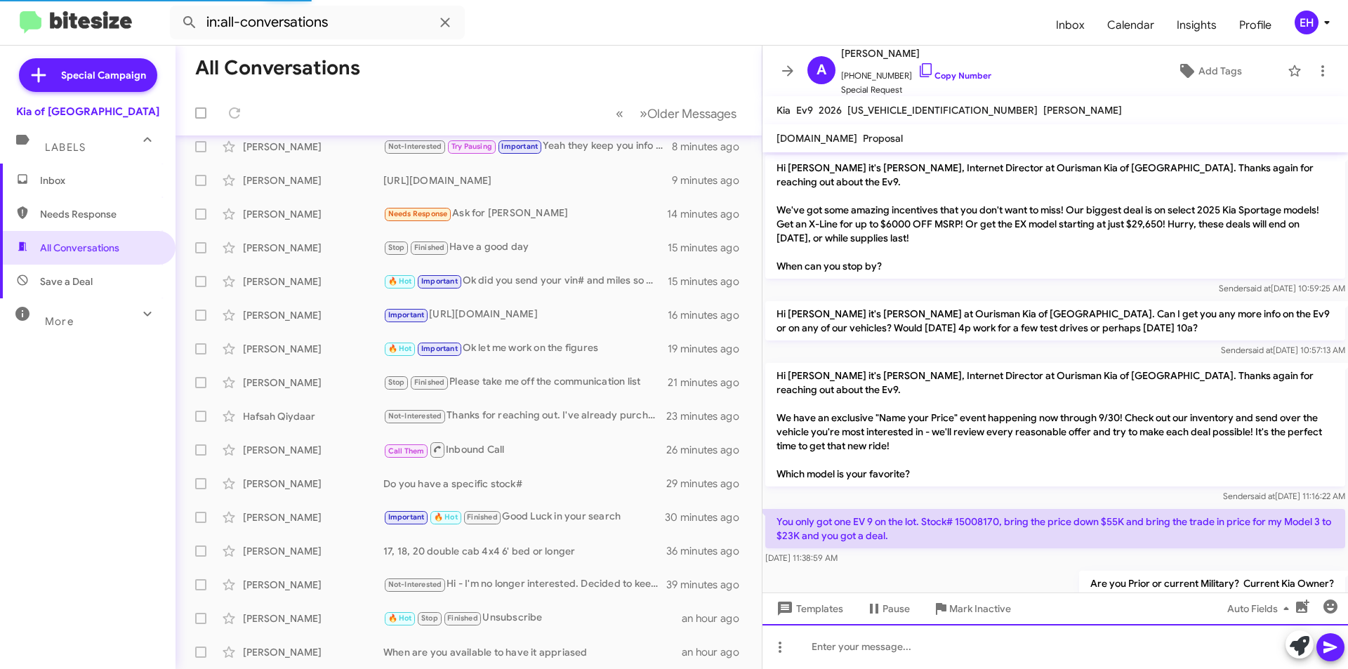
scroll to position [0, 0]
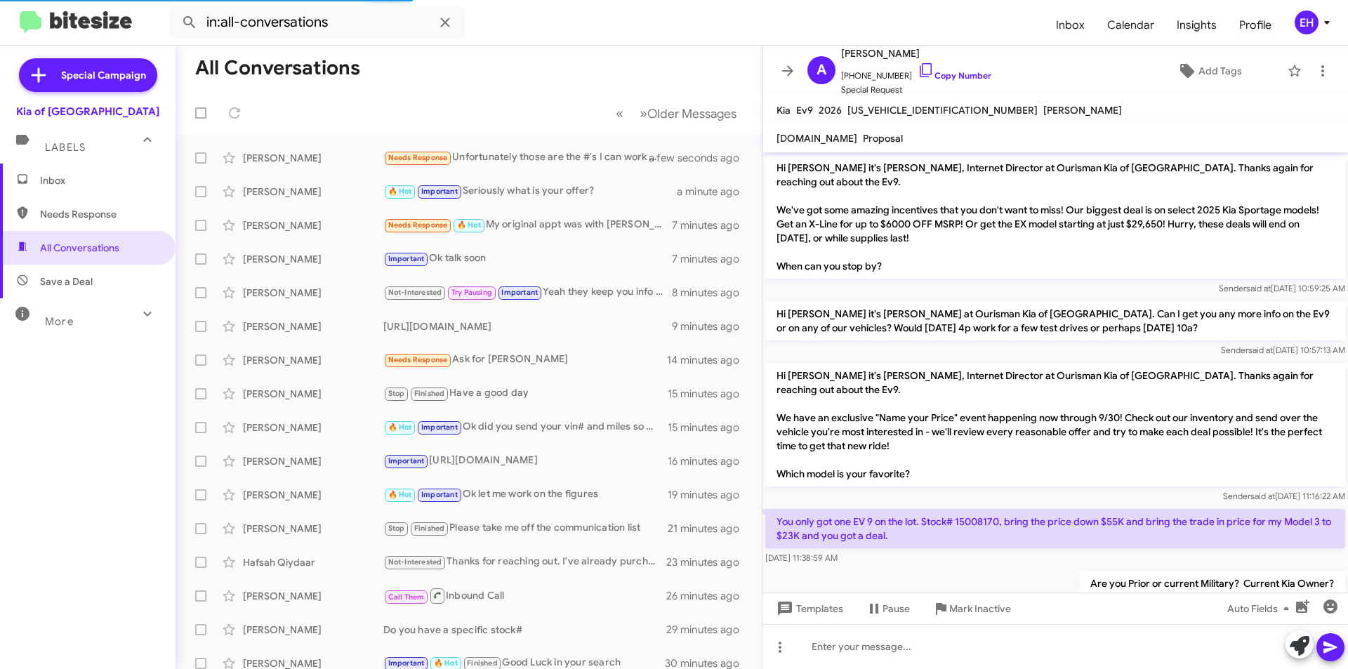
click at [53, 217] on span "Needs Response" at bounding box center [99, 214] width 119 height 14
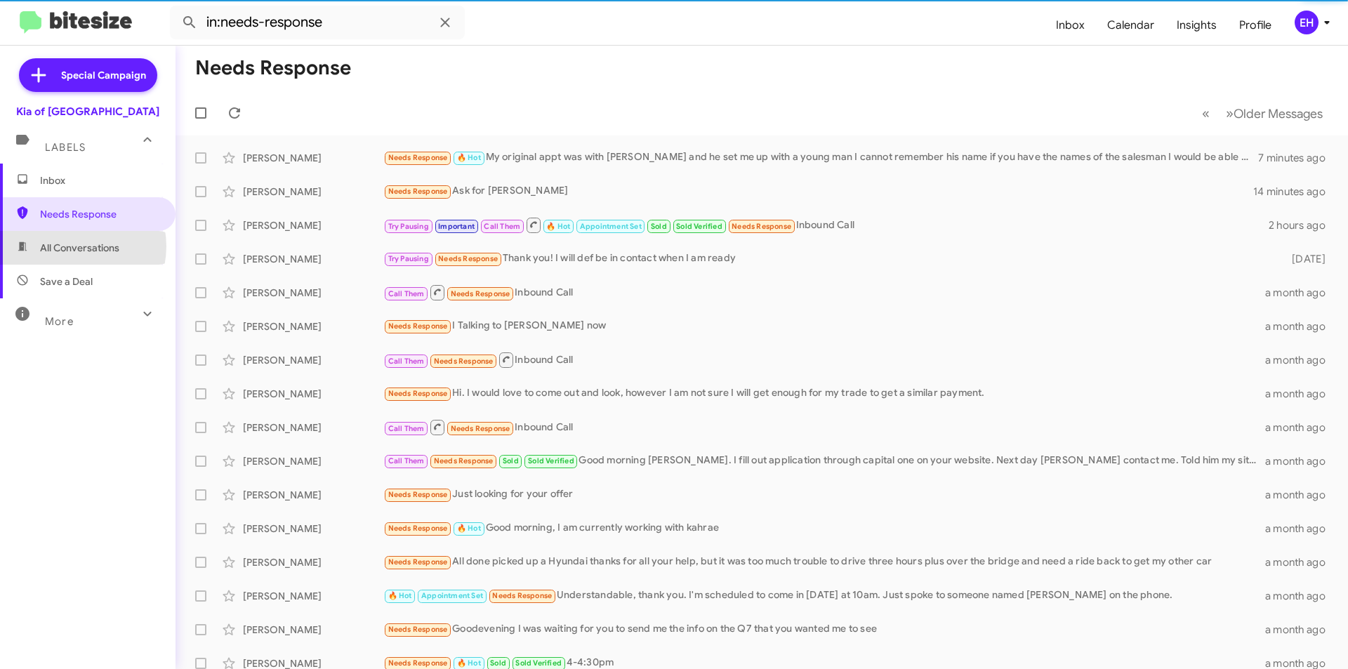
click at [70, 246] on span "All Conversations" at bounding box center [79, 248] width 79 height 14
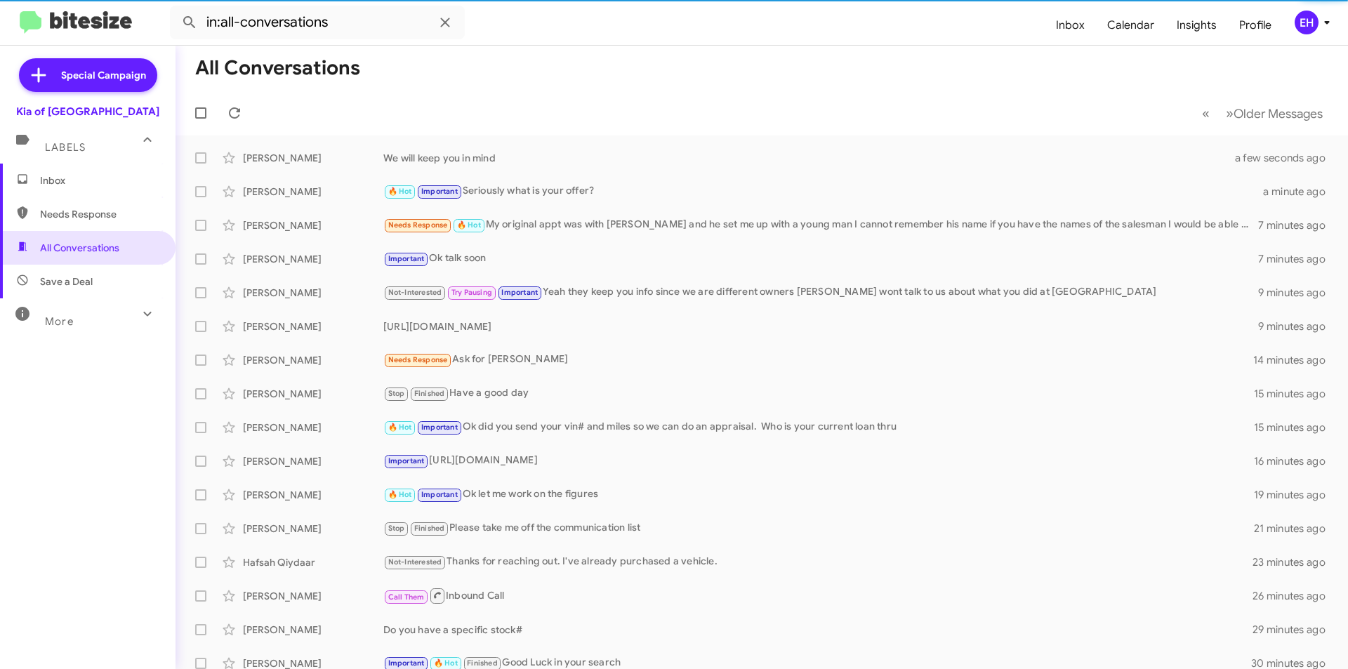
click at [67, 282] on span "Save a Deal" at bounding box center [66, 281] width 53 height 14
type input "in:not-interested"
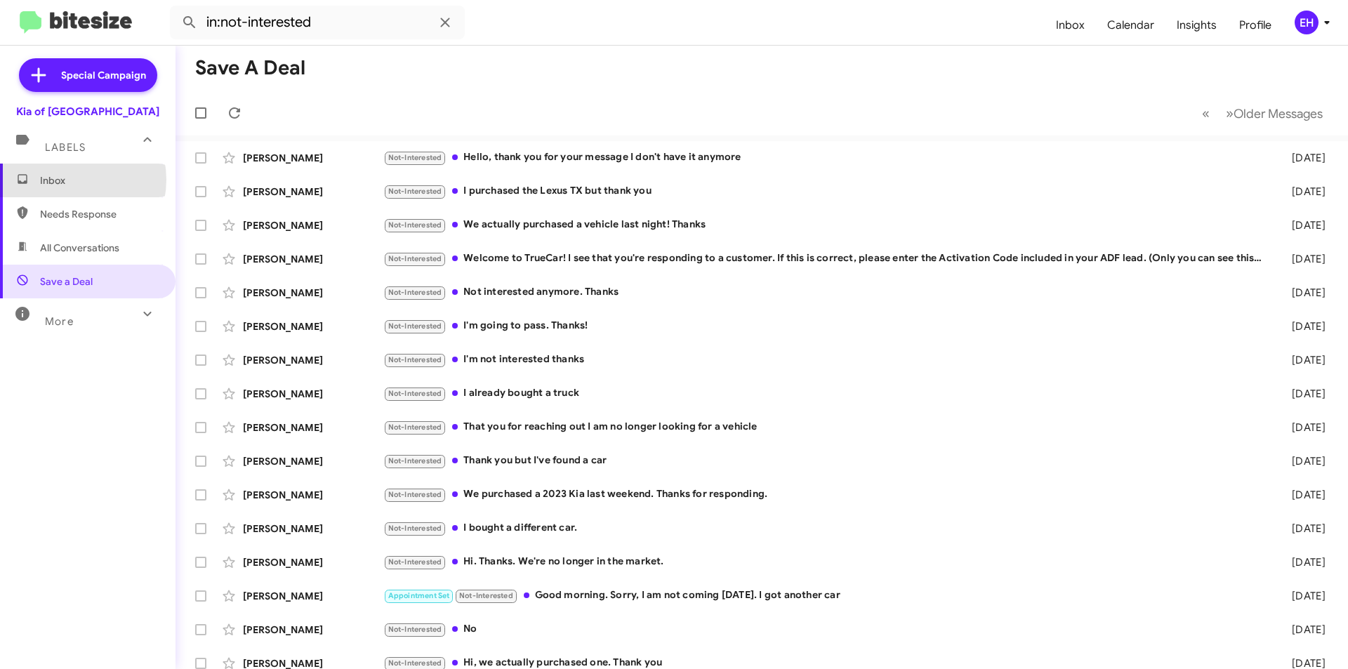
click at [67, 180] on span "Inbox" at bounding box center [99, 180] width 119 height 14
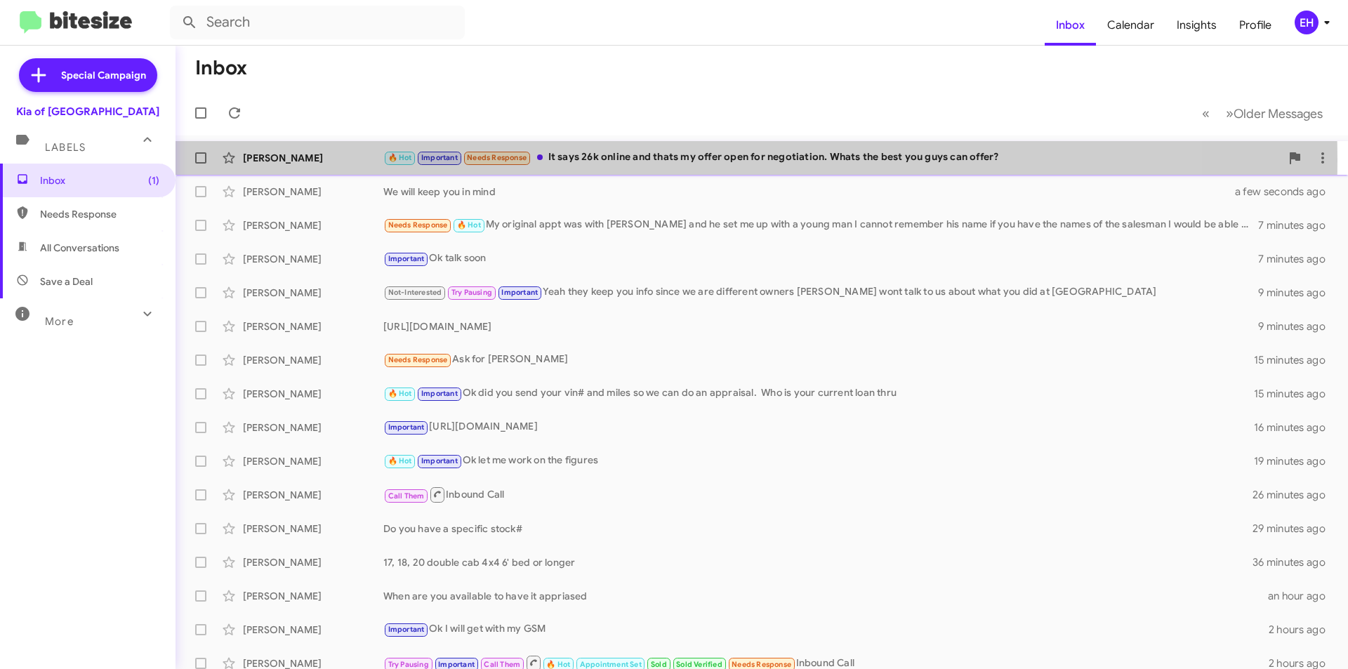
click at [645, 160] on div "🔥 Hot Important Needs Response It says 26k online and thats my offer open for n…" at bounding box center [831, 158] width 897 height 16
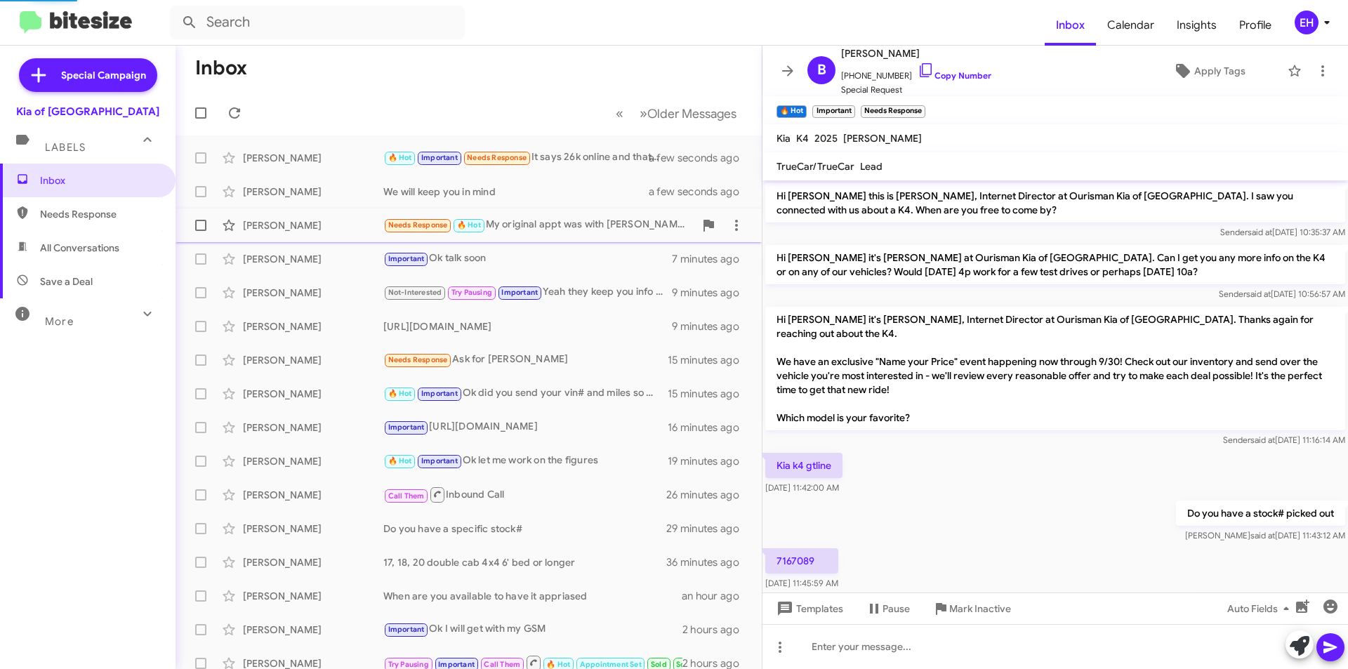
scroll to position [199, 0]
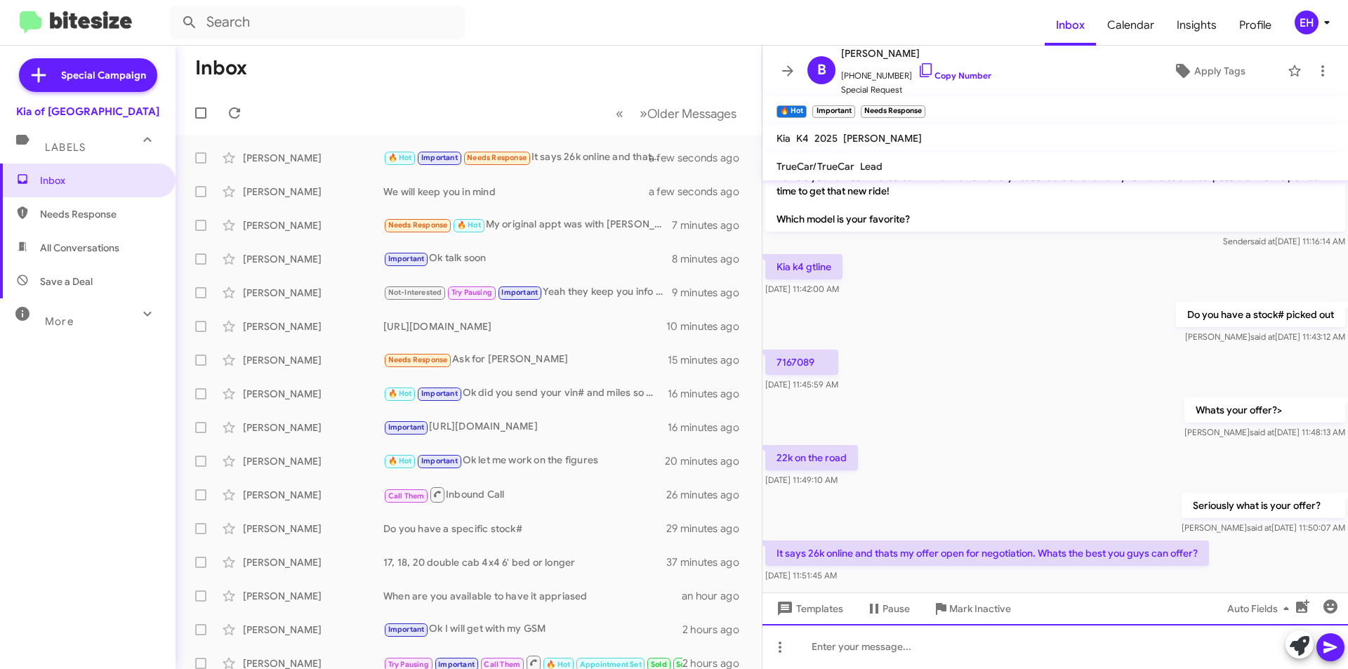
click at [948, 642] on div at bounding box center [1054, 646] width 585 height 45
drag, startPoint x: 927, startPoint y: 667, endPoint x: 919, endPoint y: 658, distance: 12.4
click at [927, 667] on div "Its online for" at bounding box center [1054, 646] width 585 height 45
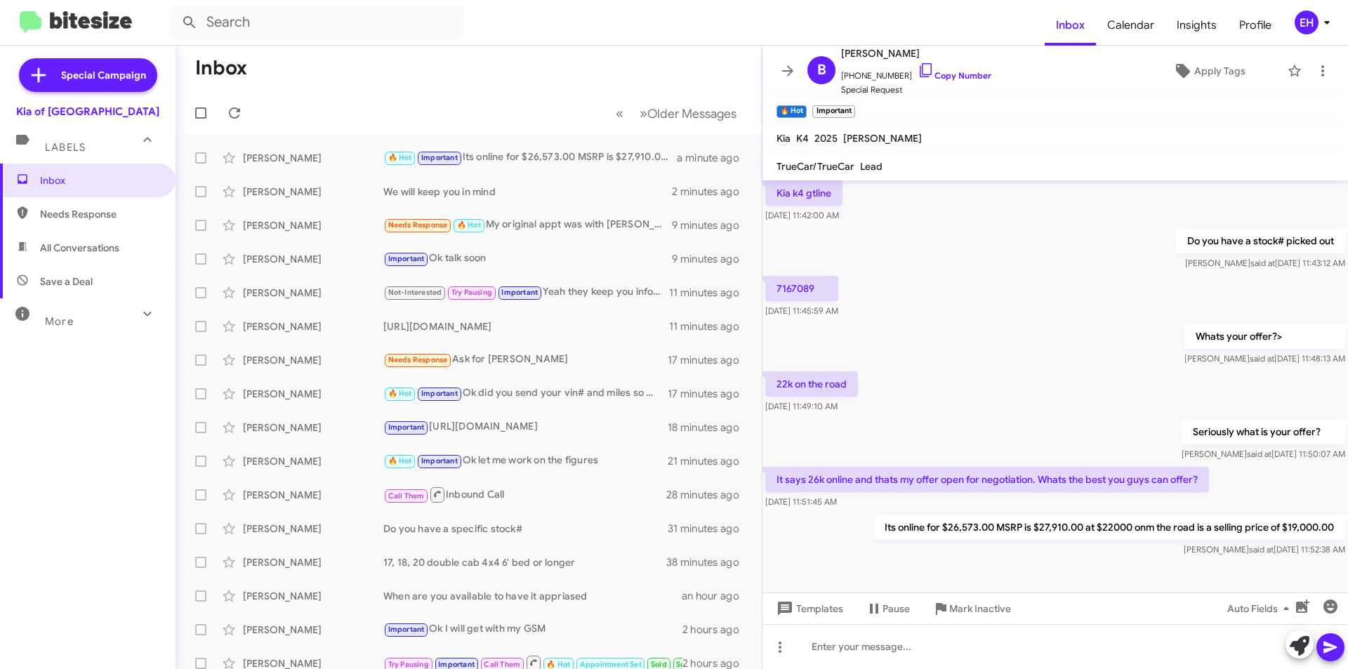
scroll to position [278, 0]
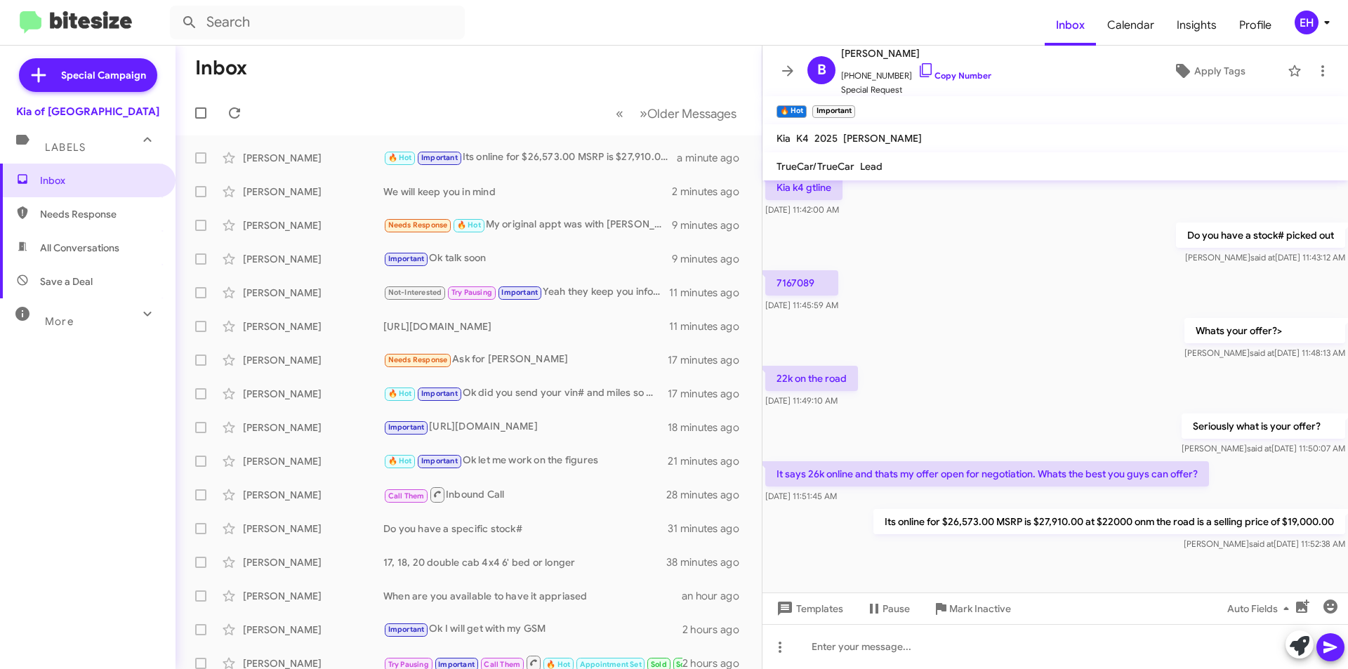
click at [1038, 611] on div "Templates Pause Mark Inactive Auto Fields" at bounding box center [1054, 609] width 585 height 32
click at [1034, 621] on div "Templates Pause Mark Inactive Auto Fields" at bounding box center [1054, 609] width 585 height 32
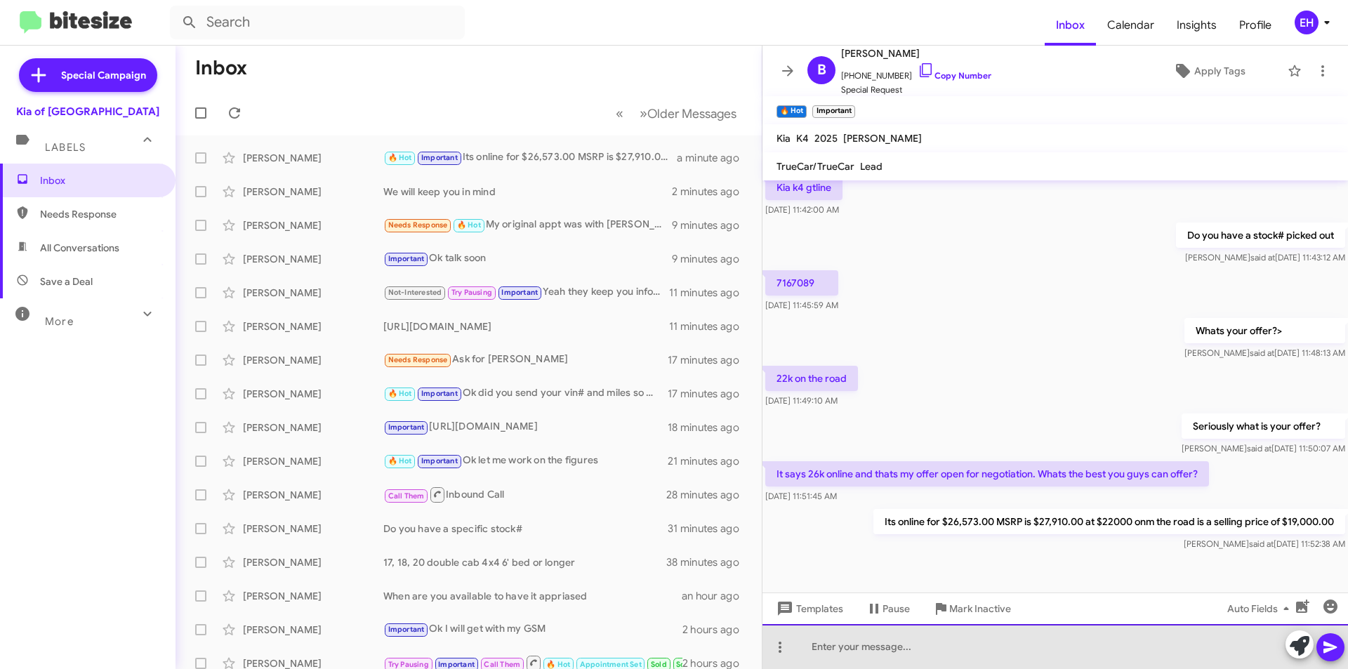
click at [1058, 642] on div at bounding box center [1054, 646] width 585 height 45
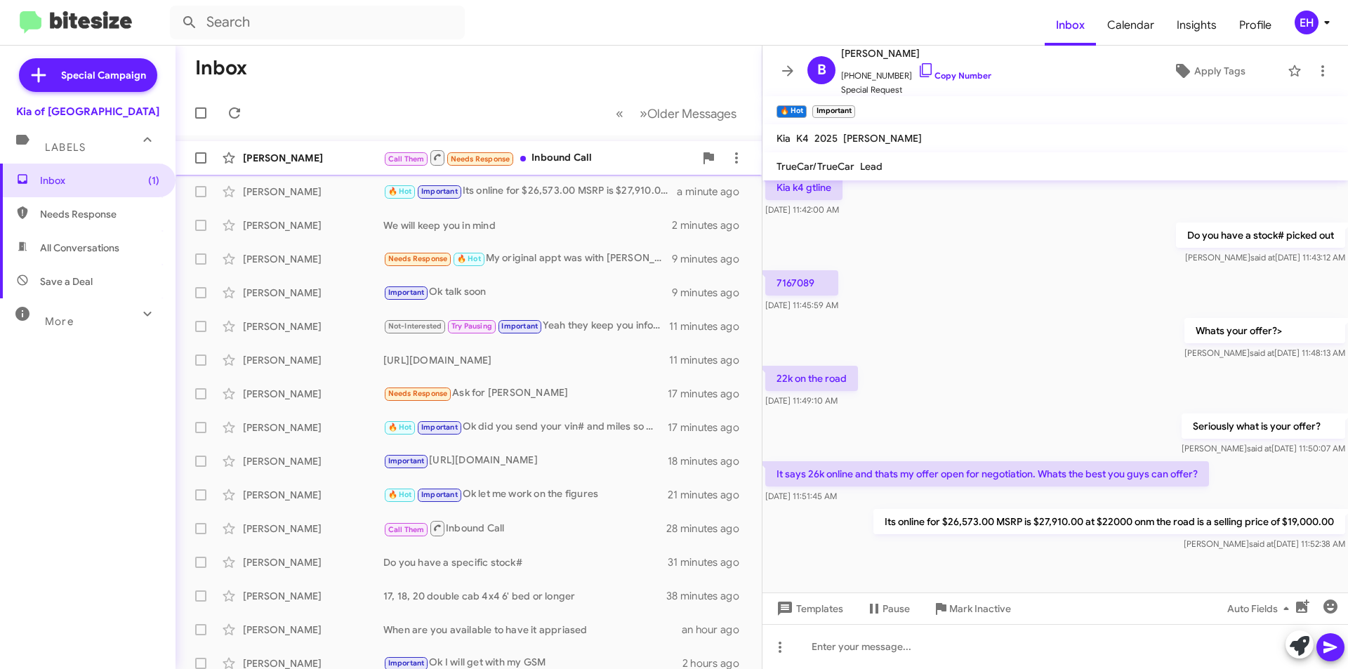
click at [584, 162] on div "Call Them Needs Response Inbound Call" at bounding box center [538, 158] width 311 height 18
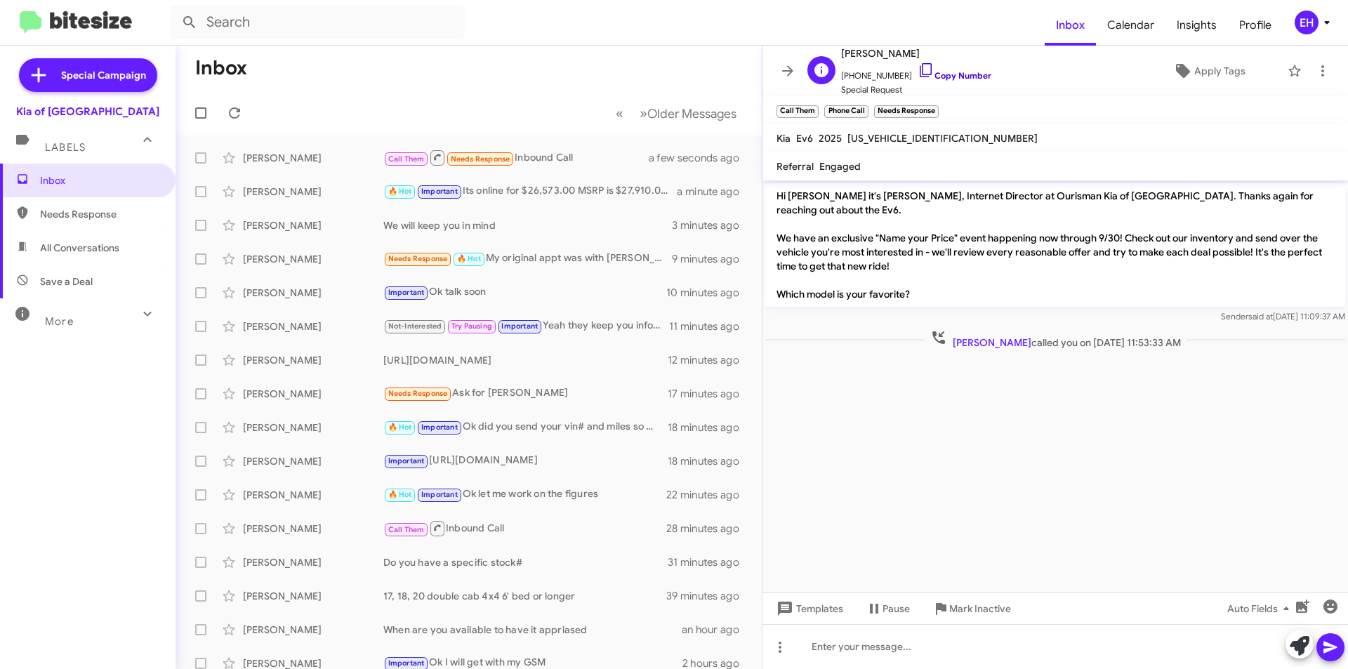
click at [966, 74] on link "Copy Number" at bounding box center [955, 75] width 74 height 11
click at [43, 188] on span "Inbox" at bounding box center [88, 181] width 176 height 34
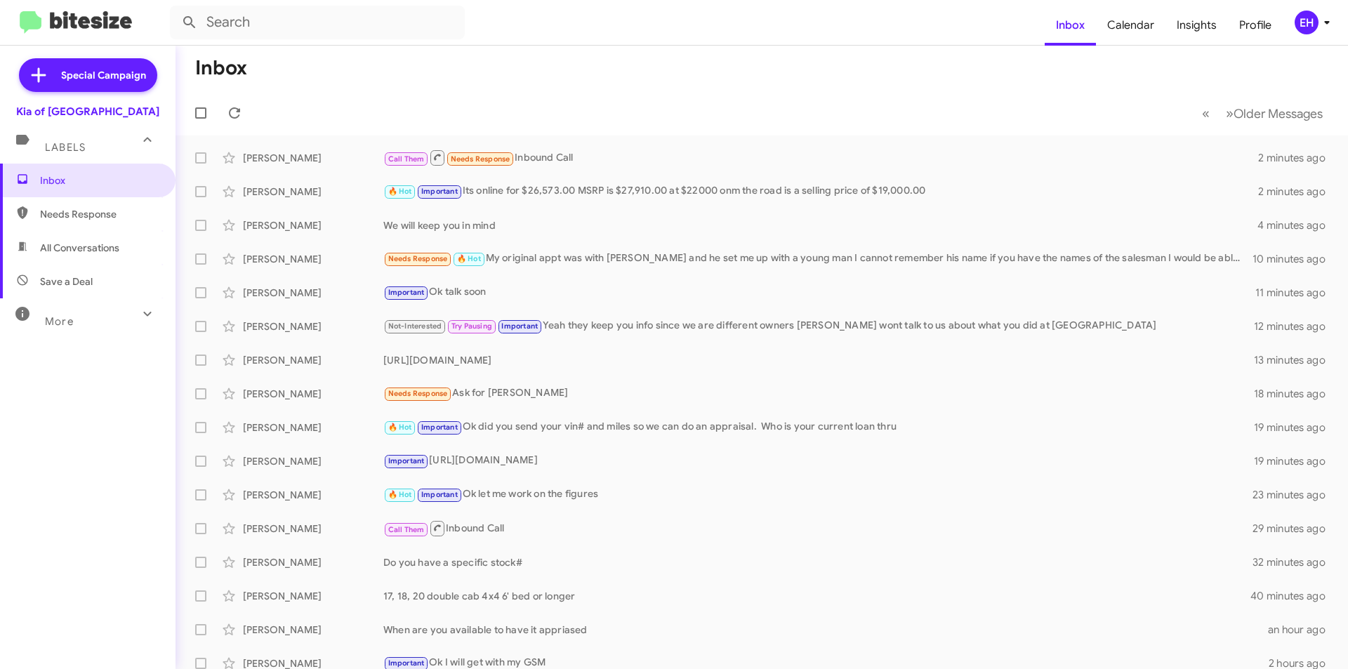
click at [77, 213] on span "Needs Response" at bounding box center [99, 214] width 119 height 14
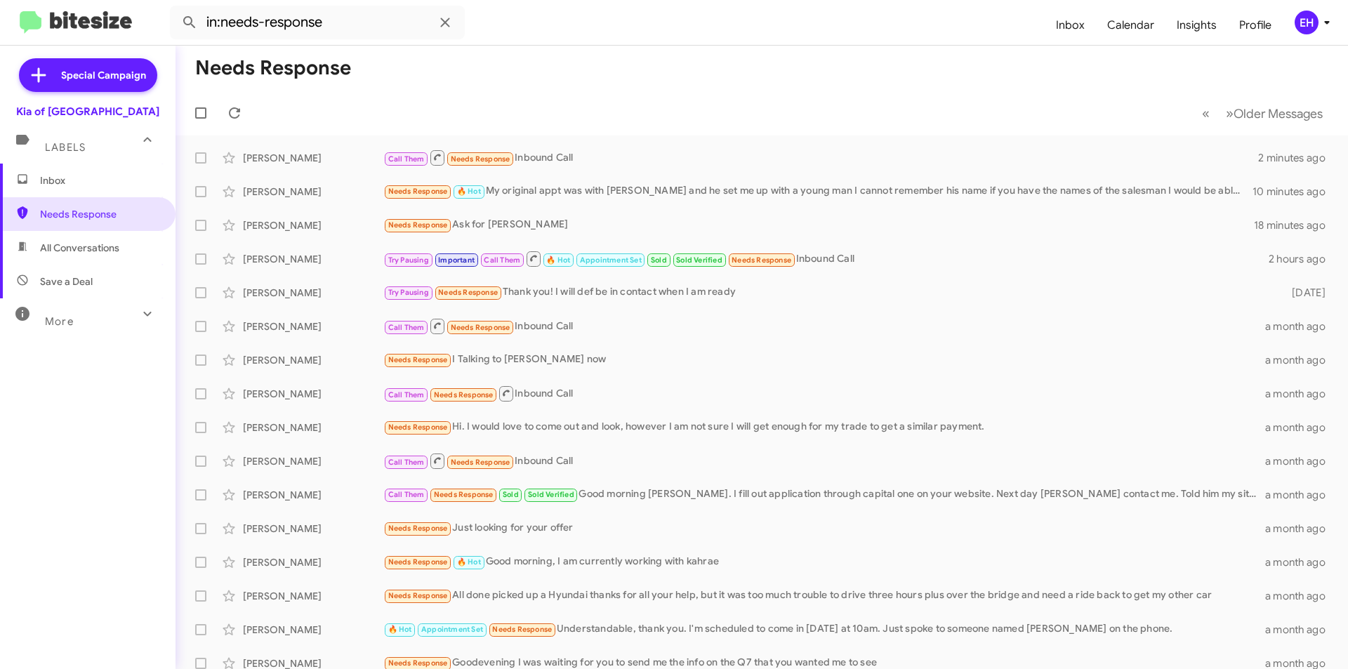
click at [82, 253] on span "All Conversations" at bounding box center [79, 248] width 79 height 14
type input "in:all-conversations"
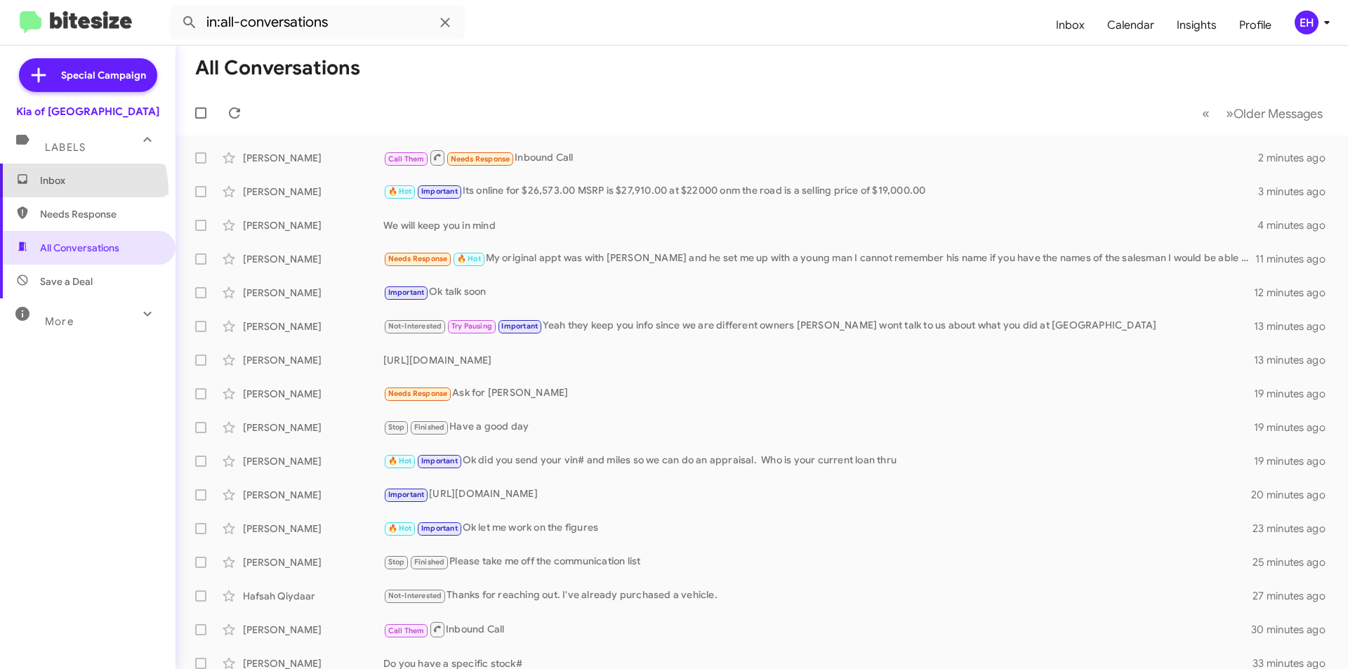
click at [46, 192] on span "Inbox" at bounding box center [88, 181] width 176 height 34
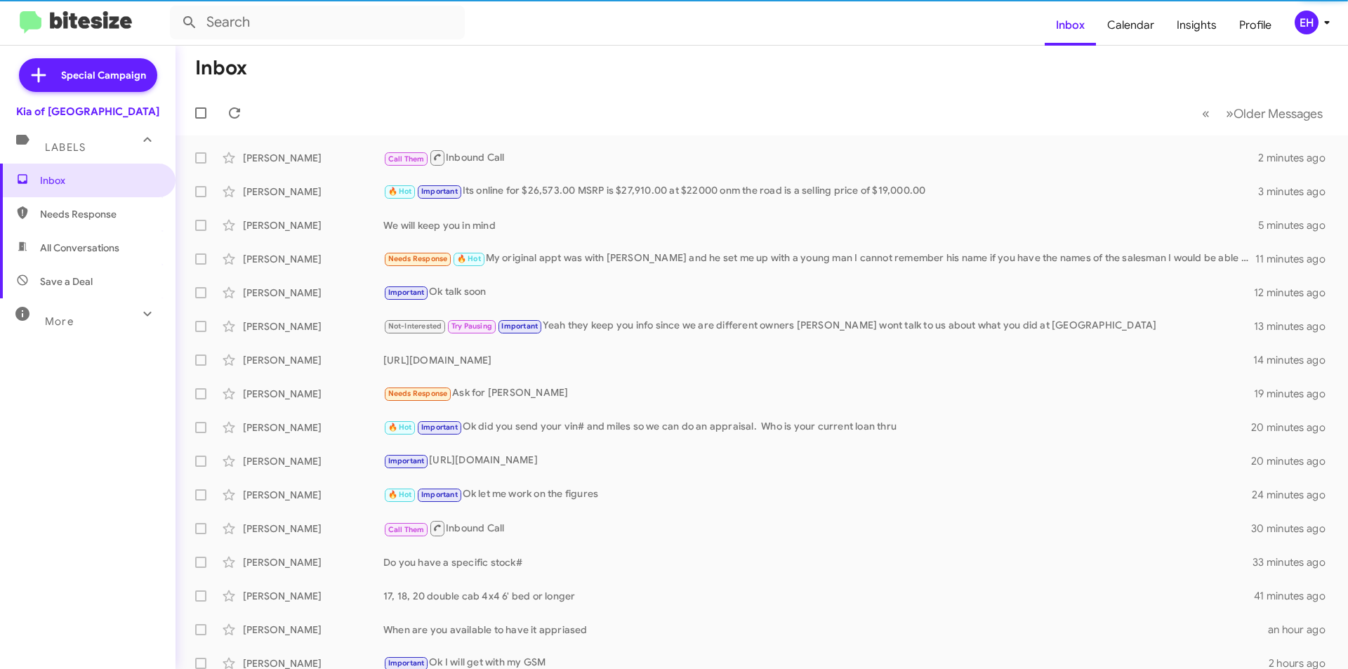
click at [72, 214] on span "Needs Response" at bounding box center [99, 214] width 119 height 14
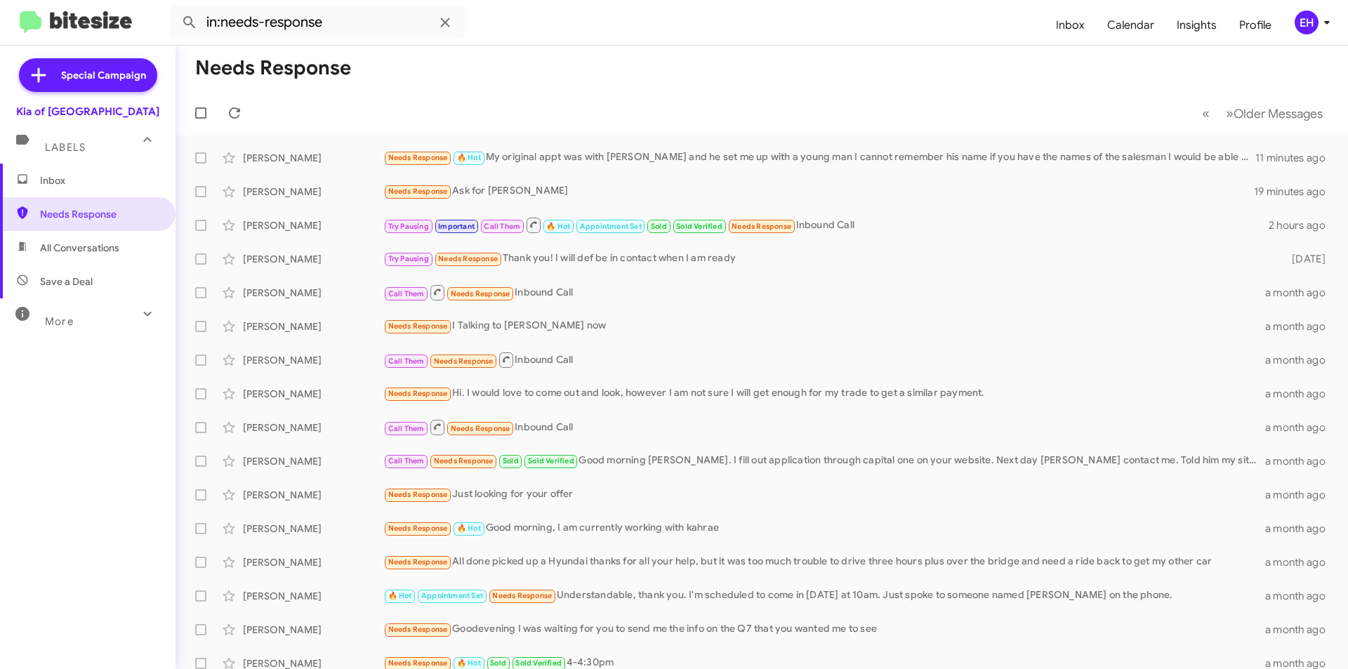
click at [105, 249] on span "All Conversations" at bounding box center [79, 248] width 79 height 14
type input "in:all-conversations"
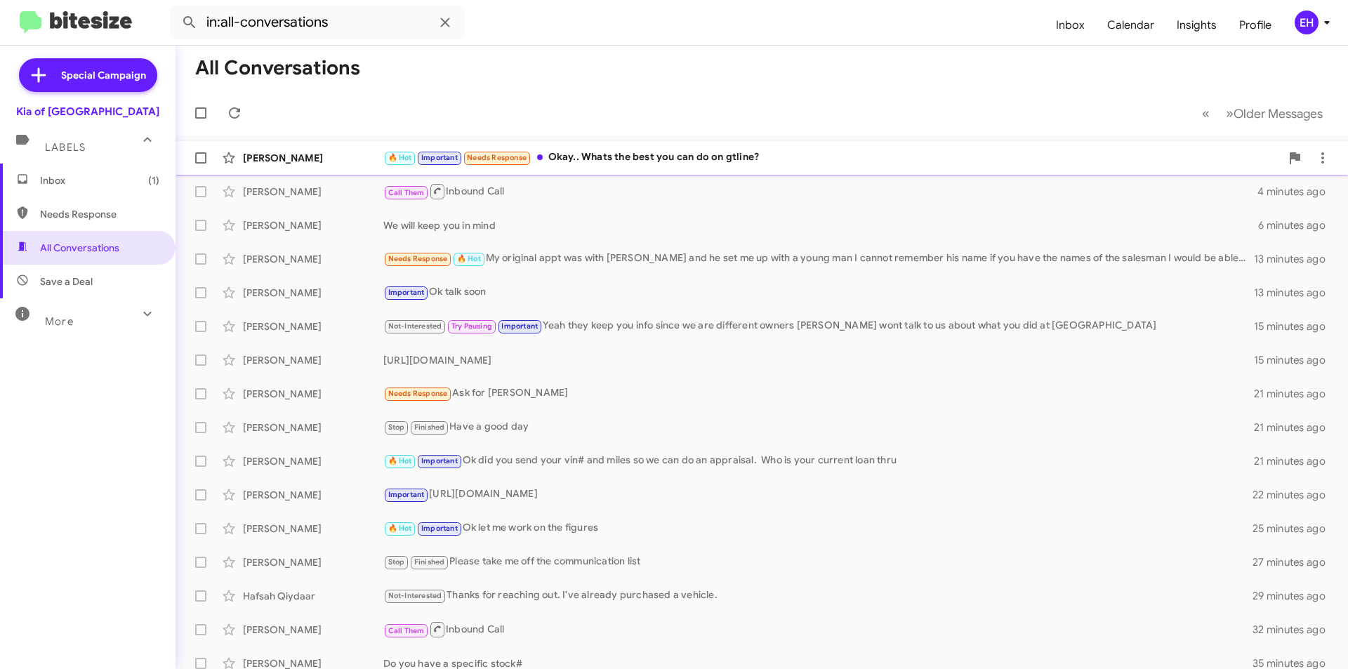
click at [655, 161] on div "🔥 Hot Important Needs Response Okay.. Whats the best you can do on gtline?" at bounding box center [831, 158] width 897 height 16
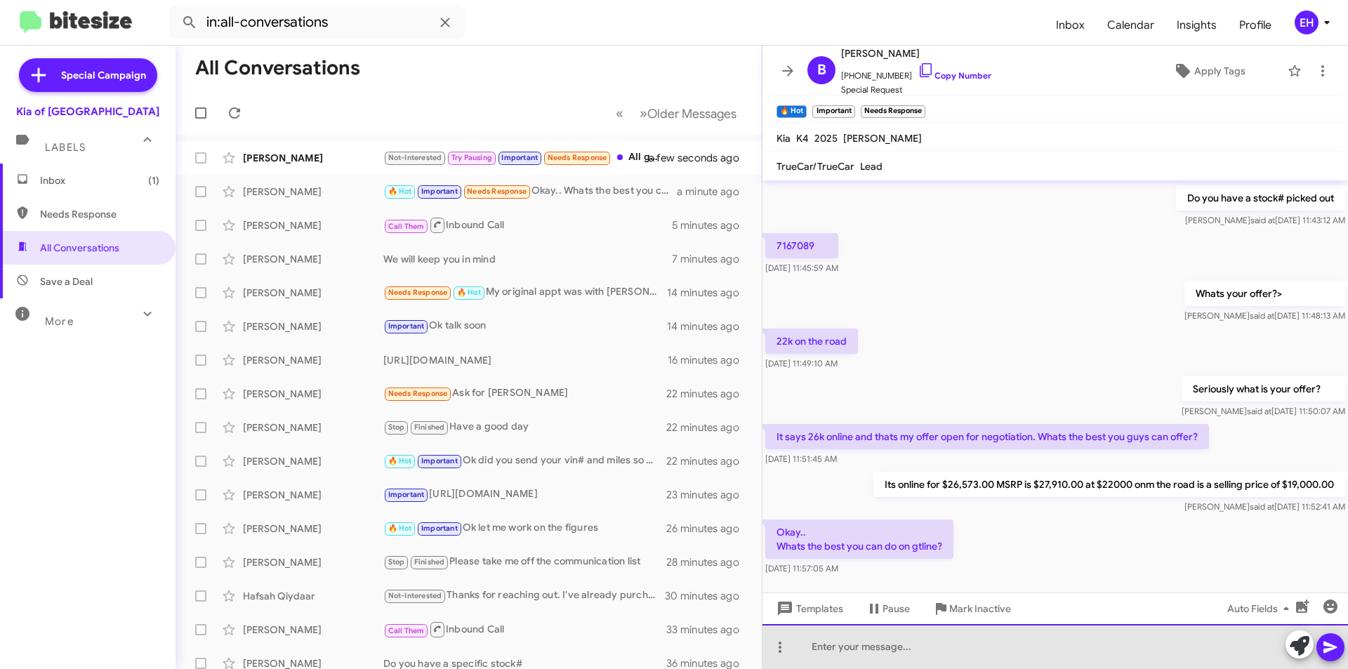
click at [937, 665] on div at bounding box center [1054, 646] width 585 height 45
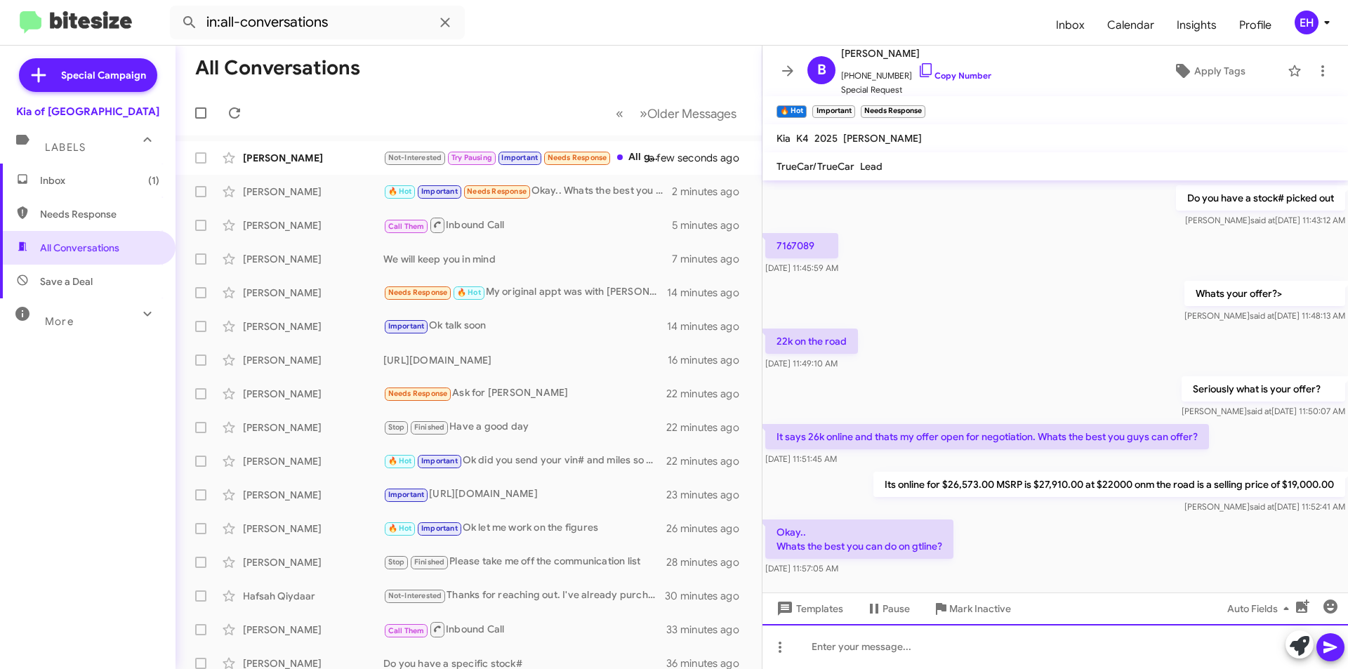
click at [984, 624] on div at bounding box center [1054, 646] width 585 height 45
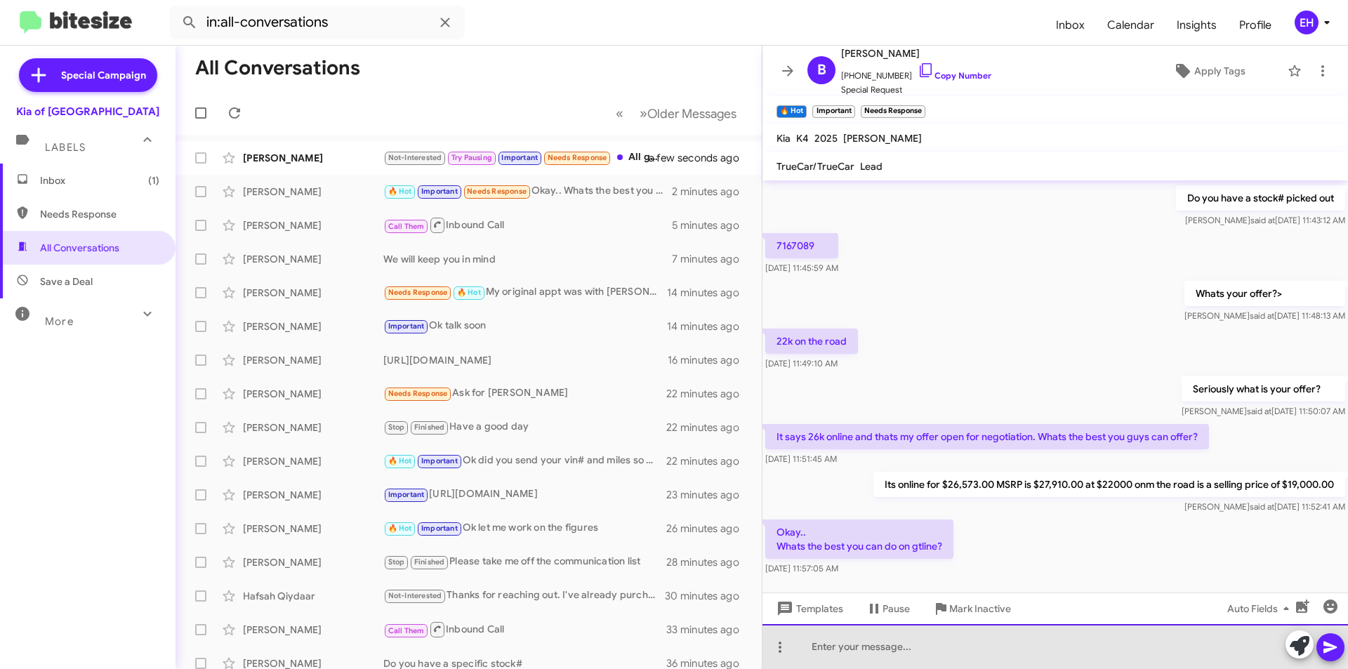
click at [952, 640] on div at bounding box center [1054, 646] width 585 height 45
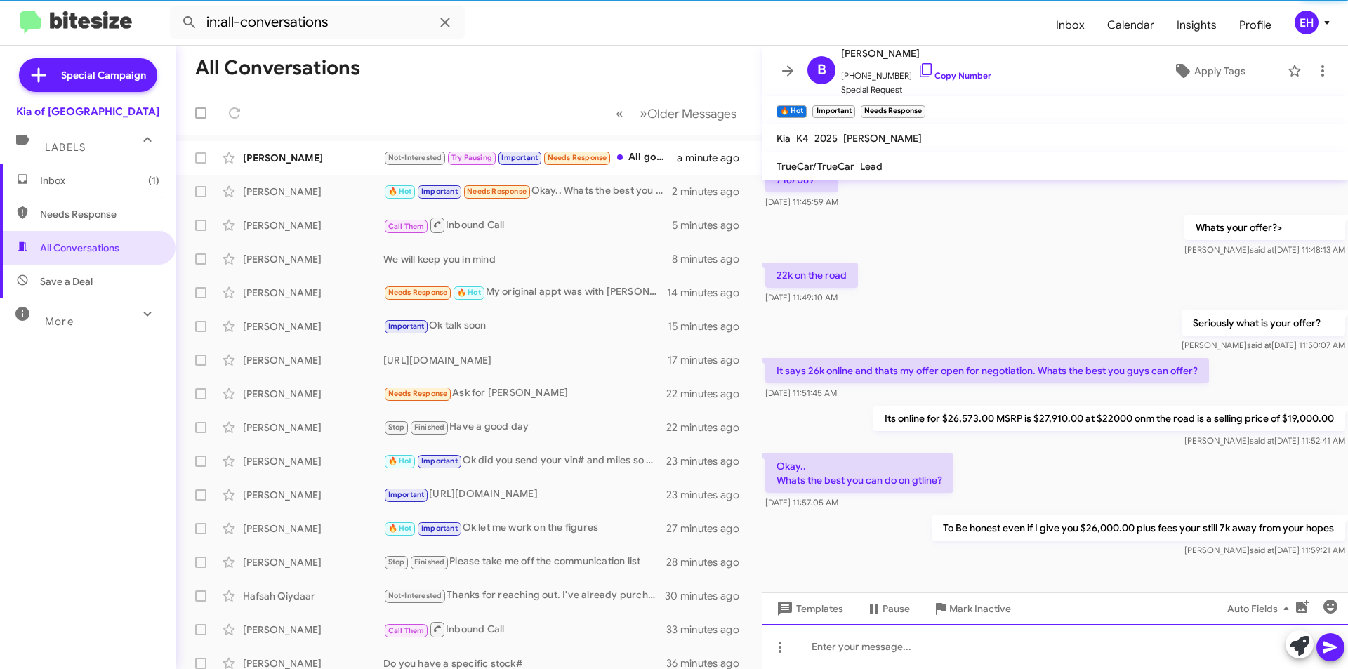
scroll to position [395, 0]
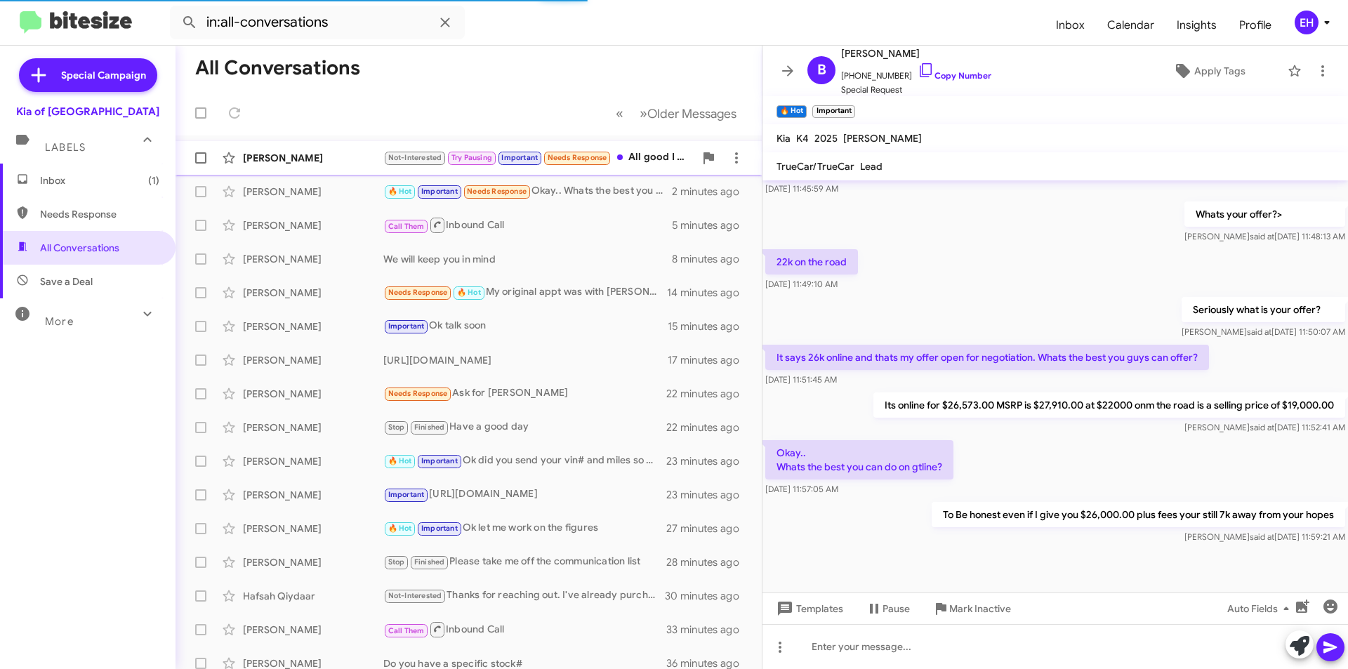
click at [644, 159] on div "Not-Interested Try Pausing Important Needs Response All good I talked to Chris.…" at bounding box center [538, 158] width 311 height 16
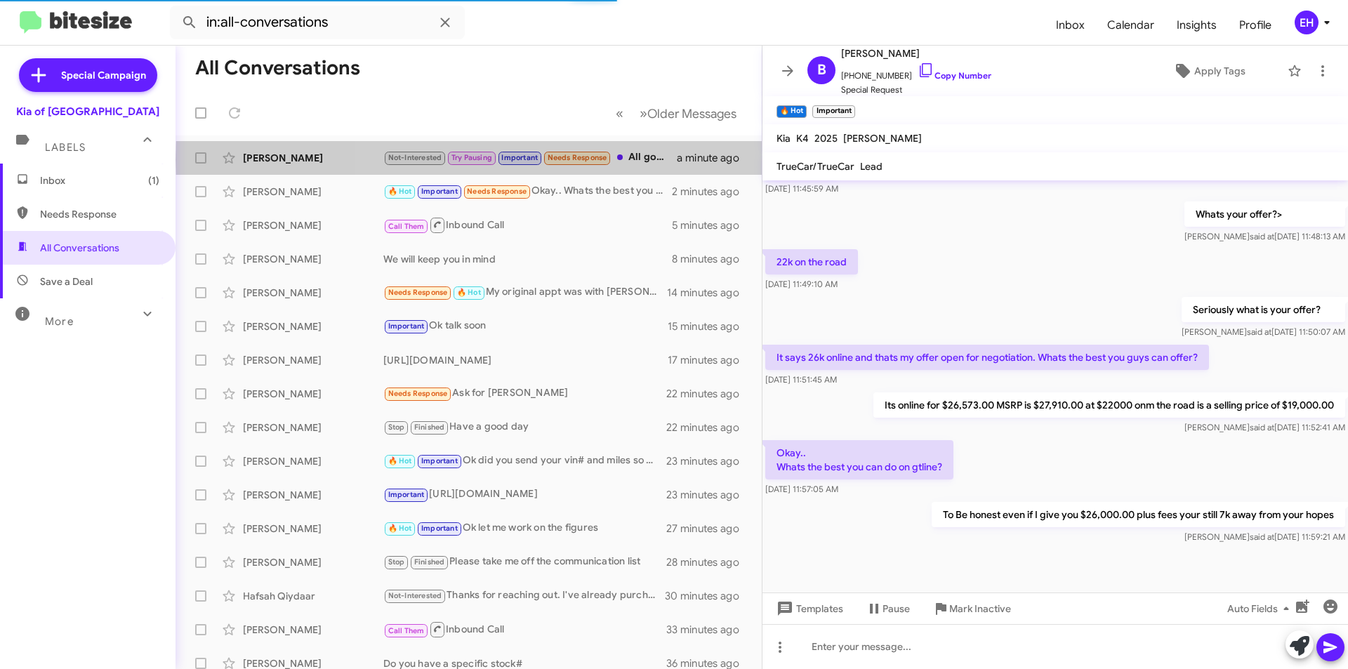
scroll to position [508, 0]
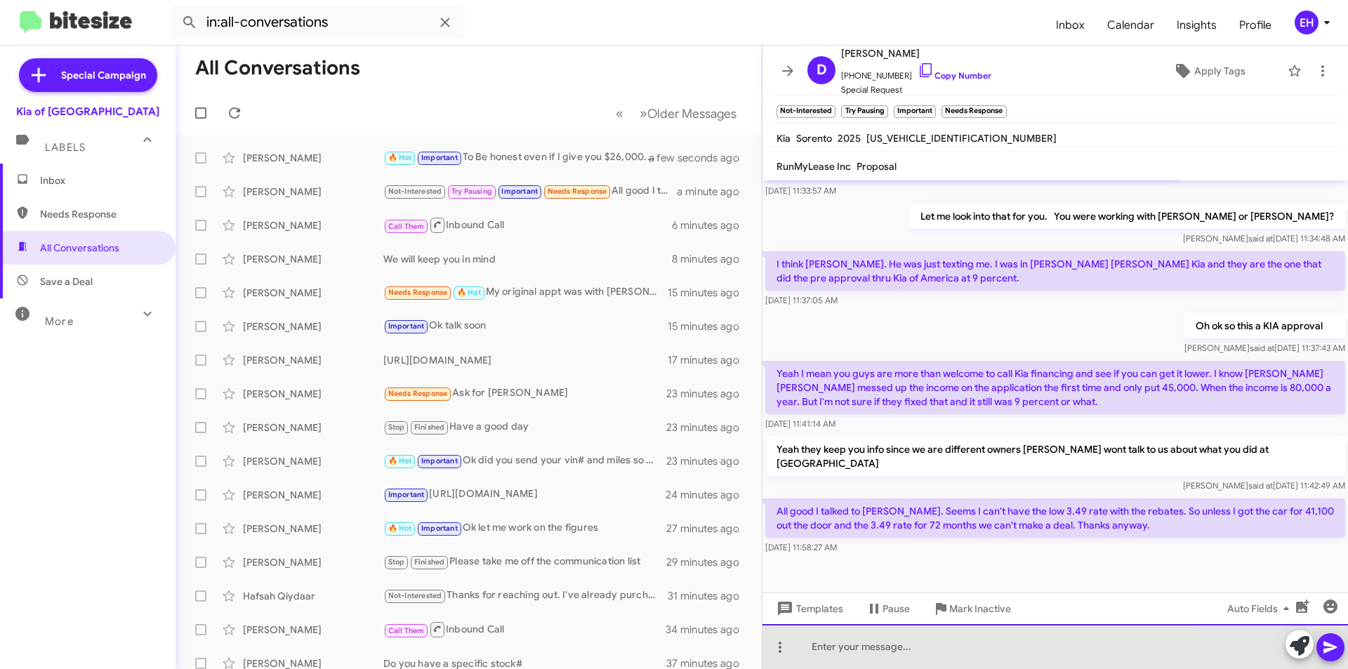
drag, startPoint x: 919, startPoint y: 661, endPoint x: 910, endPoint y: 653, distance: 12.4
click at [910, 653] on div at bounding box center [1054, 646] width 585 height 45
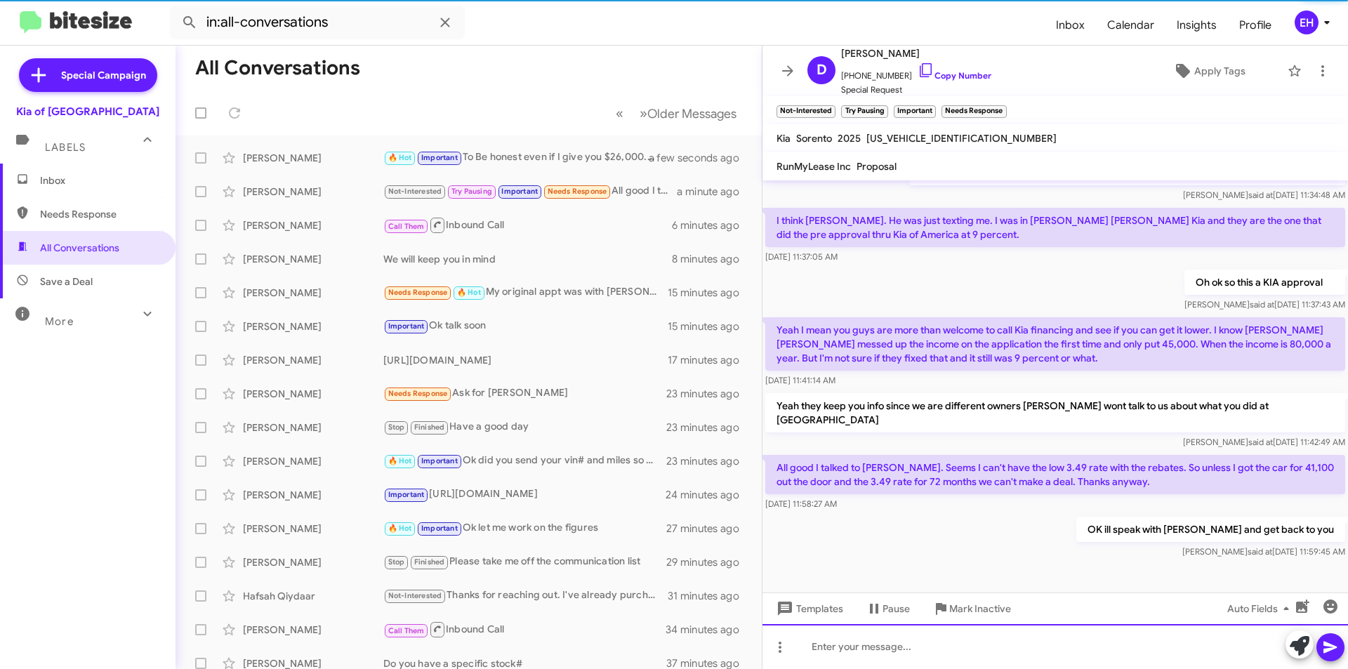
scroll to position [560, 0]
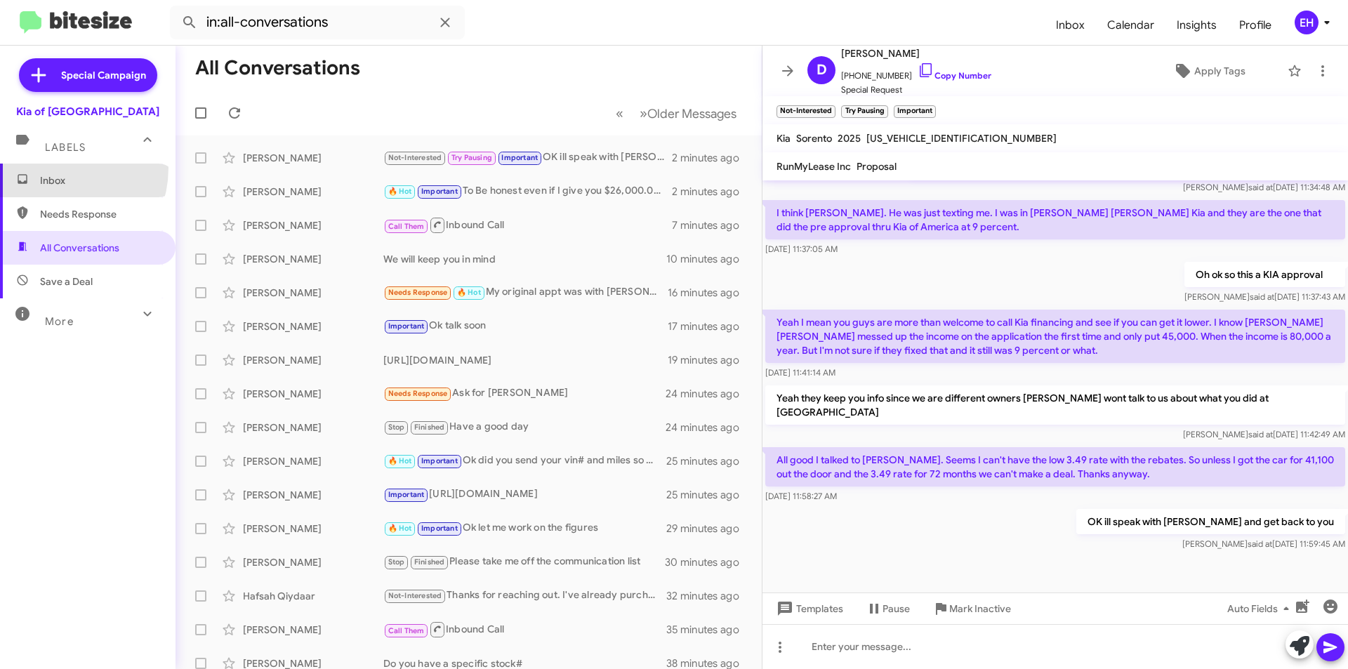
click at [49, 176] on span "Inbox" at bounding box center [99, 180] width 119 height 14
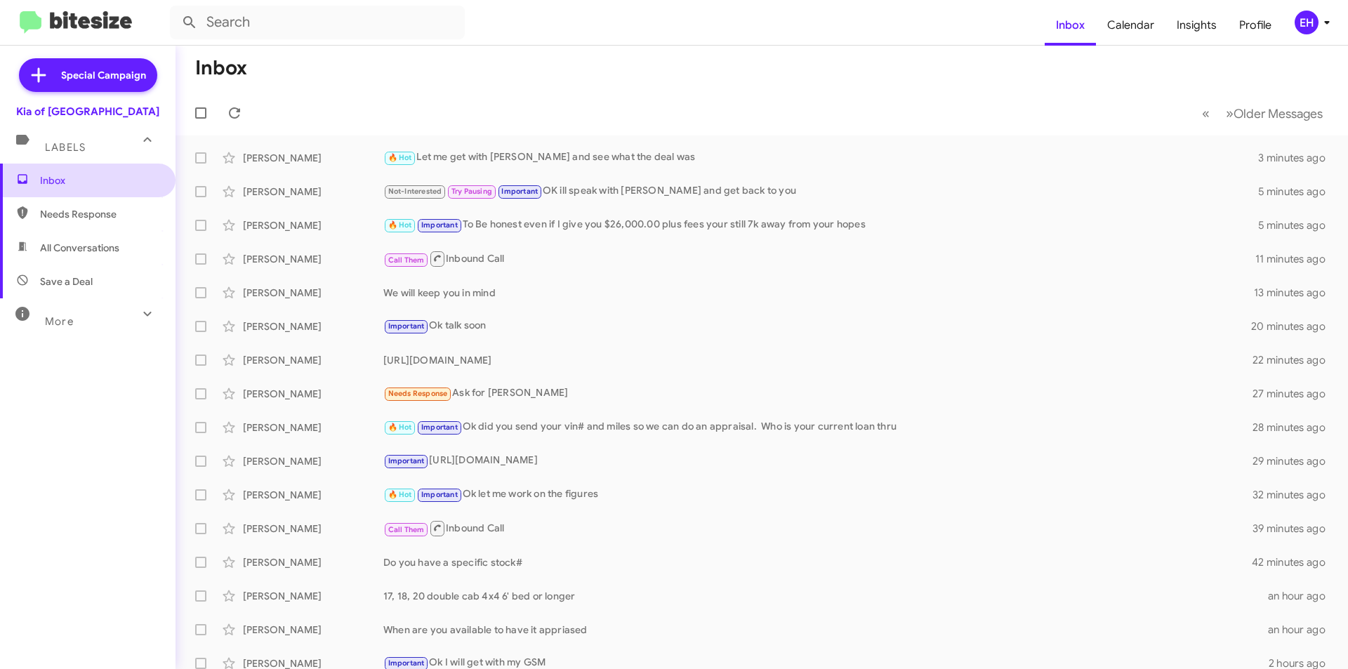
click at [50, 180] on span "Inbox" at bounding box center [99, 180] width 119 height 14
click at [1190, 27] on span "Insights" at bounding box center [1196, 25] width 62 height 41
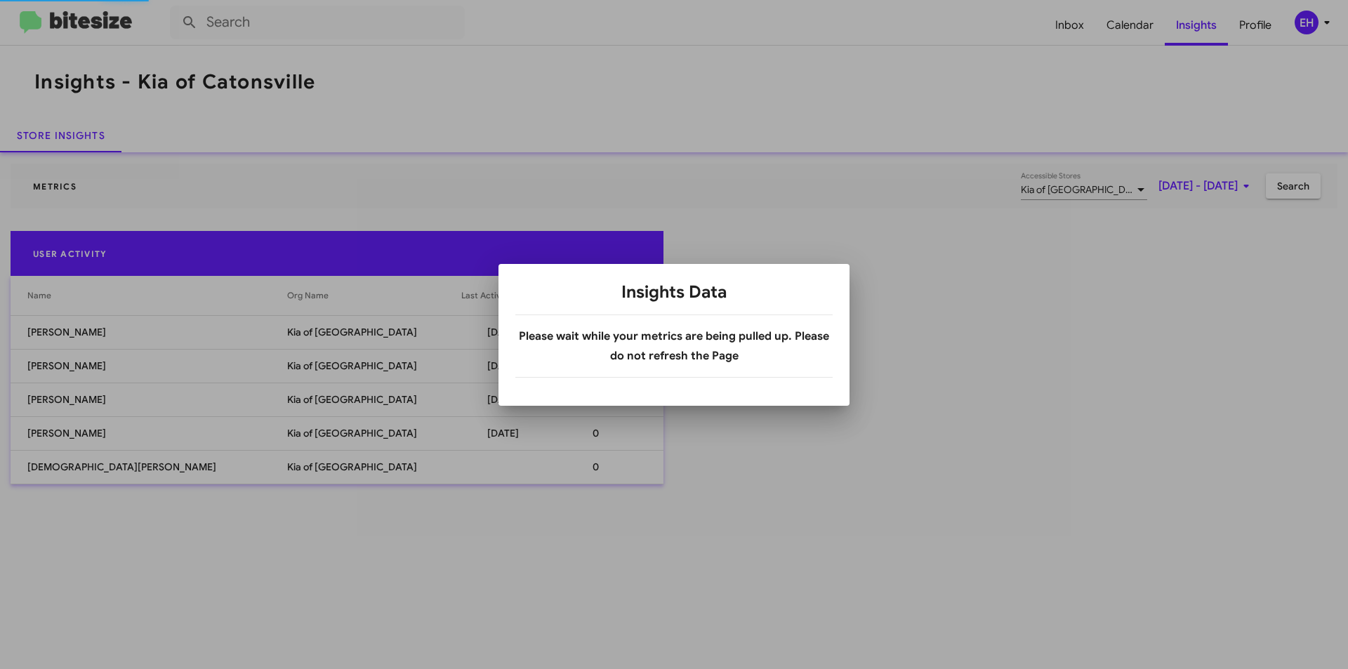
click at [675, 337] on b "Please wait while your metrics are being pulled up. Please do not refresh the P…" at bounding box center [674, 346] width 310 height 34
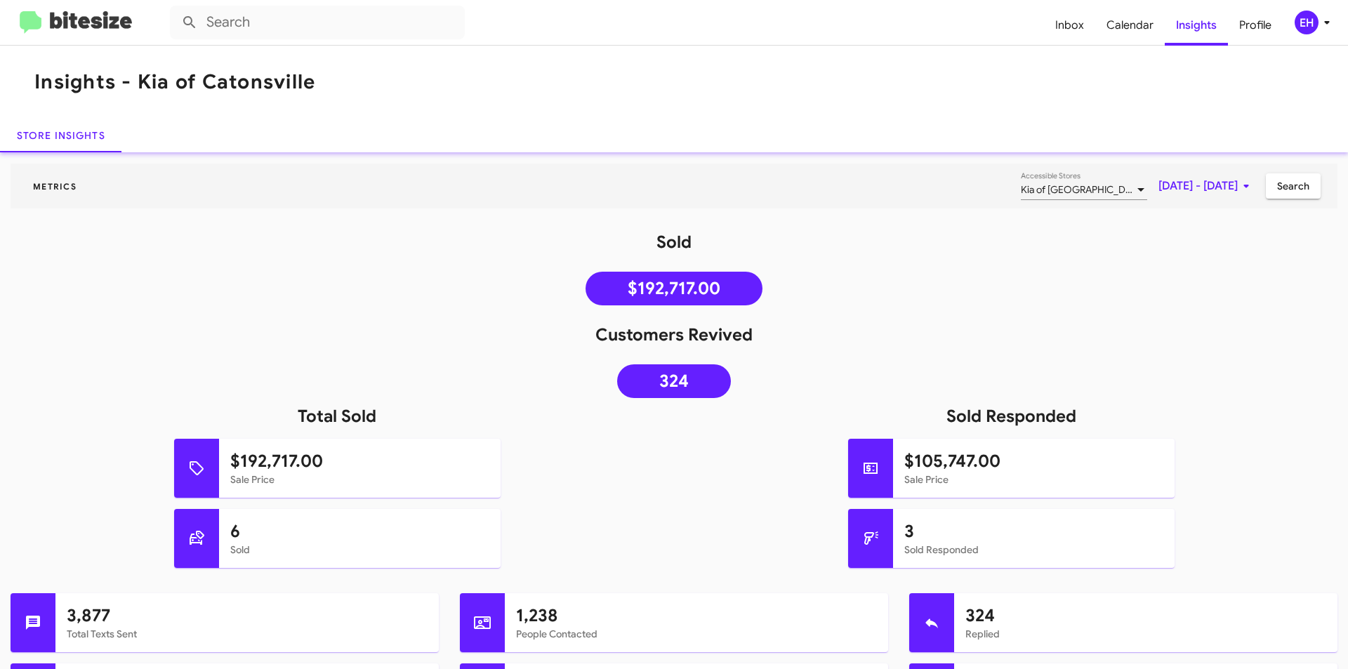
click at [36, 19] on img at bounding box center [76, 22] width 112 height 23
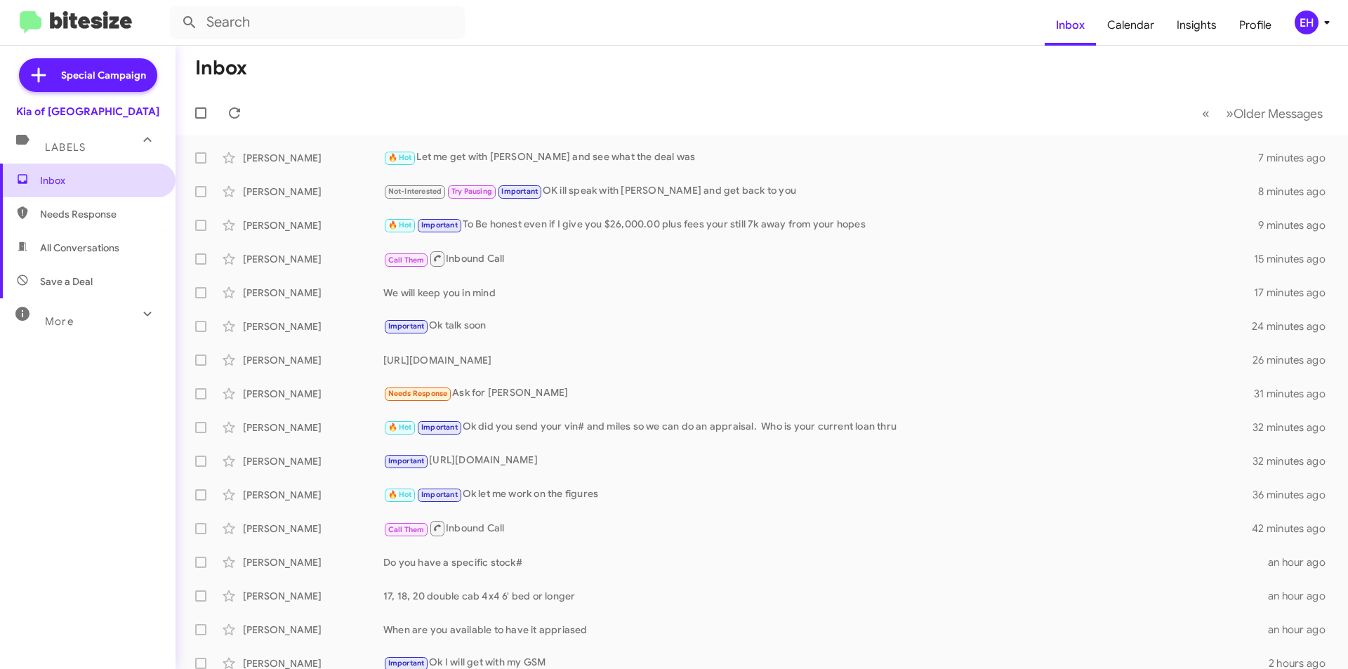
click at [47, 180] on span "Inbox" at bounding box center [99, 180] width 119 height 14
click at [62, 211] on span "Needs Response" at bounding box center [99, 214] width 119 height 14
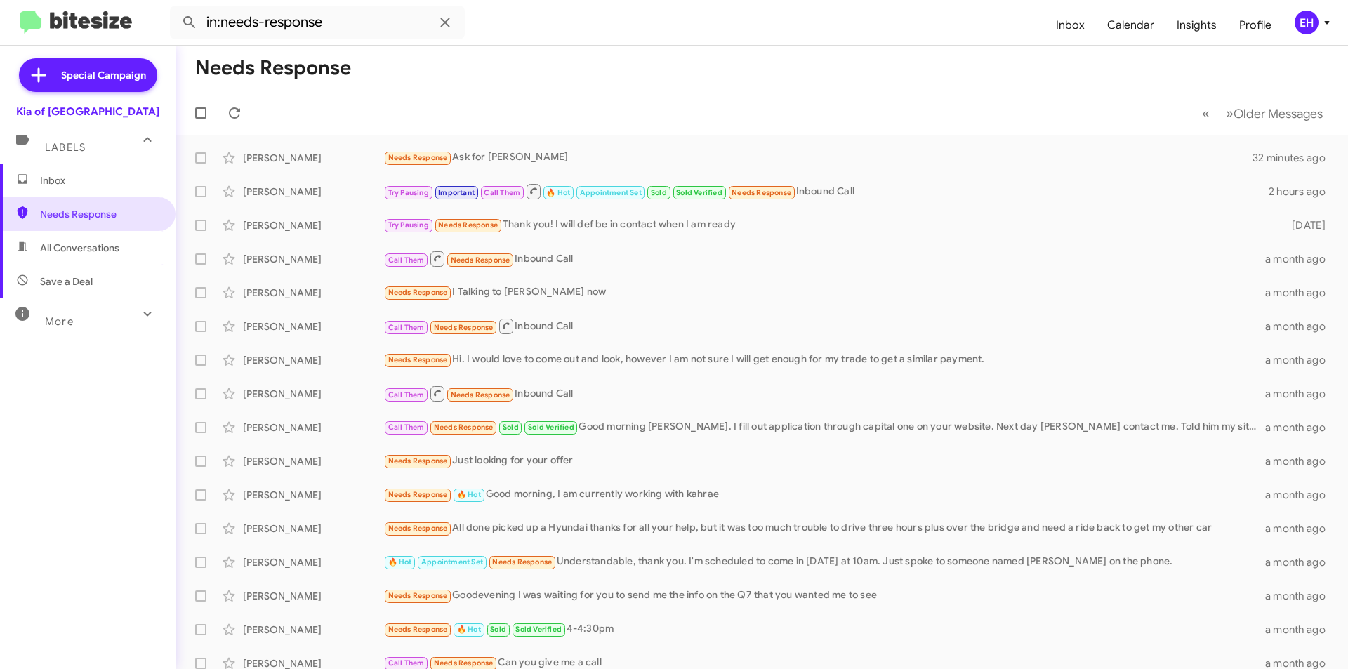
click at [88, 260] on span "All Conversations" at bounding box center [88, 248] width 176 height 34
type input "in:all-conversations"
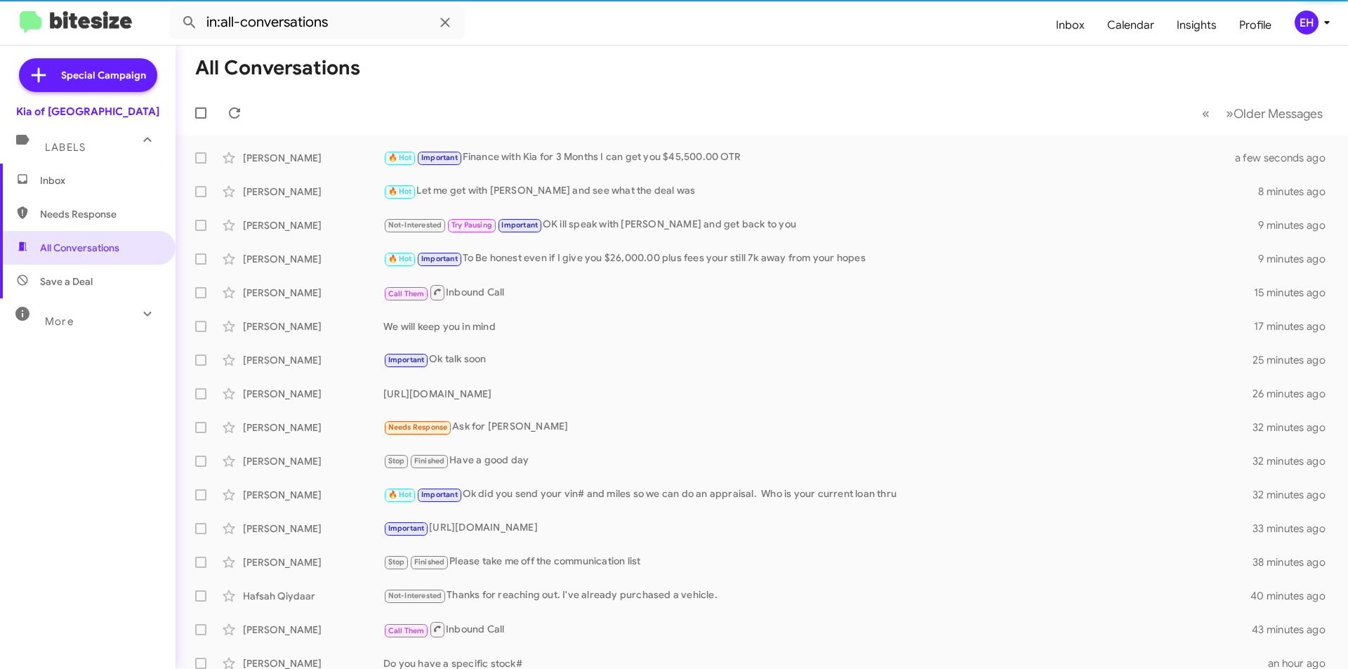
click at [72, 183] on span "Inbox" at bounding box center [99, 180] width 119 height 14
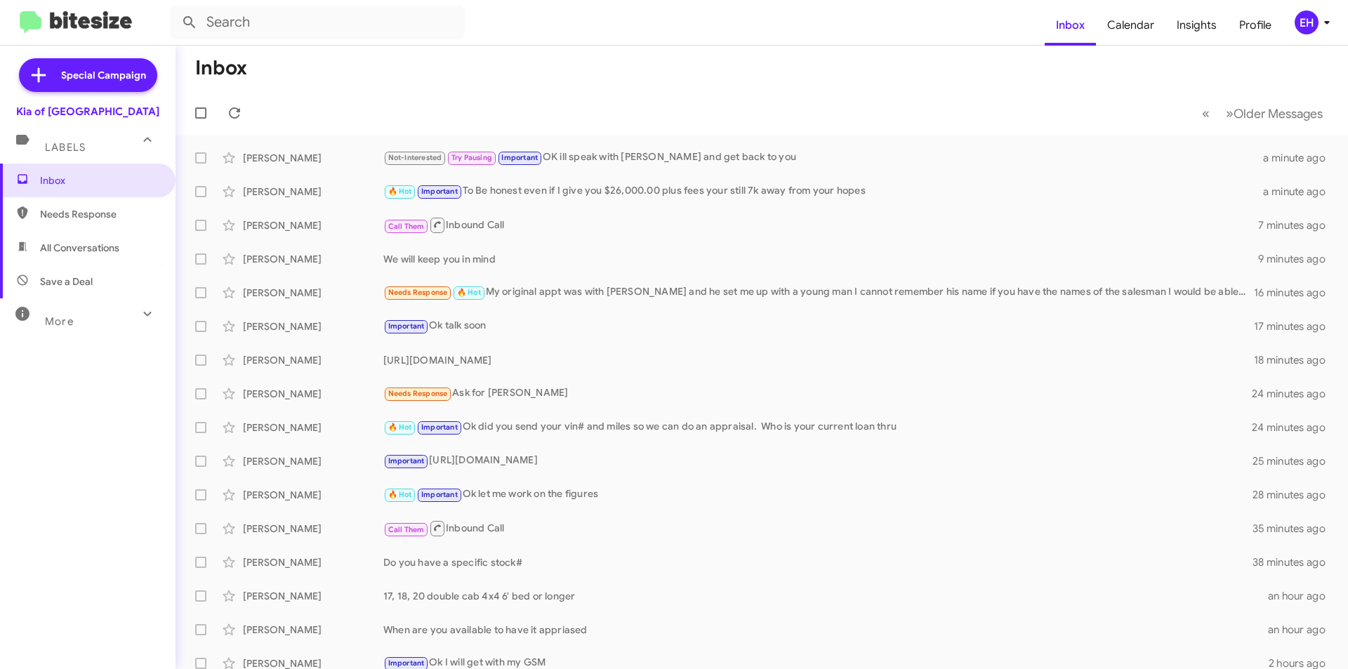
click at [108, 214] on span "Needs Response" at bounding box center [99, 214] width 119 height 14
type input "in:needs-response"
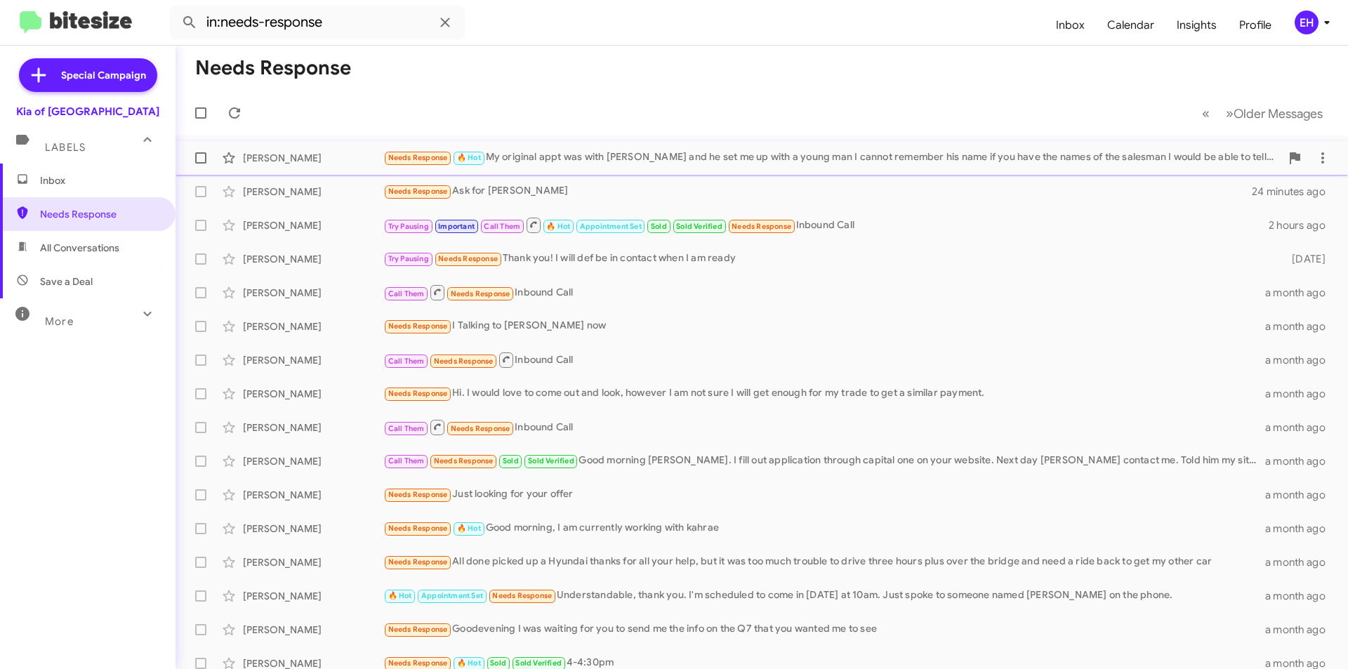
click at [674, 161] on div "Needs Response 🔥 Hot My original appt was with [PERSON_NAME] and he set me up w…" at bounding box center [831, 158] width 897 height 16
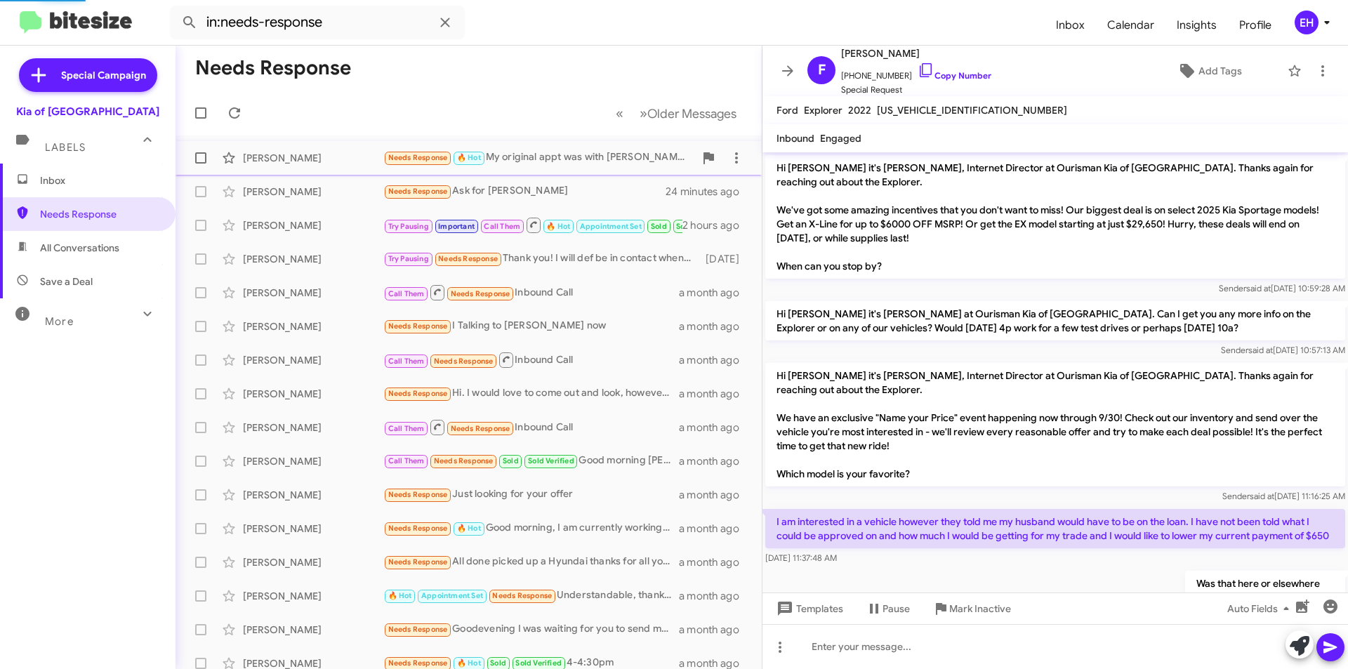
scroll to position [274, 0]
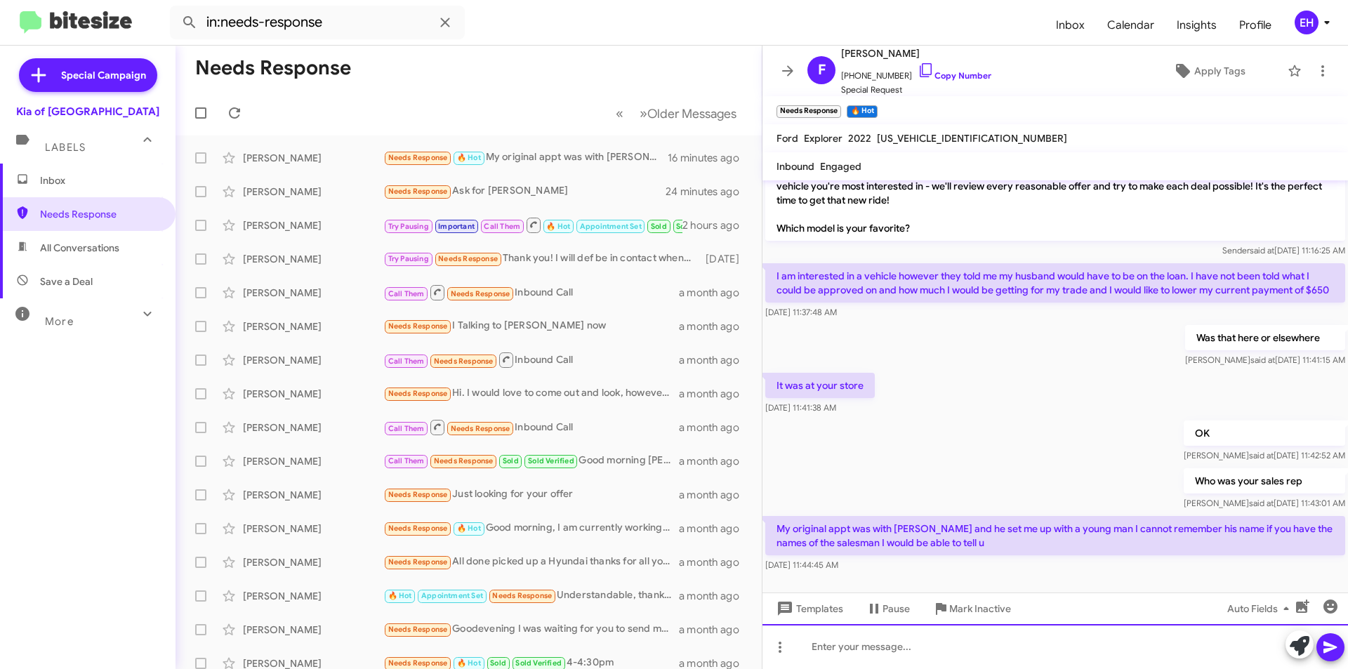
click at [964, 641] on div at bounding box center [1054, 646] width 585 height 45
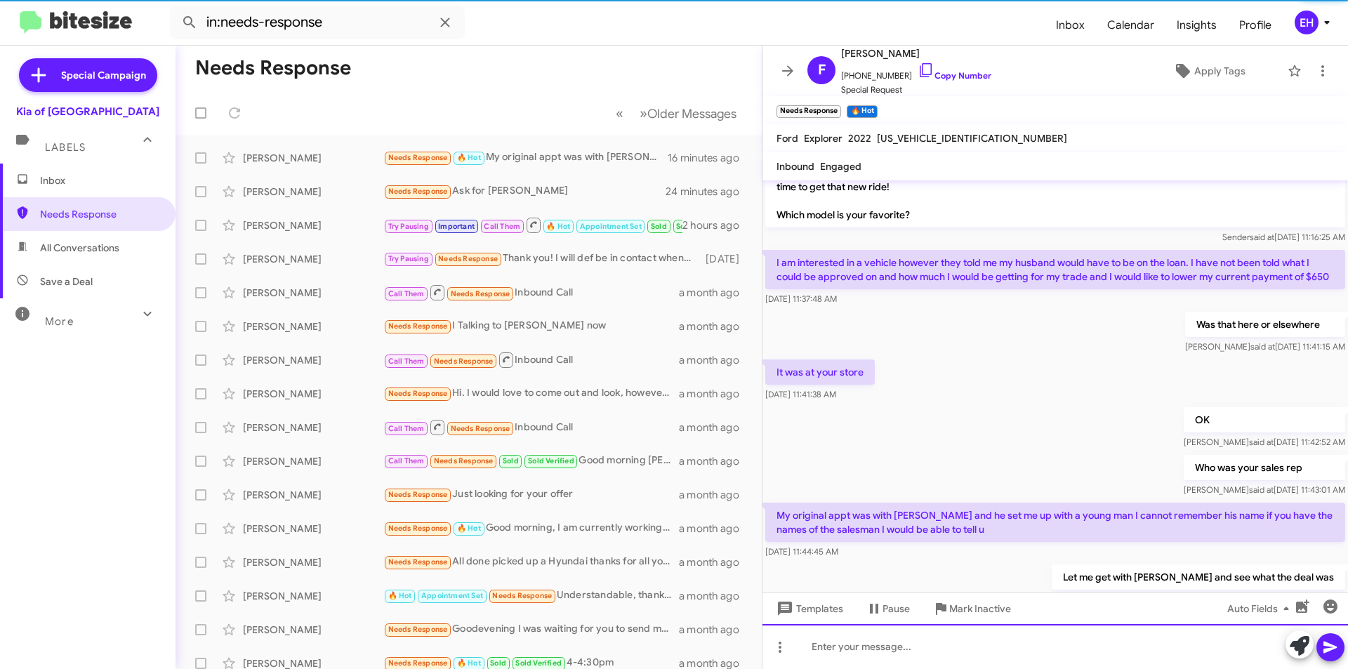
scroll to position [353, 0]
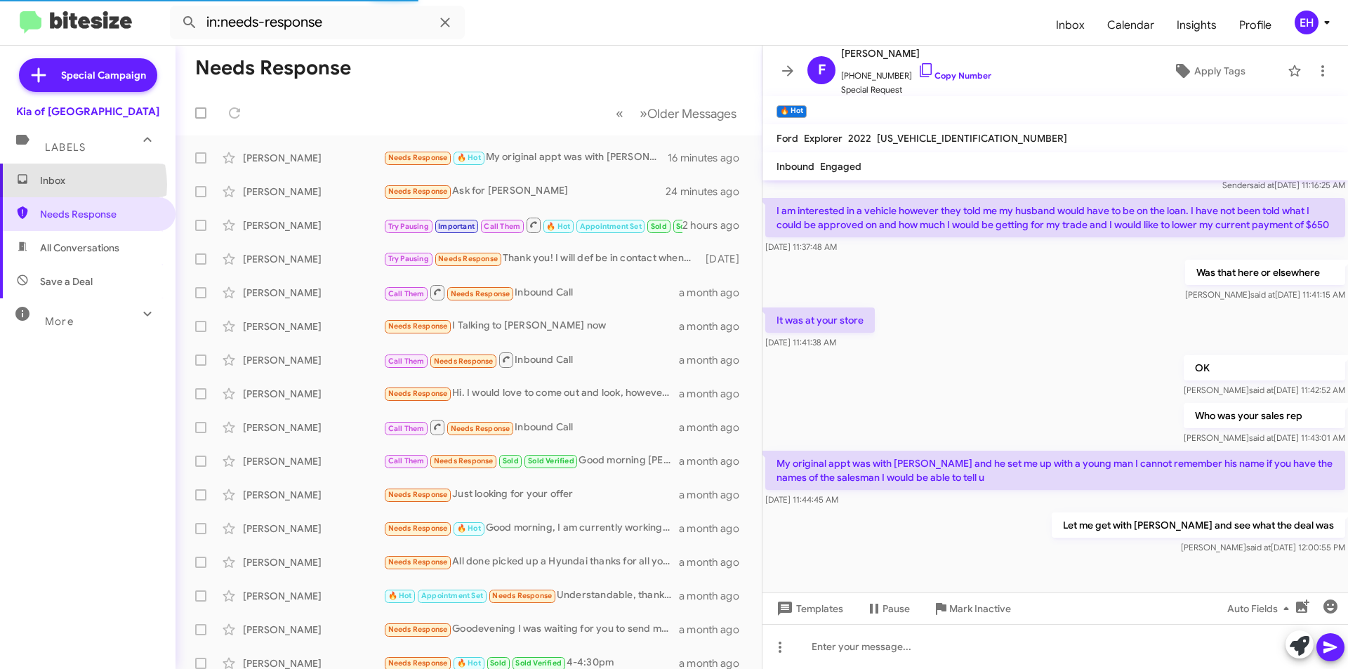
click at [69, 185] on span "Inbox" at bounding box center [99, 180] width 119 height 14
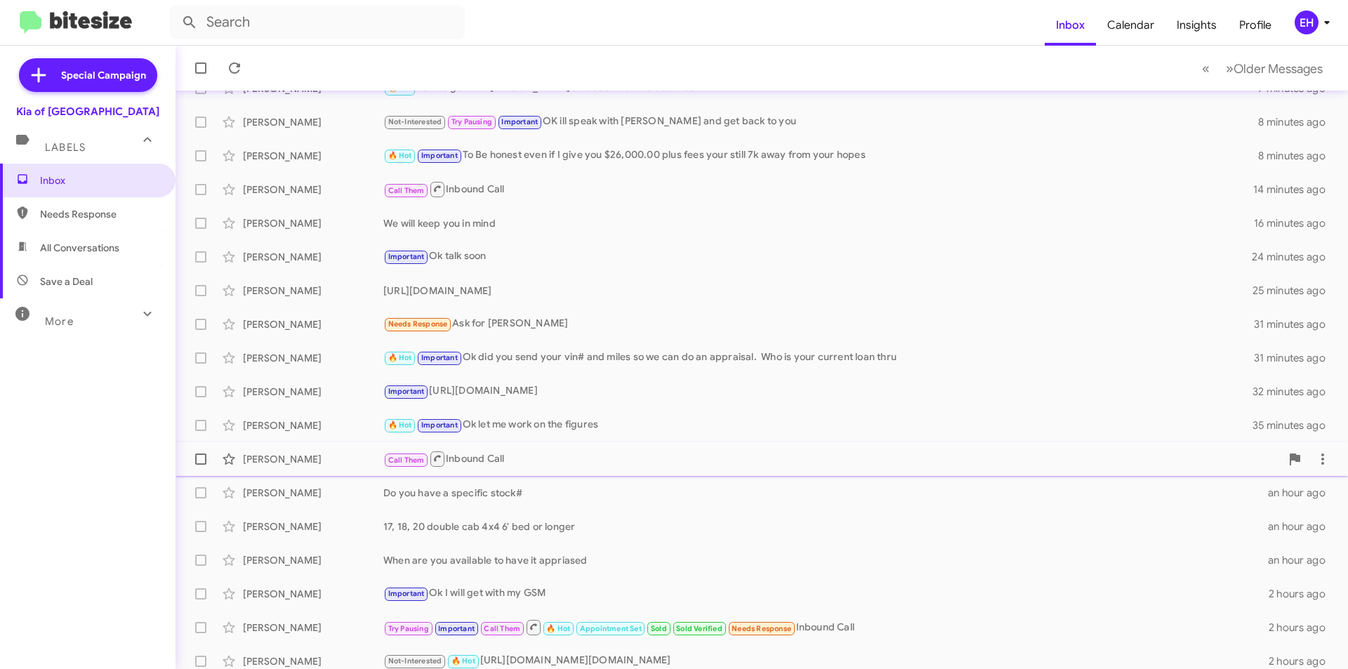
scroll to position [70, 0]
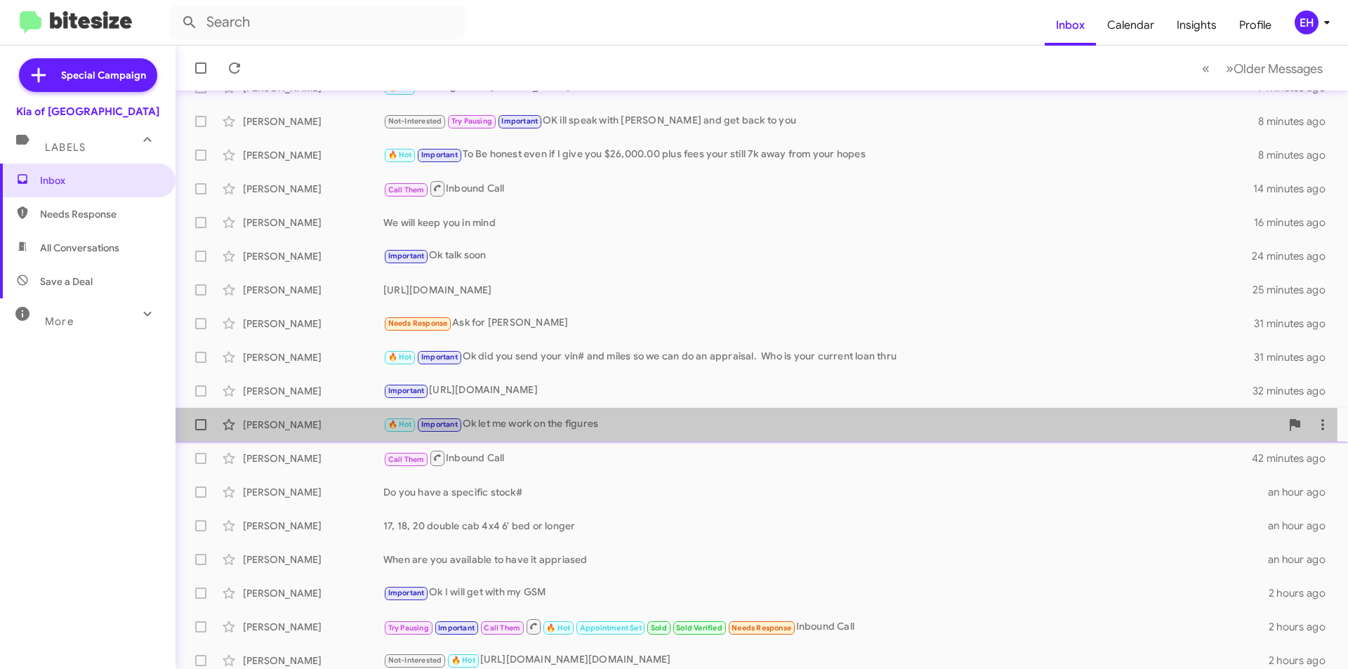
click at [529, 424] on div "🔥 Hot Important Ok let me work on the figures" at bounding box center [831, 424] width 897 height 16
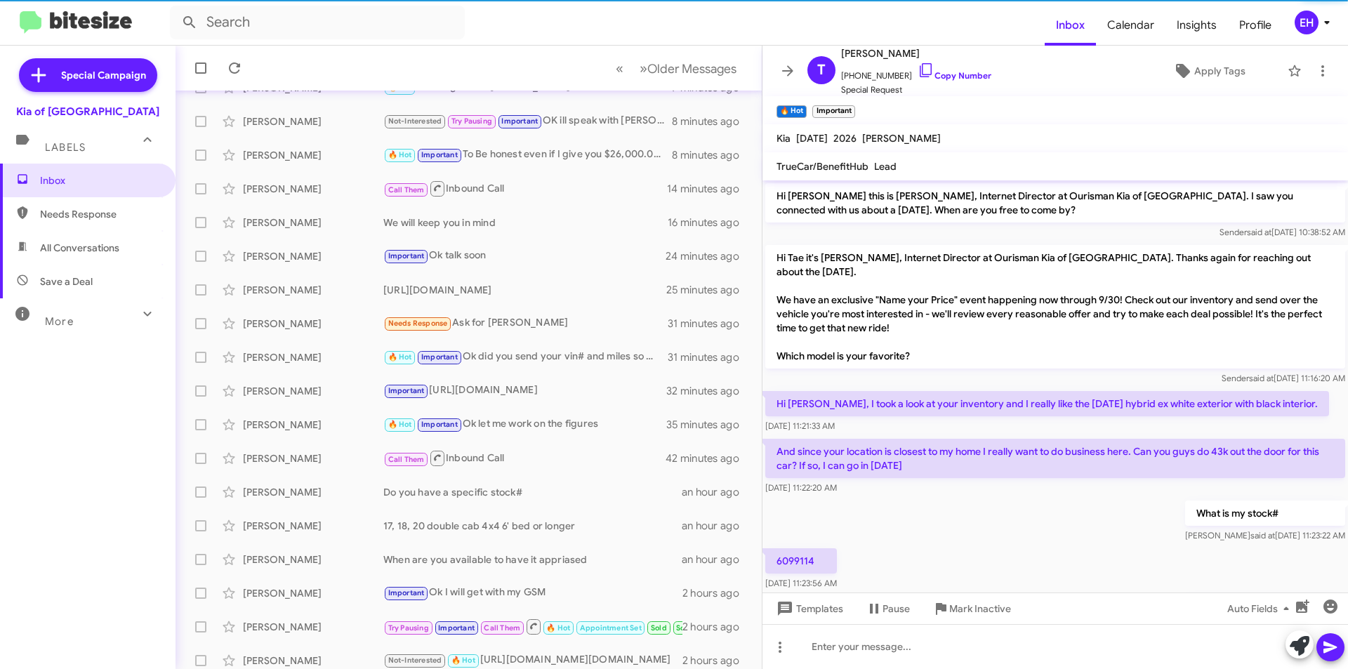
scroll to position [380, 0]
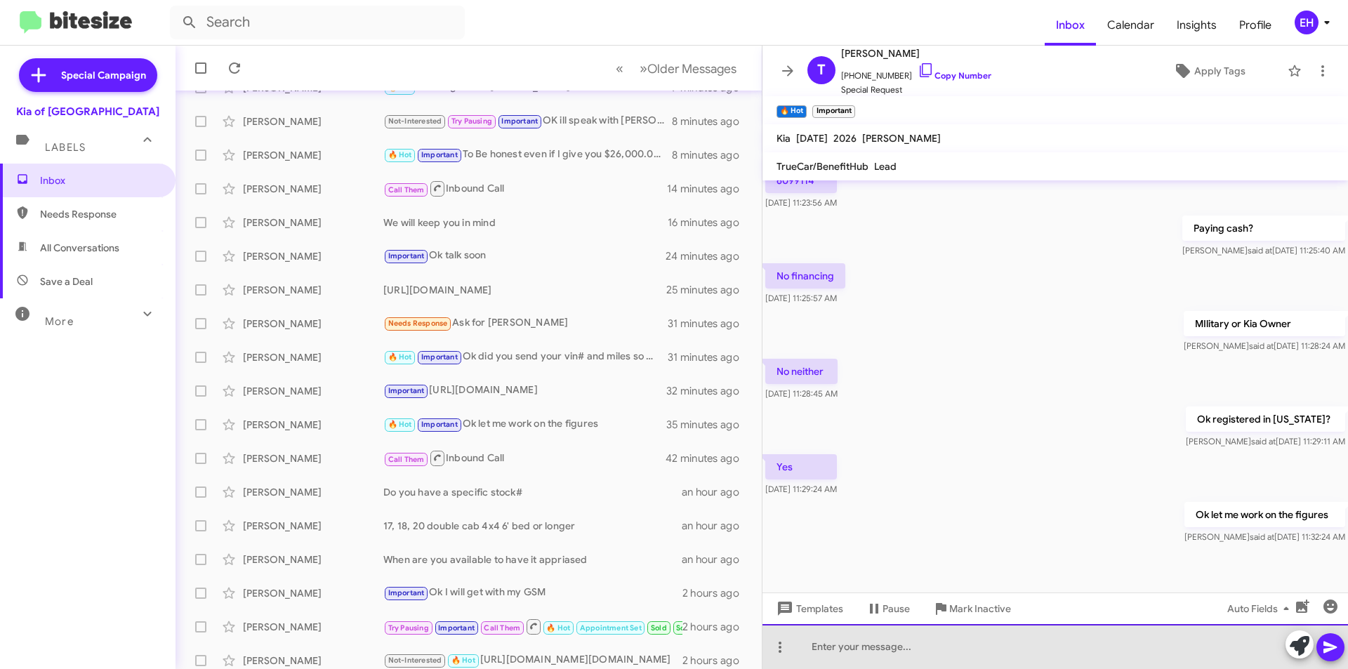
click at [874, 651] on div at bounding box center [1054, 646] width 585 height 45
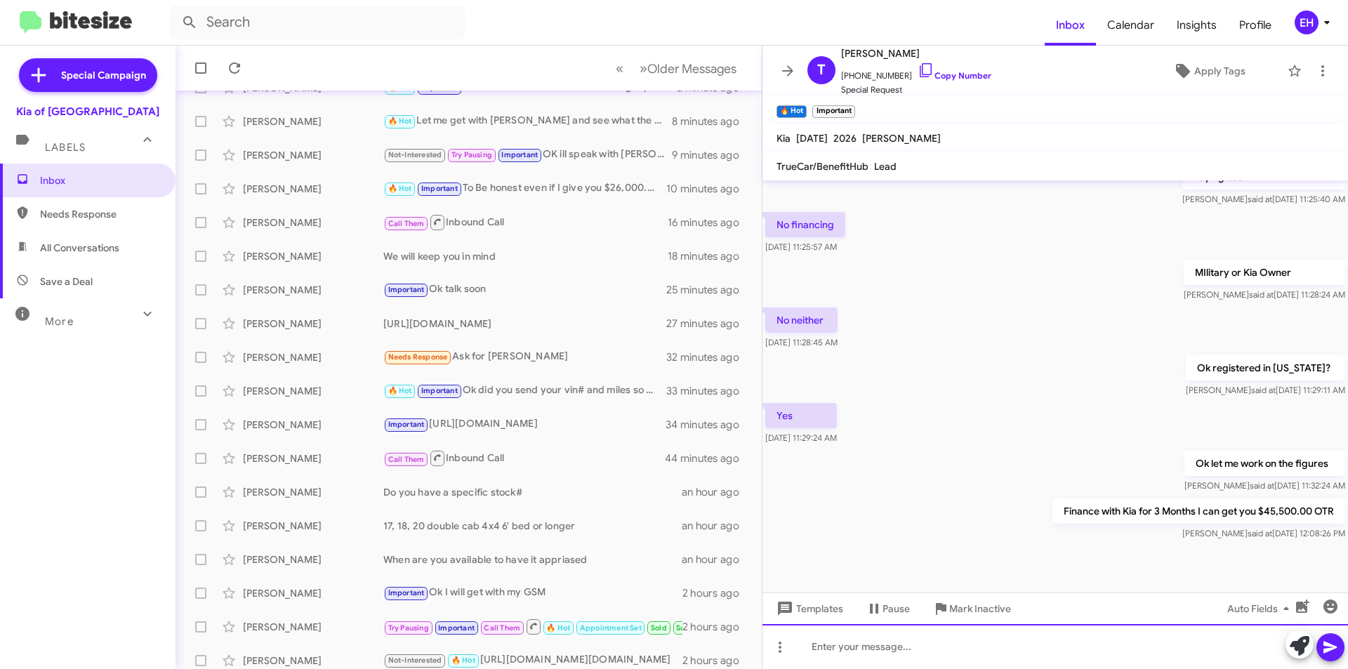
scroll to position [104, 0]
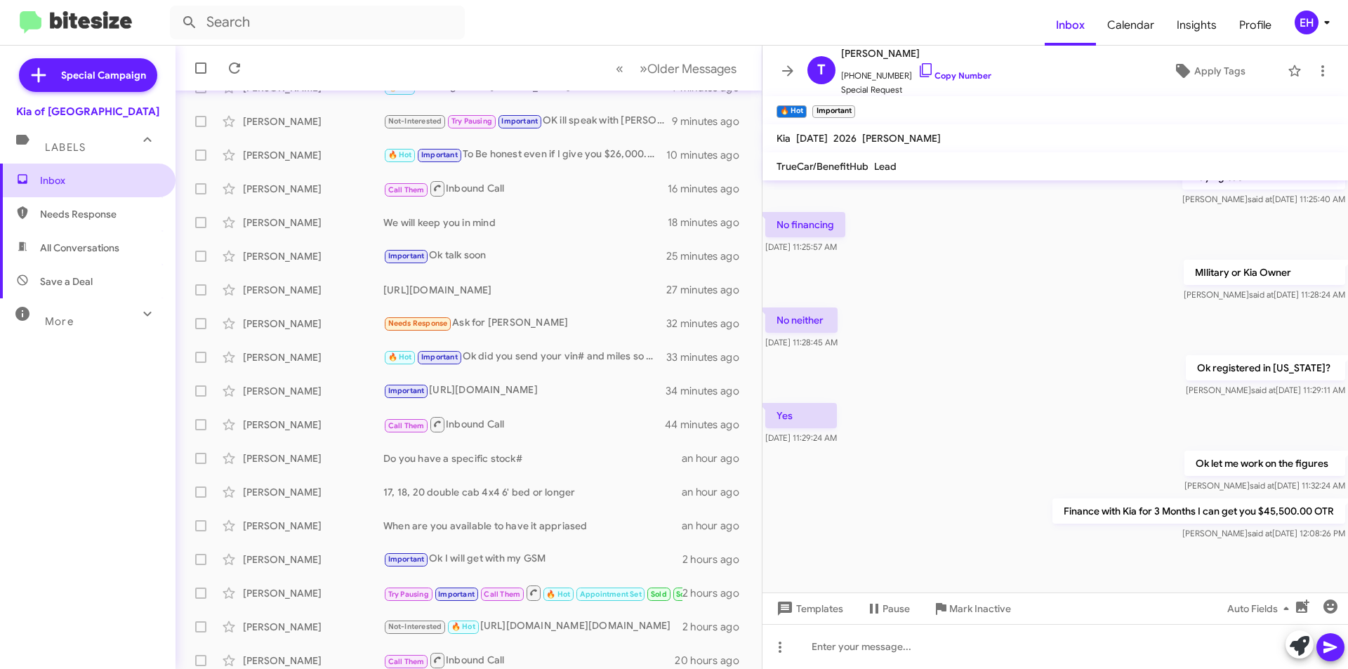
click at [70, 173] on span "Inbox" at bounding box center [99, 180] width 119 height 14
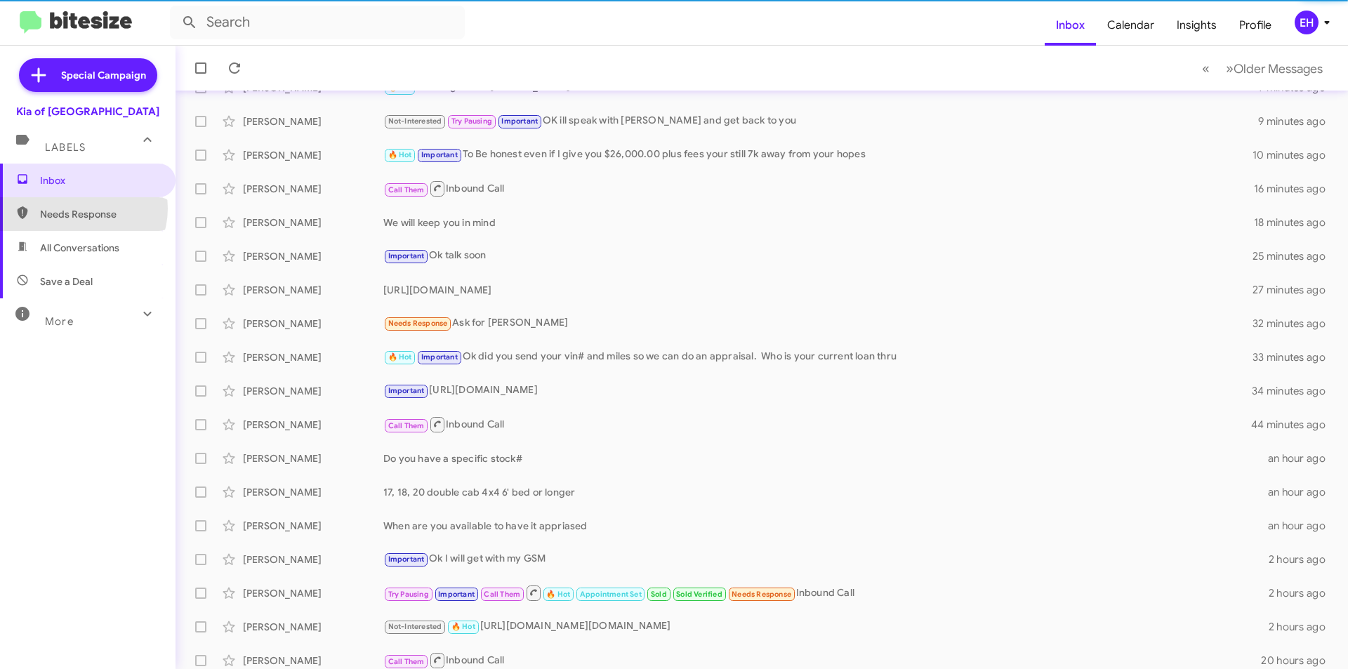
click at [81, 209] on span "Needs Response" at bounding box center [99, 214] width 119 height 14
type input "in:needs-response"
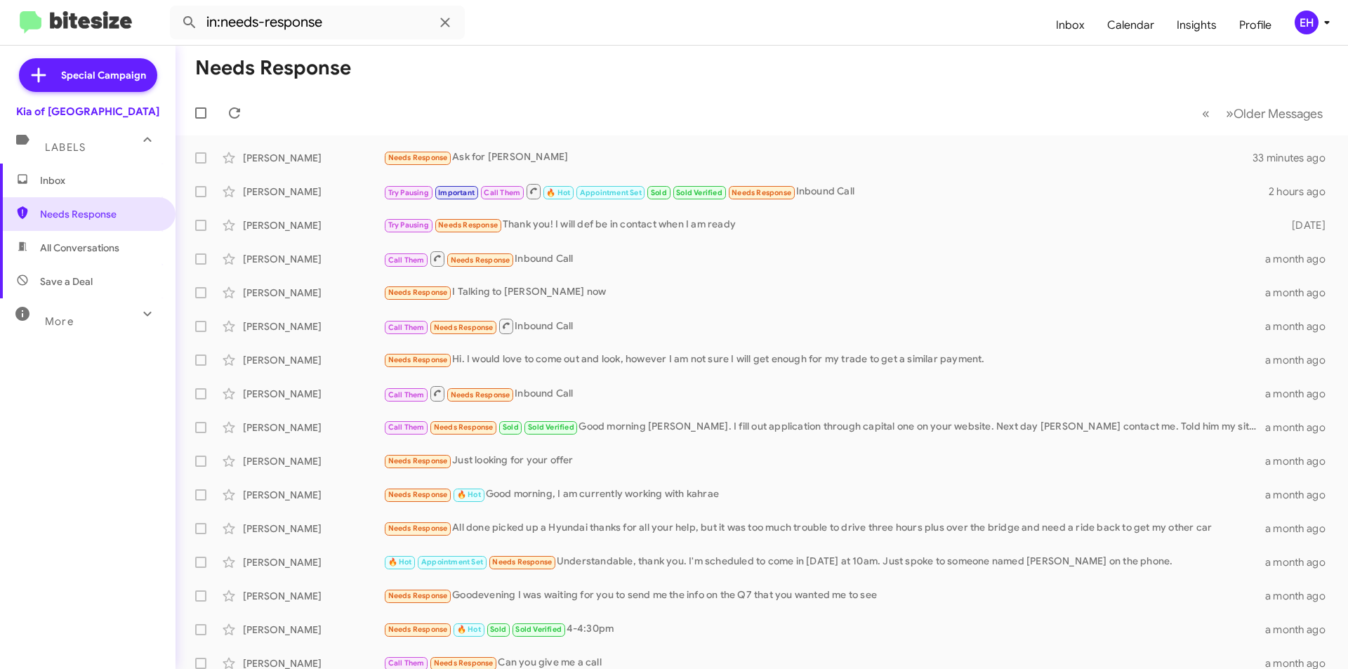
click at [51, 184] on span "Inbox" at bounding box center [99, 180] width 119 height 14
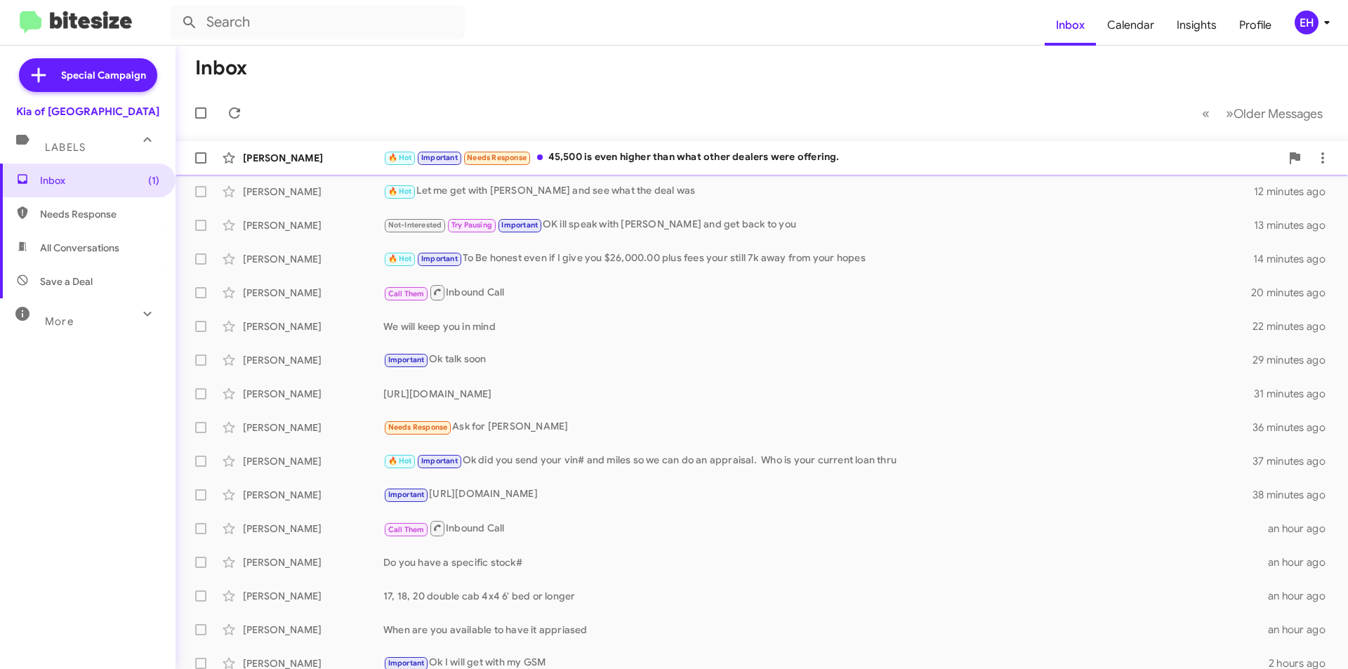
click at [656, 160] on div "🔥 Hot Important Needs Response 45,500 is even higher than what other dealers we…" at bounding box center [831, 158] width 897 height 16
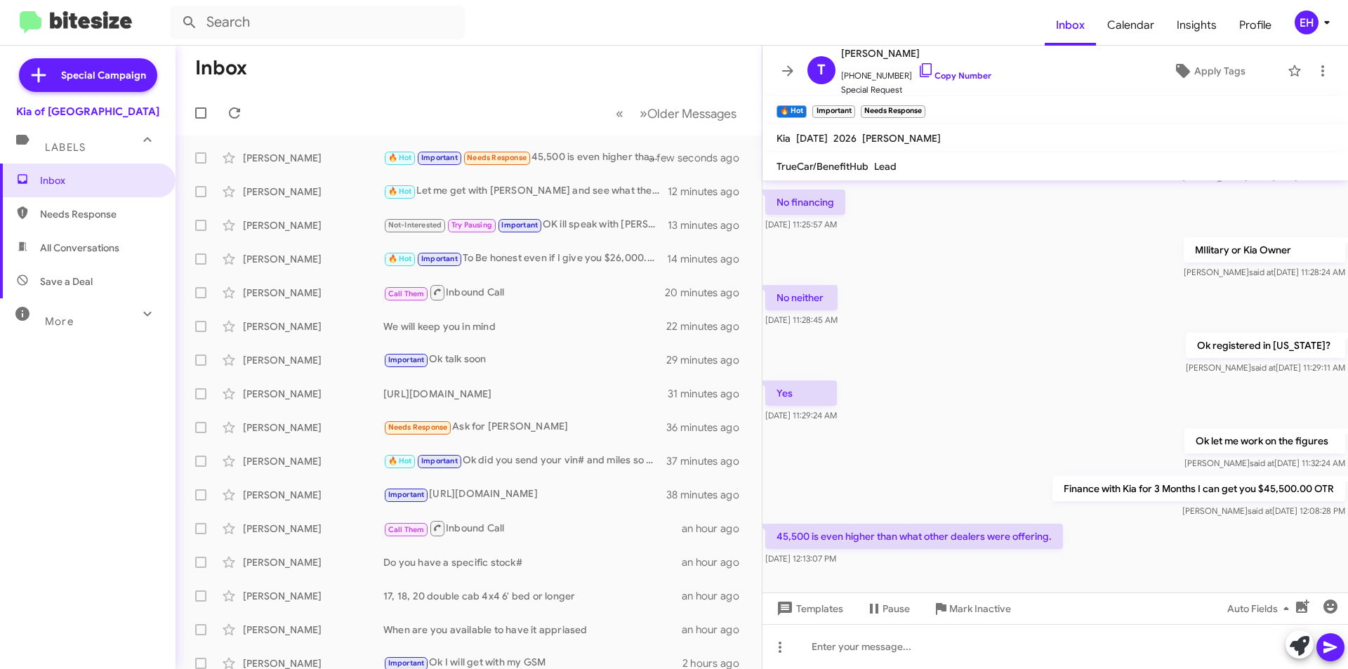
scroll to position [483, 0]
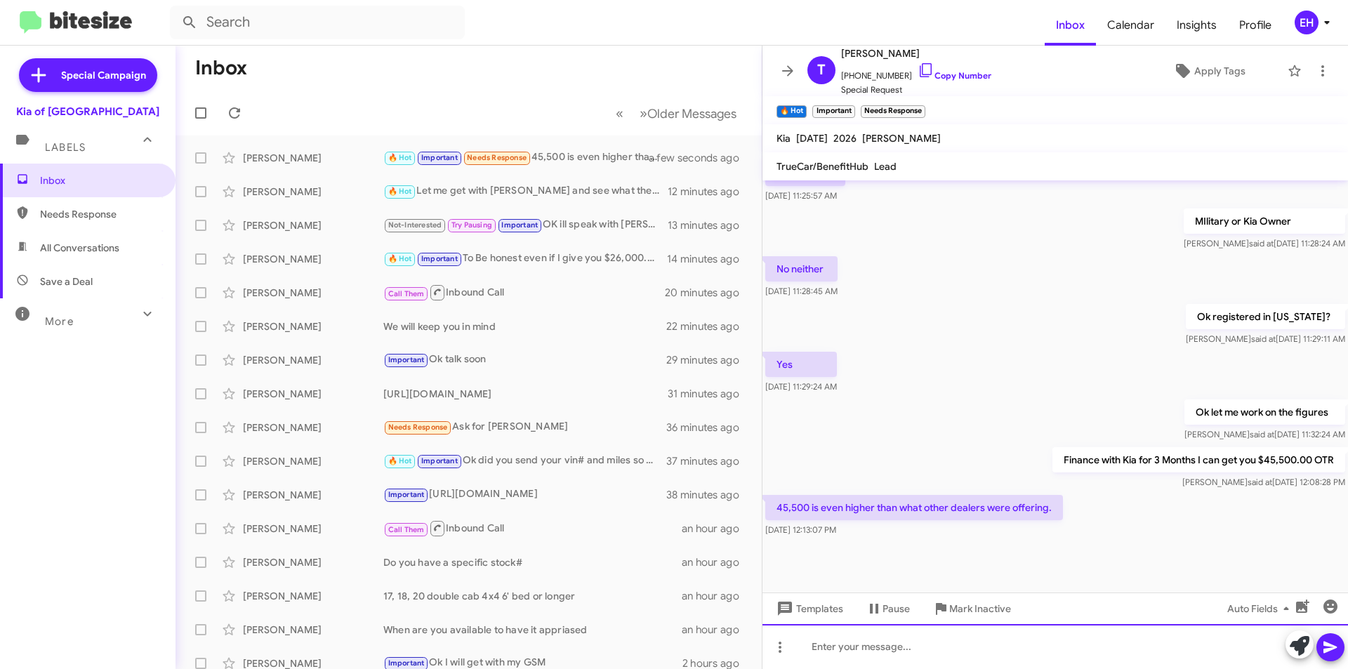
click at [968, 646] on div at bounding box center [1054, 646] width 585 height 45
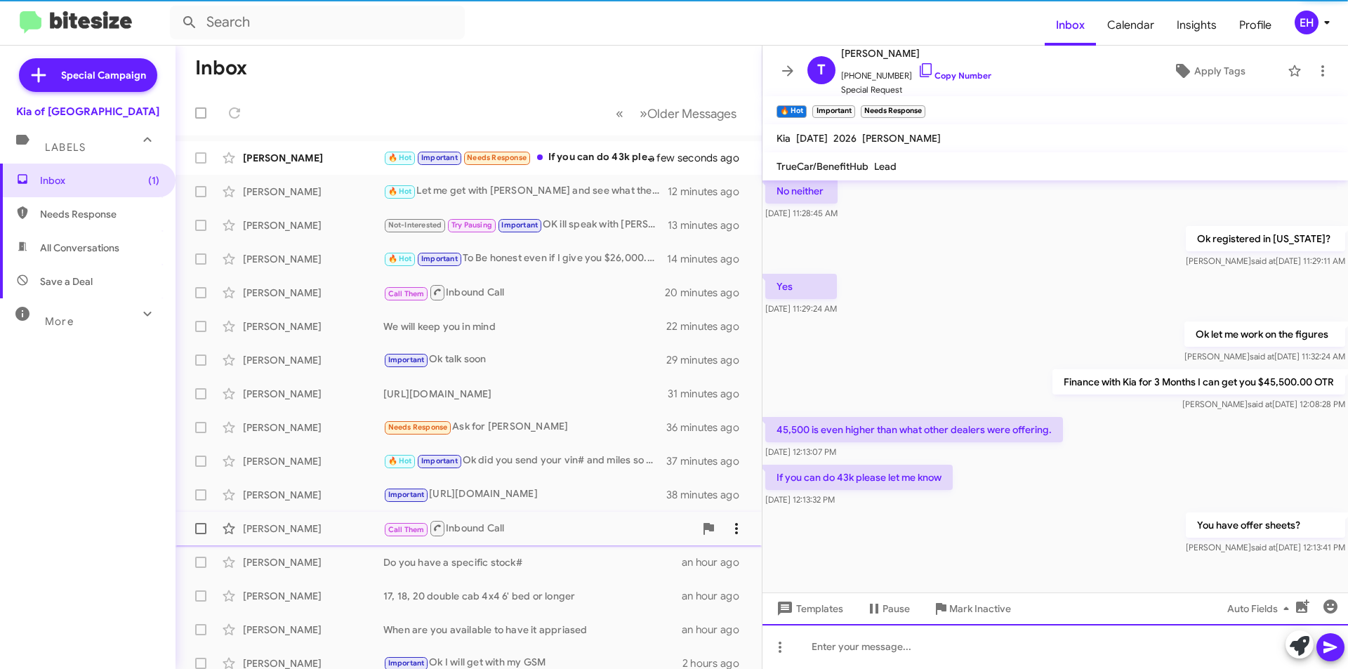
scroll to position [585, 0]
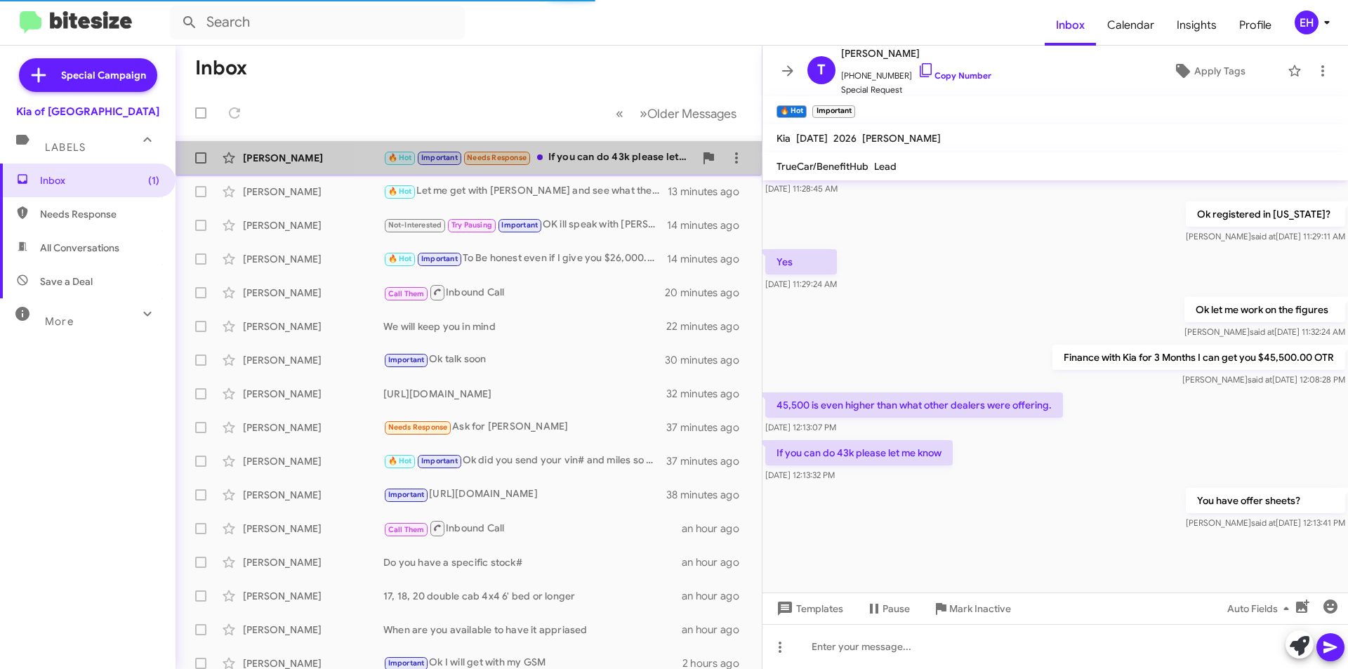
click at [583, 156] on div "🔥 Hot Important Needs Response If you can do 43k please let me know" at bounding box center [538, 158] width 311 height 16
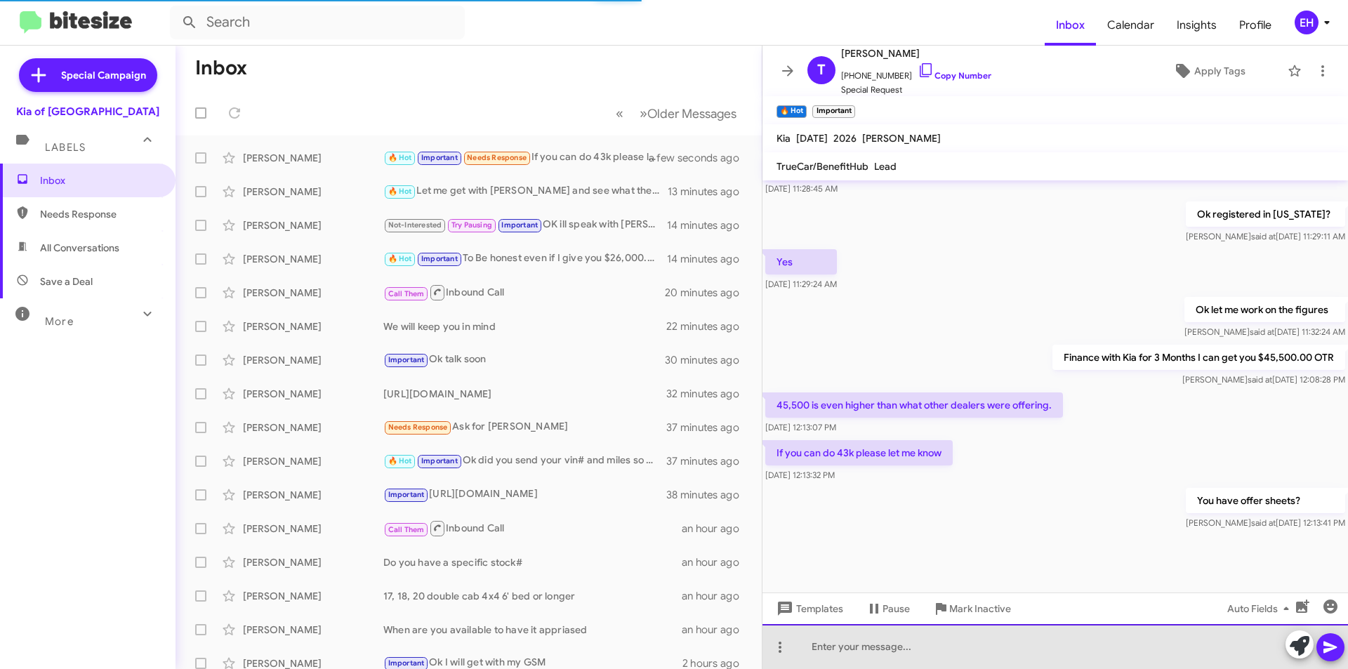
click at [926, 647] on div at bounding box center [1054, 646] width 585 height 45
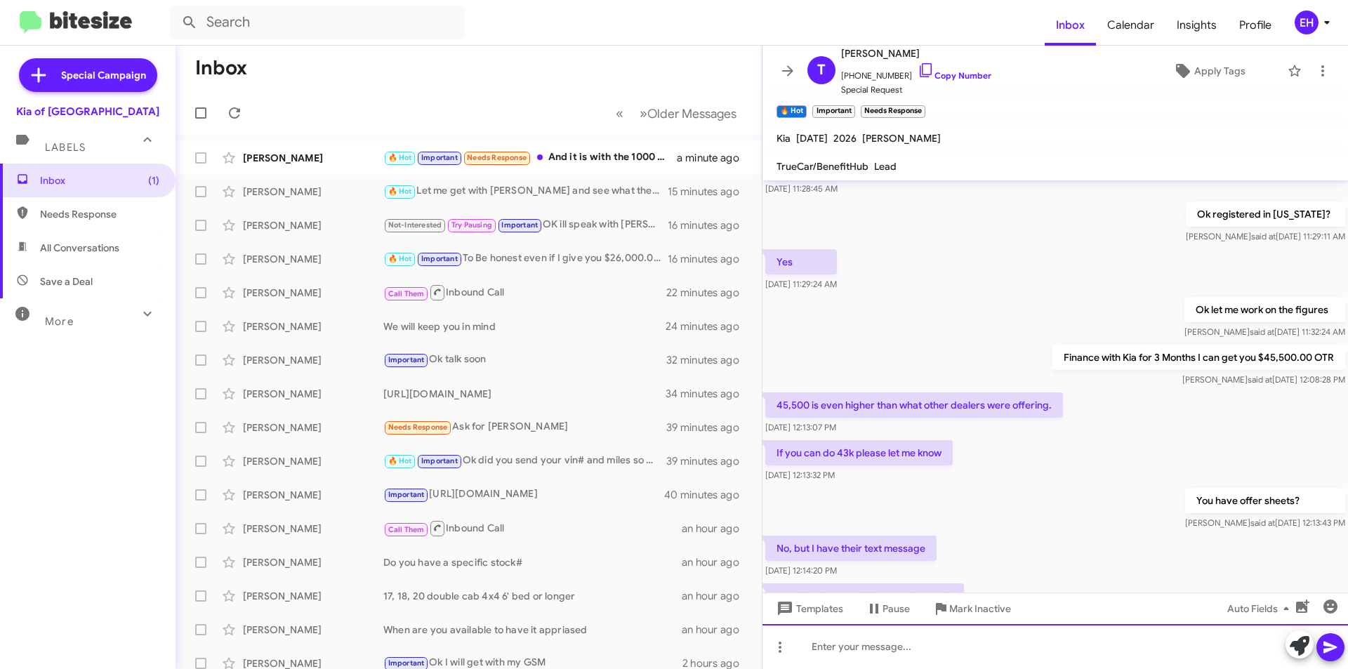
scroll to position [688, 0]
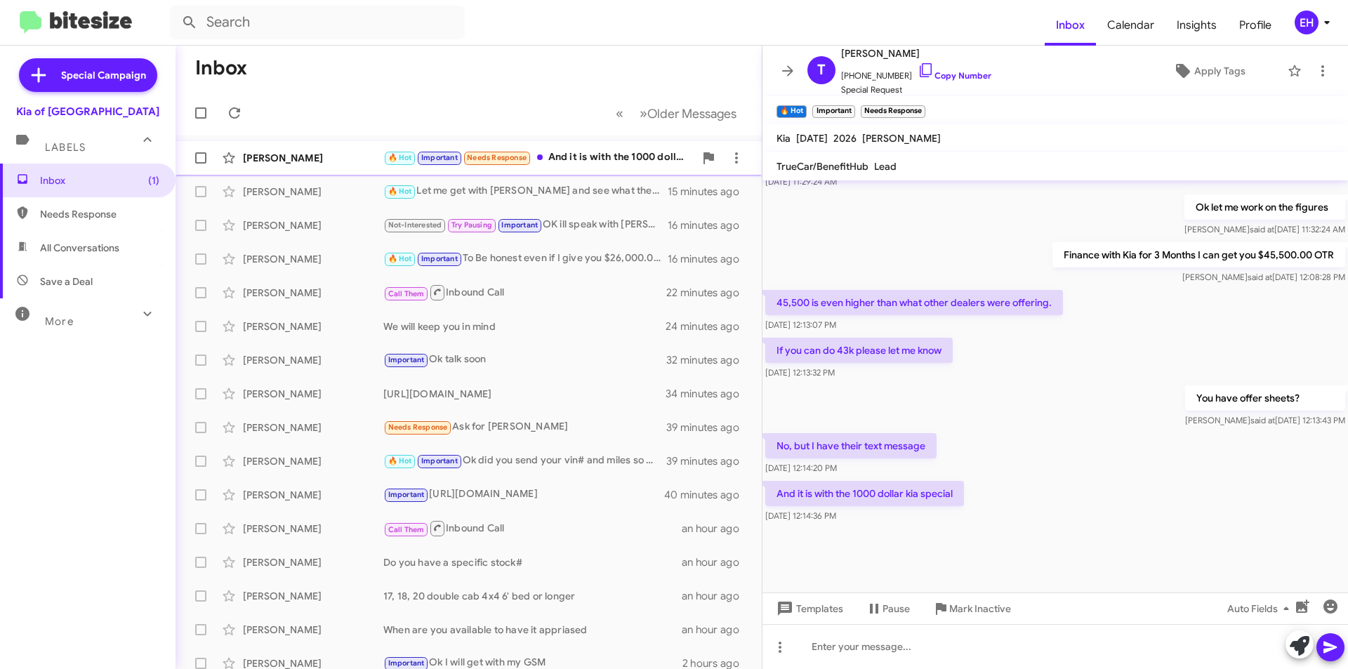
click at [584, 166] on div "[PERSON_NAME] 🔥 Hot Important Needs Response And it is with the 1000 dollar kia…" at bounding box center [469, 158] width 564 height 28
click at [913, 650] on div at bounding box center [1054, 646] width 585 height 45
click at [990, 658] on div at bounding box center [1054, 646] width 585 height 45
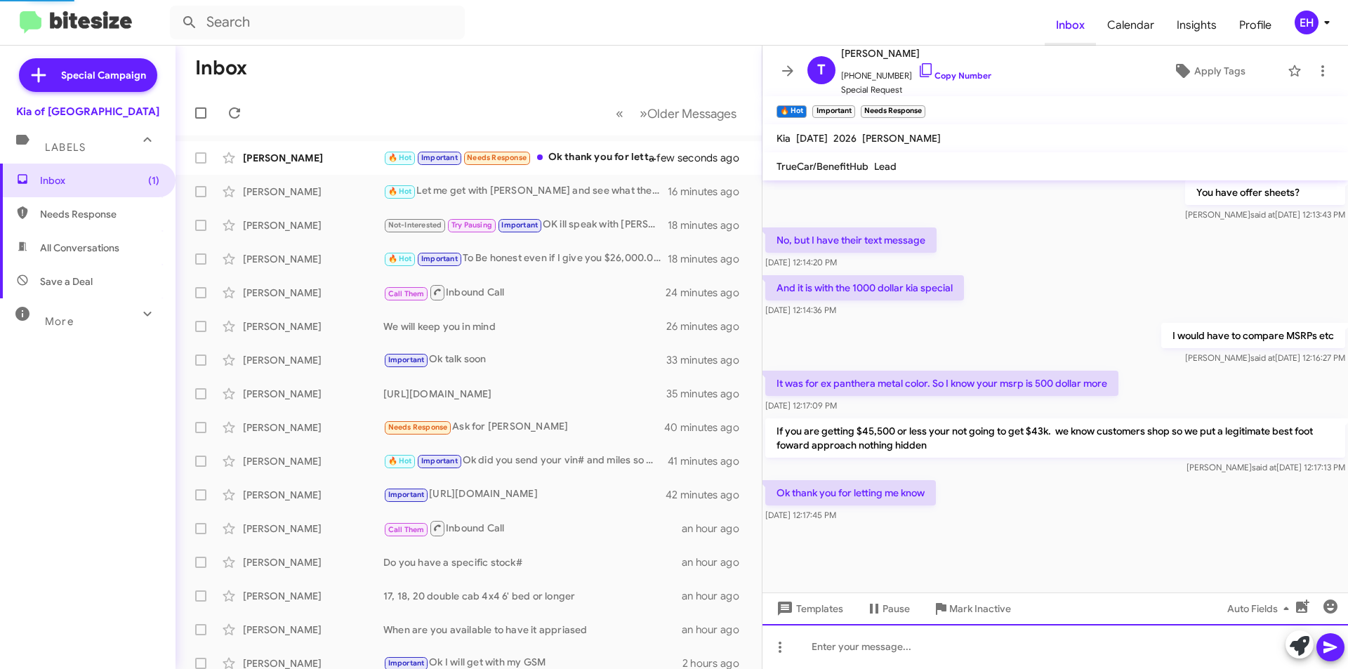
scroll to position [641, 0]
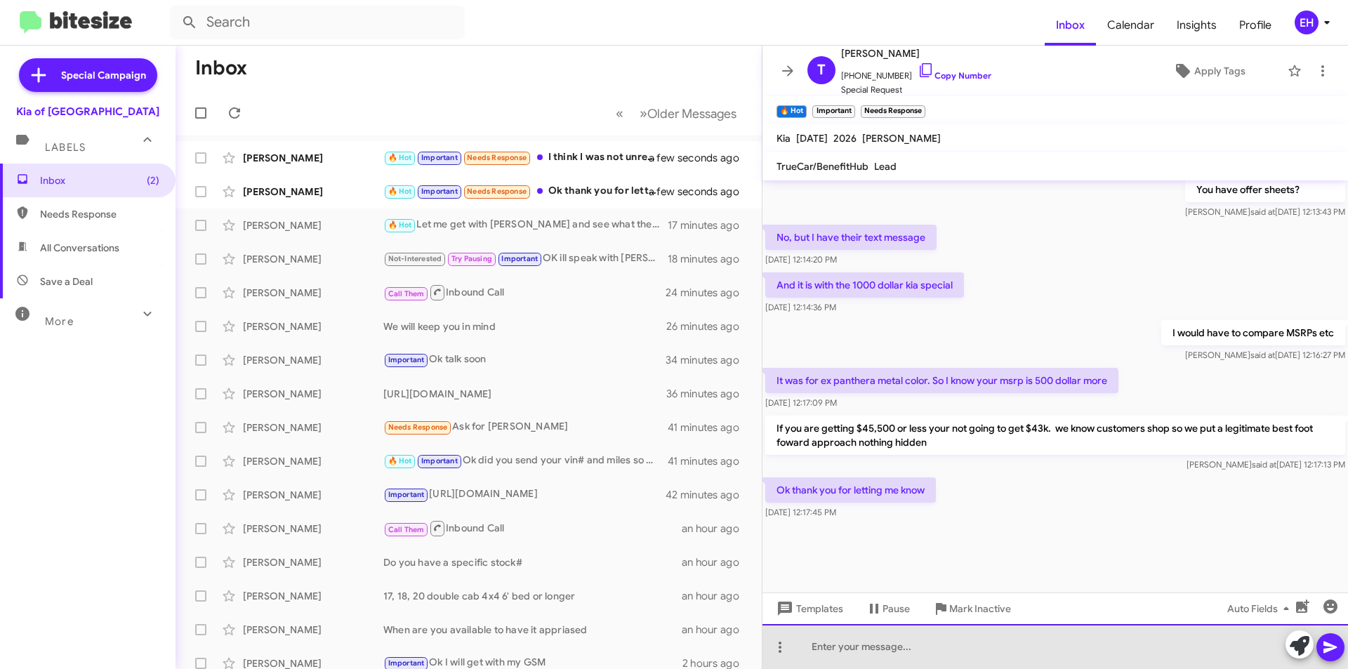
click at [977, 644] on div at bounding box center [1054, 646] width 585 height 45
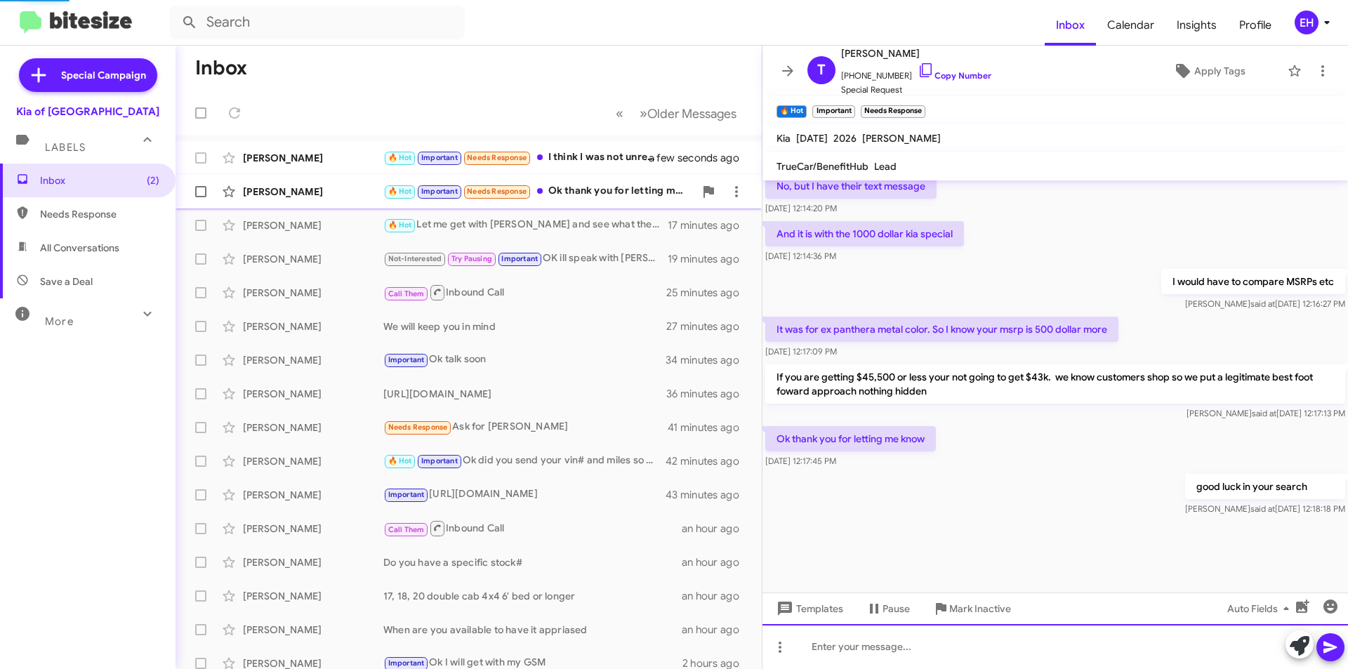
scroll to position [0, 0]
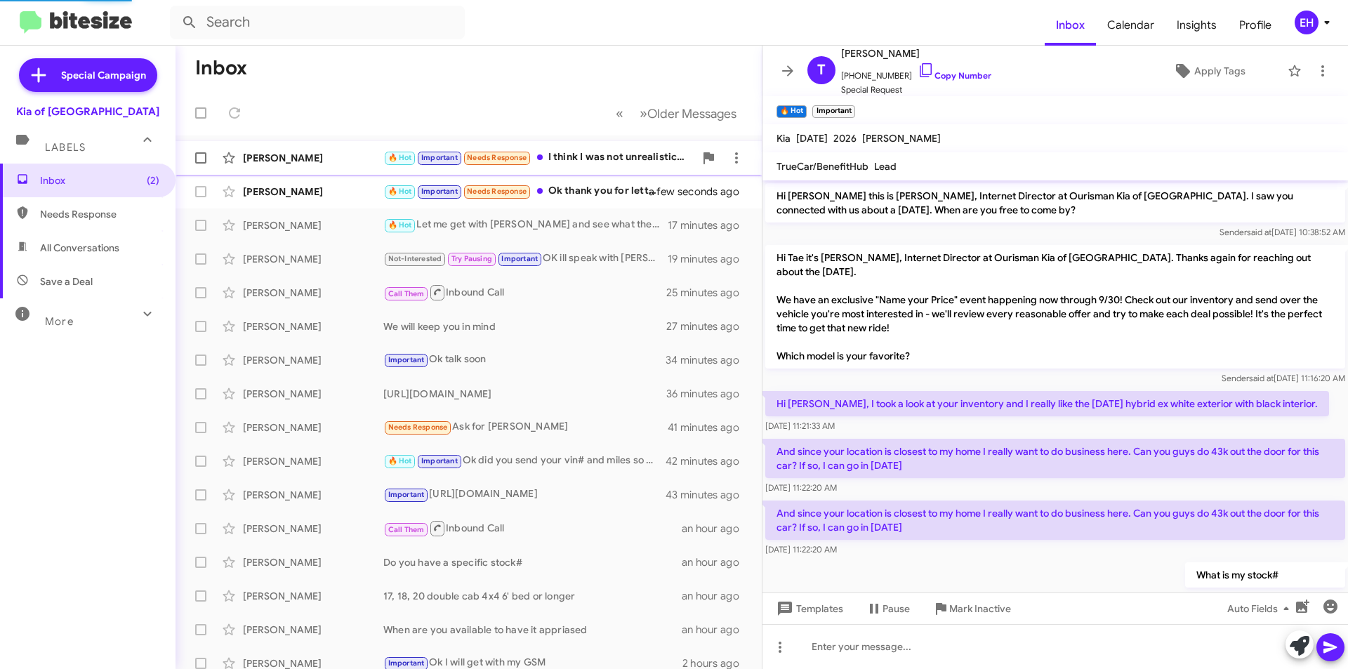
click at [573, 157] on div "🔥 Hot Important Needs Response I think I was not unrealistic. I am in talks wit…" at bounding box center [538, 158] width 311 height 16
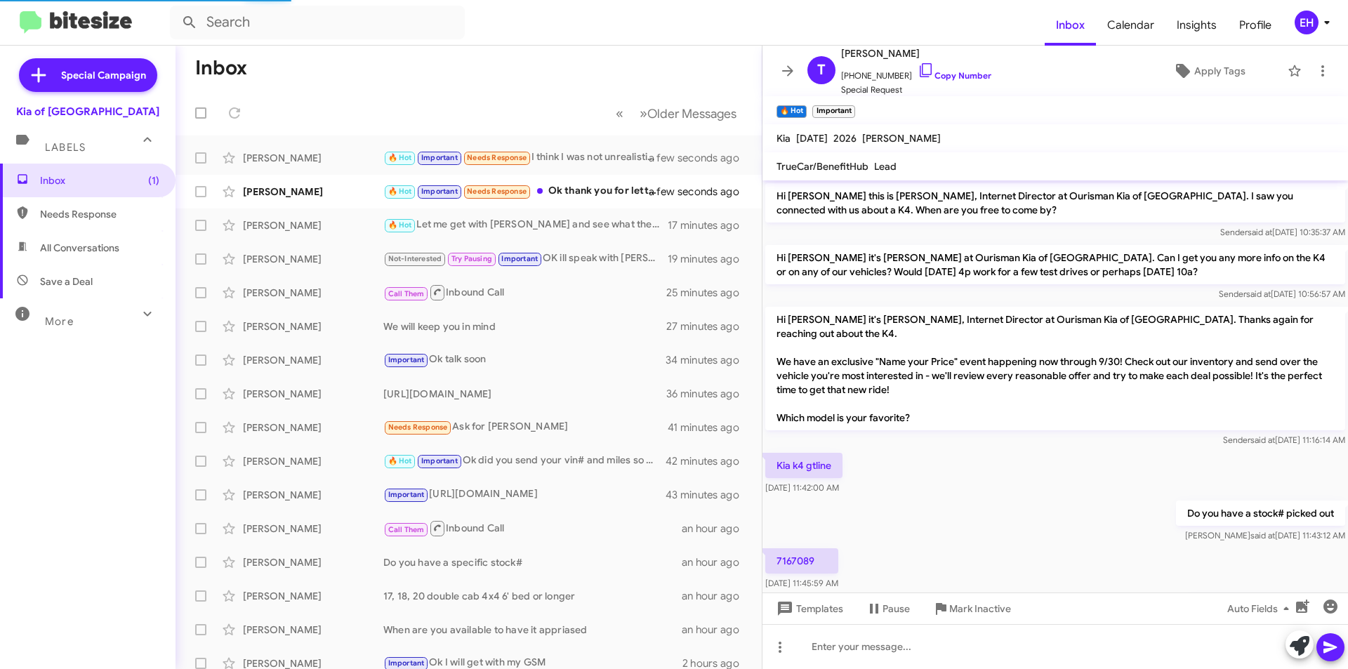
scroll to position [460, 0]
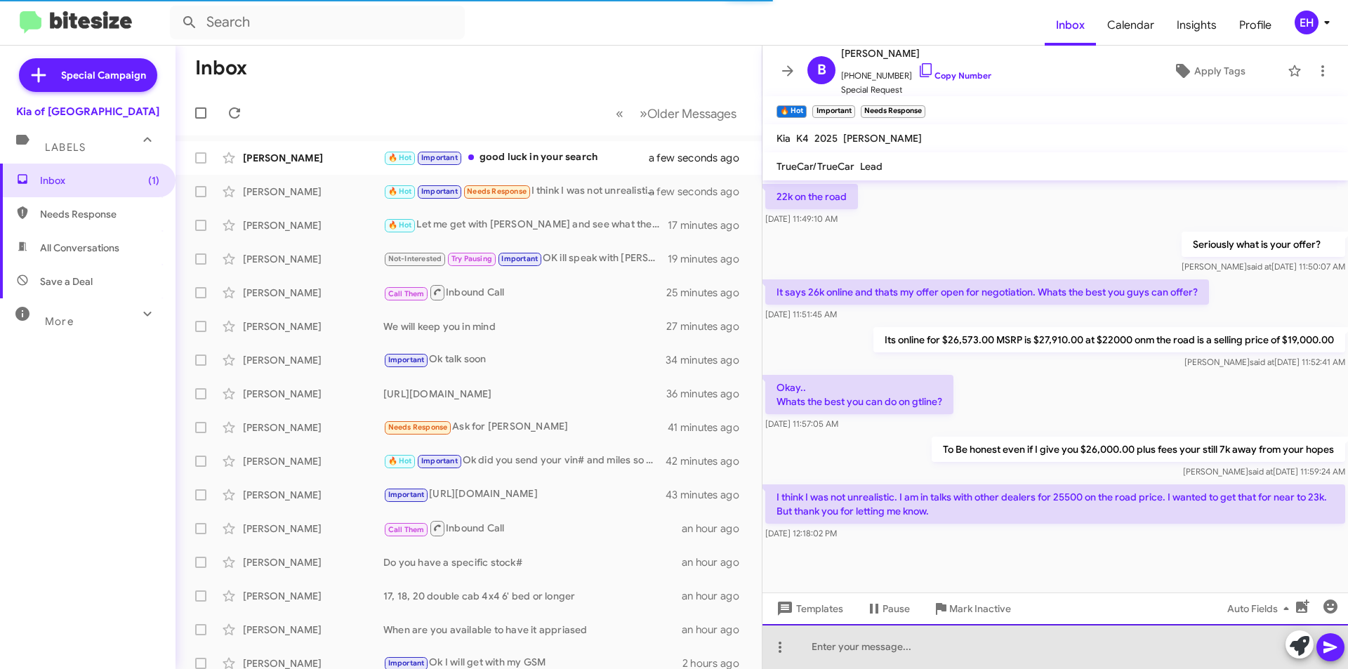
click at [954, 651] on div at bounding box center [1054, 646] width 585 height 45
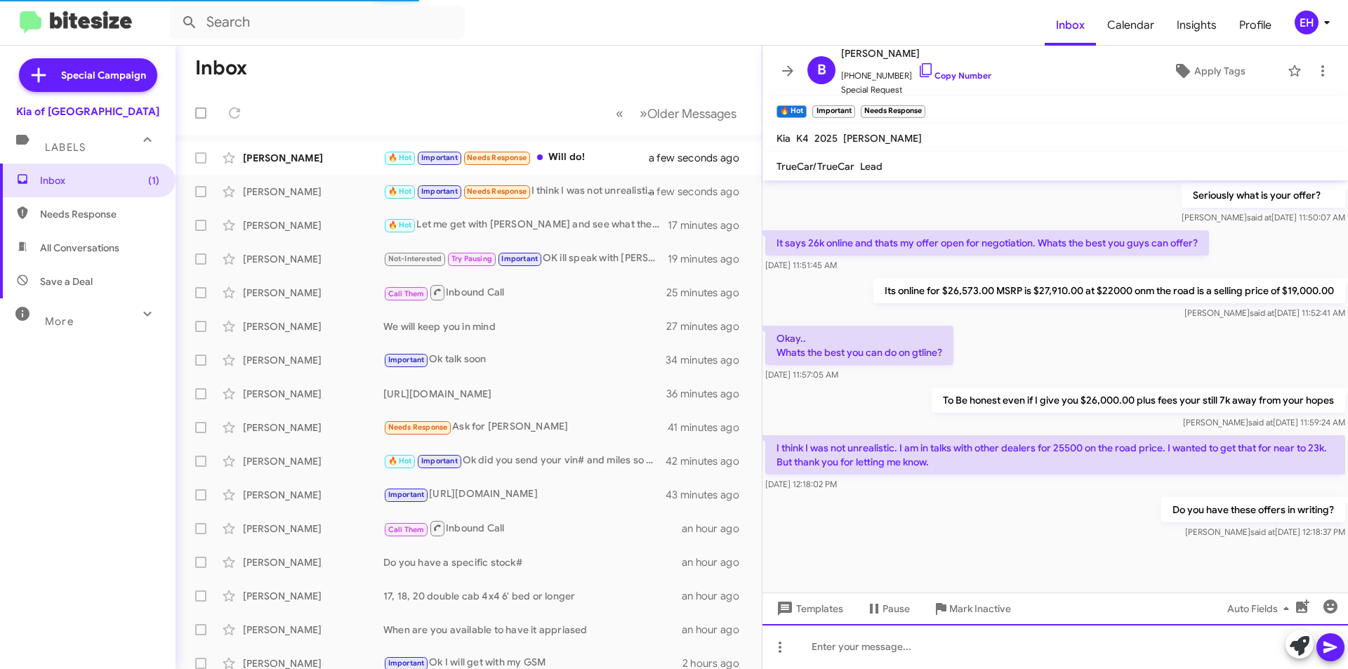
scroll to position [511, 0]
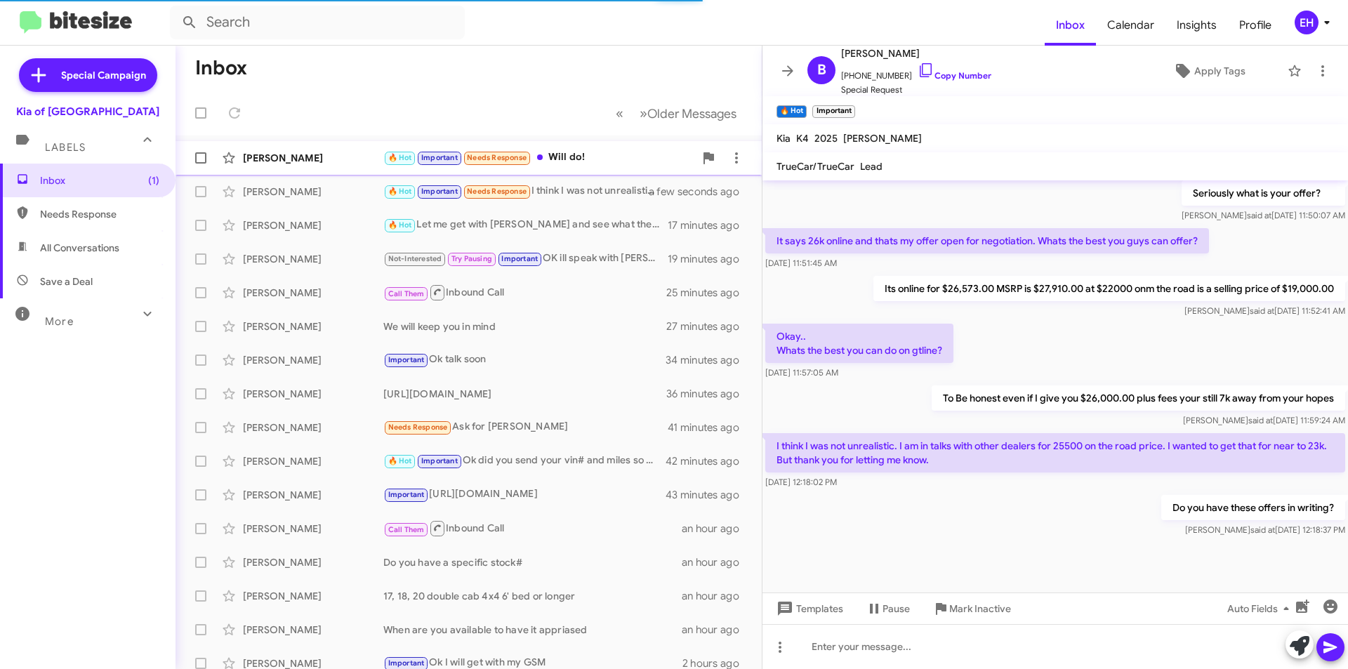
click at [575, 147] on div "[PERSON_NAME] 🔥 Hot Important Needs Response Will do! a few seconds ago" at bounding box center [469, 158] width 564 height 28
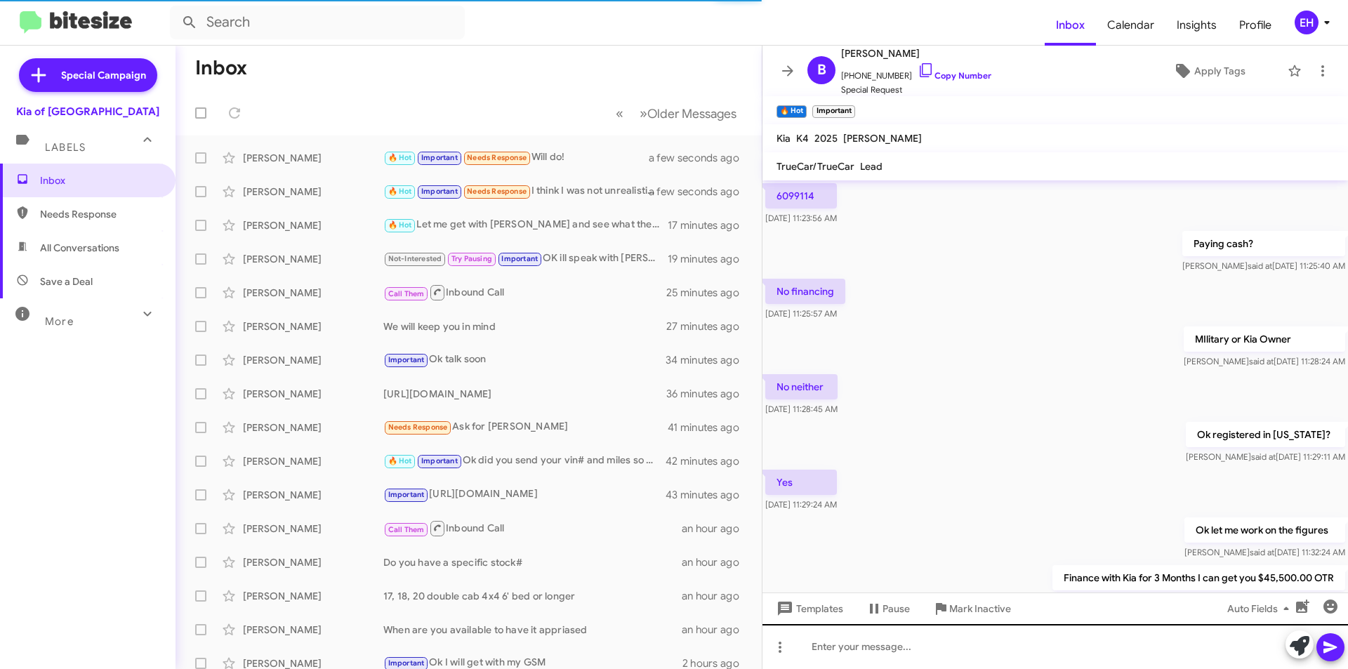
scroll to position [70, 0]
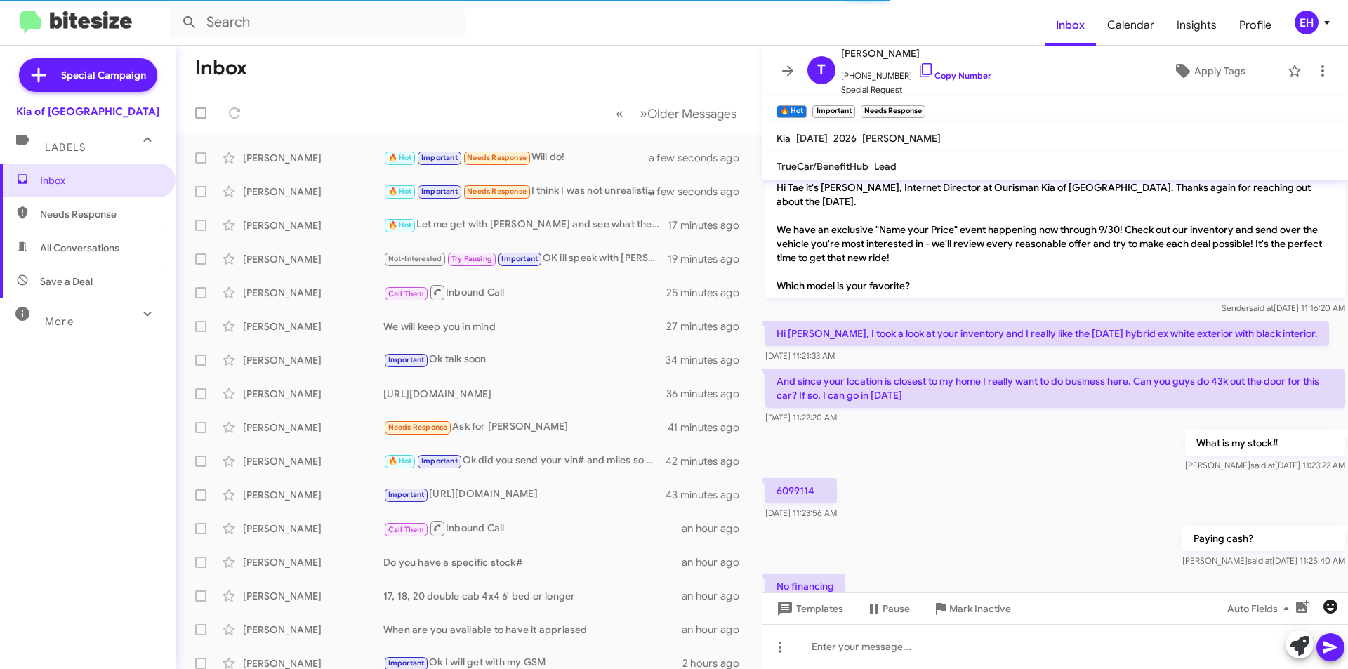
click at [1330, 610] on icon "button" at bounding box center [1330, 606] width 17 height 17
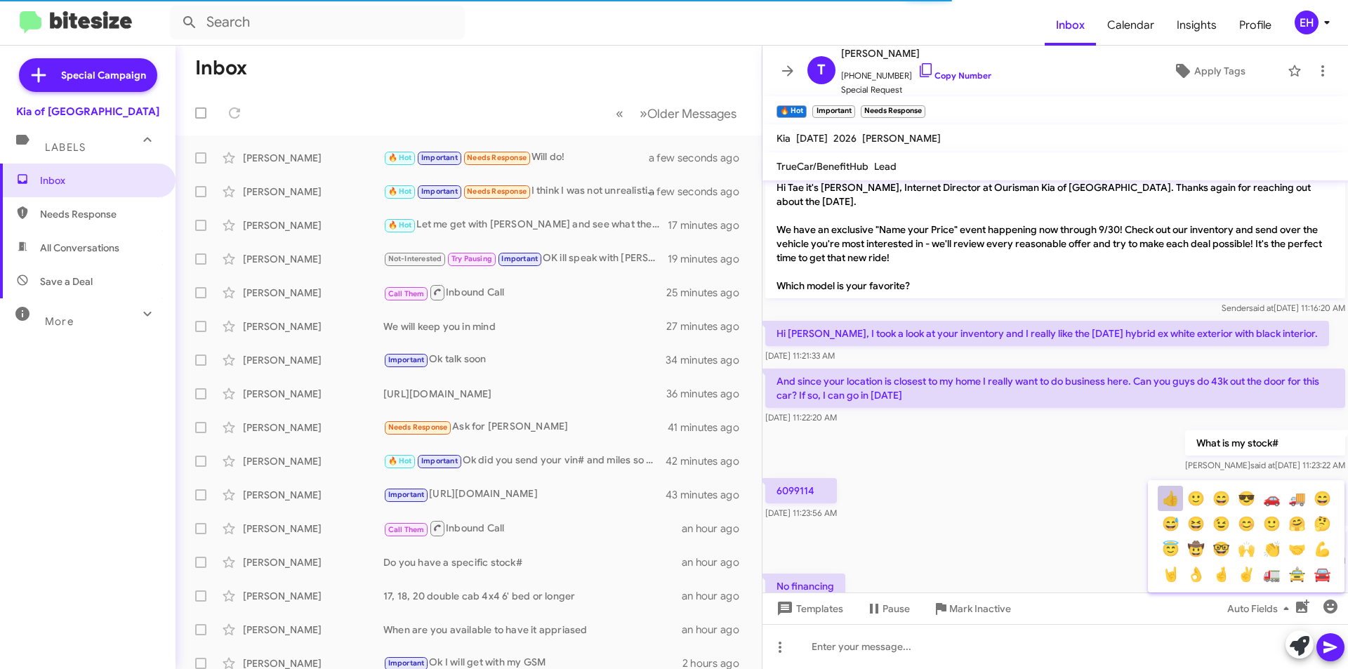
click at [1174, 501] on button "👍" at bounding box center [1170, 498] width 25 height 25
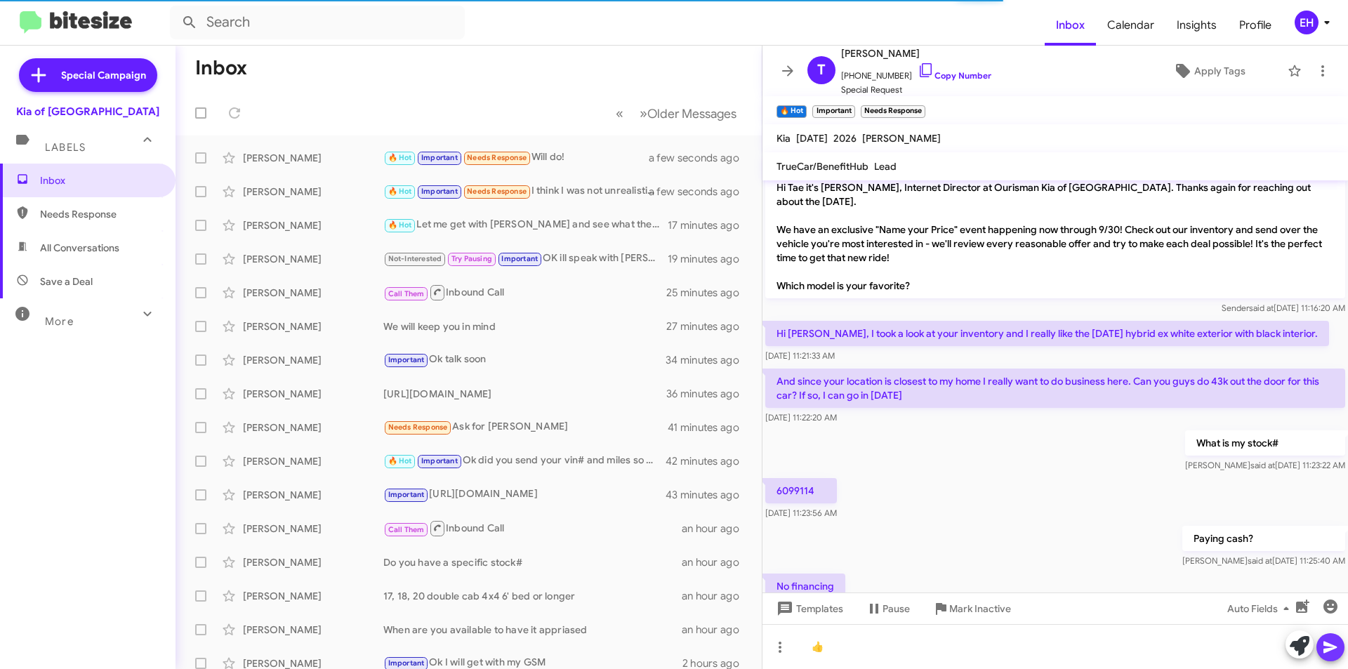
click at [1335, 642] on icon at bounding box center [1330, 647] width 17 height 17
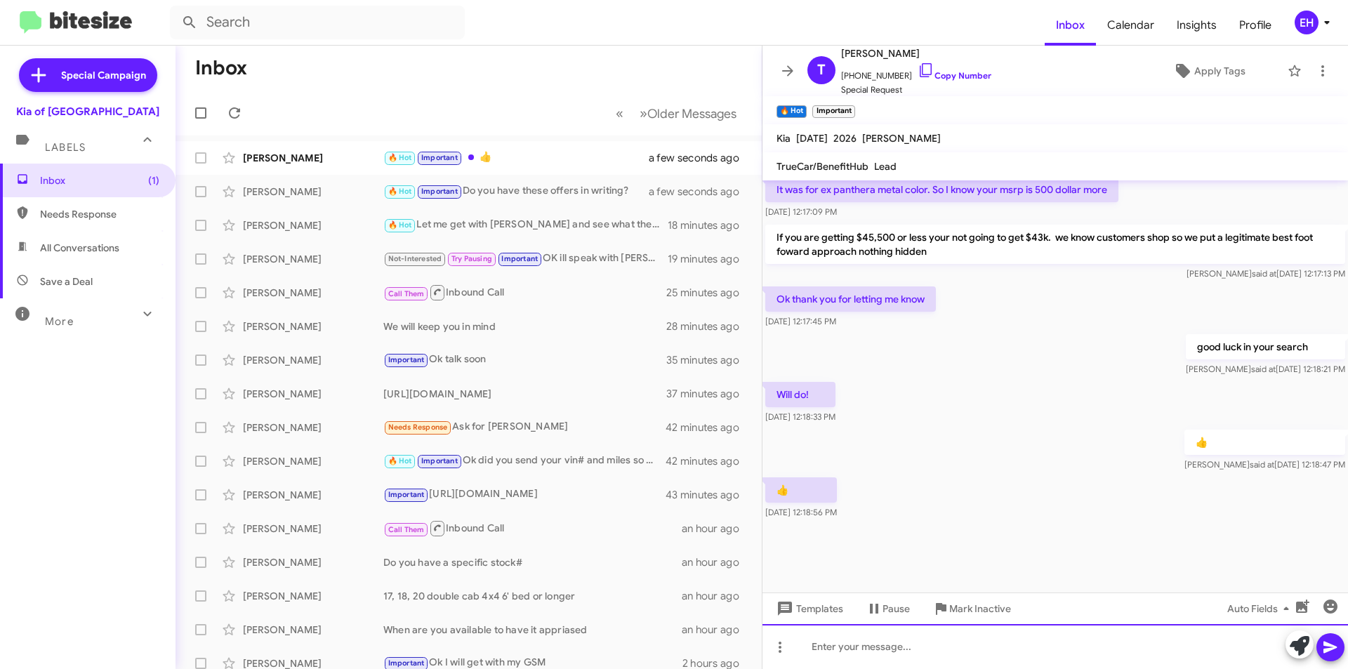
scroll to position [627, 0]
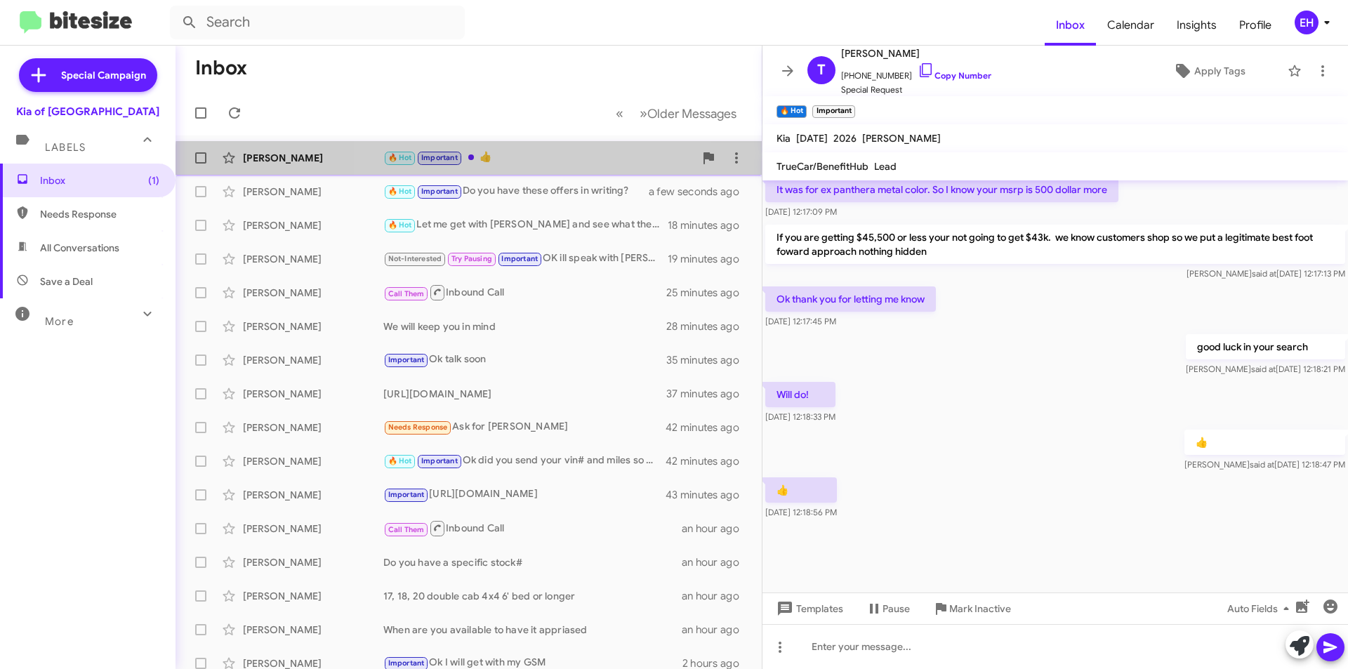
click at [557, 168] on div "[PERSON_NAME] 🔥 Hot Important 👍 a few seconds ago" at bounding box center [469, 158] width 564 height 28
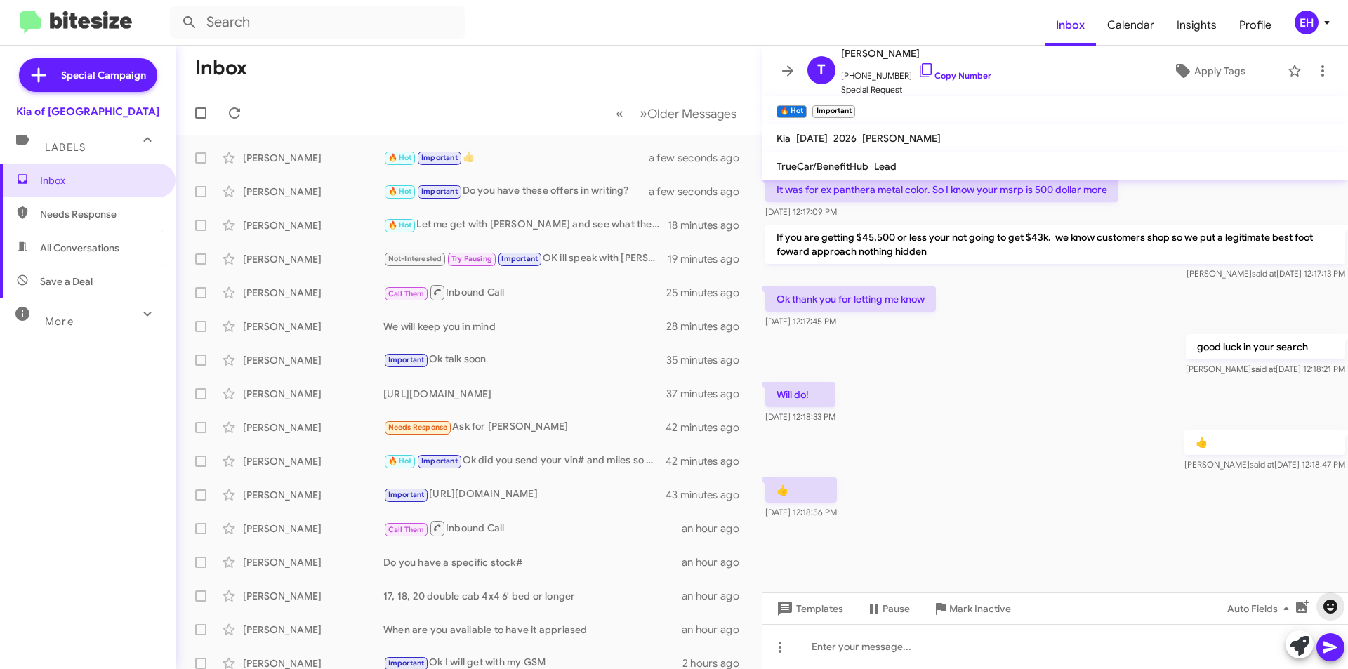
click at [1323, 609] on icon "button" at bounding box center [1330, 606] width 17 height 17
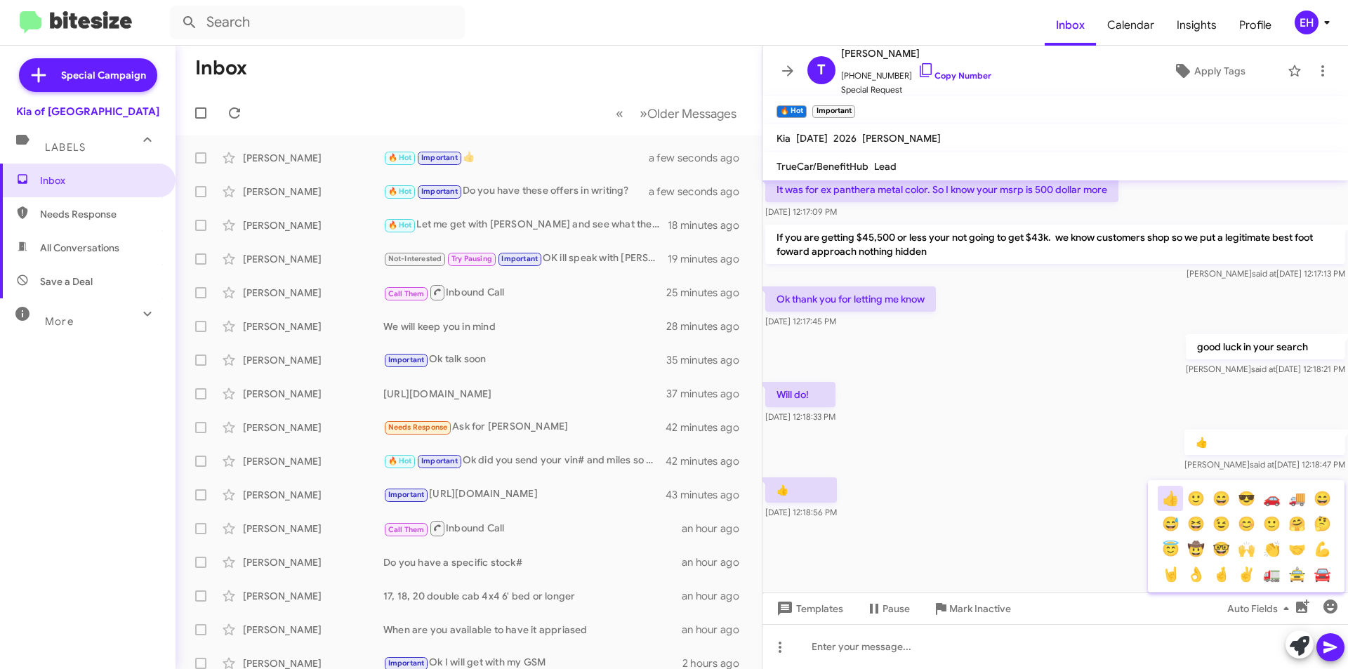
click at [1172, 501] on button "👍" at bounding box center [1170, 498] width 25 height 25
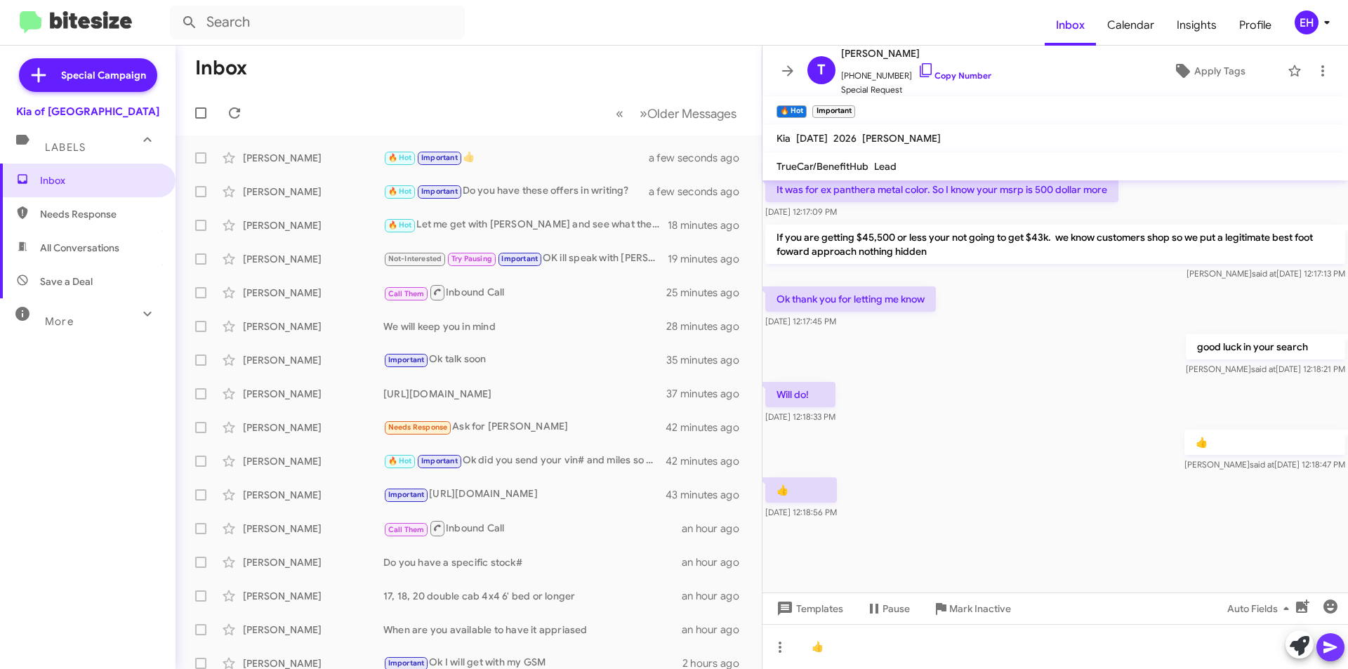
click at [1335, 646] on icon at bounding box center [1330, 647] width 17 height 17
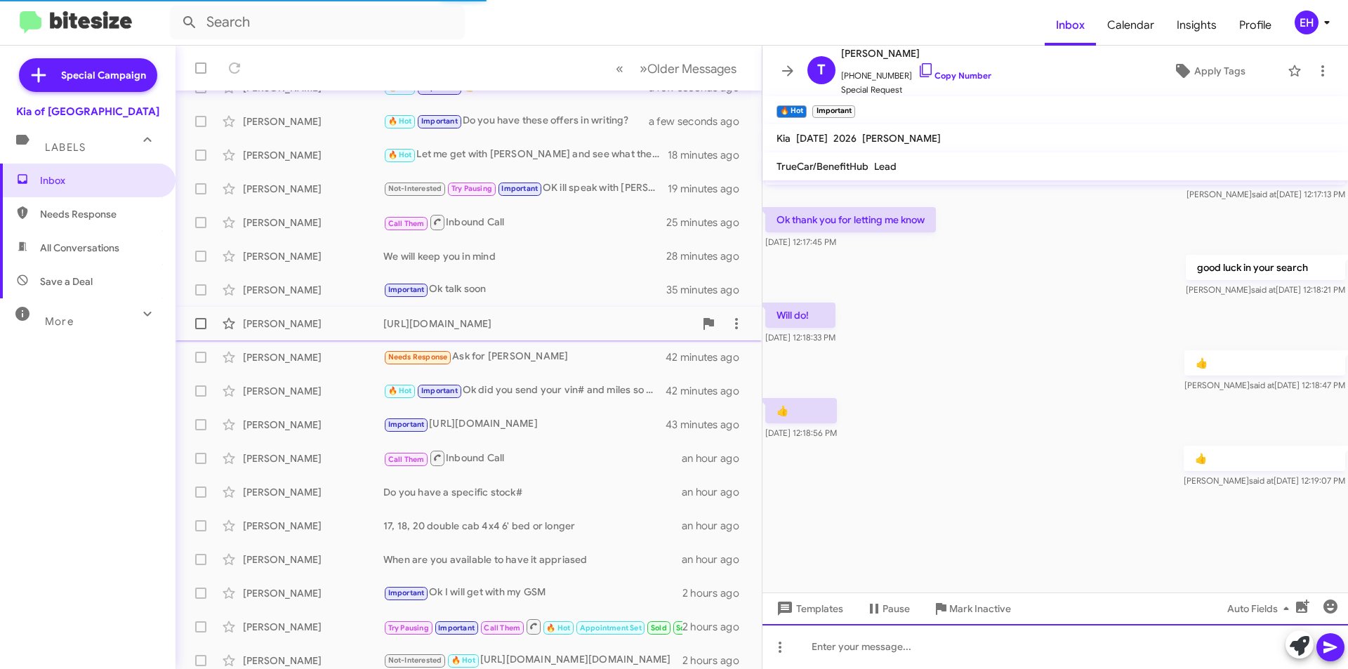
scroll to position [0, 0]
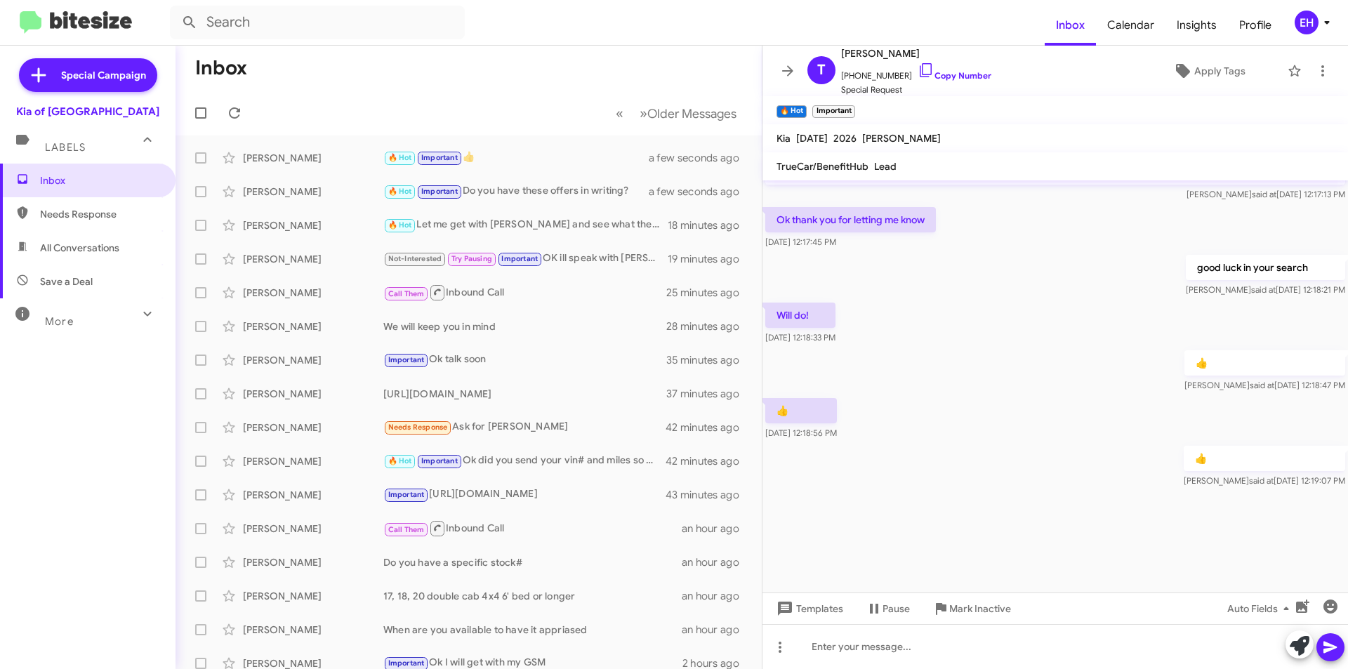
click at [102, 216] on span "Needs Response" at bounding box center [99, 214] width 119 height 14
type input "in:needs-response"
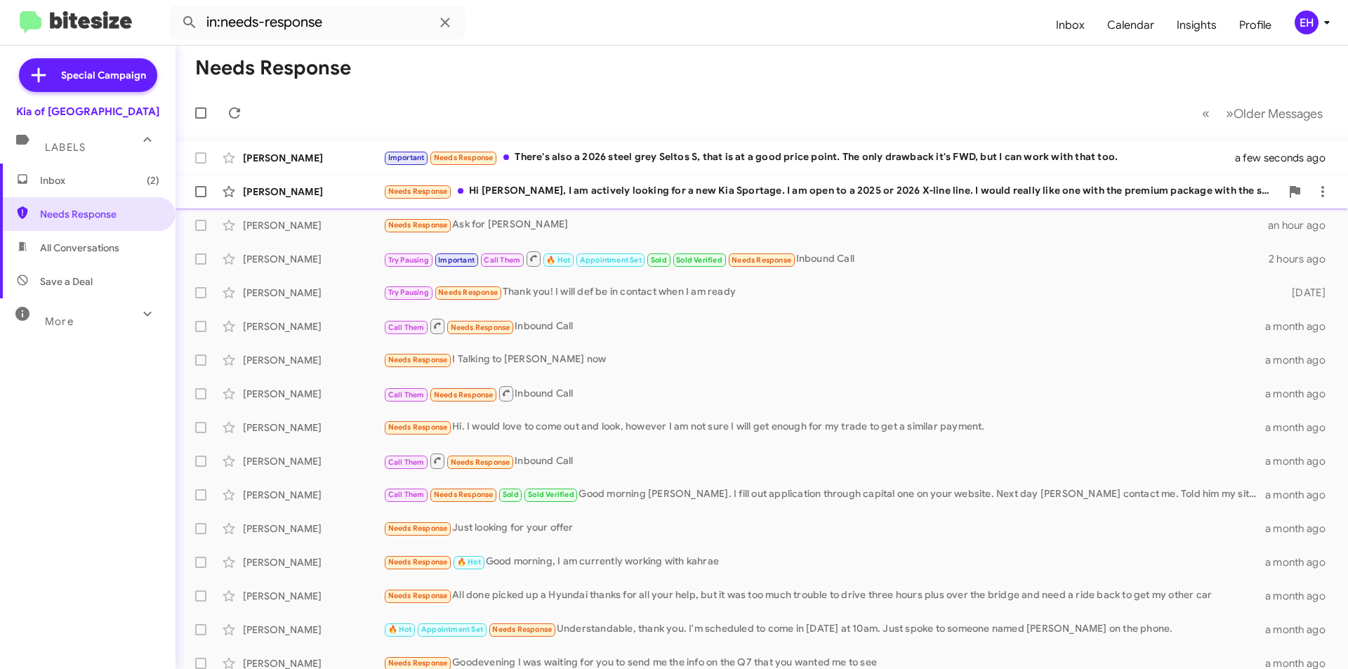
click at [599, 190] on div "Needs Response Hi [PERSON_NAME], I am actively looking for a new Kia Sportage. …" at bounding box center [831, 191] width 897 height 16
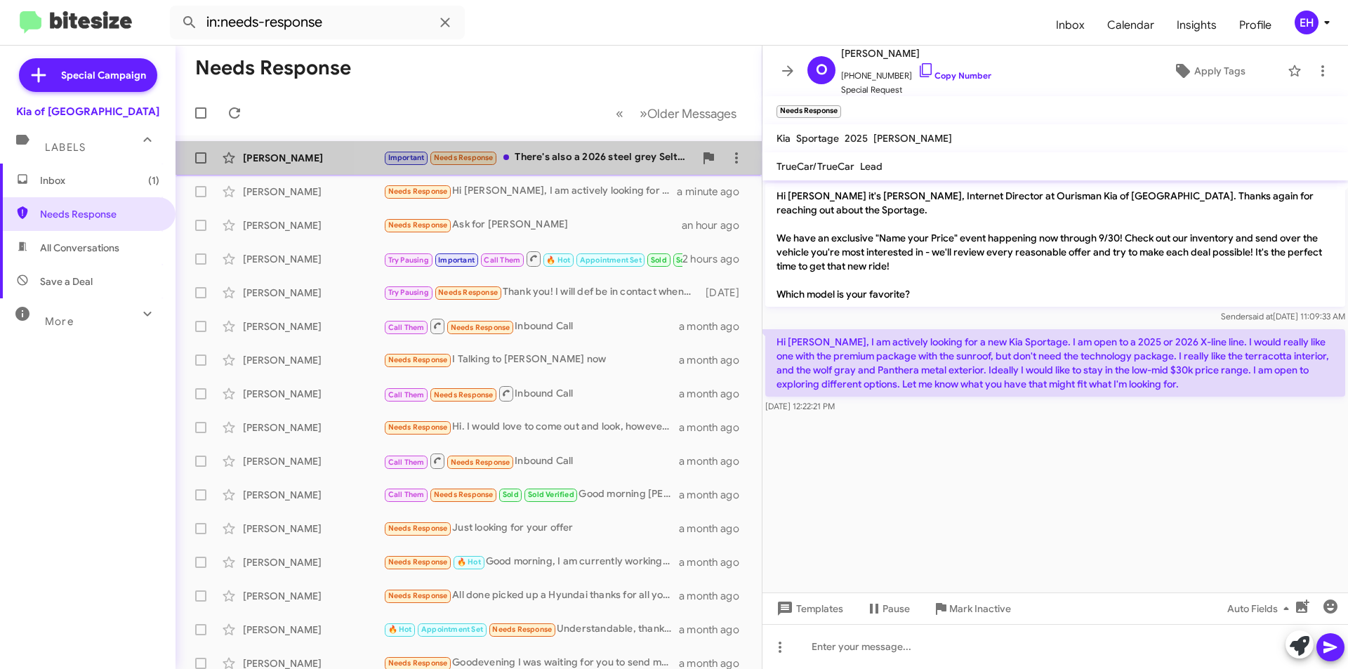
click at [566, 159] on div "Important Needs Response There's also a 2026 steel grey Seltos S, that is at a …" at bounding box center [538, 158] width 311 height 16
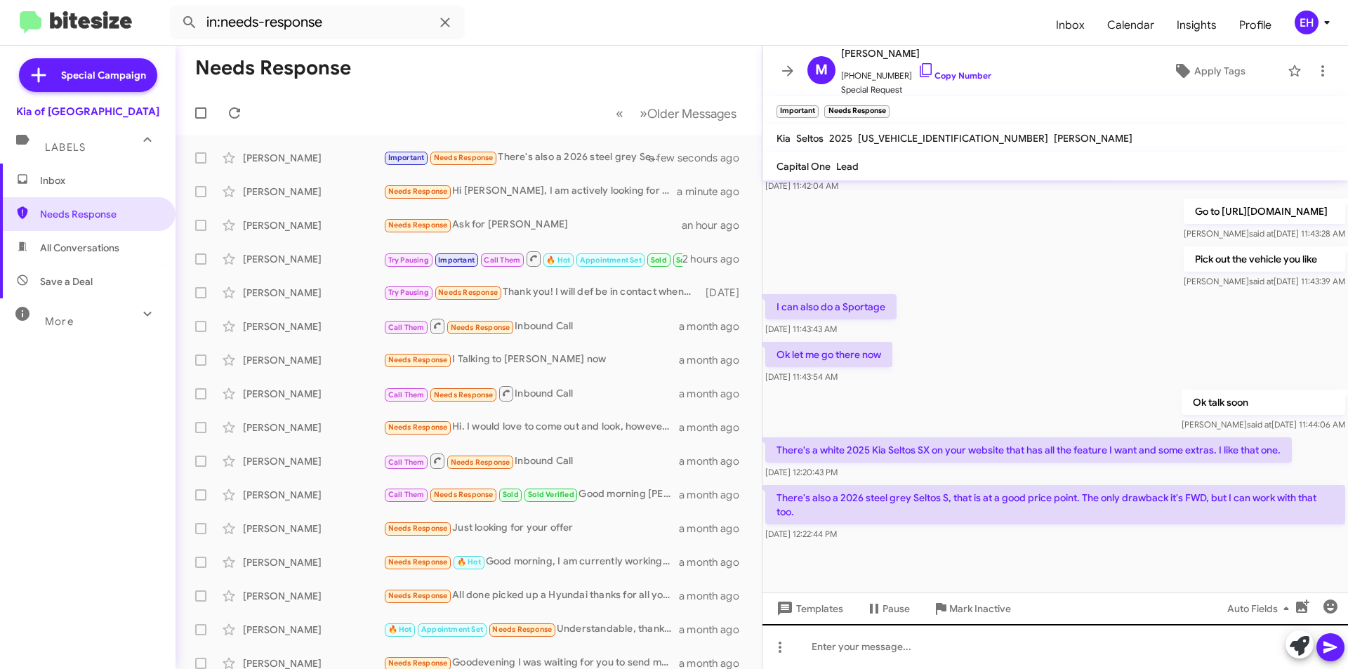
scroll to position [684, 0]
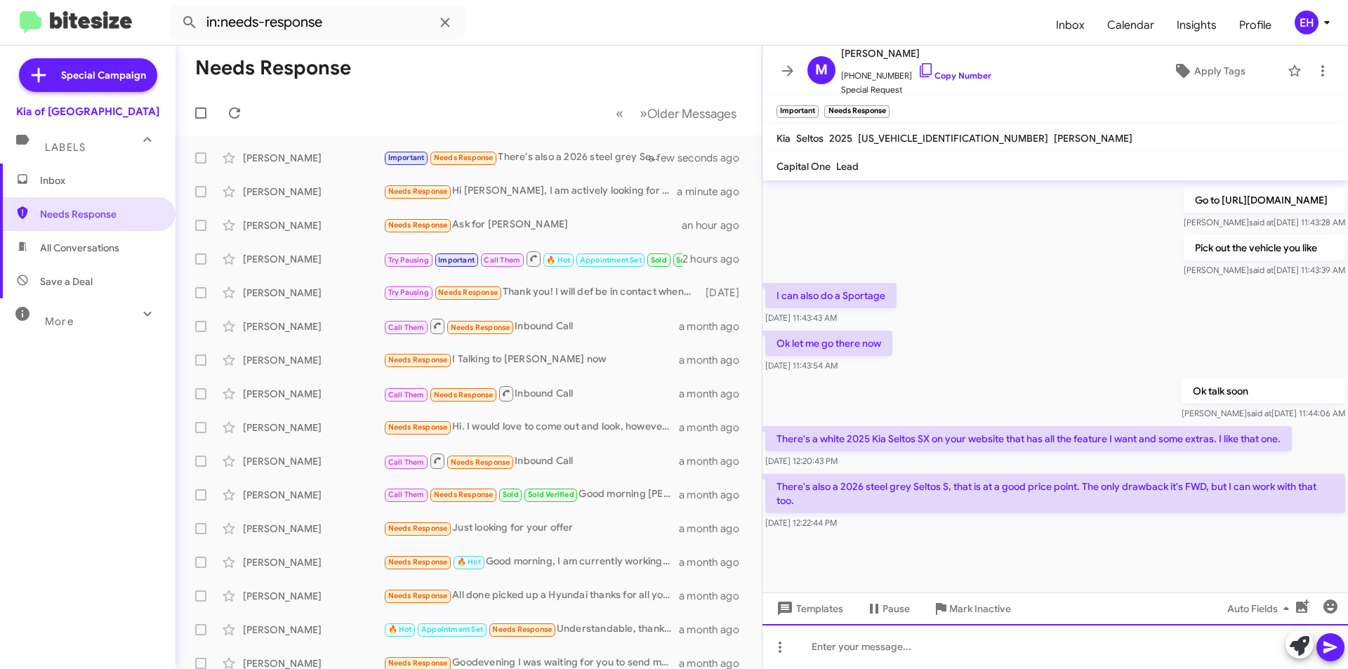
click at [897, 637] on div at bounding box center [1054, 646] width 585 height 45
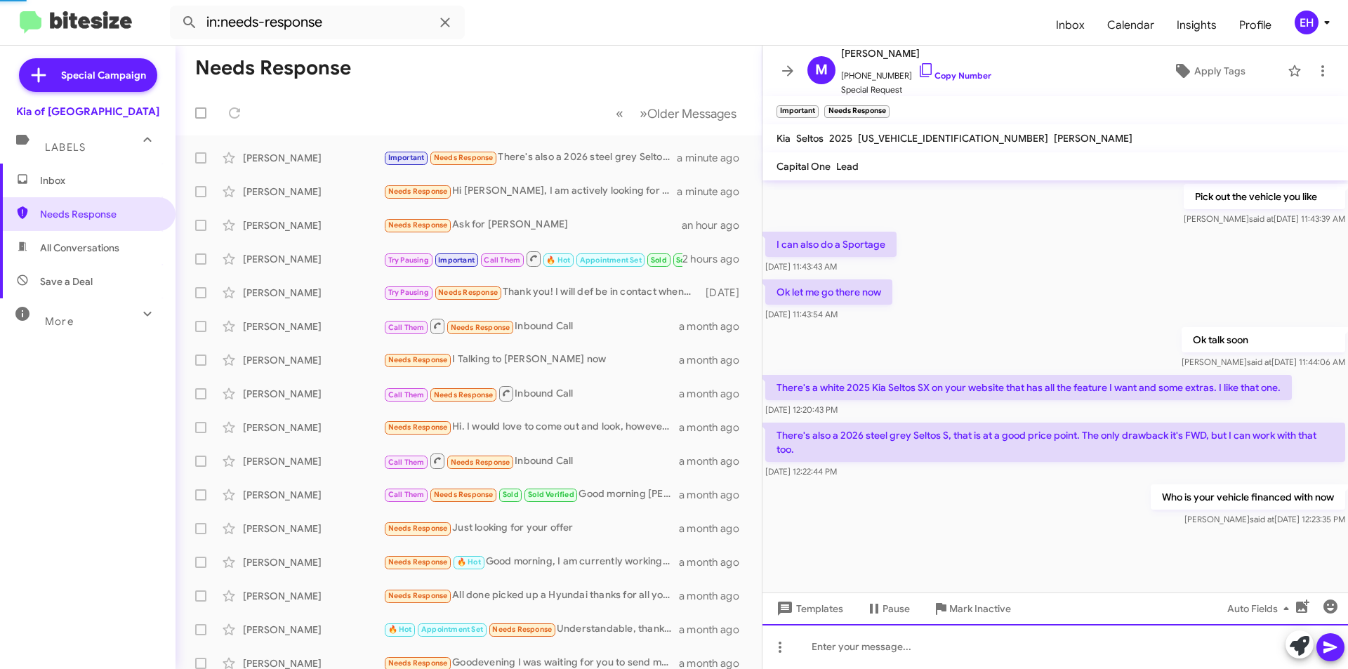
scroll to position [735, 0]
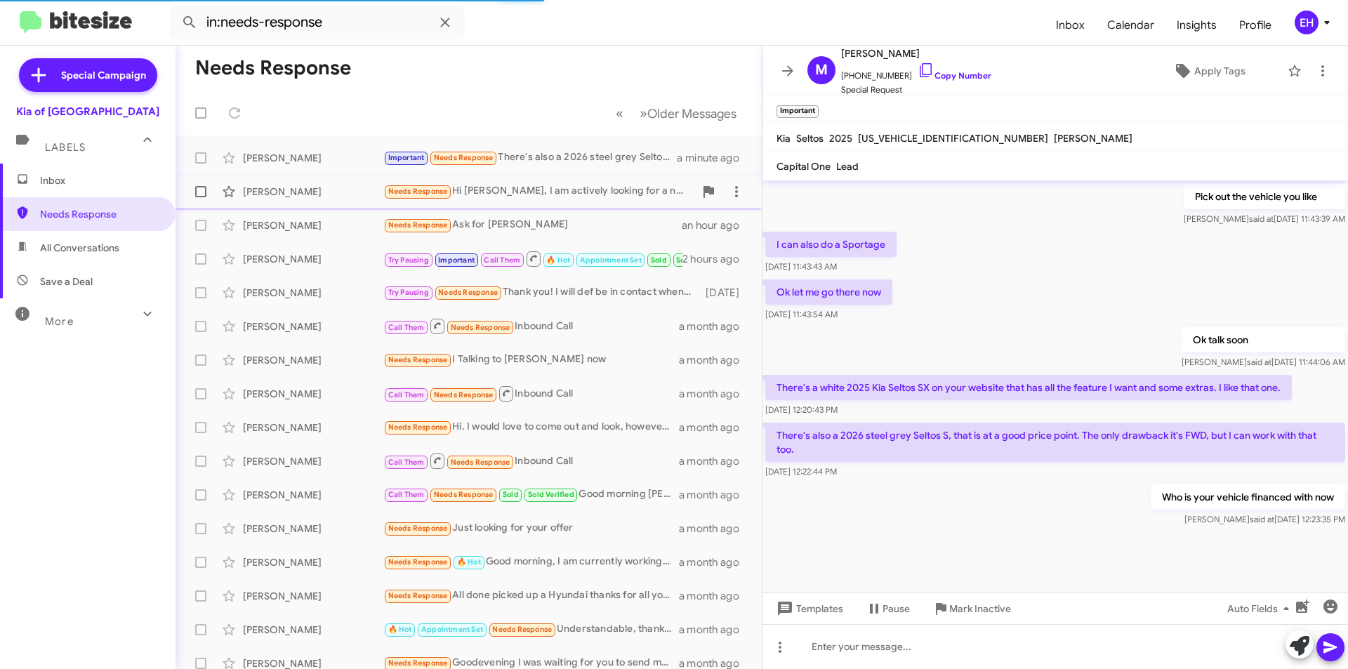
click at [592, 199] on div "Needs Response Hi [PERSON_NAME], I am actively looking for a new Kia Sportage. …" at bounding box center [538, 191] width 311 height 16
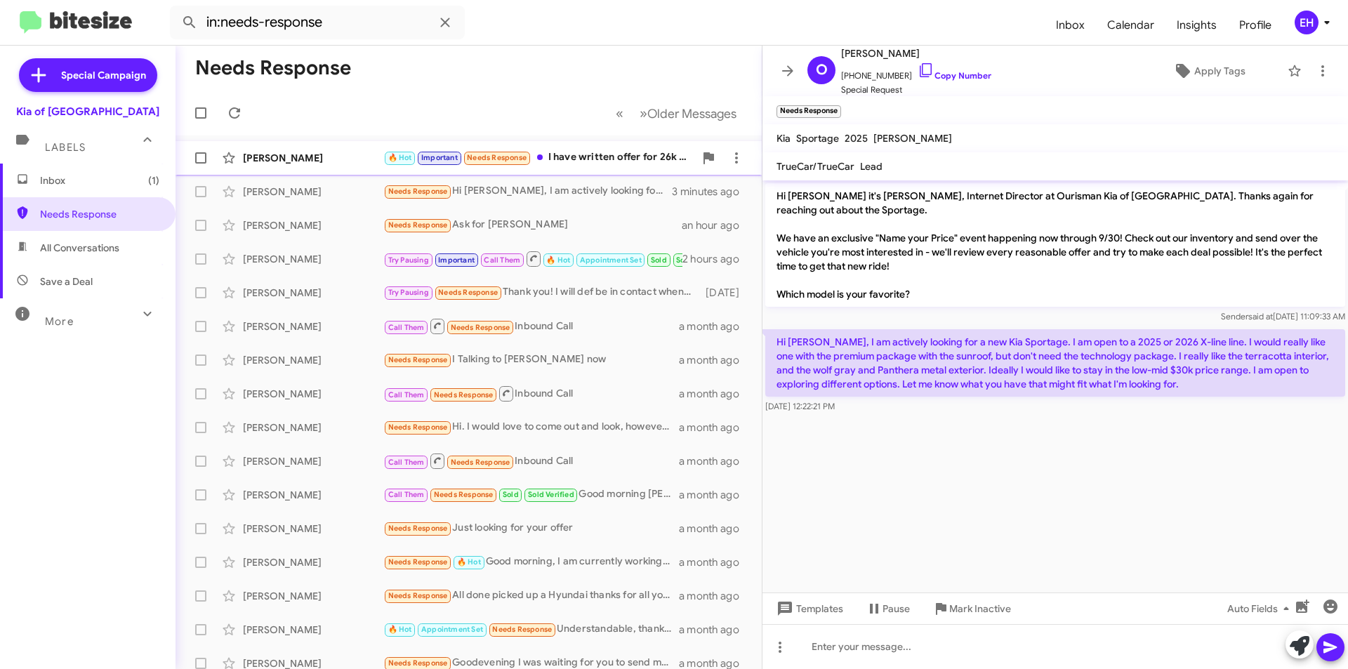
click at [544, 143] on mat-action-list "[PERSON_NAME] 🔥 Hot Important Needs Response I have written offer for 26k on th…" at bounding box center [469, 475] width 586 height 680
click at [576, 159] on div "🔥 Hot Important Needs Response I have written offer for 26k on the road but whe…" at bounding box center [538, 158] width 311 height 16
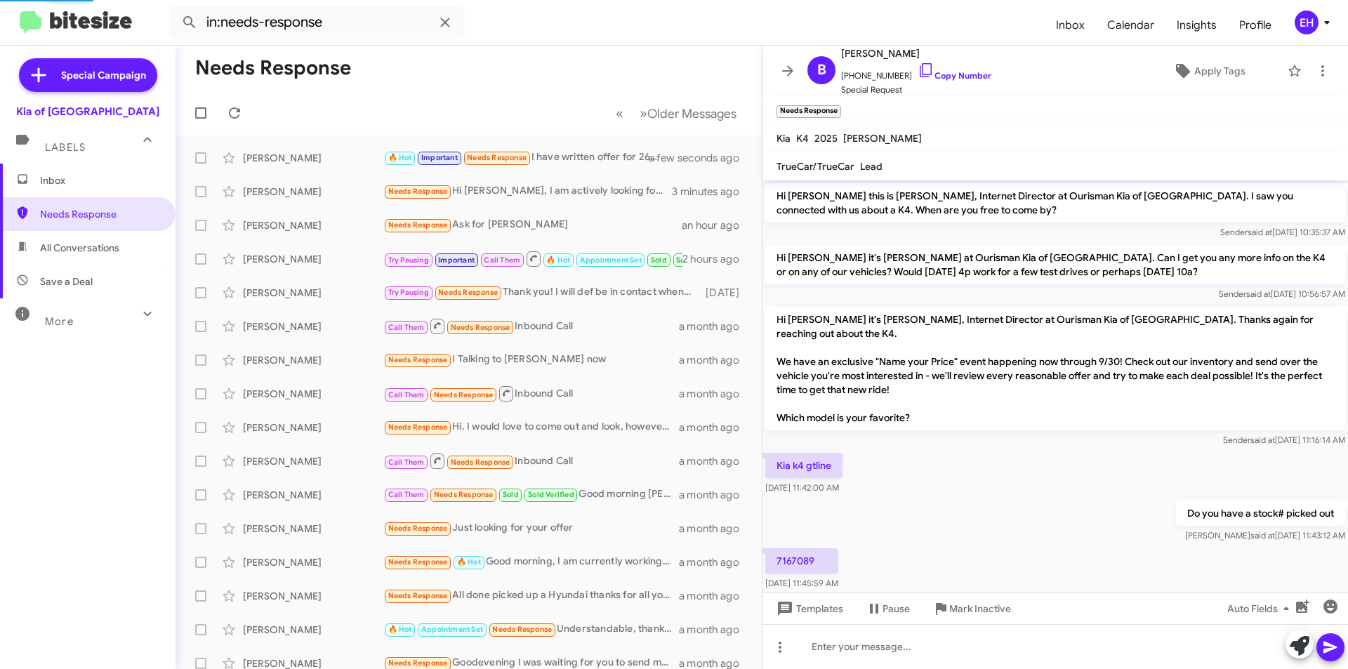
scroll to position [576, 0]
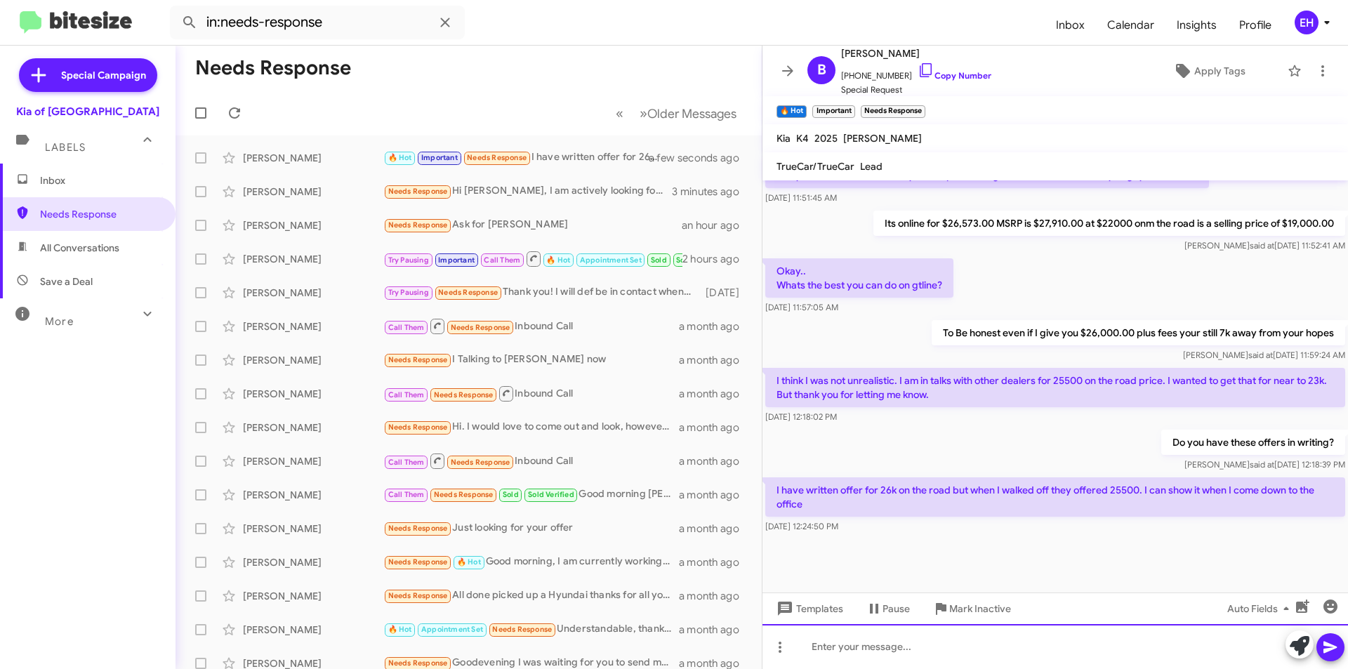
click at [992, 658] on div at bounding box center [1054, 646] width 585 height 45
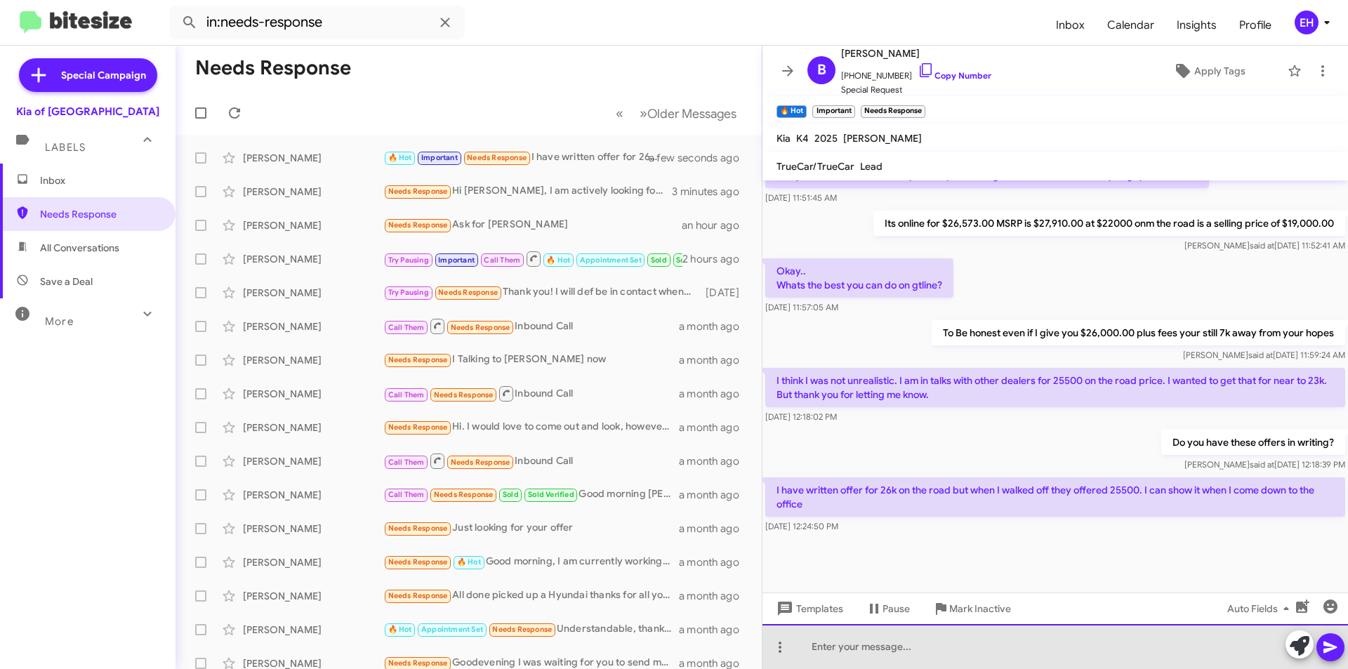
click at [996, 649] on div at bounding box center [1054, 646] width 585 height 45
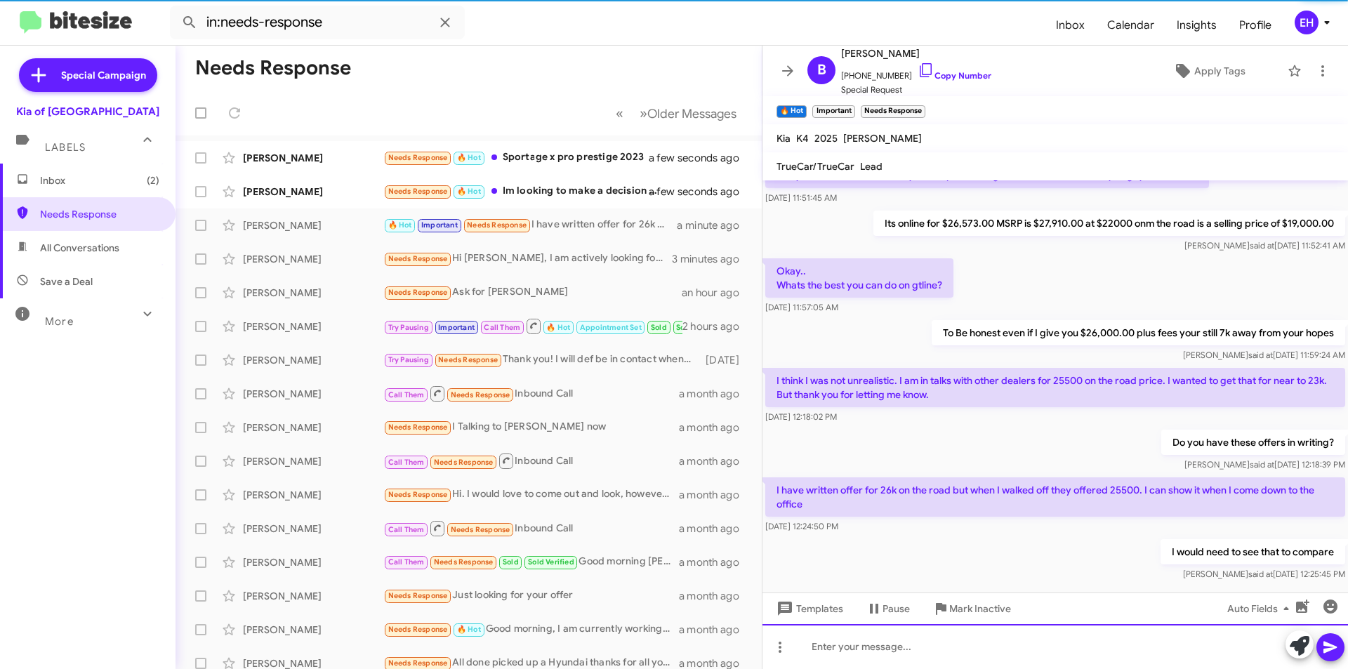
scroll to position [0, 0]
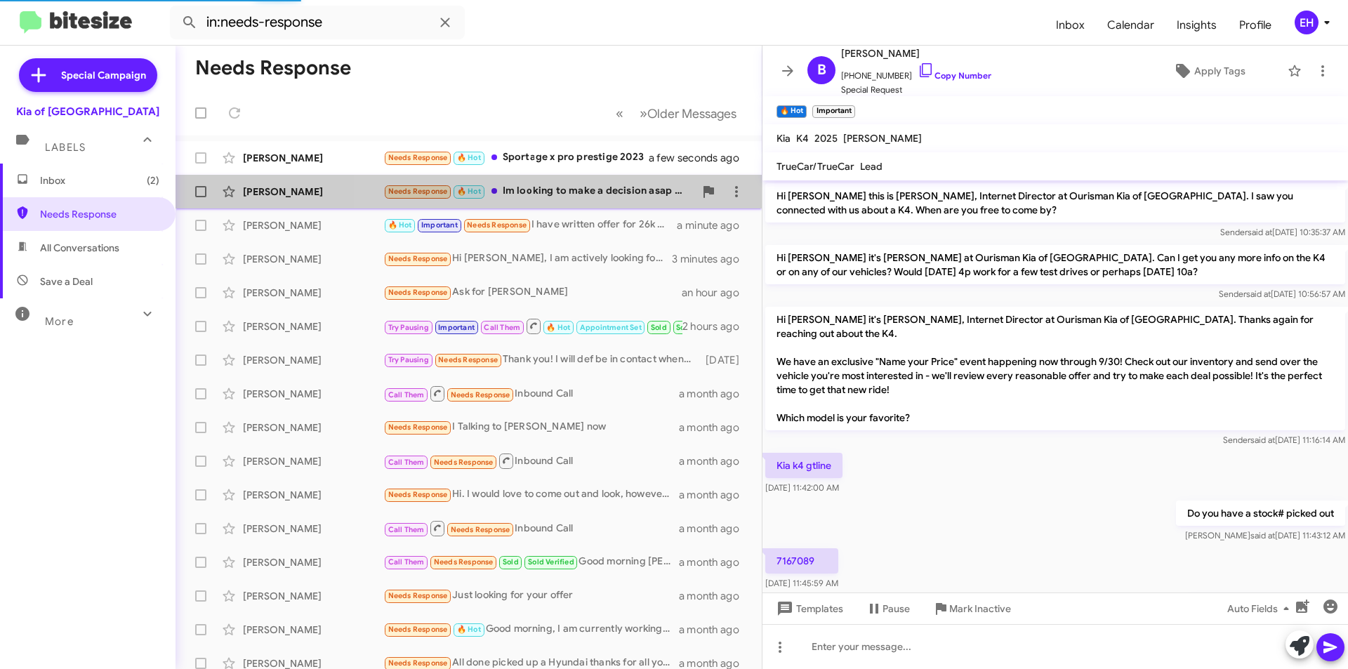
click at [589, 185] on div "Needs Response 🔥 Hot Im looking to make a decision asap by [DATE]" at bounding box center [538, 191] width 311 height 16
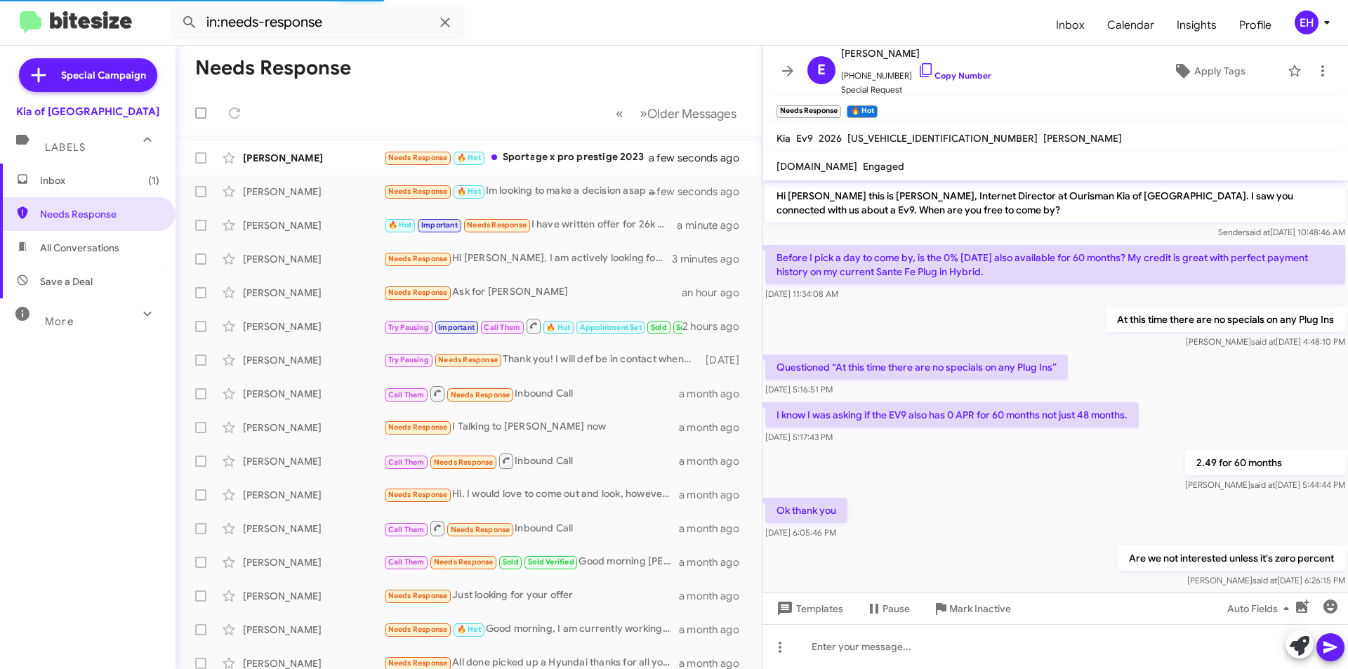
scroll to position [805, 0]
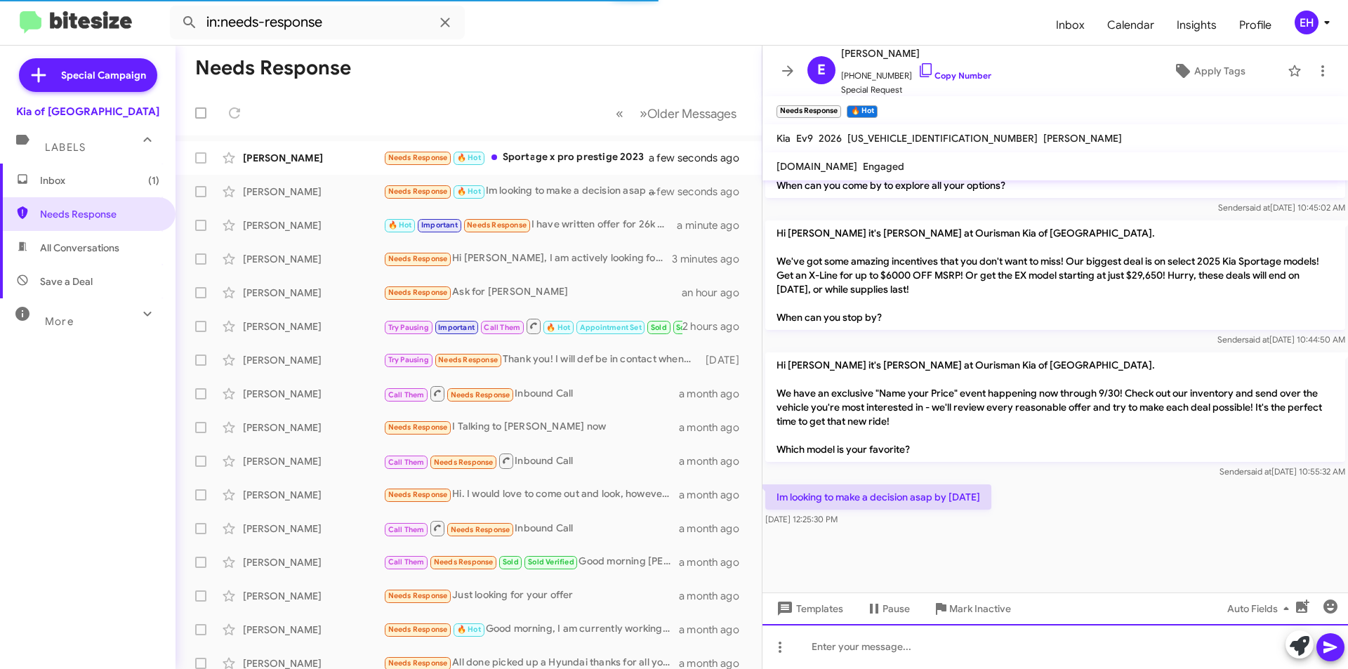
click at [988, 640] on div at bounding box center [1054, 646] width 585 height 45
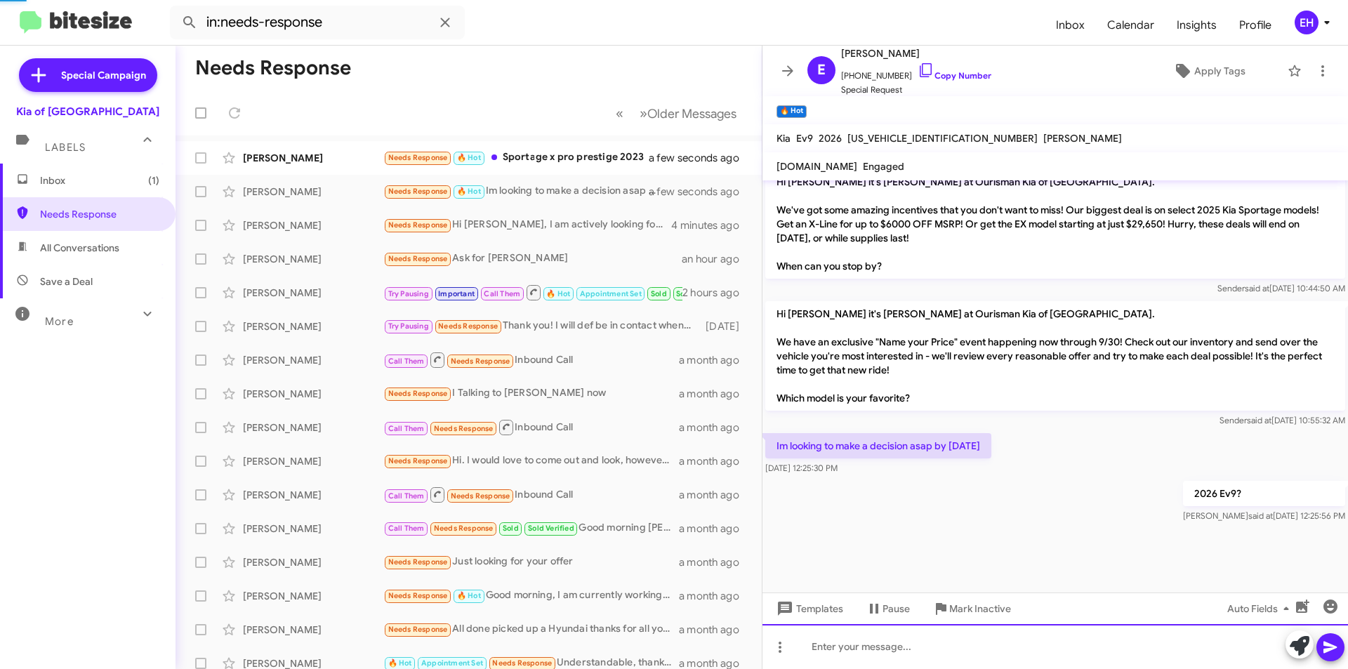
scroll to position [856, 0]
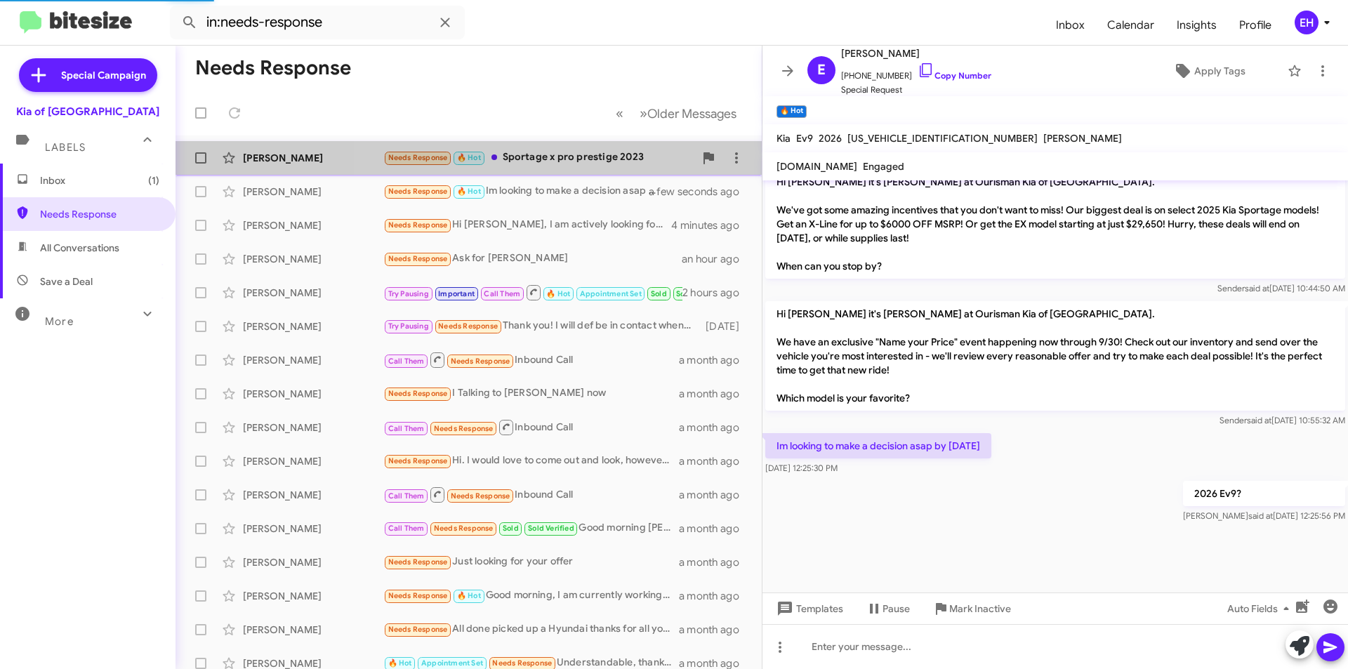
click at [562, 160] on div "Needs Response 🔥 Hot Sportage x pro prestige 2023" at bounding box center [538, 158] width 311 height 16
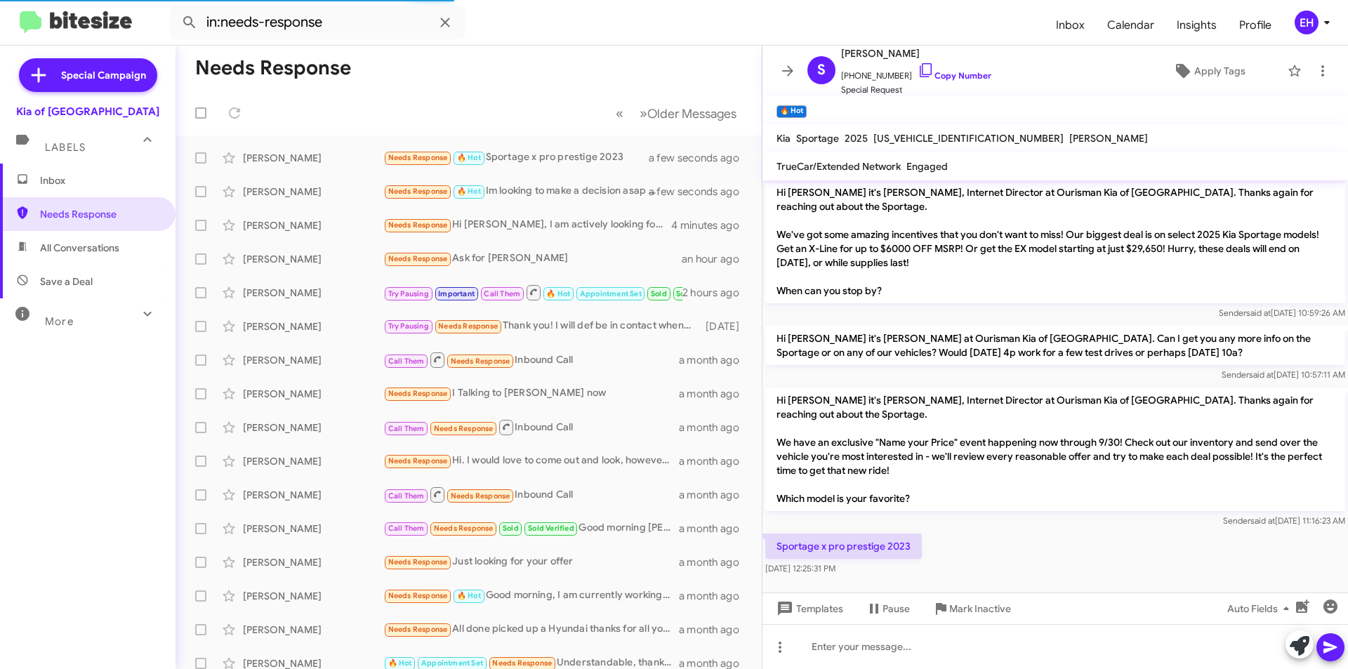
scroll to position [4, 0]
click at [943, 641] on div at bounding box center [1054, 646] width 585 height 45
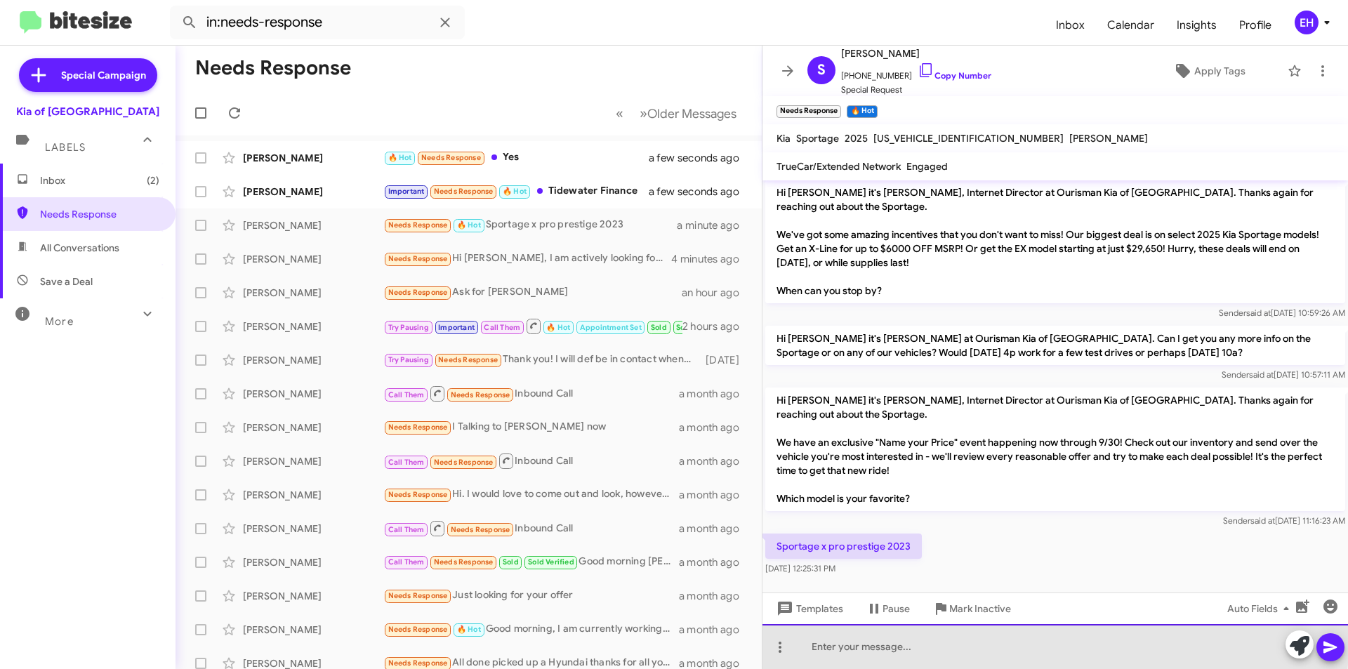
click at [922, 641] on div at bounding box center [1054, 646] width 585 height 45
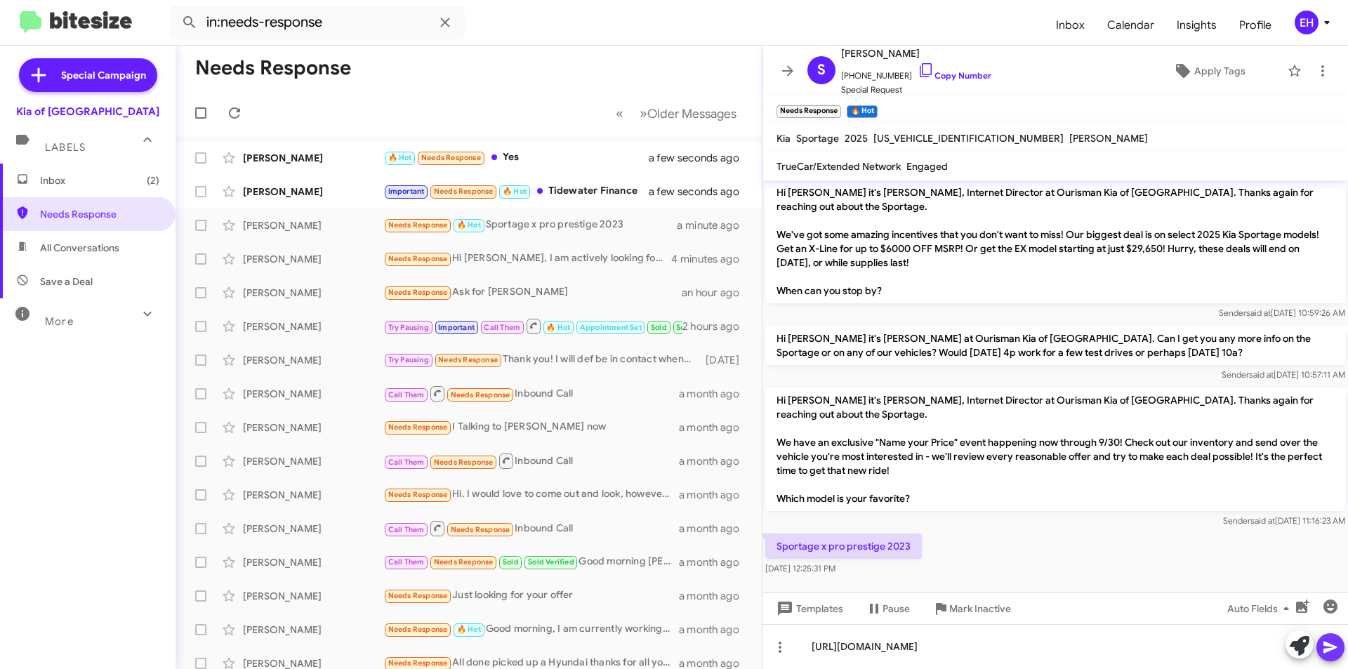
click at [1337, 649] on icon at bounding box center [1330, 647] width 17 height 17
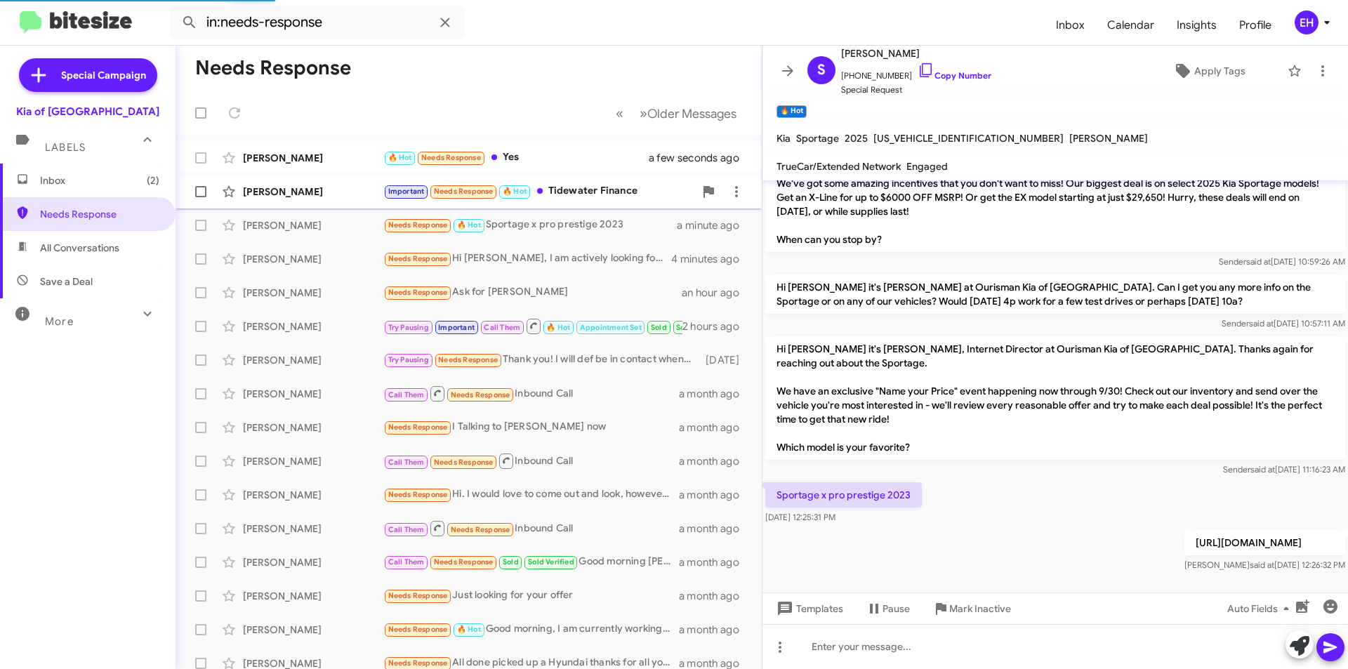
click at [588, 185] on div "Important Needs Response 🔥 Hot Tidewater Finance" at bounding box center [538, 191] width 311 height 16
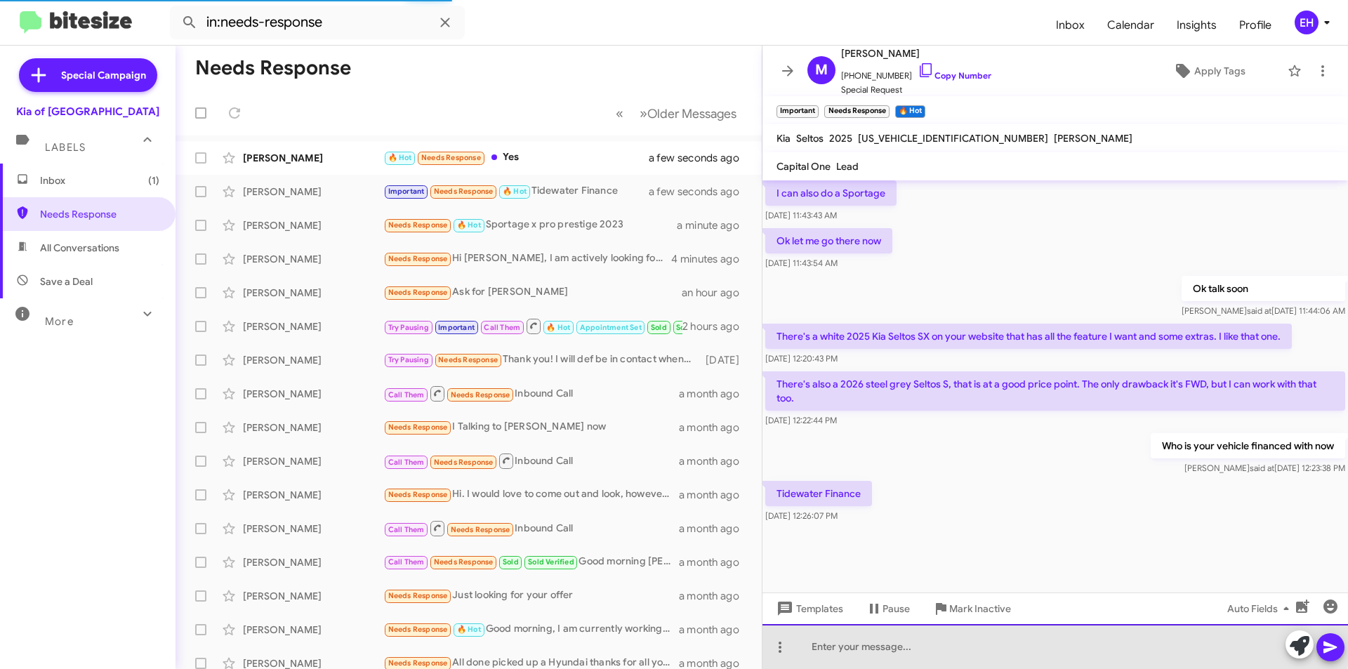
click at [947, 642] on div at bounding box center [1054, 646] width 585 height 45
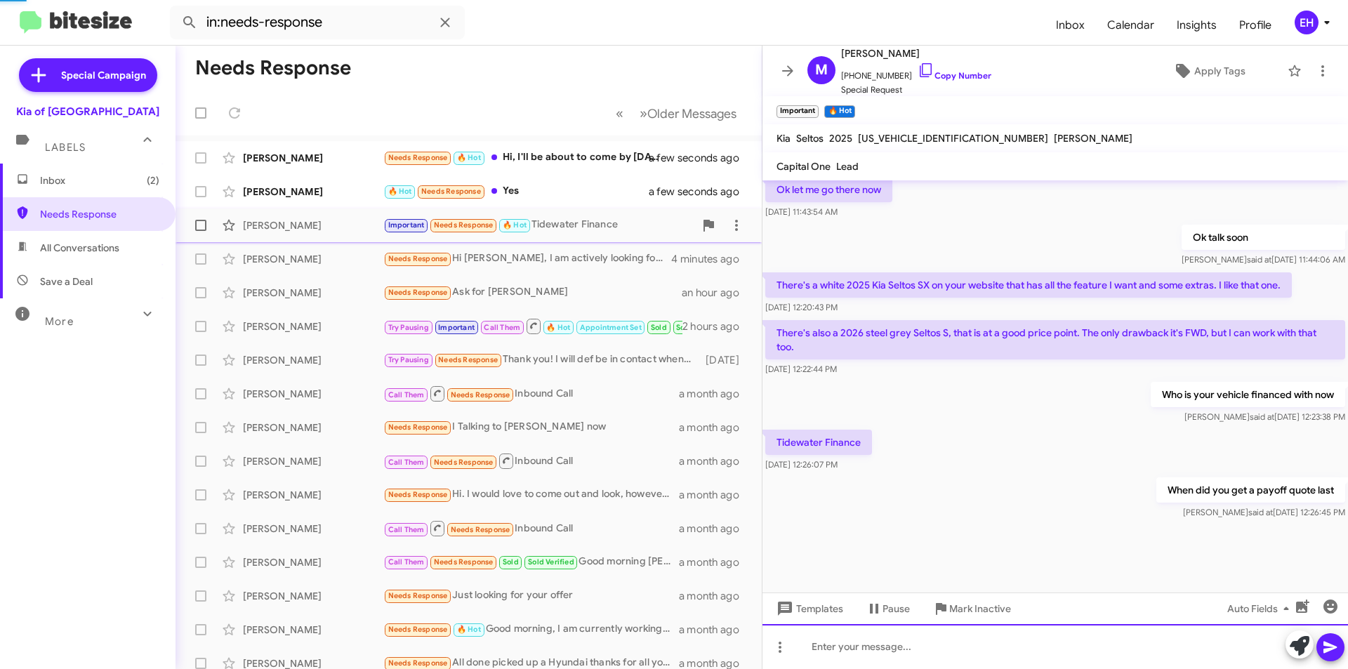
scroll to position [838, 0]
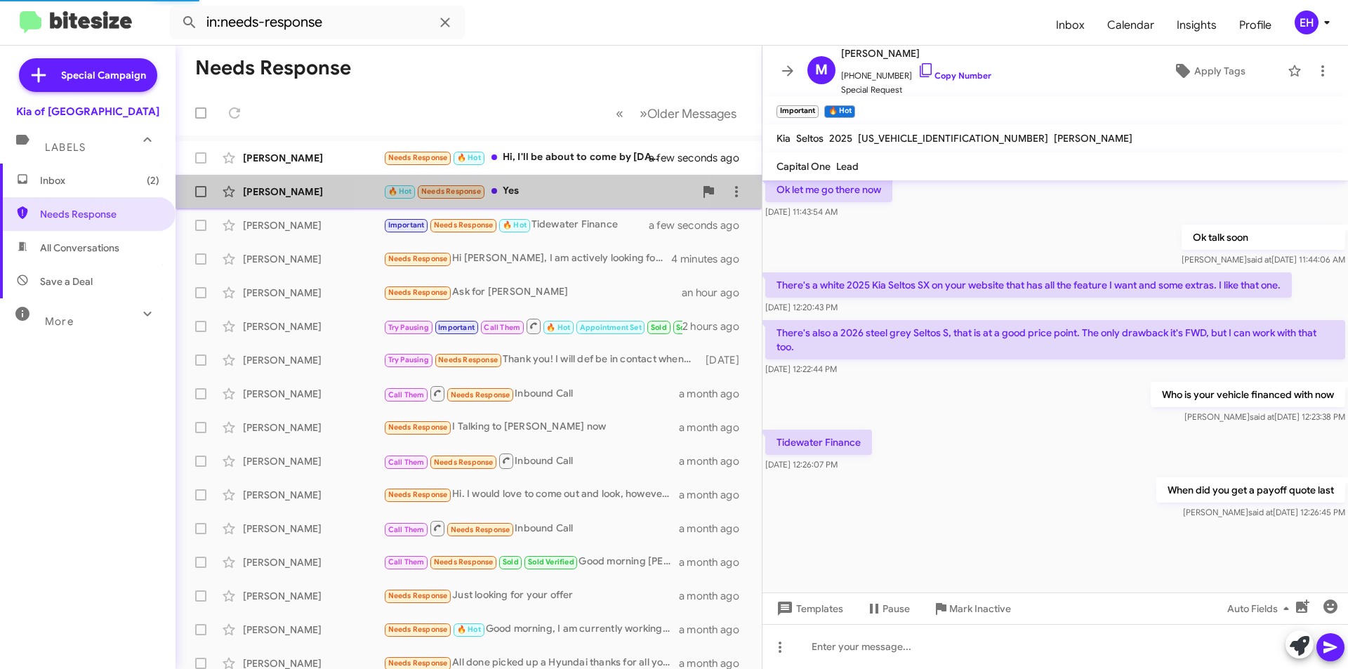
click at [512, 190] on div "🔥 Hot Needs Response Yes" at bounding box center [538, 191] width 311 height 16
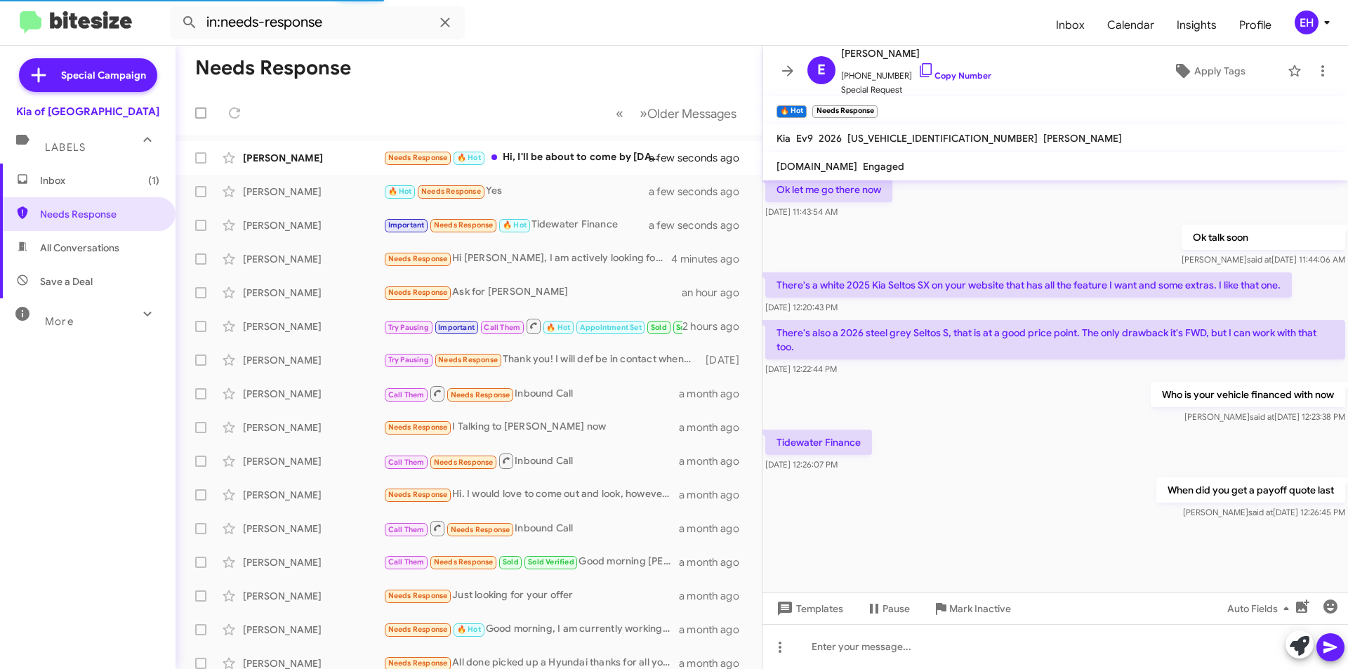
scroll to position [908, 0]
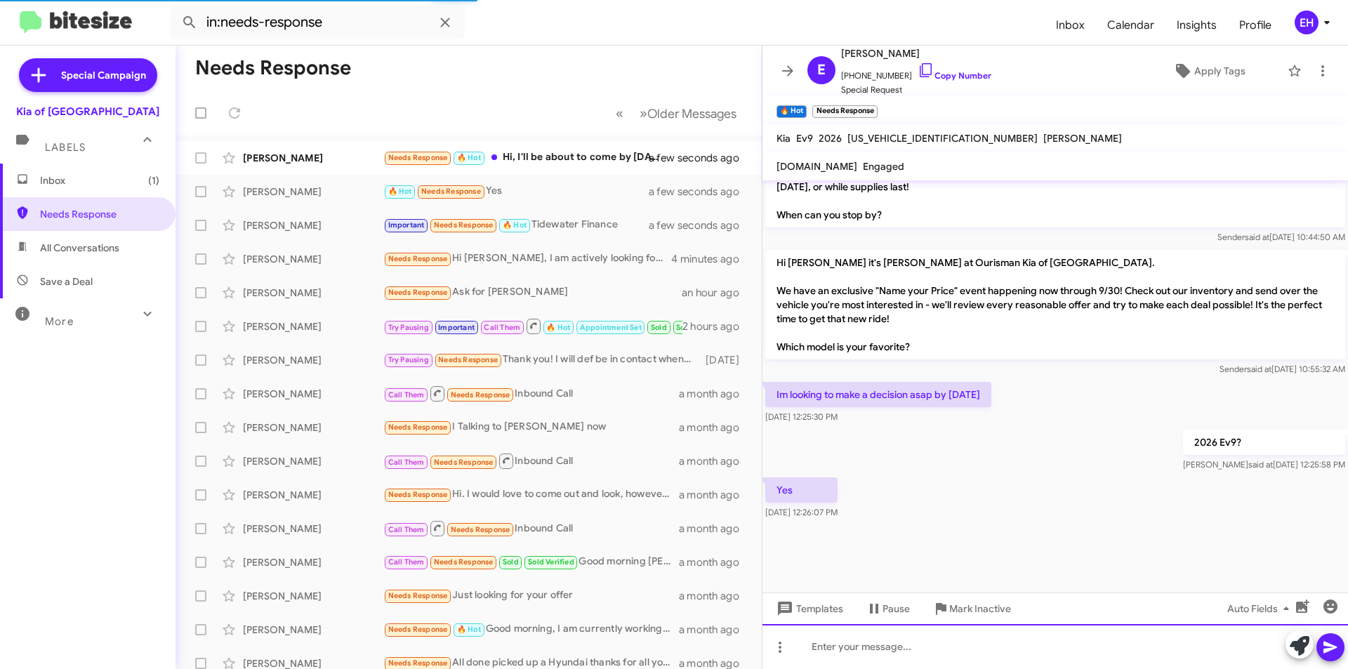
click at [926, 644] on div at bounding box center [1054, 646] width 585 height 45
click at [947, 72] on link "Copy Number" at bounding box center [955, 75] width 74 height 11
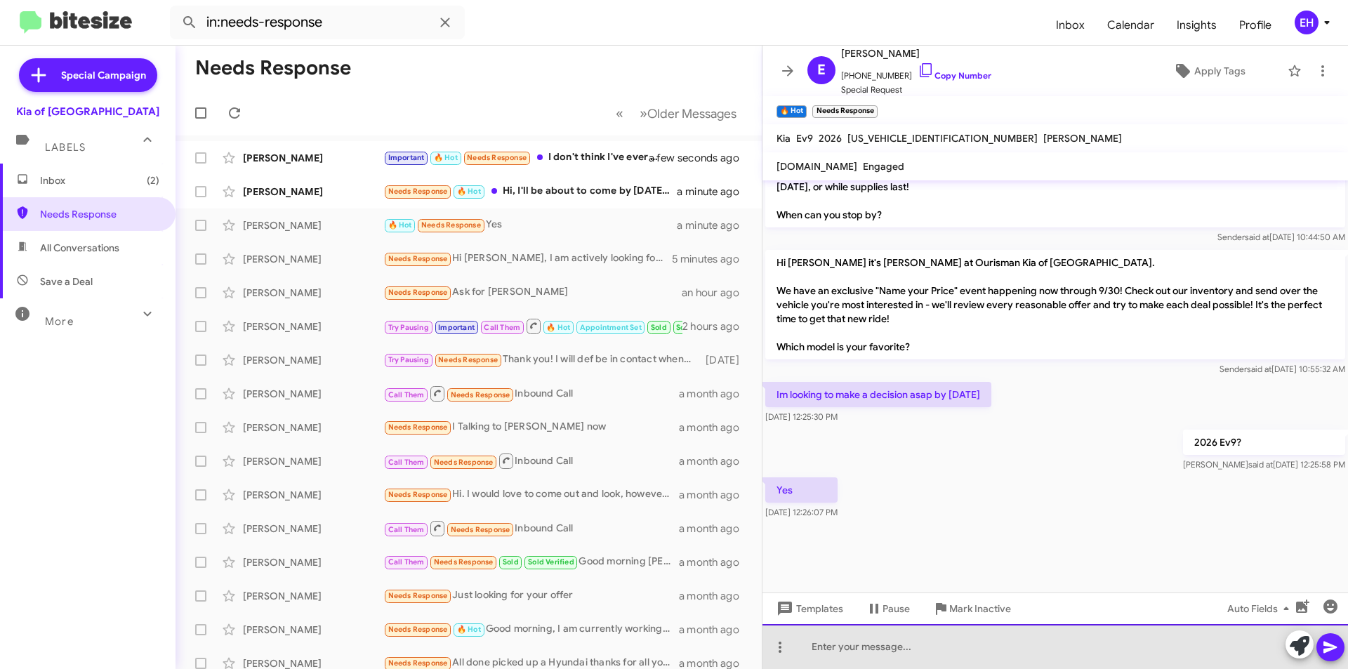
click at [849, 649] on div at bounding box center [1054, 646] width 585 height 45
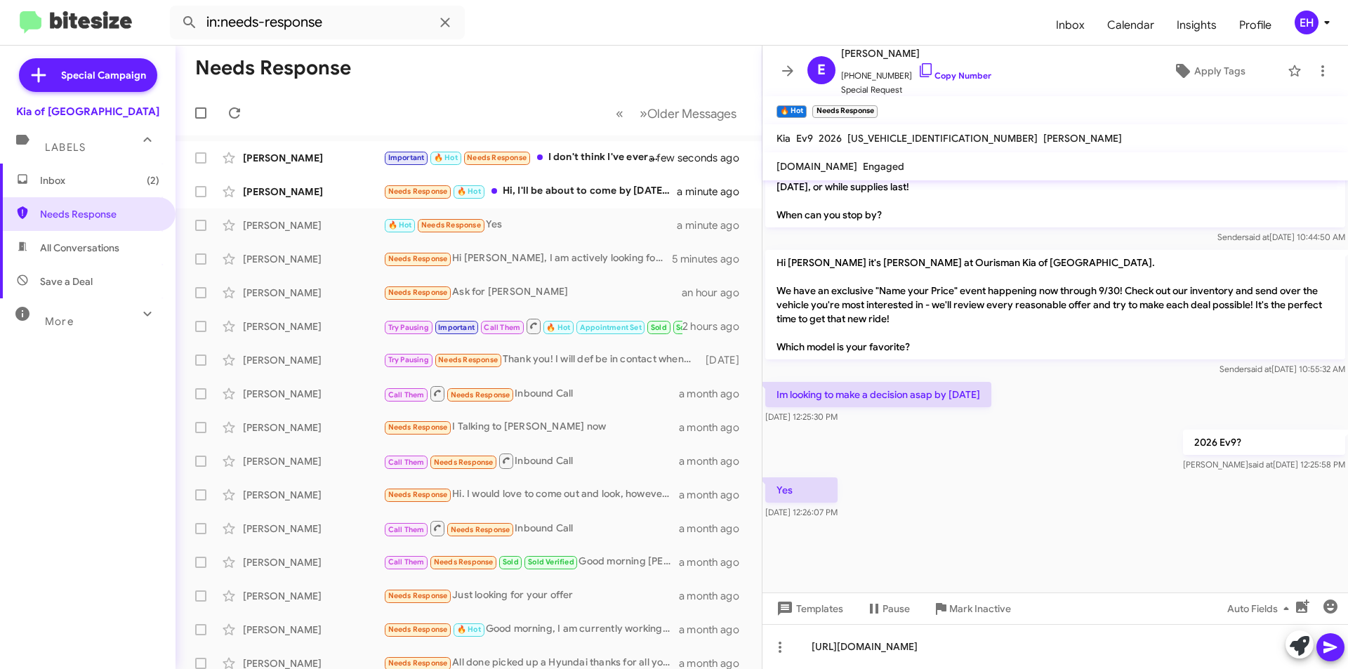
click at [1329, 640] on icon at bounding box center [1330, 647] width 17 height 17
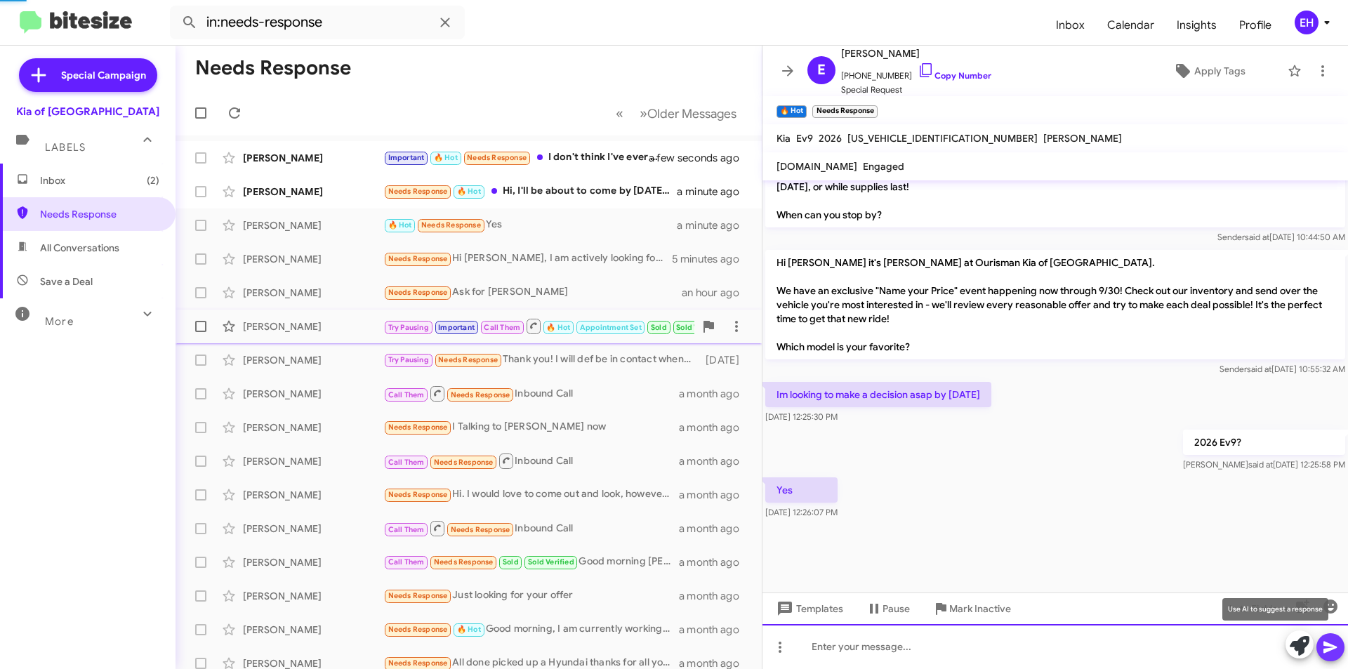
scroll to position [0, 0]
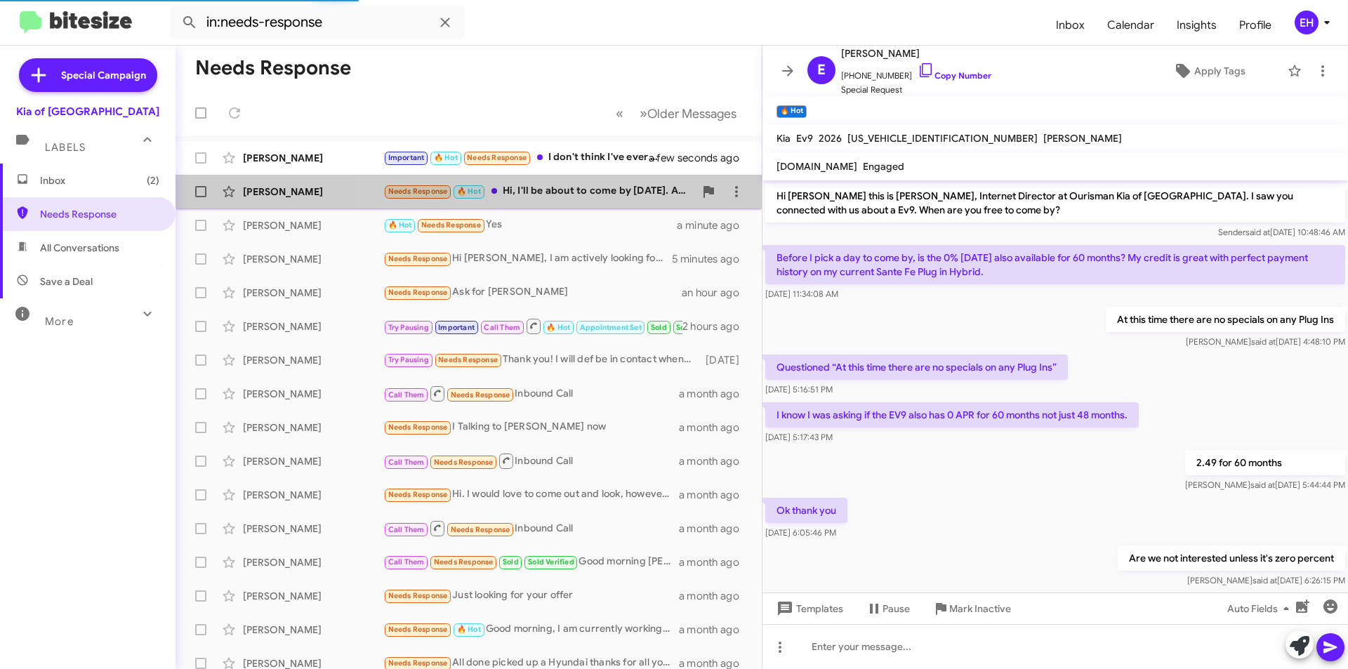
click at [555, 192] on div "Needs Response 🔥 Hot Hi, I'll be about to come by [DATE]. After work." at bounding box center [538, 191] width 311 height 16
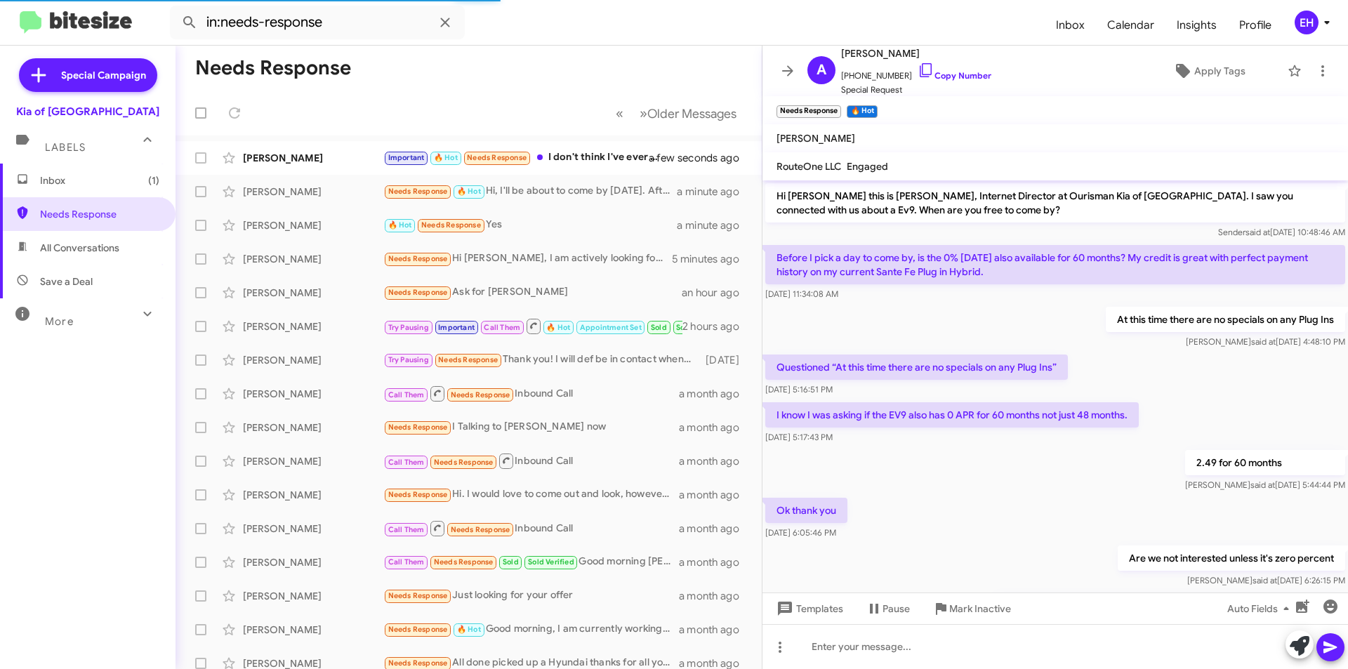
scroll to position [32, 0]
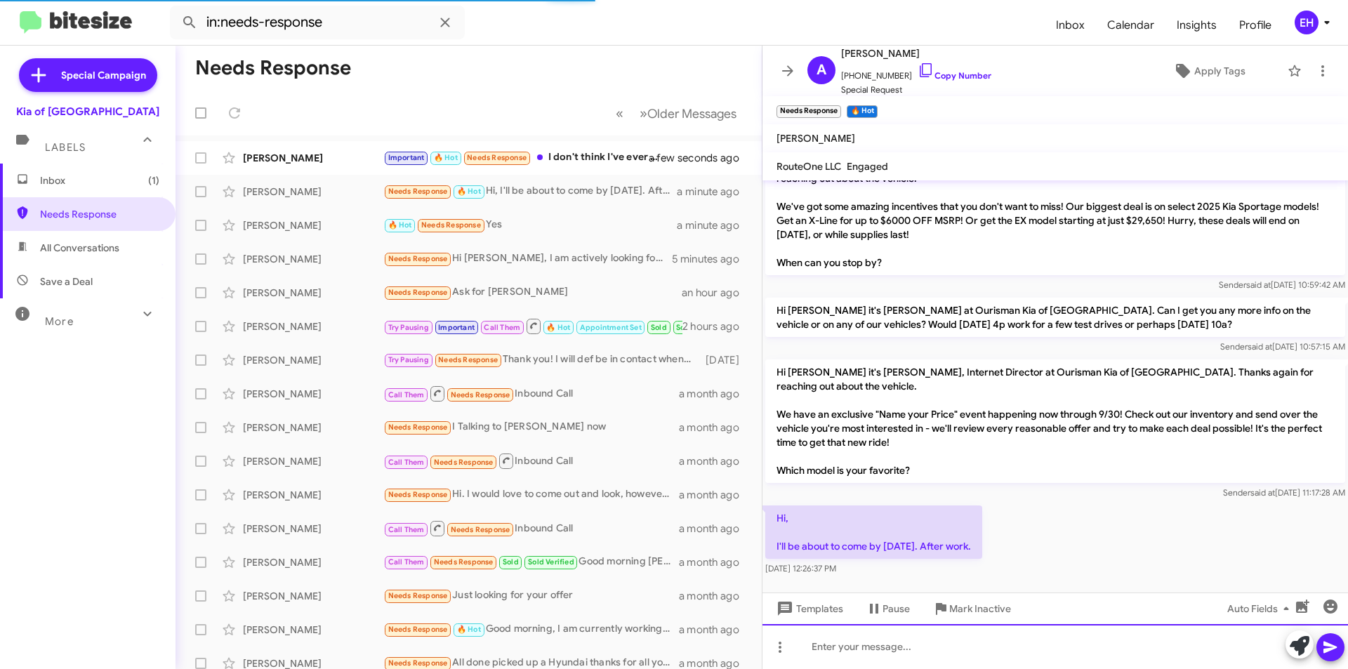
click at [887, 645] on div at bounding box center [1054, 646] width 585 height 45
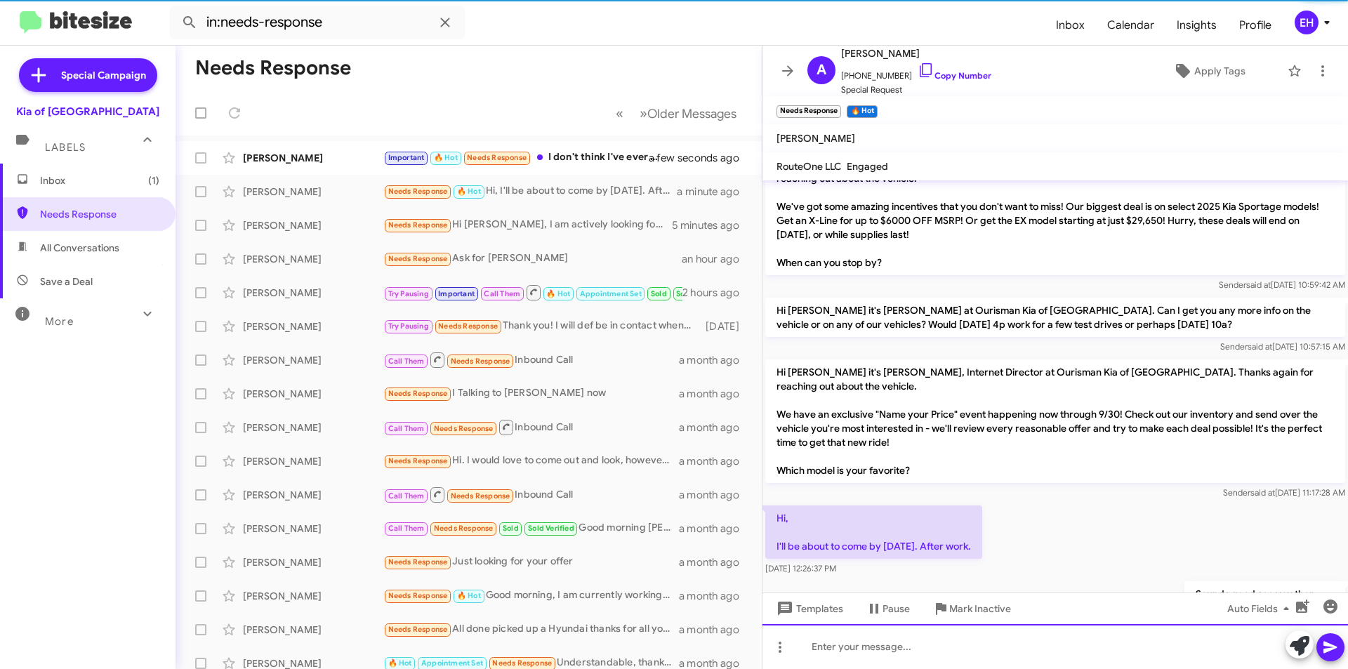
scroll to position [83, 0]
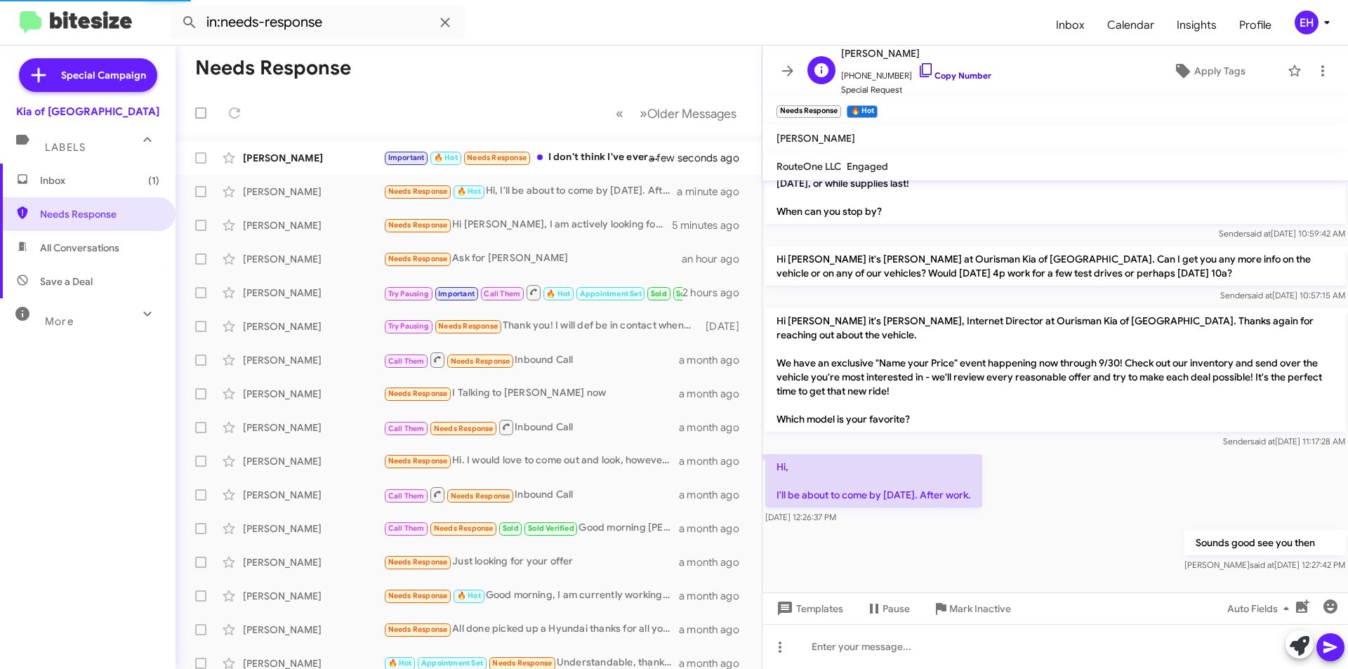
click at [955, 71] on link "Copy Number" at bounding box center [955, 75] width 74 height 11
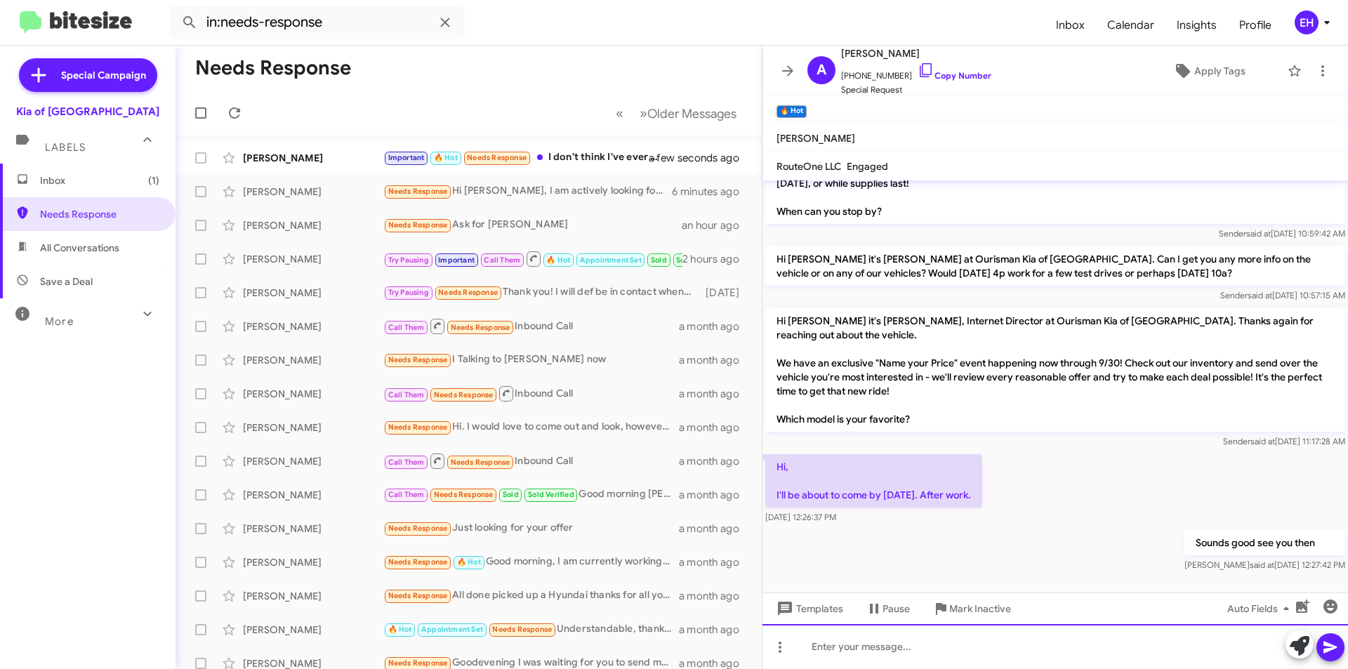
click at [838, 640] on div at bounding box center [1054, 646] width 585 height 45
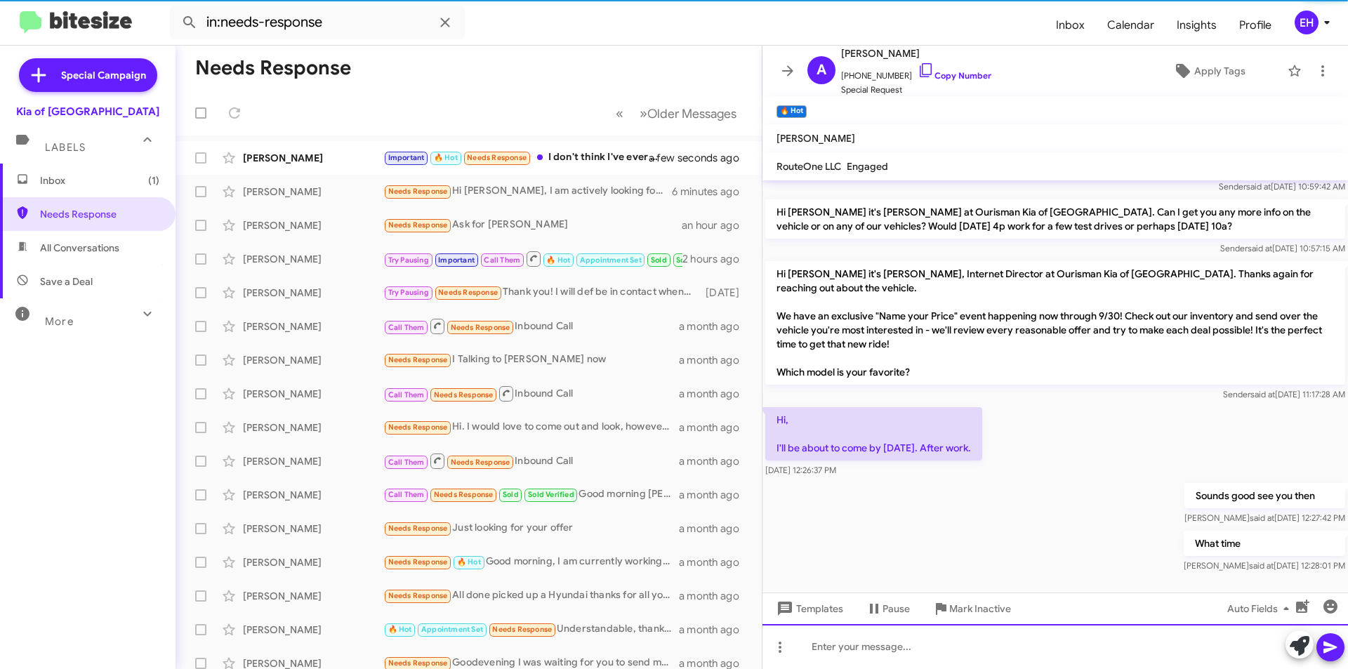
scroll to position [134, 0]
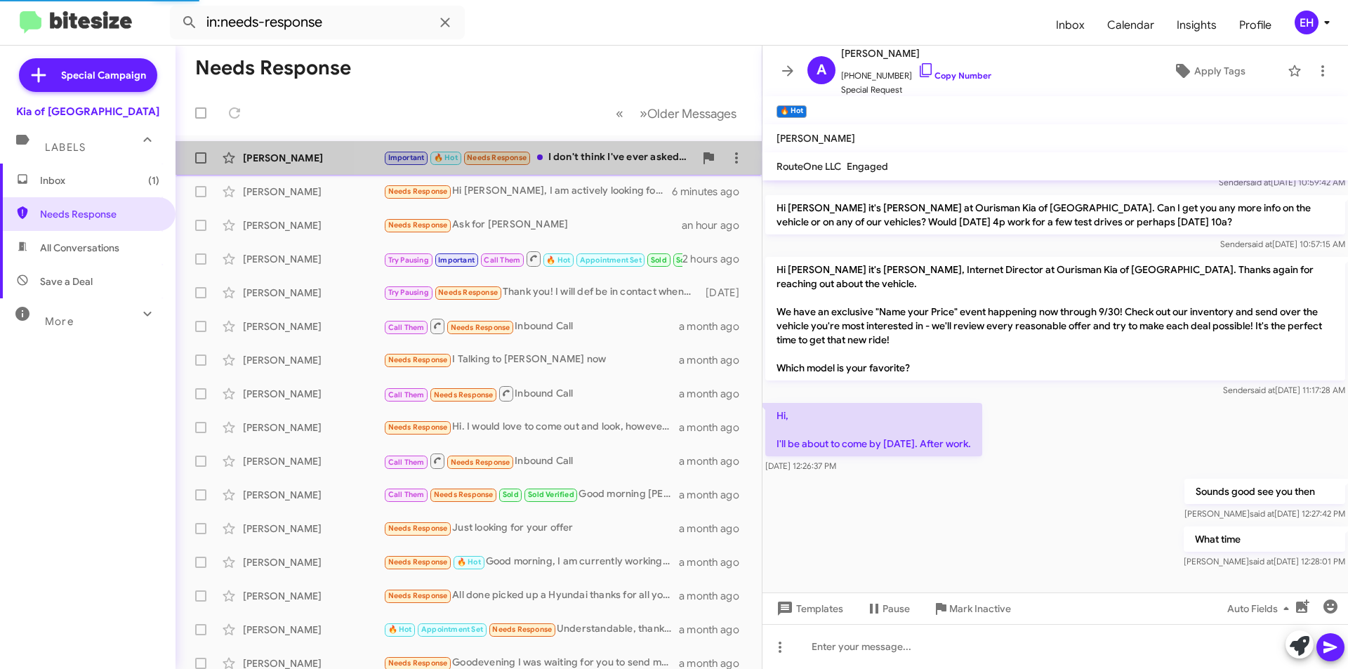
click at [585, 164] on div "Important 🔥 Hot Needs Response I don't think I've ever asked them for one, but …" at bounding box center [538, 158] width 311 height 16
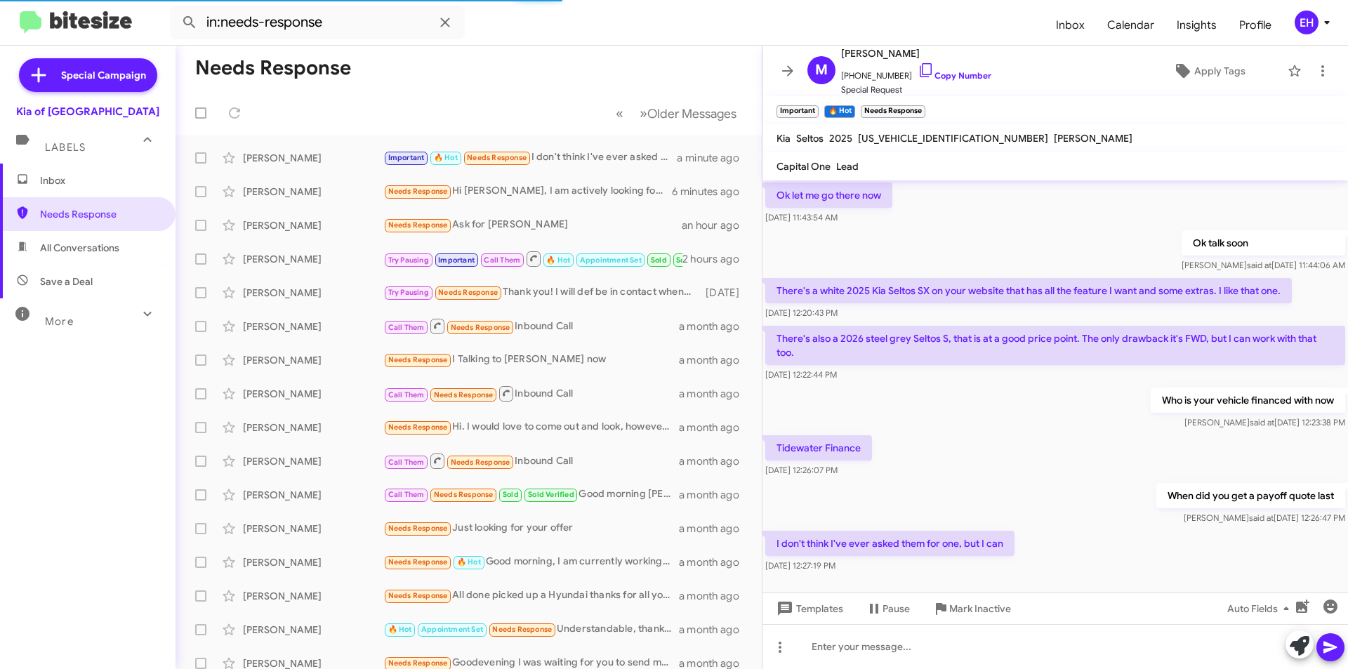
scroll to position [889, 0]
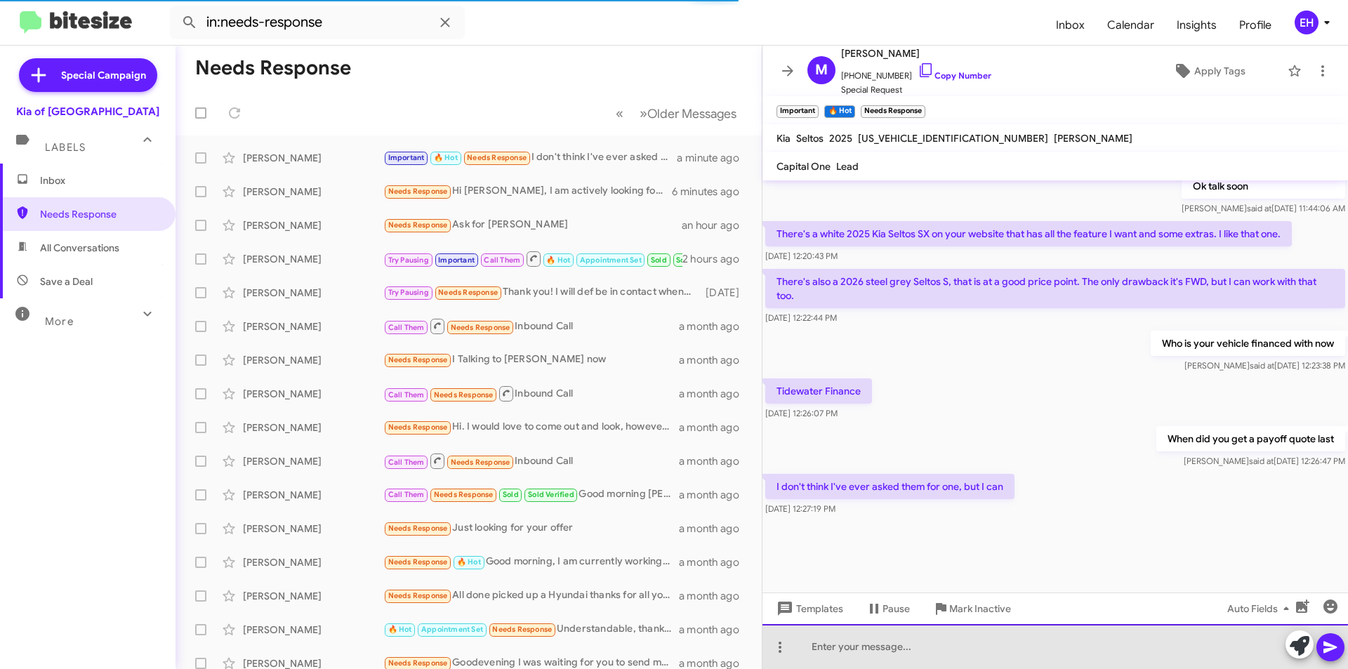
click at [947, 652] on div at bounding box center [1054, 646] width 585 height 45
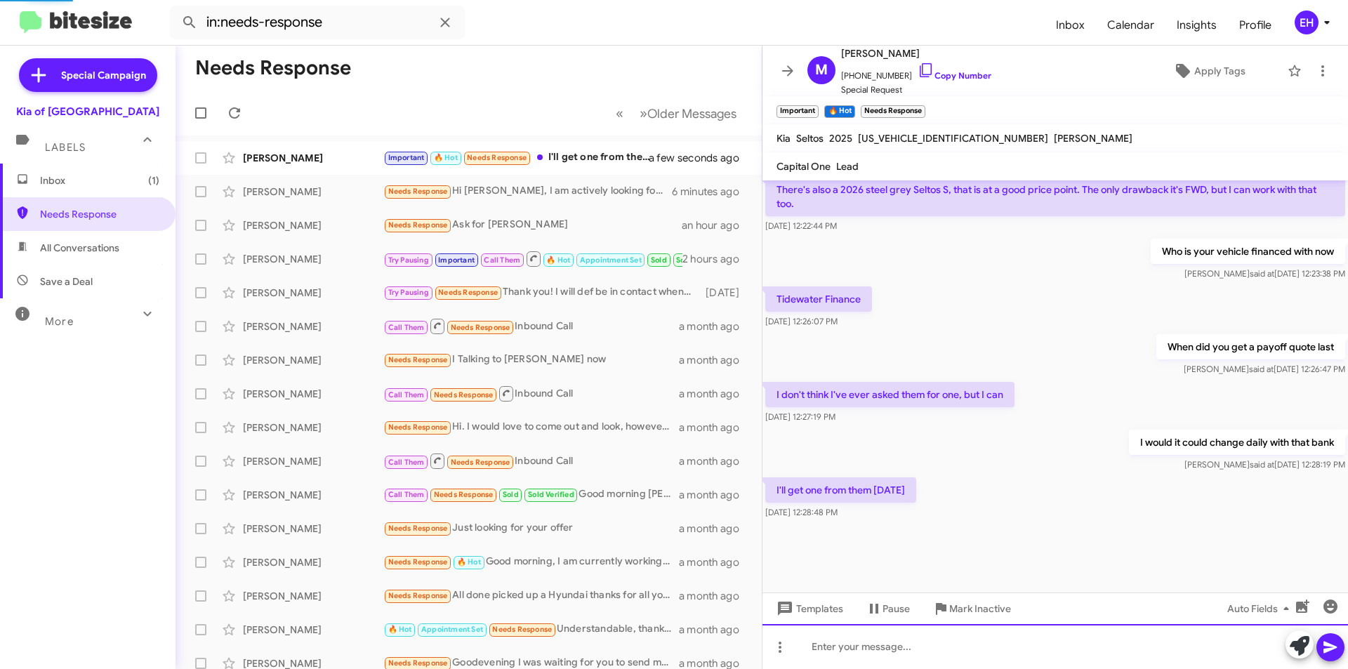
scroll to position [711, 0]
click at [974, 641] on div at bounding box center [1054, 646] width 585 height 45
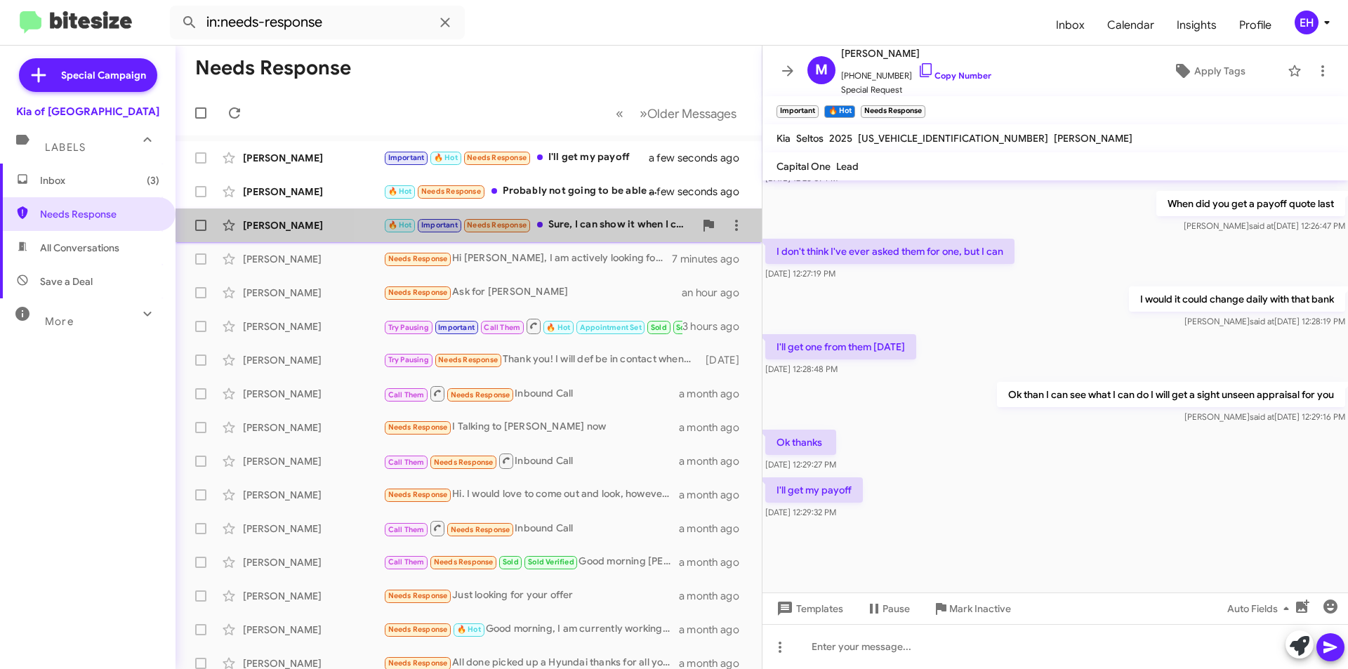
click at [595, 222] on div "🔥 Hot Important Needs Response Sure, I can show it when I come to the office" at bounding box center [538, 225] width 311 height 16
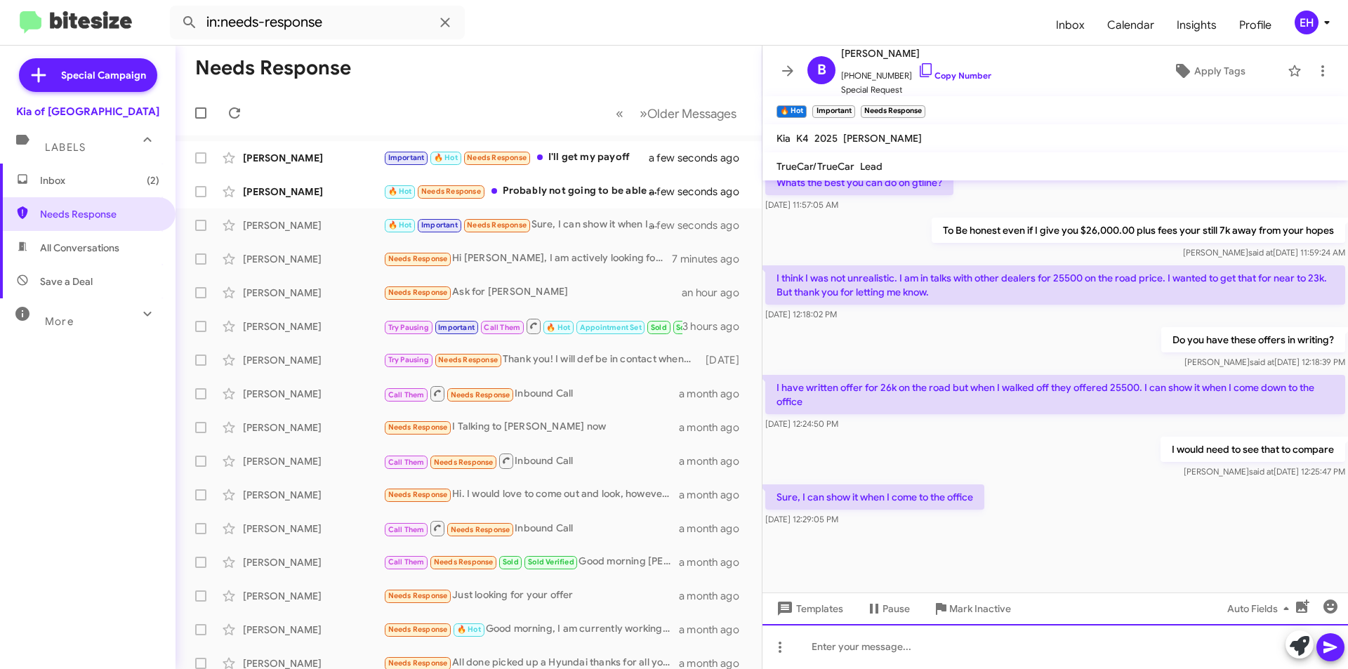
click at [931, 658] on div at bounding box center [1054, 646] width 585 height 45
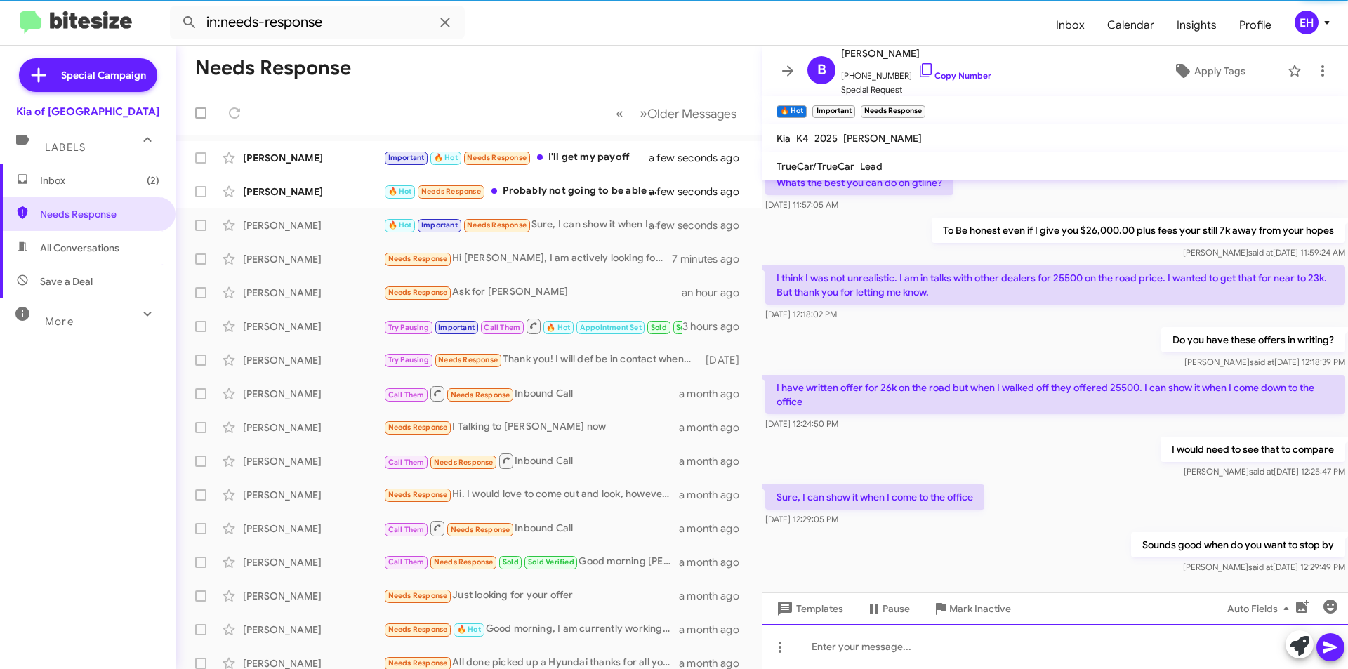
scroll to position [0, 0]
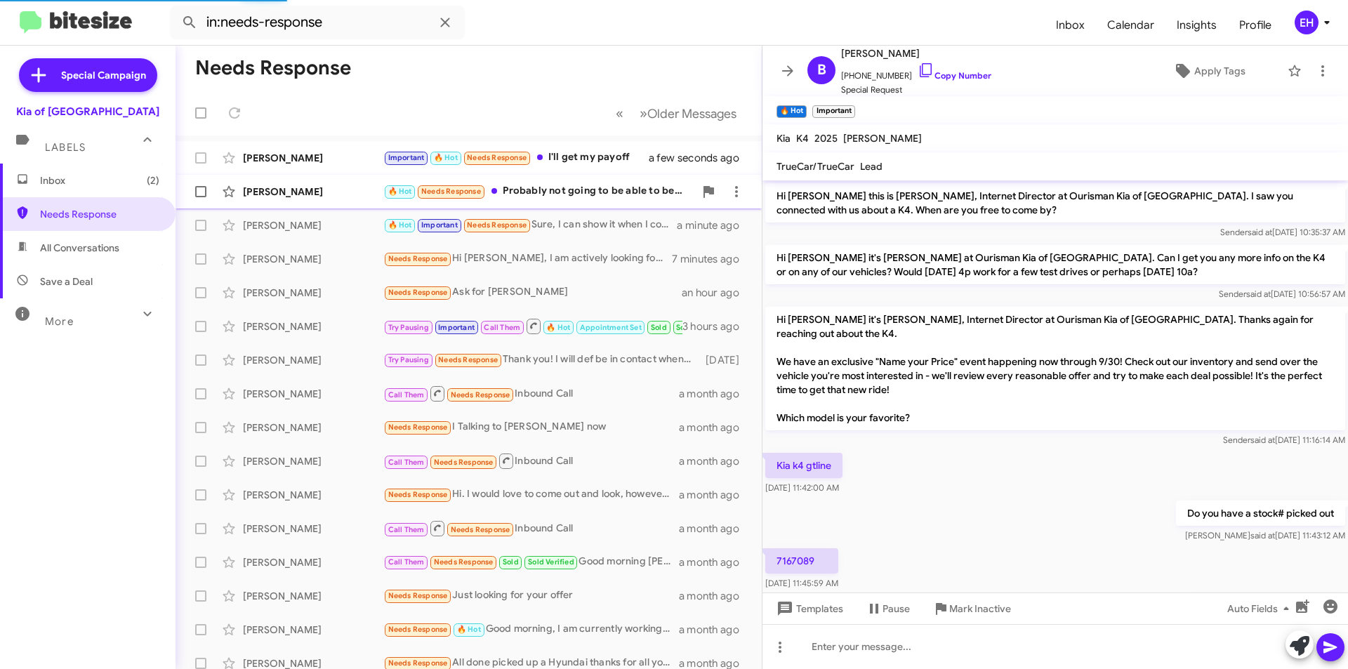
click at [544, 183] on div "🔥 Hot Needs Response Probably not going to be able to beat the deal I sent on t…" at bounding box center [538, 191] width 311 height 16
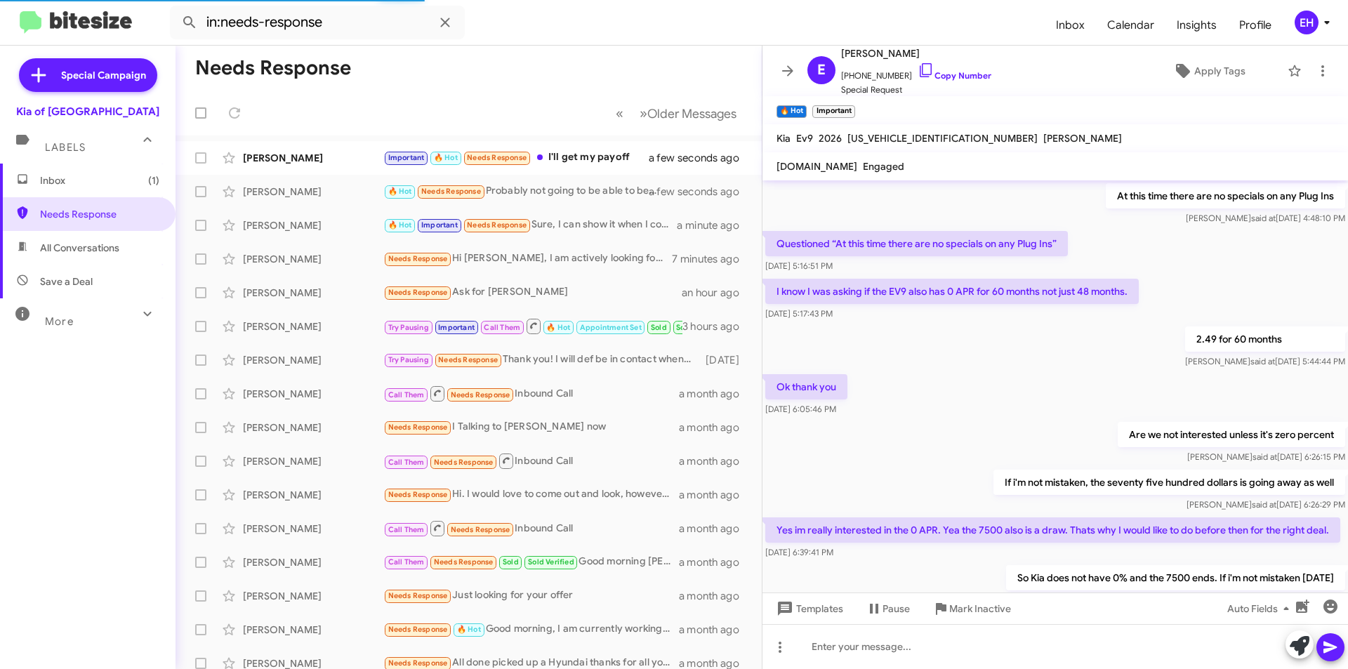
scroll to position [880, 0]
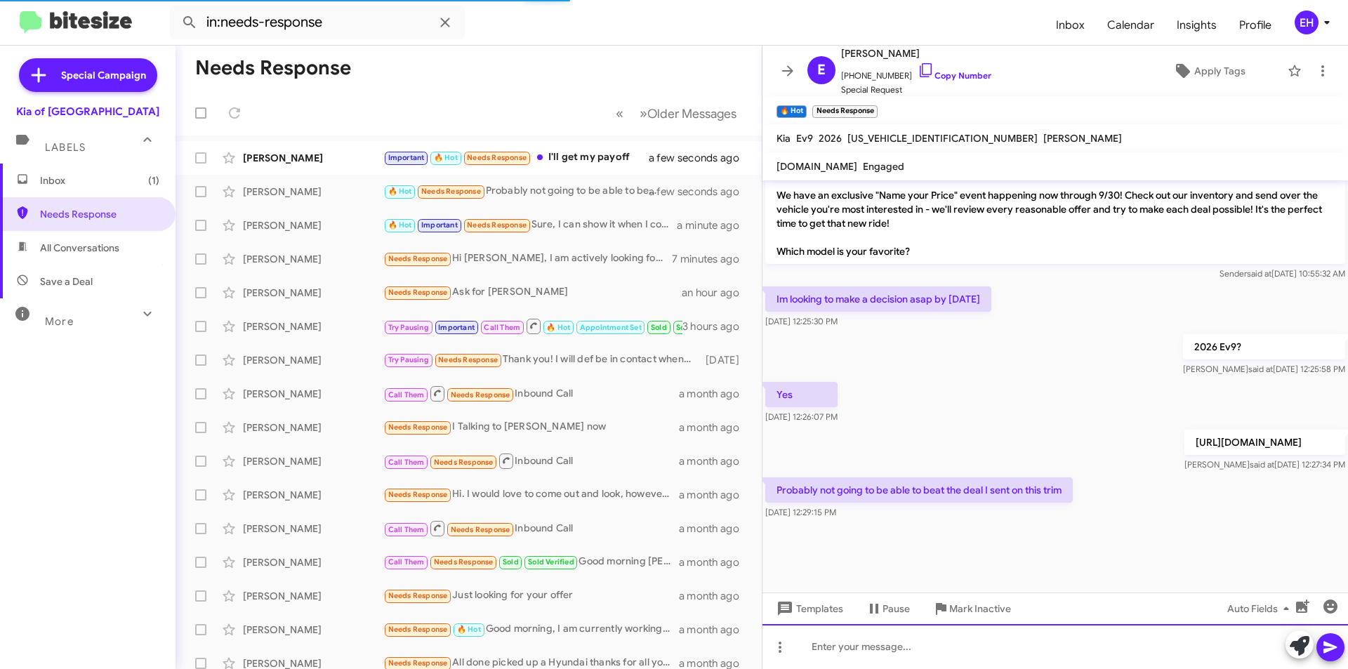
click at [992, 655] on div at bounding box center [1054, 646] width 585 height 45
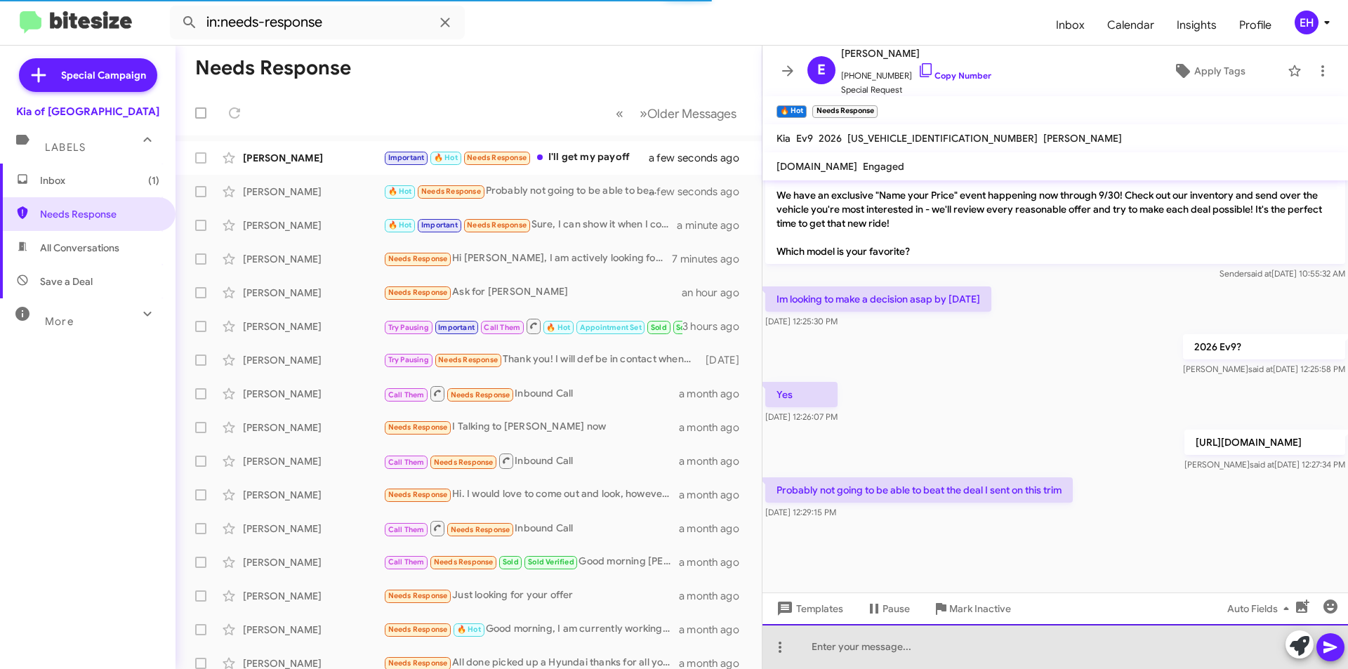
click at [997, 640] on div at bounding box center [1054, 646] width 585 height 45
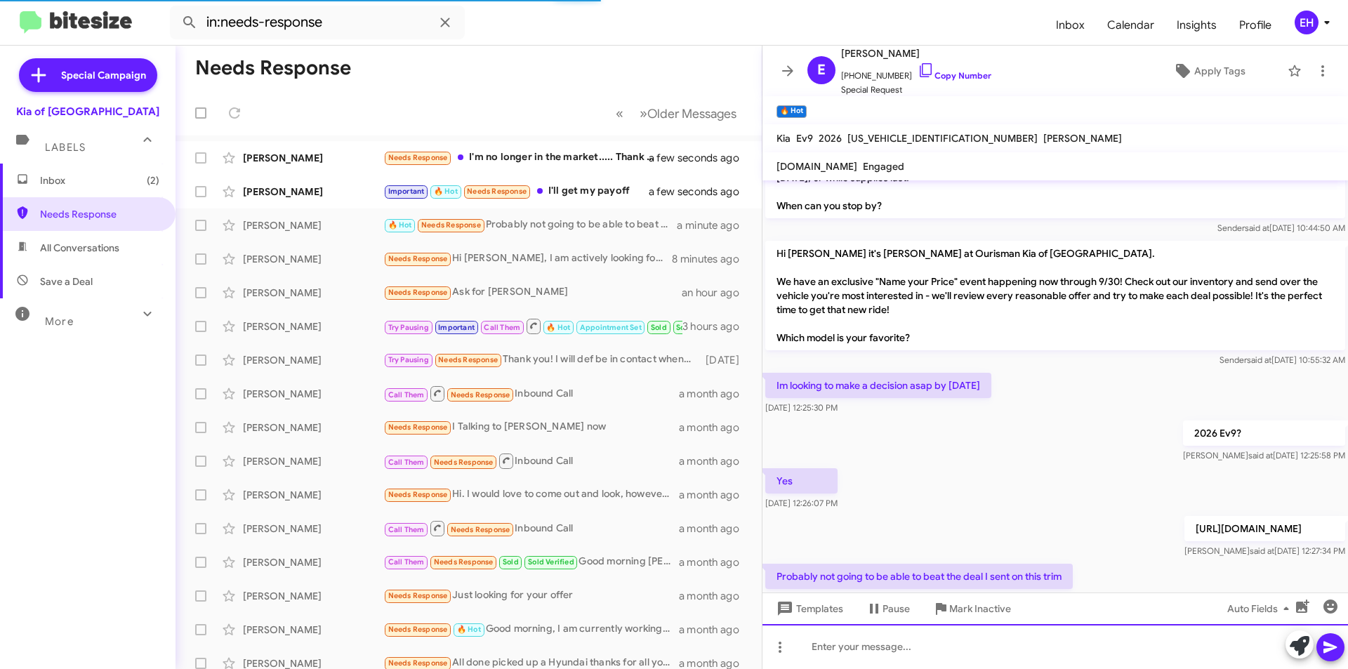
scroll to position [0, 0]
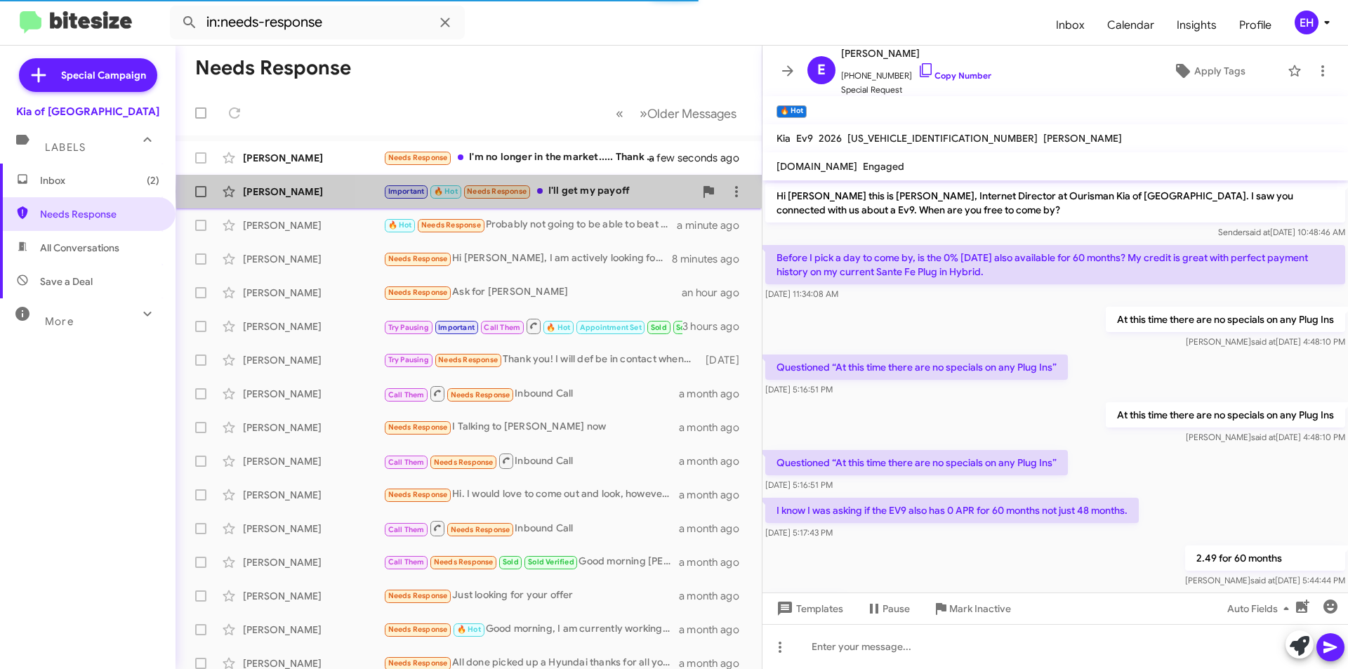
click at [585, 192] on div "Important 🔥 Hot Needs Response I'll get my payoff" at bounding box center [538, 191] width 311 height 16
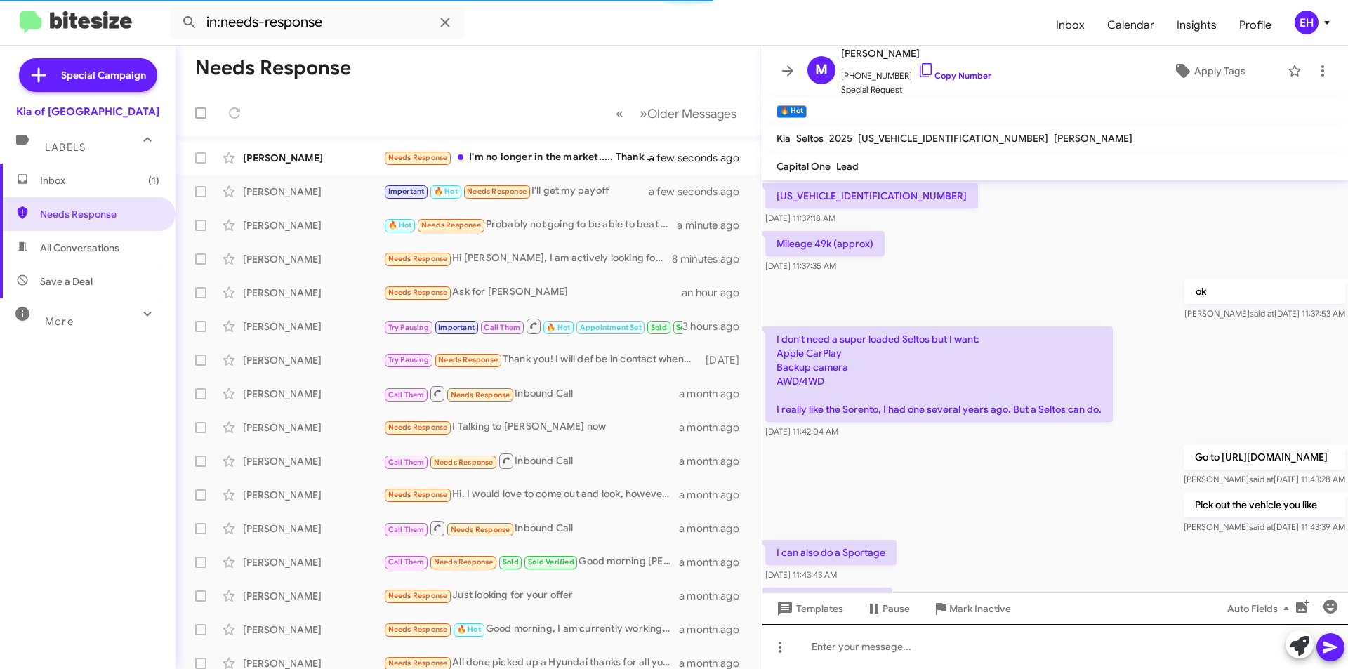
scroll to position [711, 0]
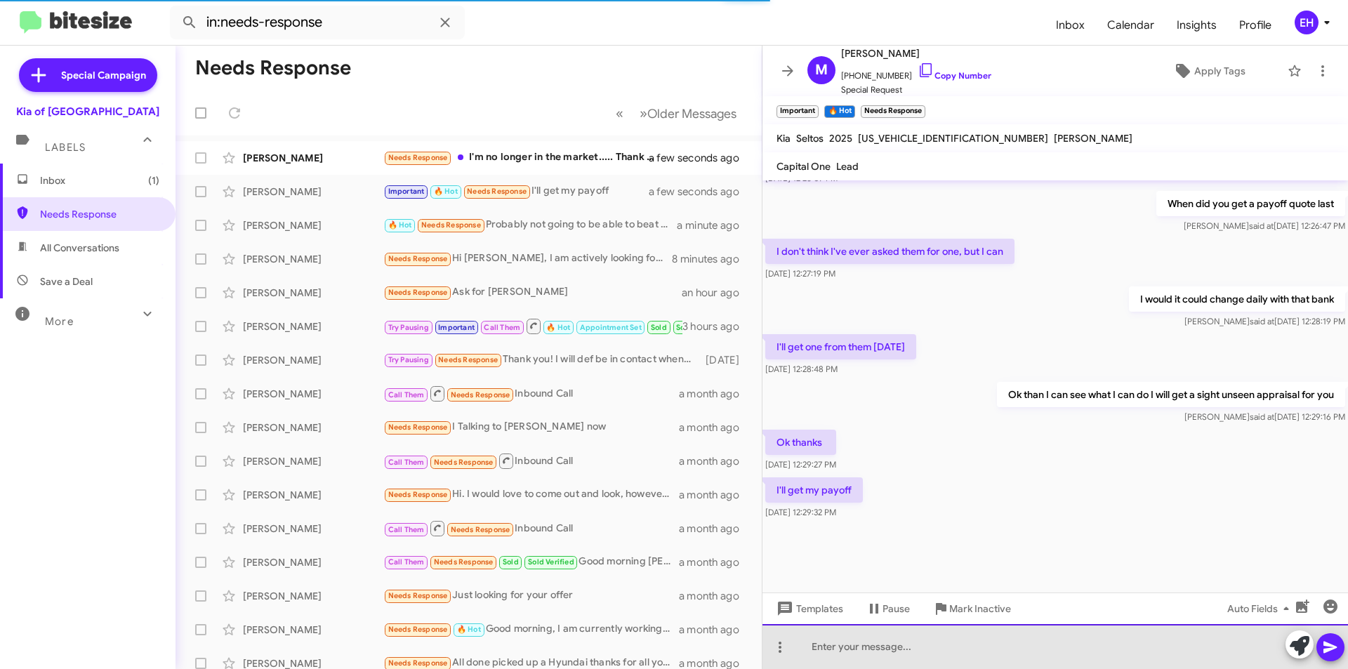
click at [984, 637] on div at bounding box center [1054, 646] width 585 height 45
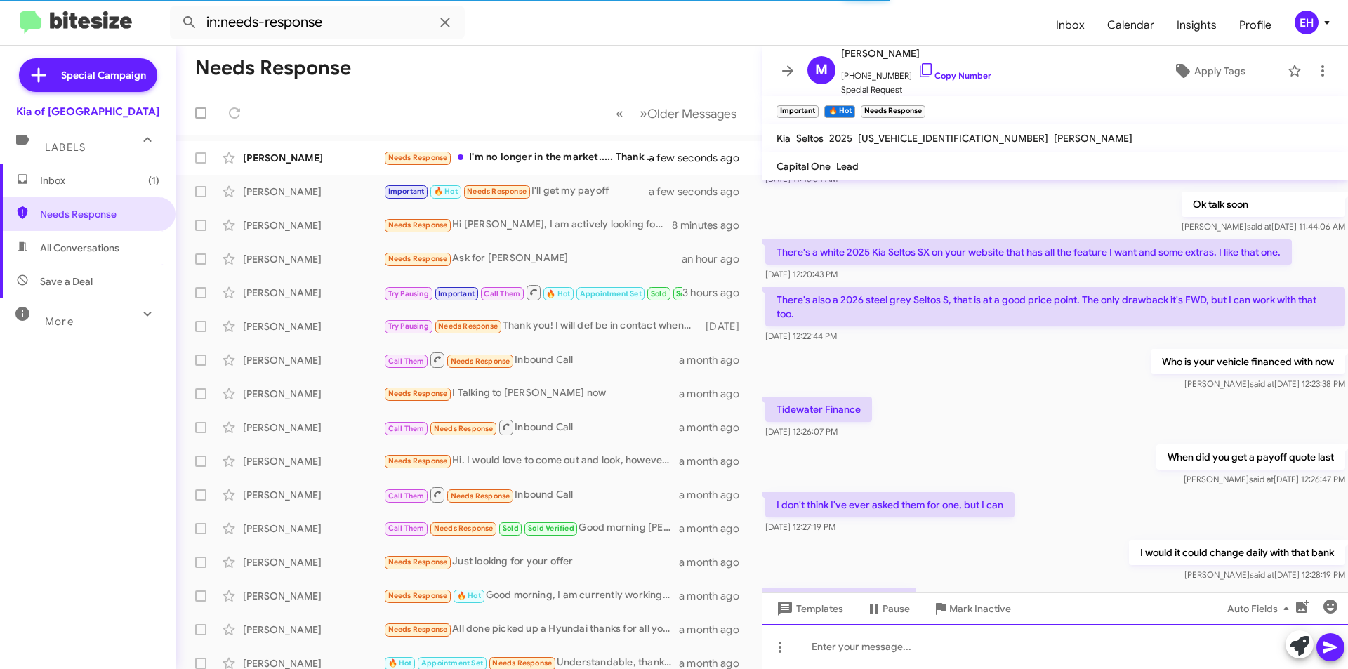
scroll to position [0, 0]
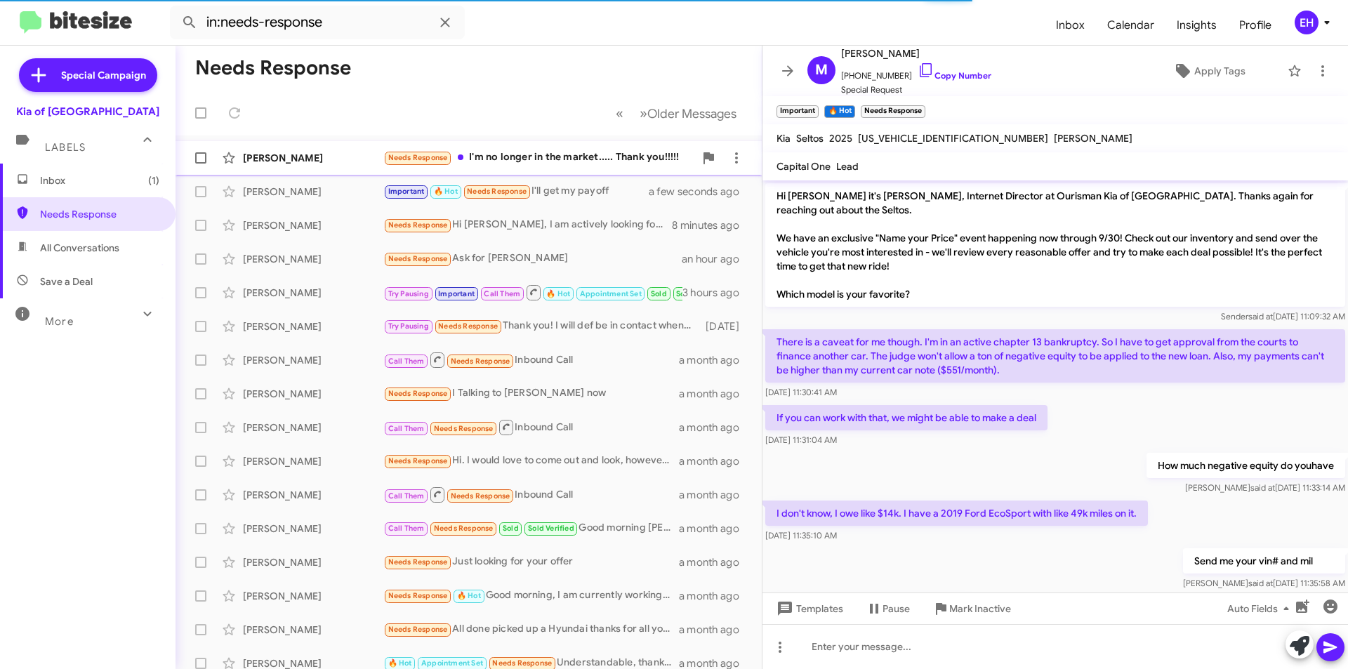
click at [495, 157] on div "Needs Response I'm no longer in the market..... Thank you!!!!!" at bounding box center [538, 158] width 311 height 16
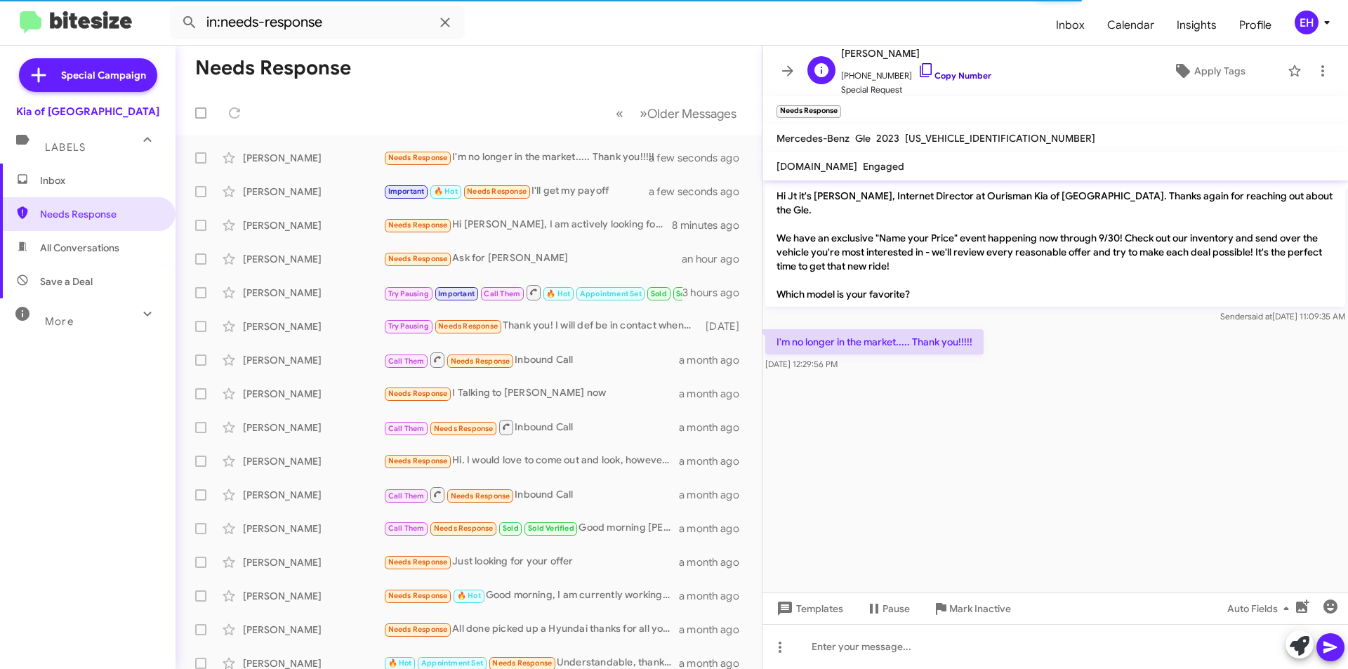
click at [960, 72] on link "Copy Number" at bounding box center [955, 75] width 74 height 11
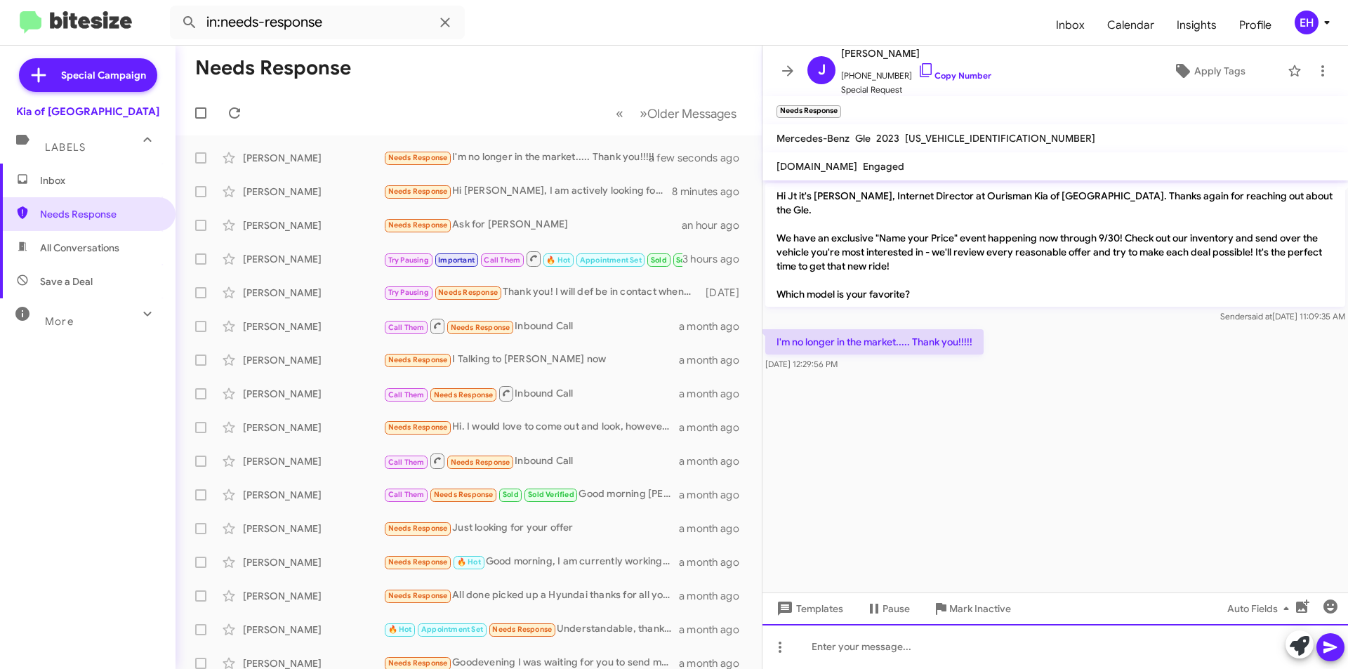
click at [911, 655] on div at bounding box center [1054, 646] width 585 height 45
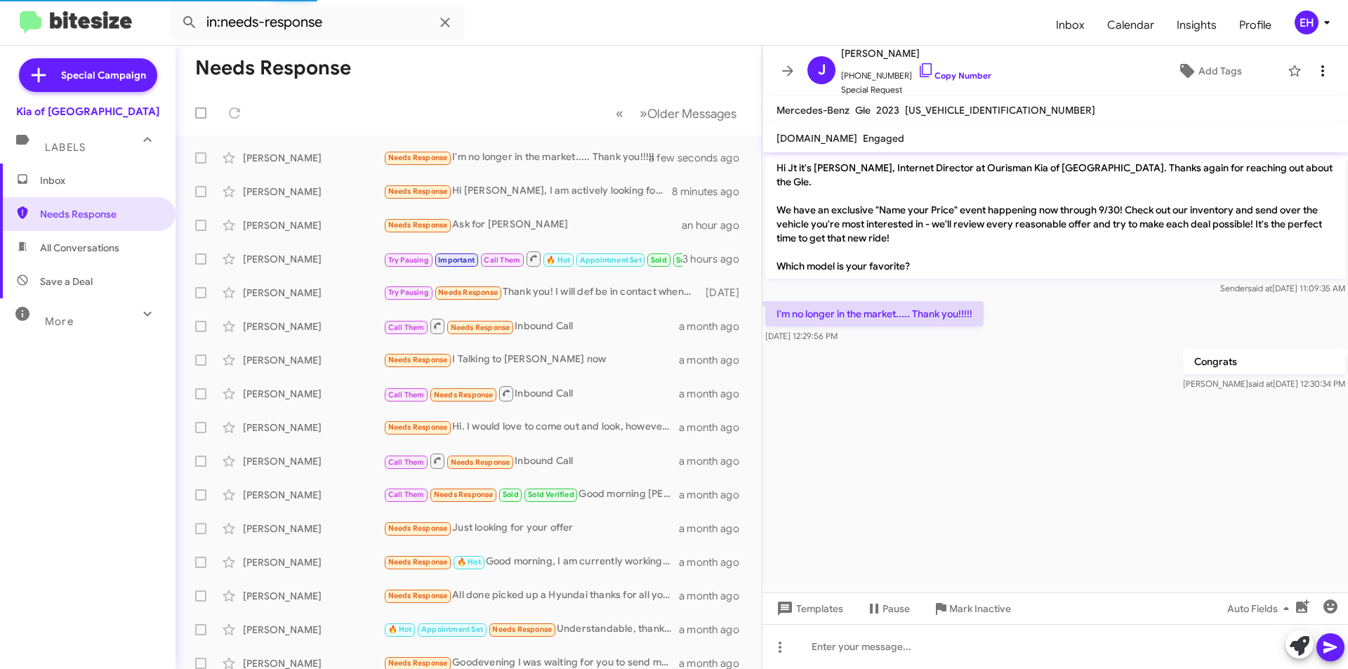
click at [1320, 58] on mat-toolbar "[PERSON_NAME] [PHONE_NUMBER] Copy Number Special Request Add Tags" at bounding box center [1054, 71] width 585 height 51
click at [994, 610] on span "Mark Inactive" at bounding box center [980, 608] width 62 height 25
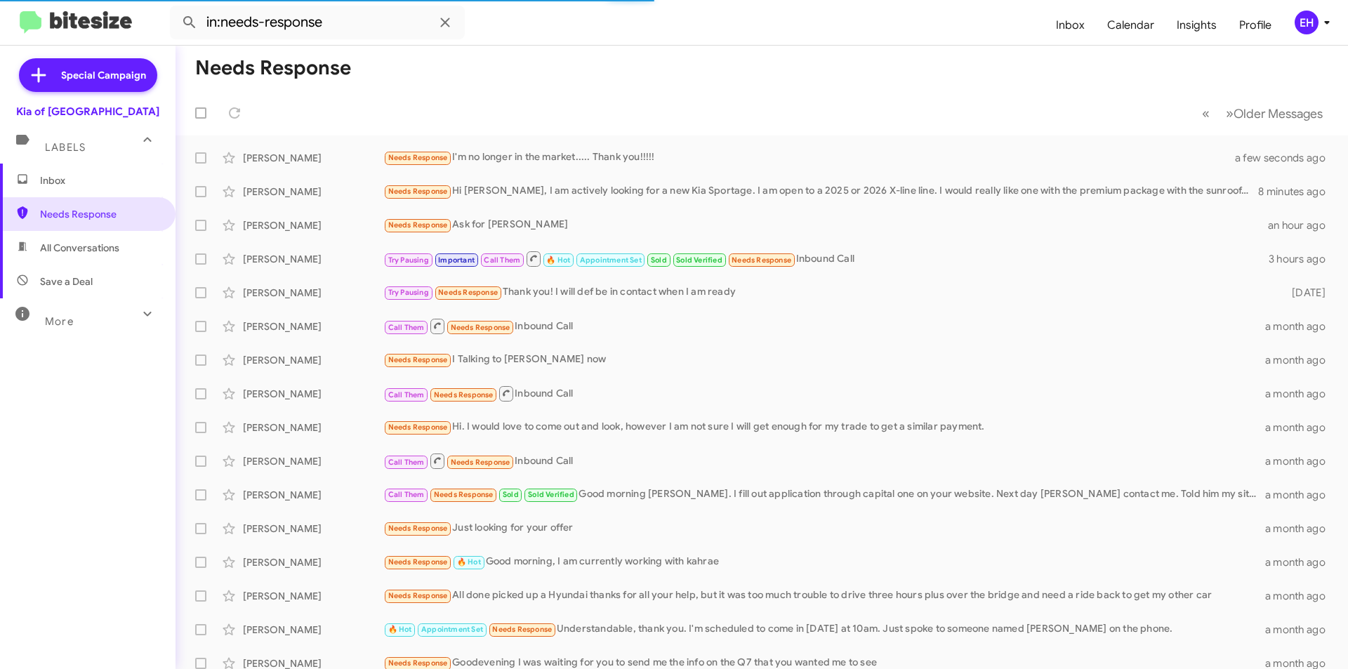
click at [66, 237] on span "All Conversations" at bounding box center [88, 248] width 176 height 34
type input "in:all-conversations"
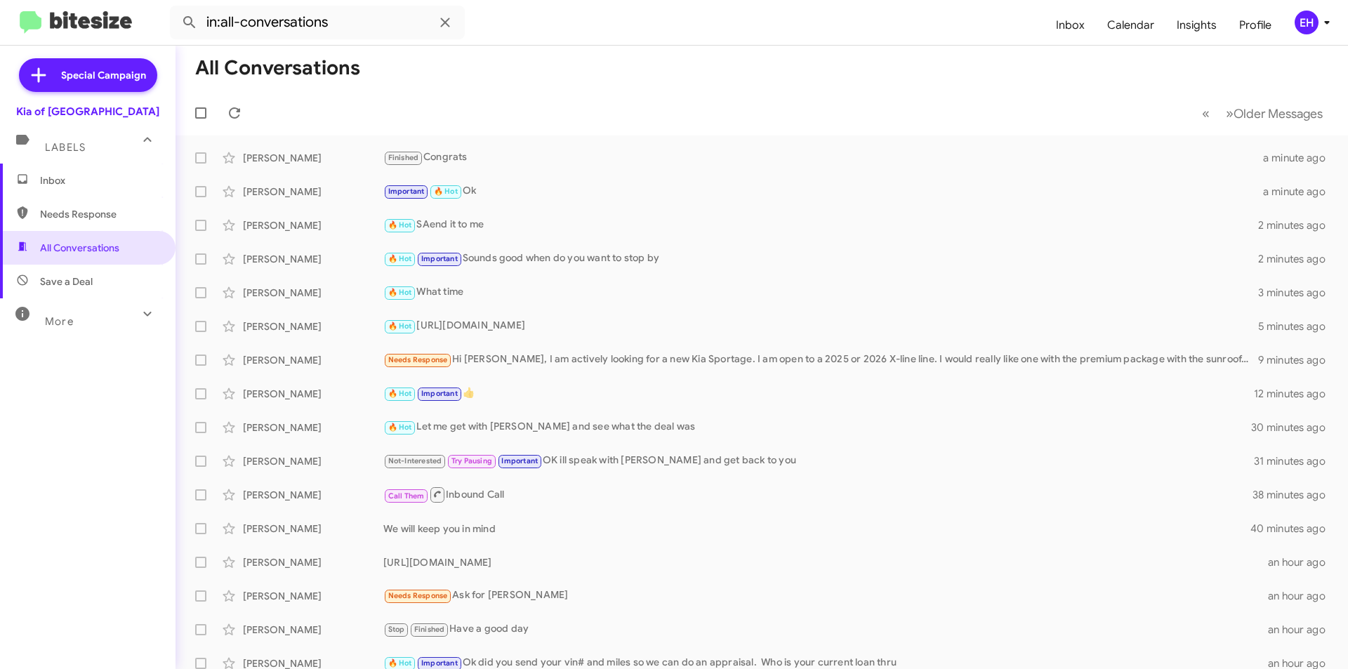
click at [442, 91] on mat-toolbar-row "« Previous » Next Older Messages" at bounding box center [762, 113] width 1172 height 45
click at [70, 179] on span "Inbox" at bounding box center [99, 180] width 119 height 14
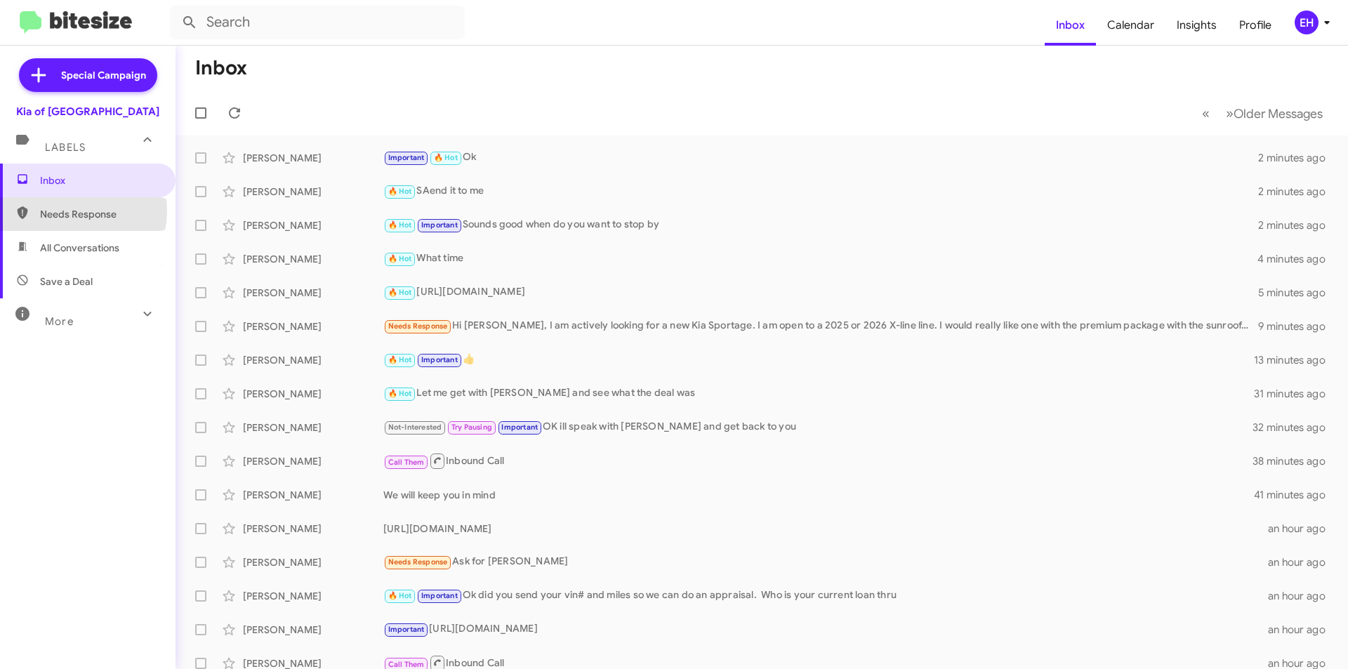
click at [66, 211] on span "Needs Response" at bounding box center [99, 214] width 119 height 14
type input "in:needs-response"
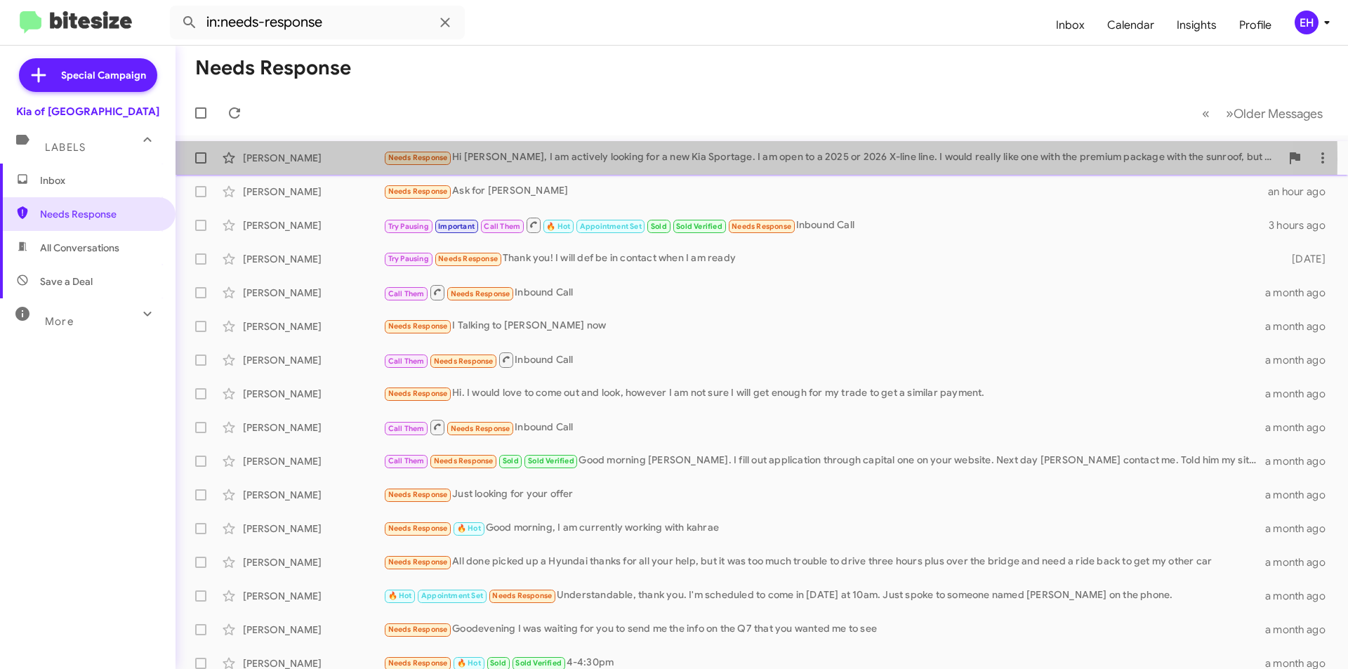
click at [602, 159] on div "Needs Response Hi [PERSON_NAME], I am actively looking for a new Kia Sportage. …" at bounding box center [831, 158] width 897 height 16
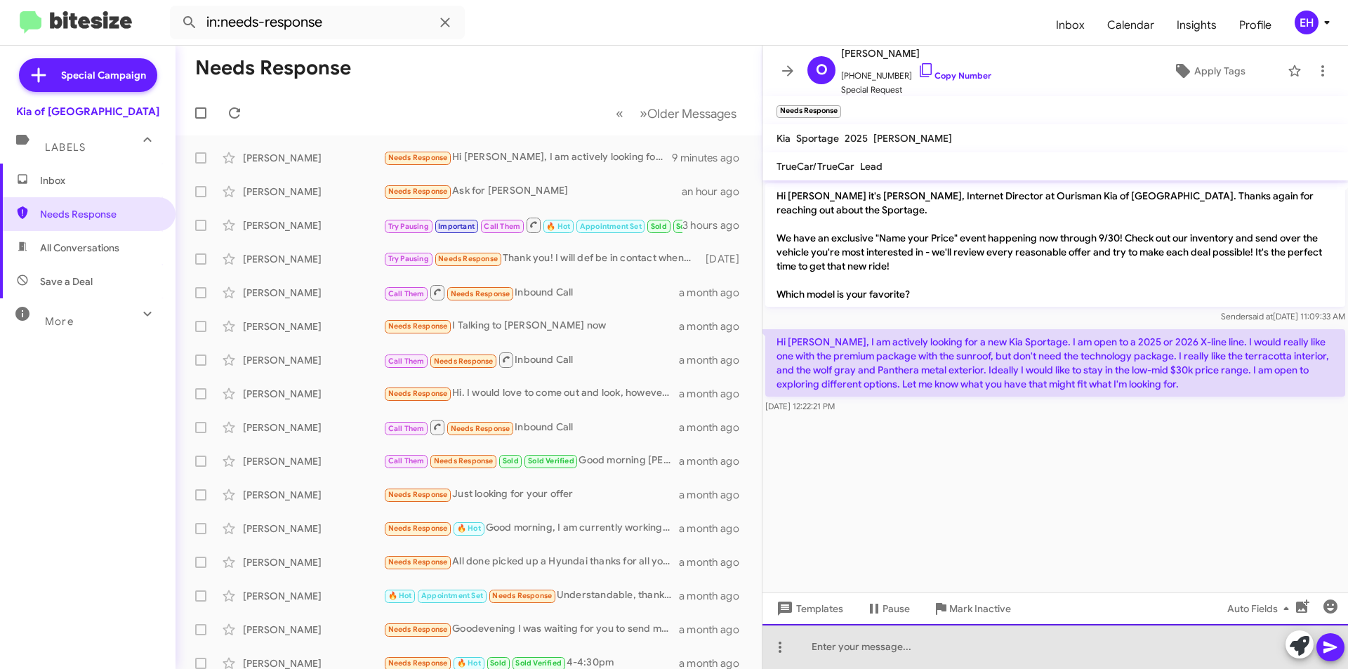
click at [974, 641] on div at bounding box center [1054, 646] width 585 height 45
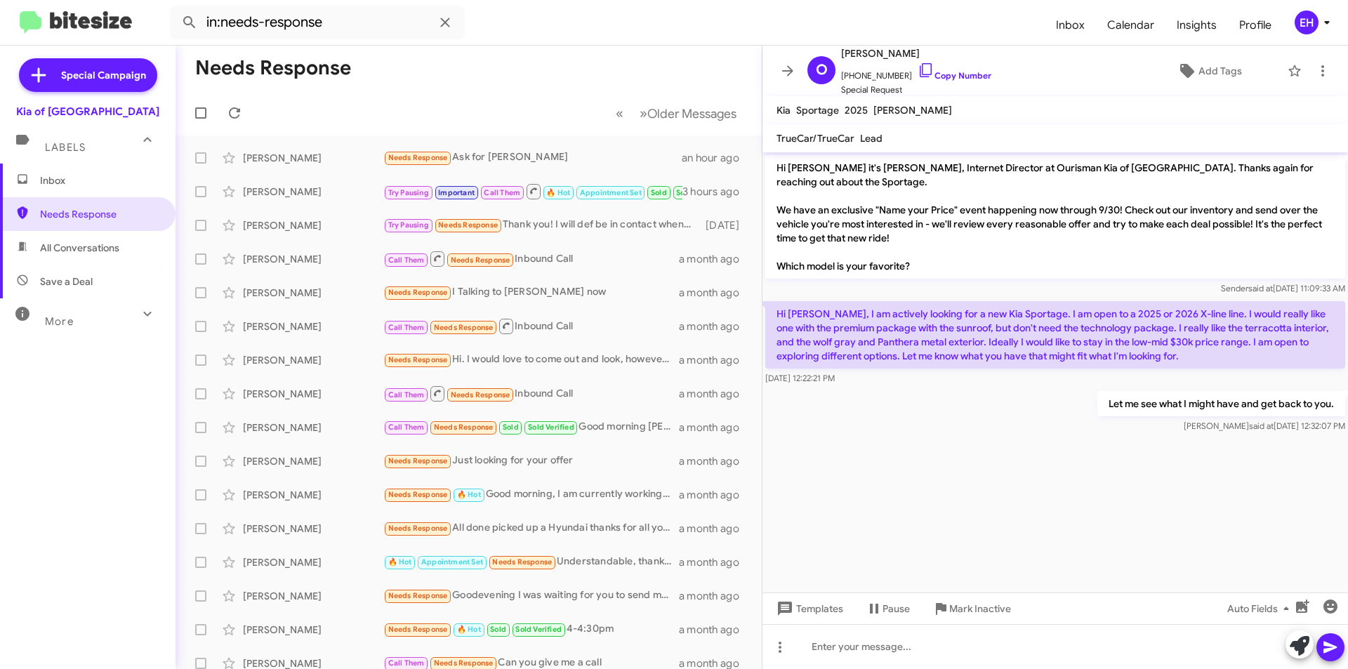
click at [78, 191] on span "Inbox" at bounding box center [88, 181] width 176 height 34
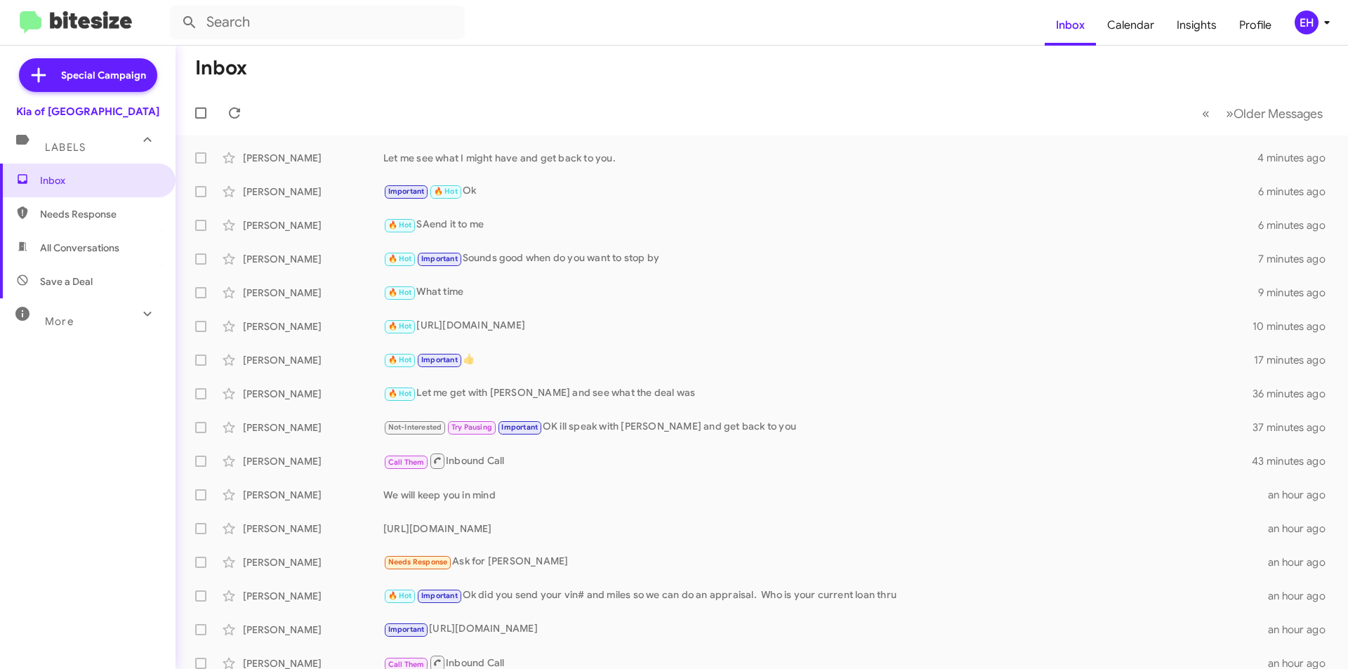
click at [72, 221] on span "Needs Response" at bounding box center [88, 214] width 176 height 34
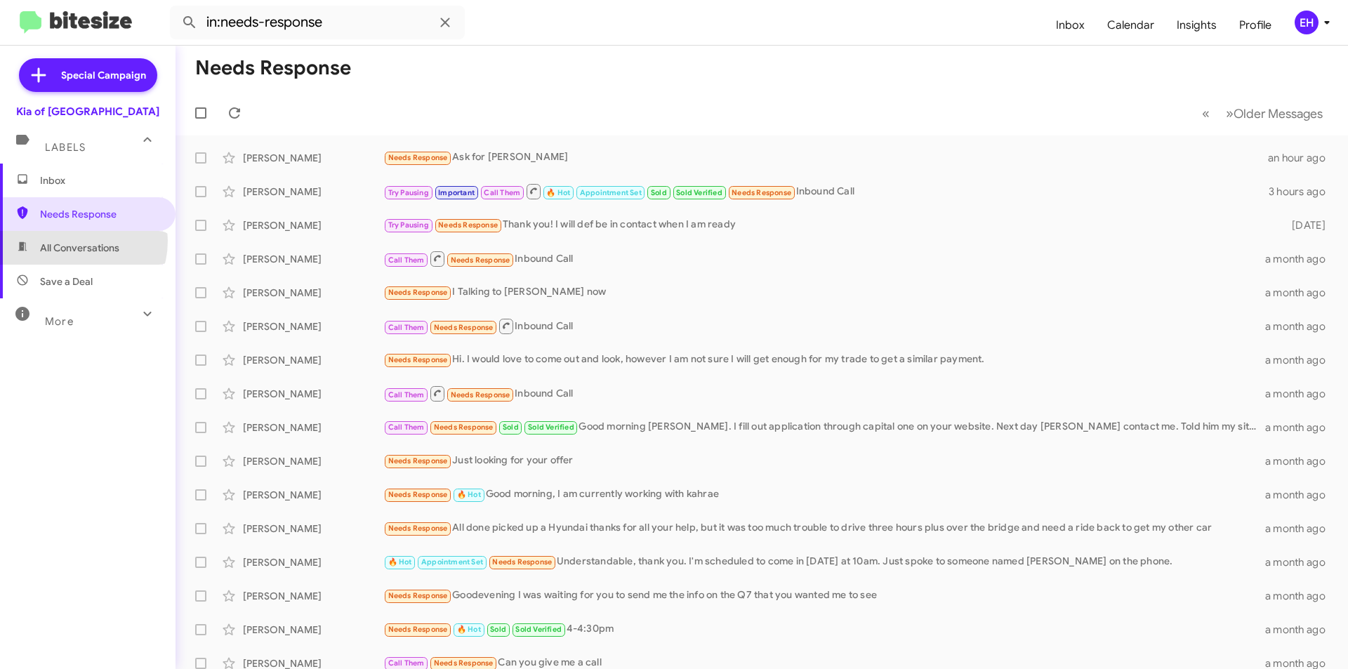
click at [70, 241] on span "All Conversations" at bounding box center [79, 248] width 79 height 14
type input "in:all-conversations"
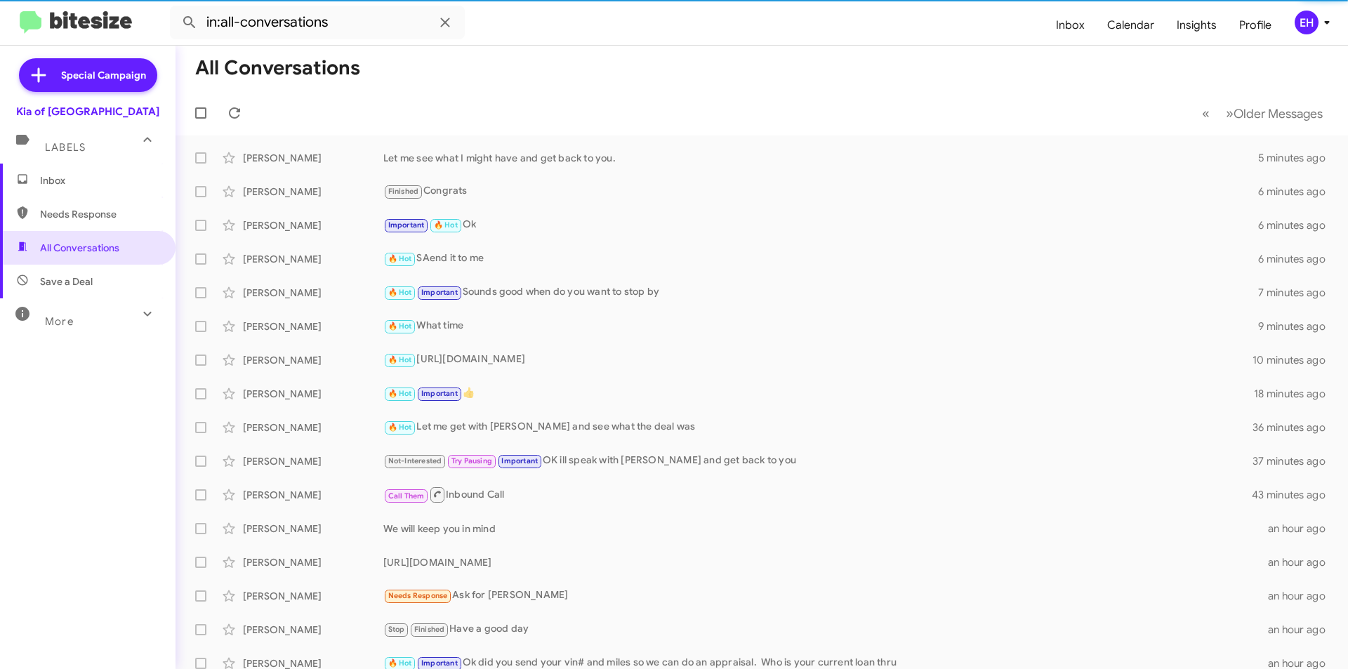
click at [70, 173] on span "Inbox" at bounding box center [99, 180] width 119 height 14
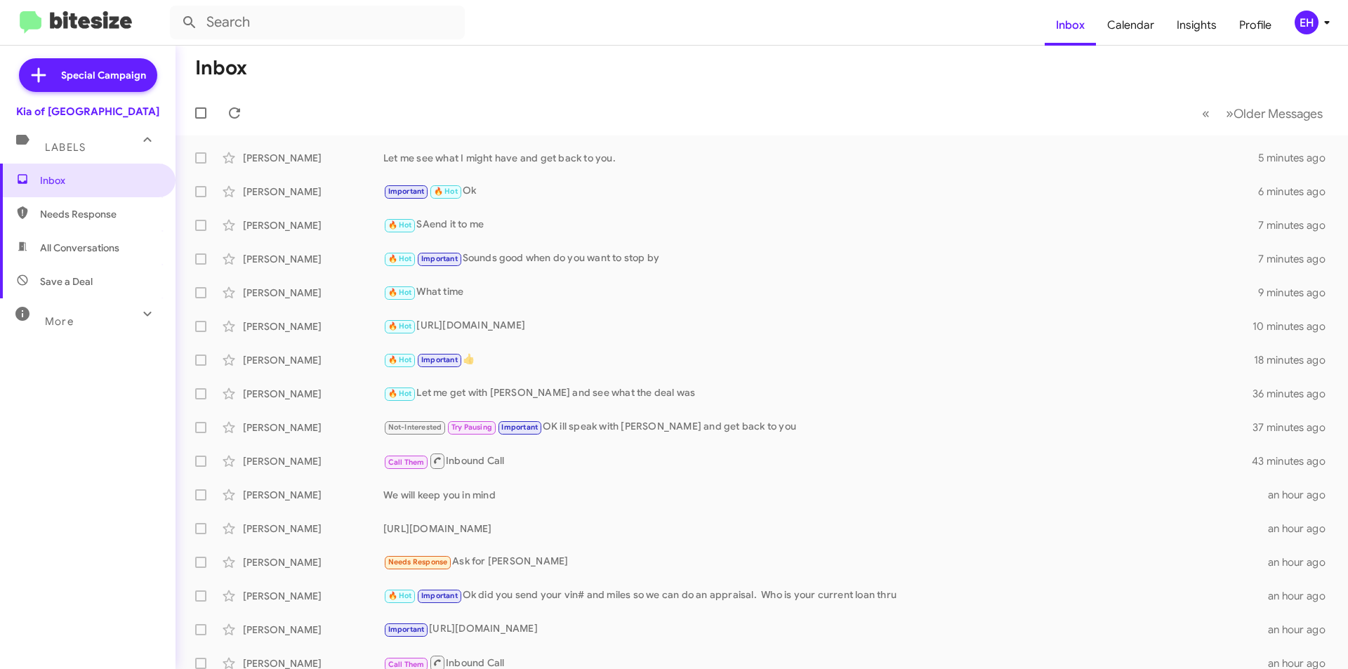
click at [77, 232] on span "All Conversations" at bounding box center [88, 248] width 176 height 34
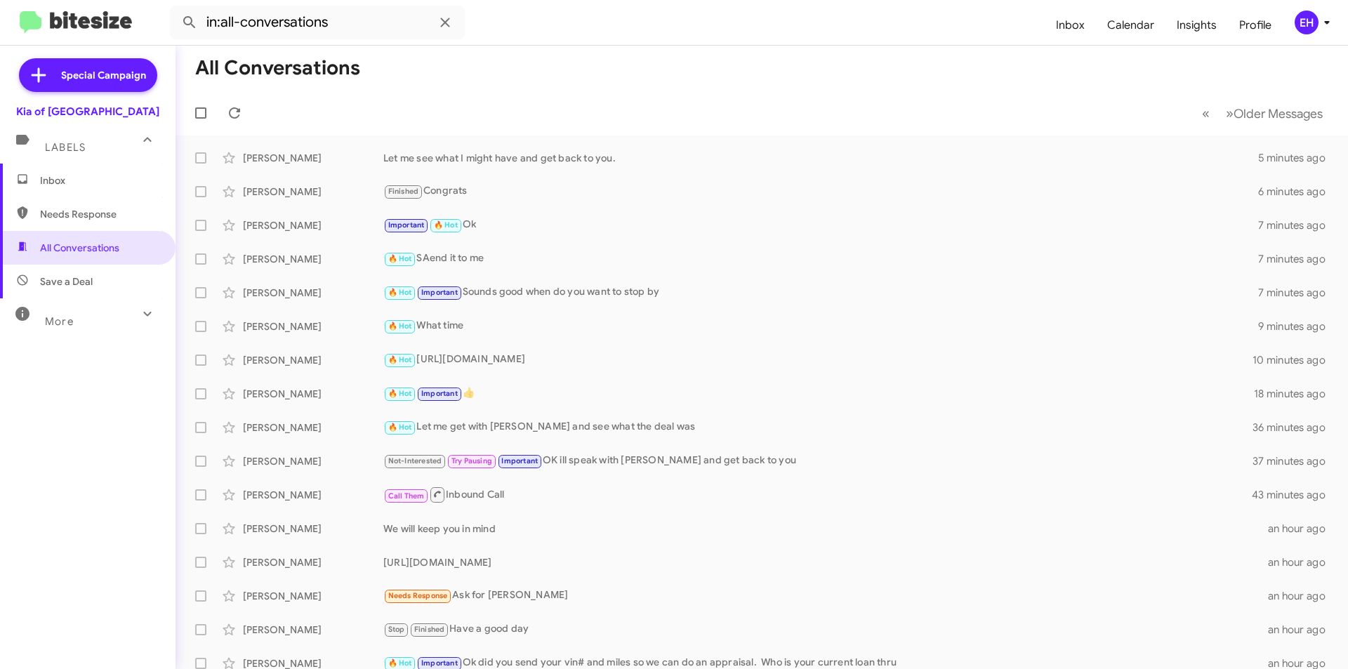
click at [67, 284] on span "Save a Deal" at bounding box center [66, 281] width 53 height 14
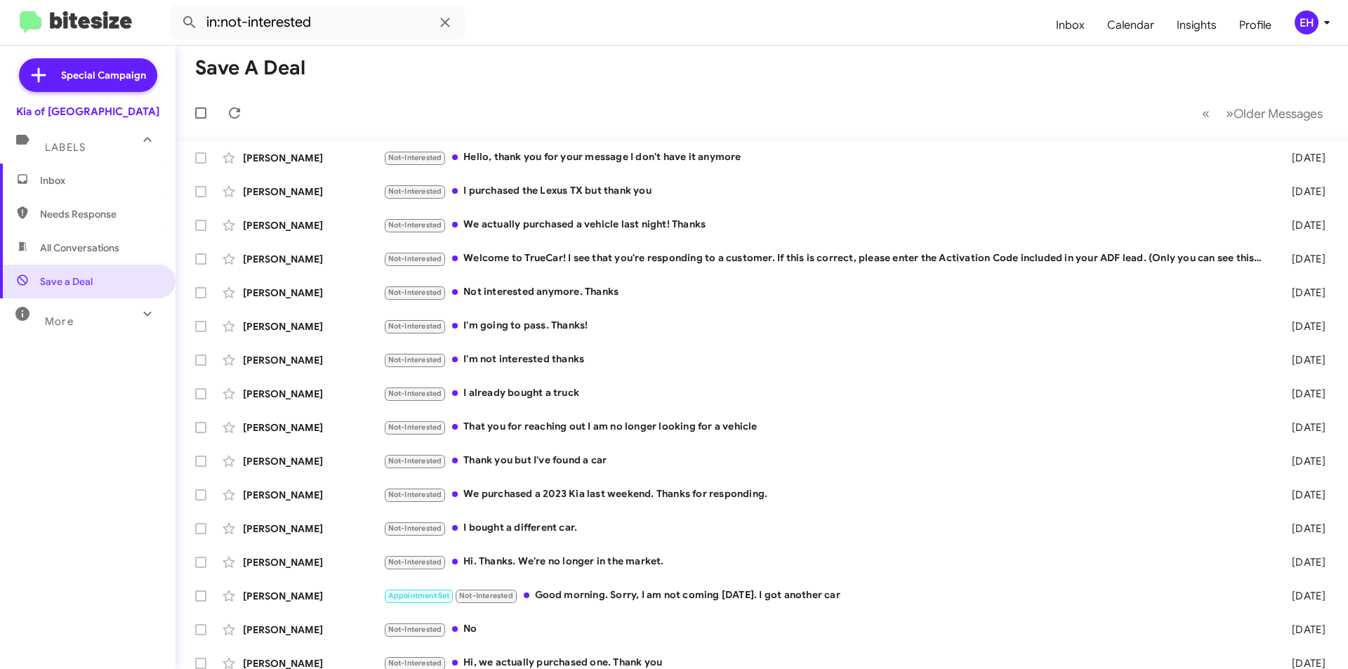
click at [79, 261] on span "All Conversations" at bounding box center [88, 248] width 176 height 34
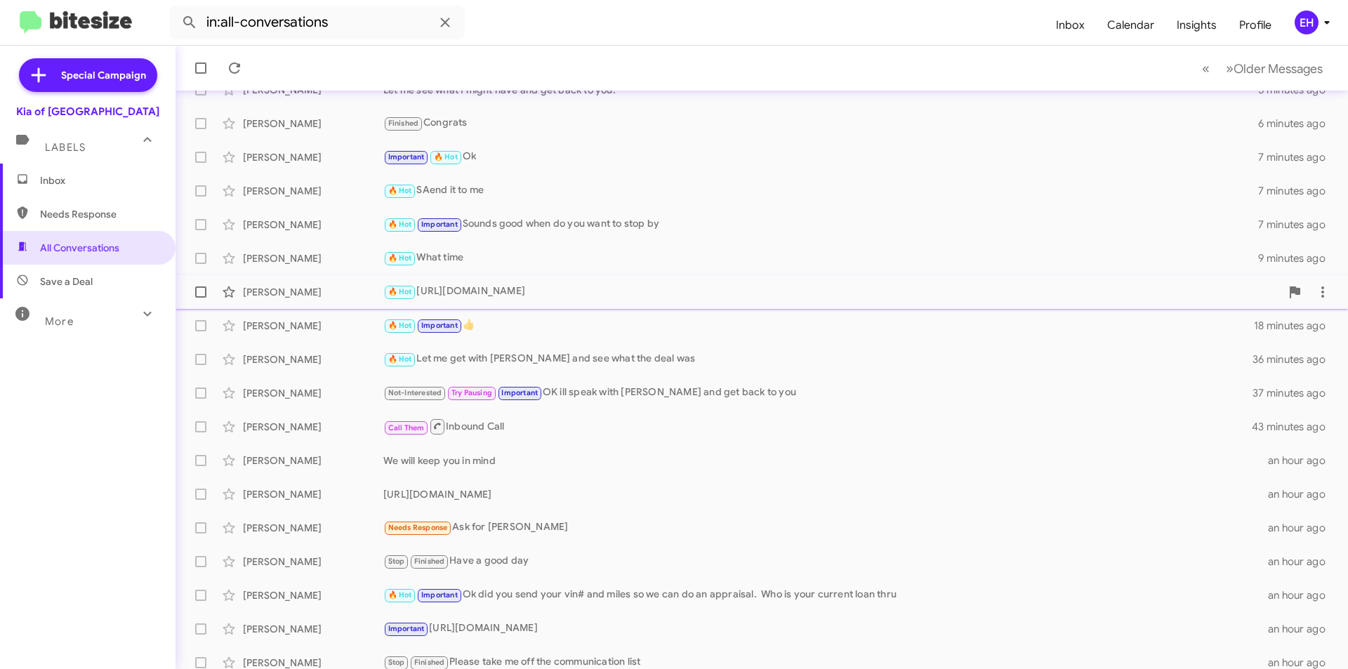
scroll to position [146, 0]
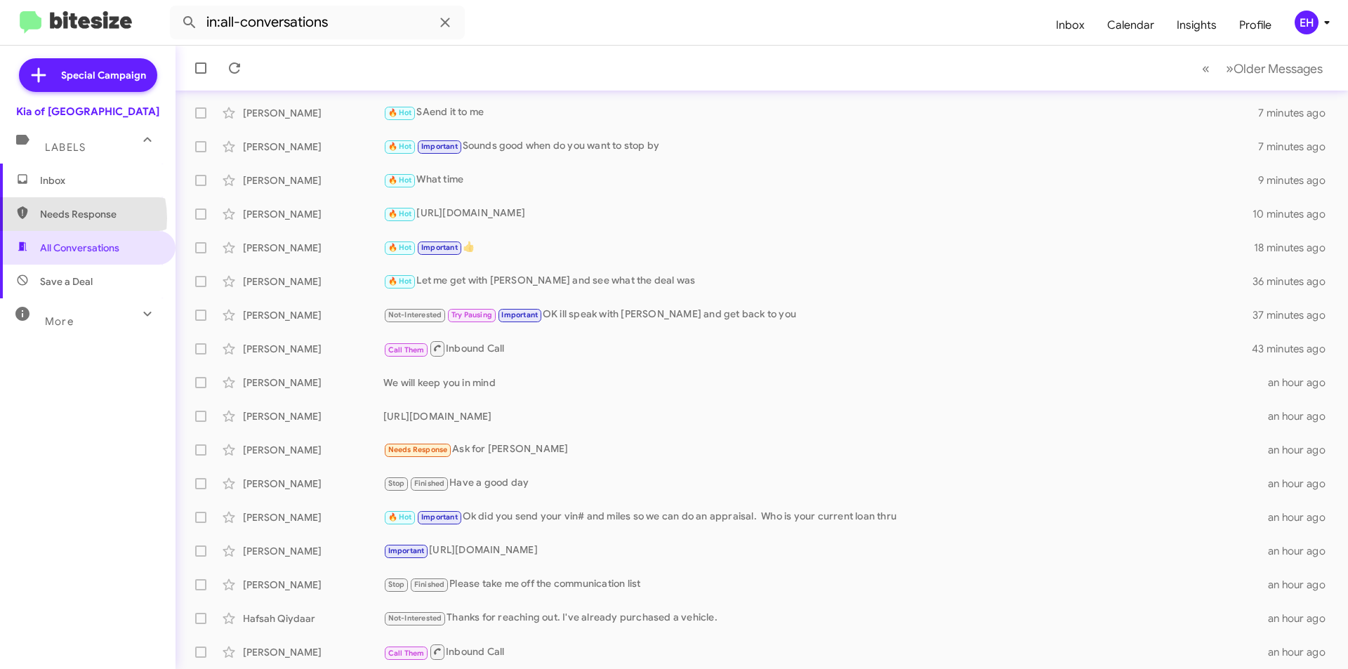
click at [67, 220] on span "Needs Response" at bounding box center [99, 214] width 119 height 14
type input "in:needs-response"
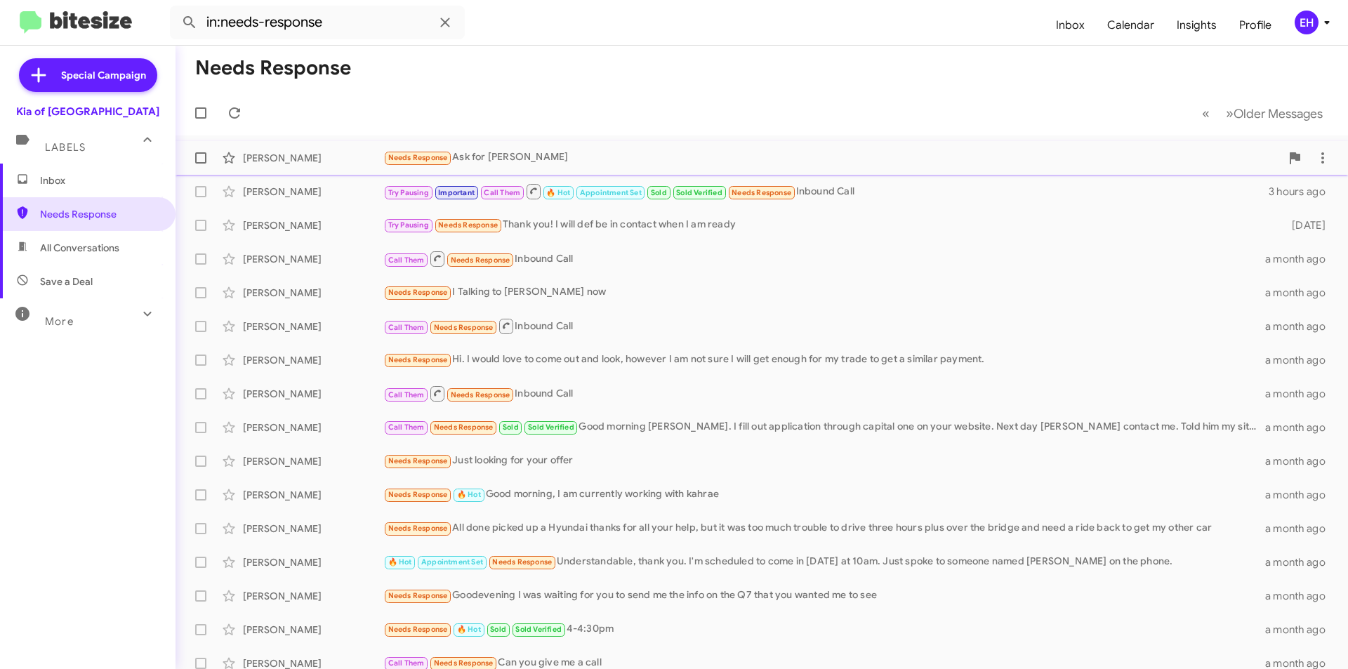
click at [513, 156] on div "Needs Response Ask for [PERSON_NAME]" at bounding box center [831, 158] width 897 height 16
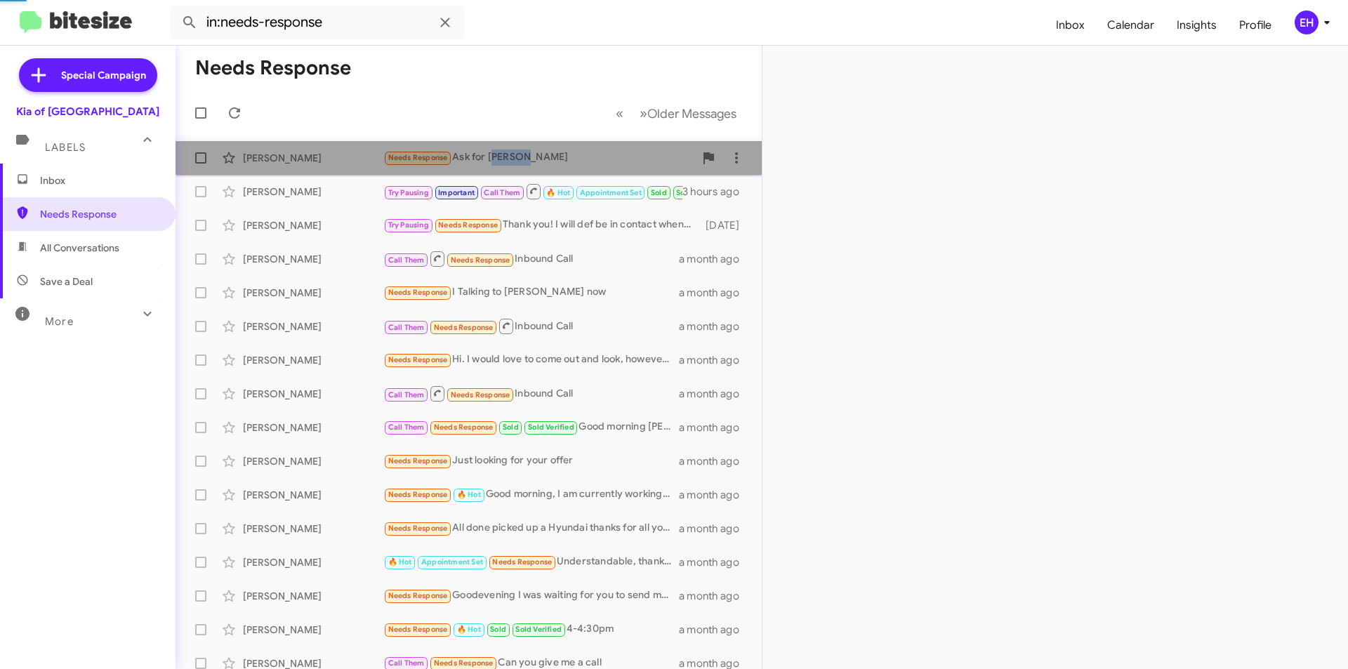
click at [513, 156] on div "Needs Response Ask for [PERSON_NAME]" at bounding box center [538, 158] width 311 height 16
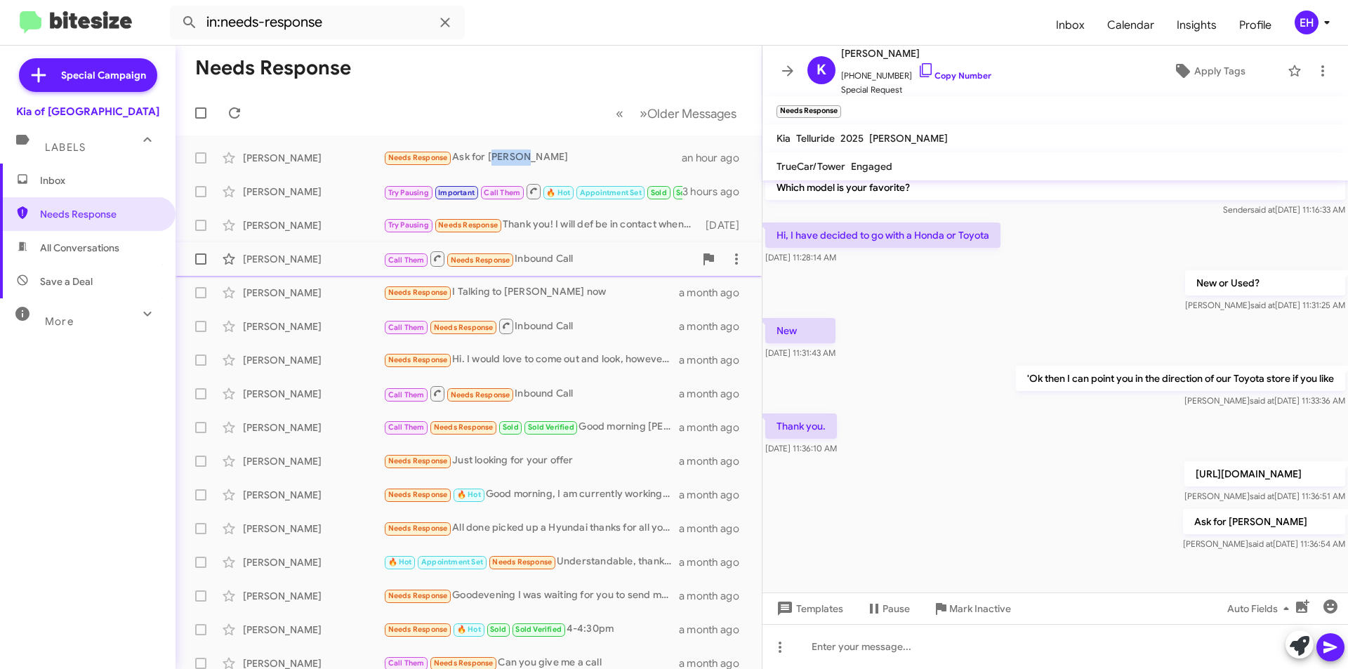
scroll to position [390, 0]
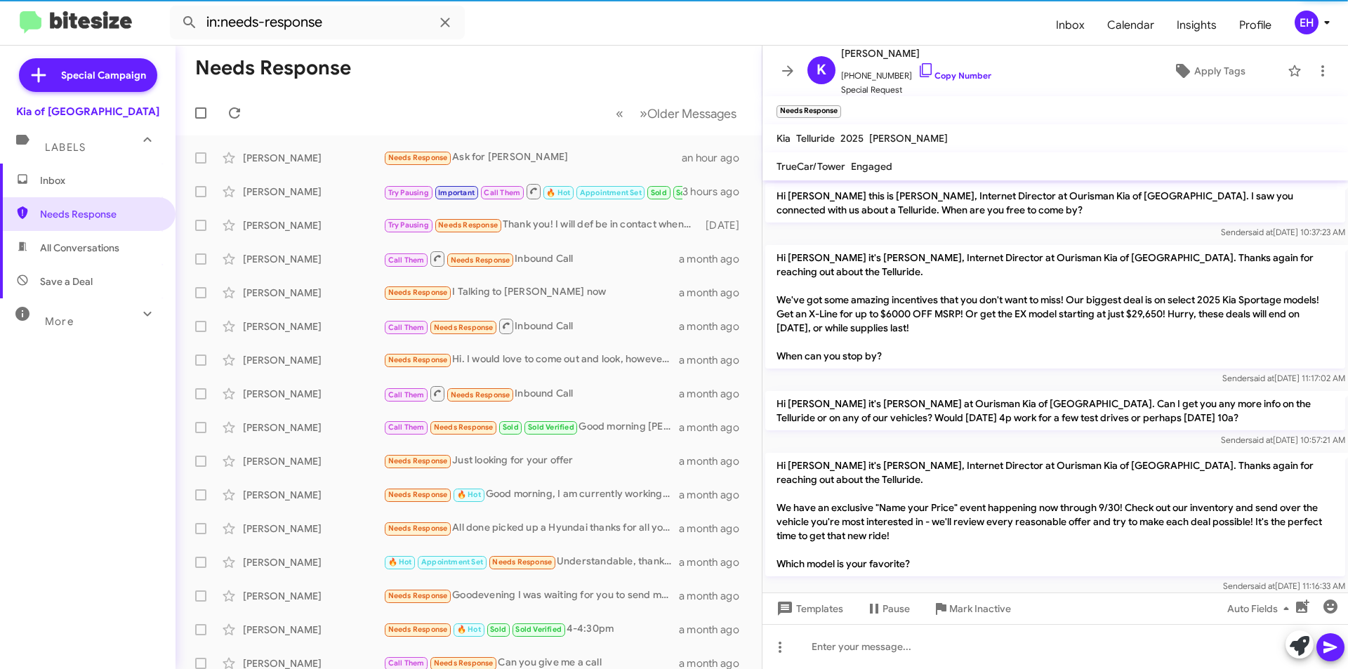
scroll to position [362, 0]
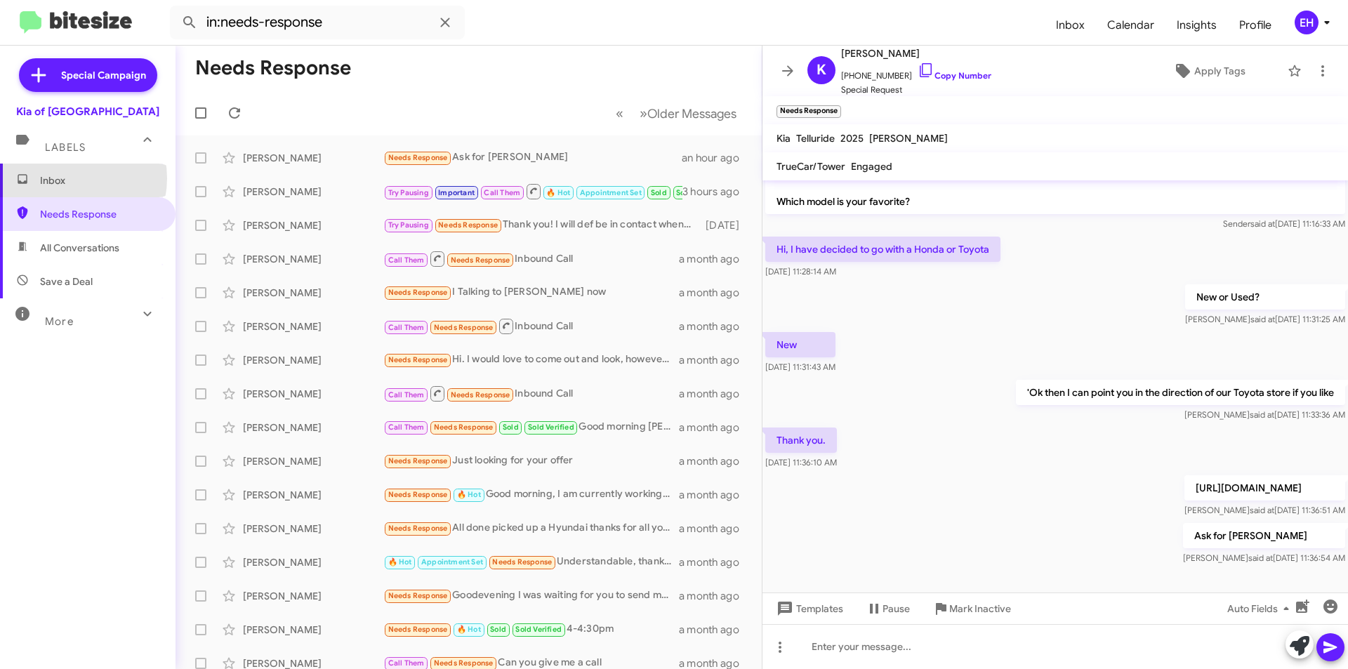
click at [70, 178] on span "Inbox" at bounding box center [99, 180] width 119 height 14
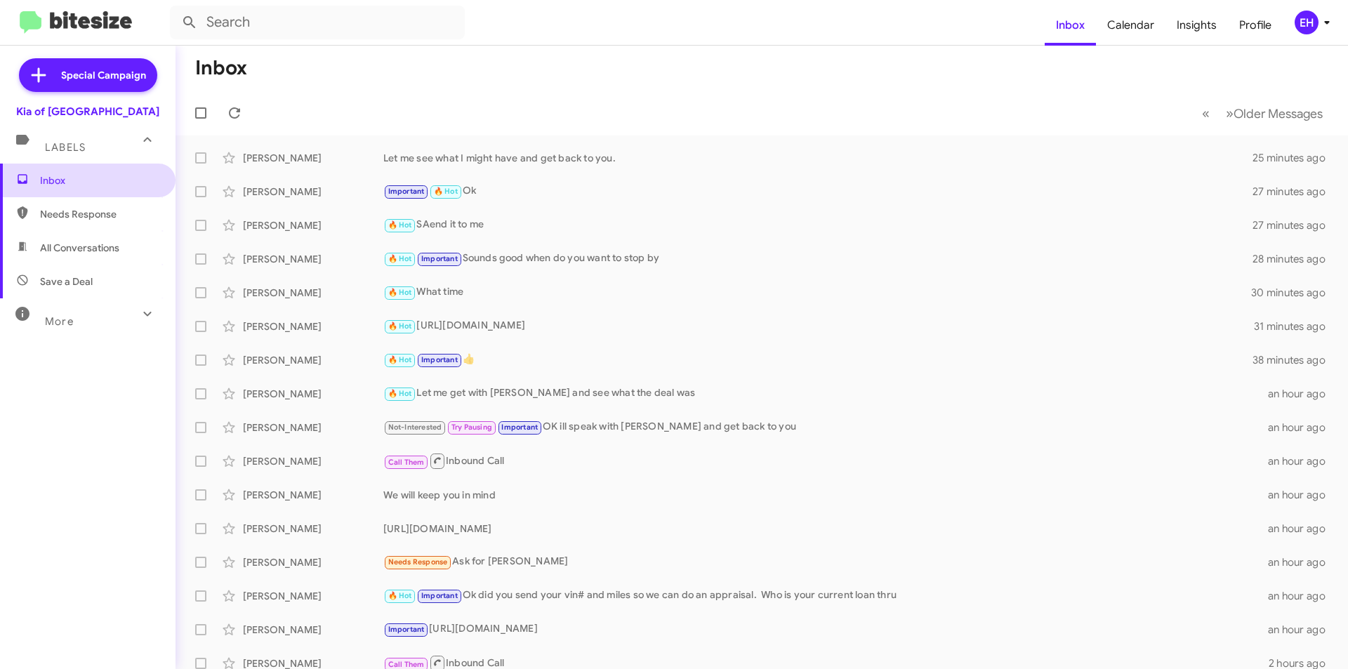
click at [55, 185] on span "Inbox" at bounding box center [99, 180] width 119 height 14
click at [82, 225] on span "Needs Response" at bounding box center [88, 214] width 176 height 34
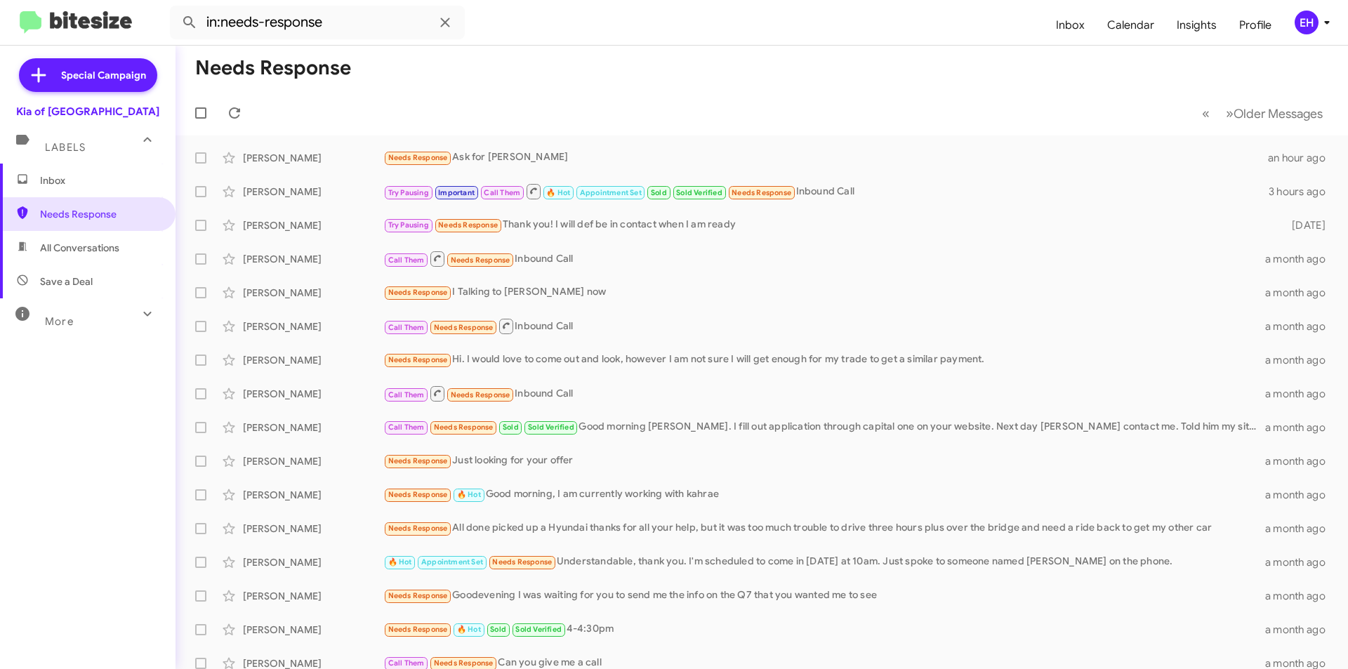
click at [86, 244] on span "All Conversations" at bounding box center [79, 248] width 79 height 14
type input "in:all-conversations"
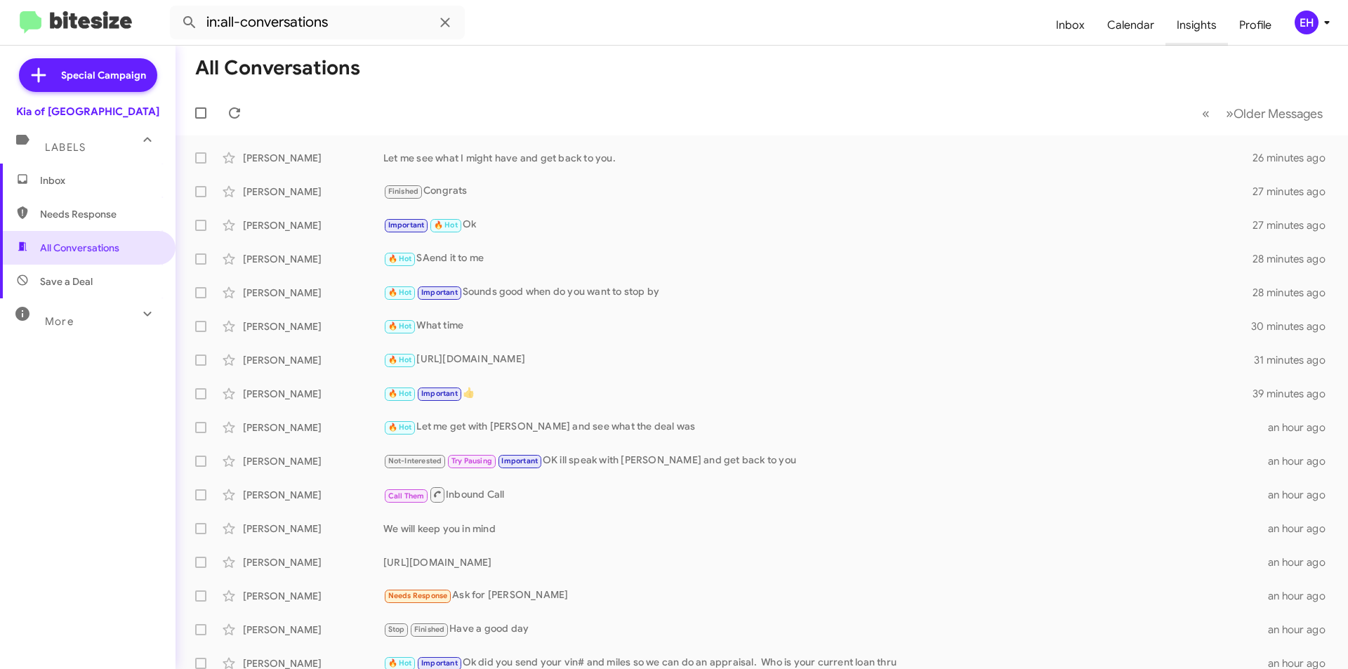
click at [1203, 18] on span "Insights" at bounding box center [1196, 25] width 62 height 41
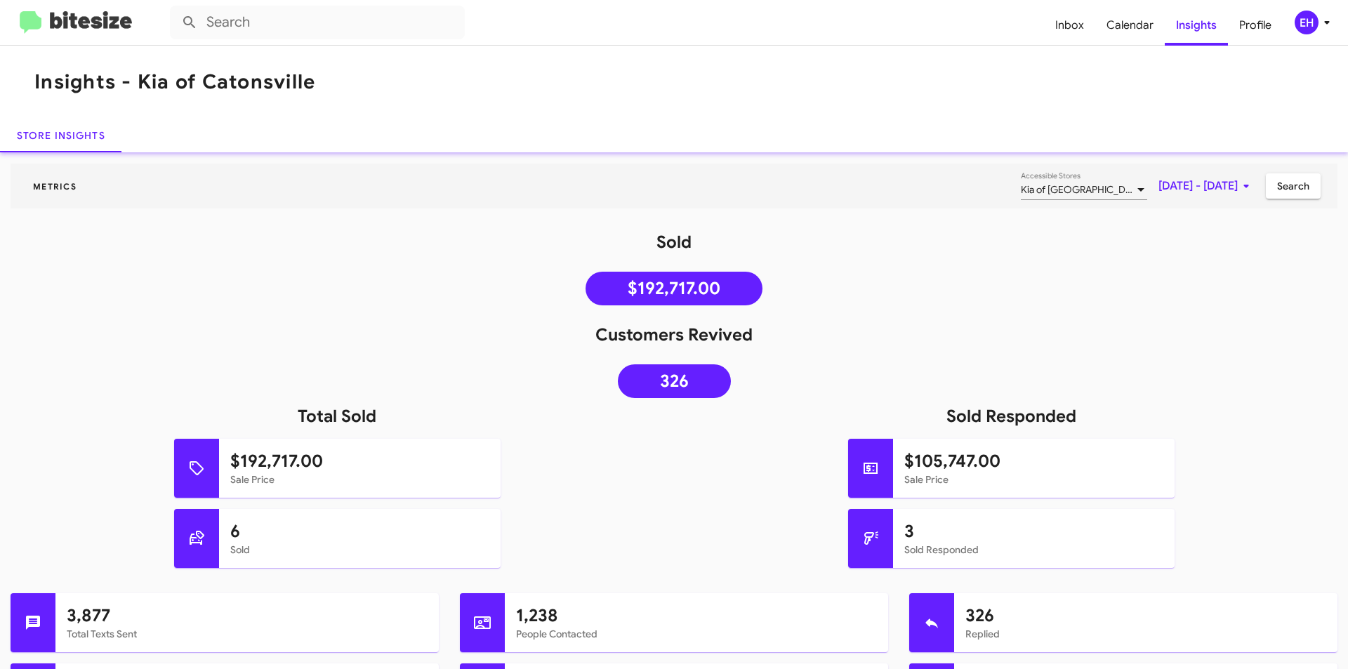
click at [88, 28] on img at bounding box center [76, 22] width 112 height 23
